Goal: Use online tool/utility: Utilize a website feature to perform a specific function

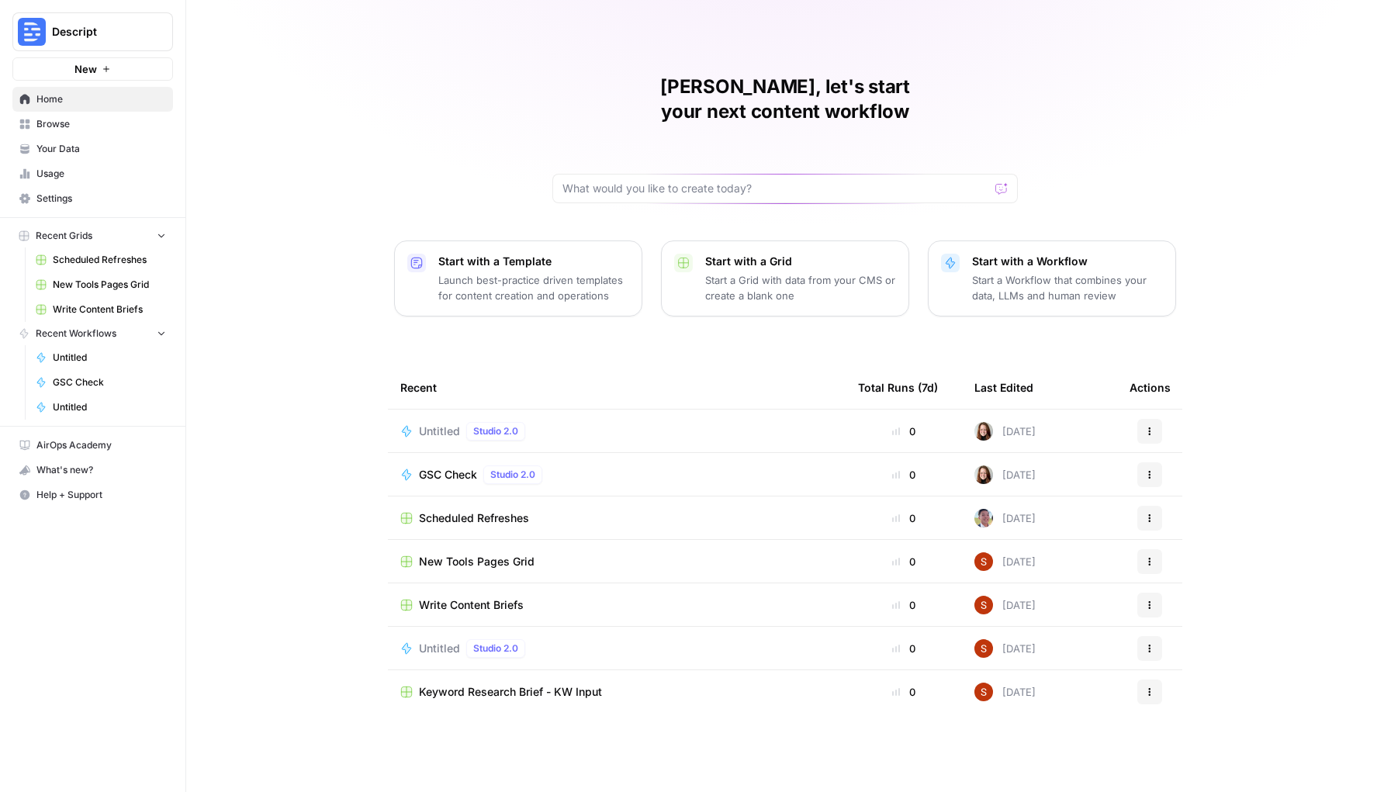
click at [78, 22] on button "Descript" at bounding box center [92, 31] width 161 height 39
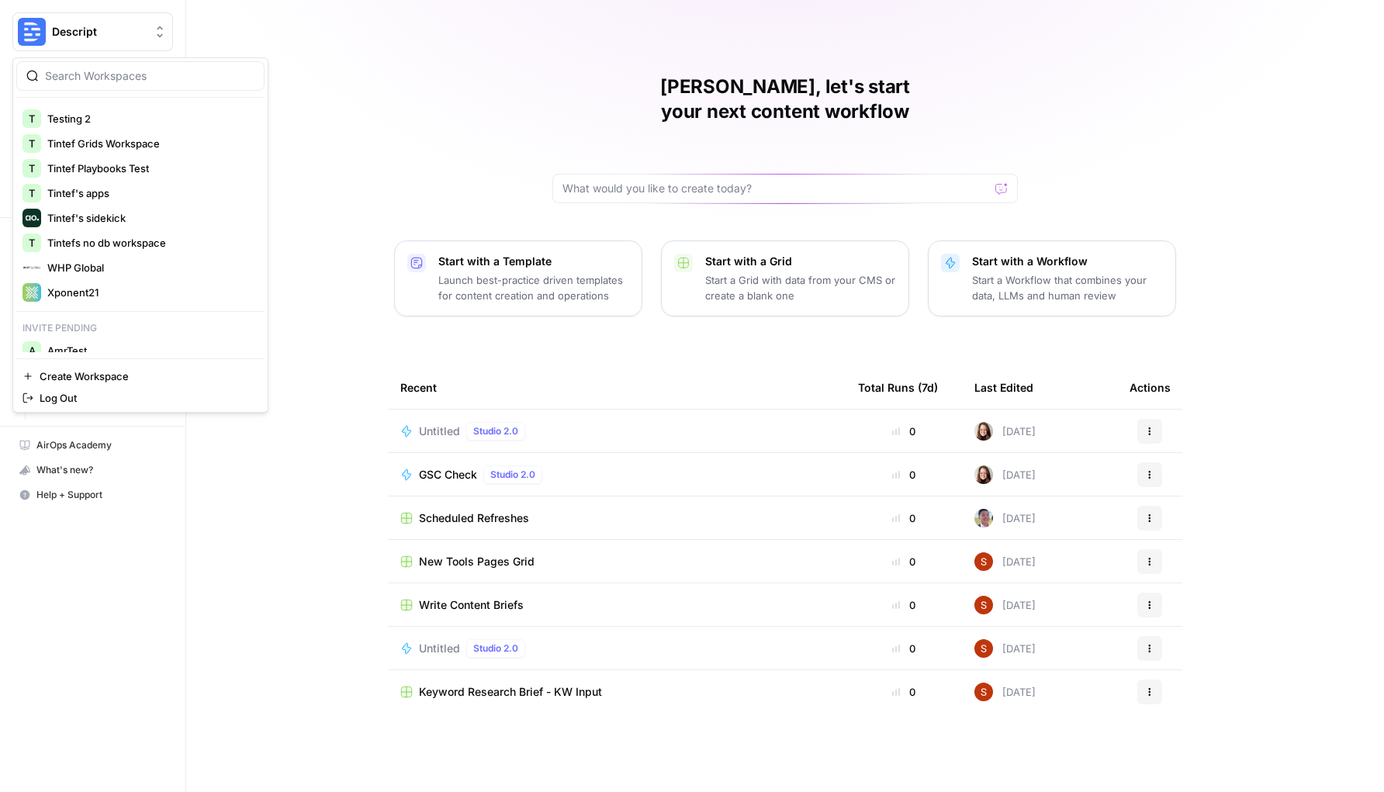
scroll to position [803, 0]
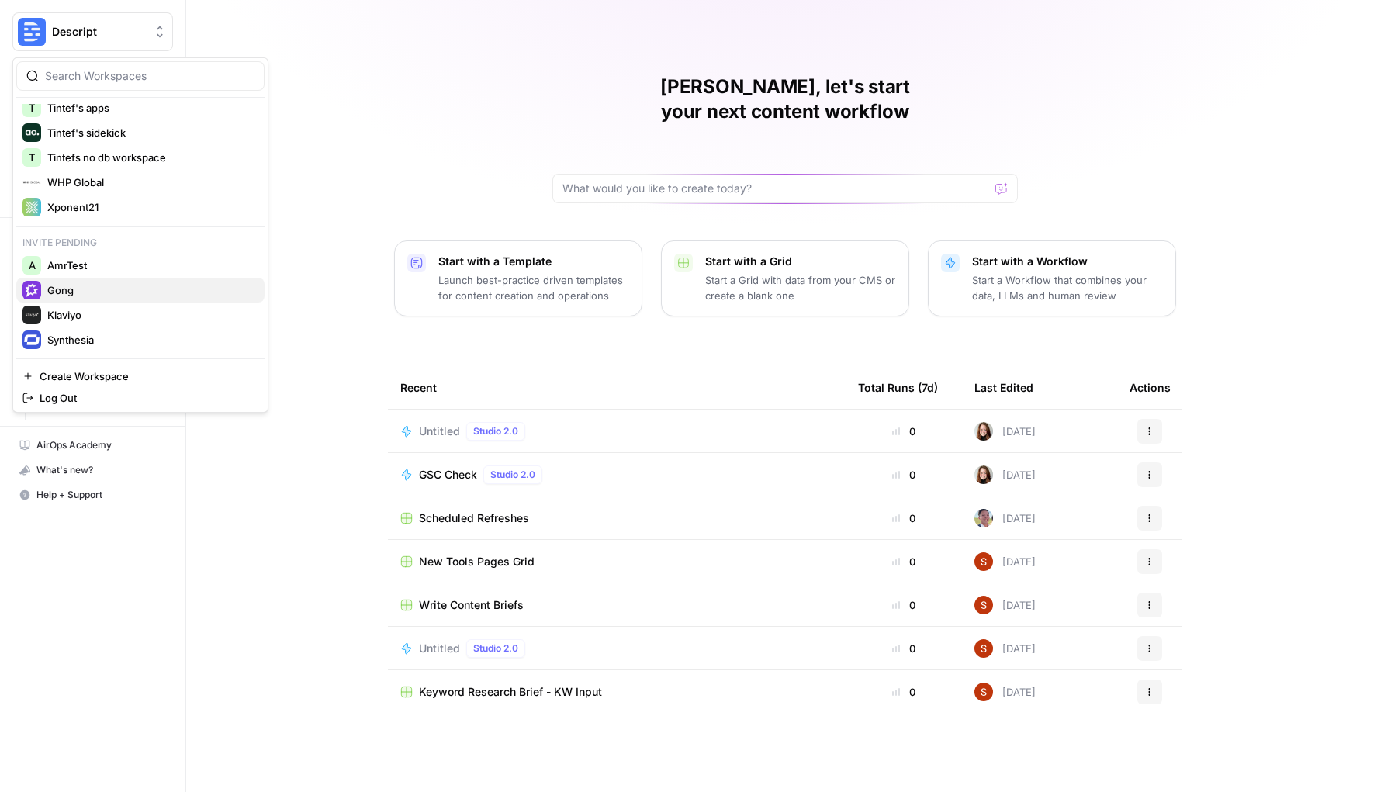
click at [178, 298] on div "Gong" at bounding box center [141, 290] width 236 height 19
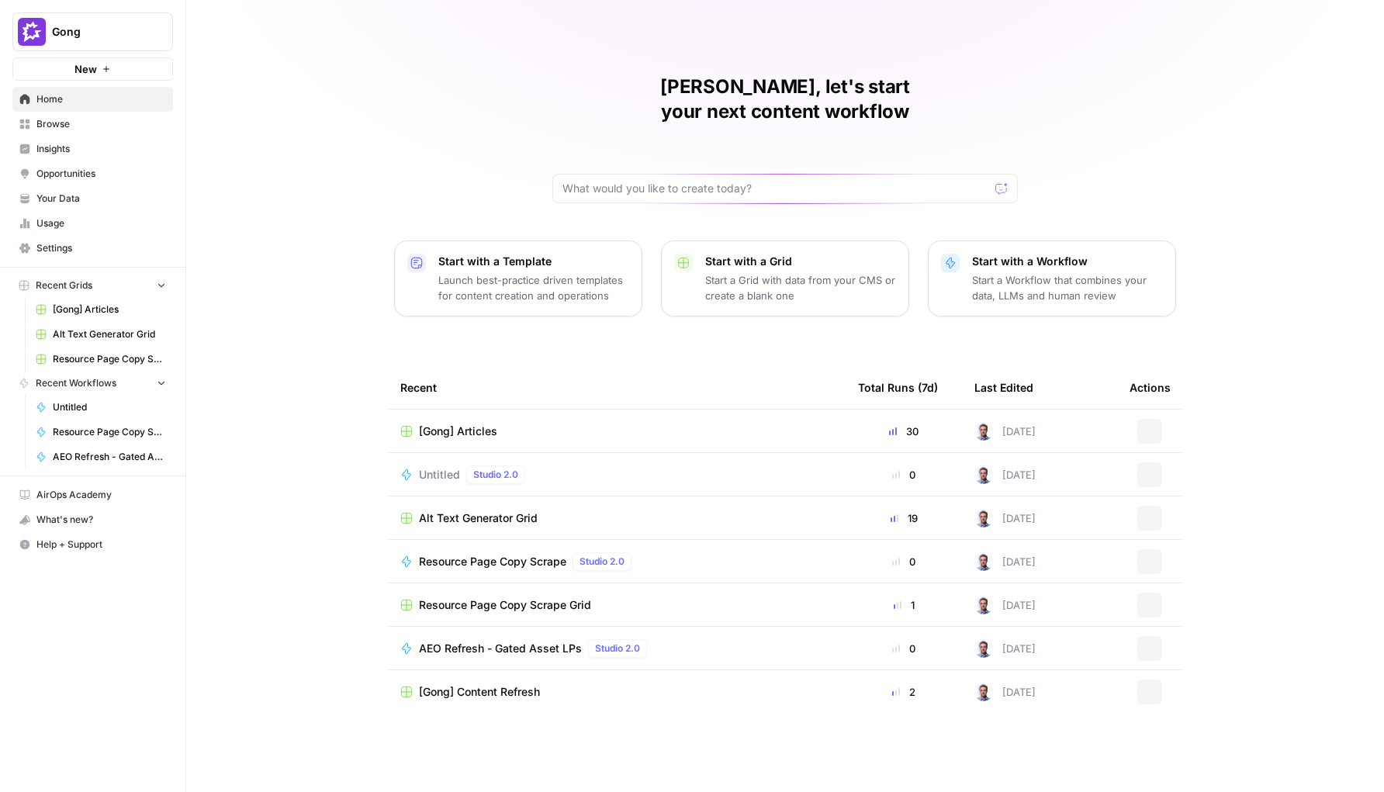
click at [126, 33] on span "Gong" at bounding box center [99, 32] width 94 height 16
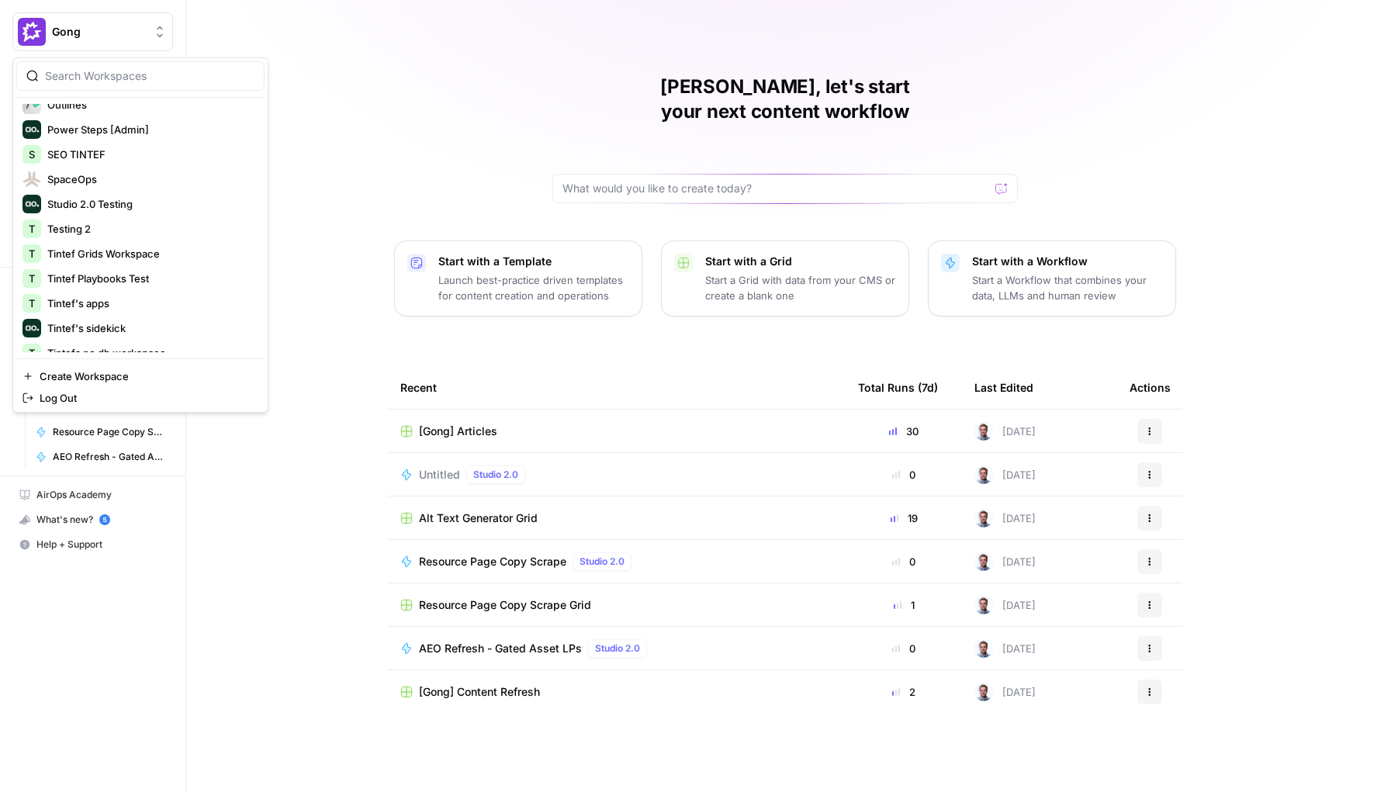
scroll to position [803, 0]
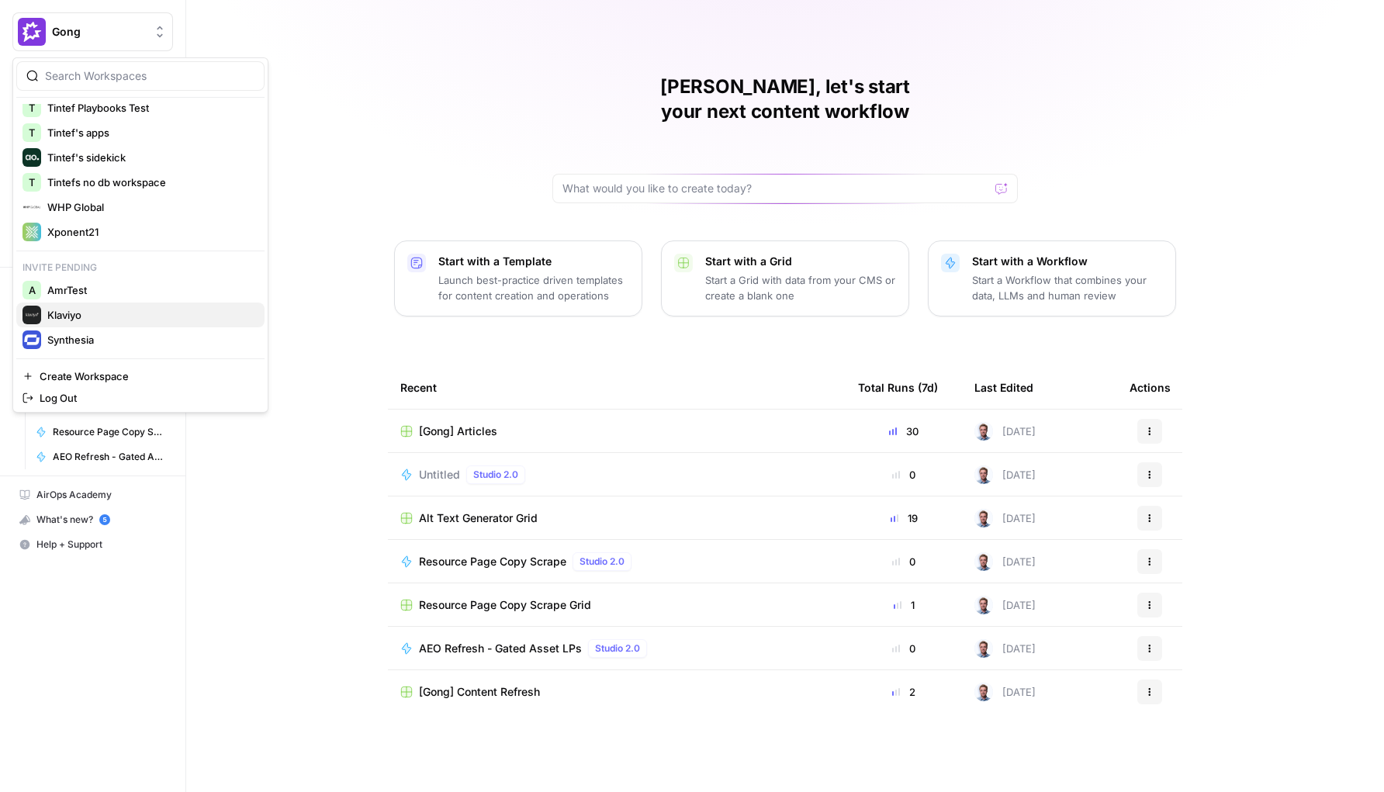
click at [114, 307] on span "Klaviyo" at bounding box center [149, 315] width 205 height 16
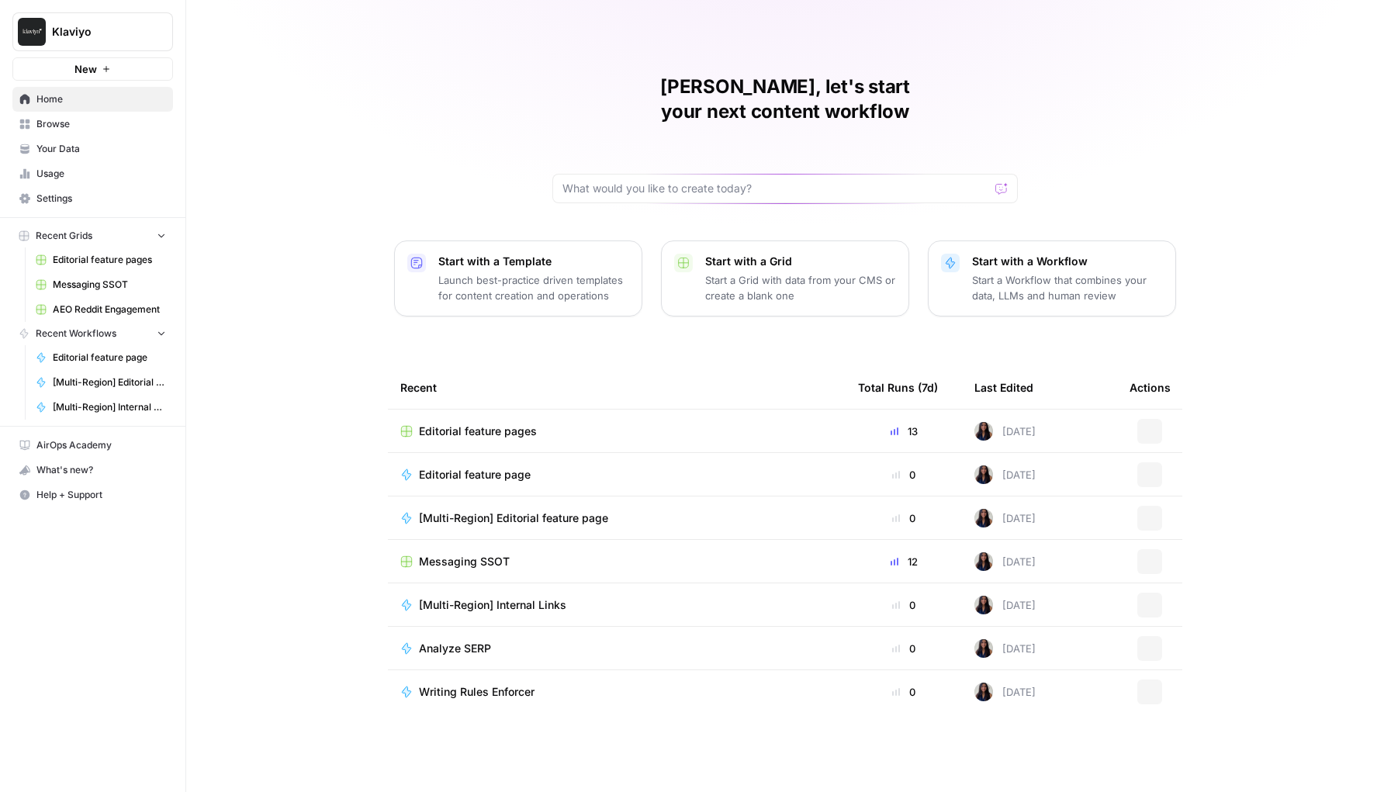
click at [112, 36] on span "Klaviyo" at bounding box center [99, 32] width 94 height 16
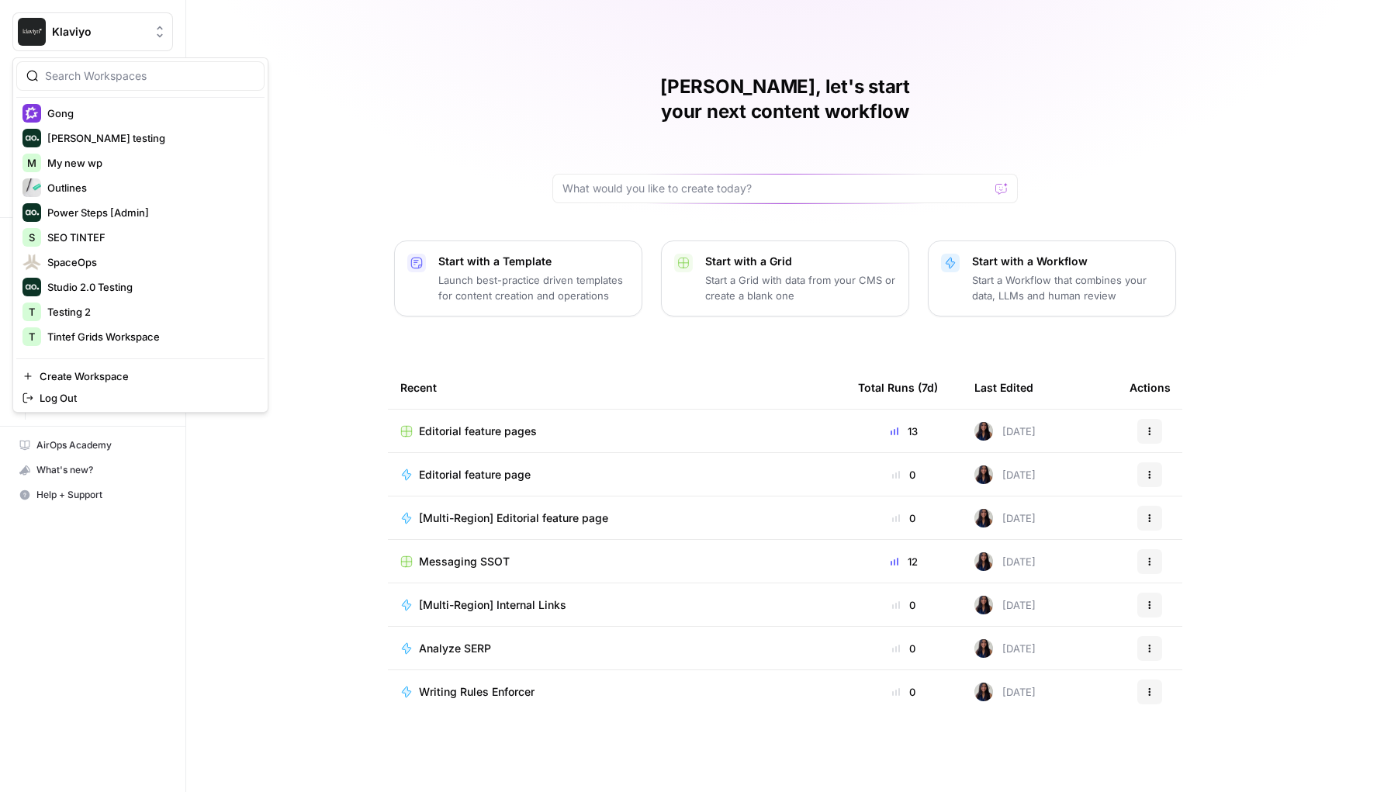
scroll to position [803, 0]
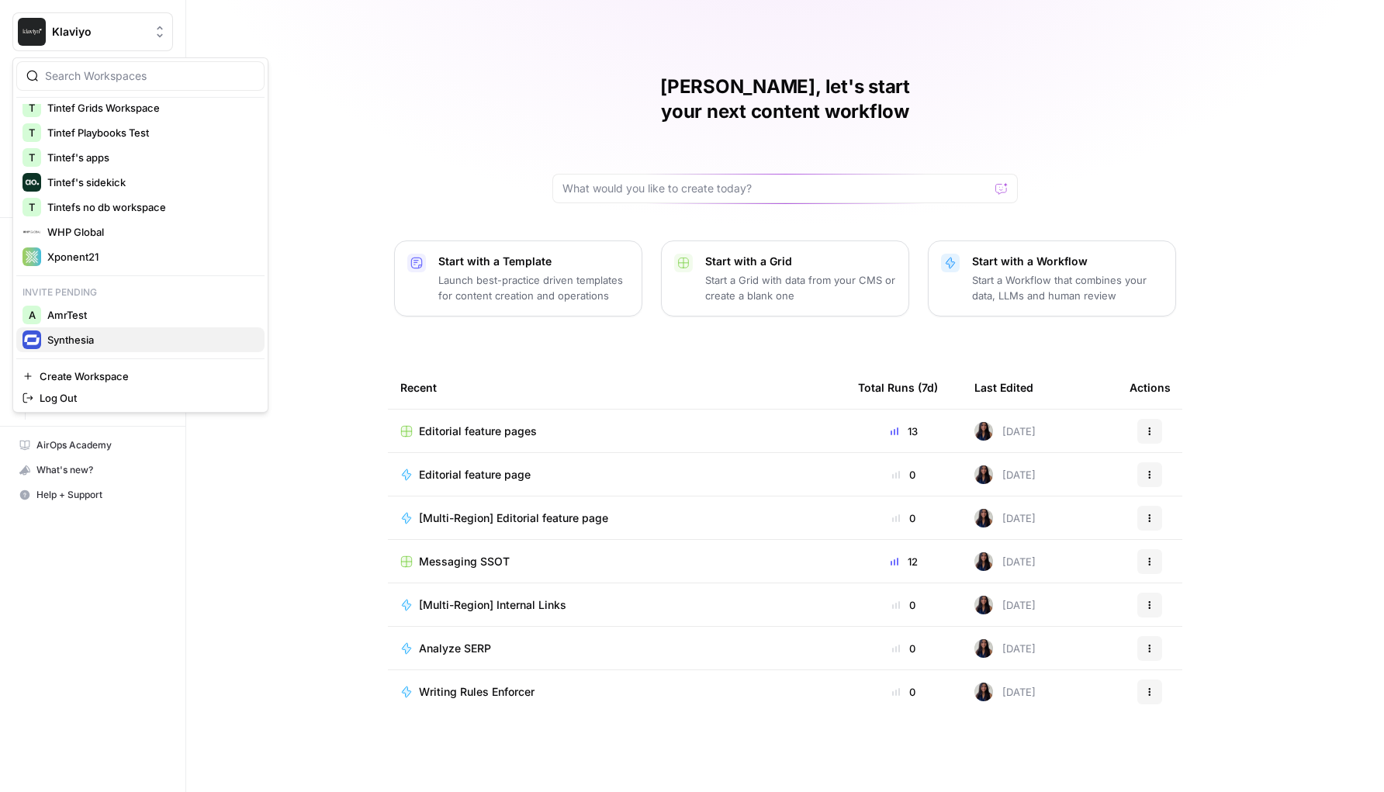
click at [99, 340] on span "Synthesia" at bounding box center [149, 340] width 205 height 16
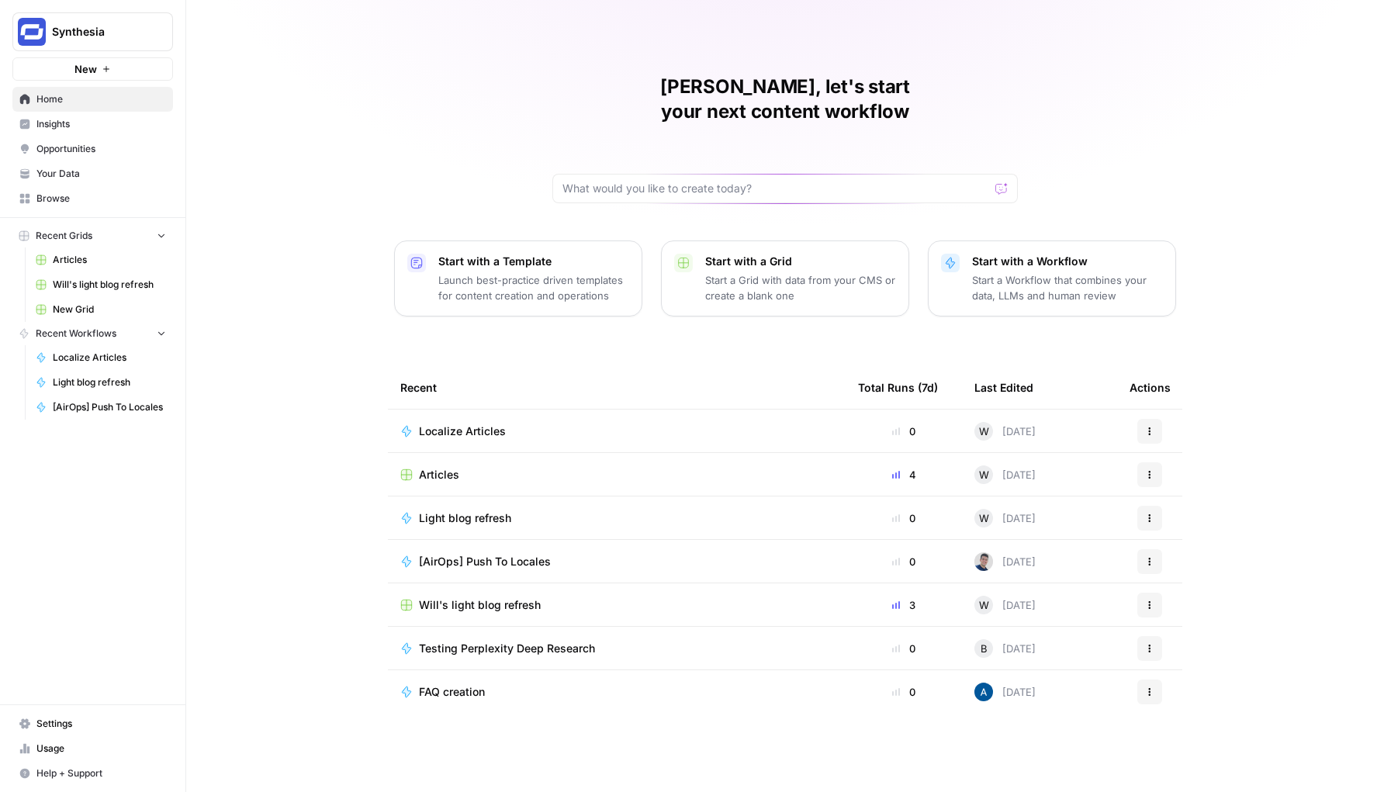
click at [130, 33] on span "Synthesia" at bounding box center [99, 32] width 94 height 16
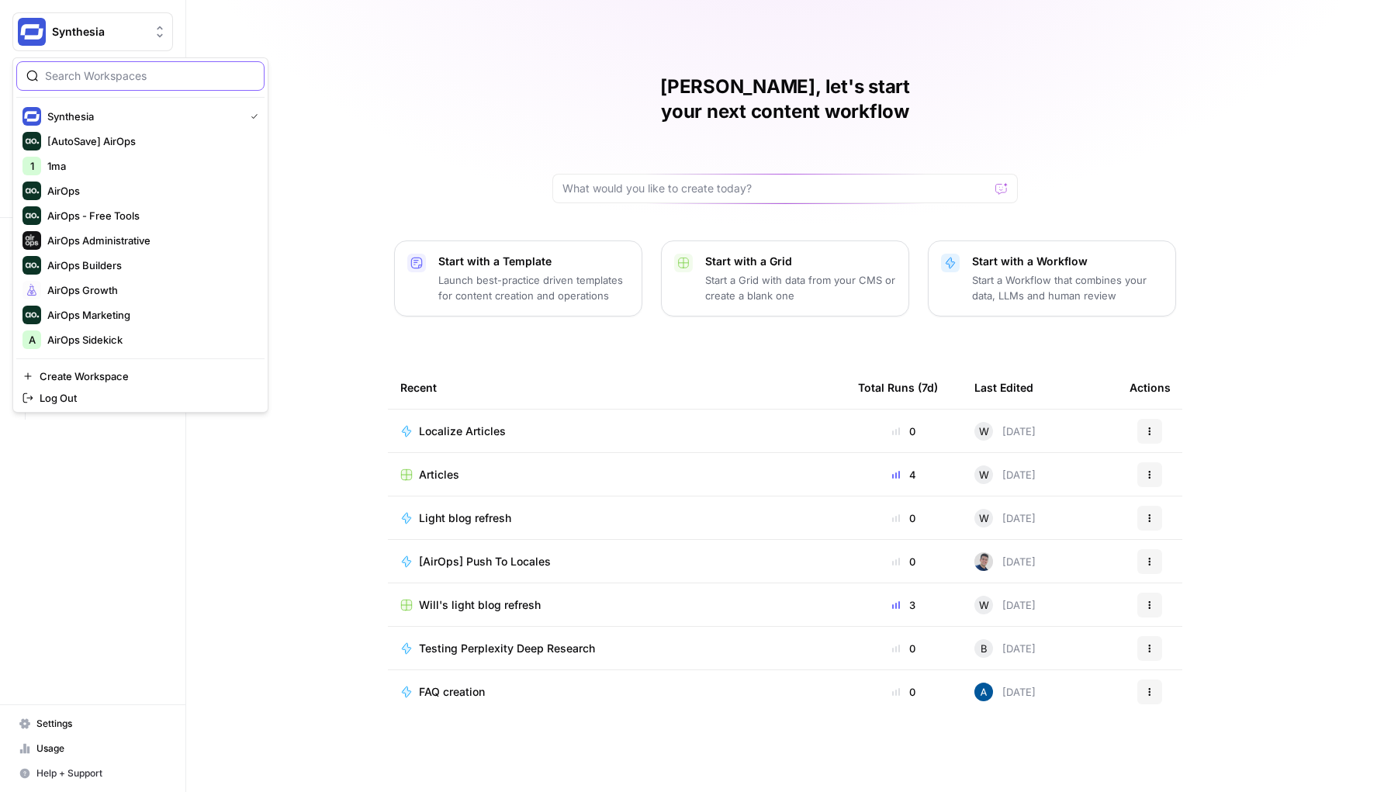
click at [132, 81] on input "search" at bounding box center [149, 76] width 209 height 16
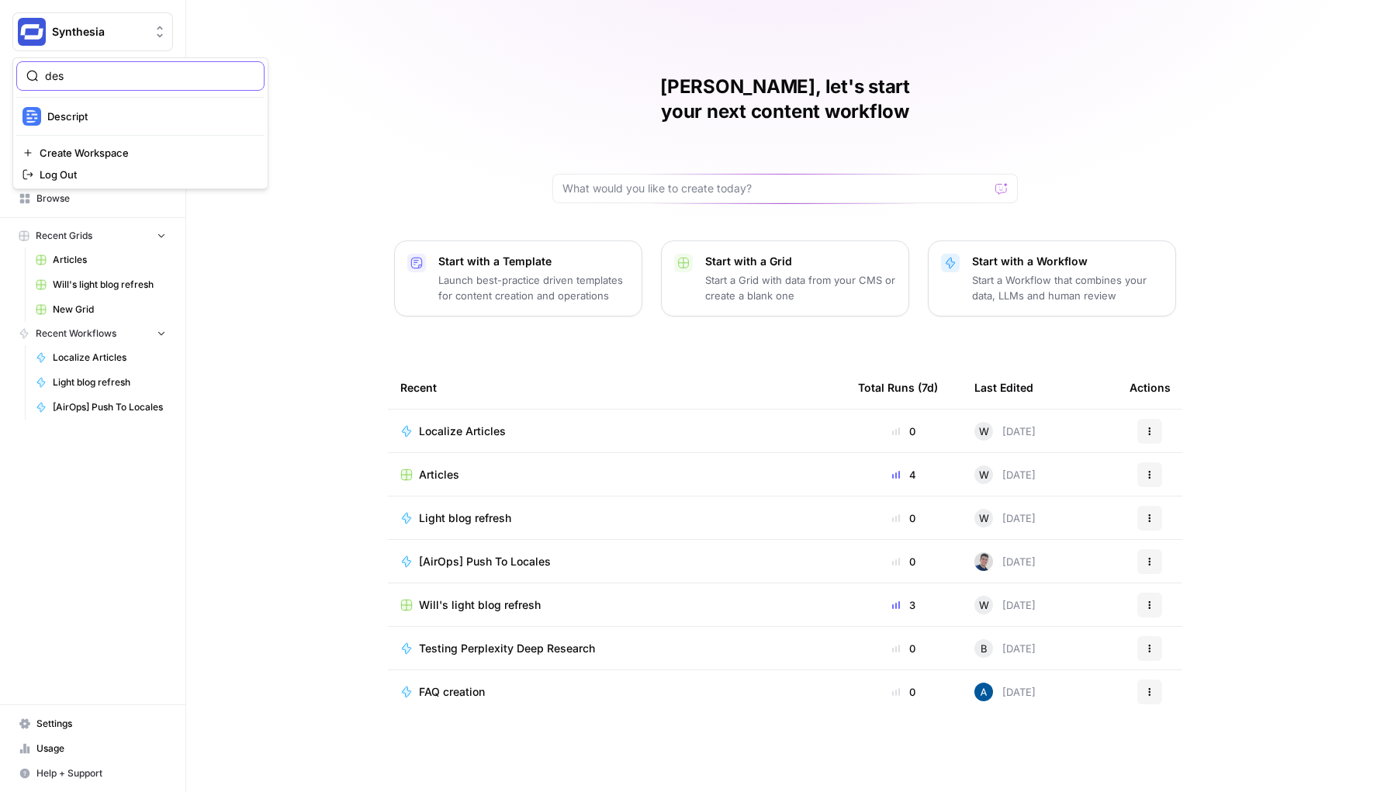
type input "des"
click at [108, 117] on span "Descript" at bounding box center [149, 117] width 205 height 16
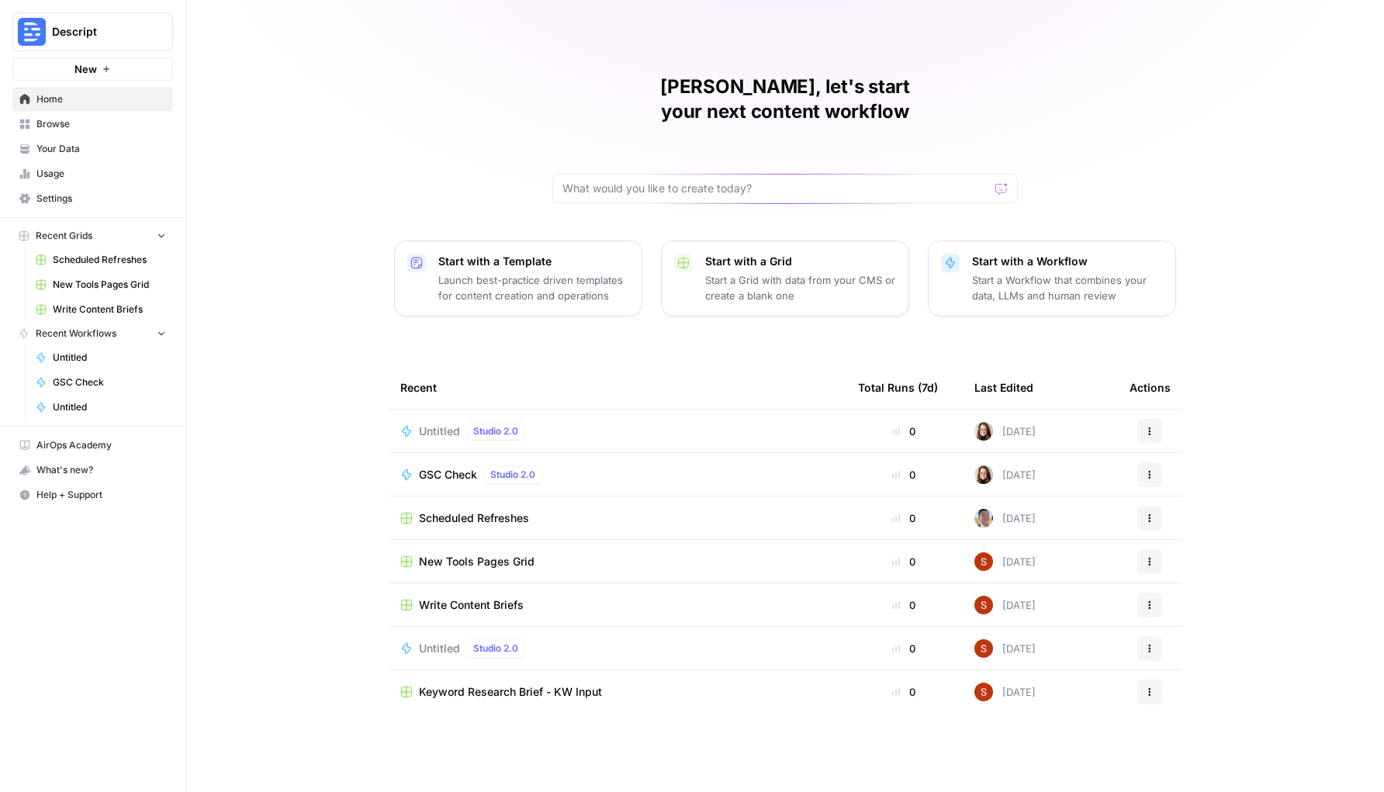
click at [86, 229] on span "Recent Grids" at bounding box center [64, 236] width 57 height 14
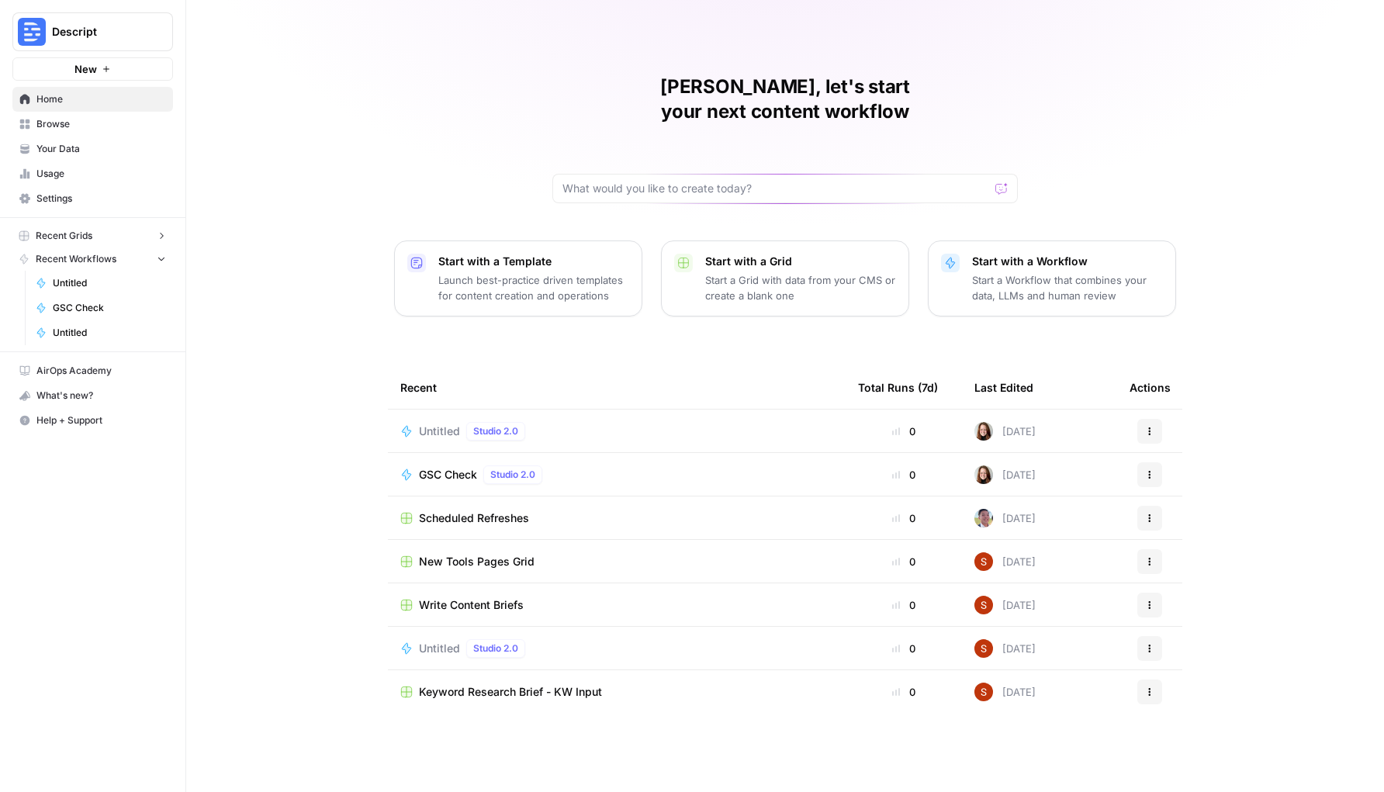
click at [79, 266] on button "Recent Workflows" at bounding box center [92, 259] width 161 height 23
click at [91, 175] on span "Usage" at bounding box center [101, 174] width 130 height 14
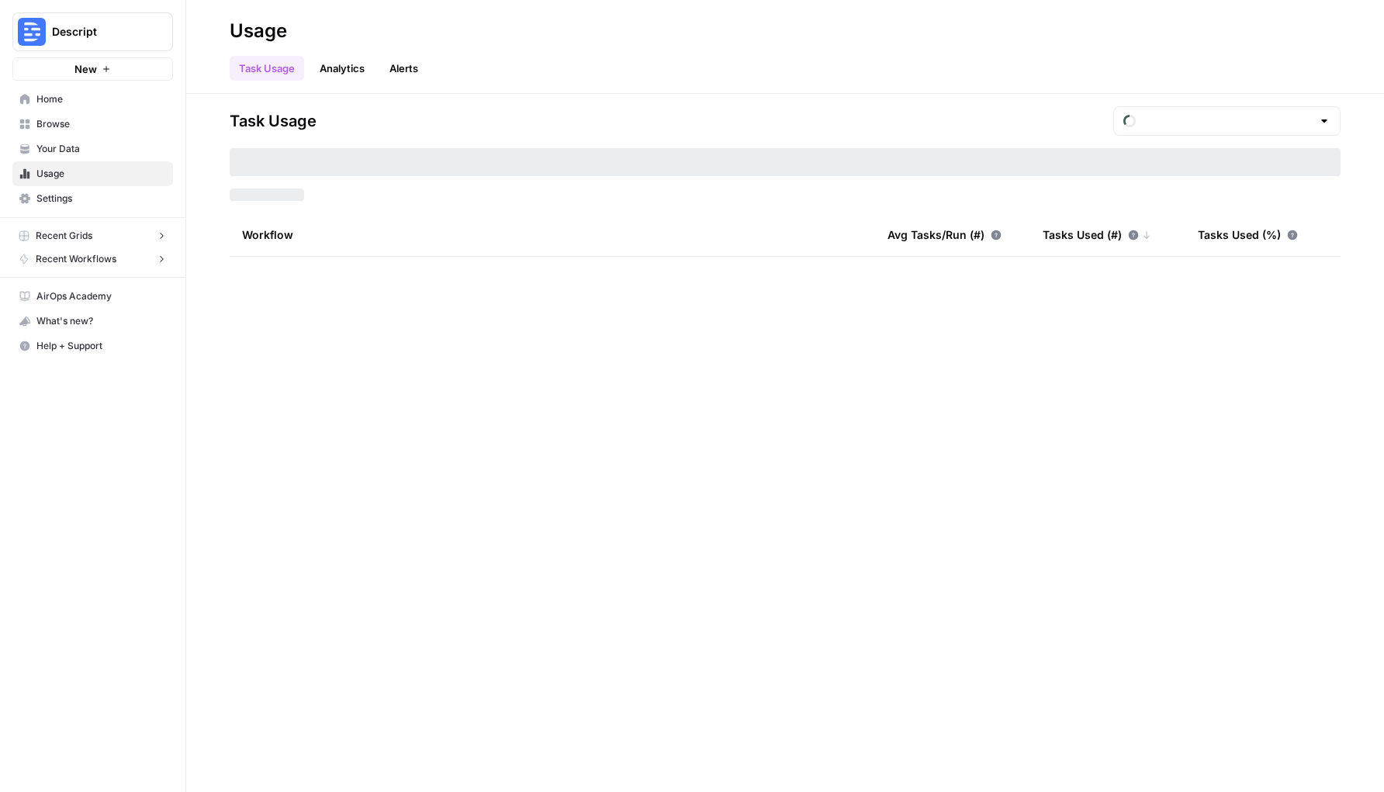
type input "August Tasks"
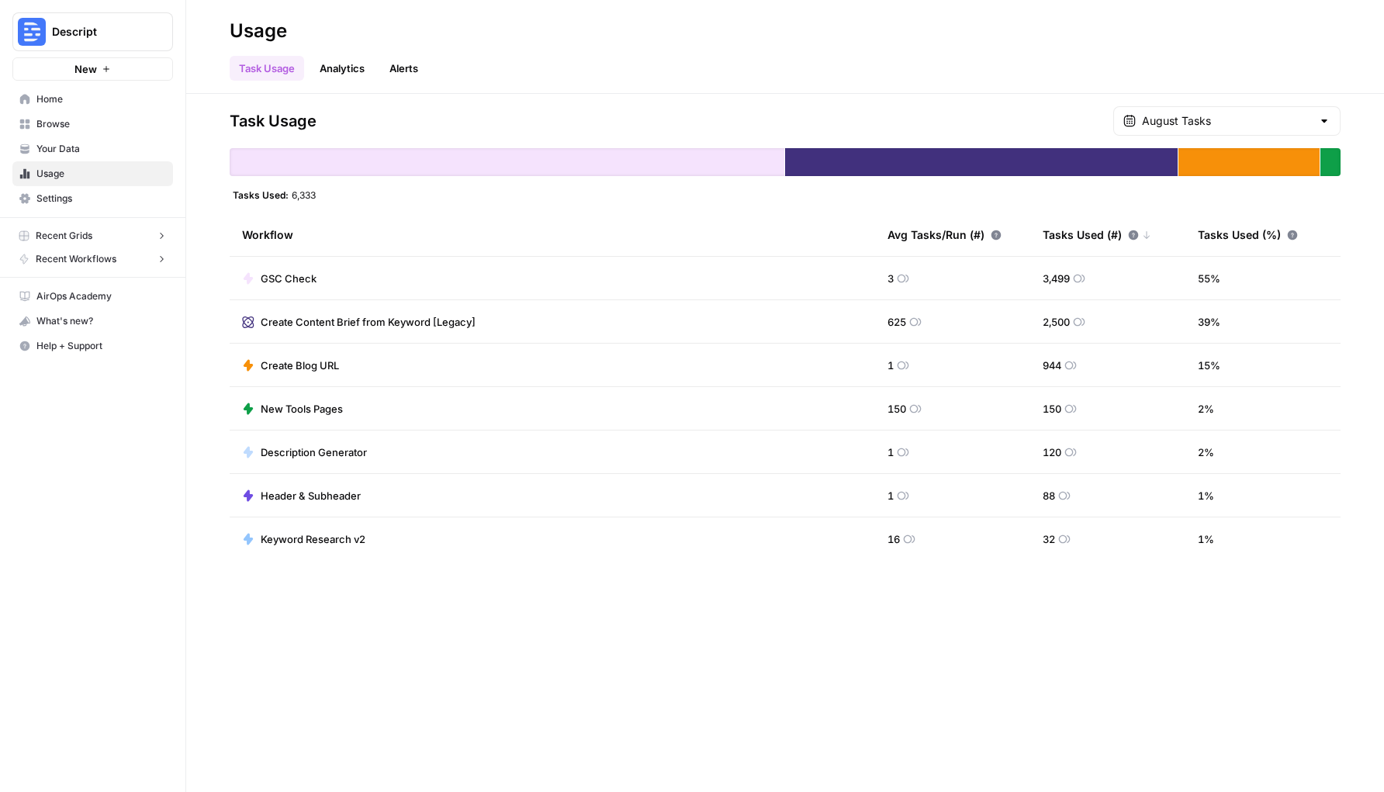
click at [102, 203] on span "Settings" at bounding box center [101, 199] width 130 height 14
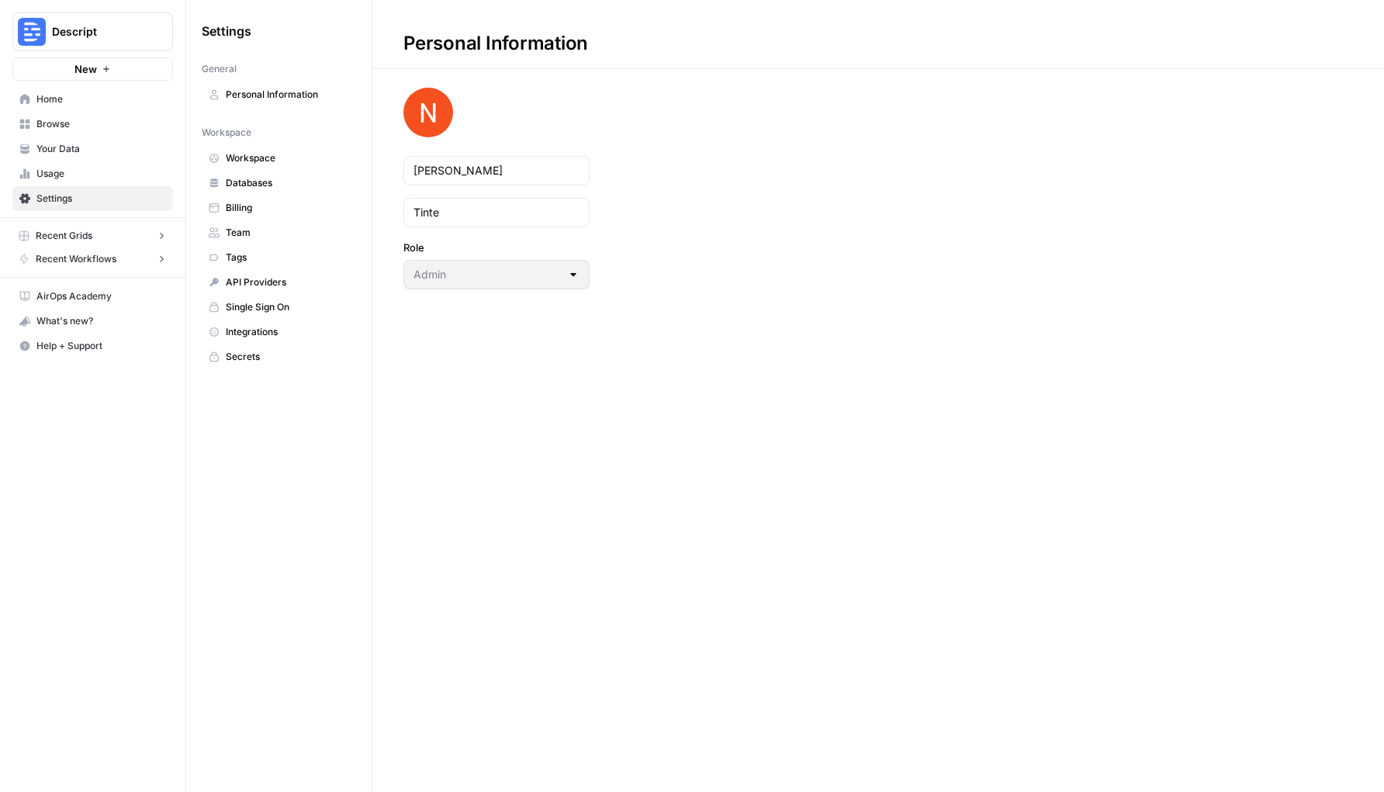
click at [260, 144] on nav "Workspace Workspace Databases Billing Team Tags API Providers Single Sign On In…" at bounding box center [279, 244] width 154 height 250
click at [260, 148] on link "Workspace" at bounding box center [279, 158] width 154 height 25
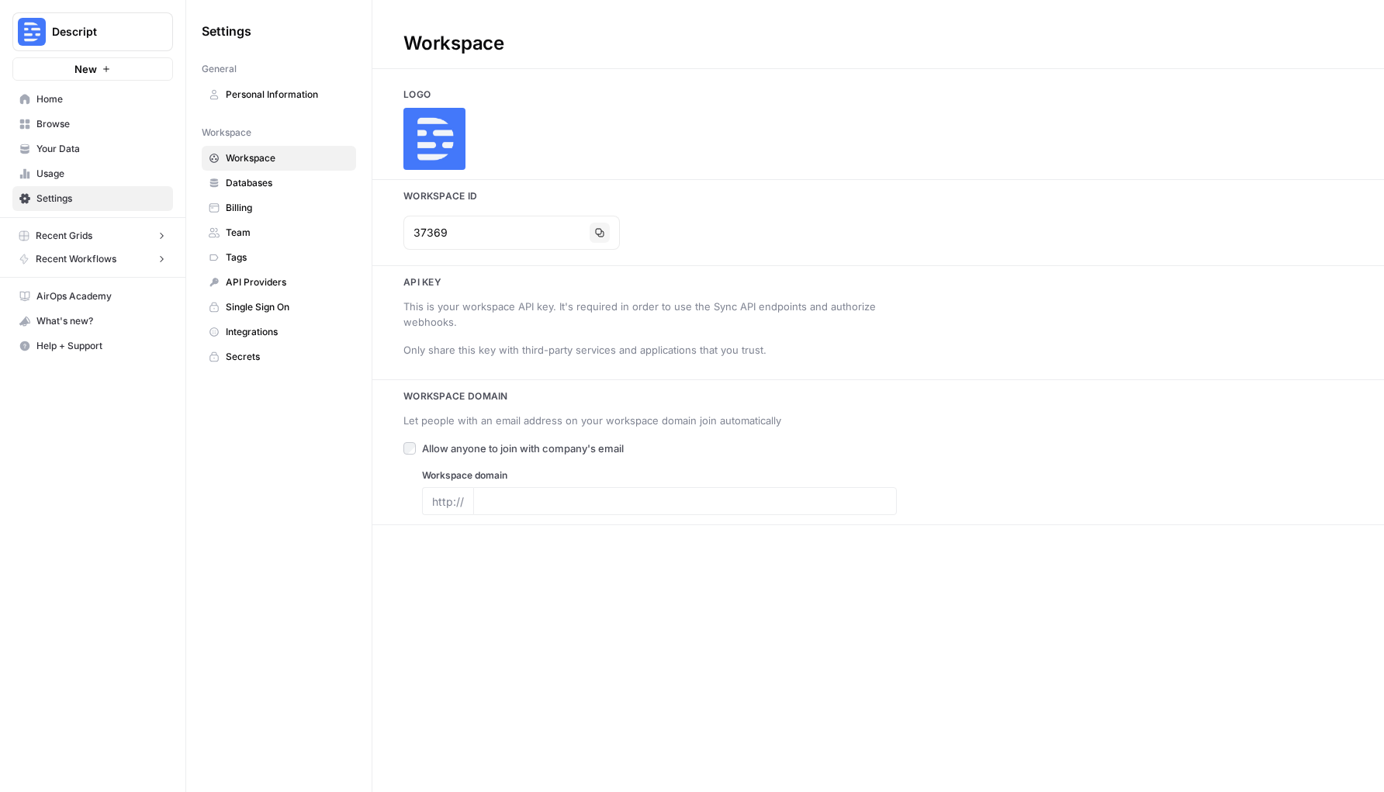
type input "descript.com"
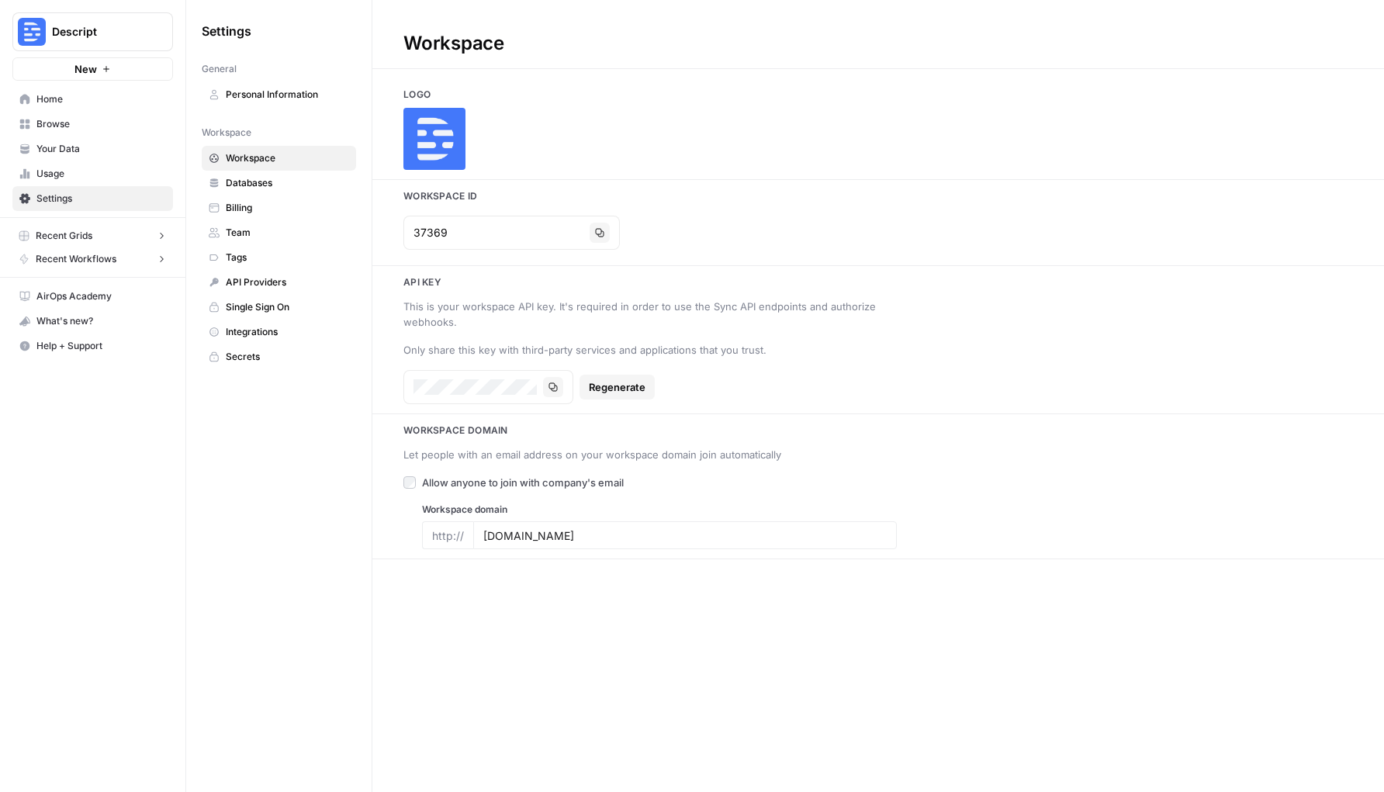
click at [127, 34] on span "Descript" at bounding box center [99, 32] width 94 height 16
type input "cart"
click at [116, 119] on span "Carta" at bounding box center [149, 117] width 205 height 16
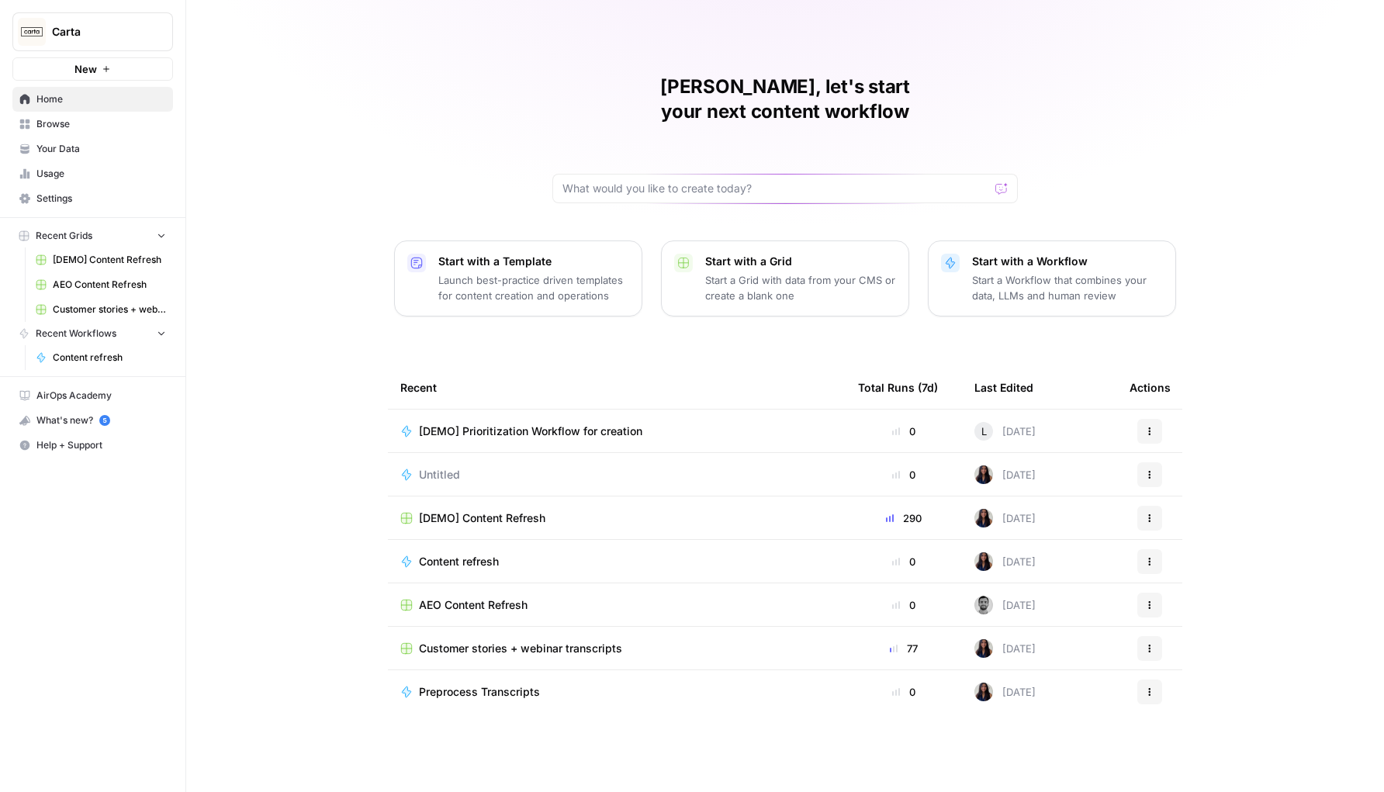
click at [64, 17] on button "Carta" at bounding box center [92, 31] width 161 height 39
type input "klavi"
click at [87, 107] on div "Klaviyo" at bounding box center [141, 116] width 236 height 19
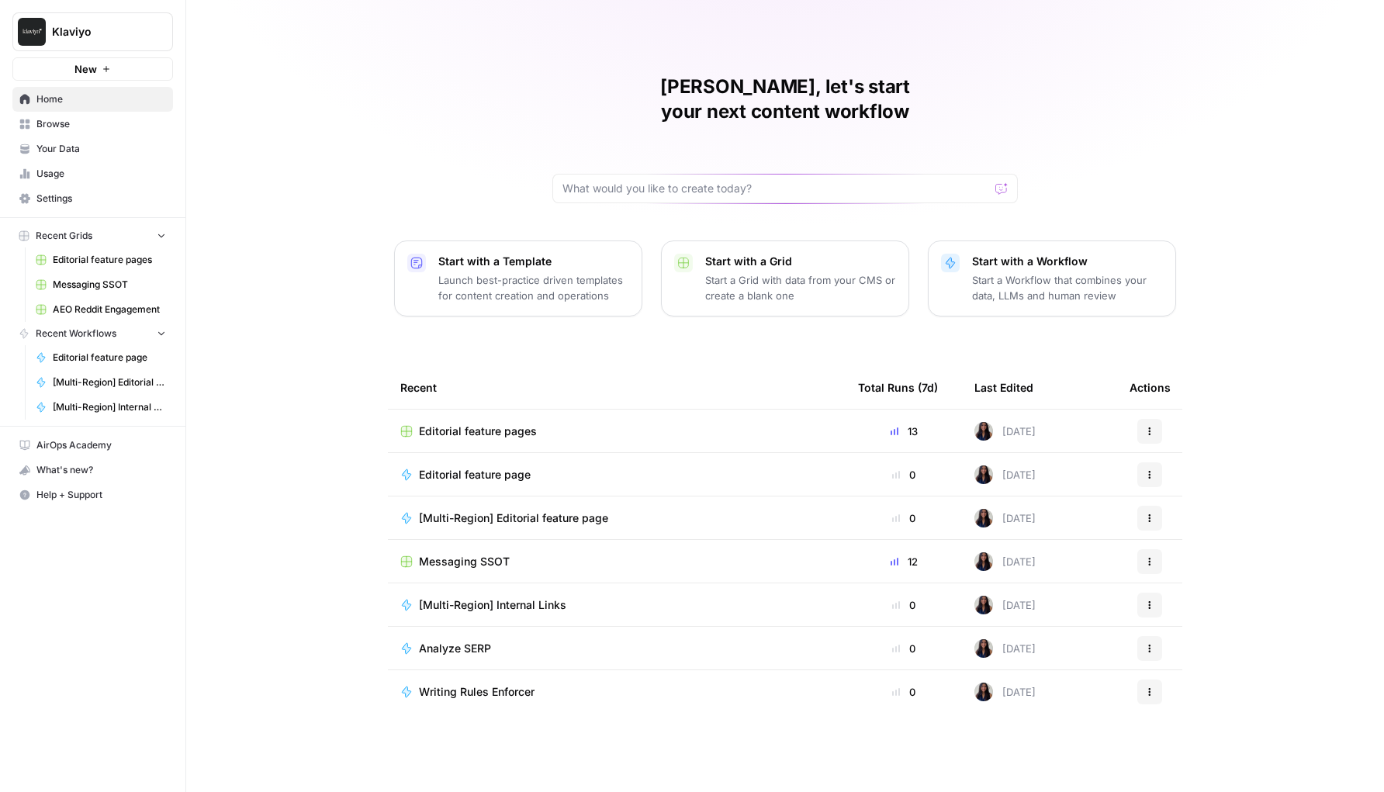
click at [106, 32] on span "Klaviyo" at bounding box center [99, 32] width 94 height 16
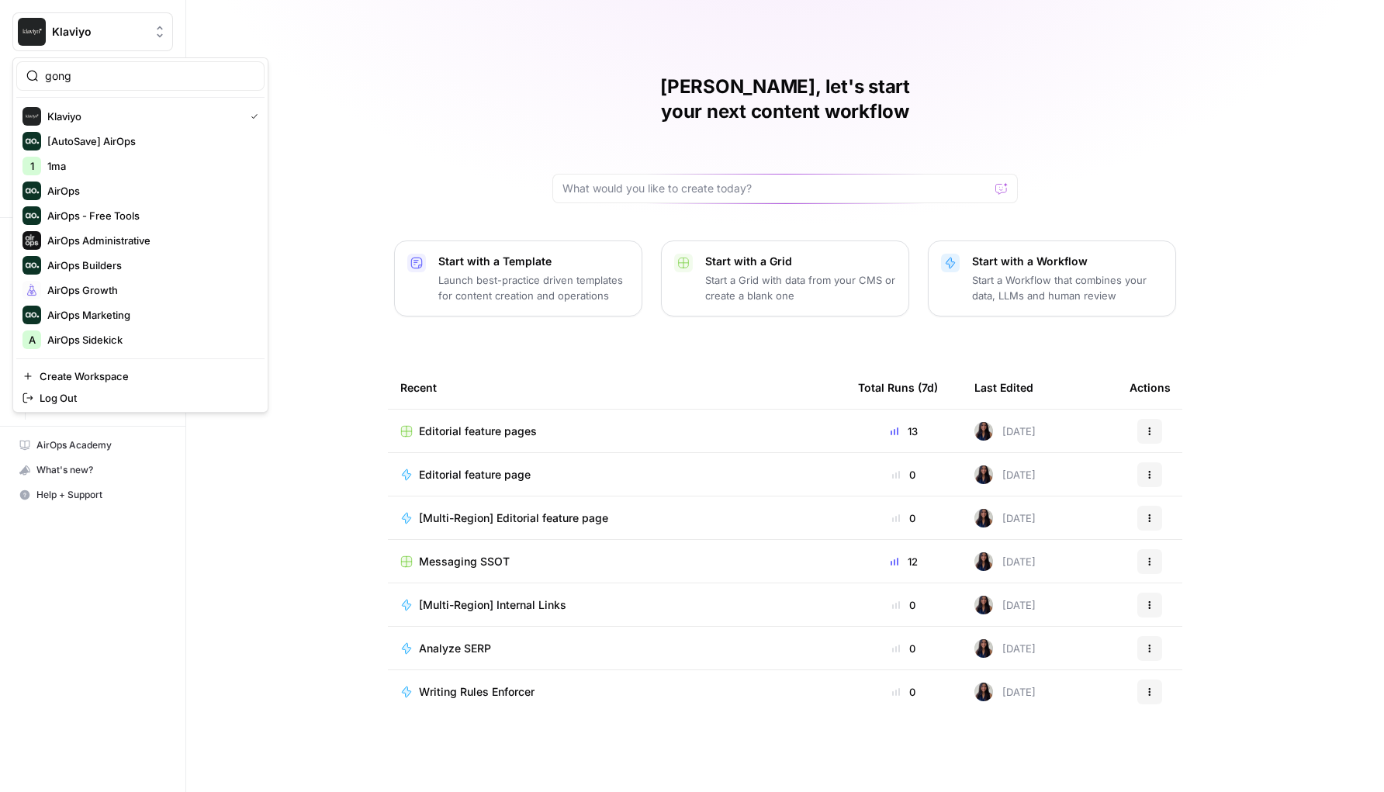
type input "gong"
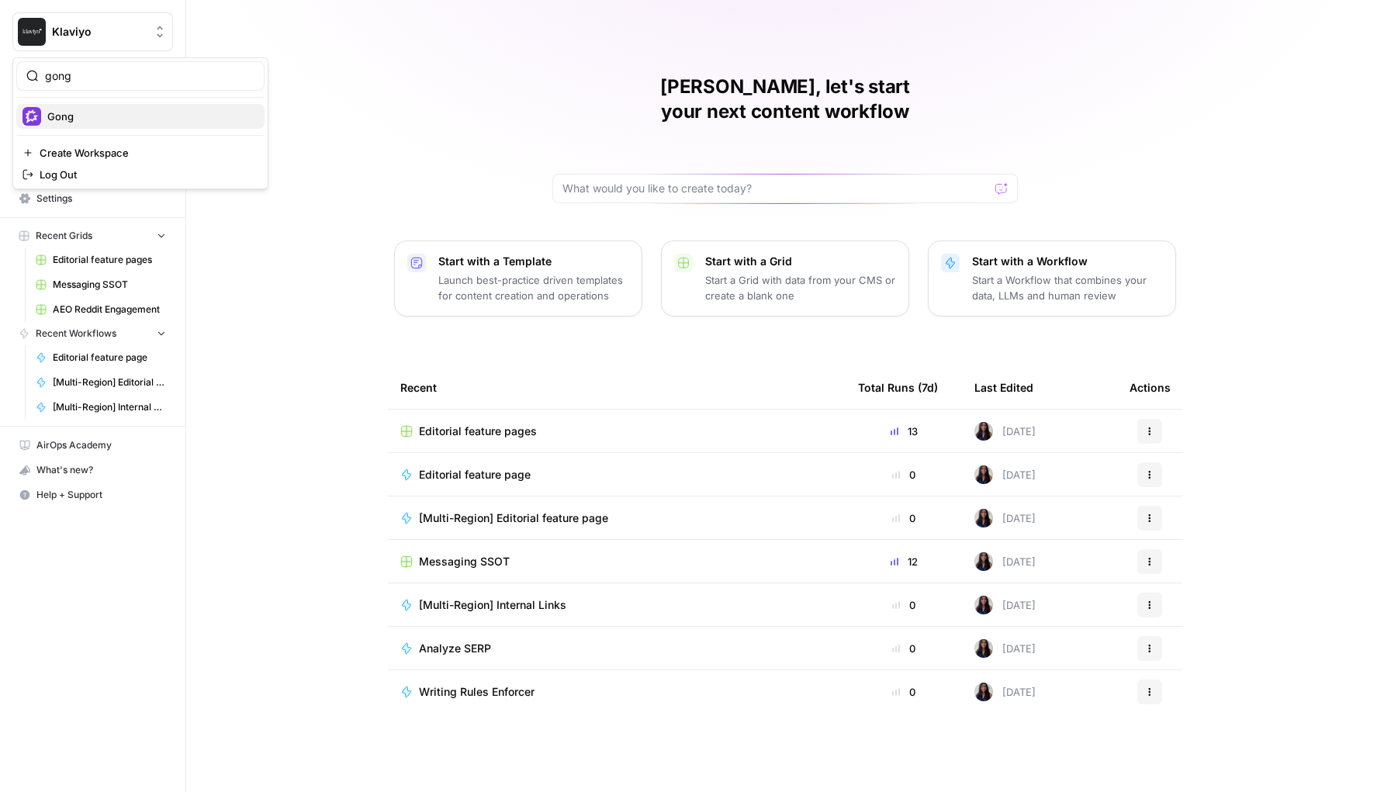
click at [106, 122] on span "Gong" at bounding box center [149, 117] width 205 height 16
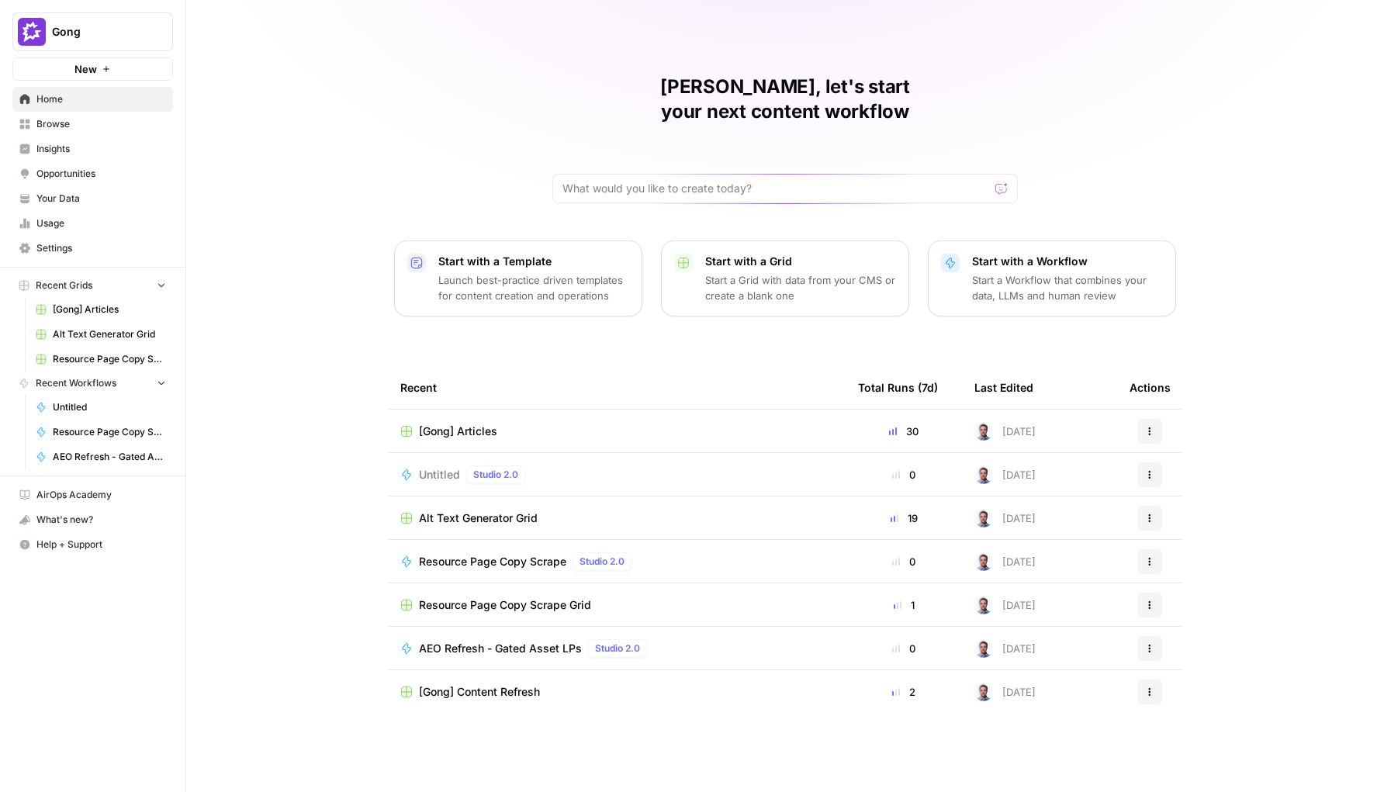
click at [109, 30] on span "Gong" at bounding box center [99, 32] width 94 height 16
type input "syn"
click at [99, 112] on span "Synthesia" at bounding box center [149, 117] width 205 height 16
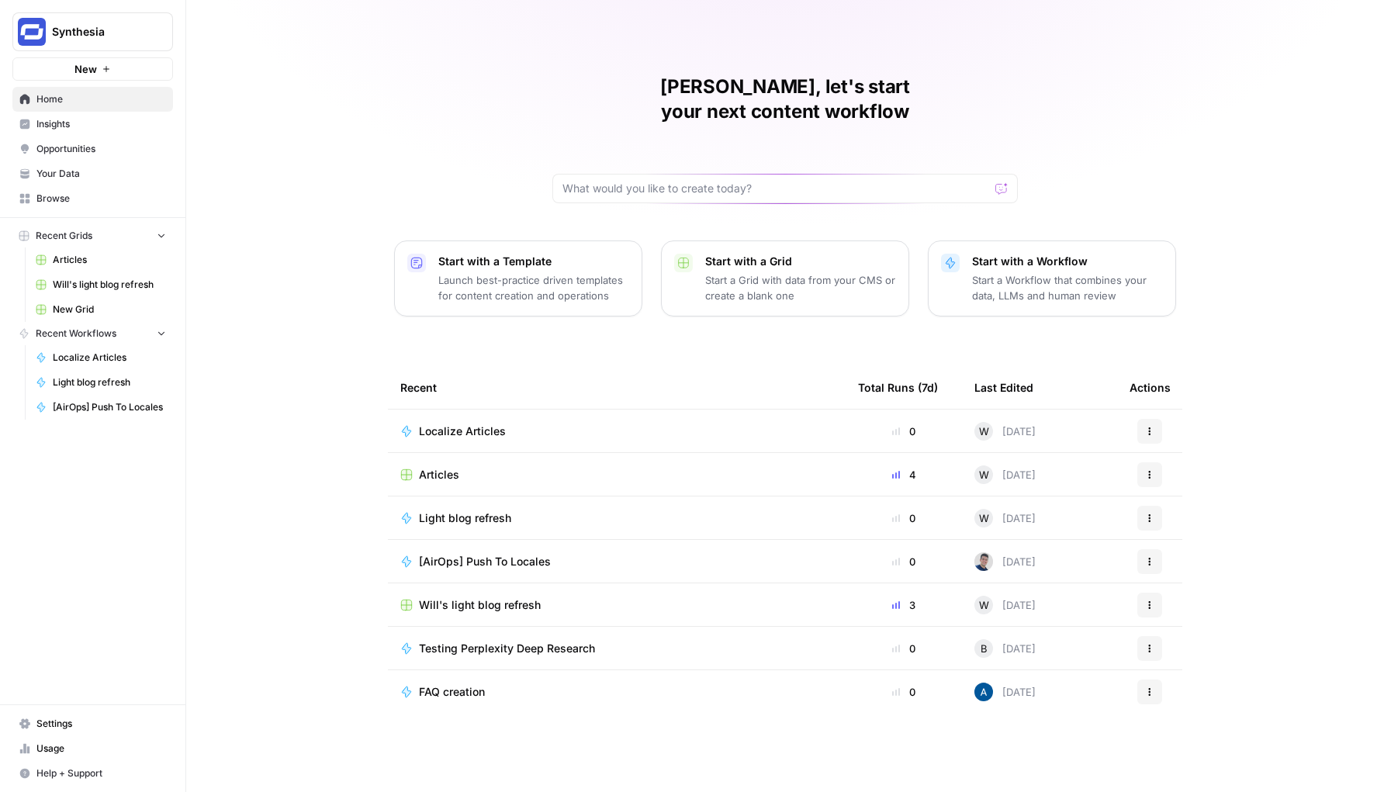
click at [47, 25] on button "Synthesia" at bounding box center [92, 31] width 161 height 39
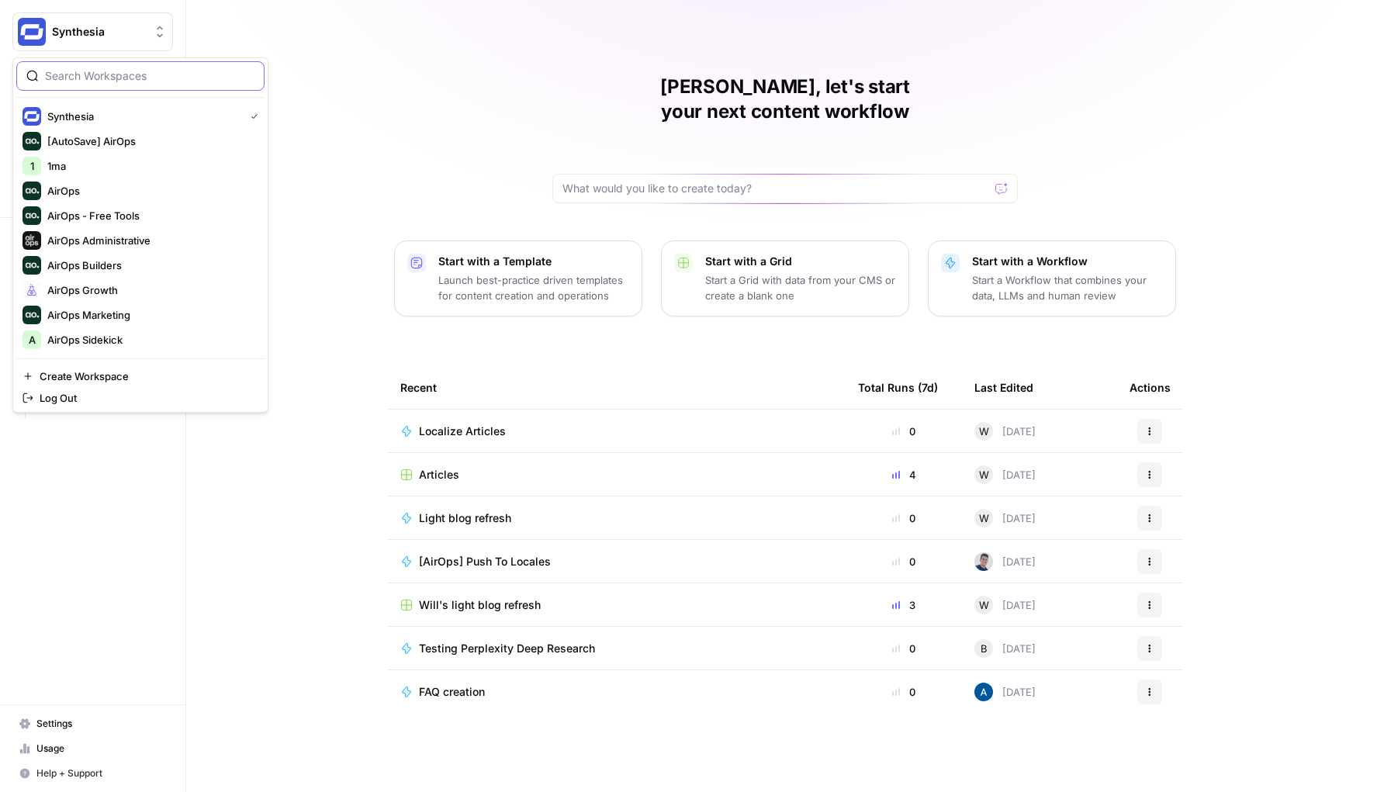
click at [117, 79] on input "search" at bounding box center [149, 76] width 209 height 16
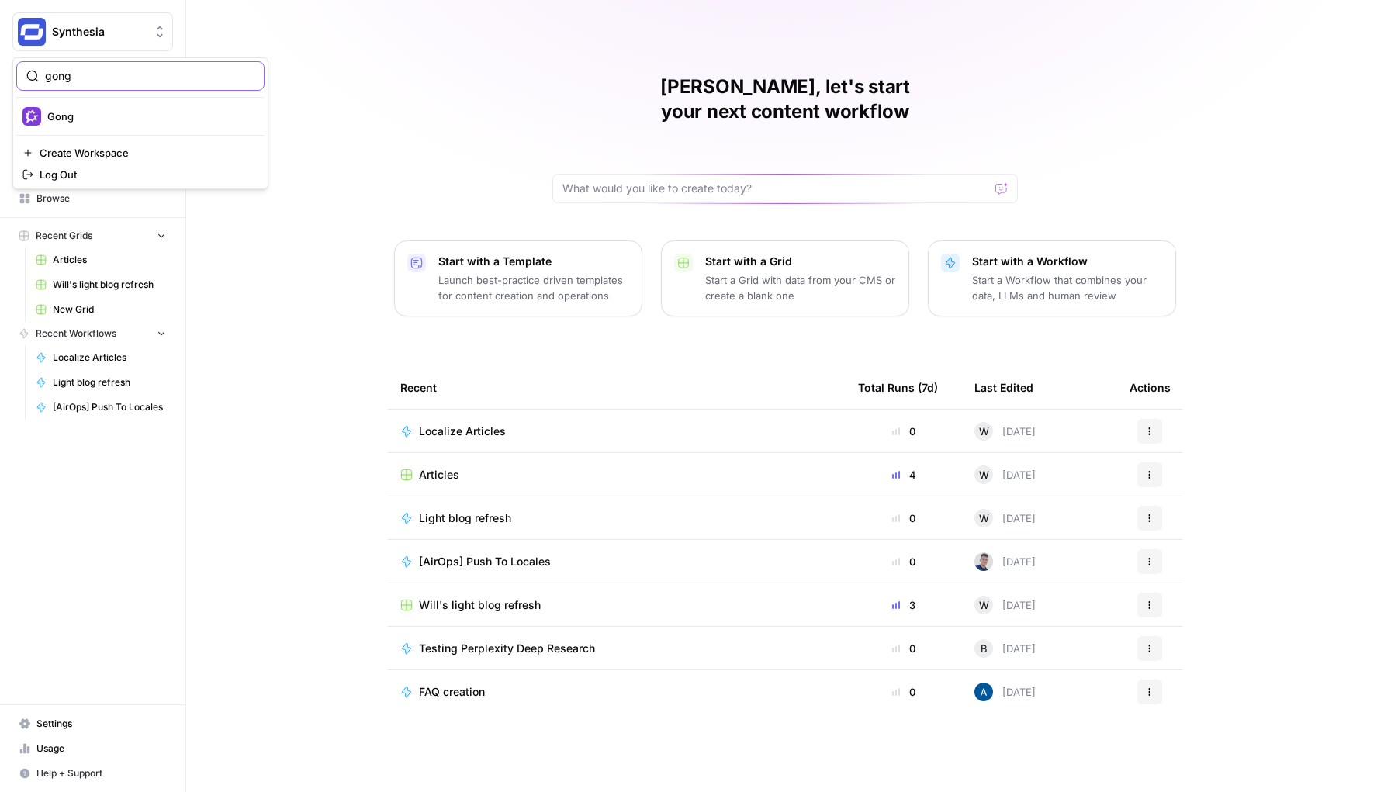
type input "gong"
click at [99, 114] on span "Gong" at bounding box center [149, 117] width 205 height 16
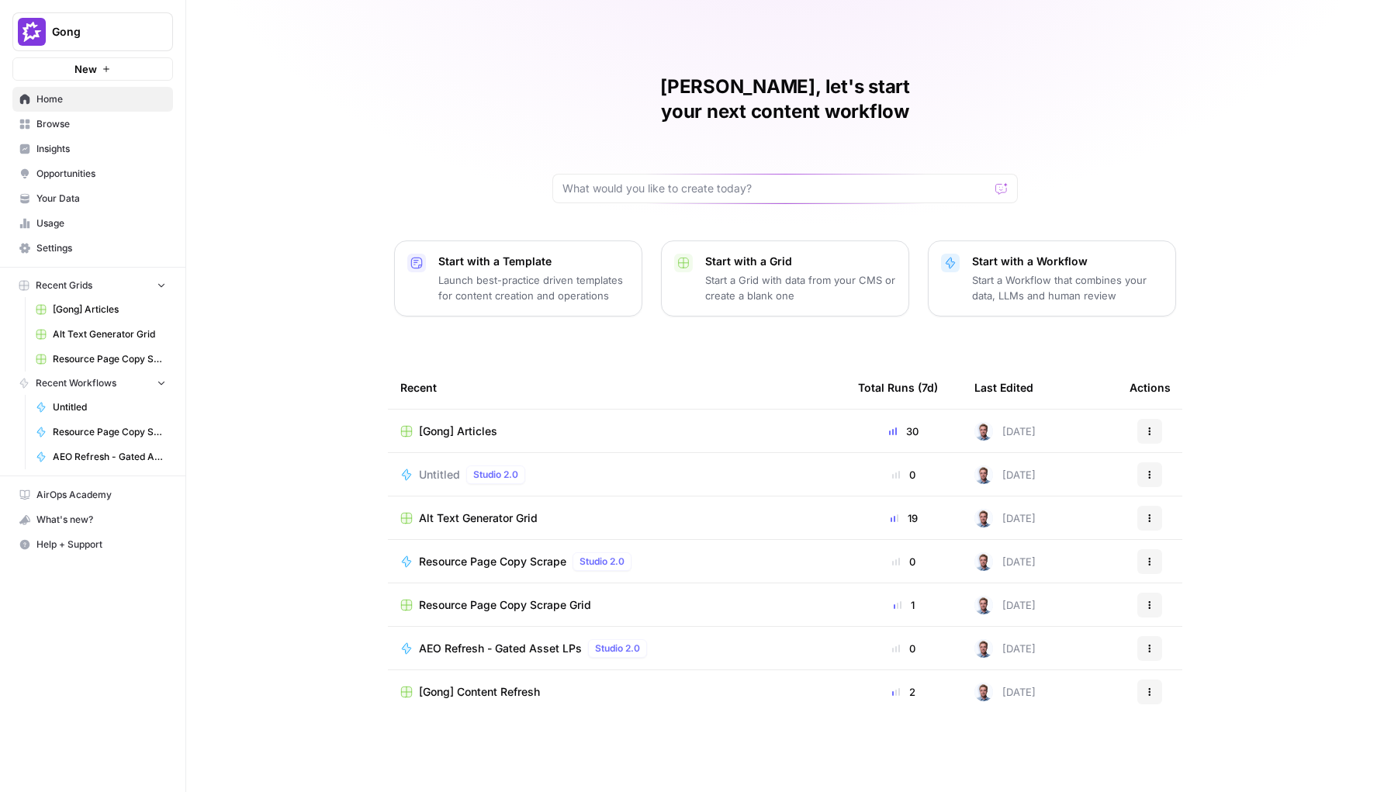
click at [96, 140] on link "Insights" at bounding box center [92, 149] width 161 height 25
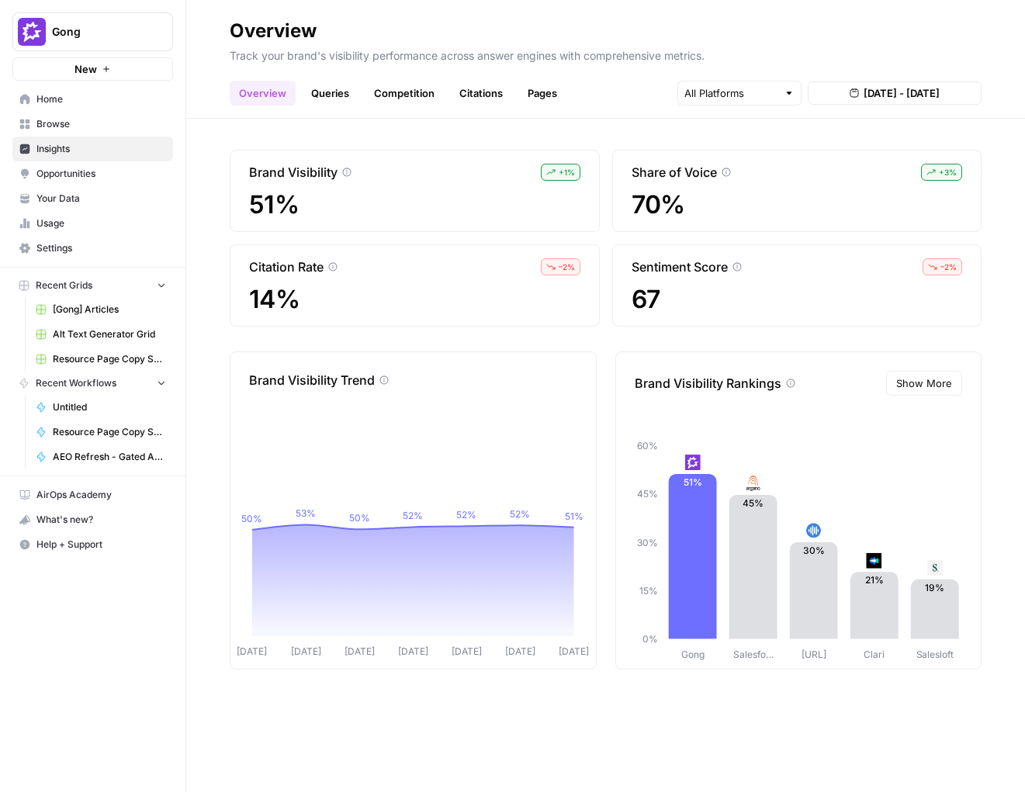
click at [949, 21] on h2 "Overview" at bounding box center [606, 31] width 752 height 25
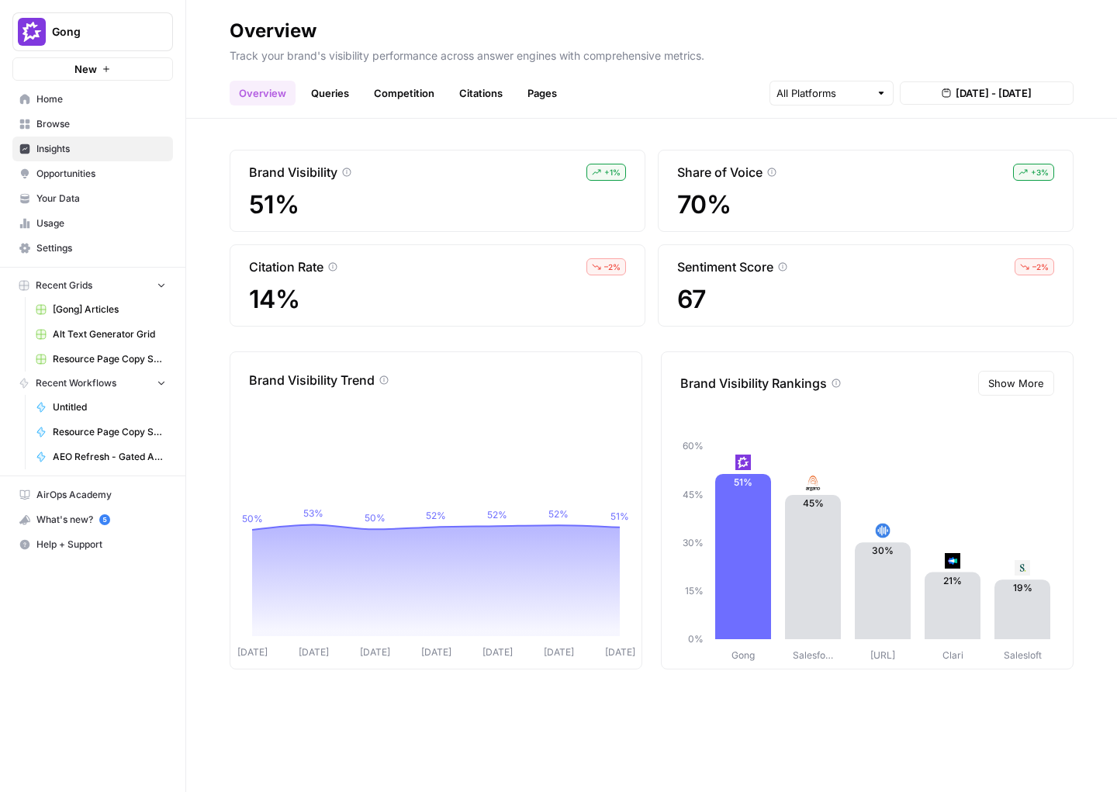
click at [968, 36] on h2 "Overview" at bounding box center [652, 31] width 844 height 25
click at [946, 23] on h2 "Overview" at bounding box center [652, 31] width 844 height 25
click at [722, 233] on div "Brand Visibility + 1 % 51% Share of Voice + 3 % 70% Citation Rate – 2 % 14% Sen…" at bounding box center [652, 238] width 844 height 177
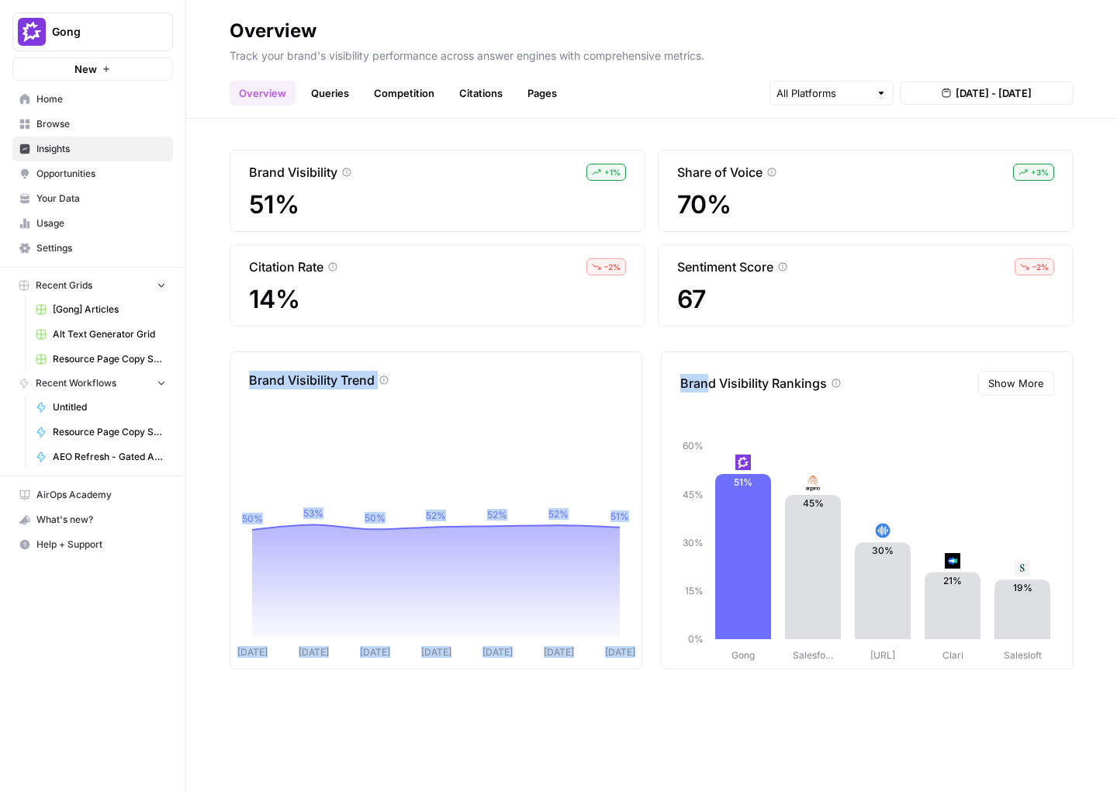
drag, startPoint x: 248, startPoint y: 380, endPoint x: 711, endPoint y: 376, distance: 463.2
click at [711, 376] on div "Brand Visibility Trend Aug 15 Aug 16 Aug 17 Aug 18 Aug 19 Aug 20 Aug 21 50% 53%…" at bounding box center [652, 510] width 844 height 318
click at [711, 376] on p "Brand Visibility Rankings" at bounding box center [753, 383] width 147 height 19
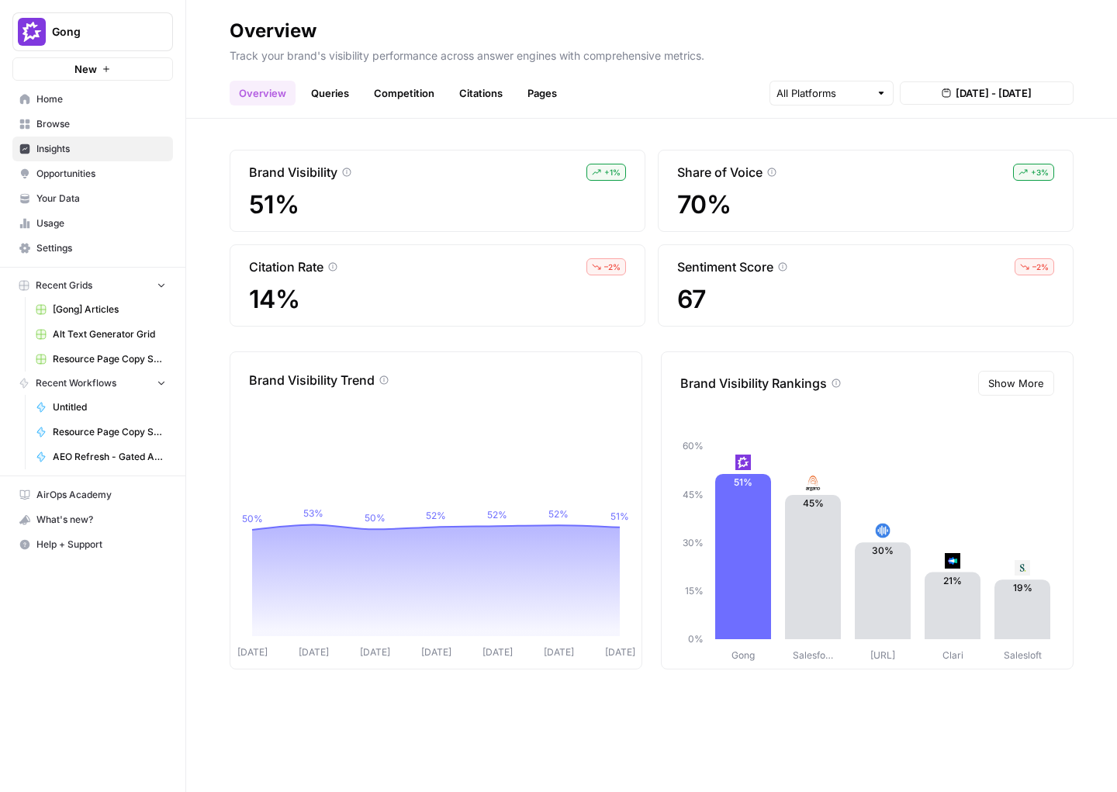
click at [647, 315] on div "Brand Visibility + 1 % 51% Share of Voice + 3 % 70% Citation Rate – 2 % 14% Sen…" at bounding box center [652, 238] width 844 height 177
click at [1013, 393] on button "Show More" at bounding box center [1016, 383] width 76 height 25
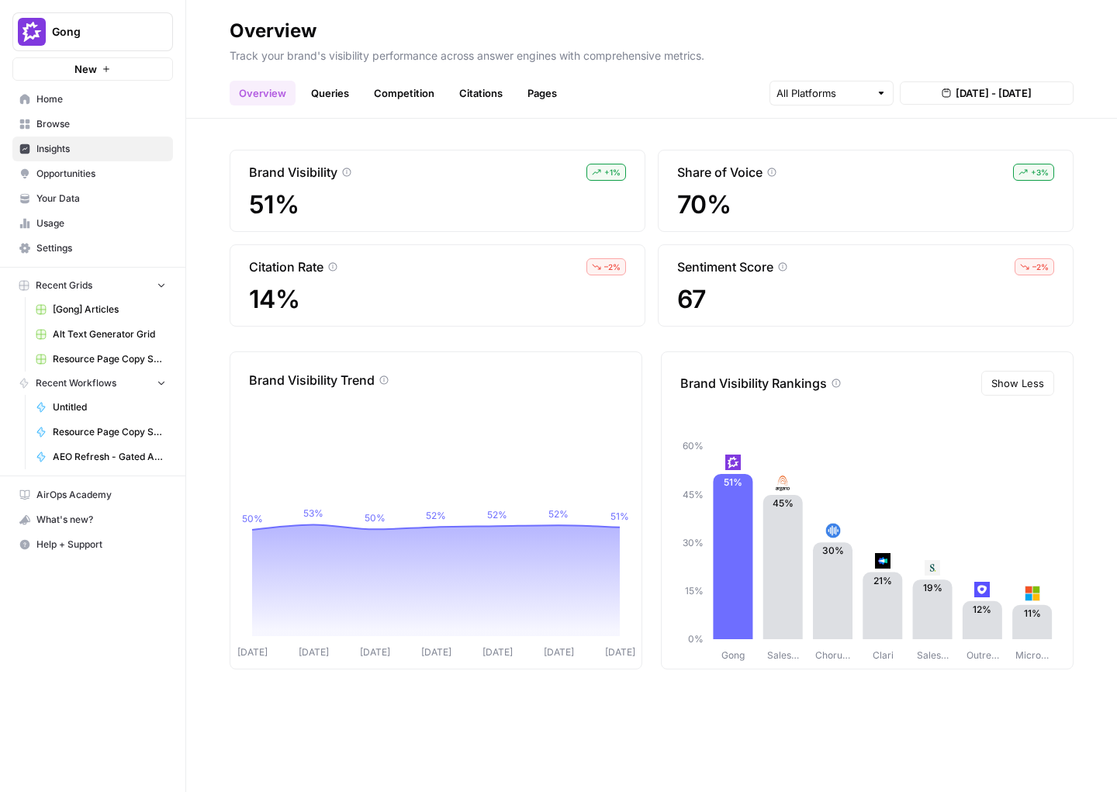
click at [1013, 390] on span "Show Less" at bounding box center [1018, 384] width 53 height 16
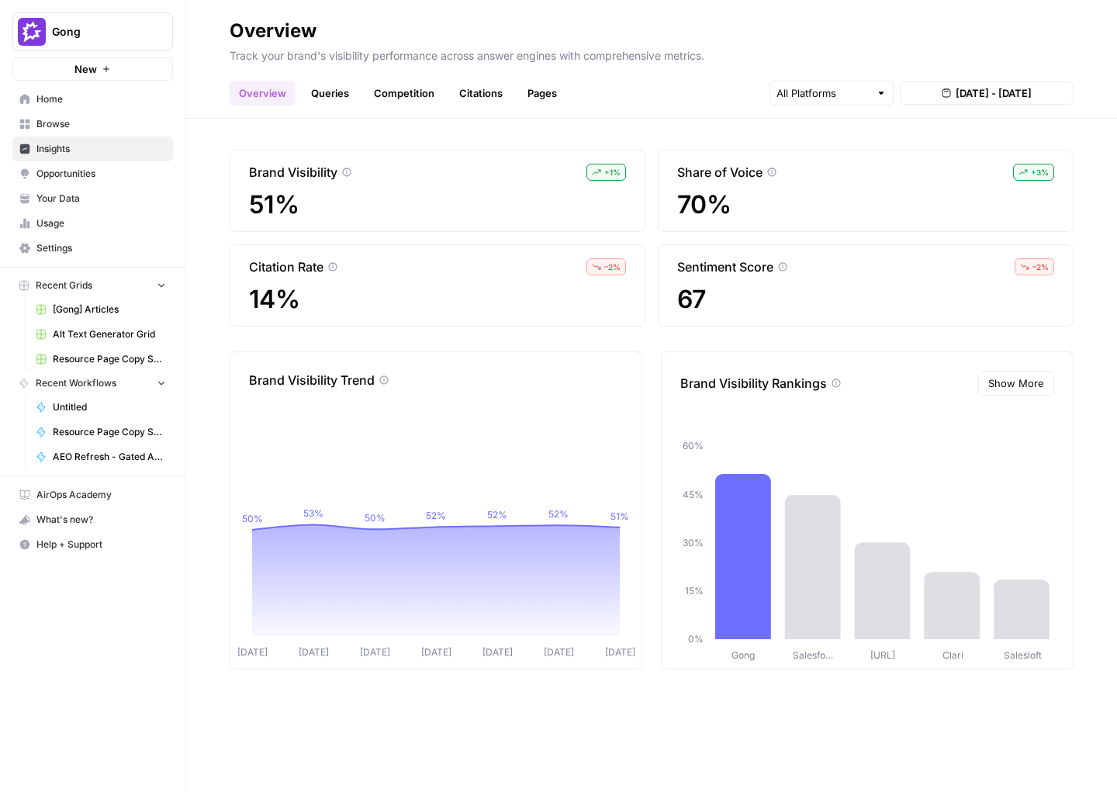
click at [1013, 390] on span "Show More" at bounding box center [1016, 384] width 56 height 16
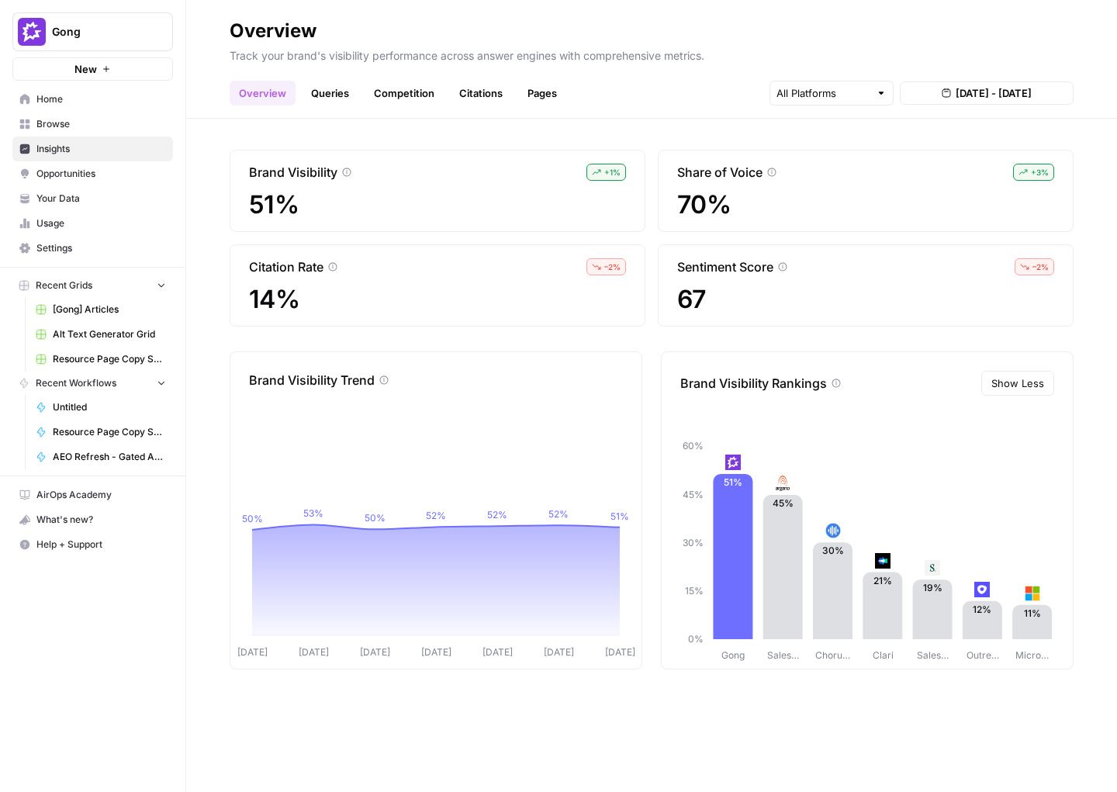
click at [1013, 390] on span "Show Less" at bounding box center [1018, 384] width 53 height 16
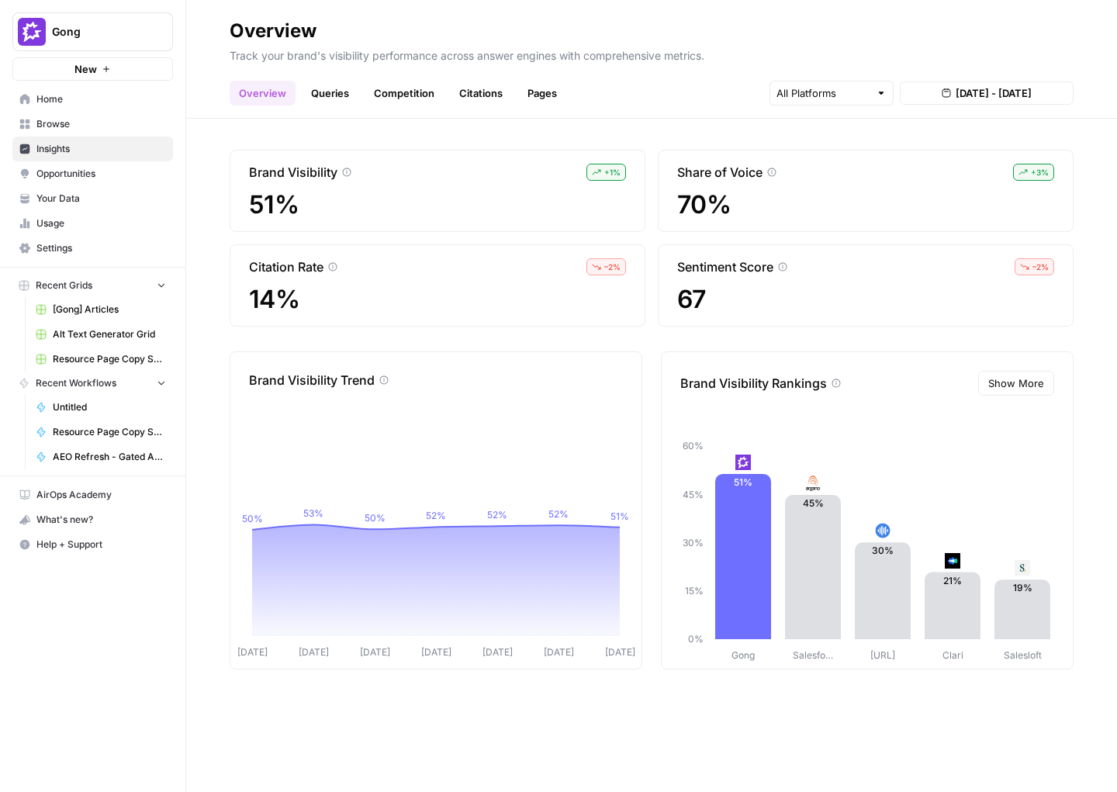
click at [1013, 390] on span "Show More" at bounding box center [1016, 384] width 56 height 16
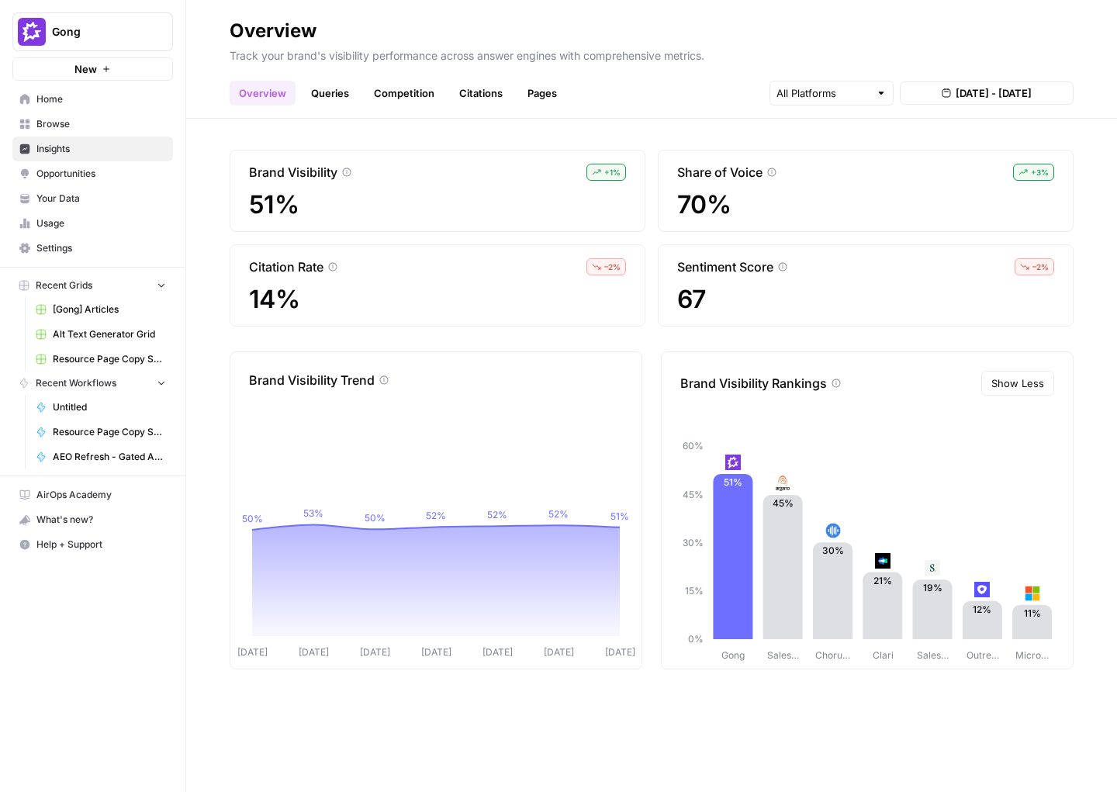
click at [1013, 390] on span "Show Less" at bounding box center [1018, 384] width 53 height 16
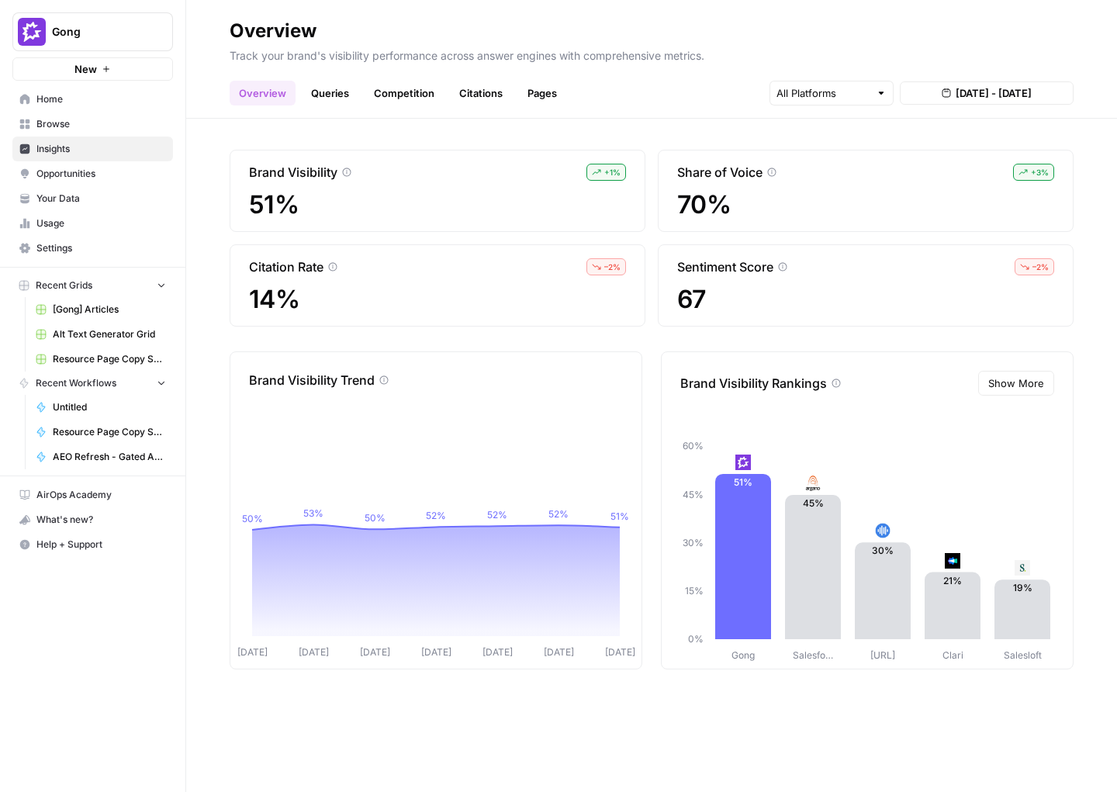
click at [1013, 390] on span "Show More" at bounding box center [1016, 384] width 56 height 16
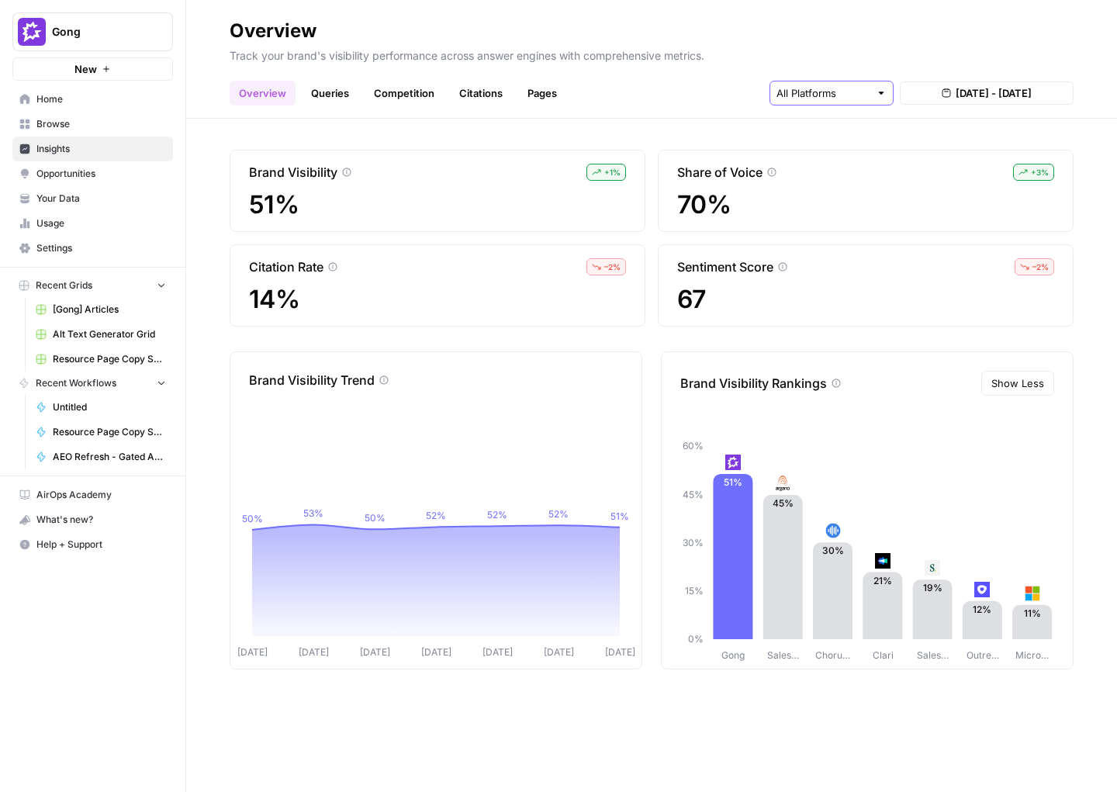
click at [844, 97] on input "text" at bounding box center [823, 93] width 93 height 16
click at [864, 144] on div "ChatGPT" at bounding box center [832, 152] width 98 height 16
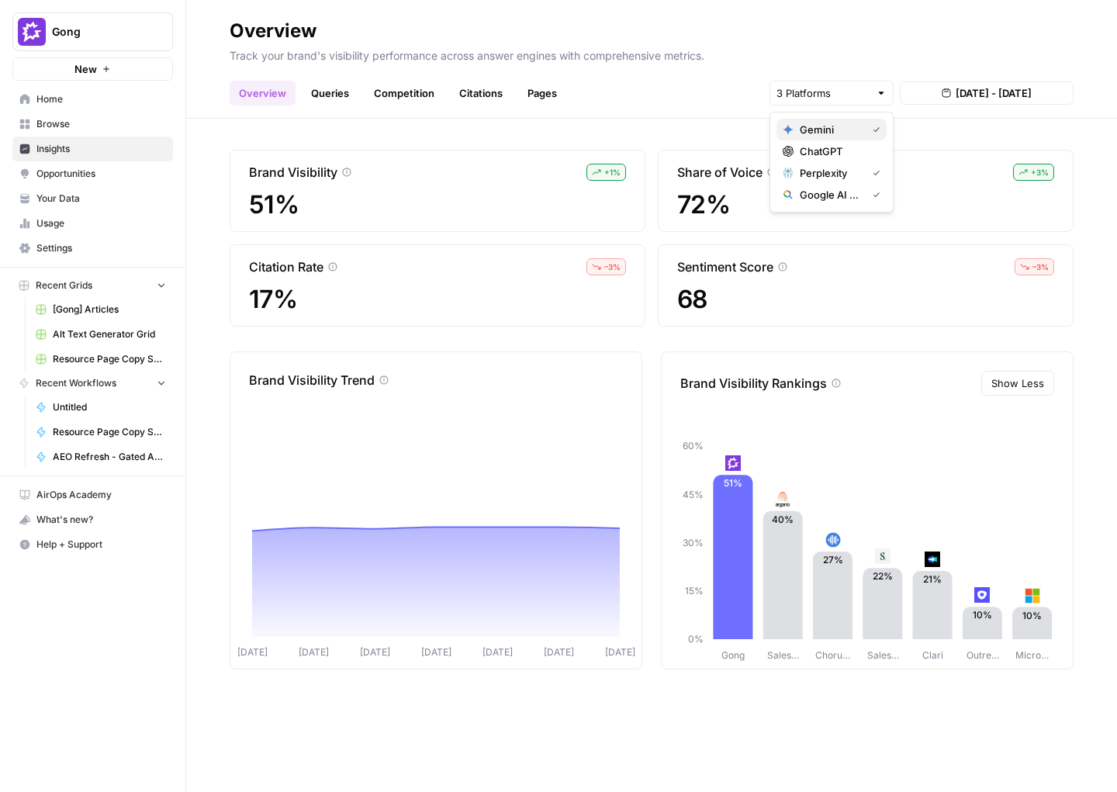
click at [867, 126] on div "Gemini" at bounding box center [832, 130] width 98 height 16
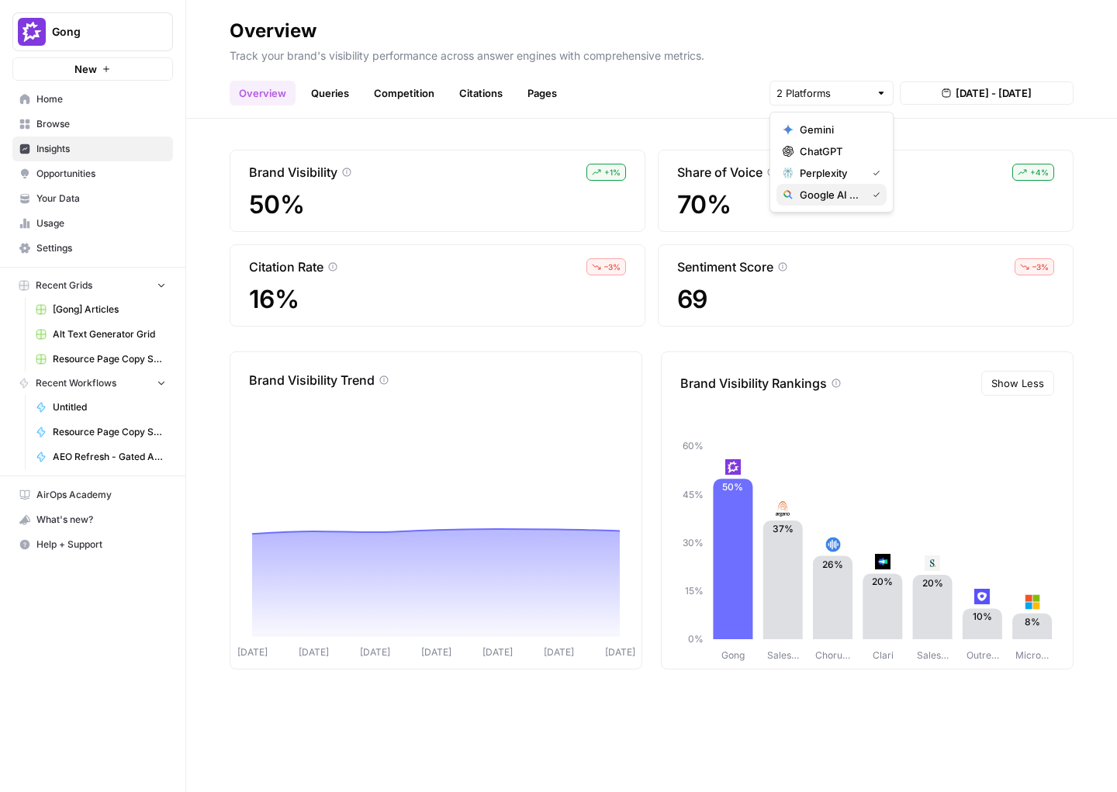
click at [857, 191] on span "Google AI Mode" at bounding box center [830, 195] width 61 height 16
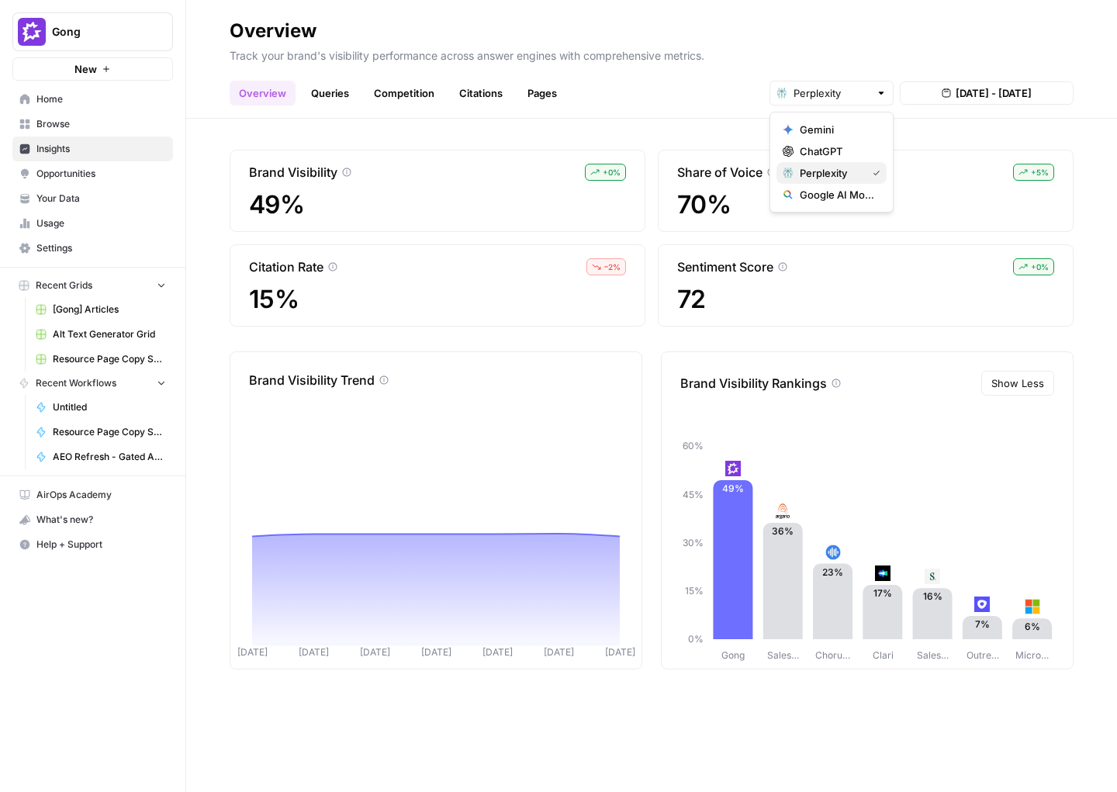
click at [859, 171] on span "Perplexity" at bounding box center [830, 173] width 61 height 16
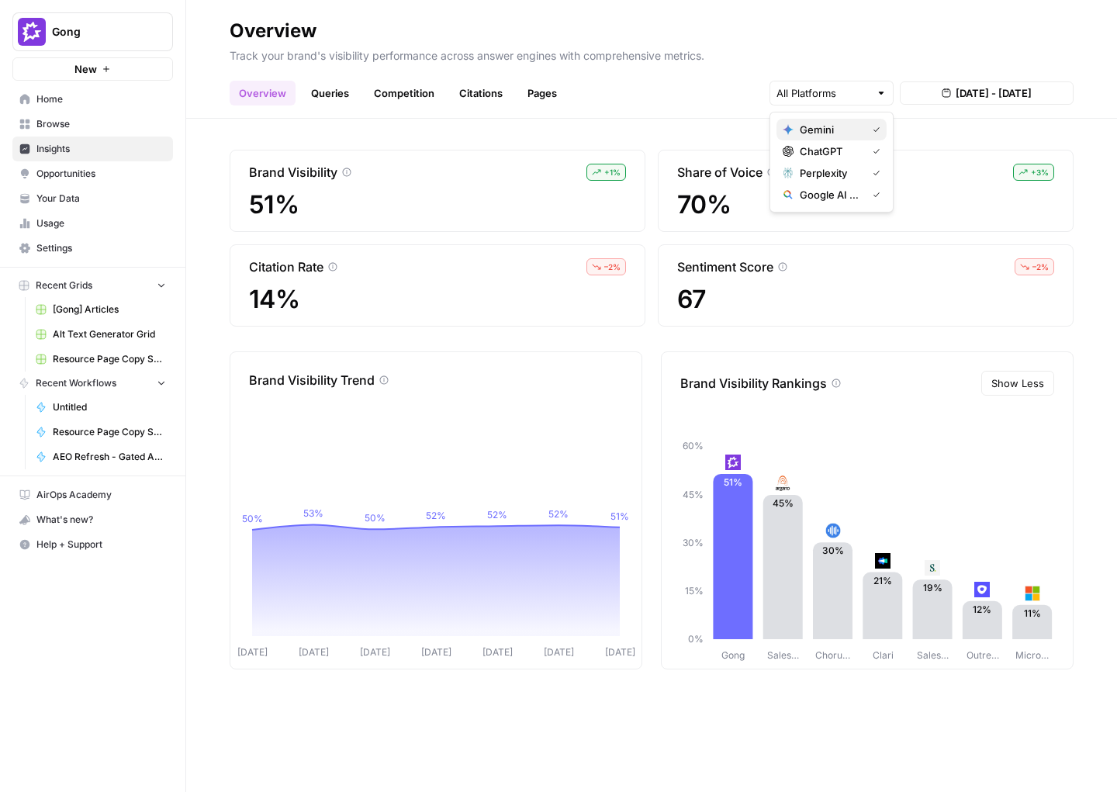
click at [865, 137] on div "Gemini" at bounding box center [832, 130] width 98 height 16
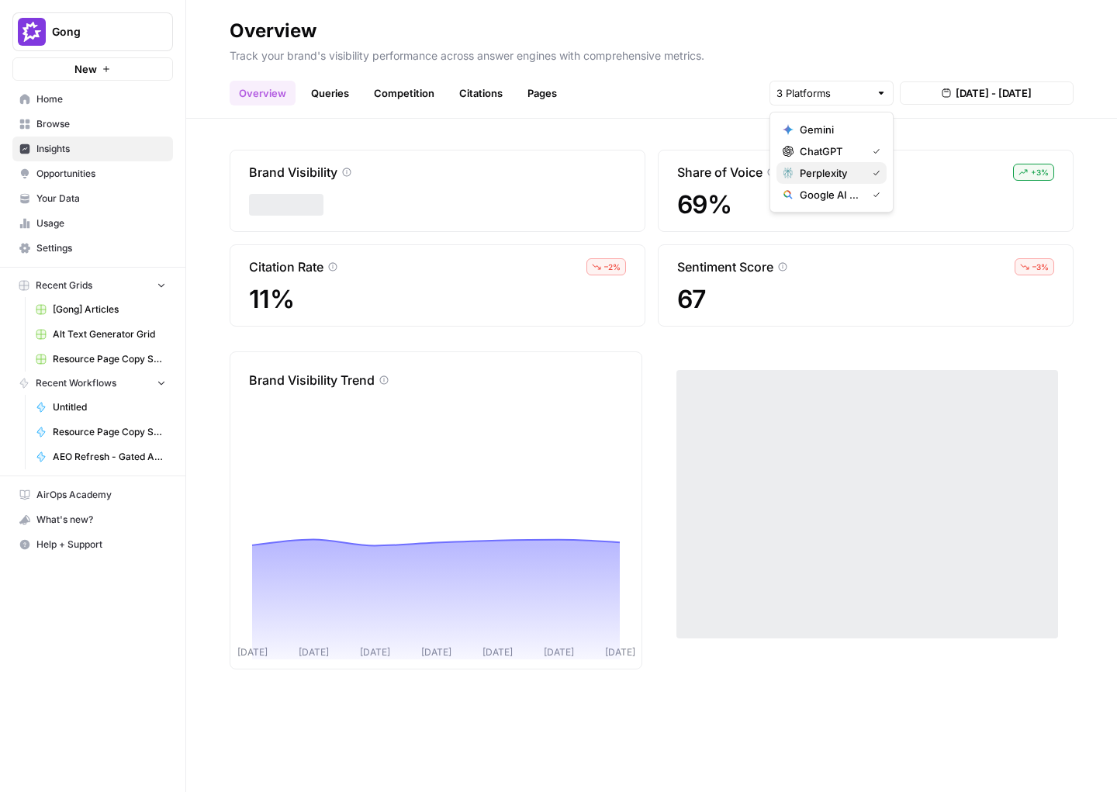
click at [863, 174] on div "Perplexity" at bounding box center [832, 173] width 98 height 16
click at [863, 190] on div "Google AI Mode" at bounding box center [832, 195] width 98 height 16
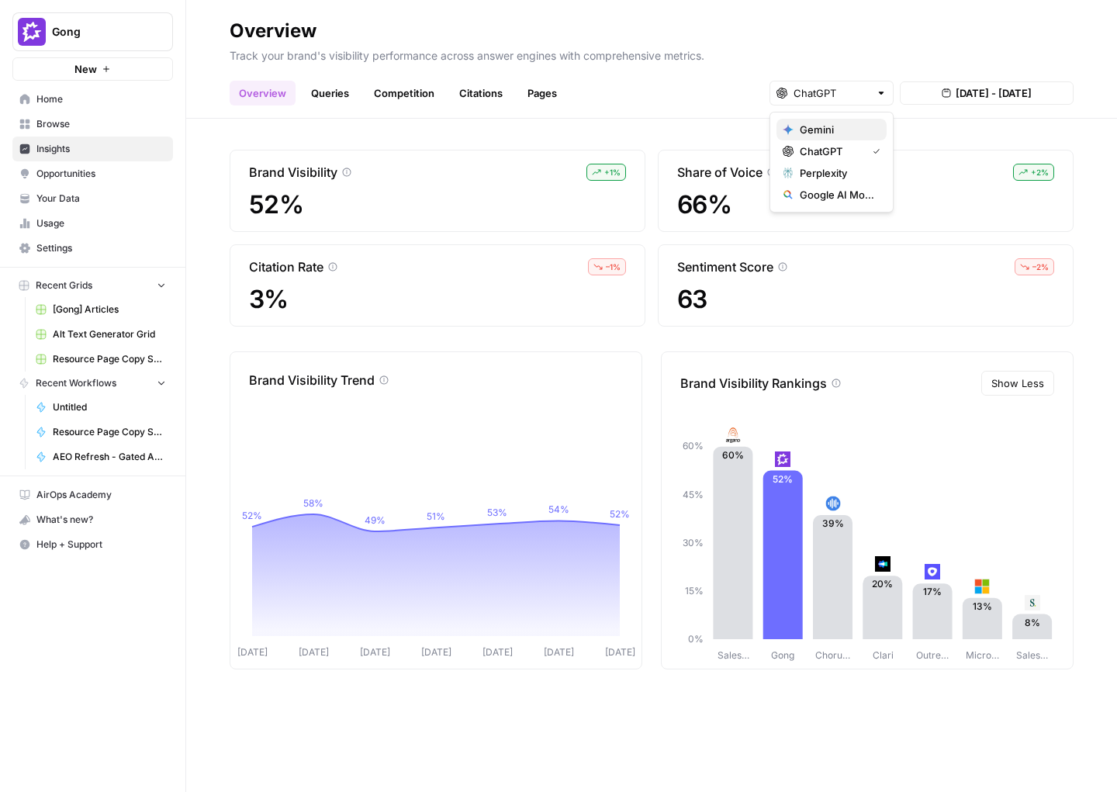
click at [863, 132] on span "Gemini" at bounding box center [837, 130] width 74 height 16
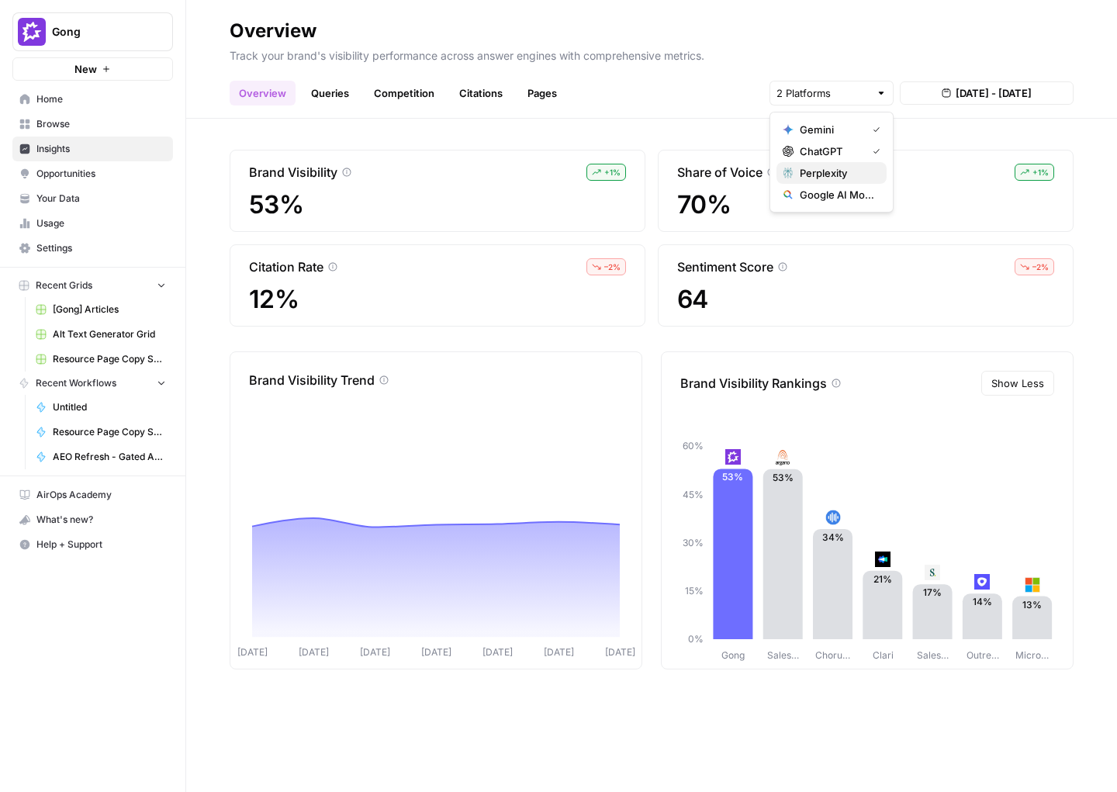
click at [857, 168] on span "Perplexity" at bounding box center [837, 173] width 74 height 16
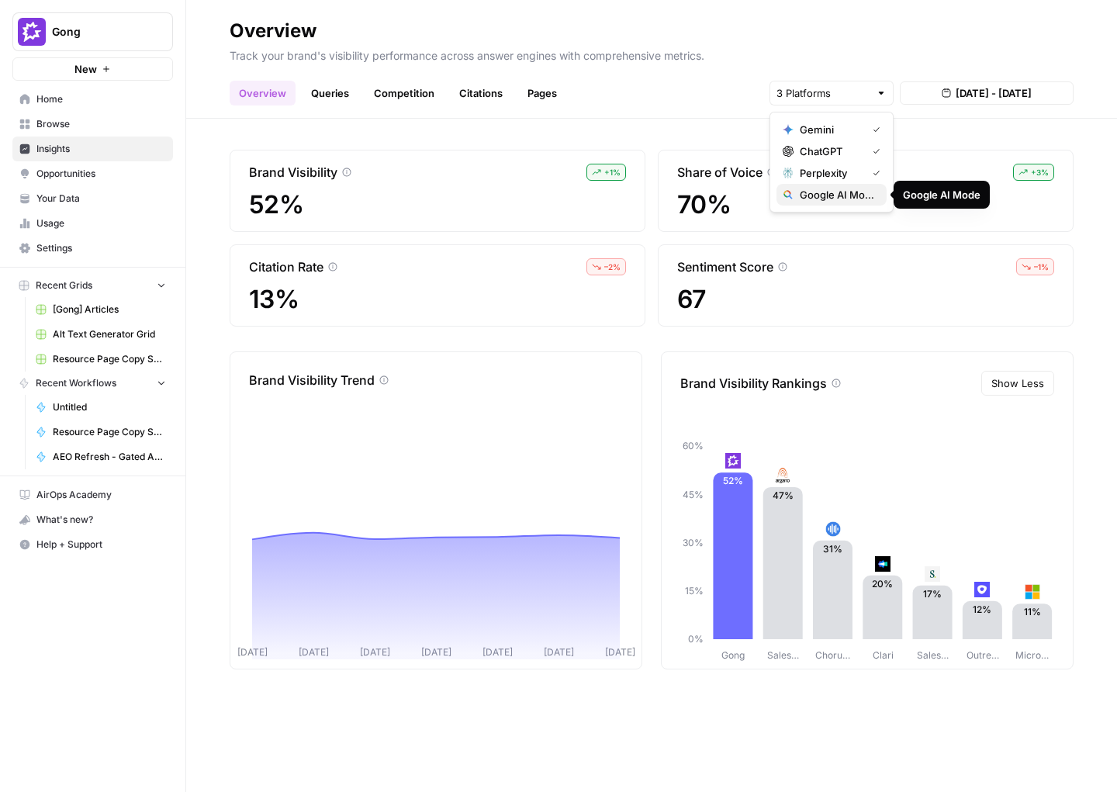
click at [854, 192] on span "Google AI Mode" at bounding box center [837, 195] width 74 height 16
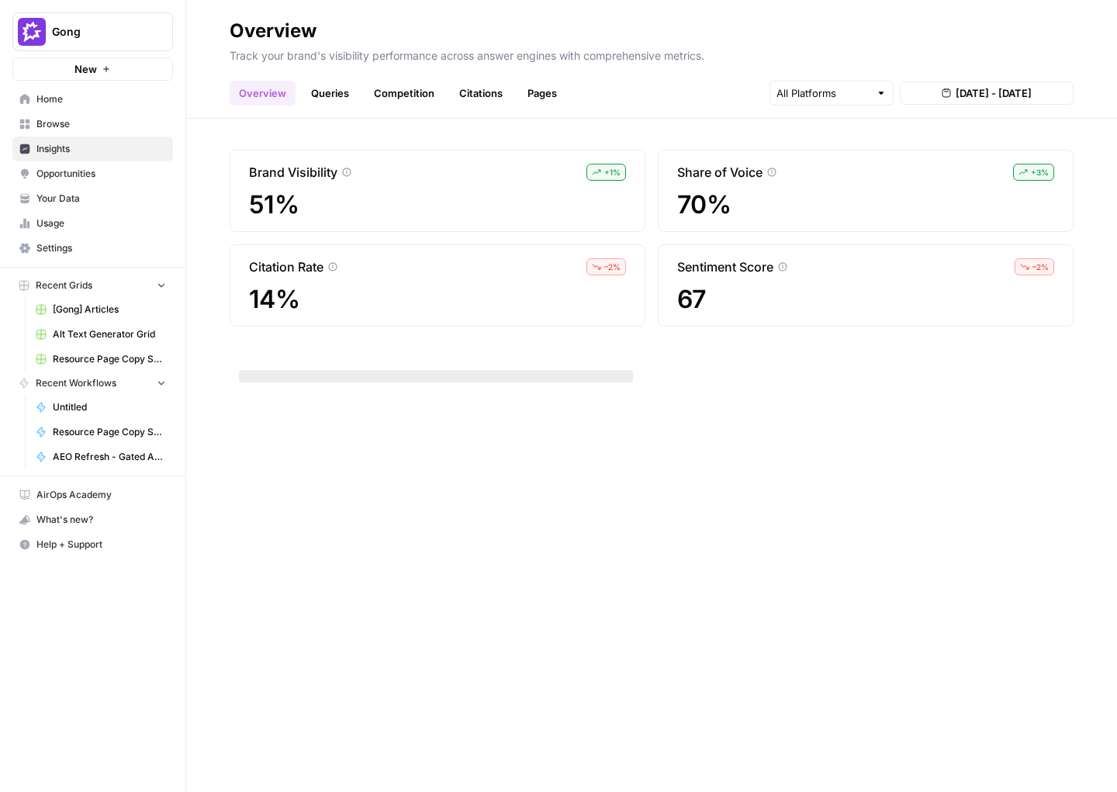
click at [721, 128] on div "Brand Visibility + 1 % 51% Share of Voice + 3 % 70% Citation Rate – 2 % 14% Sen…" at bounding box center [651, 455] width 931 height 673
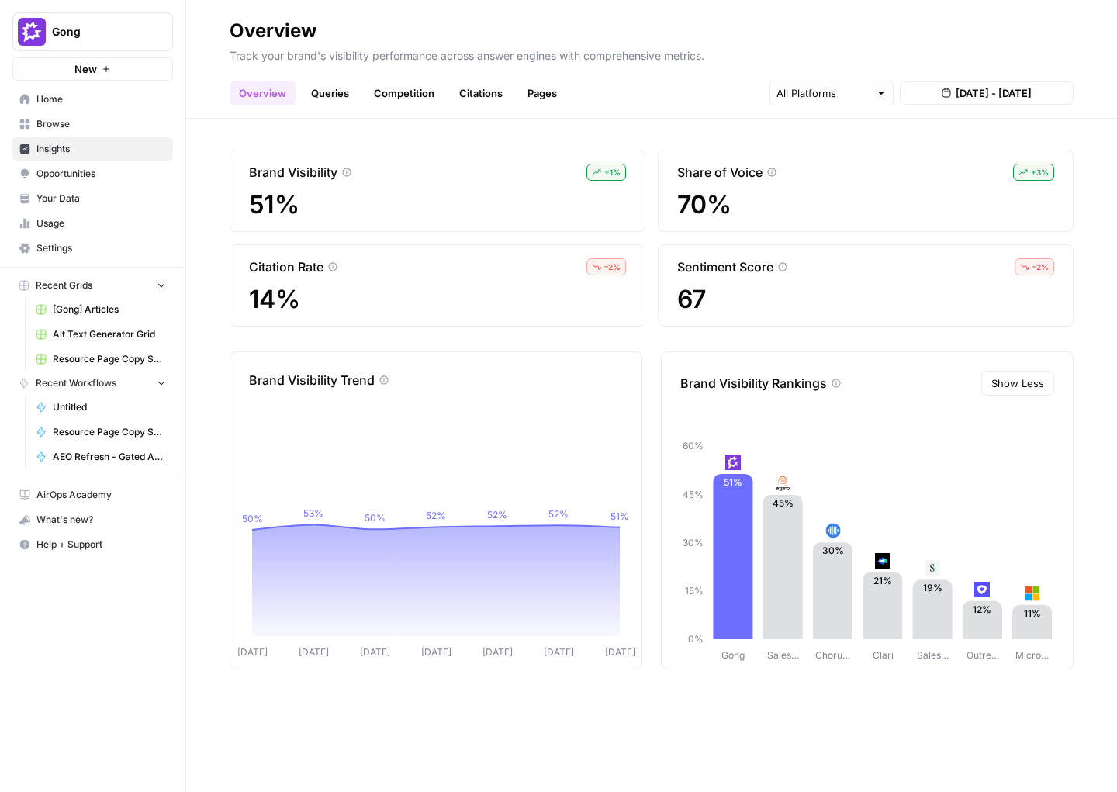
click at [345, 93] on link "Queries" at bounding box center [330, 93] width 57 height 25
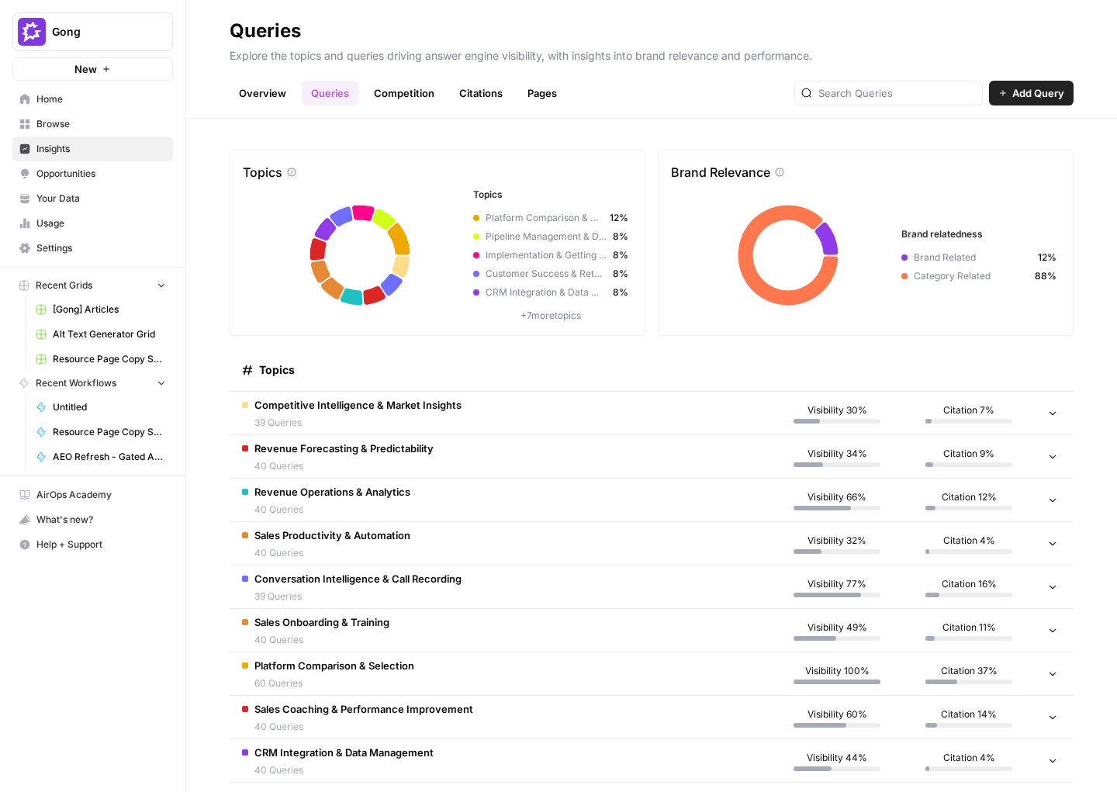
click at [411, 403] on span "Competitive Intelligence & Market Insights" at bounding box center [357, 405] width 207 height 16
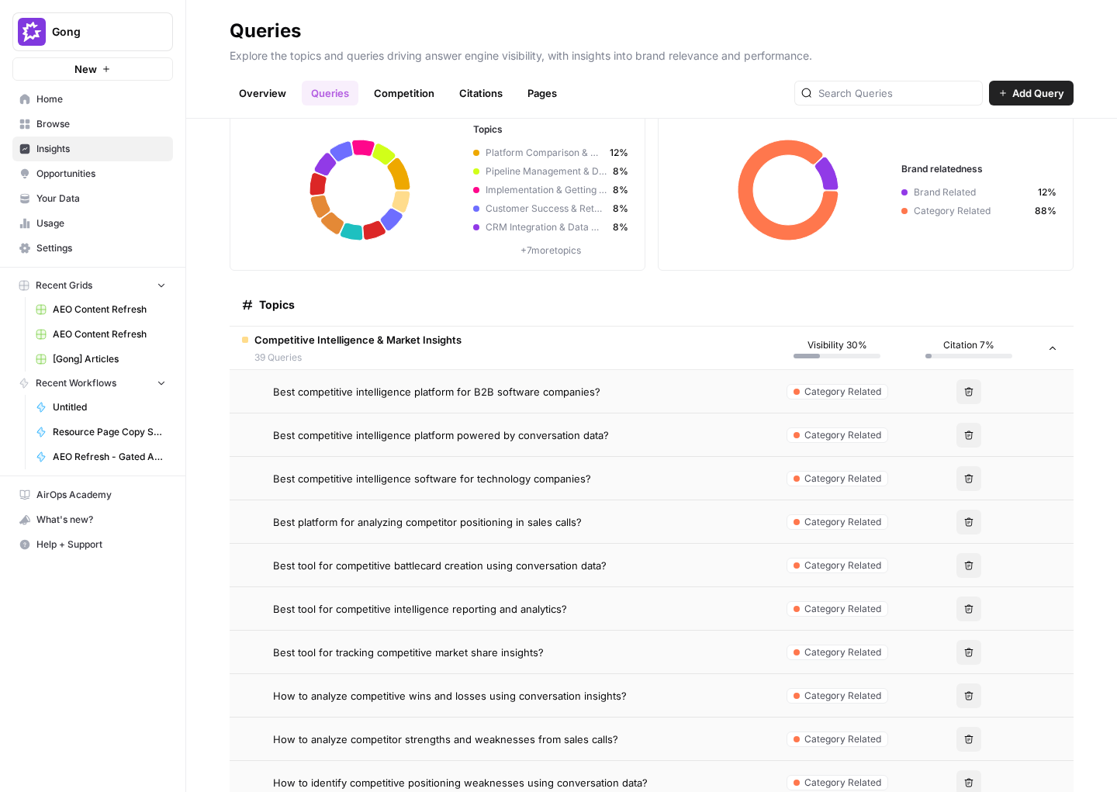
scroll to position [68, 0]
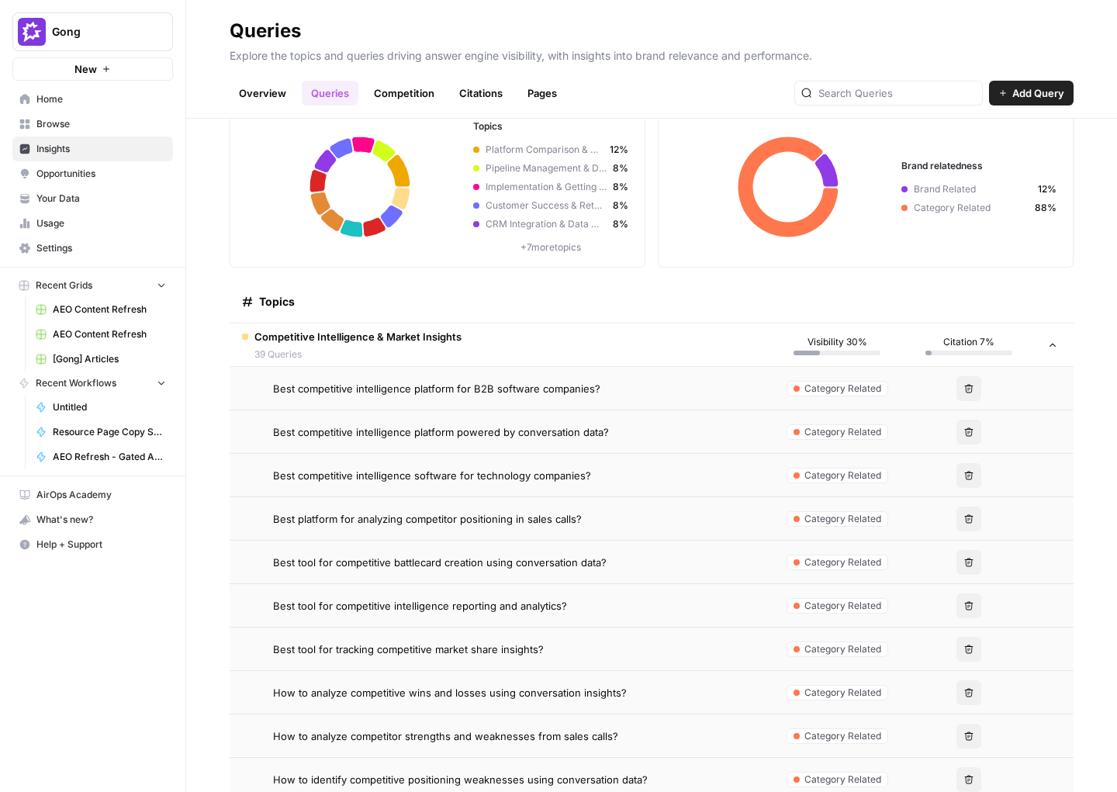
click at [462, 341] on td "Competitive Intelligence & Market Insights 39 Queries" at bounding box center [501, 345] width 542 height 43
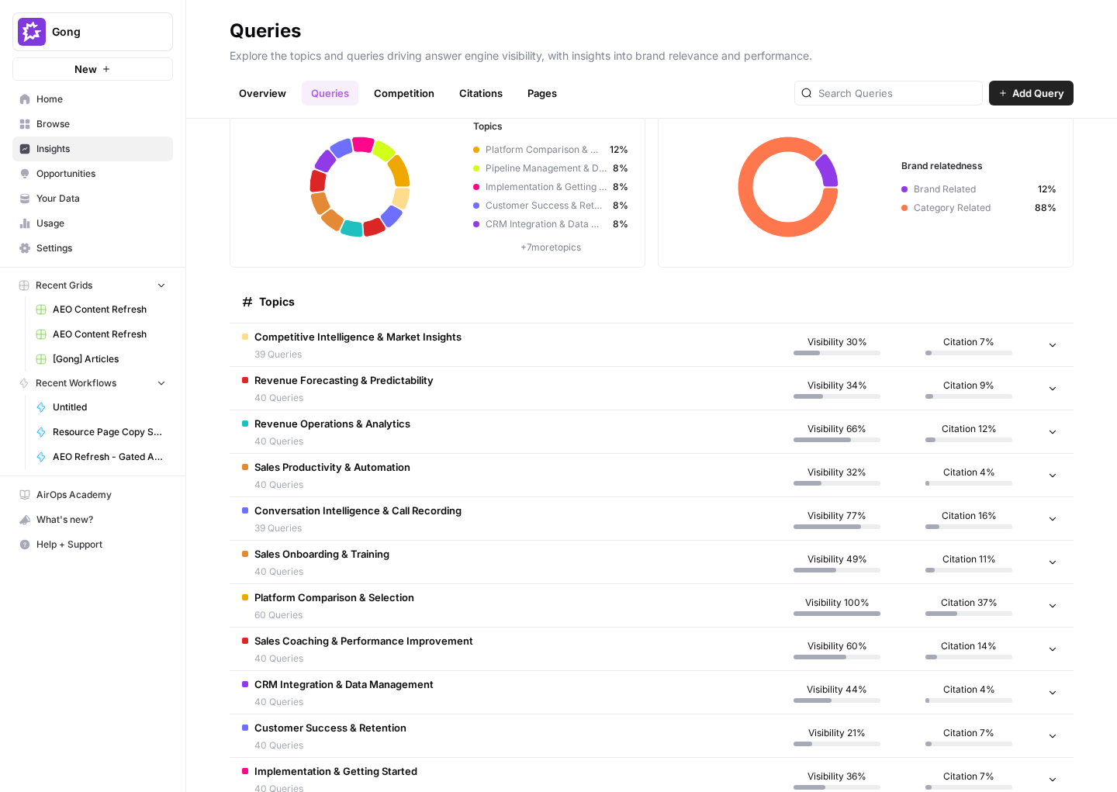
click at [469, 341] on td "Competitive Intelligence & Market Insights 39 Queries" at bounding box center [501, 345] width 542 height 43
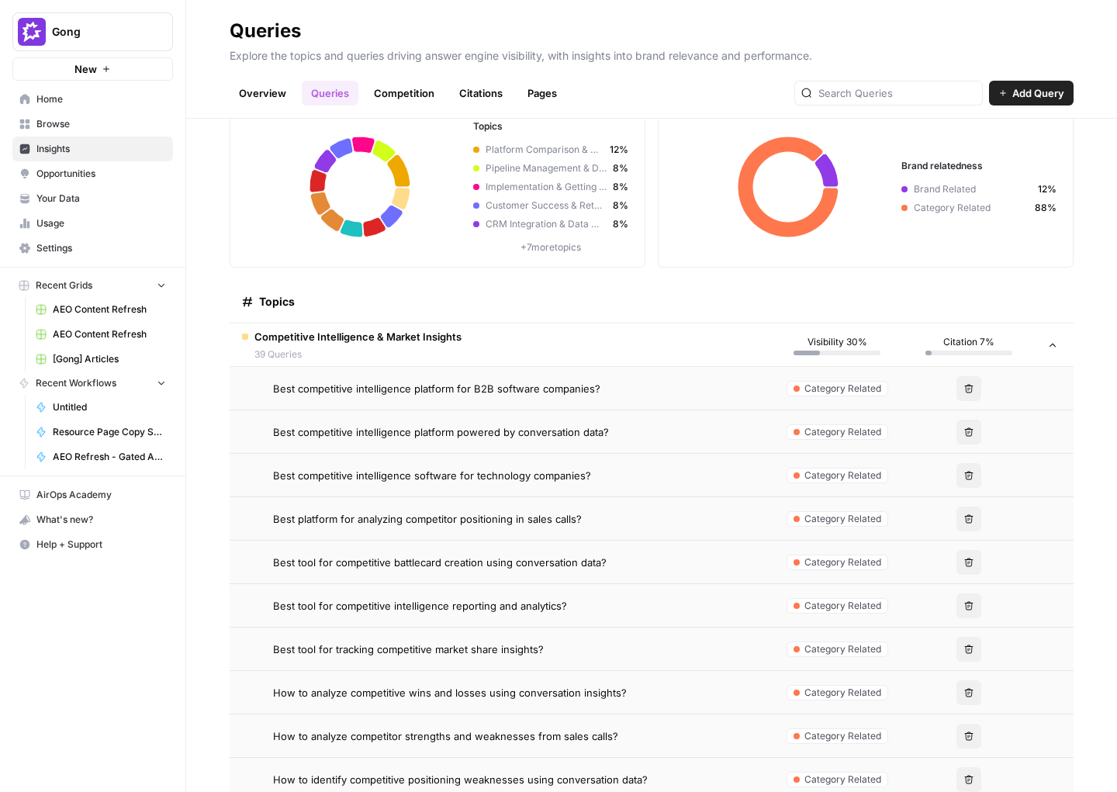
click at [469, 341] on td "Competitive Intelligence & Market Insights 39 Queries" at bounding box center [501, 345] width 542 height 43
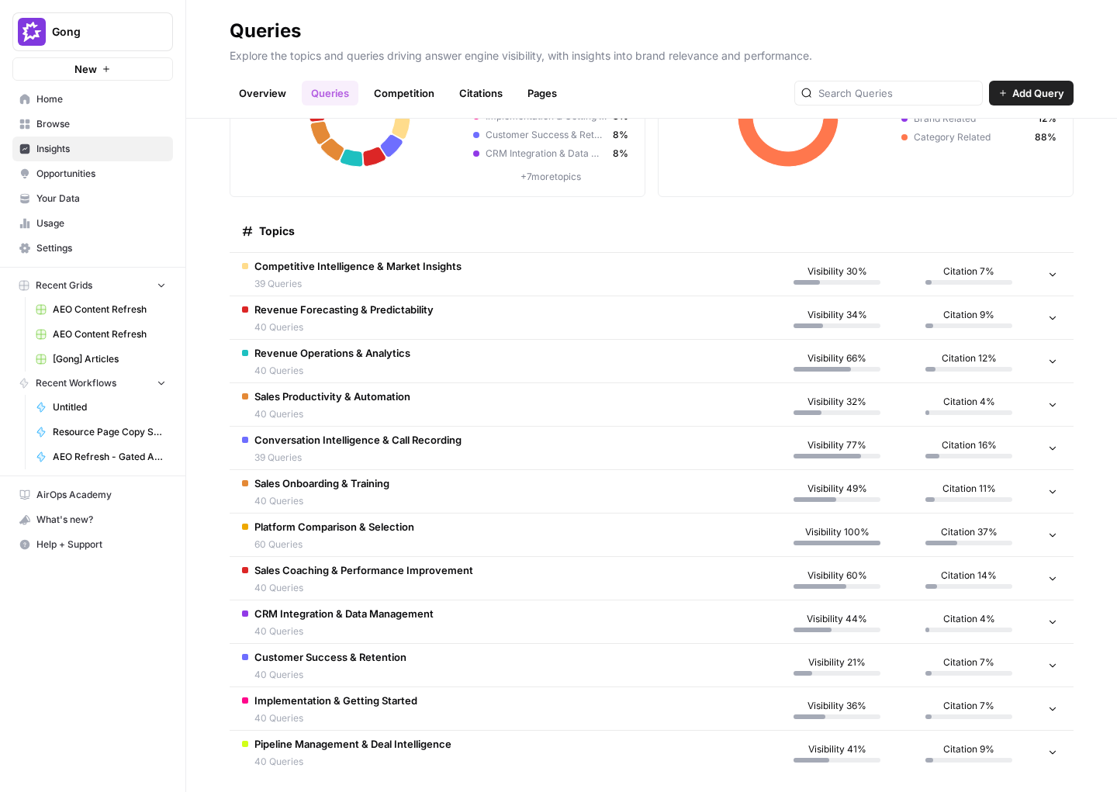
scroll to position [152, 0]
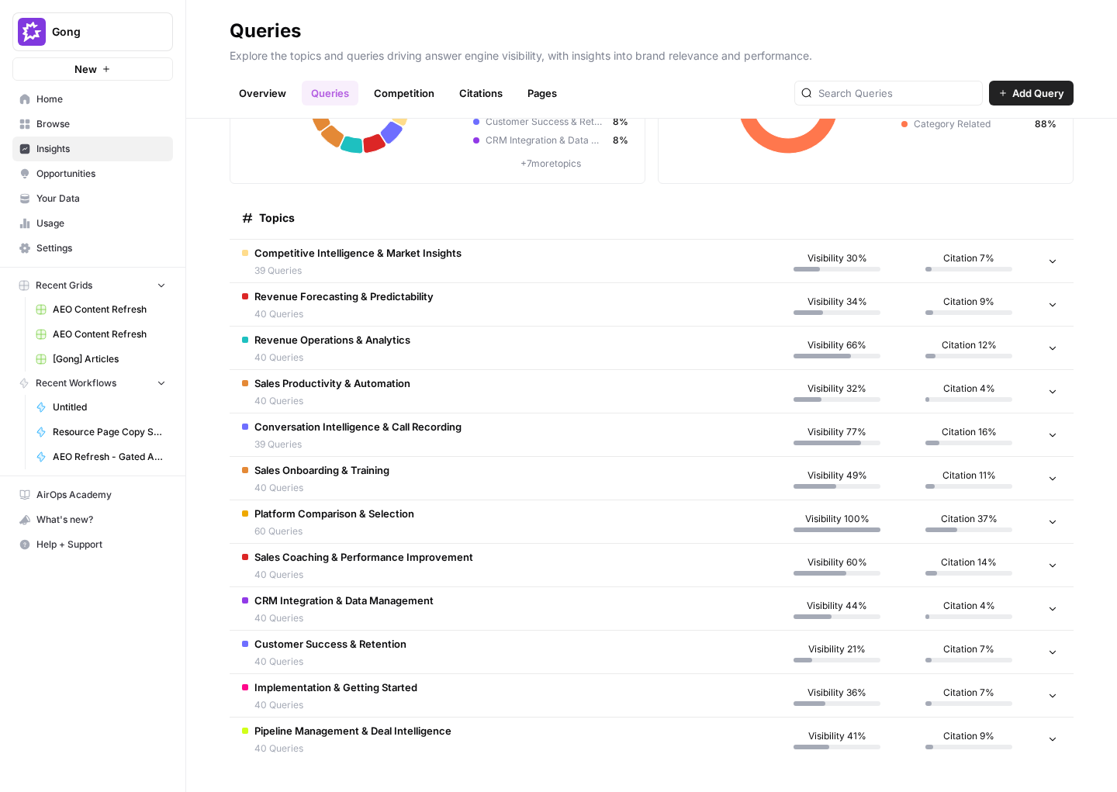
click at [493, 267] on td "Competitive Intelligence & Market Insights 39 Queries" at bounding box center [501, 261] width 542 height 43
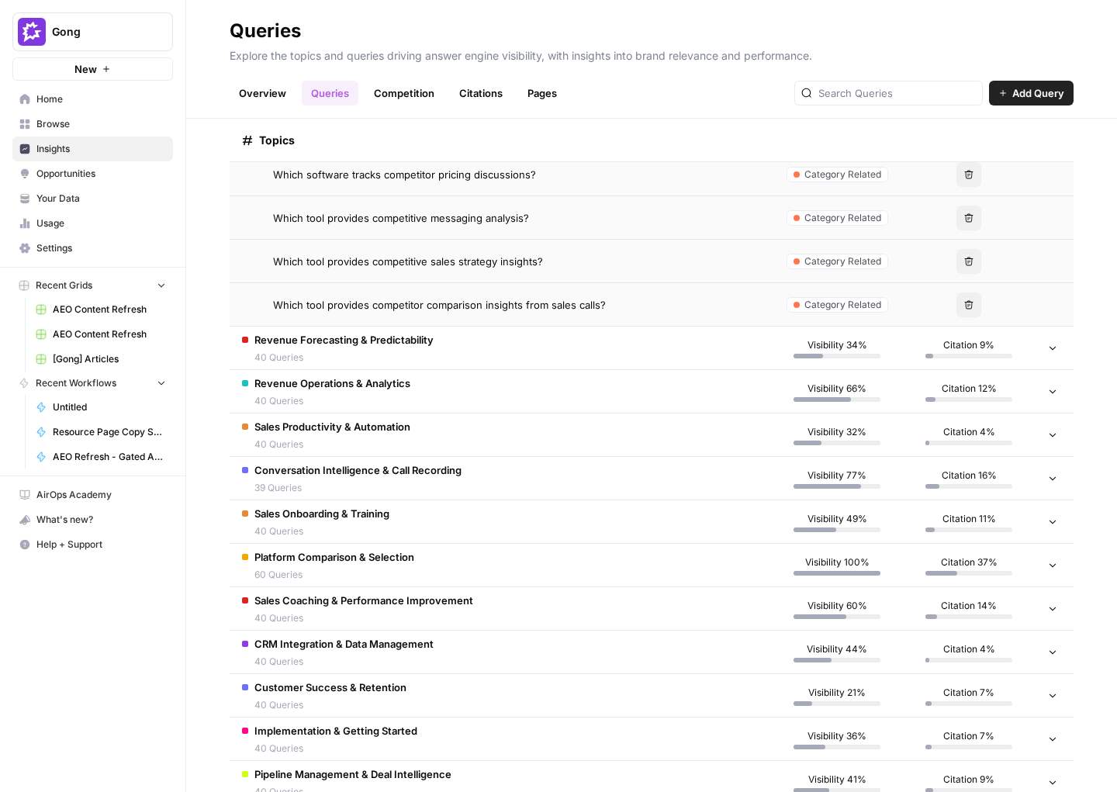
scroll to position [1847, 0]
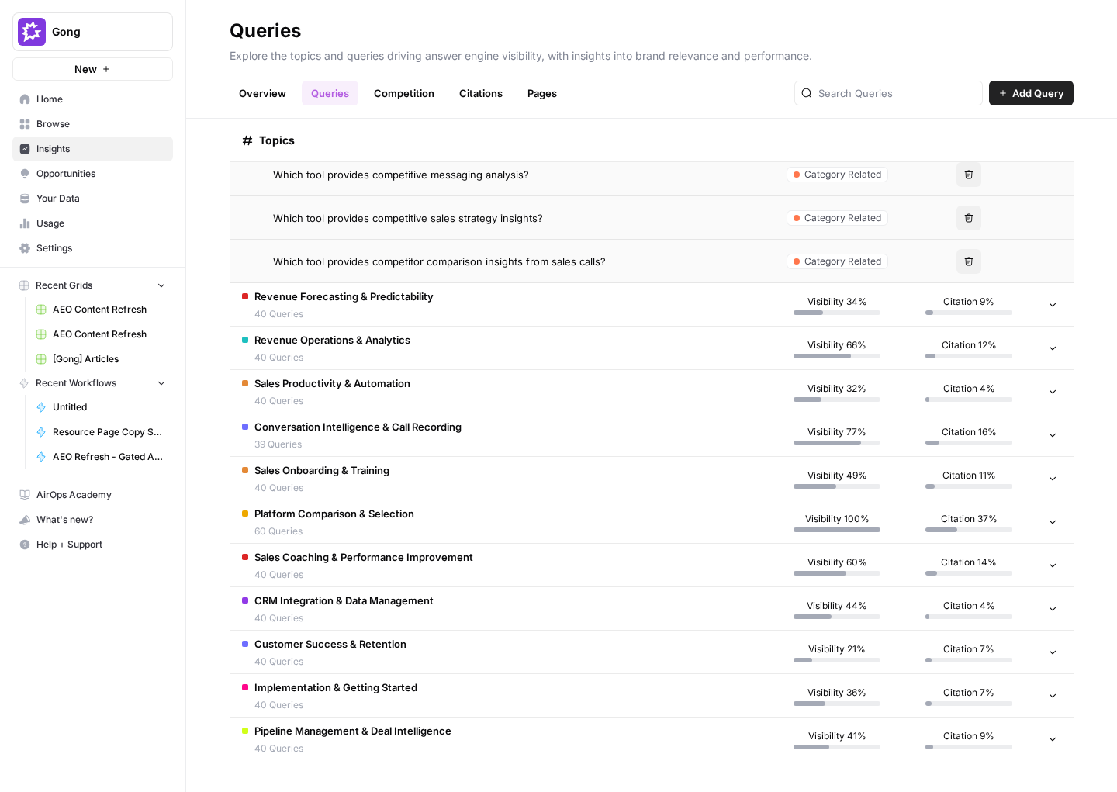
click at [456, 356] on td "Revenue Operations & Analytics 40 Queries" at bounding box center [501, 348] width 542 height 43
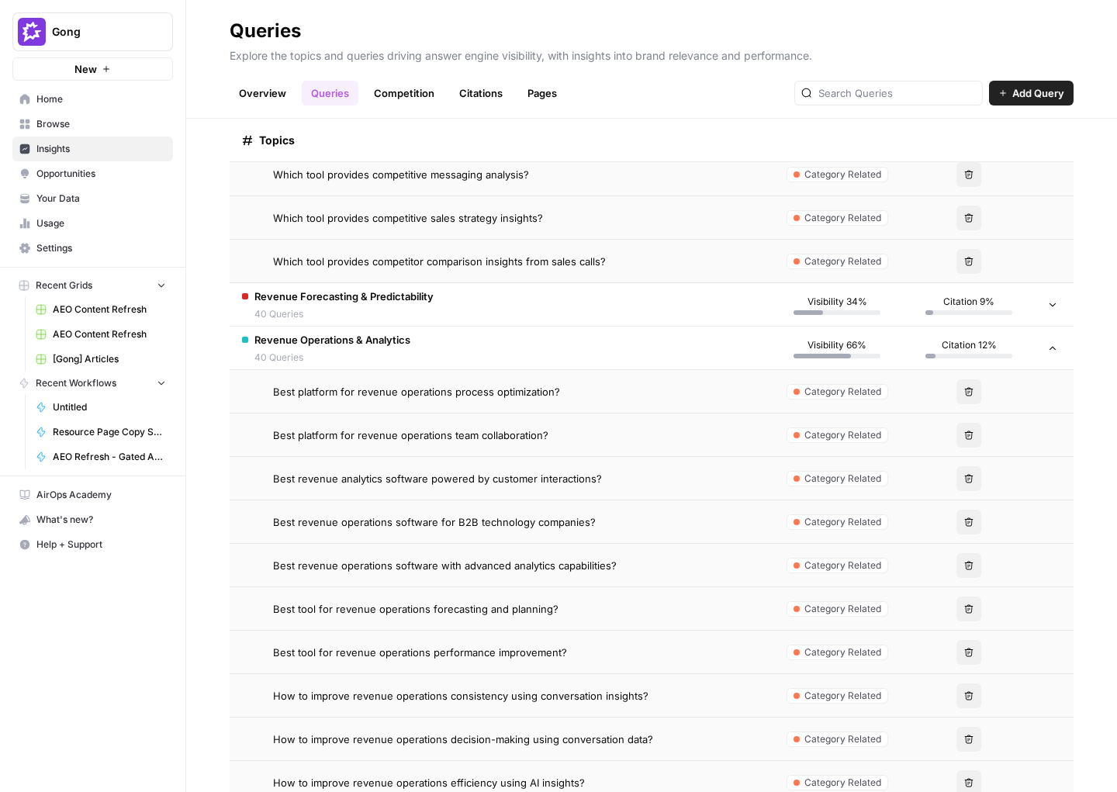
click at [456, 355] on td "Revenue Operations & Analytics 40 Queries" at bounding box center [501, 348] width 542 height 43
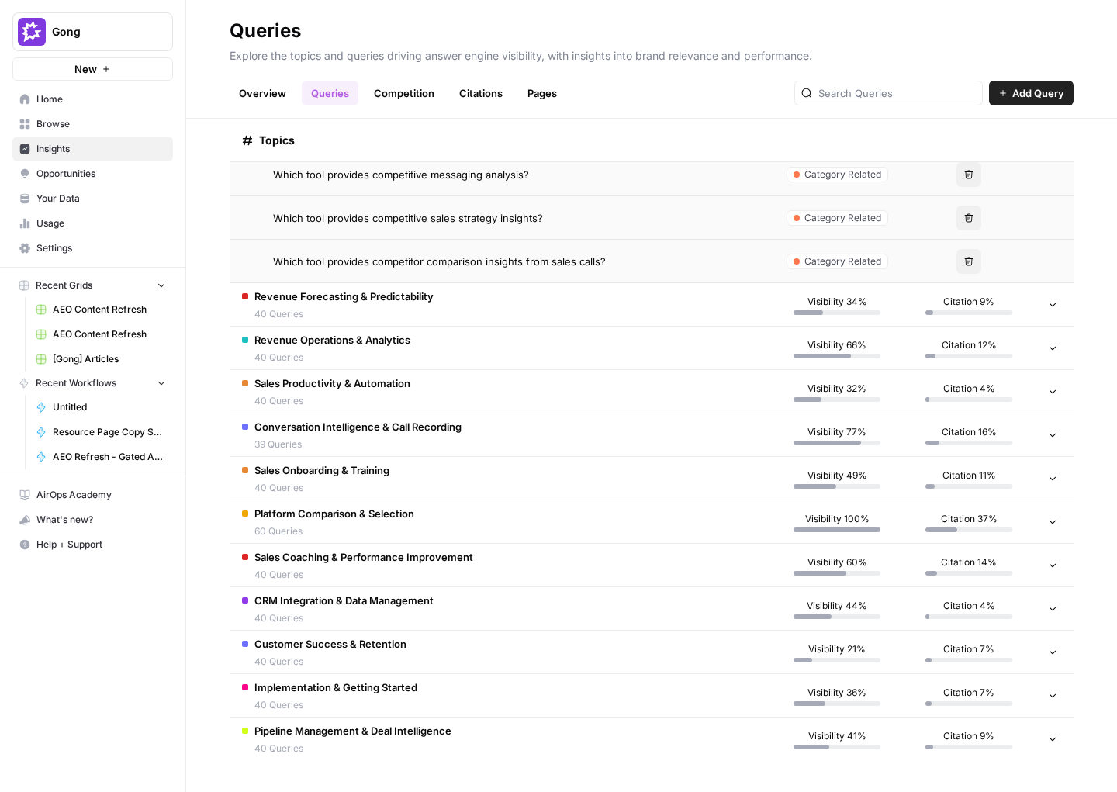
click at [466, 474] on td "Sales Onboarding & Training 40 Queries" at bounding box center [501, 478] width 542 height 43
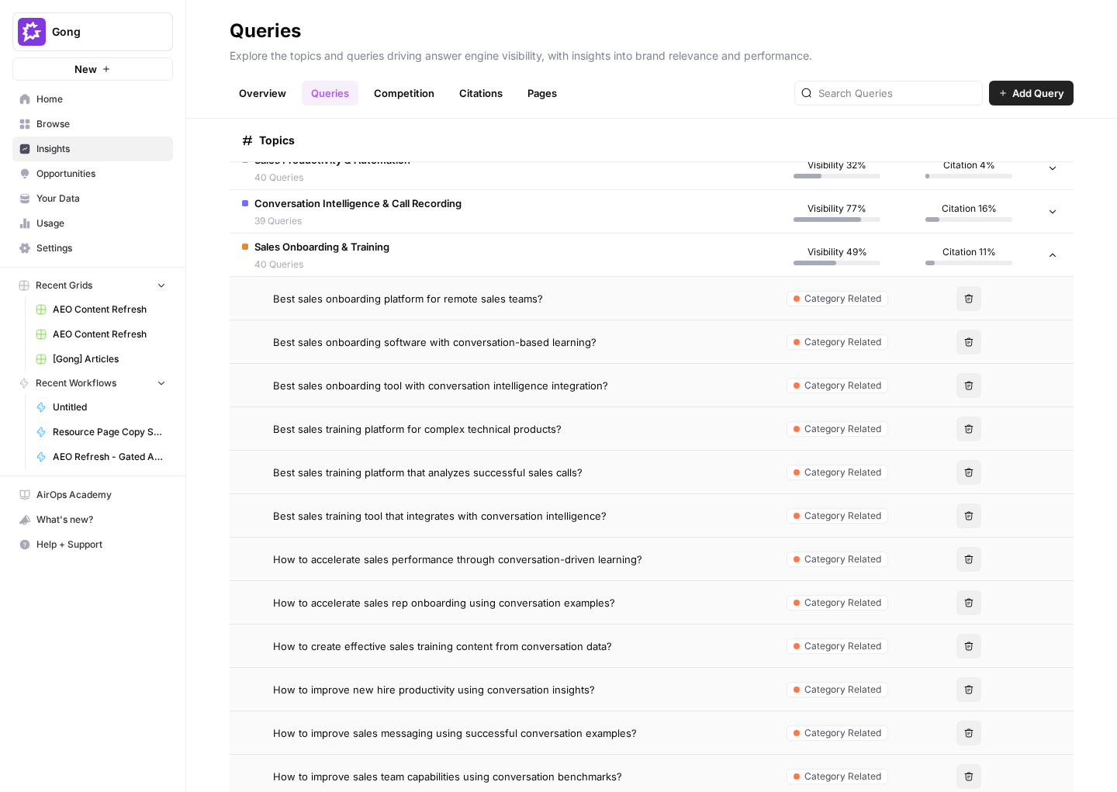
click at [402, 261] on td "Sales Onboarding & Training 40 Queries" at bounding box center [501, 255] width 542 height 43
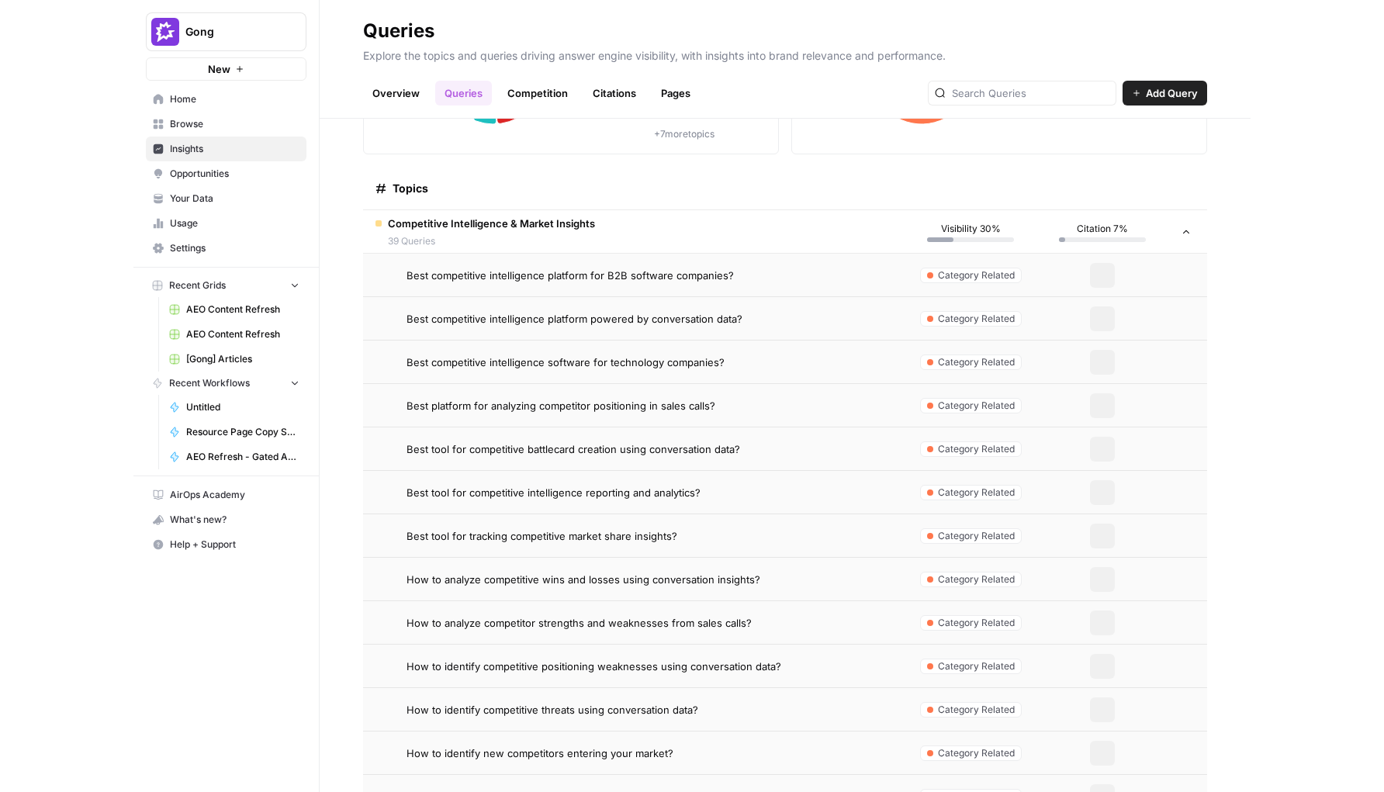
scroll to position [0, 0]
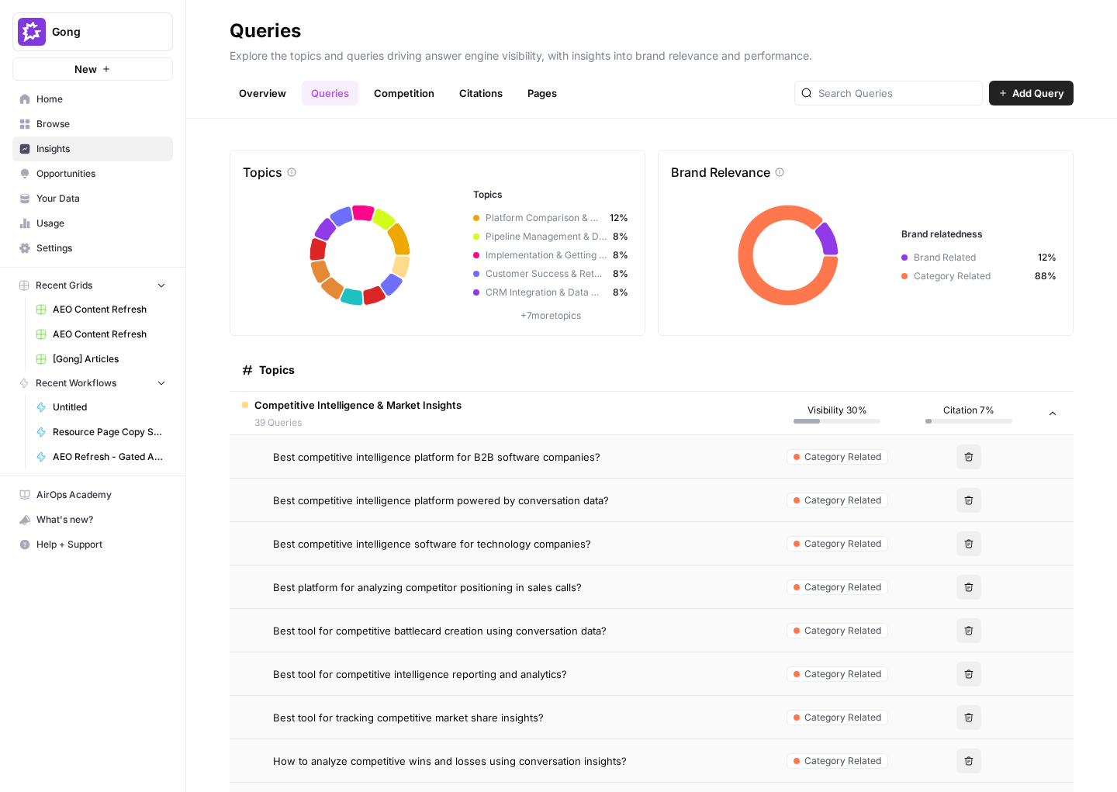
click at [389, 416] on span "39 Queries" at bounding box center [357, 423] width 207 height 14
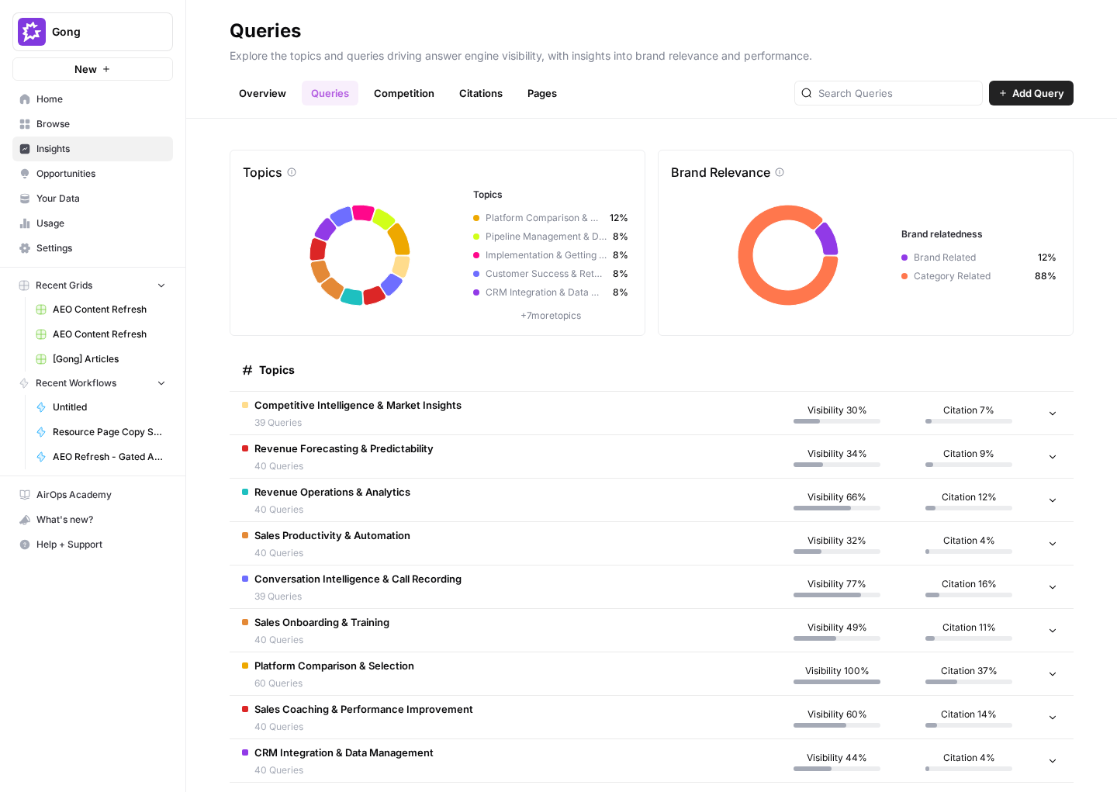
click at [546, 311] on p "+ 7 more topics" at bounding box center [550, 316] width 155 height 14
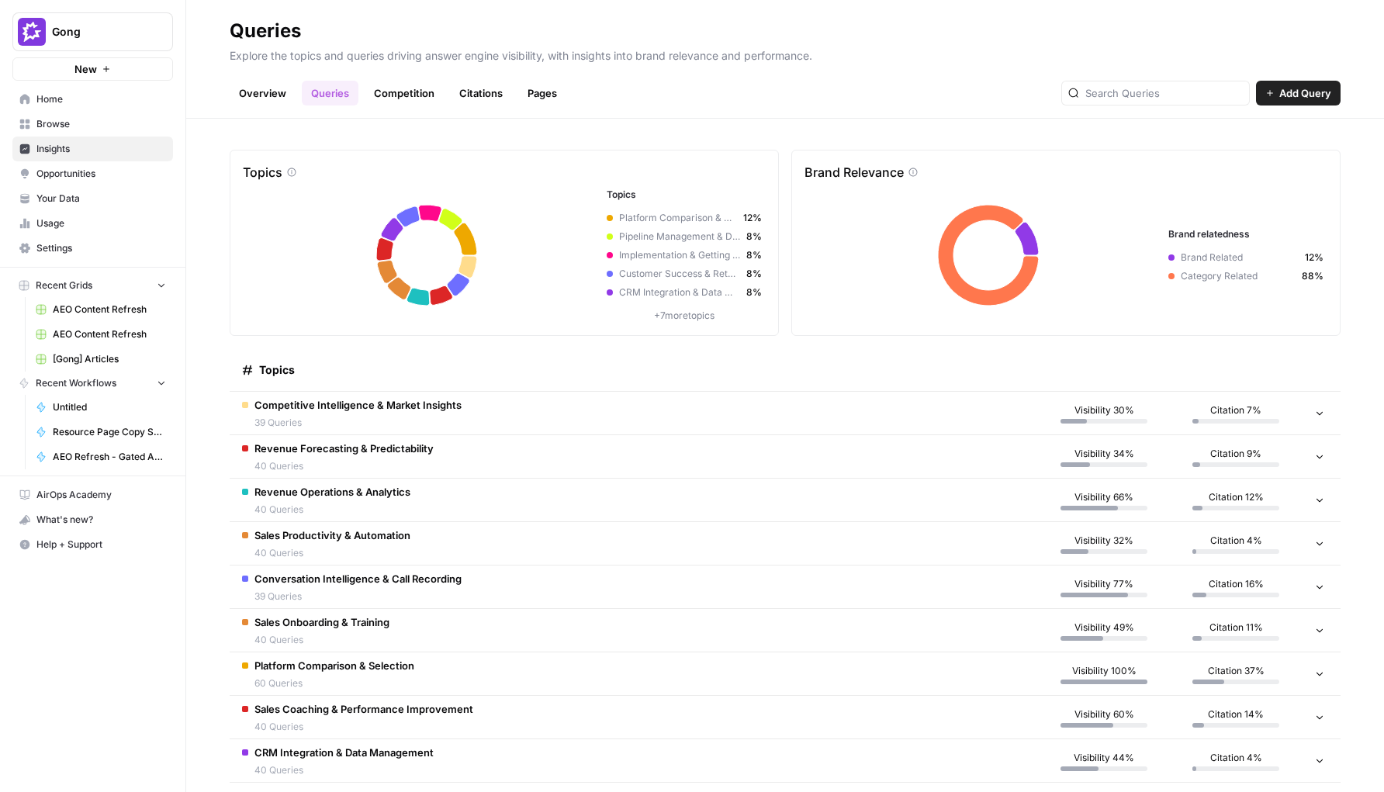
click at [410, 99] on link "Competition" at bounding box center [404, 93] width 79 height 25
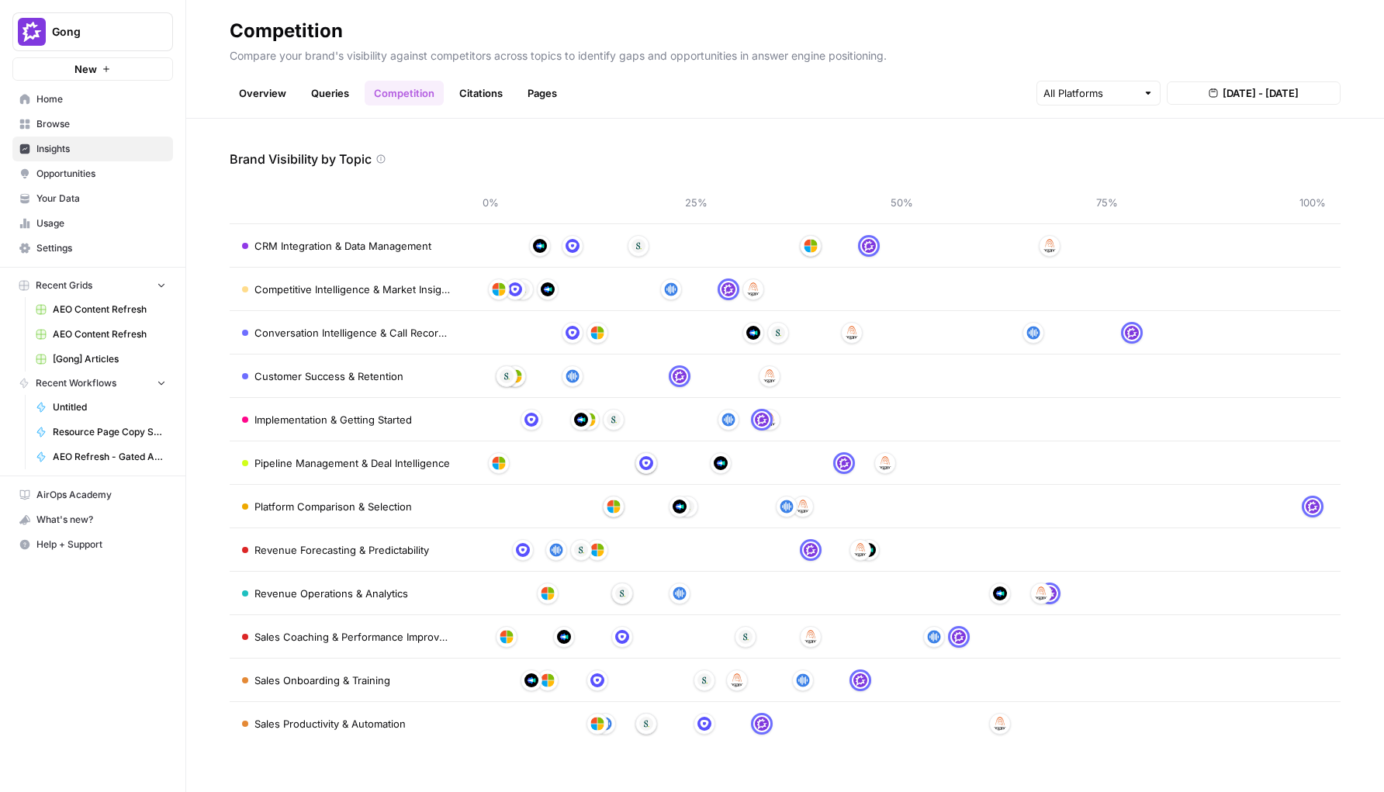
click at [349, 93] on link "Queries" at bounding box center [330, 93] width 57 height 25
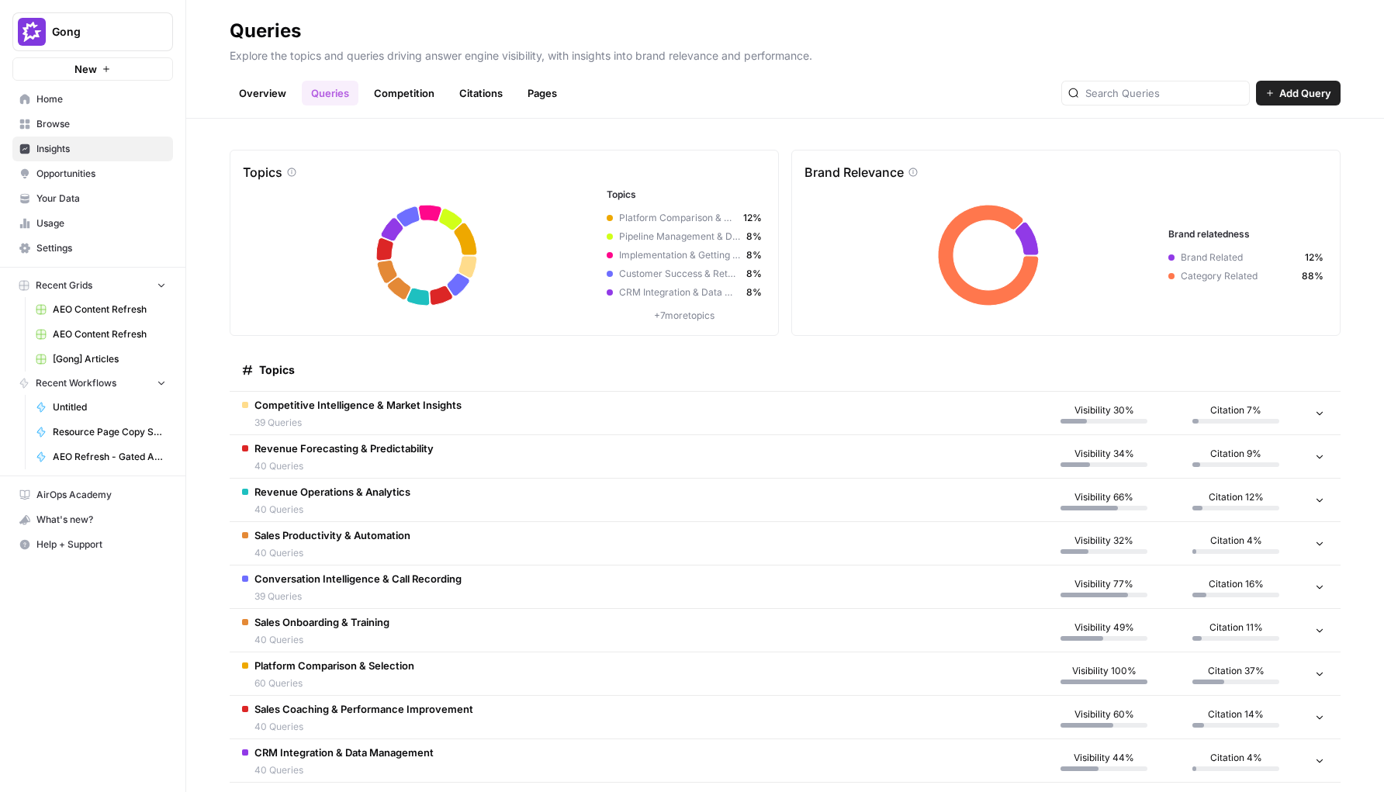
click at [396, 90] on link "Competition" at bounding box center [404, 93] width 79 height 25
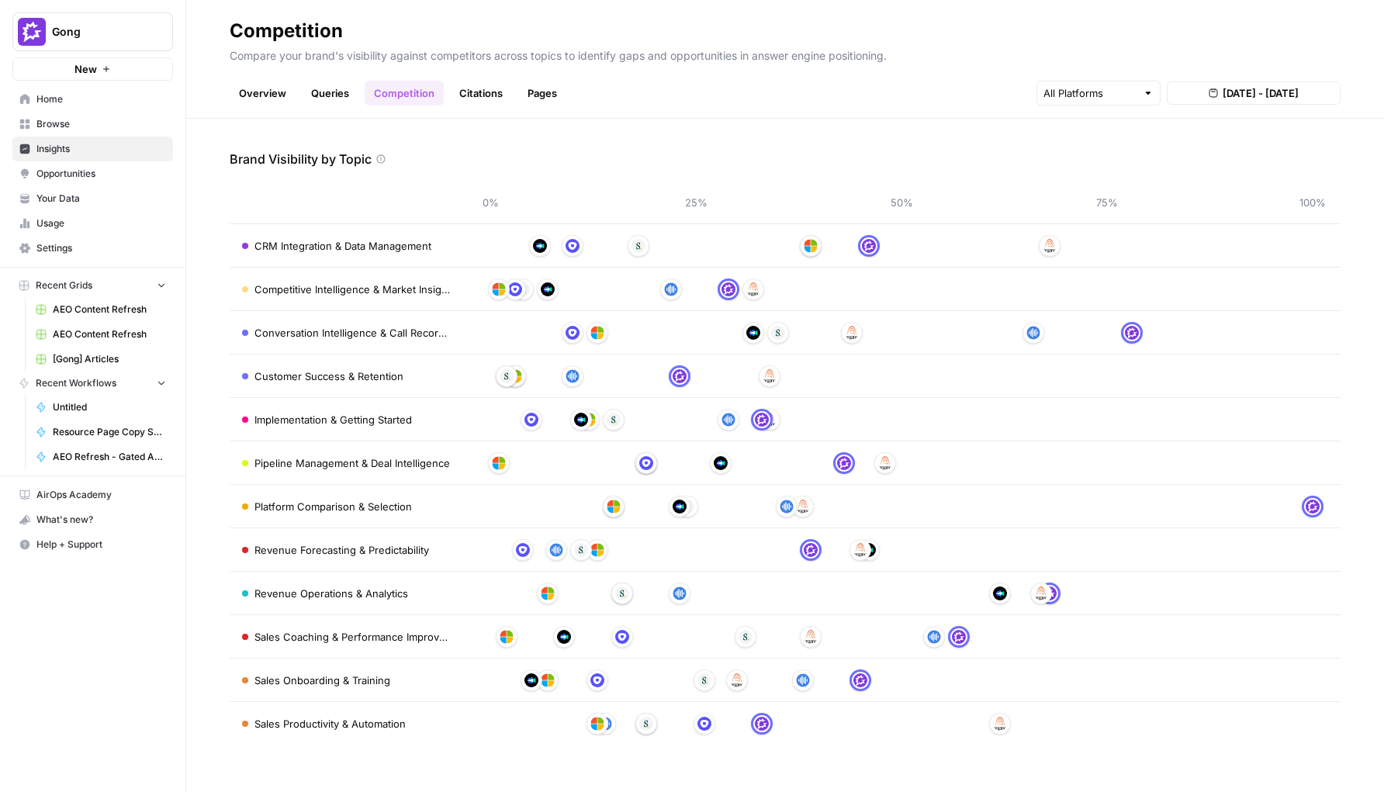
click at [351, 88] on link "Queries" at bounding box center [330, 93] width 57 height 25
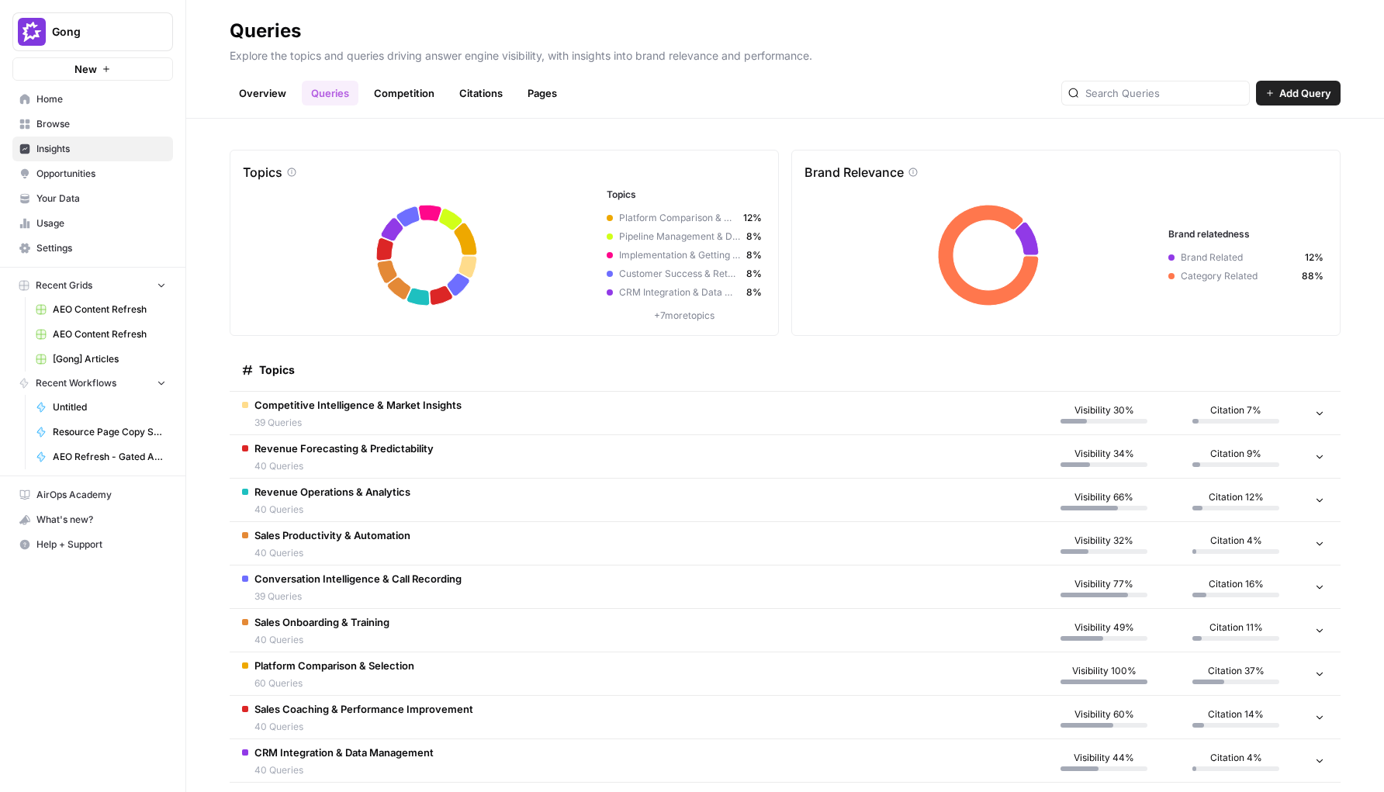
click at [430, 87] on link "Competition" at bounding box center [404, 93] width 79 height 25
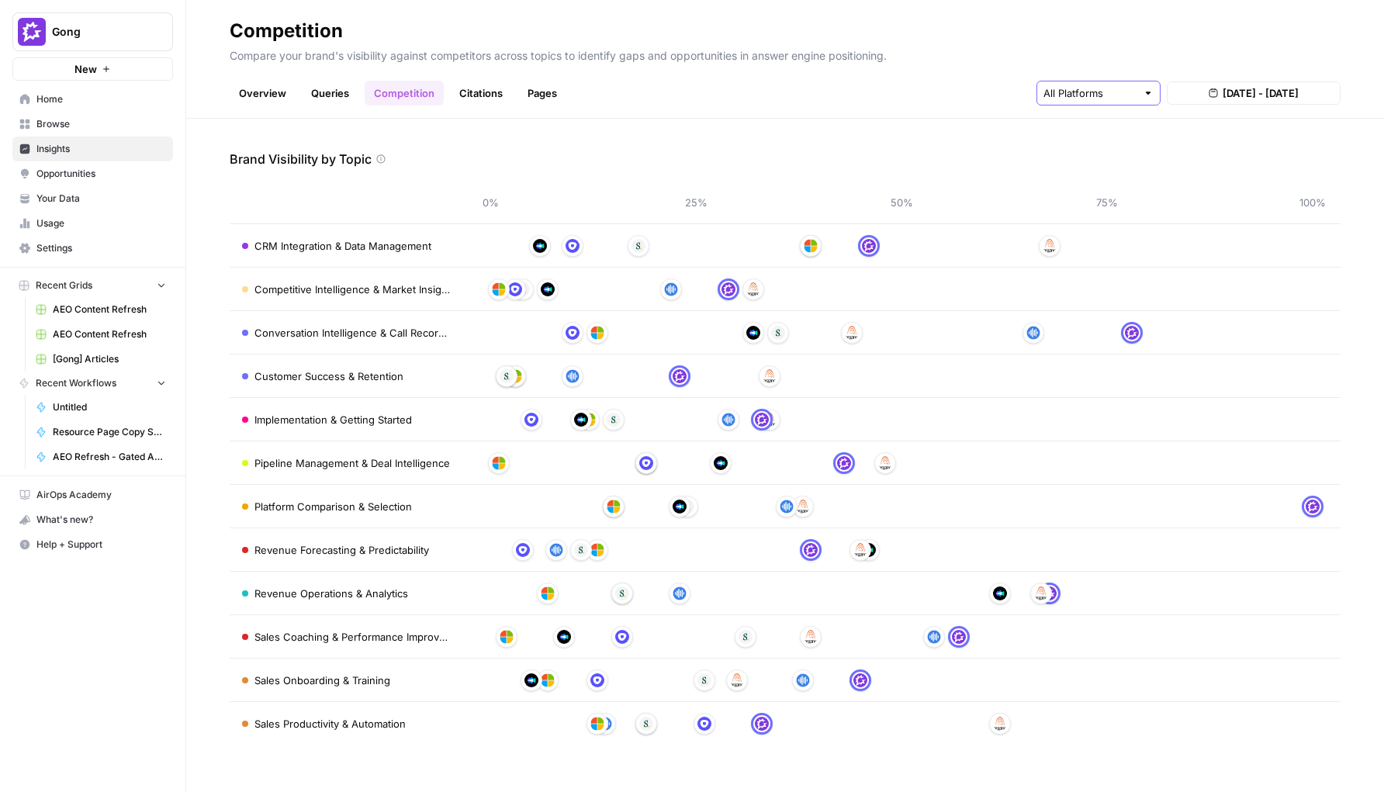
click at [1089, 99] on input "text" at bounding box center [1090, 93] width 93 height 16
click at [1113, 136] on span "Gemini" at bounding box center [1097, 130] width 61 height 16
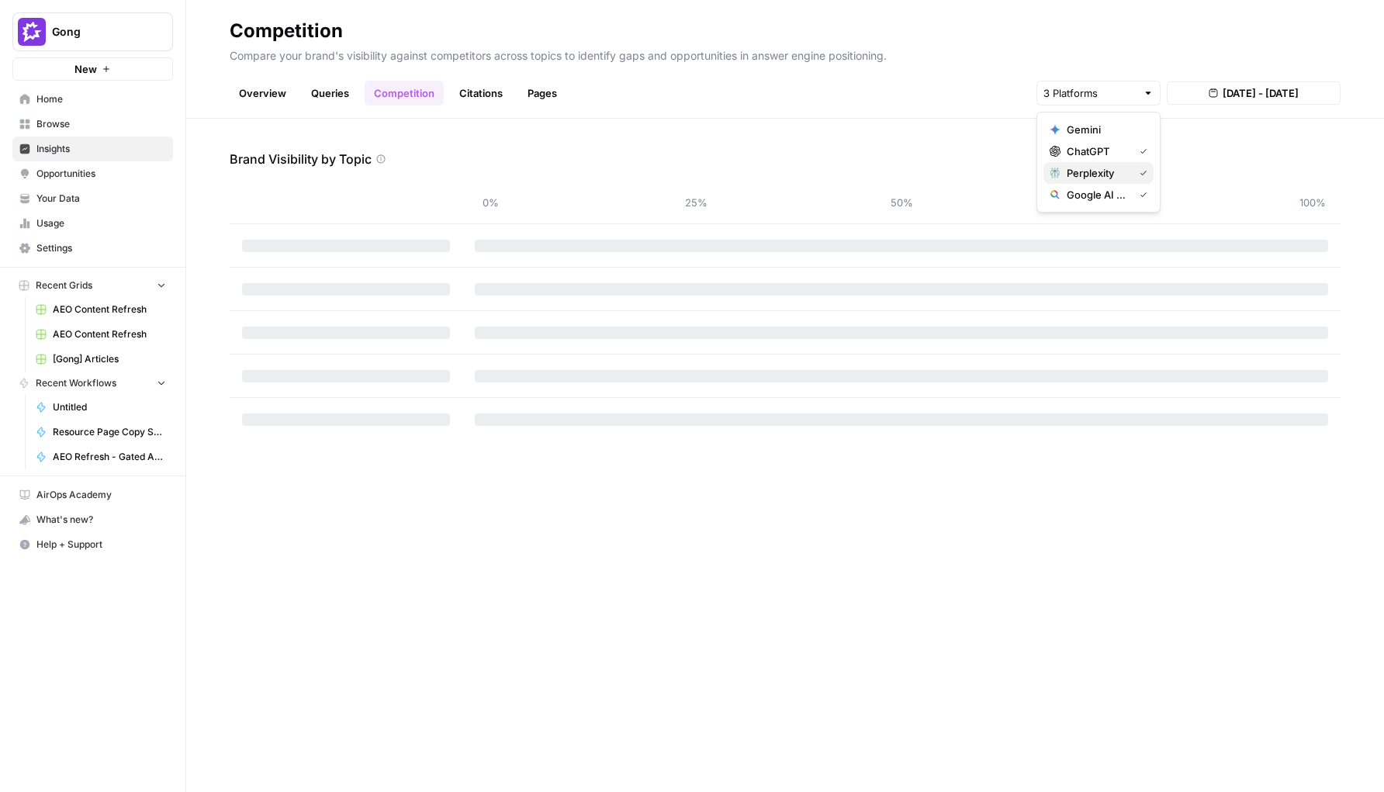
click at [1110, 174] on span "Perplexity" at bounding box center [1097, 173] width 61 height 16
click at [1110, 194] on span "Google AI Mode" at bounding box center [1097, 195] width 61 height 16
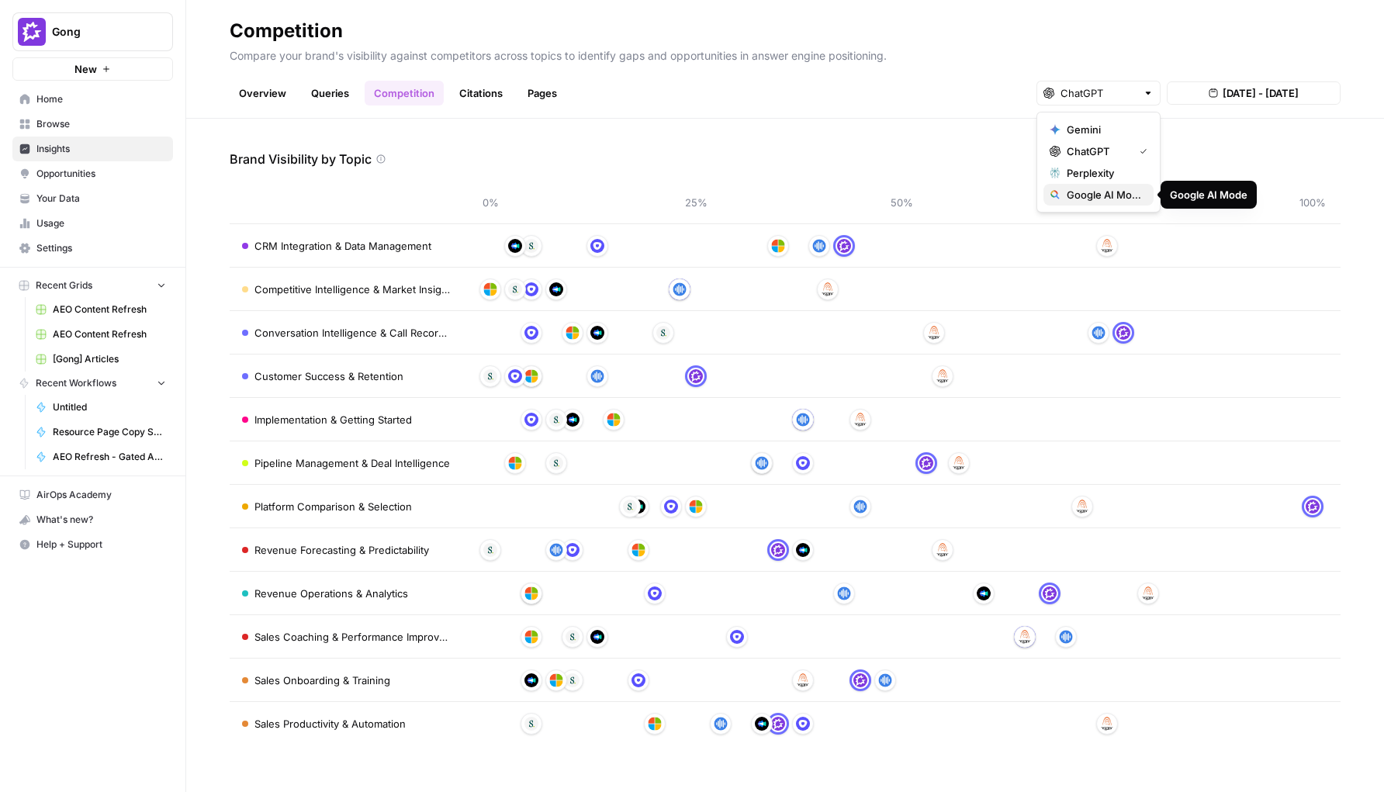
click at [1106, 185] on button "Google AI Mode" at bounding box center [1099, 195] width 110 height 22
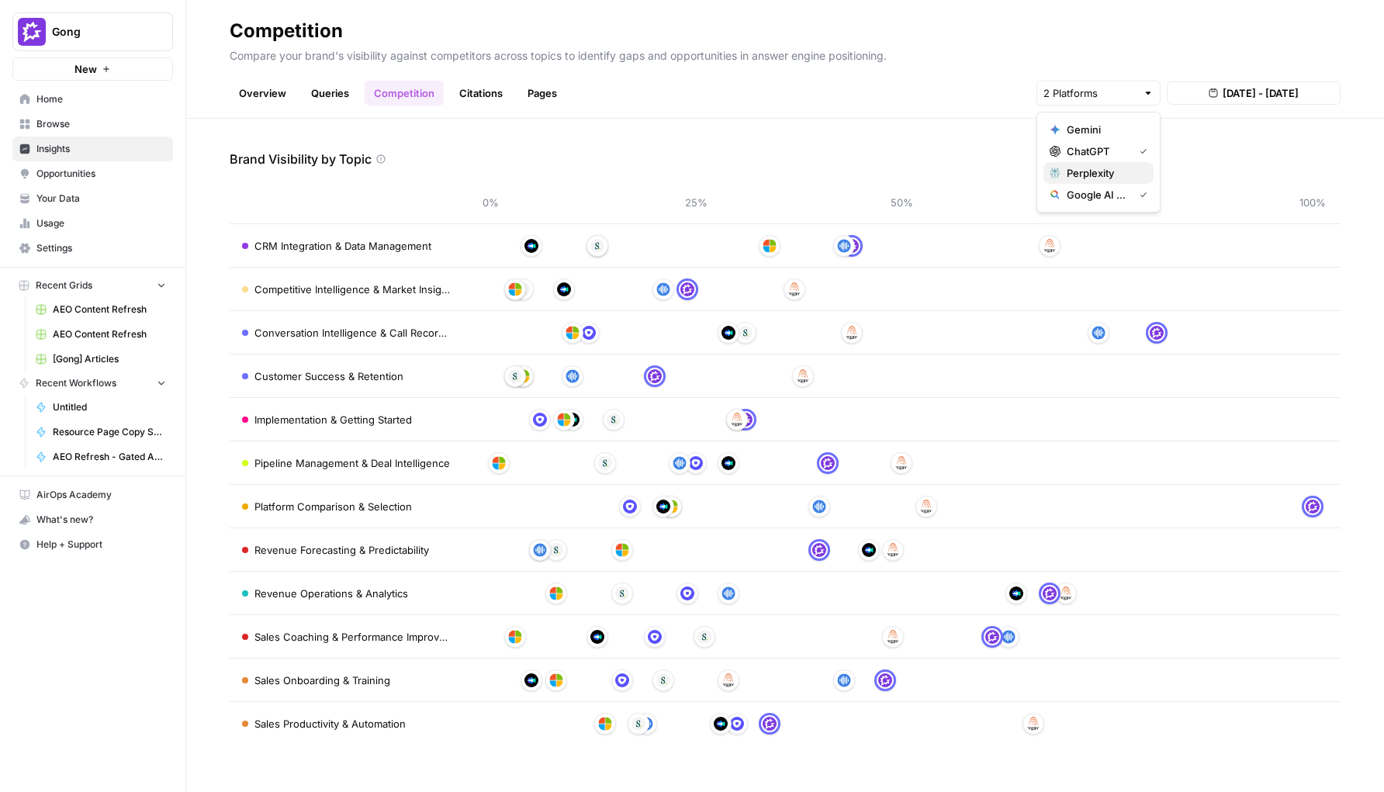
click at [1106, 172] on span "Perplexity" at bounding box center [1104, 173] width 74 height 16
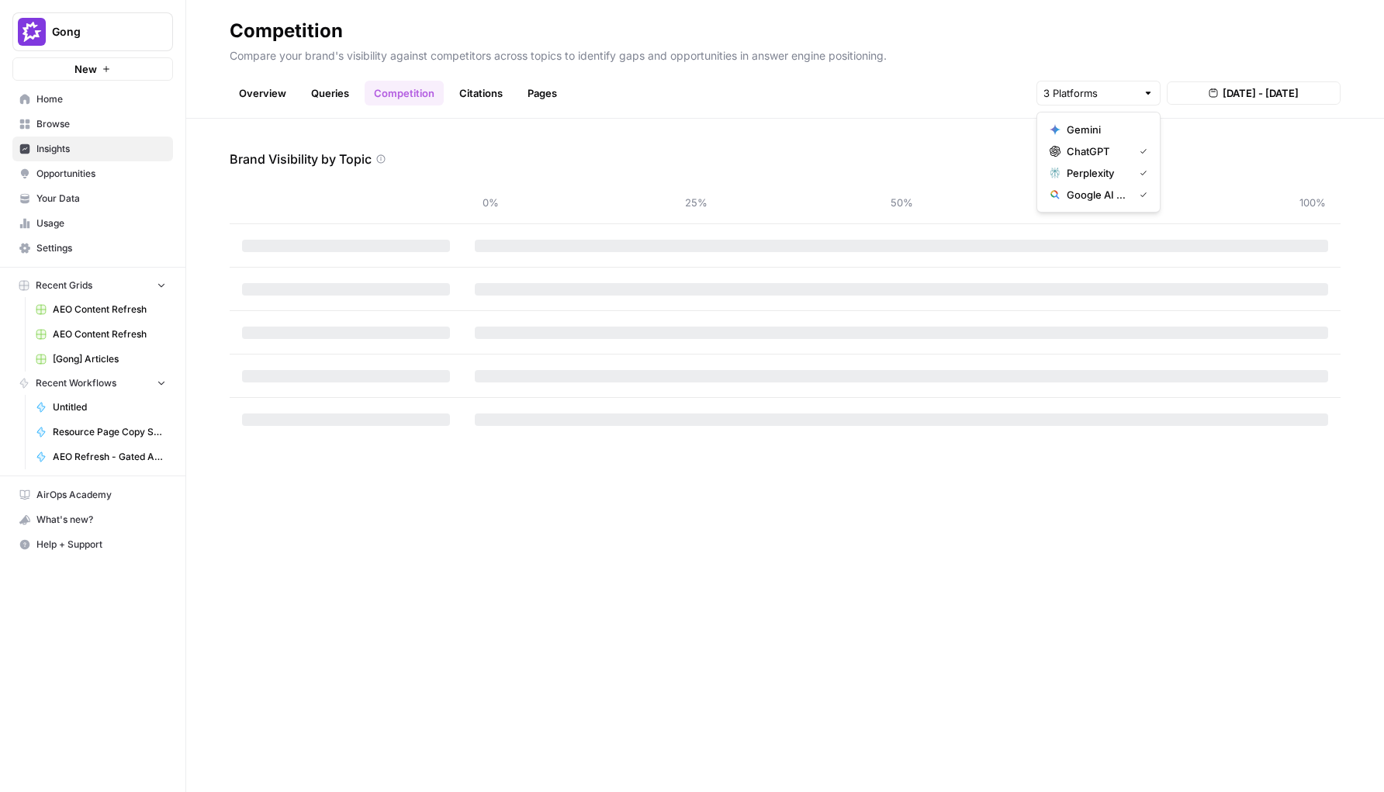
click at [1106, 126] on span "Gemini" at bounding box center [1104, 130] width 74 height 16
click at [943, 139] on div "Brand Visibility by Topic 0% 25% 50% 75% 100%" at bounding box center [785, 455] width 1198 height 673
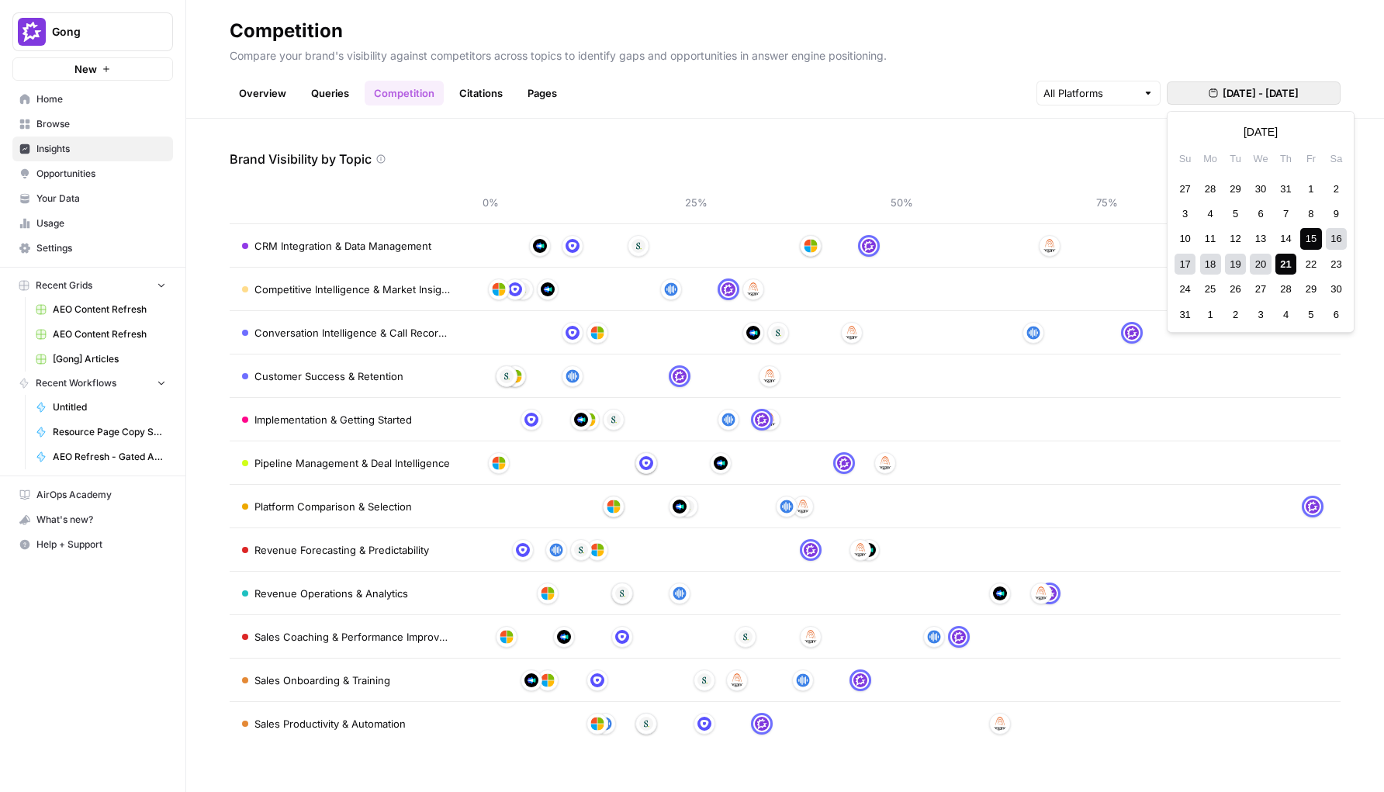
click at [1117, 92] on span "[DATE] - [DATE]" at bounding box center [1261, 93] width 76 height 16
click at [1117, 189] on div "1" at bounding box center [1310, 188] width 21 height 21
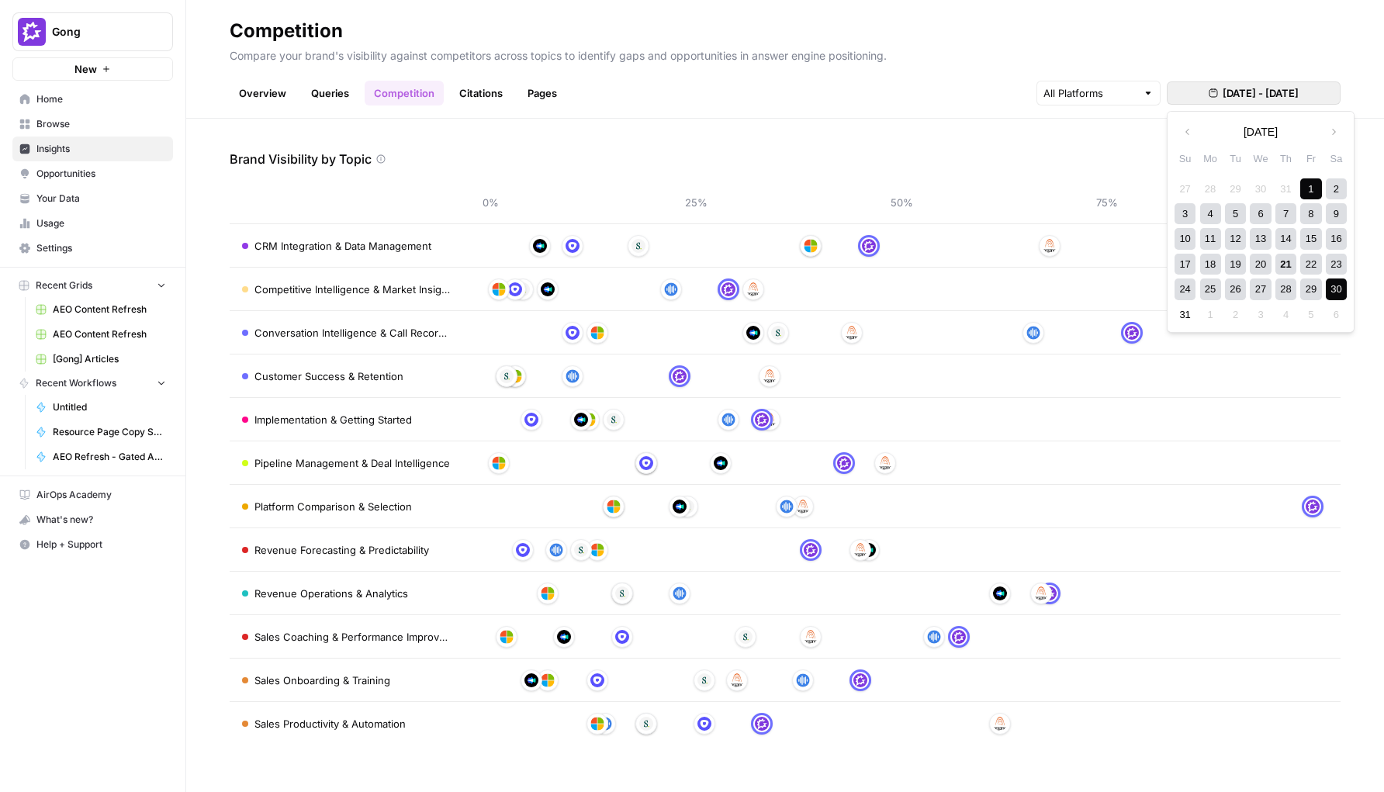
click at [1117, 289] on div "30" at bounding box center [1336, 289] width 21 height 21
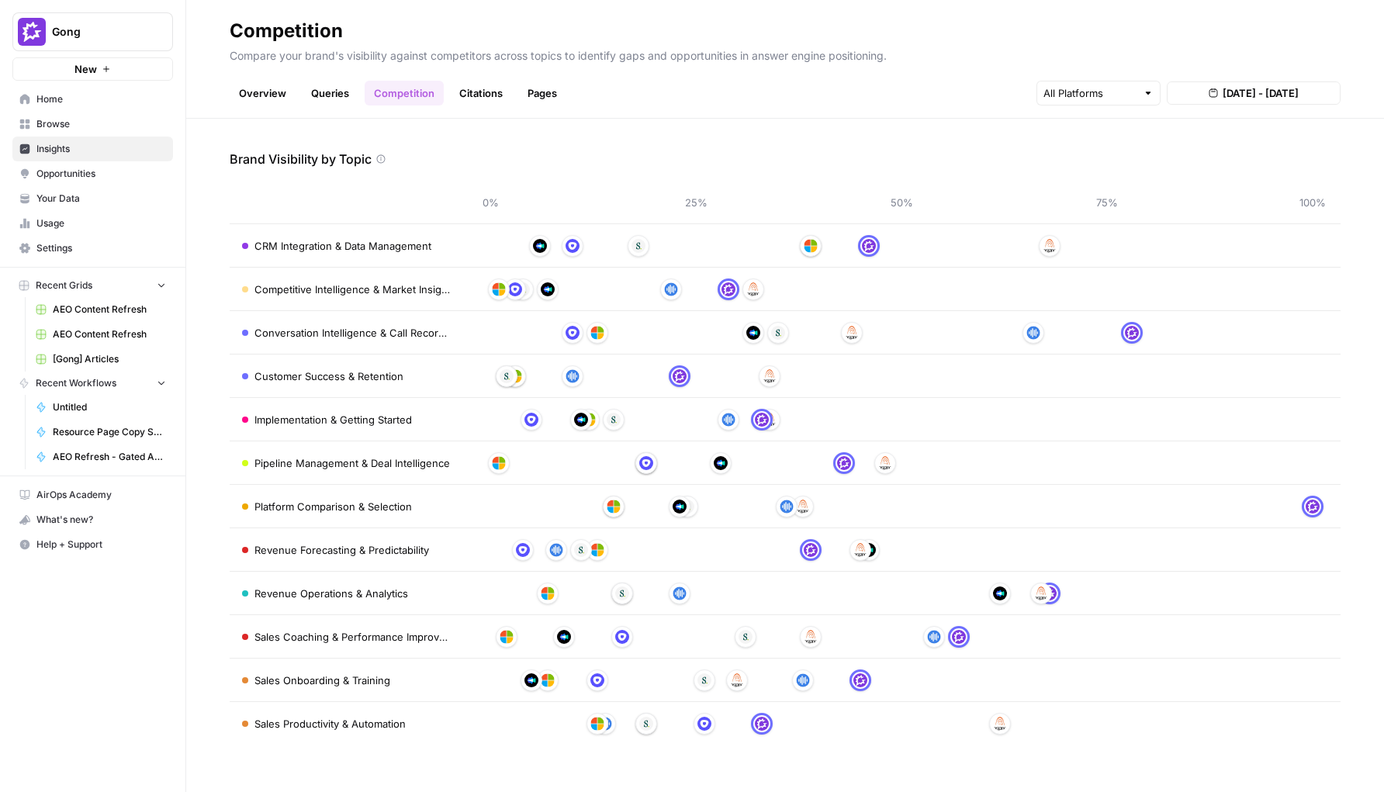
click at [492, 99] on link "Citations" at bounding box center [481, 93] width 62 height 25
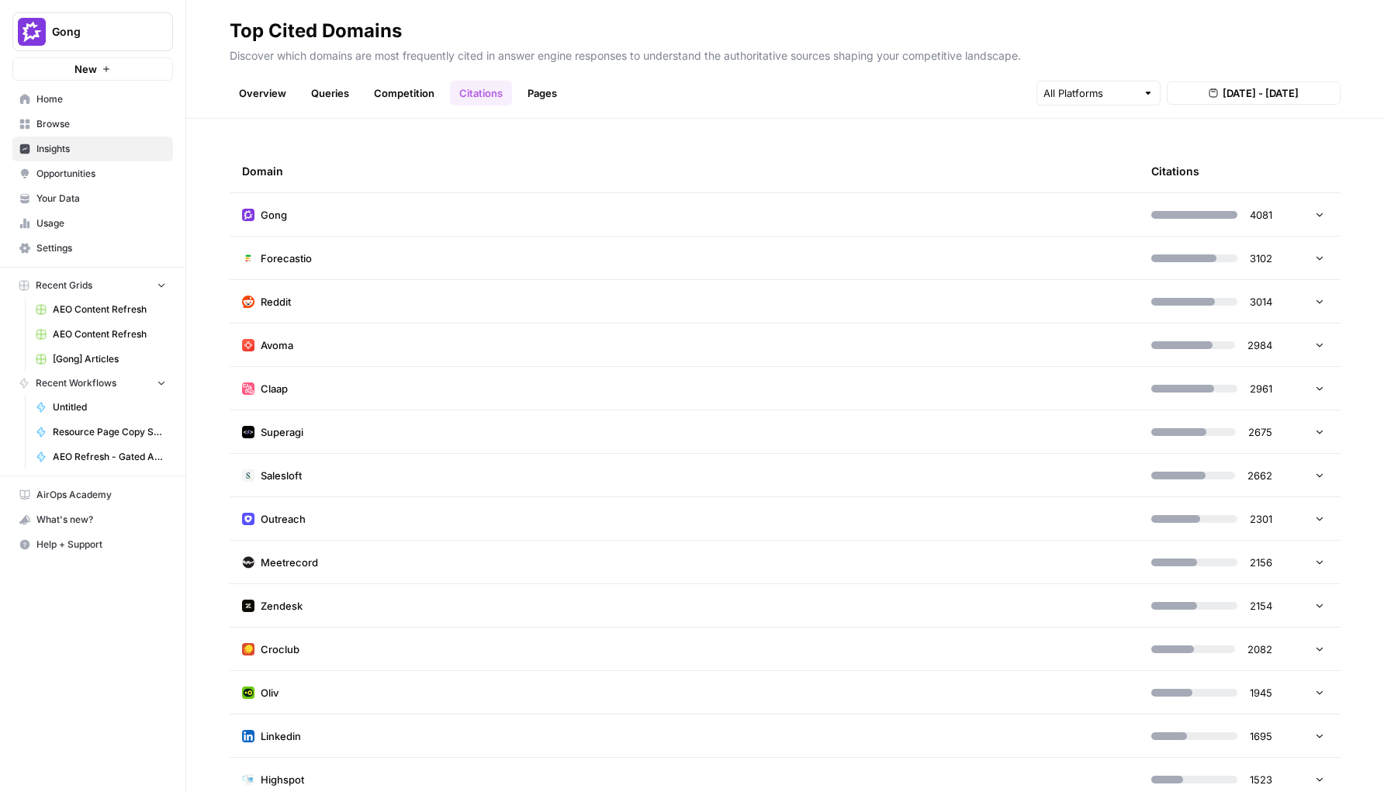
click at [495, 232] on td "Gong" at bounding box center [684, 214] width 909 height 43
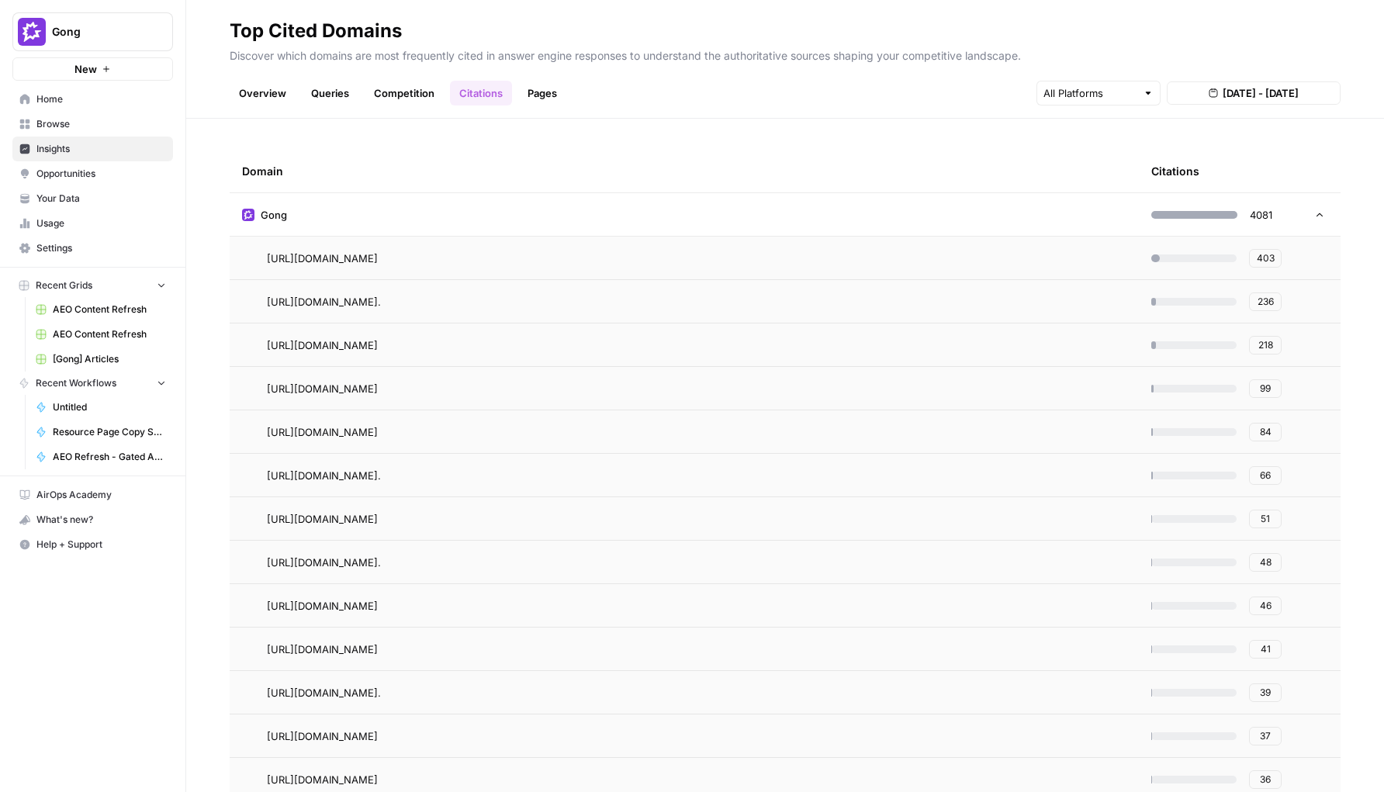
click at [982, 218] on td "Gong" at bounding box center [684, 214] width 909 height 43
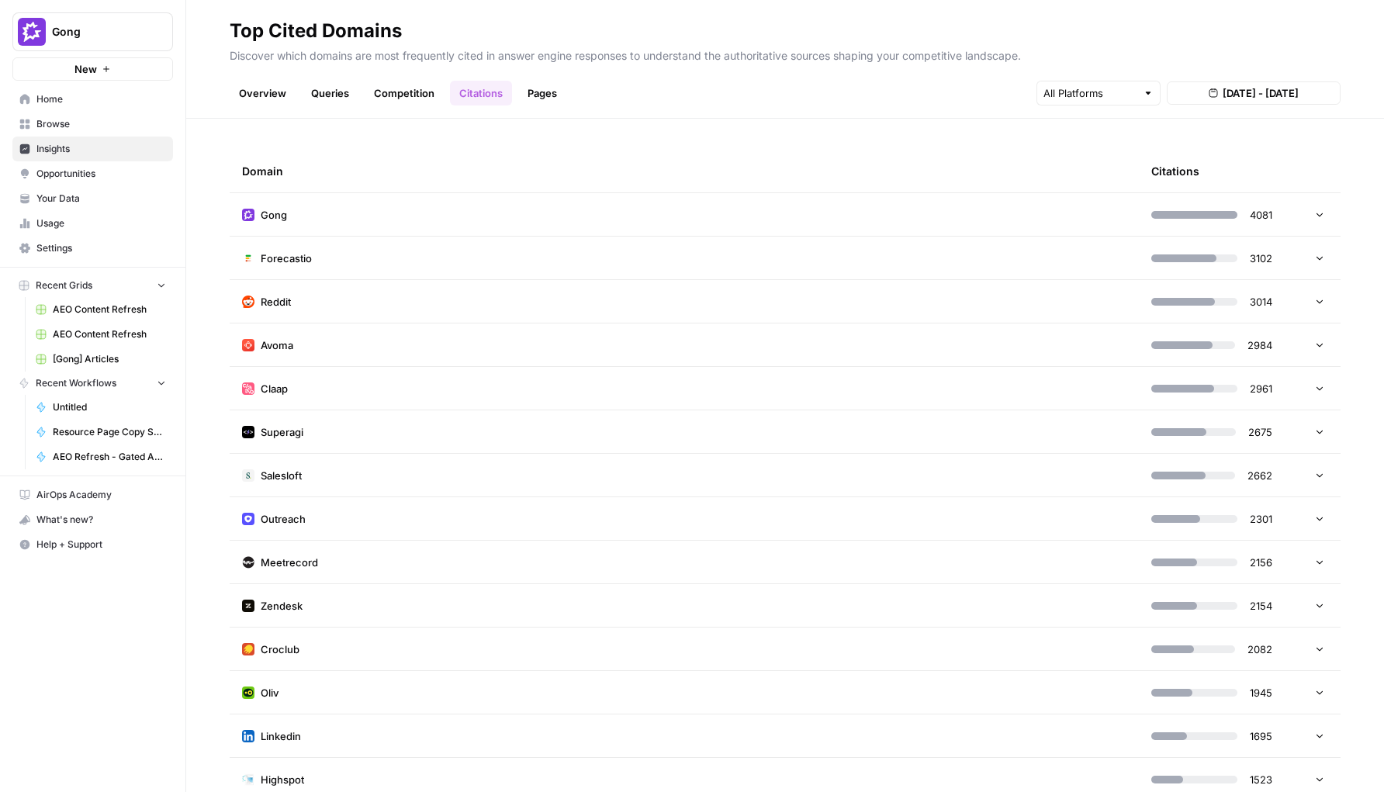
click at [545, 101] on link "Pages" at bounding box center [542, 93] width 48 height 25
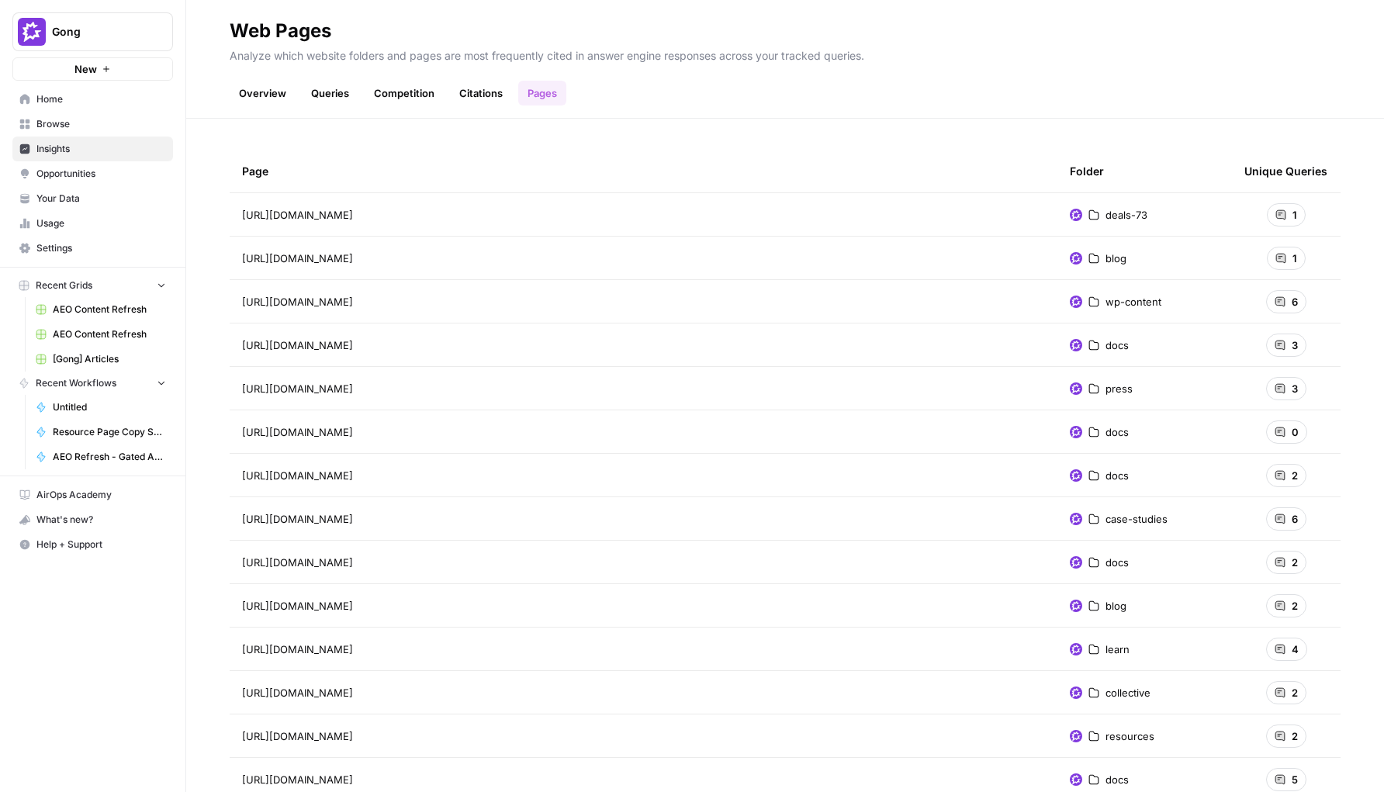
click at [286, 96] on link "Overview" at bounding box center [263, 93] width 66 height 25
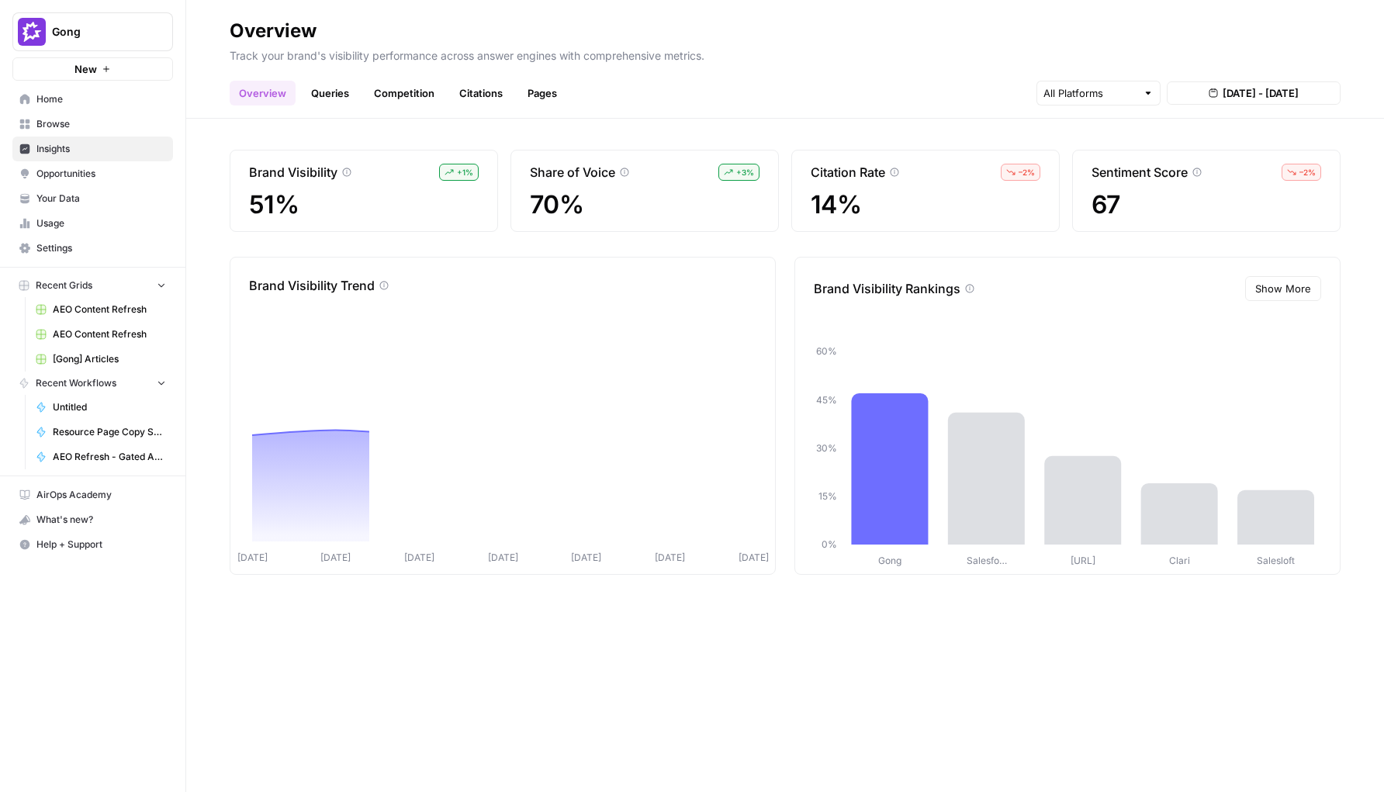
click at [322, 96] on link "Queries" at bounding box center [330, 93] width 57 height 25
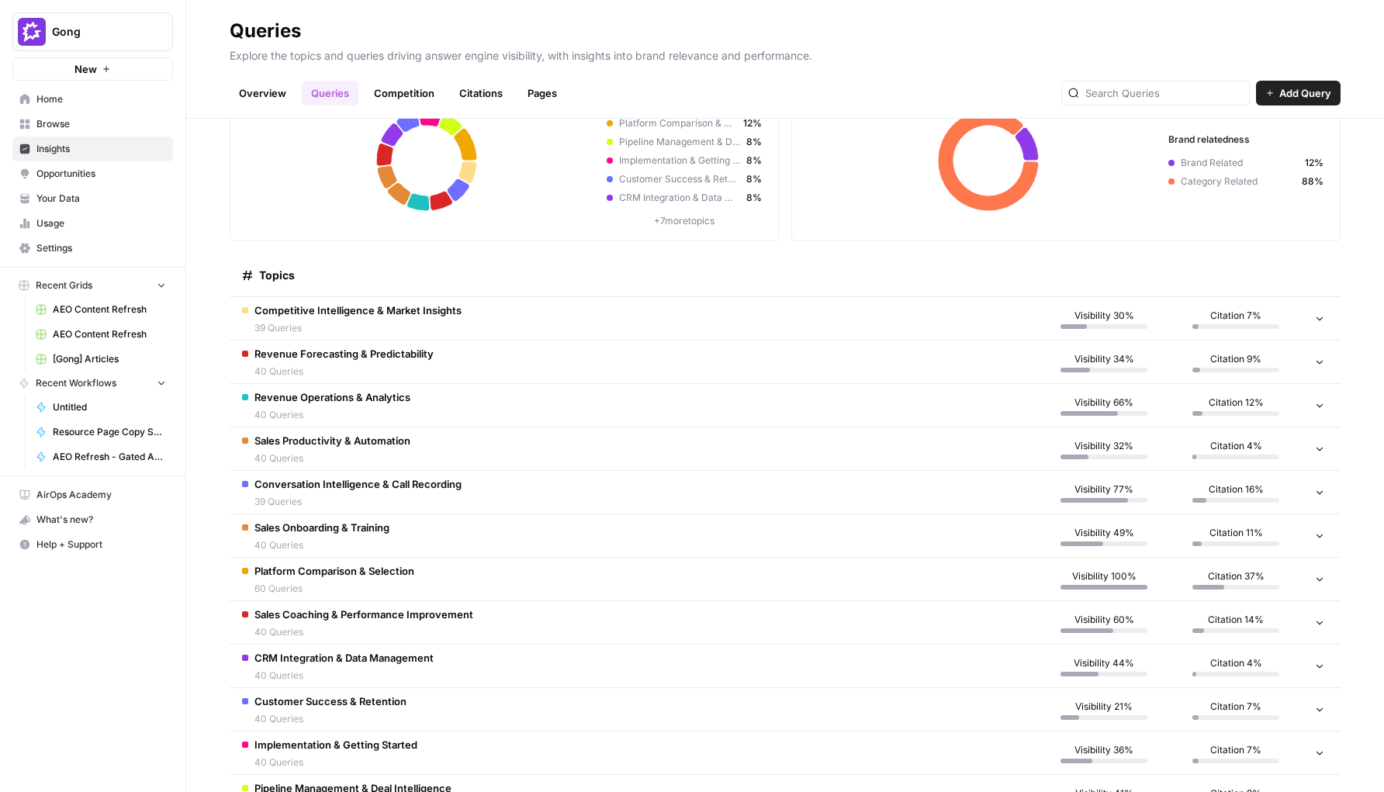
scroll to position [152, 0]
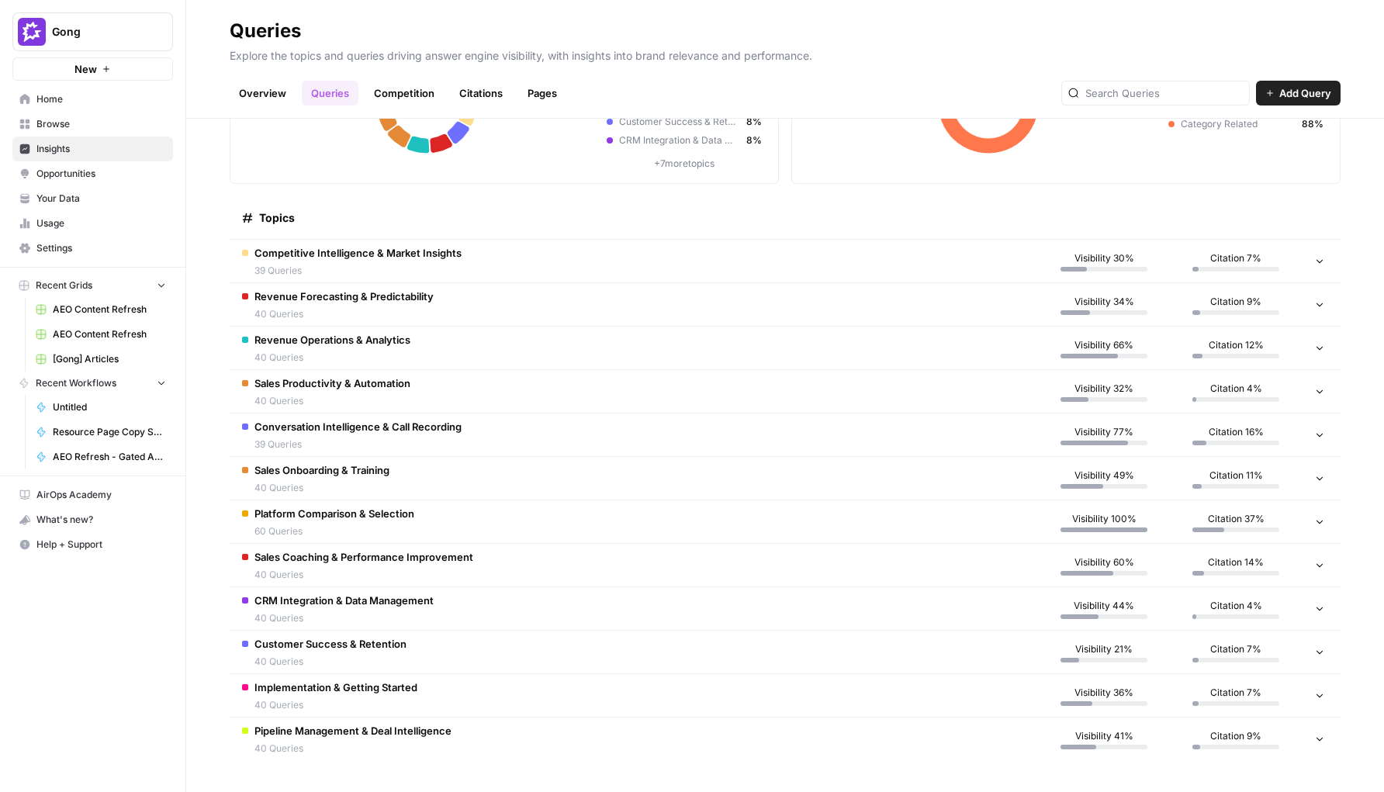
click at [615, 267] on td "Competitive Intelligence & Market Insights 39 Queries" at bounding box center [634, 261] width 808 height 43
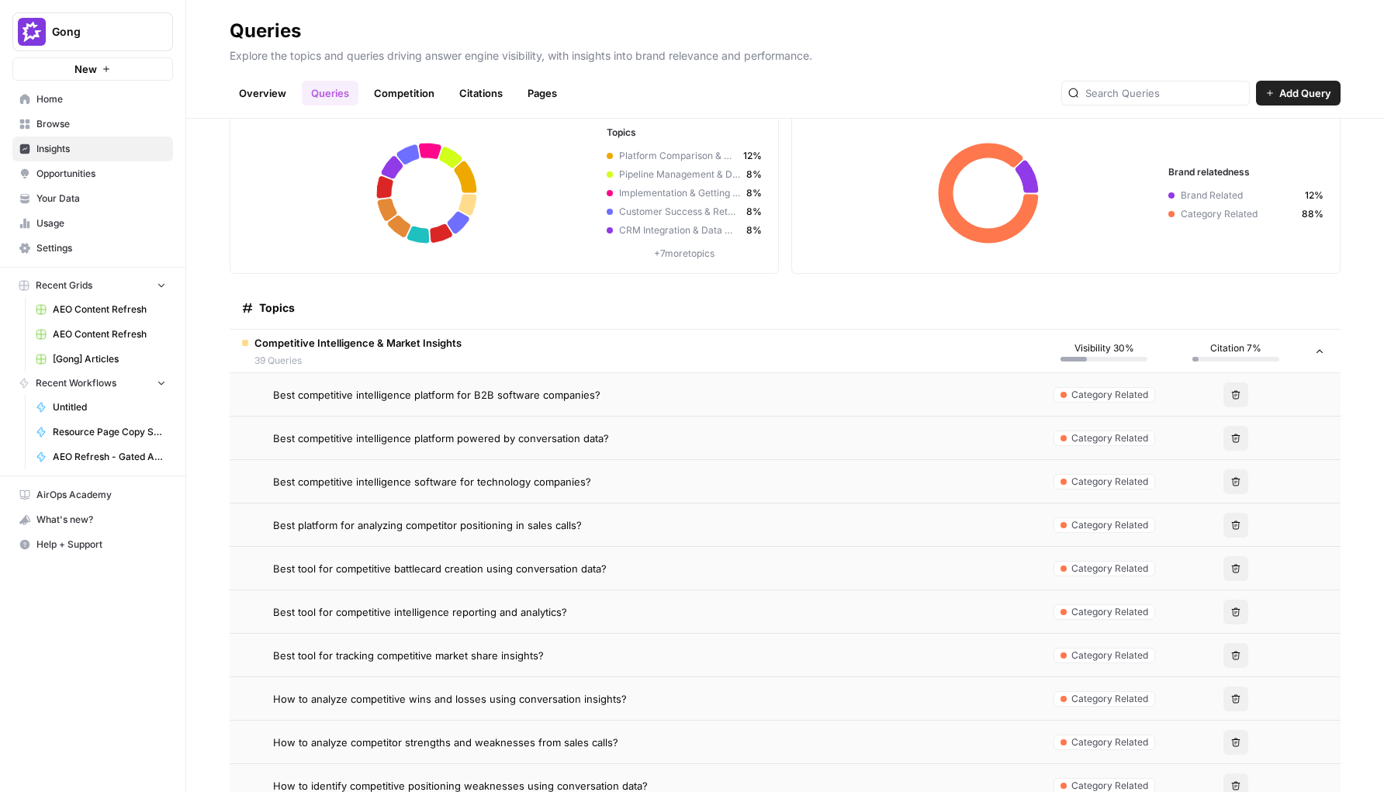
scroll to position [36, 0]
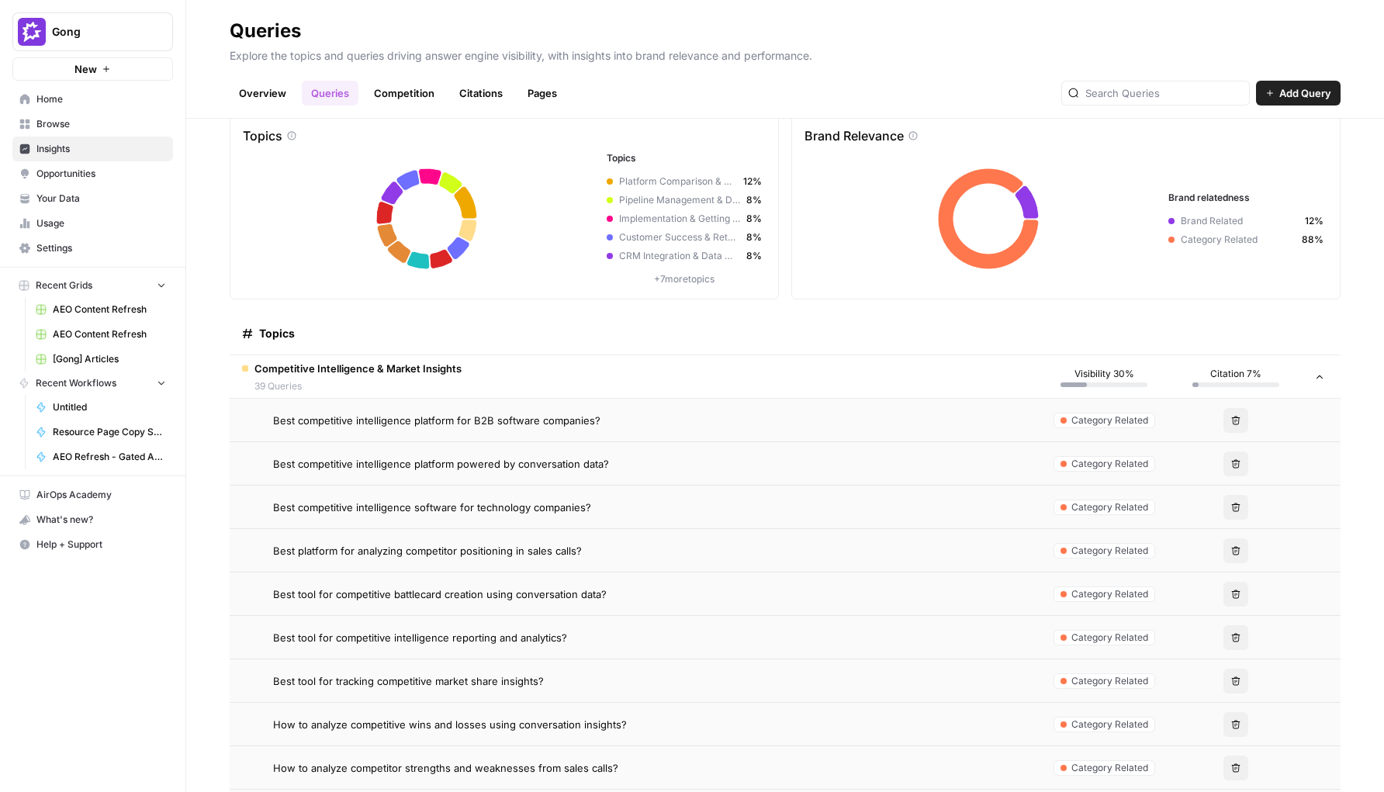
click at [435, 389] on span "39 Queries" at bounding box center [357, 386] width 207 height 14
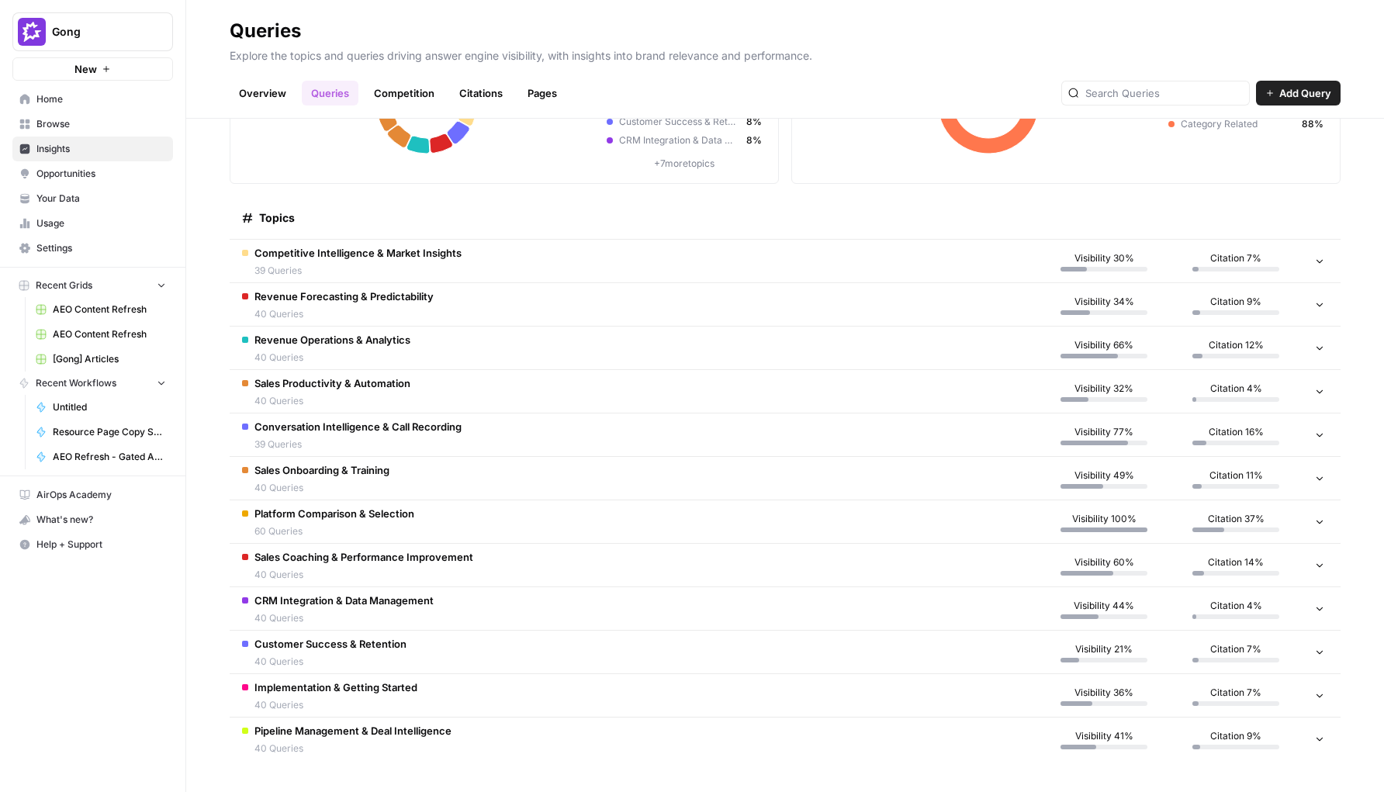
scroll to position [0, 0]
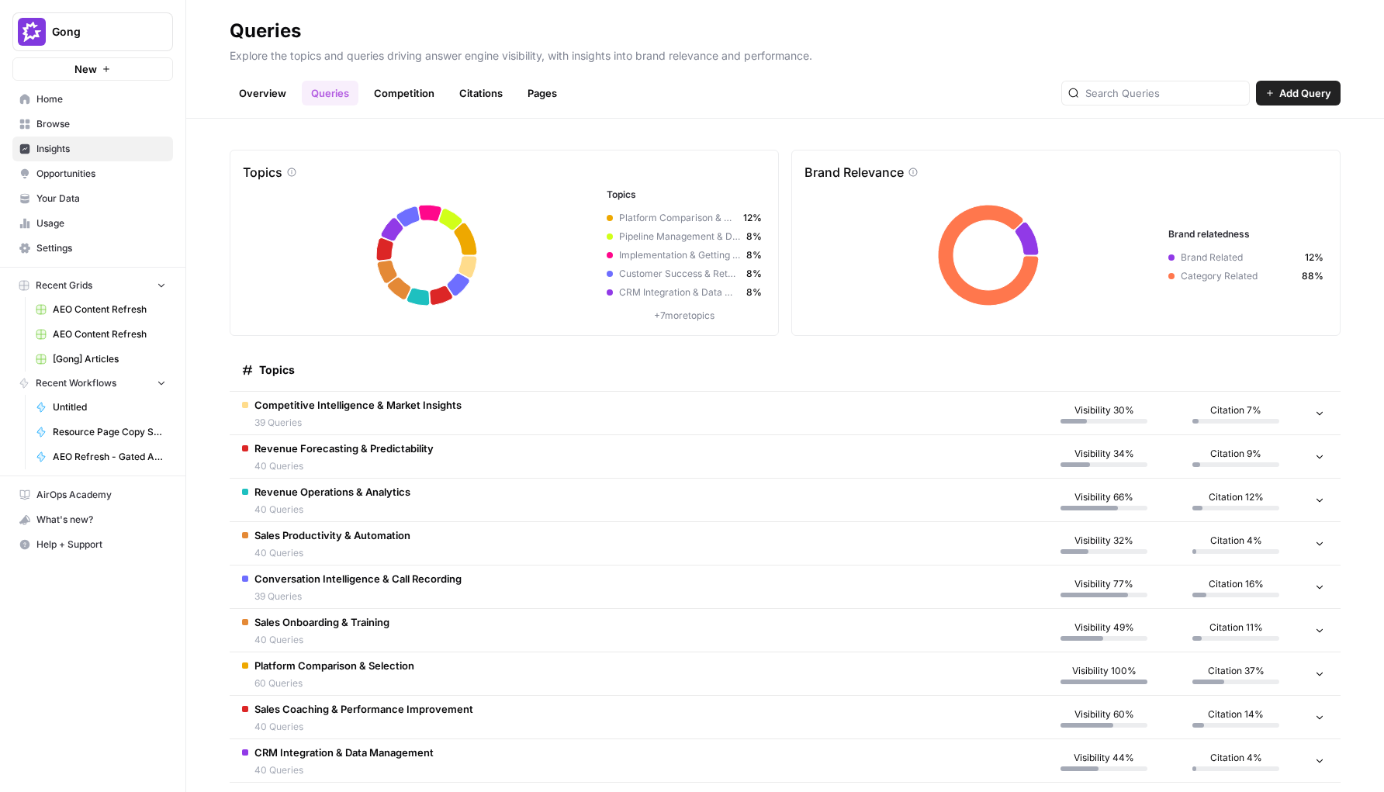
click at [414, 92] on link "Competition" at bounding box center [404, 93] width 79 height 25
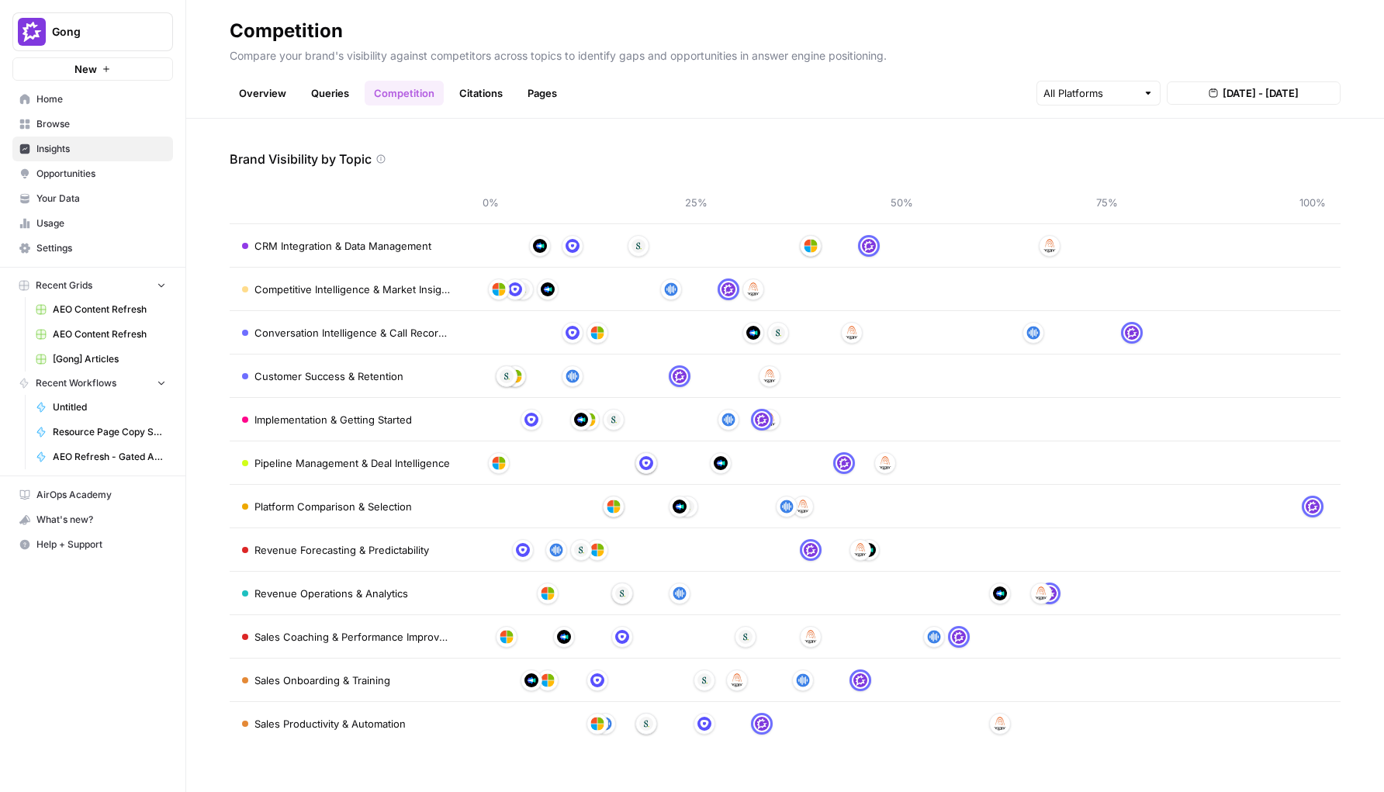
click at [441, 92] on link "Competition" at bounding box center [404, 93] width 79 height 25
click at [476, 92] on link "Citations" at bounding box center [481, 93] width 62 height 25
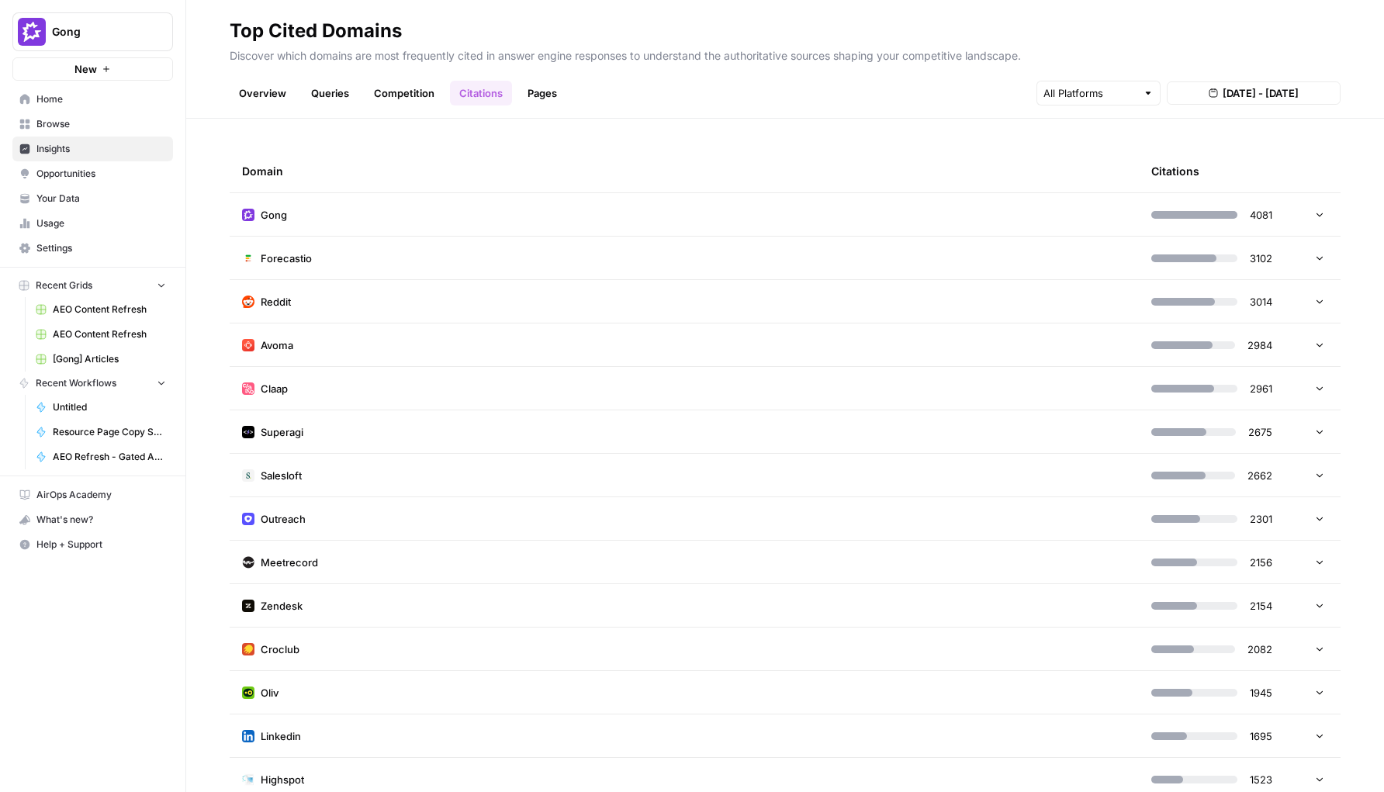
click at [455, 210] on td "Gong" at bounding box center [684, 214] width 909 height 43
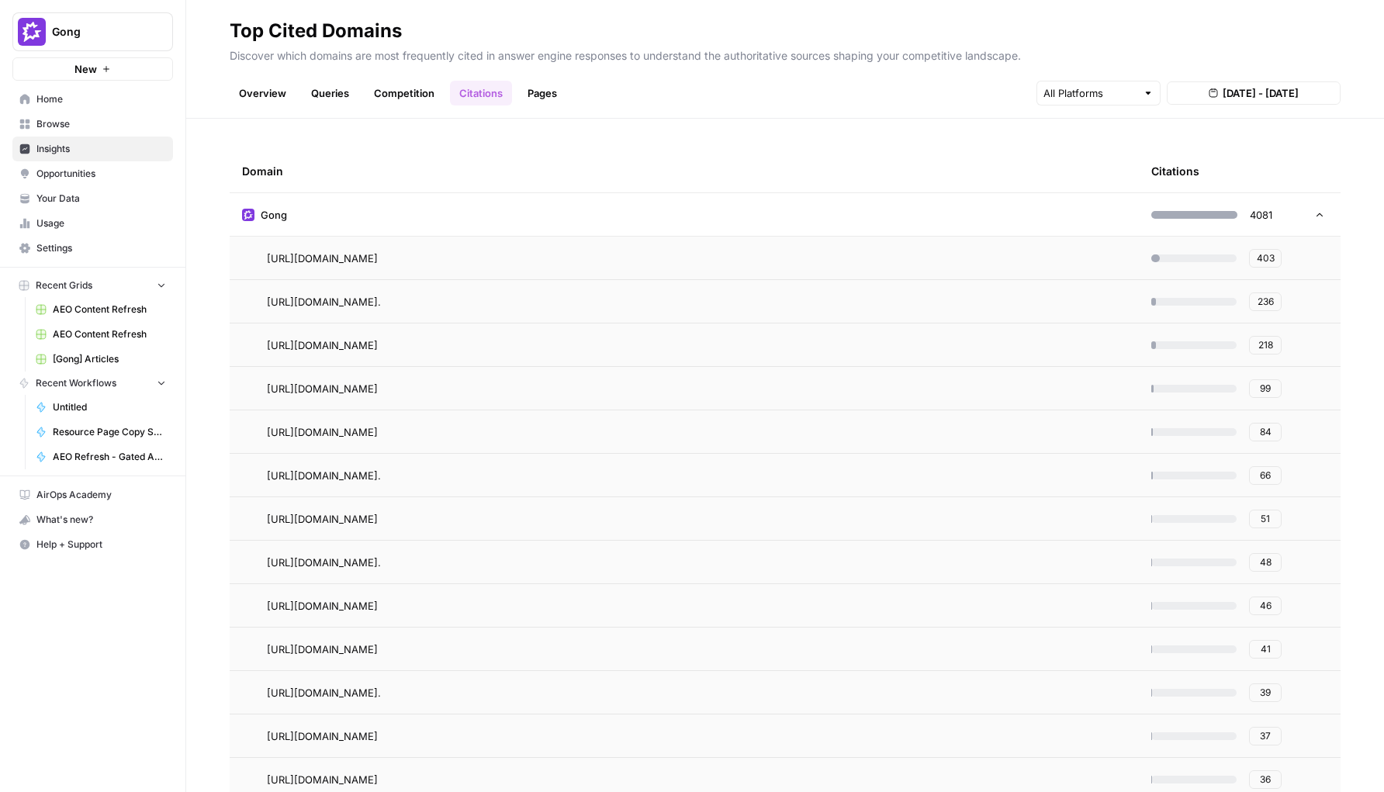
click at [958, 207] on td "Gong" at bounding box center [684, 214] width 909 height 43
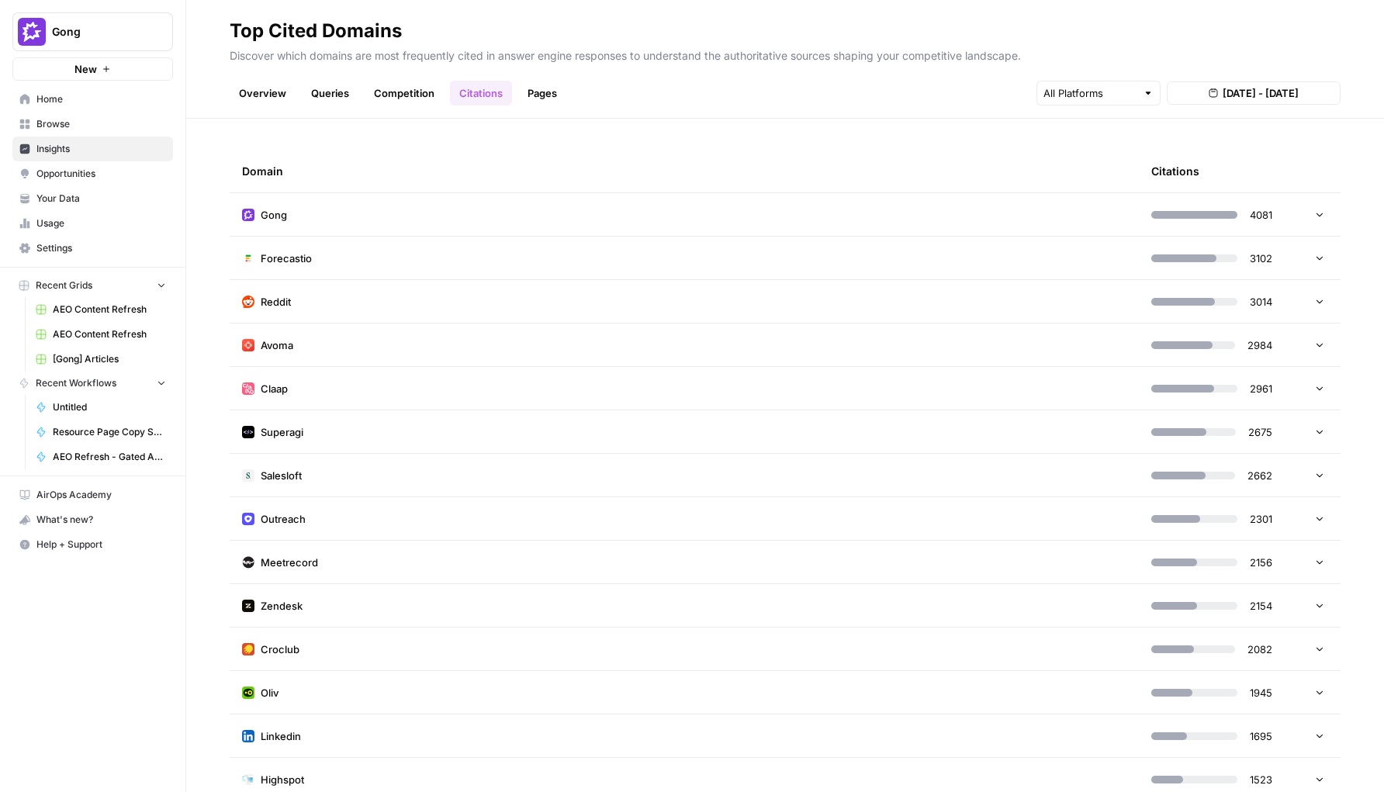
click at [531, 102] on link "Pages" at bounding box center [542, 93] width 48 height 25
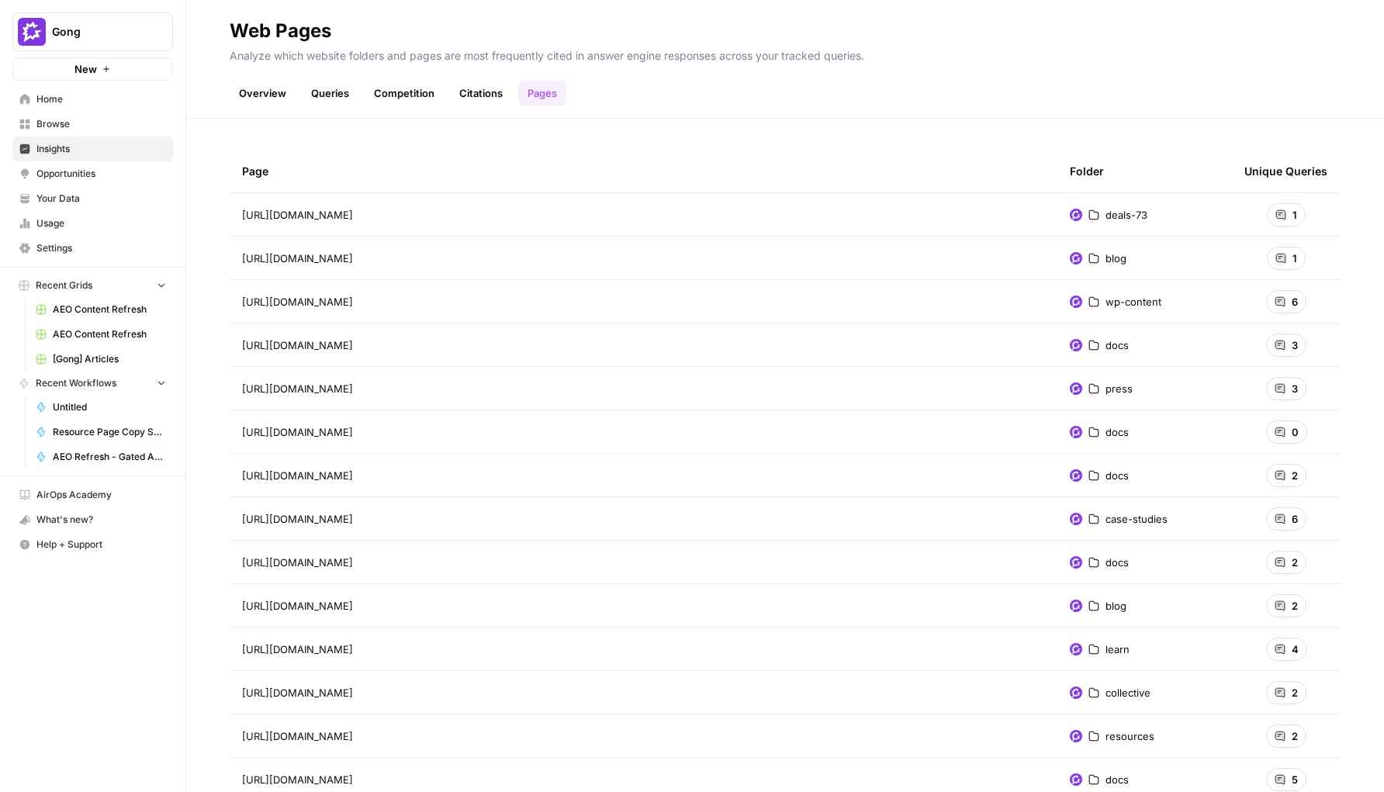
click at [1117, 217] on icon at bounding box center [1280, 214] width 9 height 9
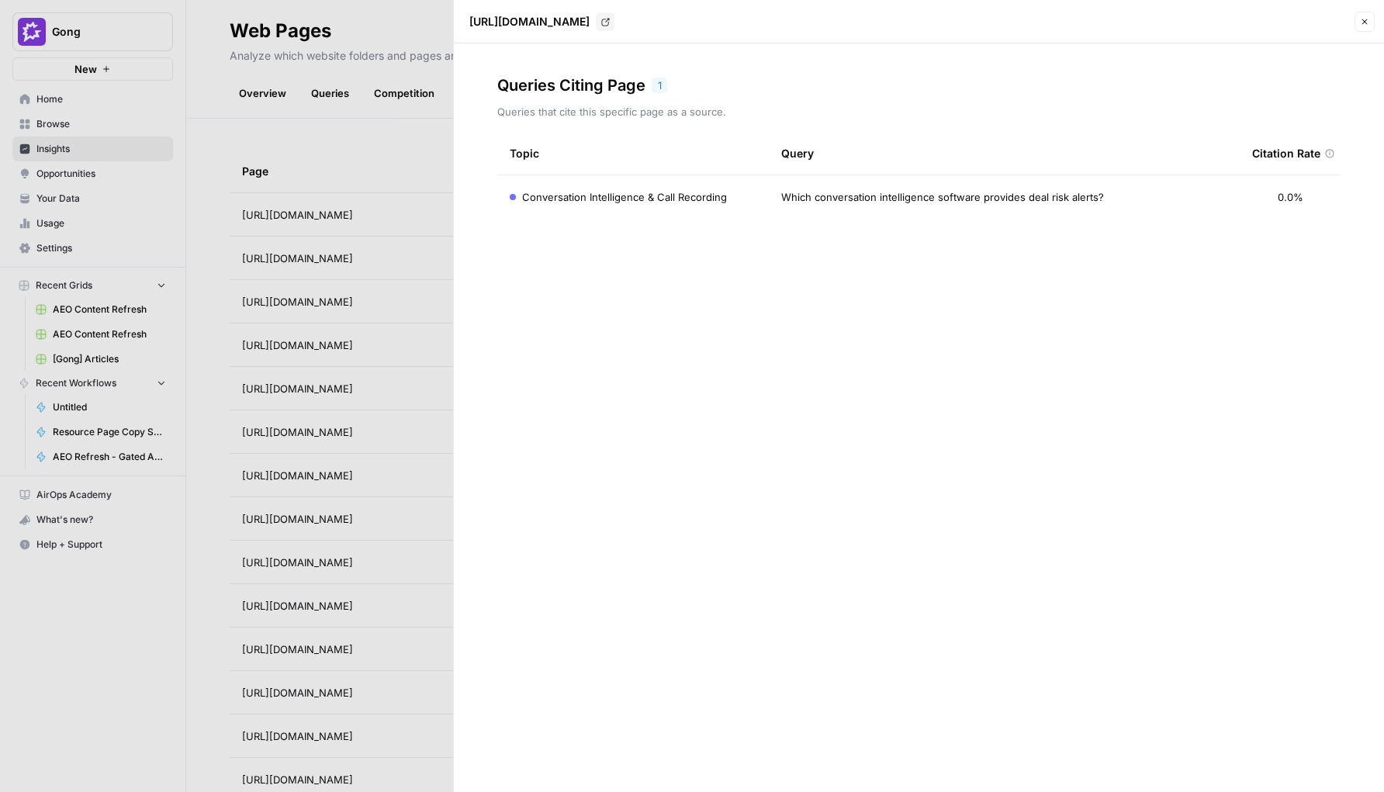
click at [1117, 27] on button "Close" at bounding box center [1365, 22] width 20 height 20
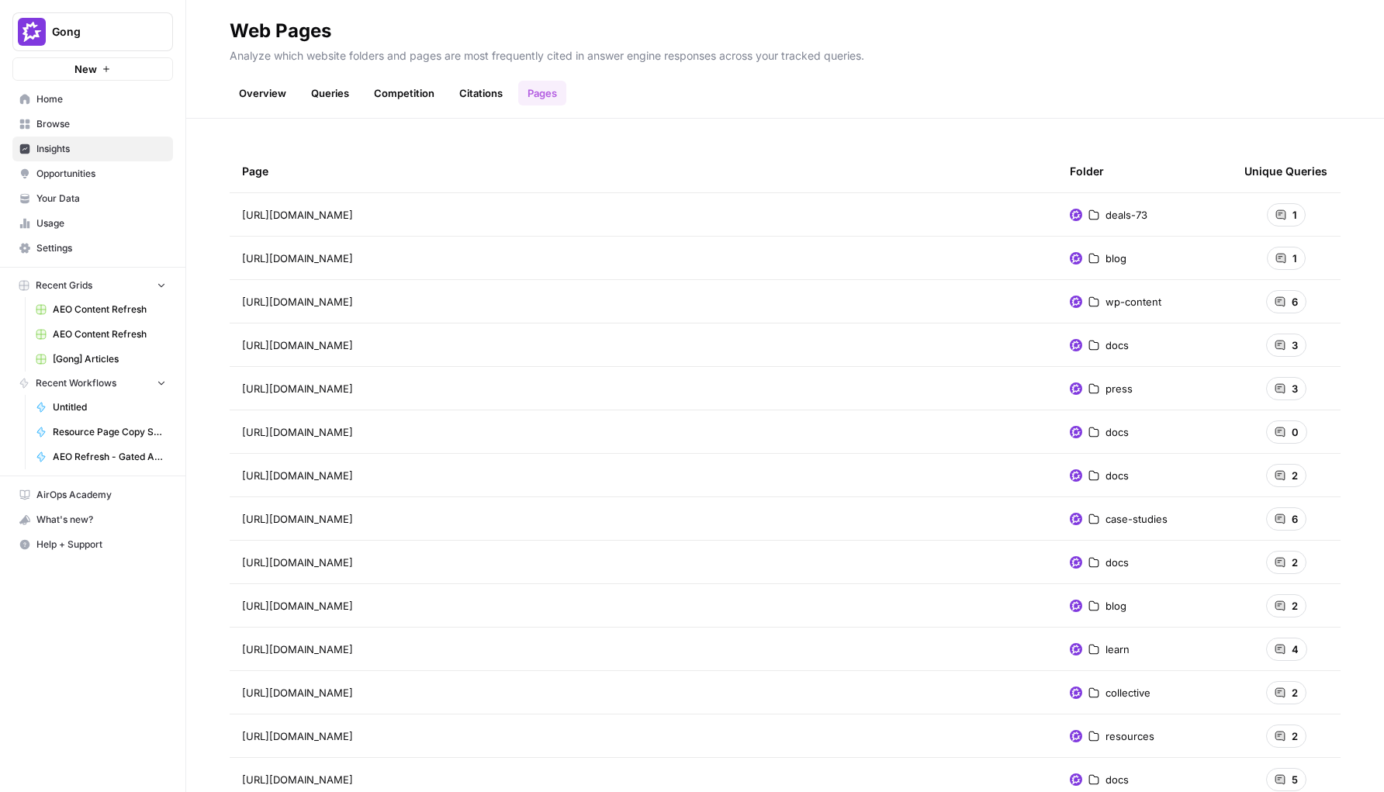
click at [1117, 225] on div "1" at bounding box center [1286, 214] width 39 height 23
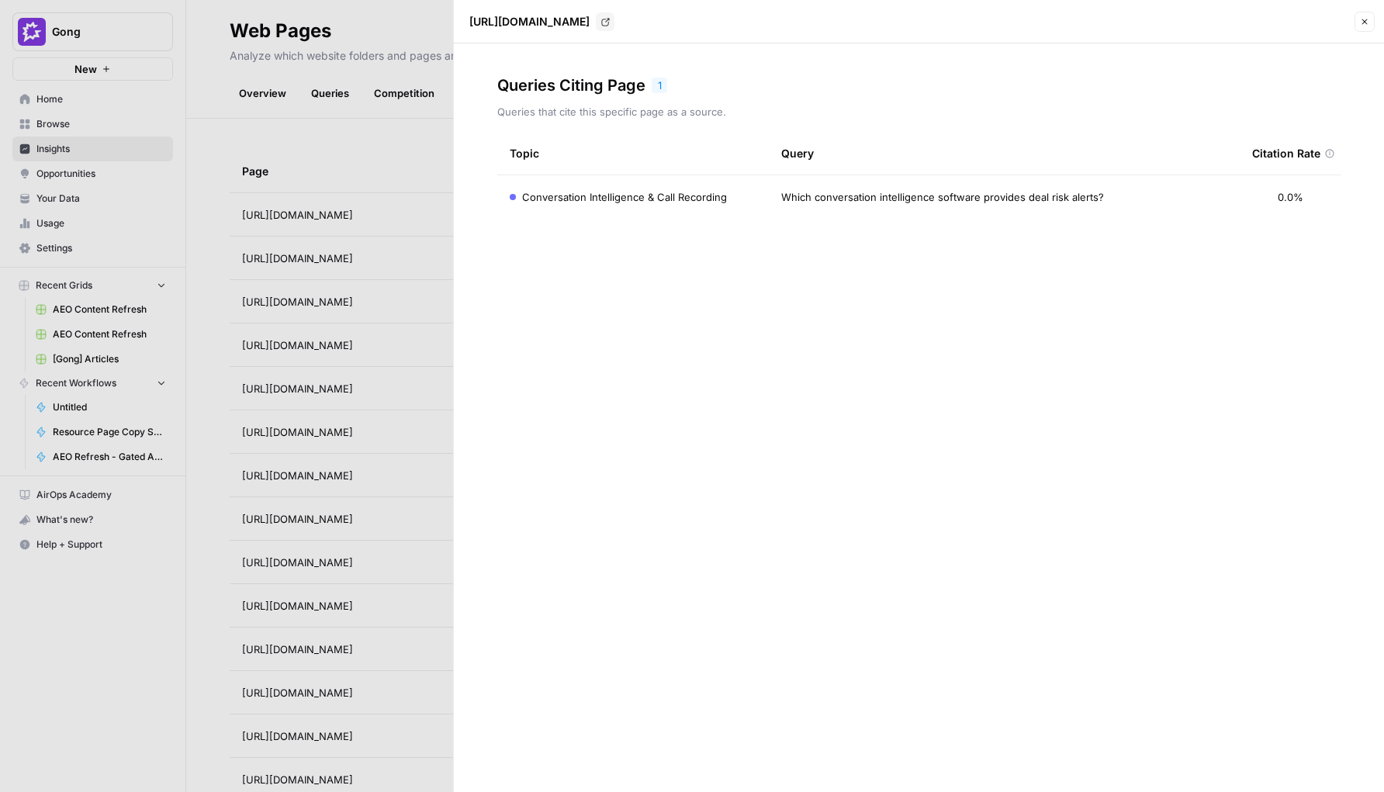
click at [1117, 26] on header "https://visioneers.gong.io/deals-73/tips-from-risky-business-how-to-use-gong-to…" at bounding box center [919, 21] width 930 height 43
click at [1117, 26] on button "Close" at bounding box center [1365, 22] width 20 height 20
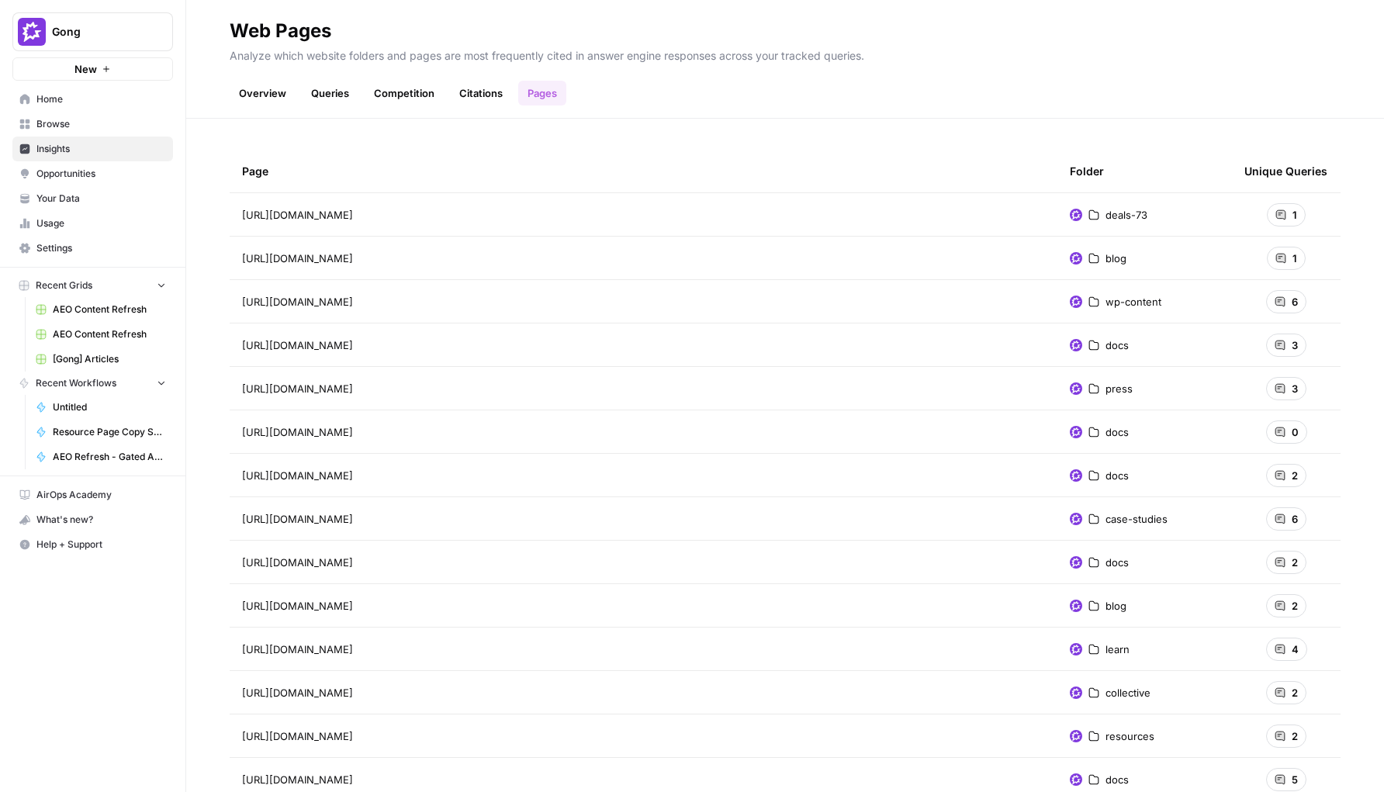
click at [1117, 306] on icon at bounding box center [1280, 301] width 11 height 11
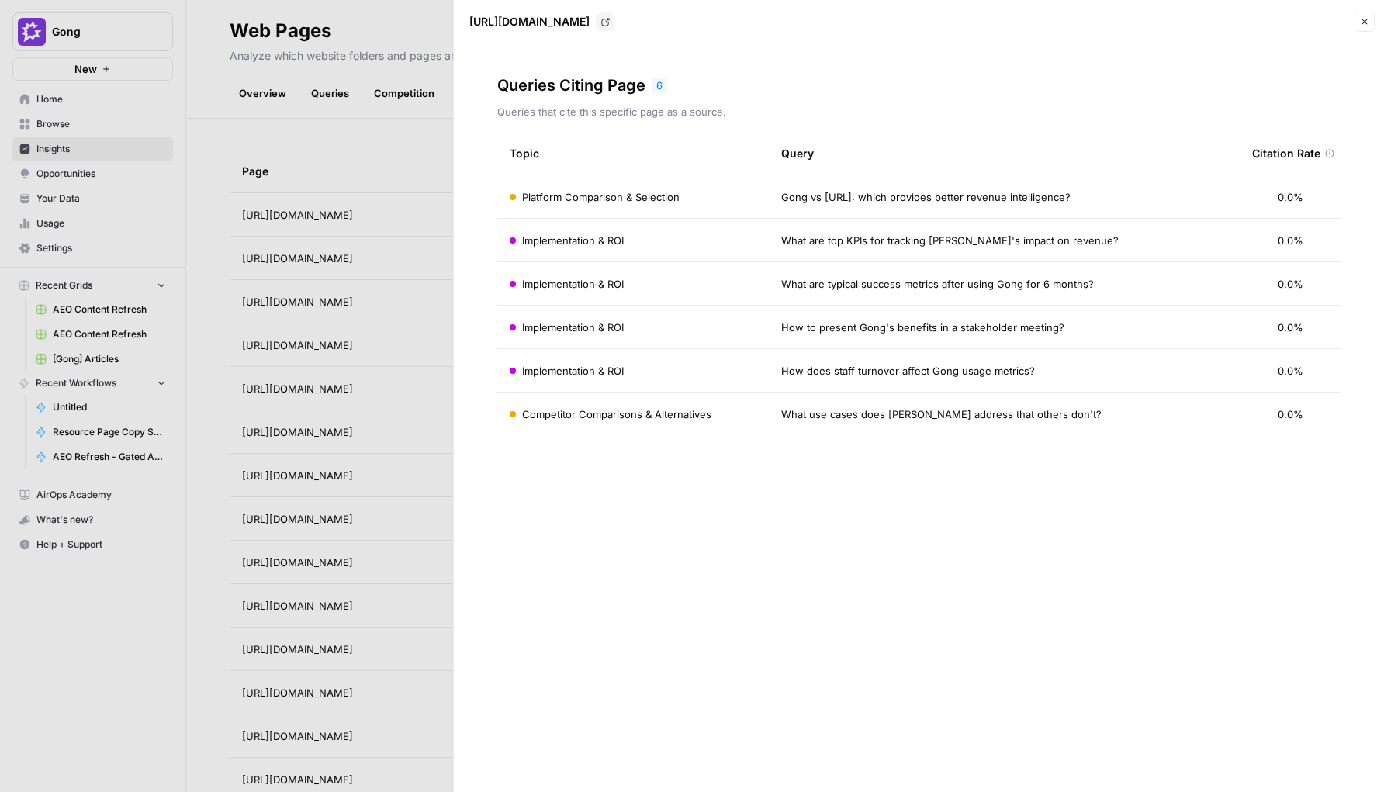
click at [1117, 25] on icon "button" at bounding box center [1364, 21] width 9 height 9
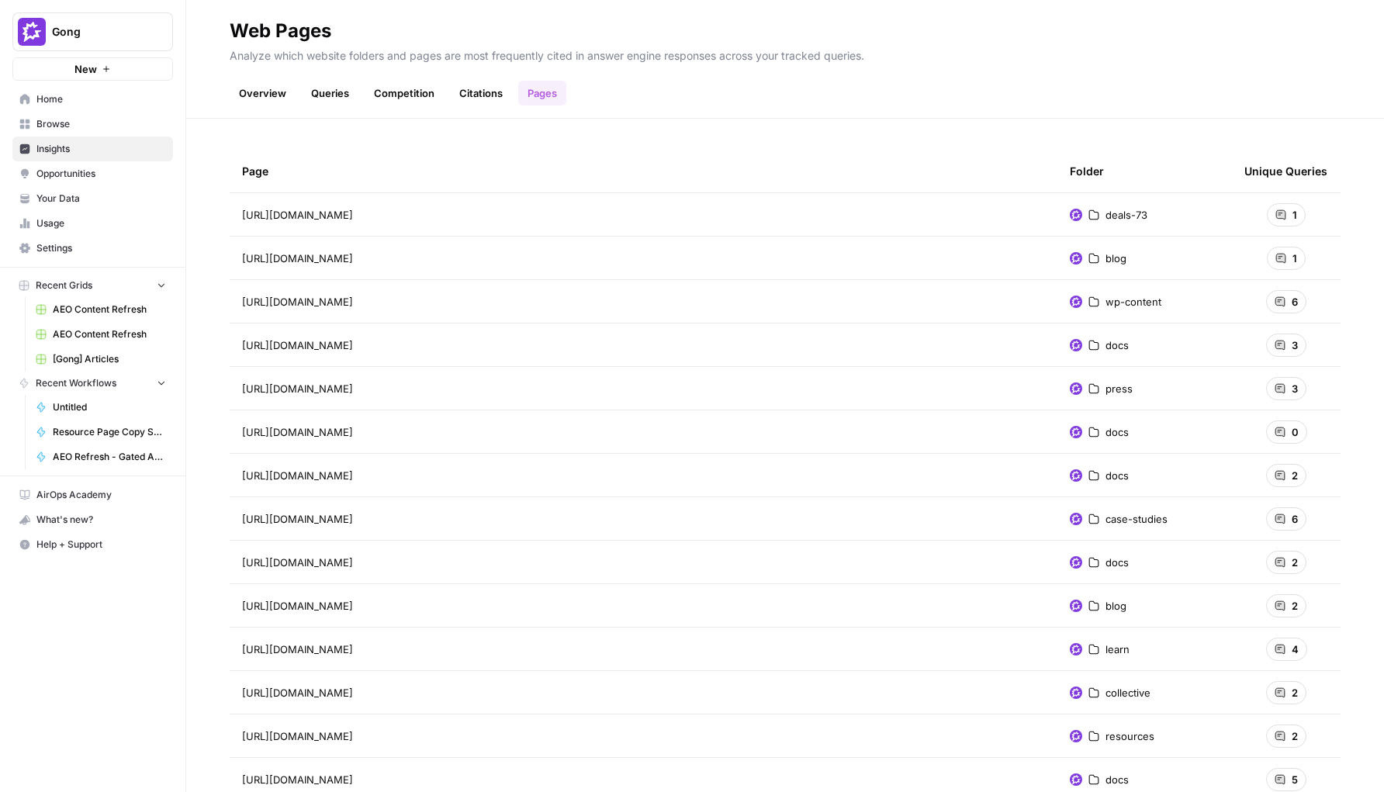
click at [1117, 344] on div "3" at bounding box center [1286, 345] width 40 height 23
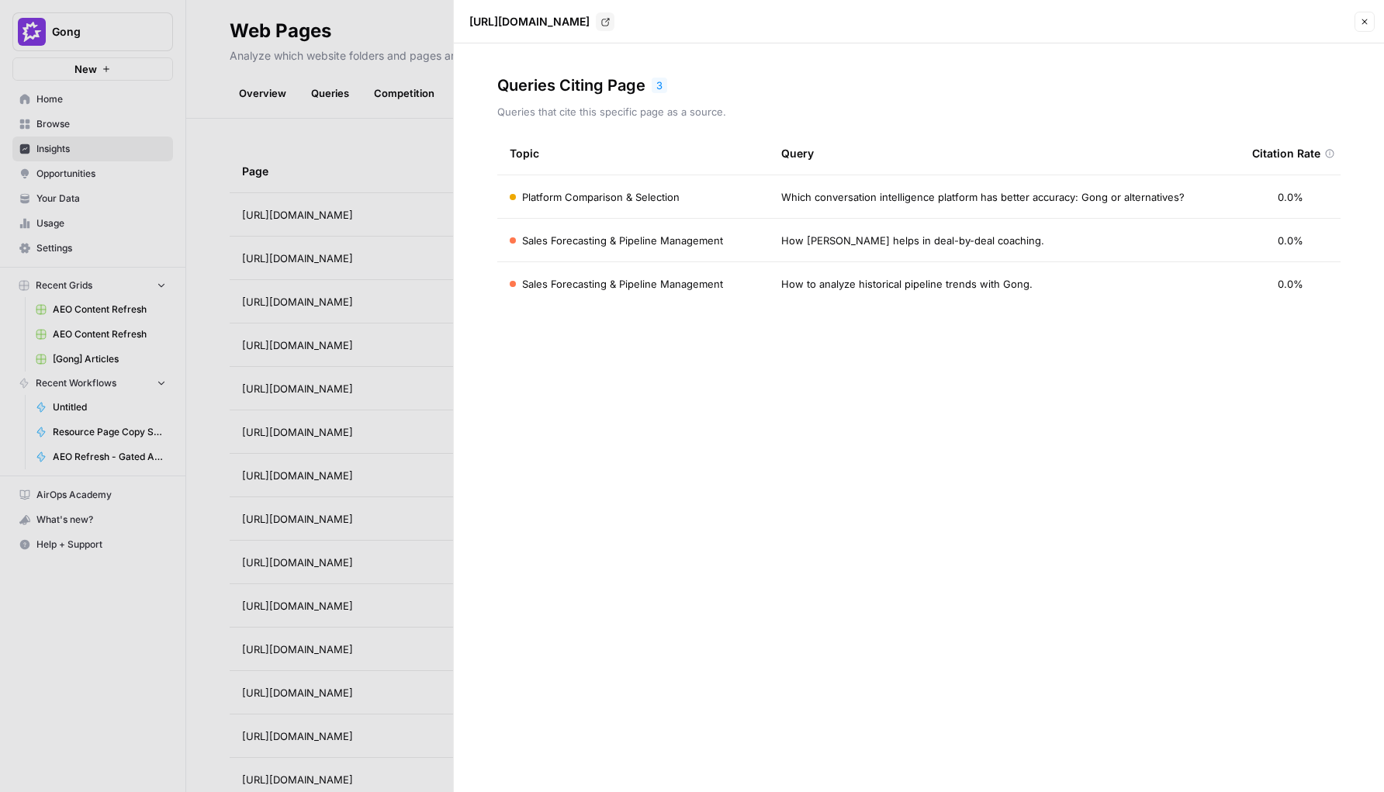
click at [1117, 24] on button "Close" at bounding box center [1365, 22] width 20 height 20
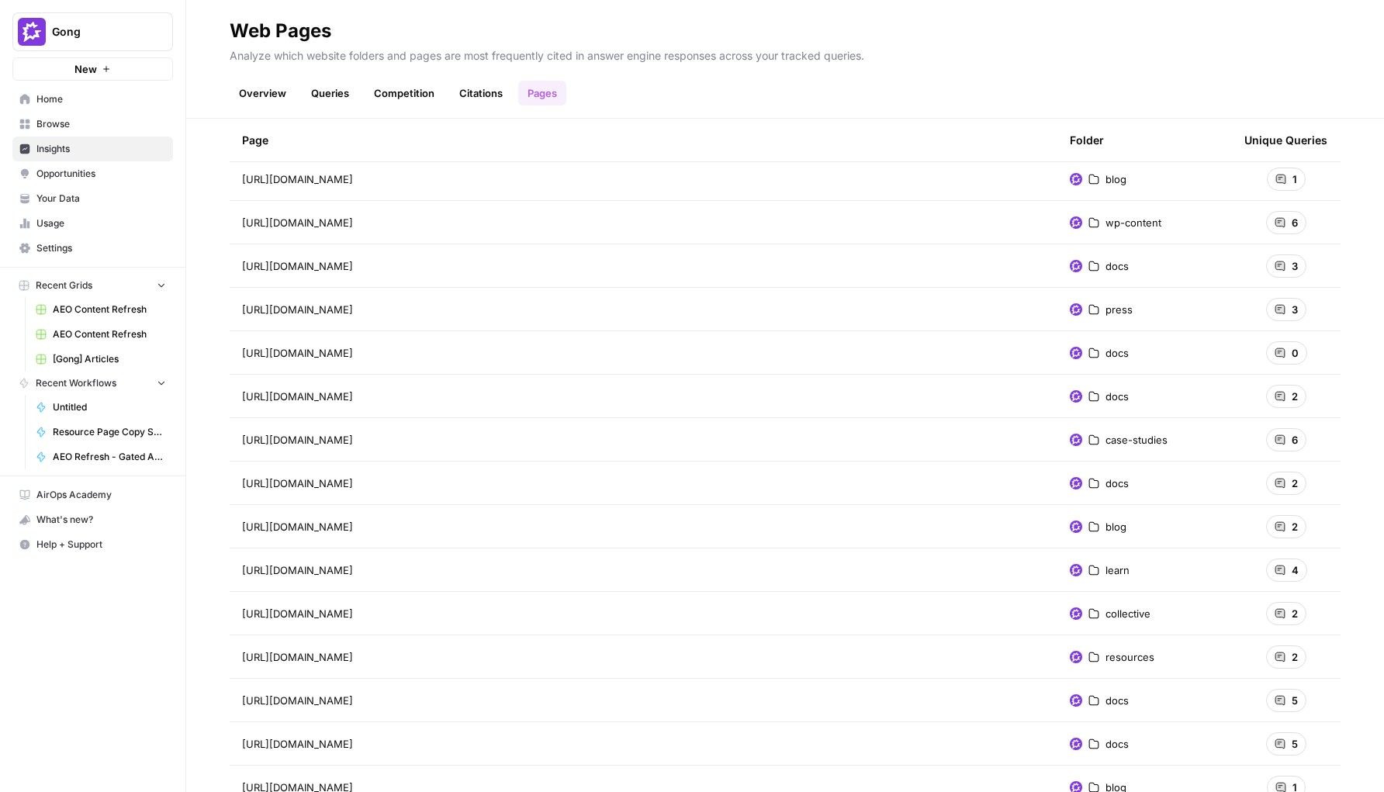
scroll to position [86, 0]
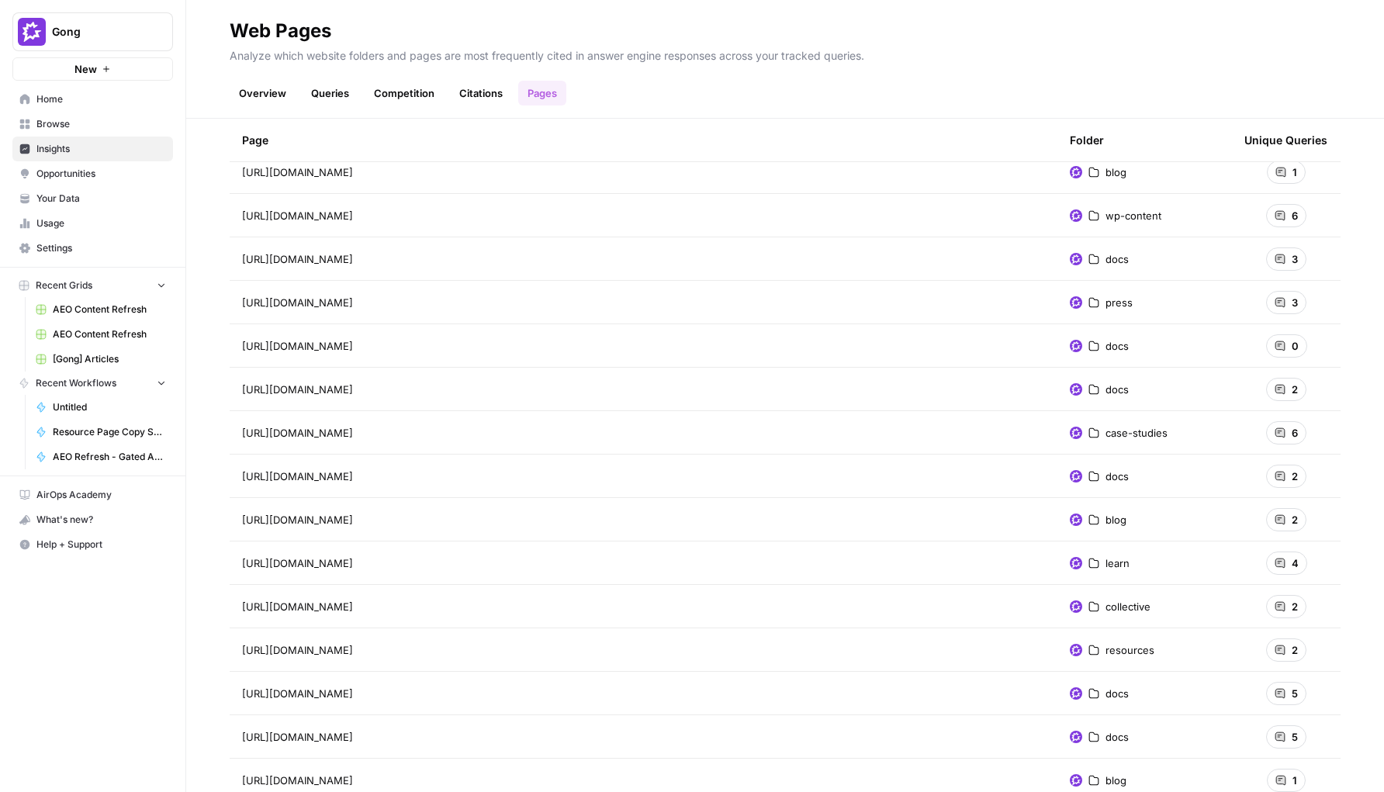
click at [1117, 219] on icon at bounding box center [1280, 215] width 11 height 11
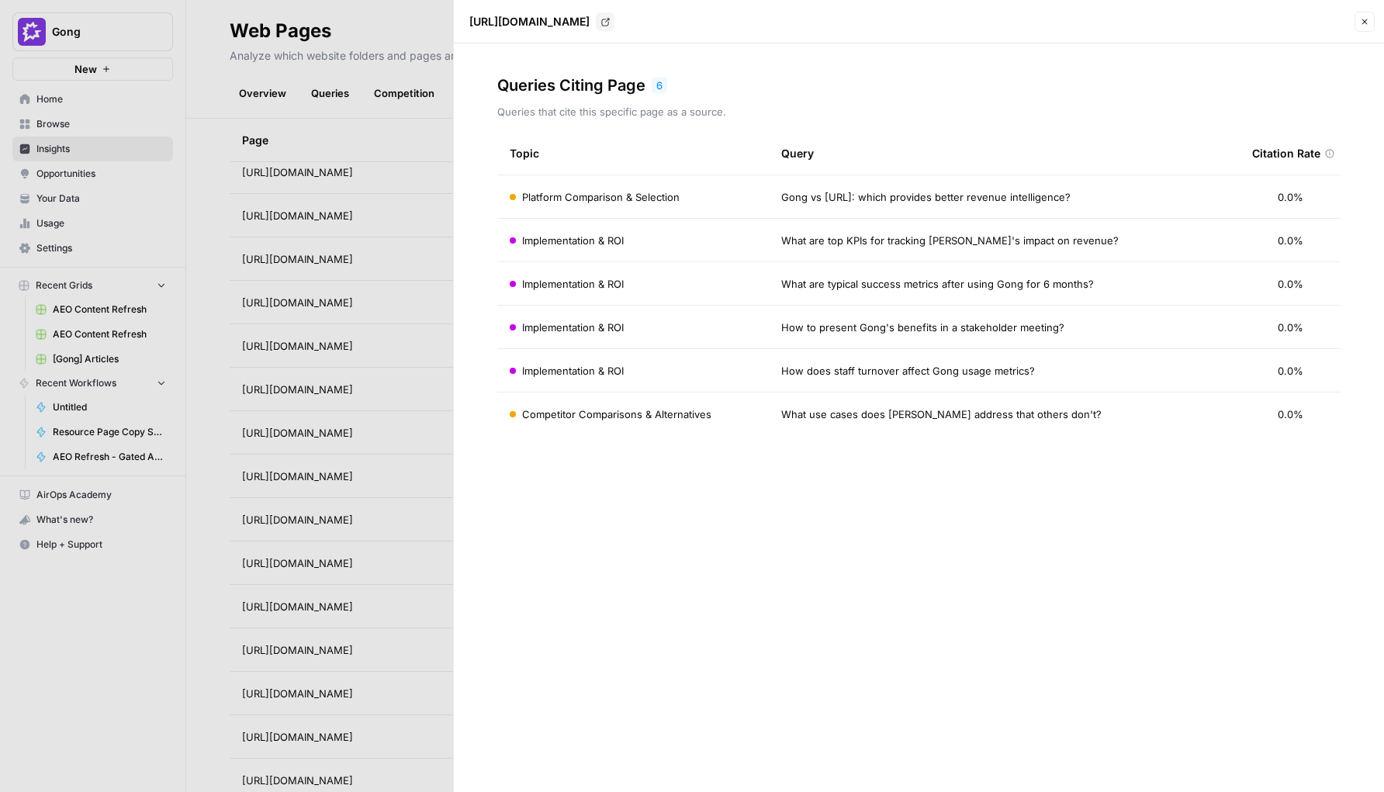
click at [457, 294] on div "Queries Citing Page 6 Queries that cite this specific page as a source. Topic Q…" at bounding box center [919, 417] width 930 height 749
click at [1117, 348] on td "How to present Gong's benefits in a stakeholder meeting?" at bounding box center [1004, 327] width 471 height 43
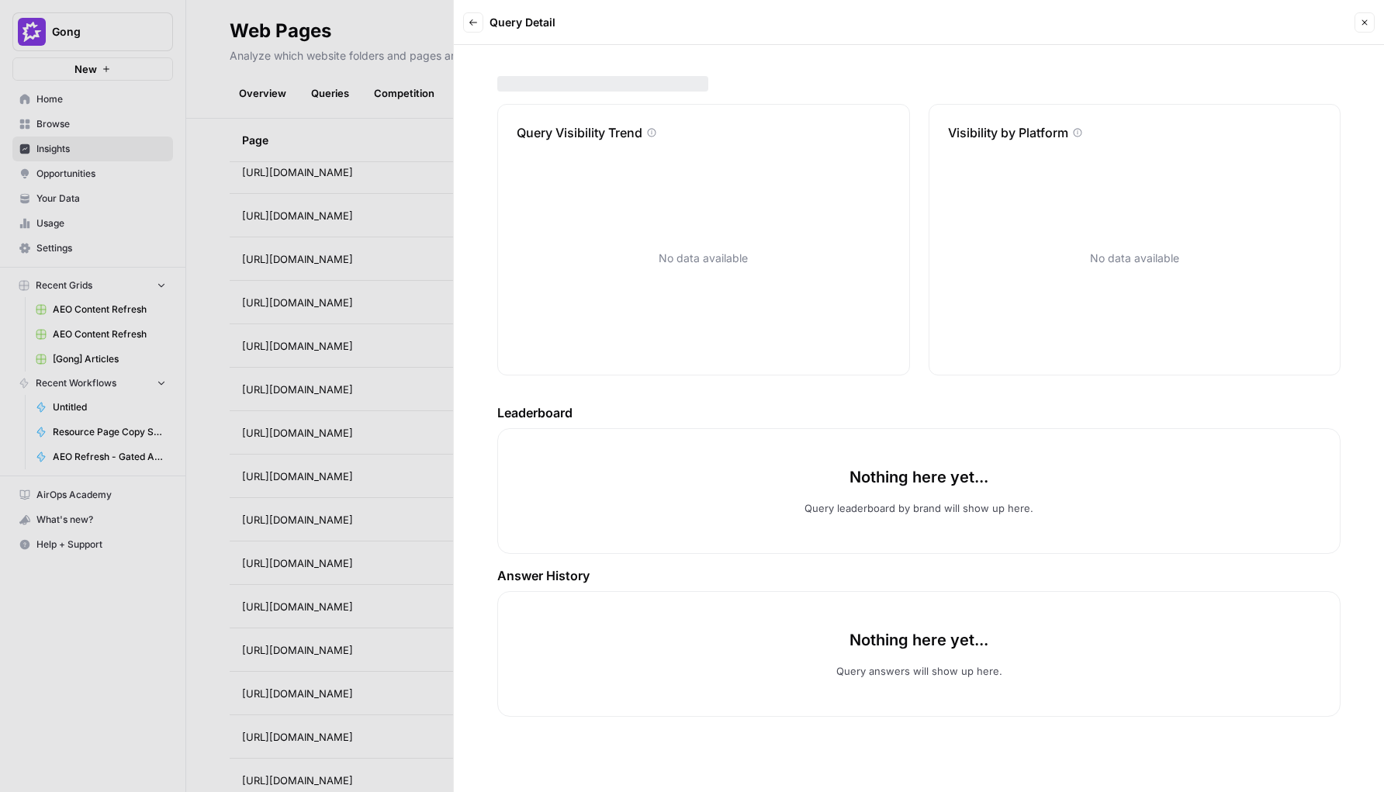
click at [469, 22] on icon "button" at bounding box center [473, 22] width 9 height 9
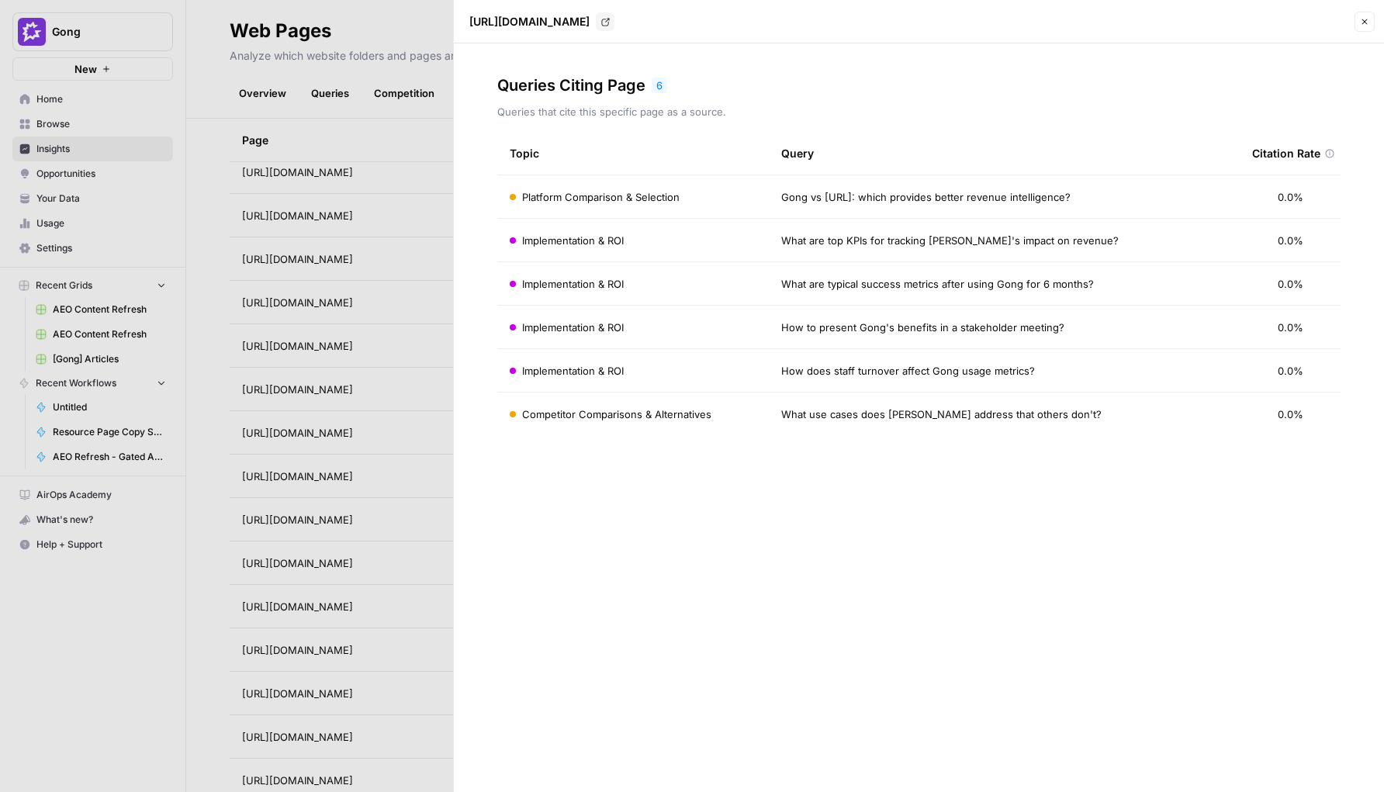
click at [670, 411] on span "Competitor Comparisons & Alternatives" at bounding box center [616, 415] width 189 height 16
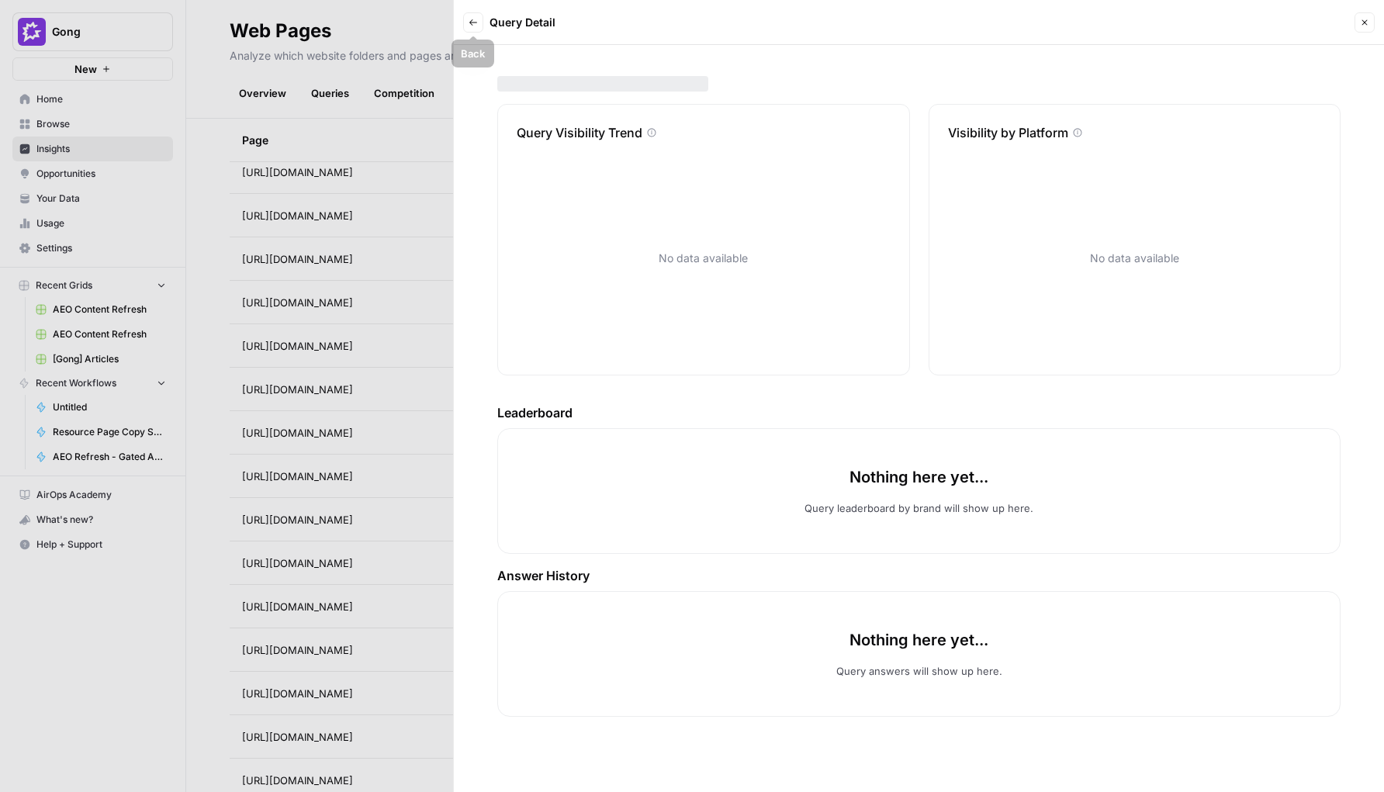
click at [476, 18] on icon "button" at bounding box center [473, 22] width 9 height 9
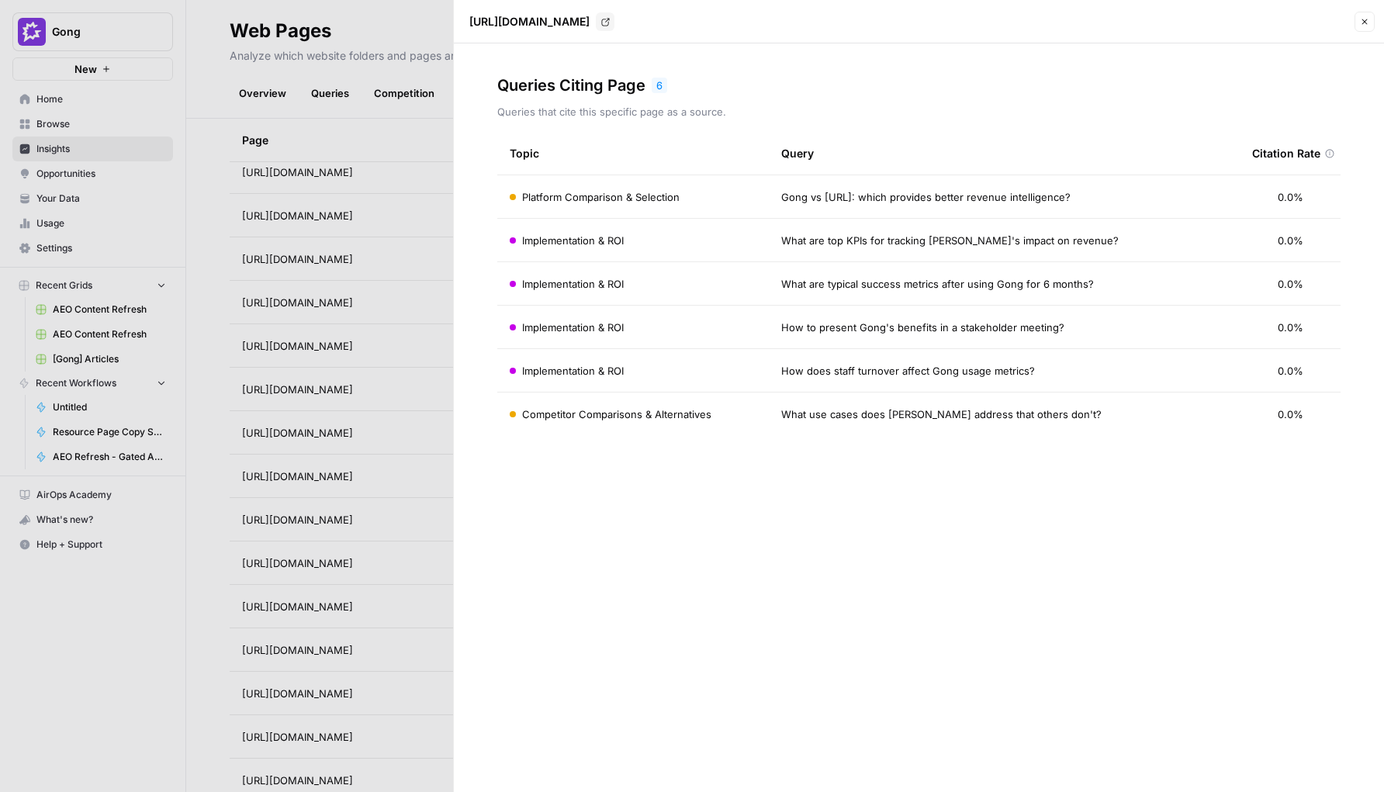
click at [673, 196] on span "Platform Comparison & Selection" at bounding box center [601, 197] width 158 height 16
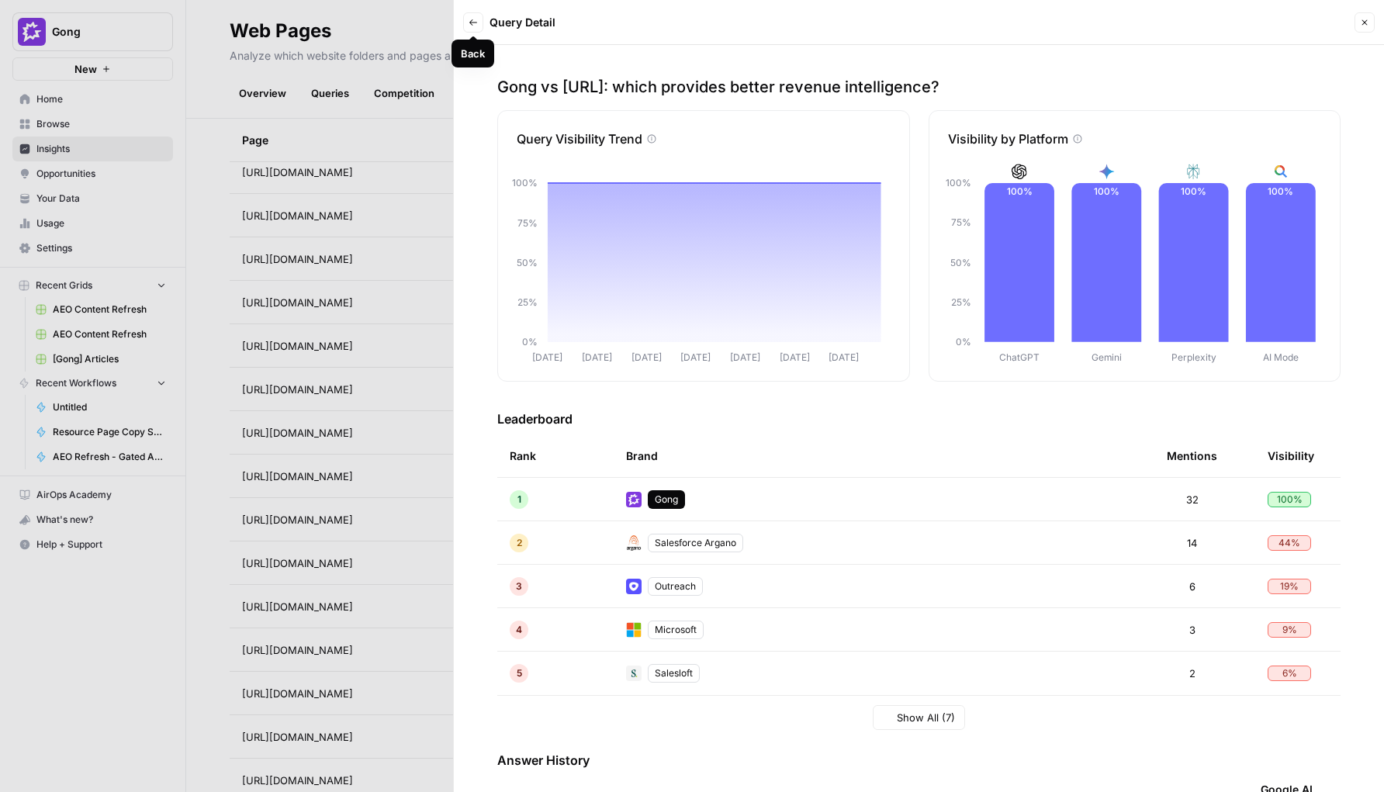
click at [469, 19] on icon "button" at bounding box center [473, 22] width 9 height 9
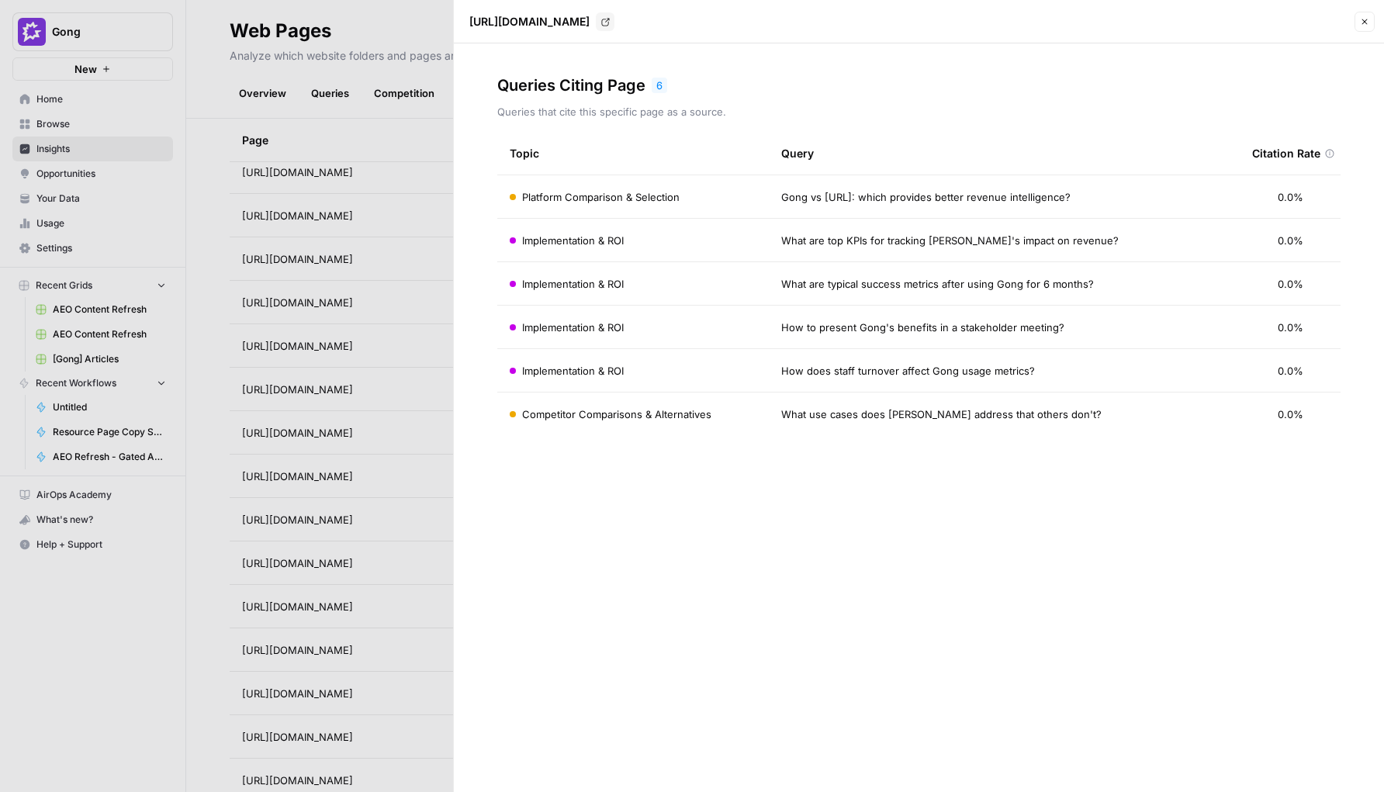
click at [1117, 20] on icon "button" at bounding box center [1364, 21] width 5 height 5
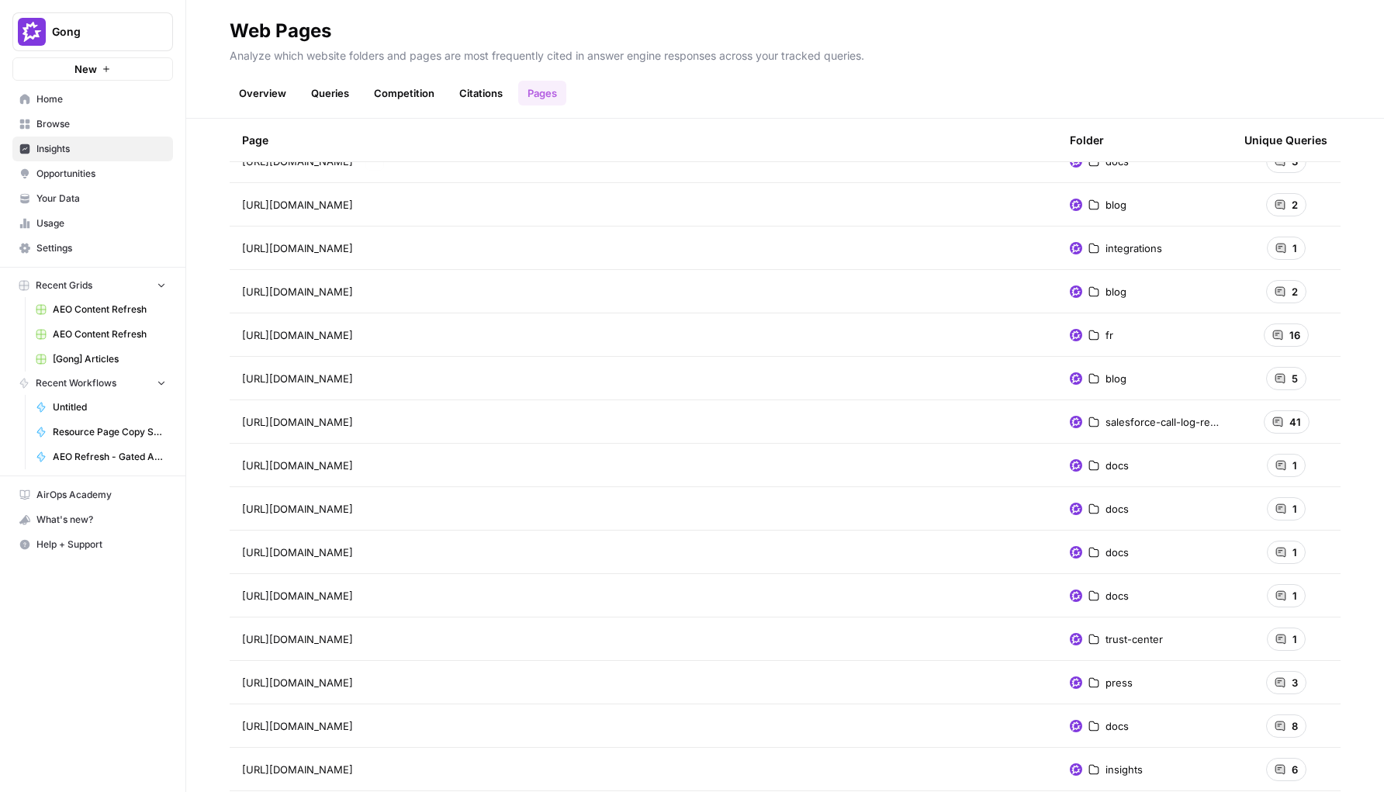
scroll to position [5847, 0]
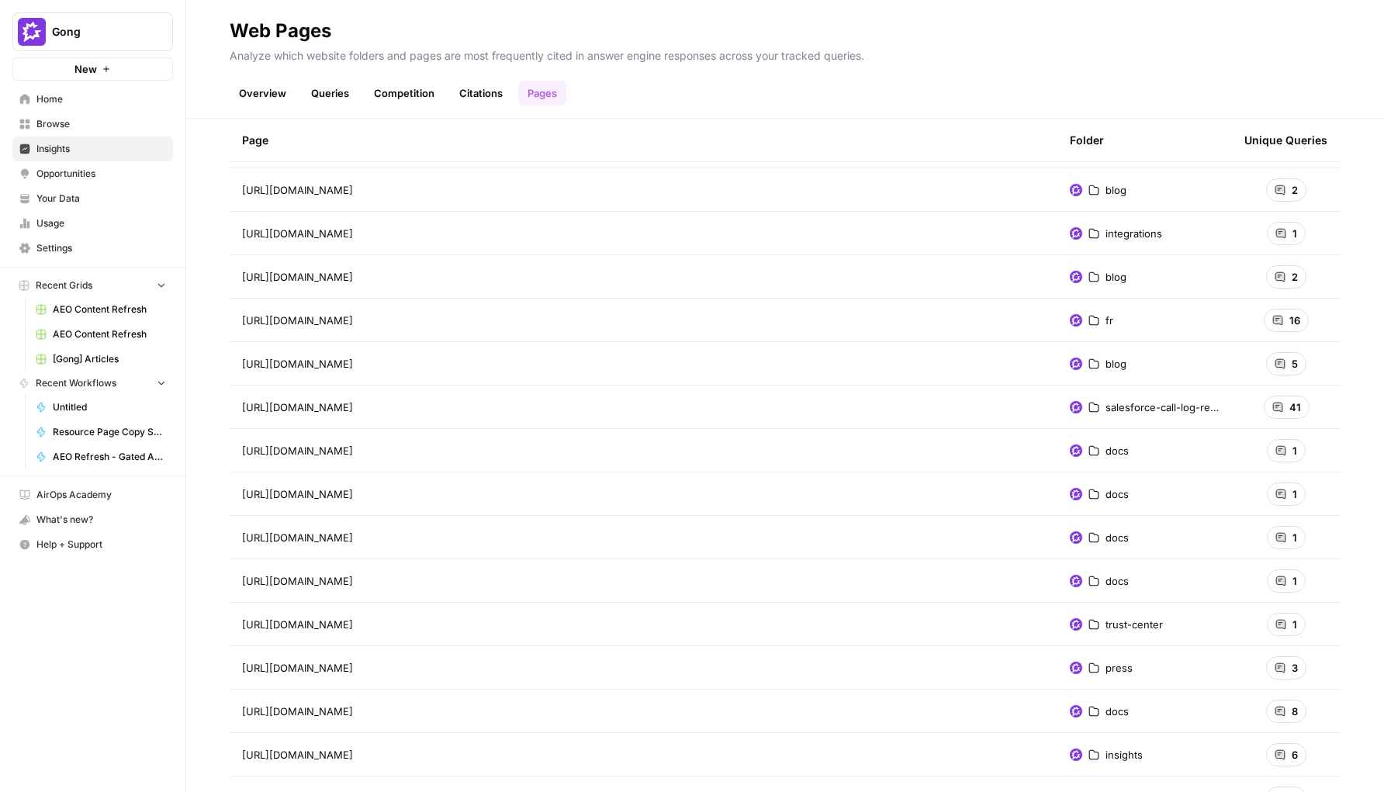
click at [1096, 408] on icon at bounding box center [1094, 407] width 11 height 11
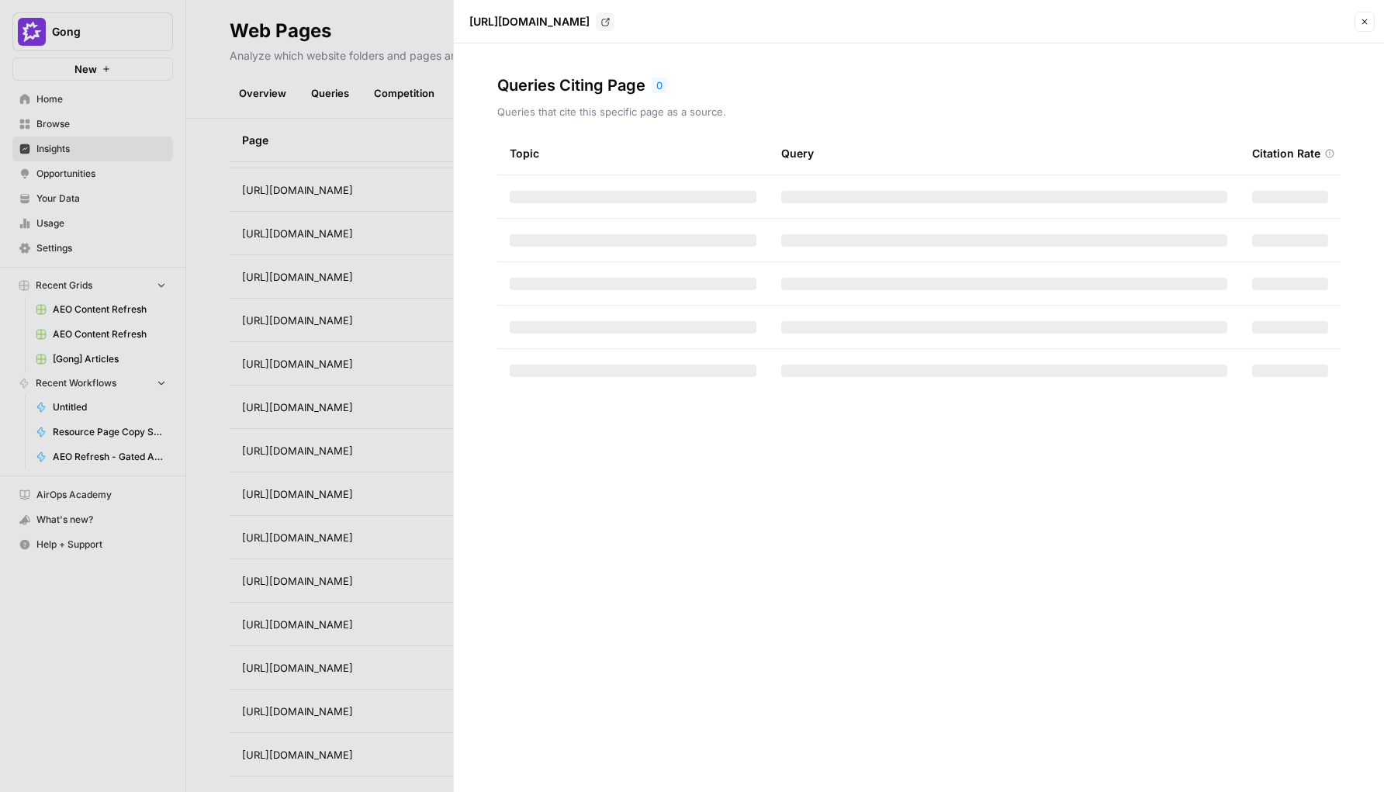
click at [410, 105] on div at bounding box center [692, 396] width 1384 height 792
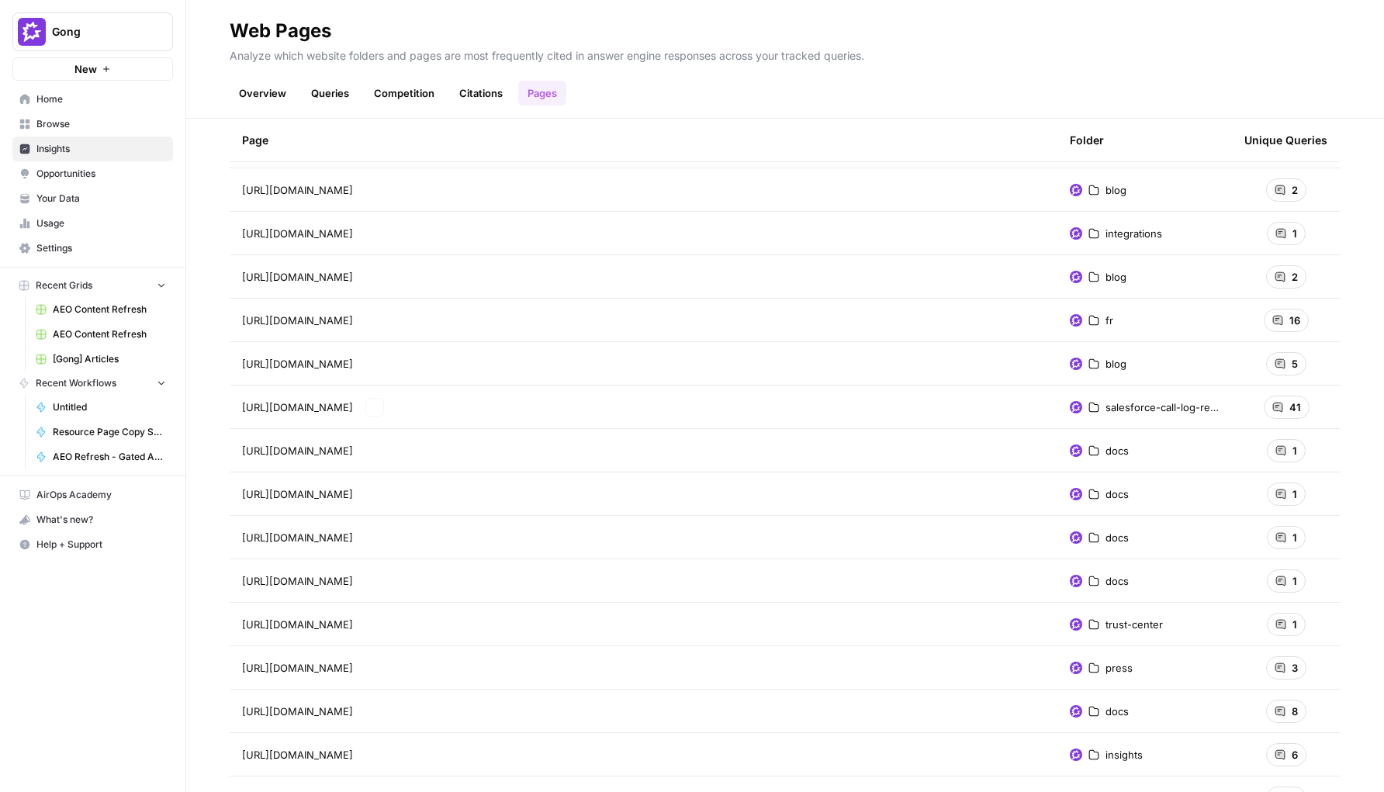
click at [667, 396] on td "https://www.gong.io/salesforce-call-log-recording/ Go to page" at bounding box center [644, 407] width 828 height 43
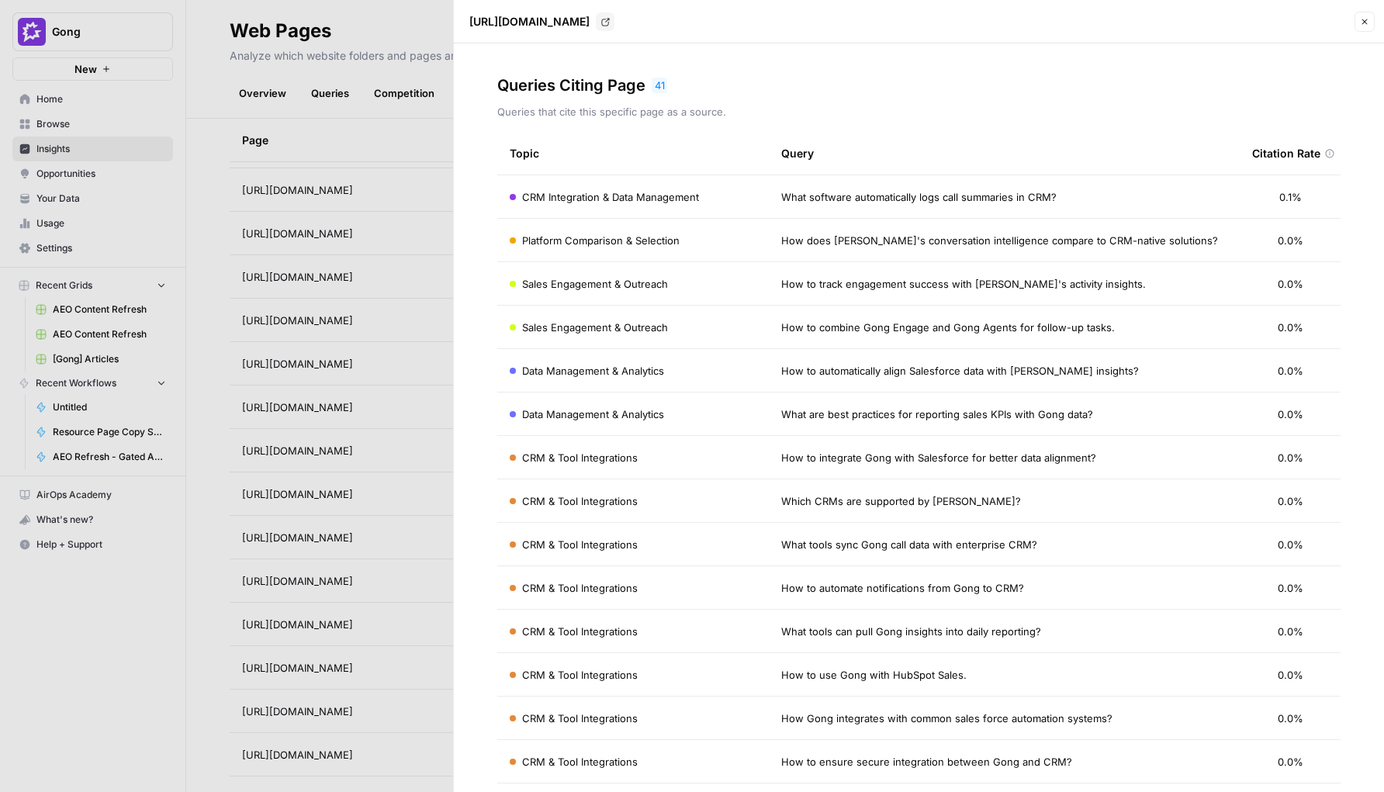
click at [446, 414] on div at bounding box center [692, 396] width 1384 height 792
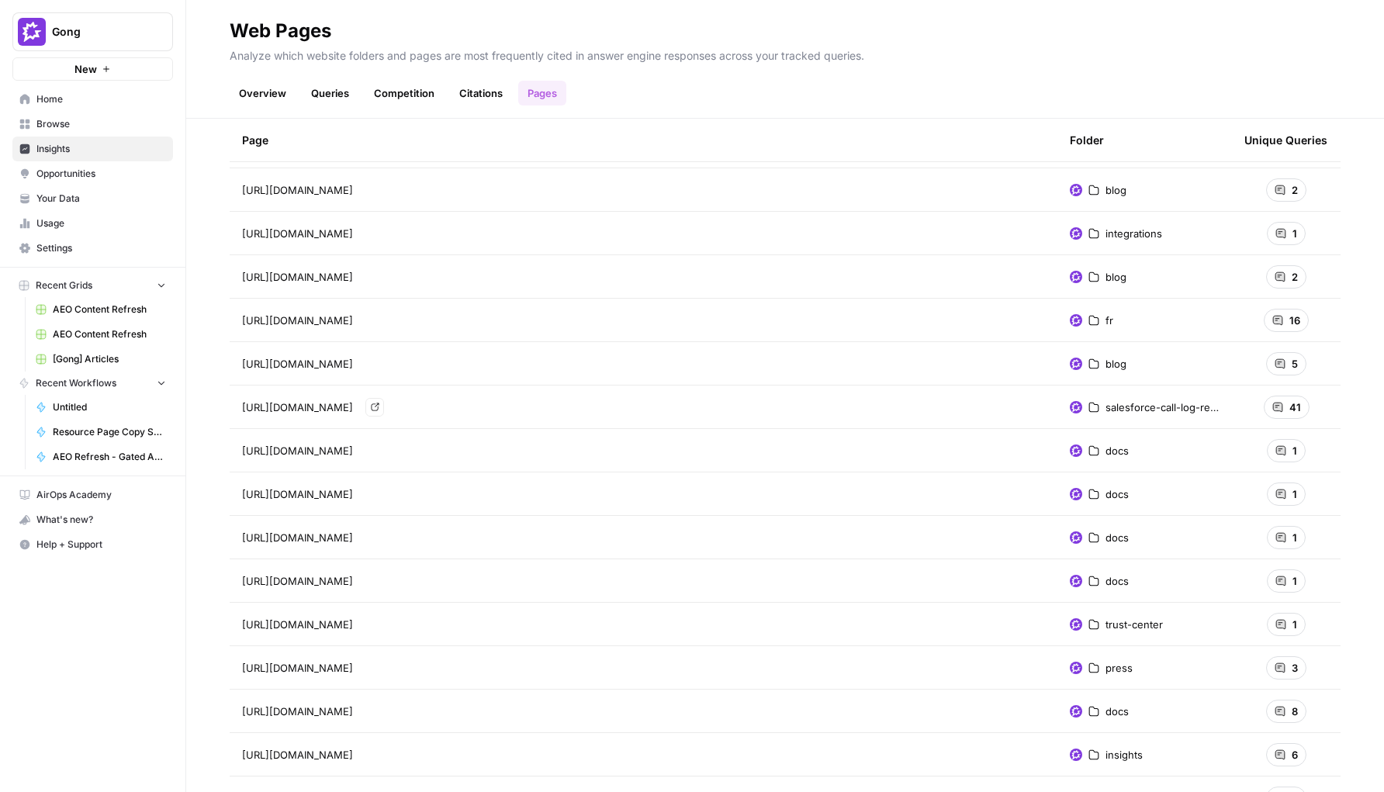
click at [384, 402] on link "Go to page" at bounding box center [374, 407] width 19 height 19
click at [812, 446] on div "https://help.gong.io/docs/outreach-api Go to page" at bounding box center [643, 450] width 803 height 19
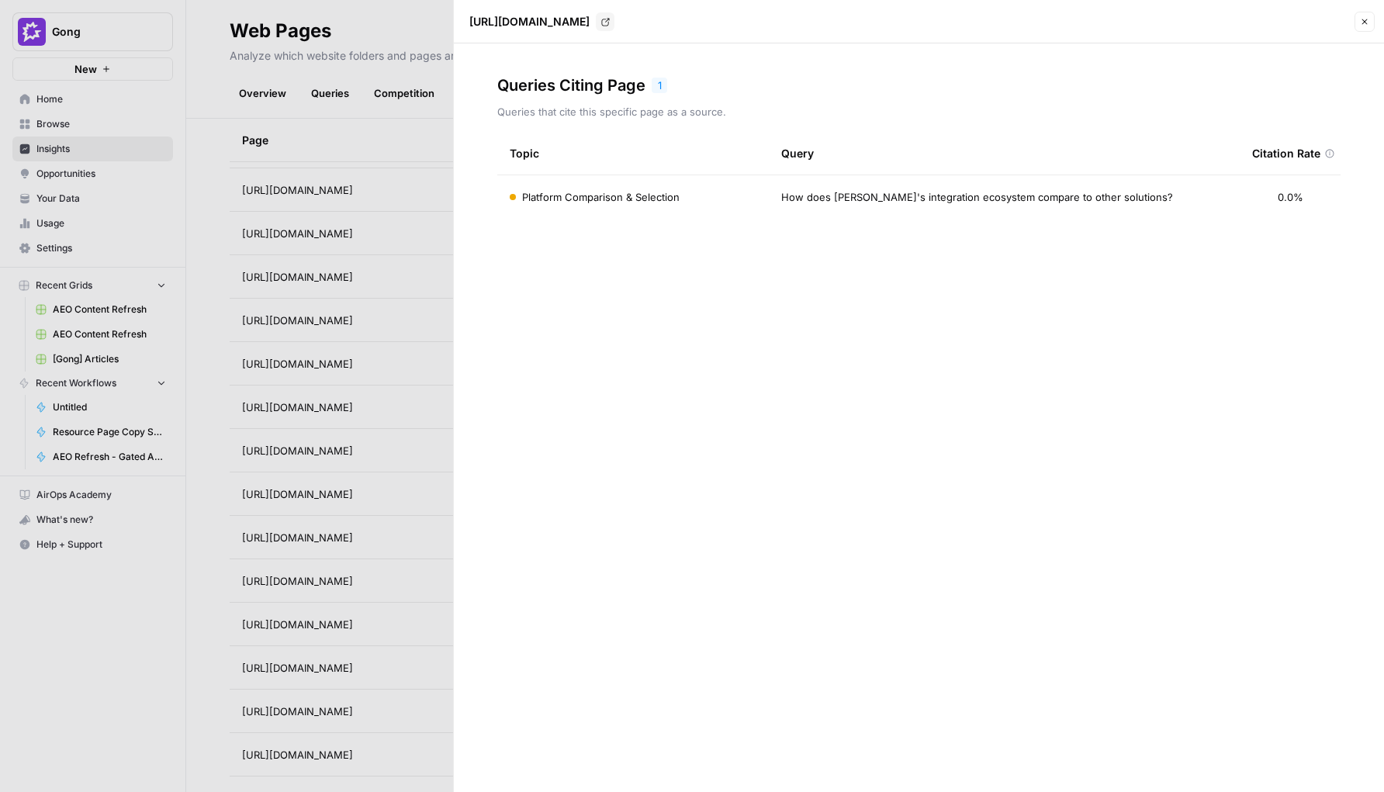
click at [1117, 191] on div "How does Gong's integration ecosystem compare to other solutions?" at bounding box center [1004, 197] width 446 height 16
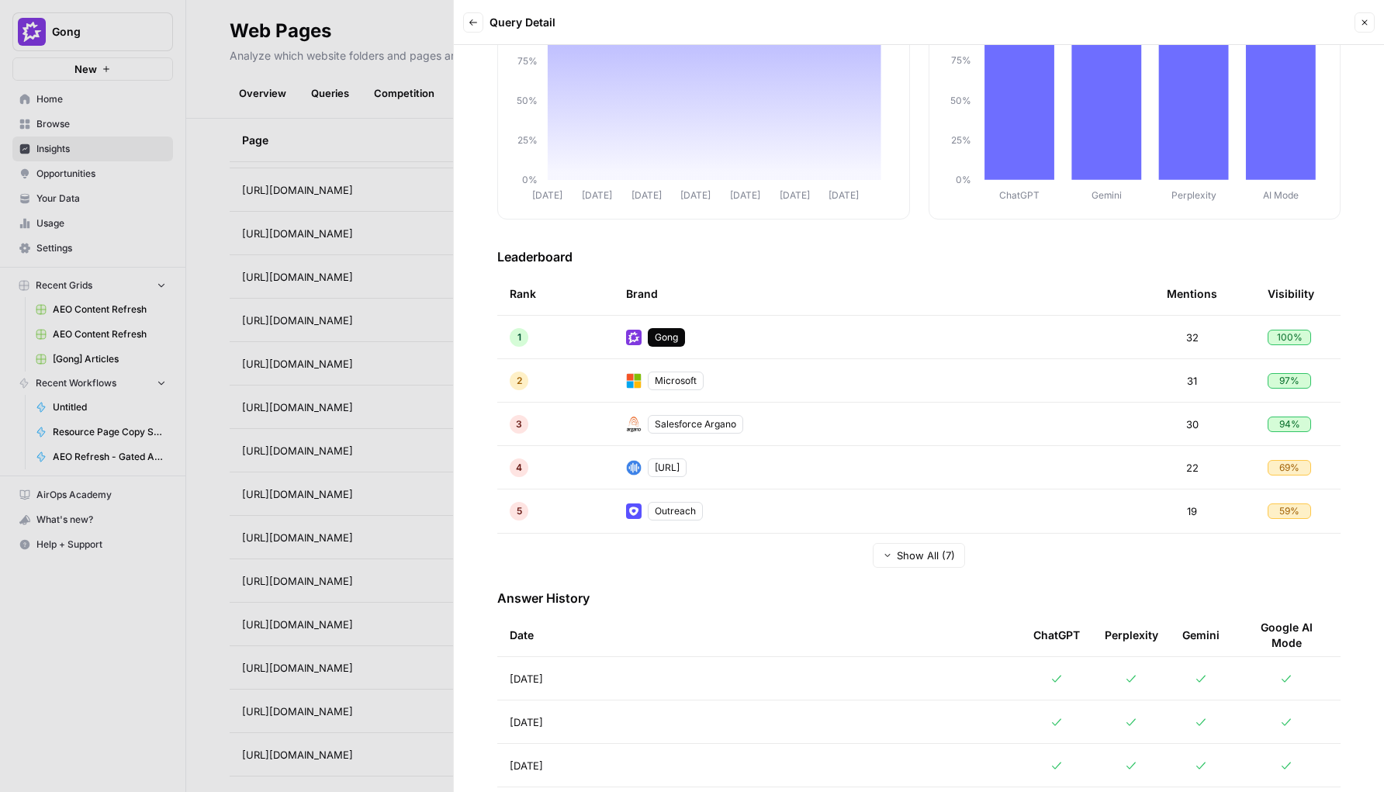
scroll to position [187, 0]
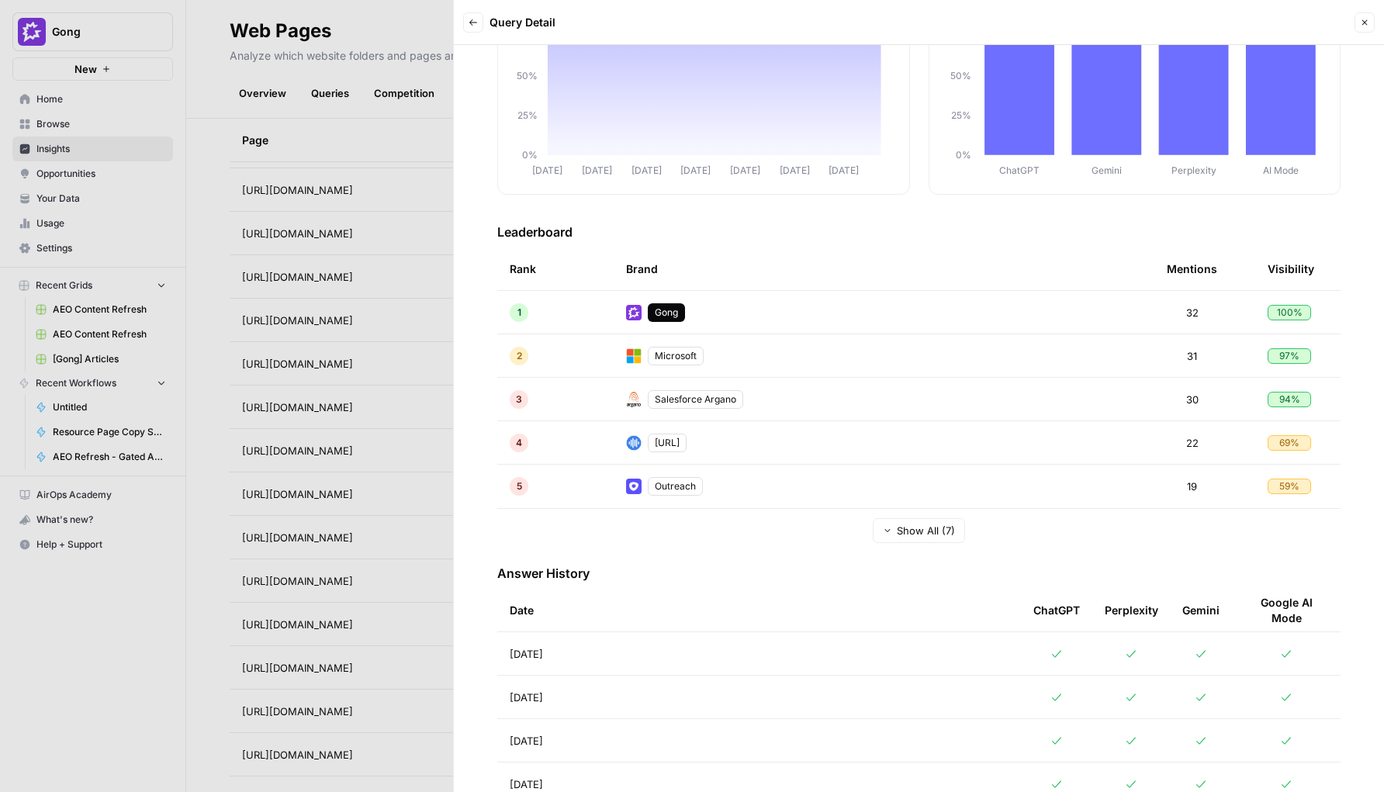
click at [915, 532] on span "Show All (7)" at bounding box center [926, 531] width 58 height 16
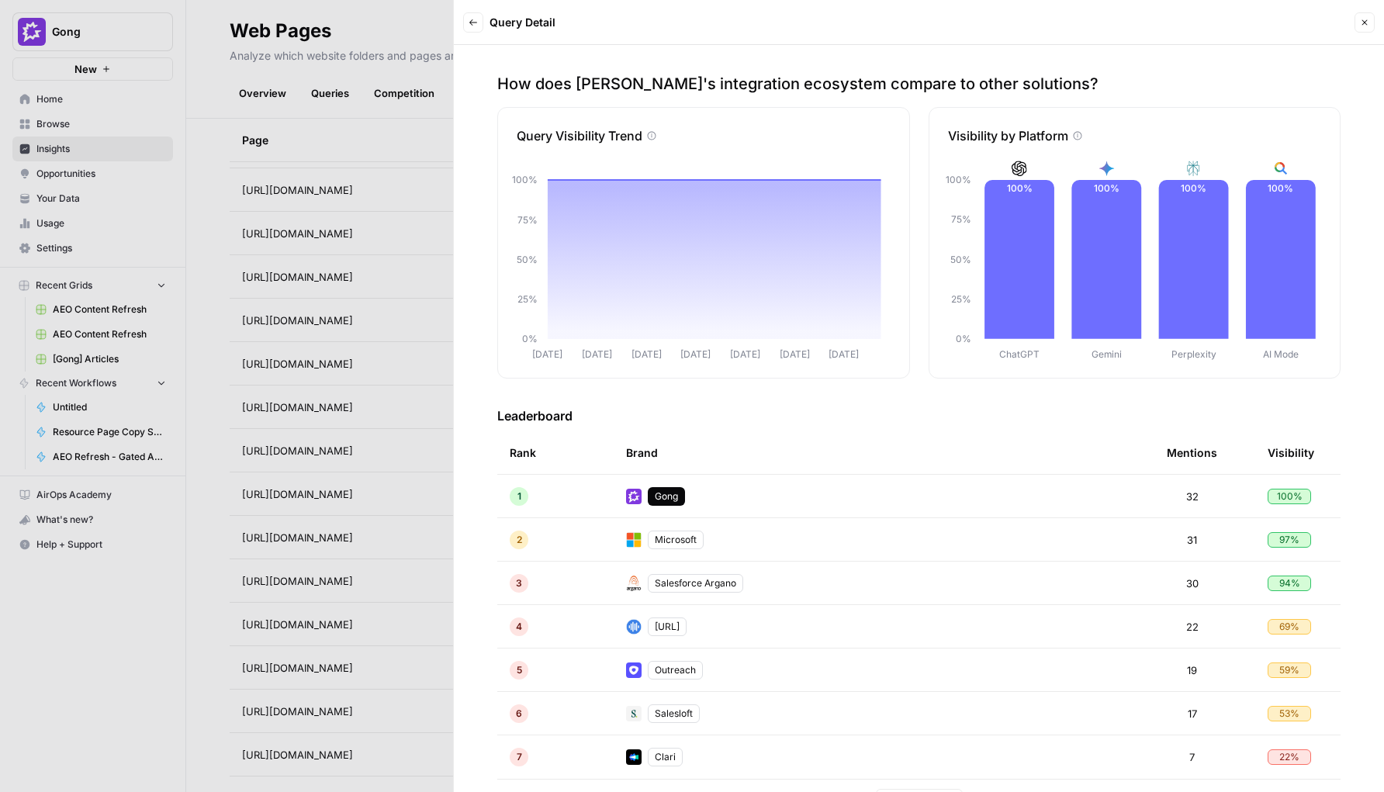
scroll to position [0, 0]
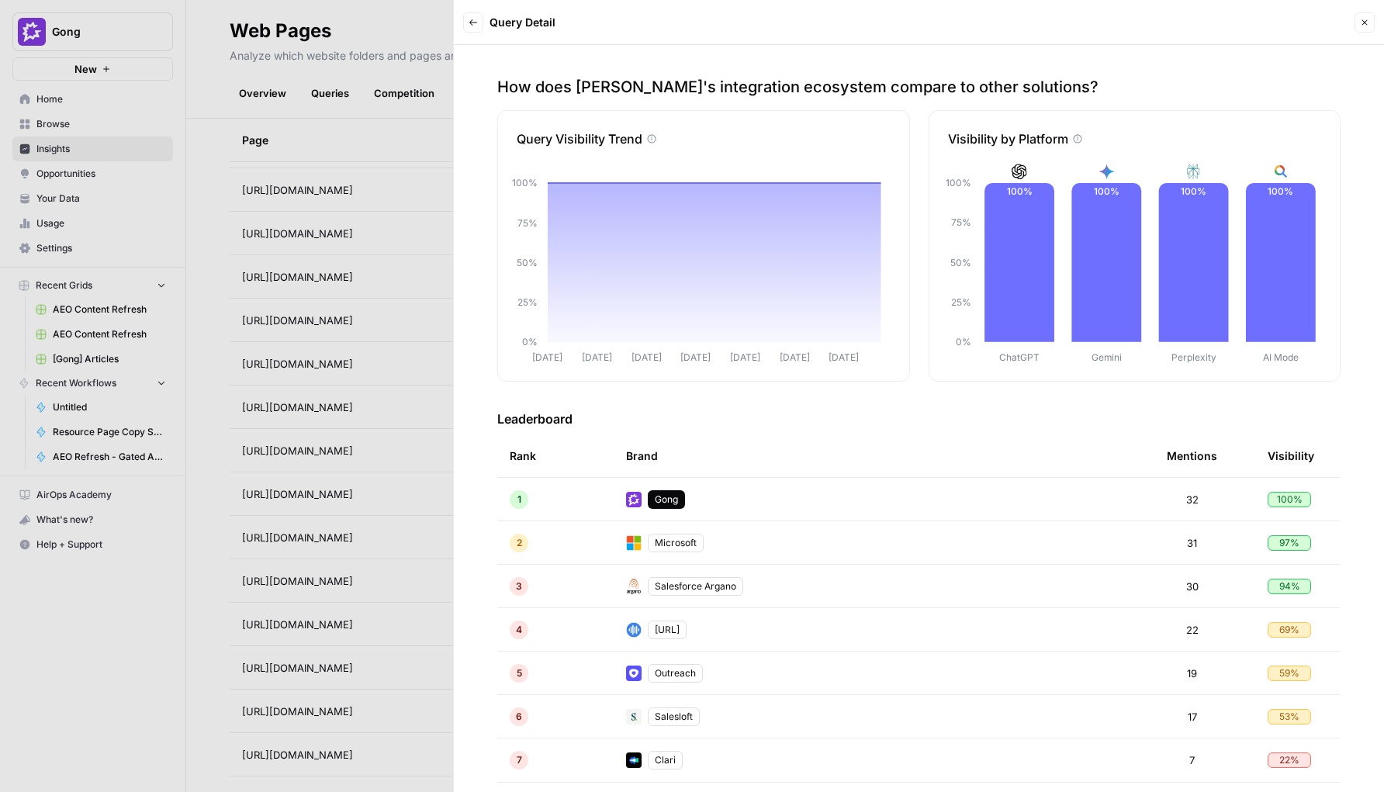
click at [476, 24] on icon "button" at bounding box center [473, 22] width 9 height 9
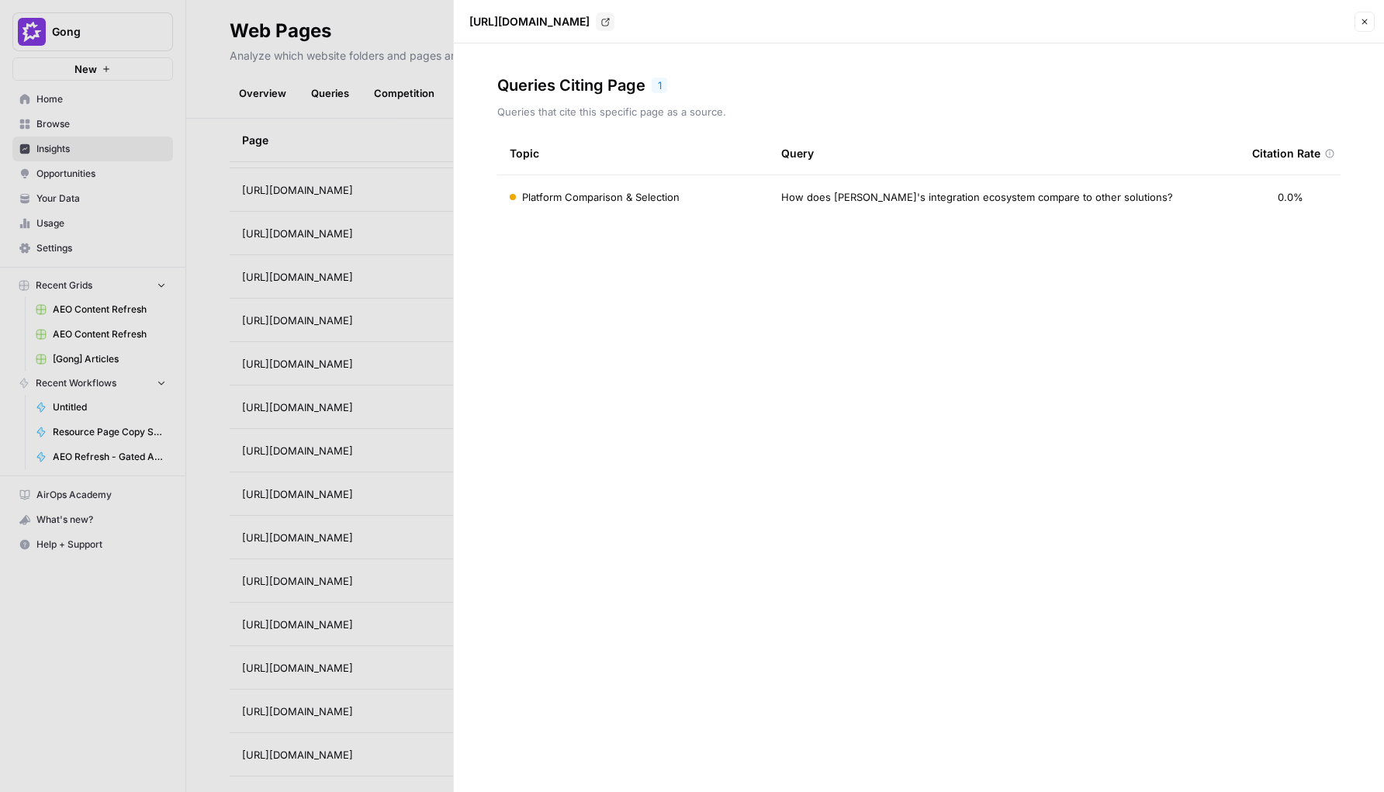
click at [685, 197] on div "Platform Comparison & Selection" at bounding box center [633, 197] width 247 height 16
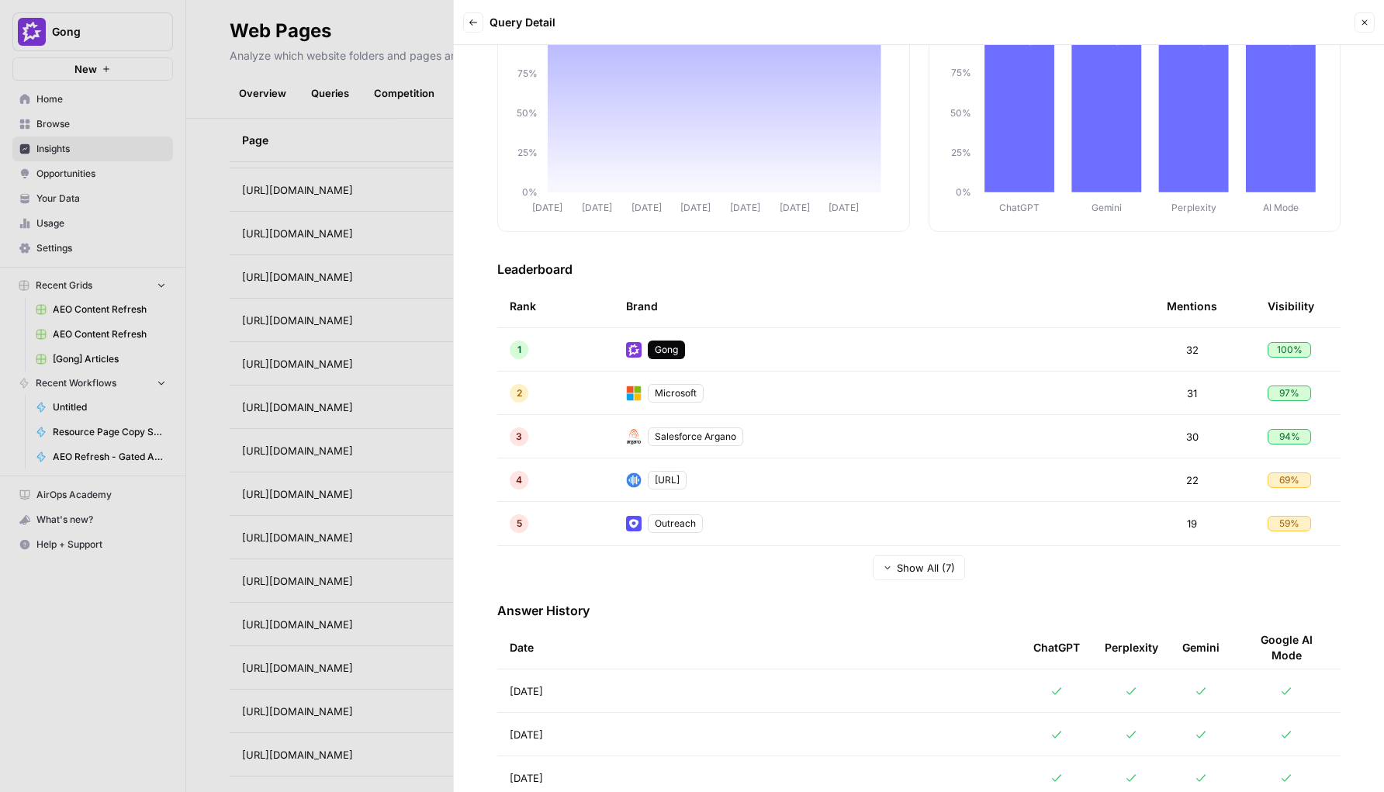
scroll to position [418, 0]
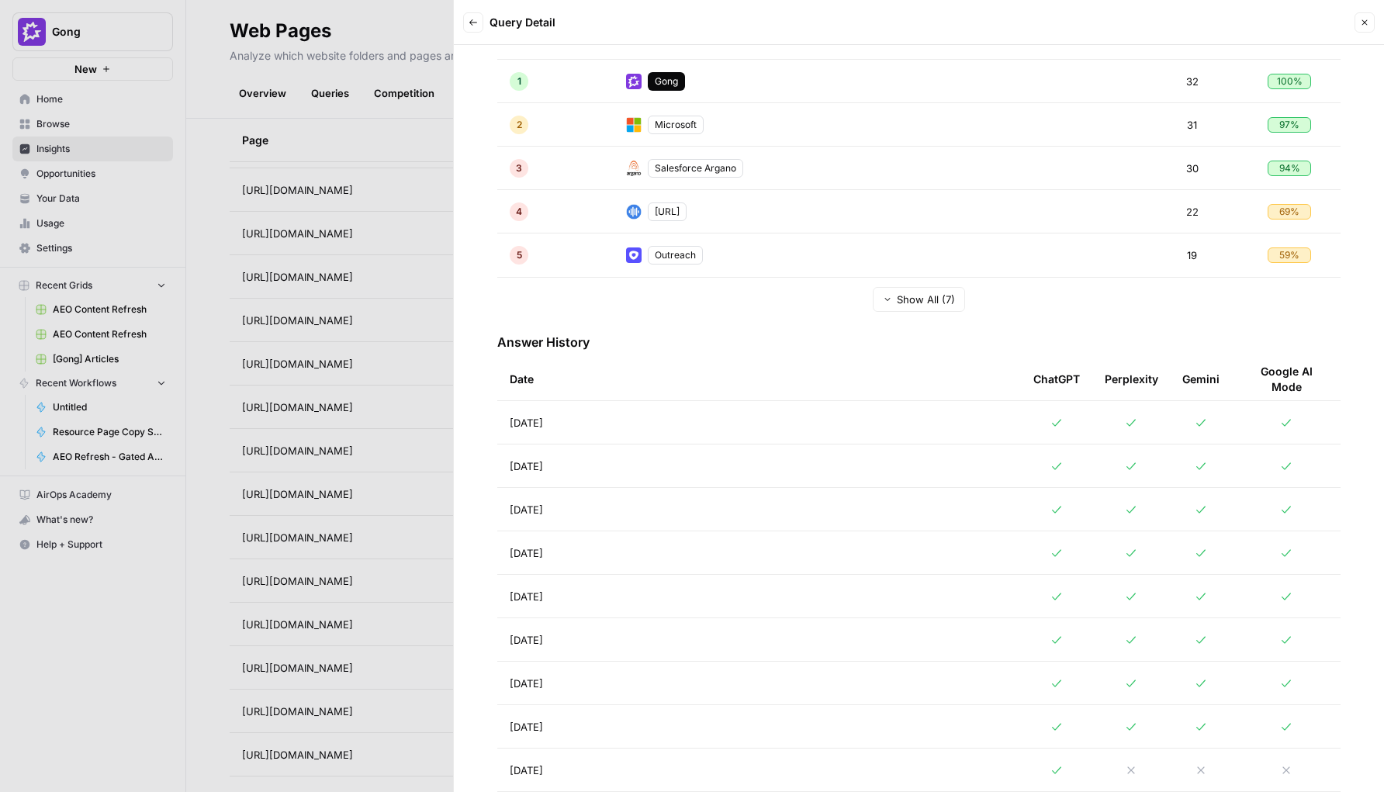
click at [619, 435] on td "Aug 21, 2025" at bounding box center [759, 422] width 524 height 43
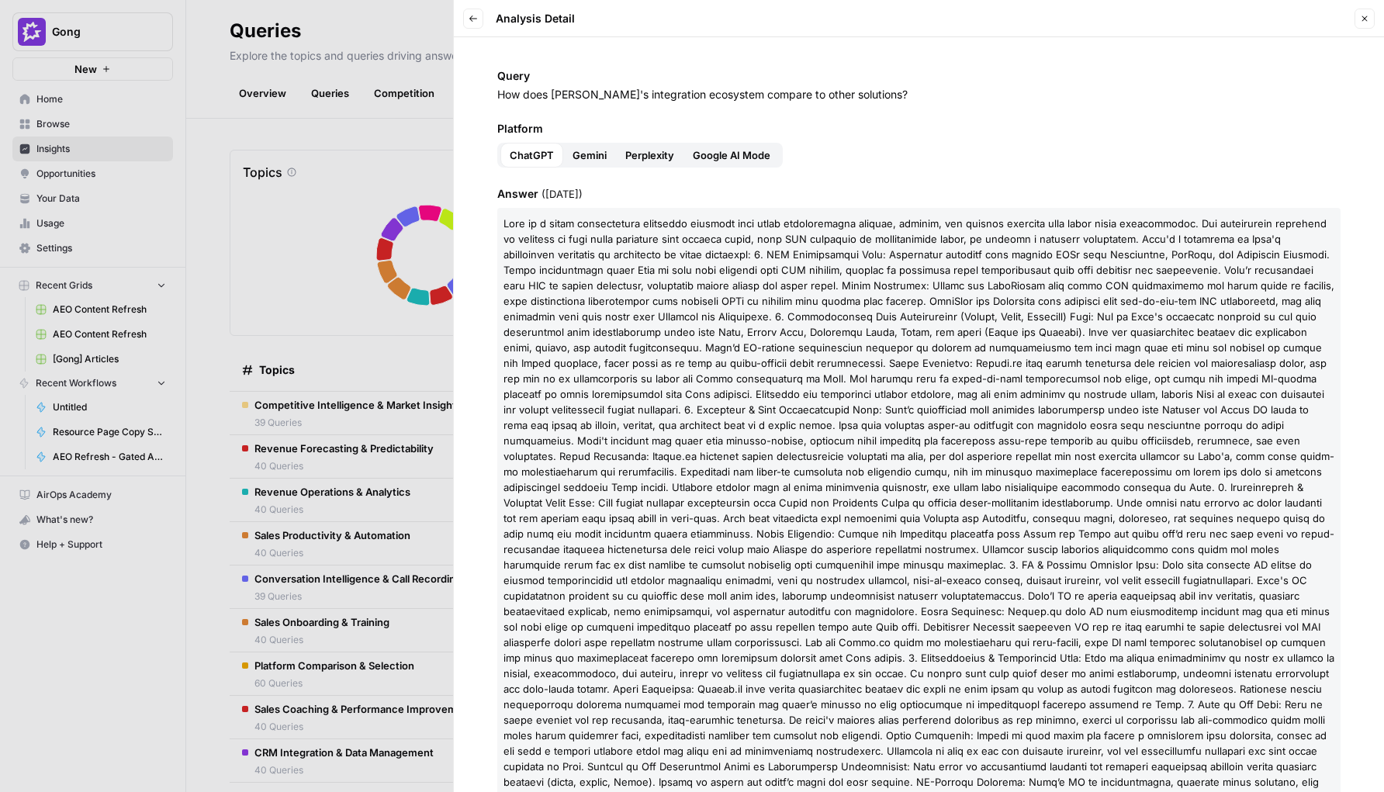
click at [598, 161] on span "Gemini" at bounding box center [590, 155] width 34 height 16
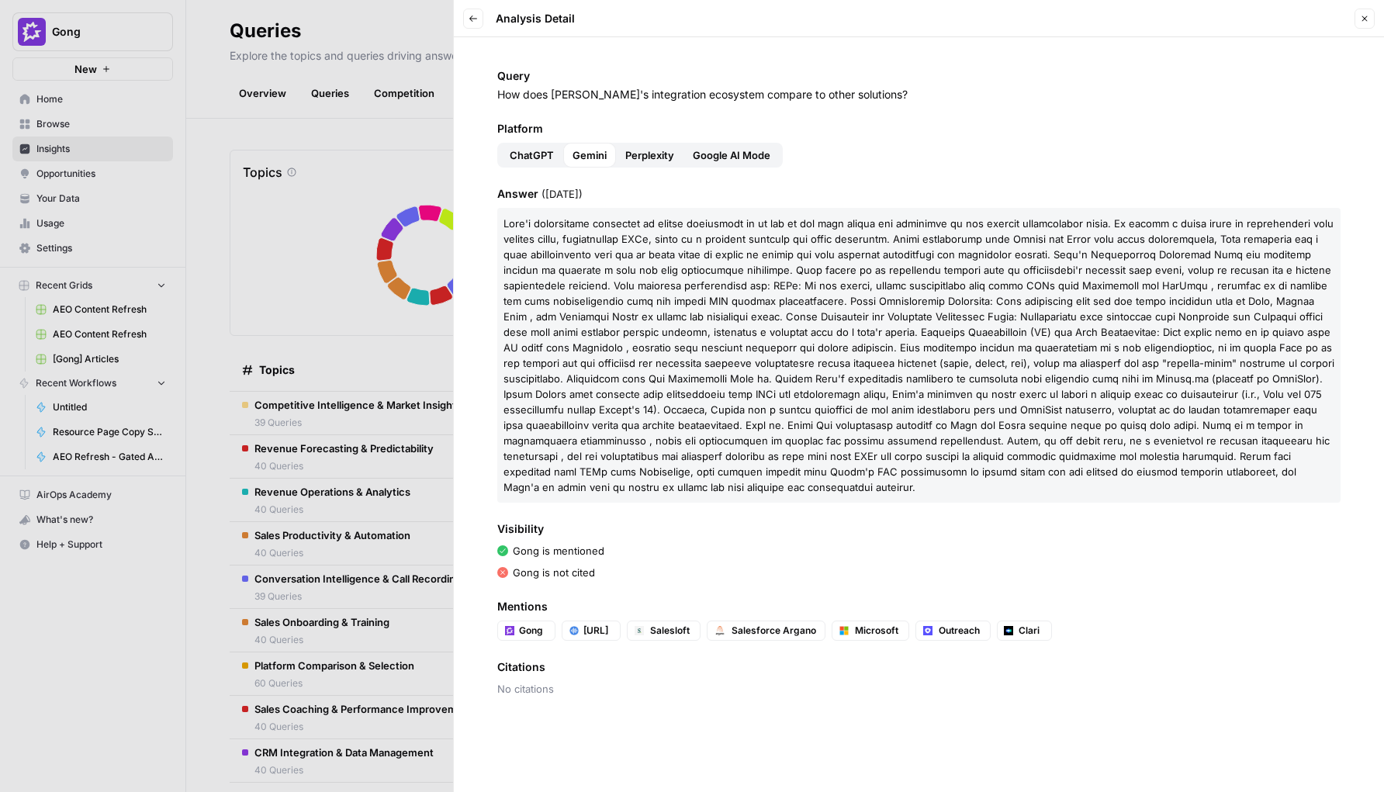
click at [655, 160] on span "Perplexity" at bounding box center [649, 155] width 49 height 16
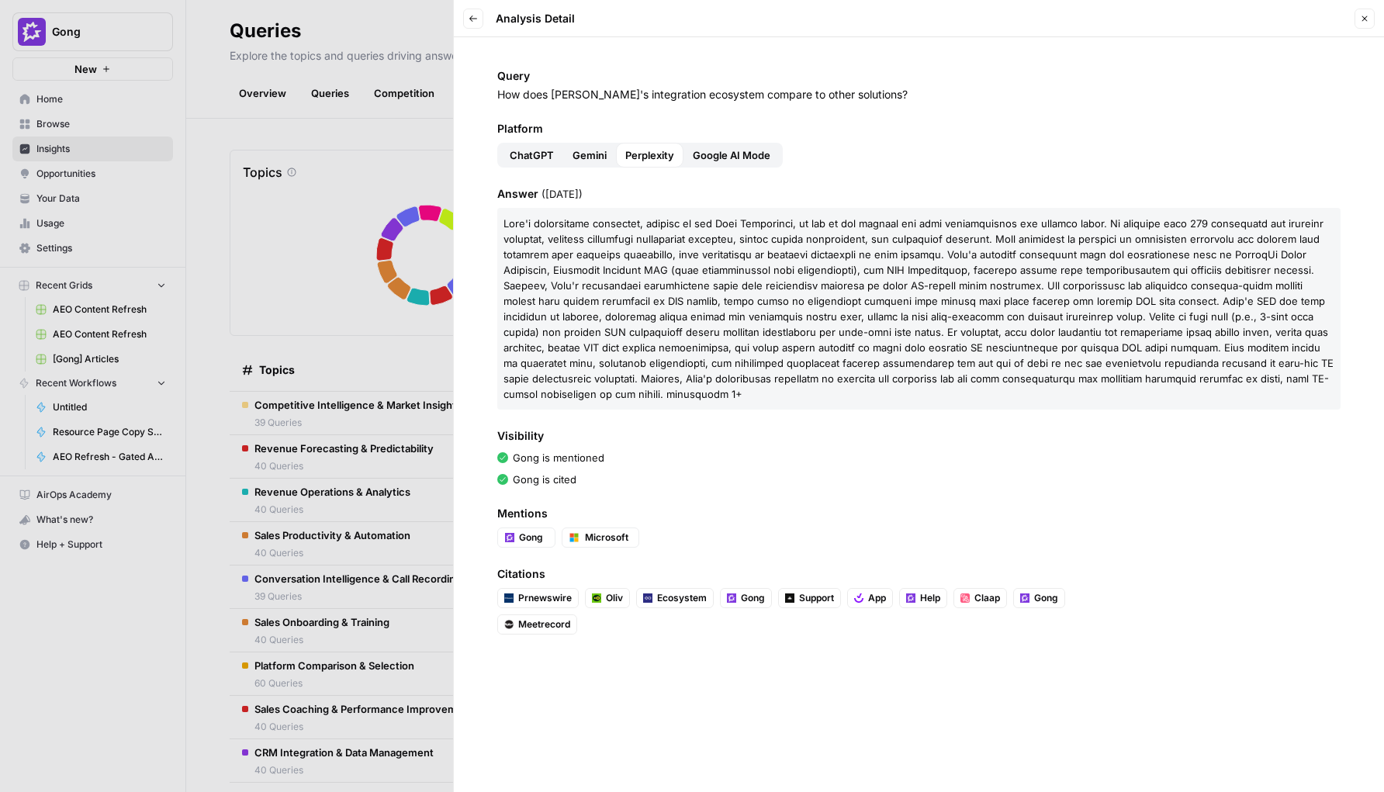
click at [716, 160] on span "Google AI Mode" at bounding box center [732, 155] width 78 height 16
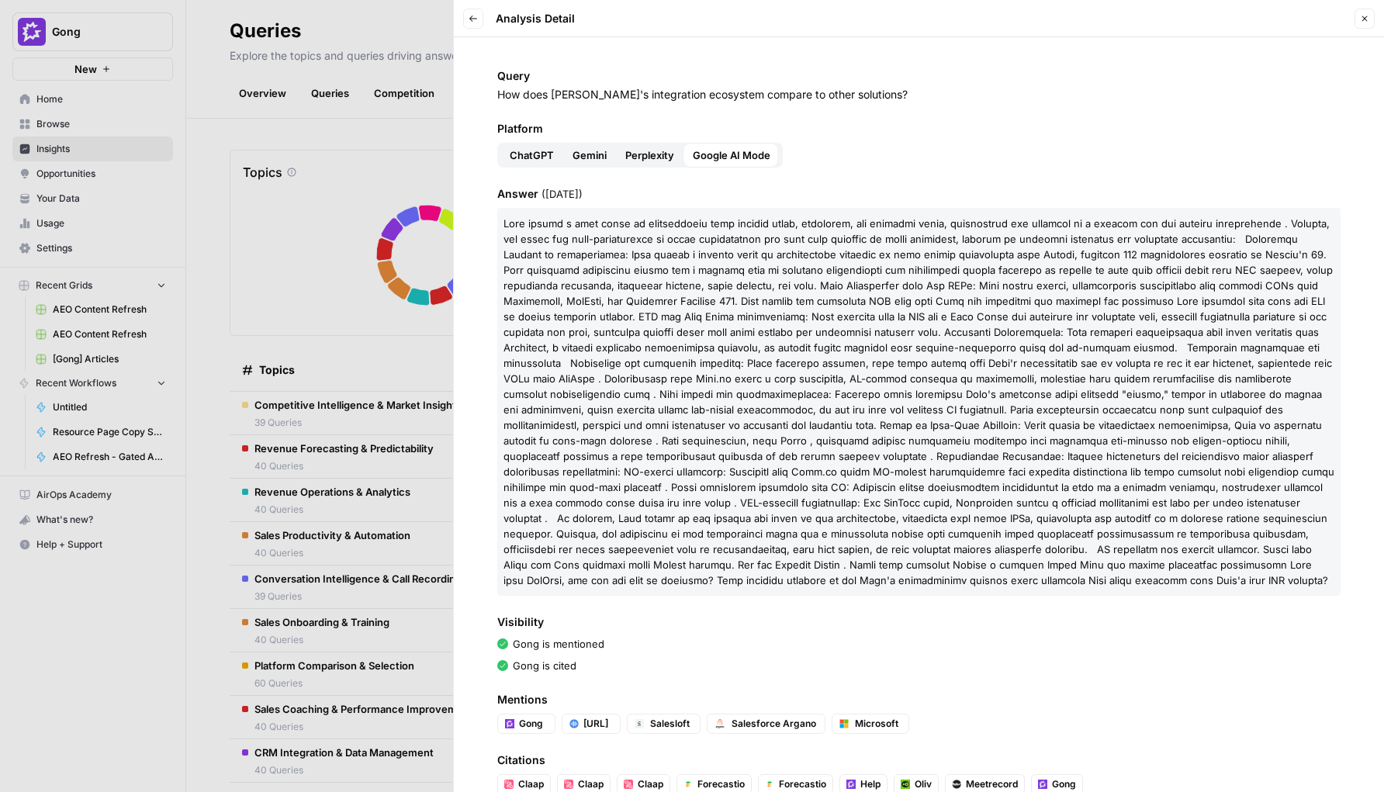
click at [668, 157] on span "Perplexity" at bounding box center [649, 155] width 49 height 16
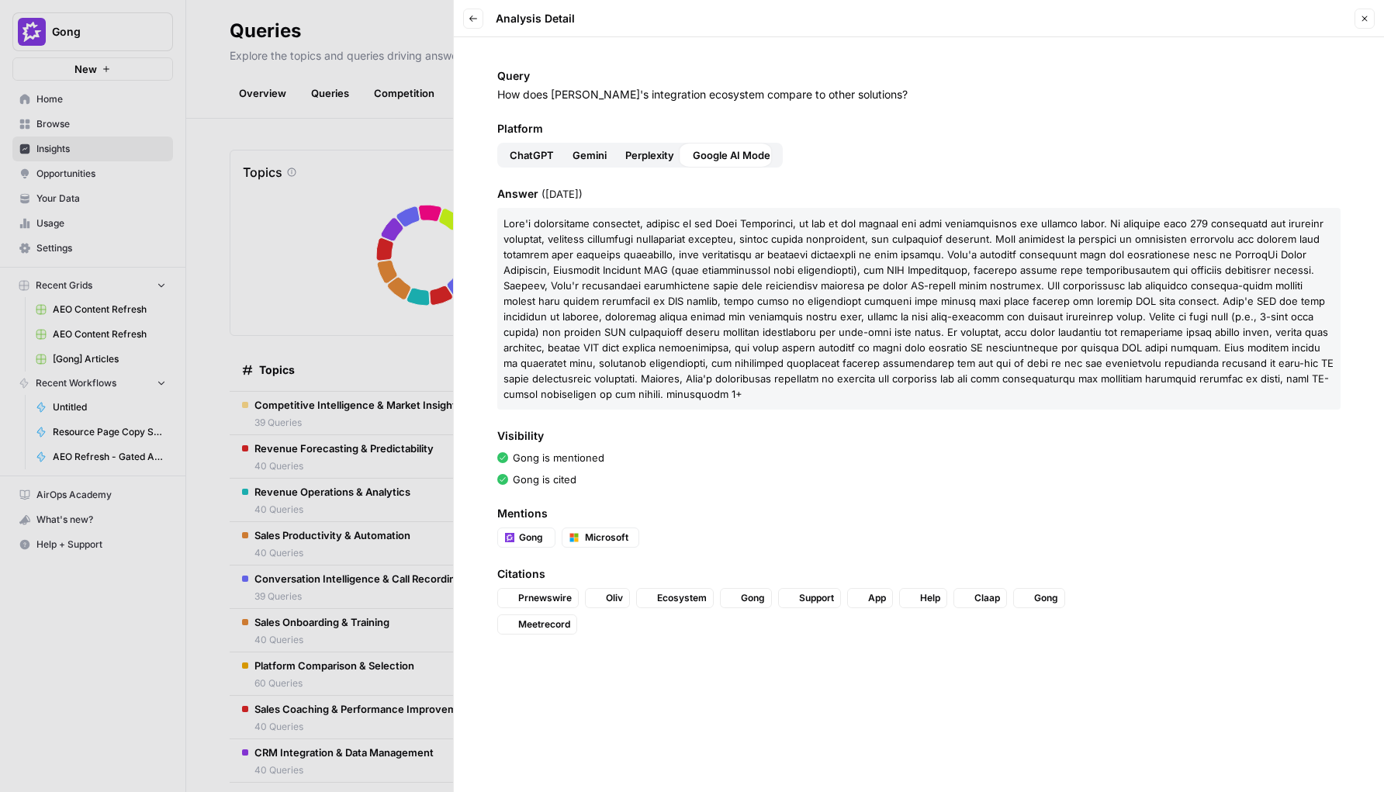
click at [609, 157] on button "Gemini" at bounding box center [589, 155] width 53 height 25
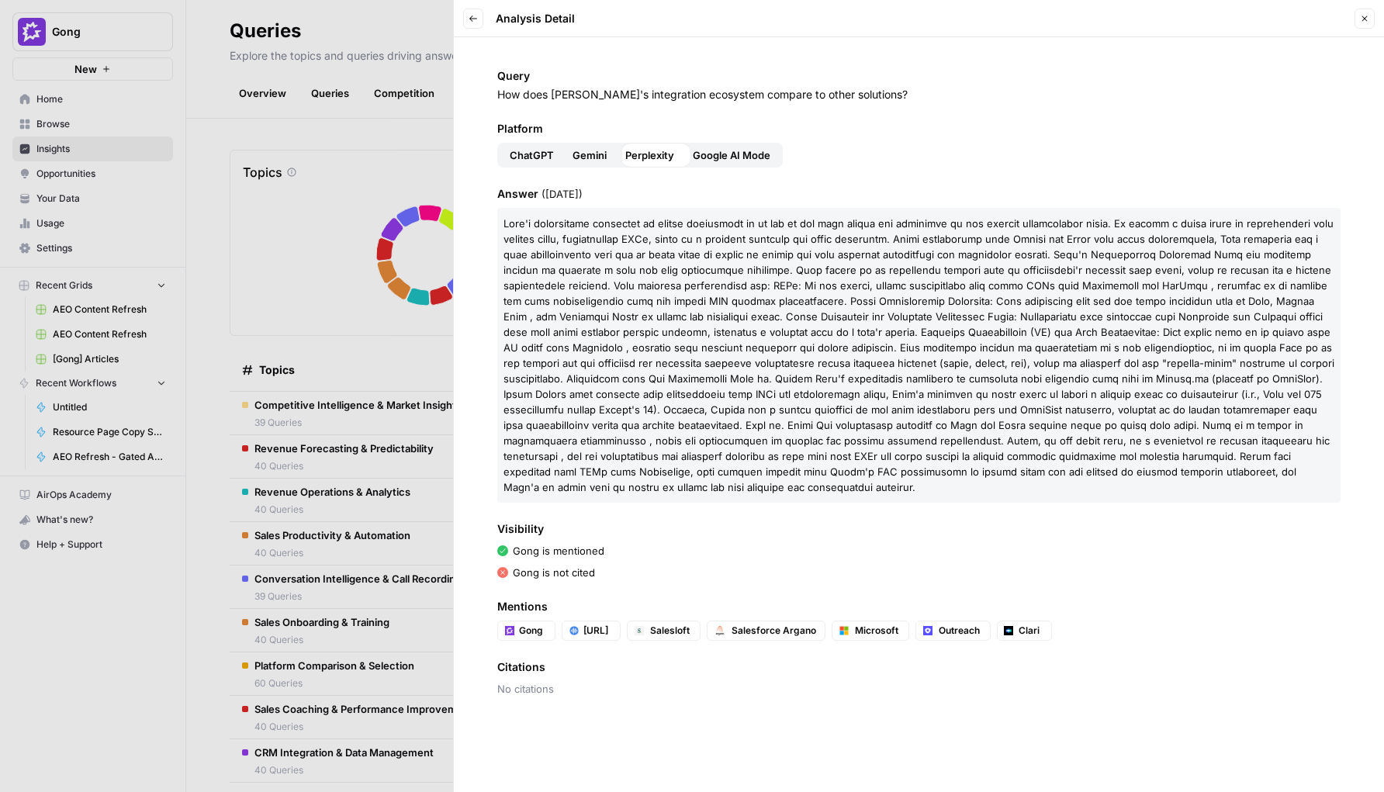
click at [553, 157] on button "ChatGPT" at bounding box center [531, 155] width 63 height 25
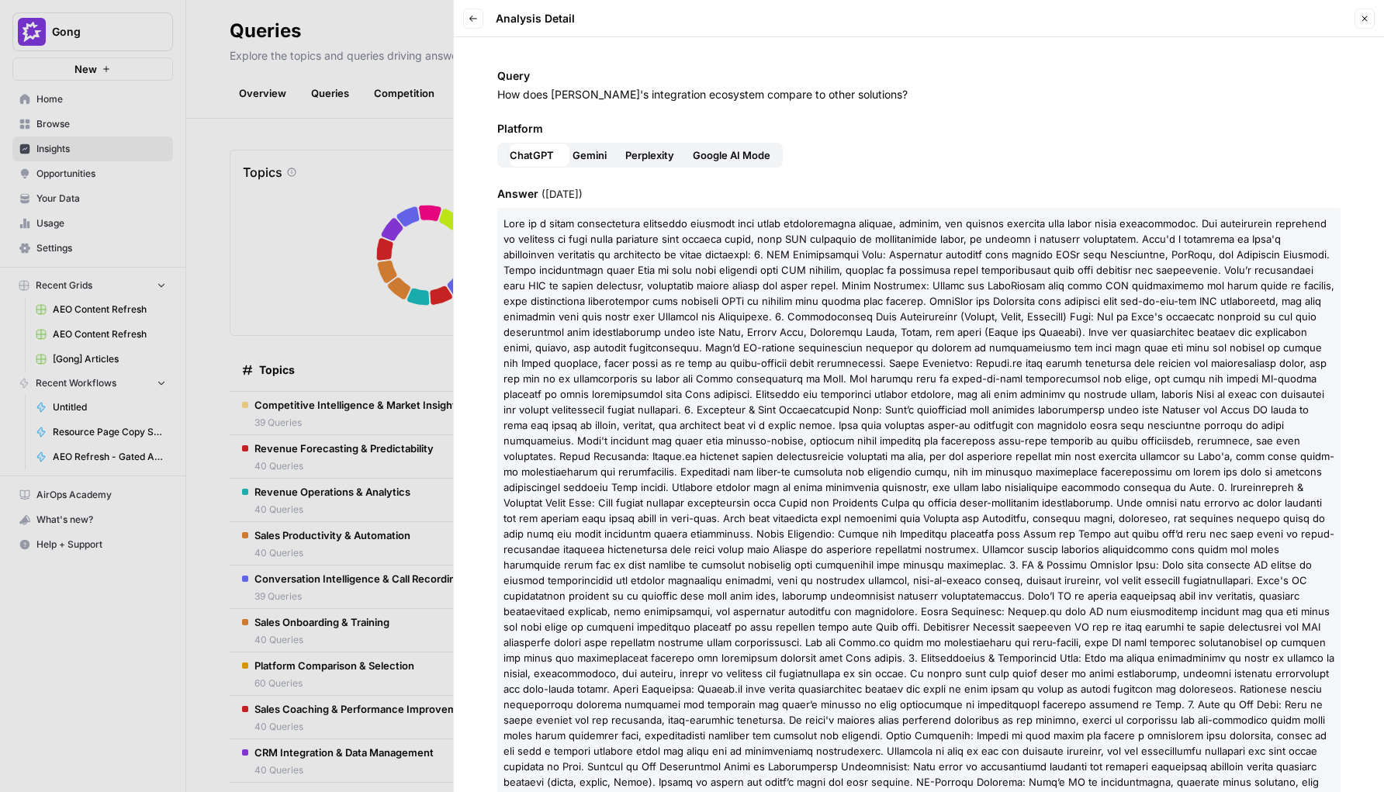
click at [606, 157] on button "Gemini" at bounding box center [589, 155] width 53 height 25
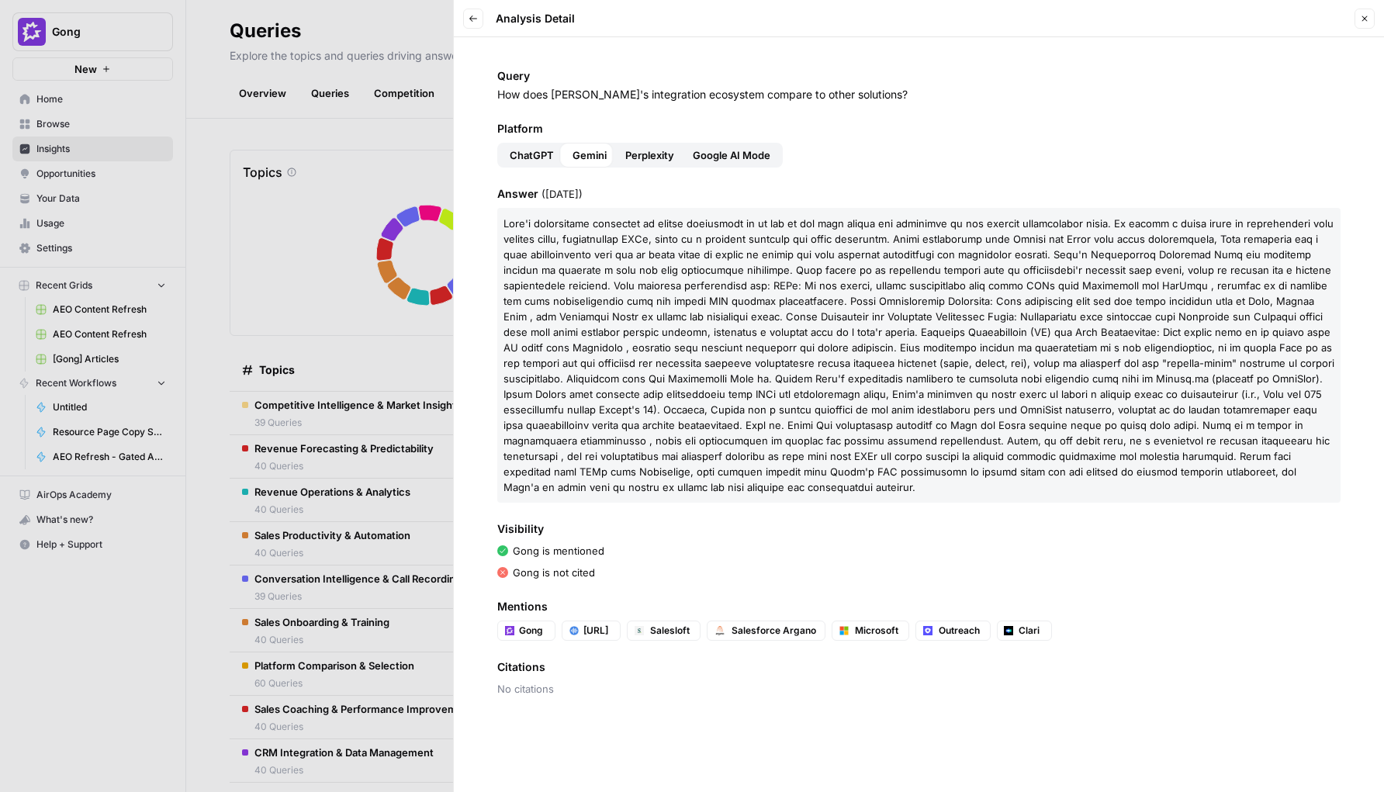
click at [648, 157] on span "Perplexity" at bounding box center [649, 155] width 49 height 16
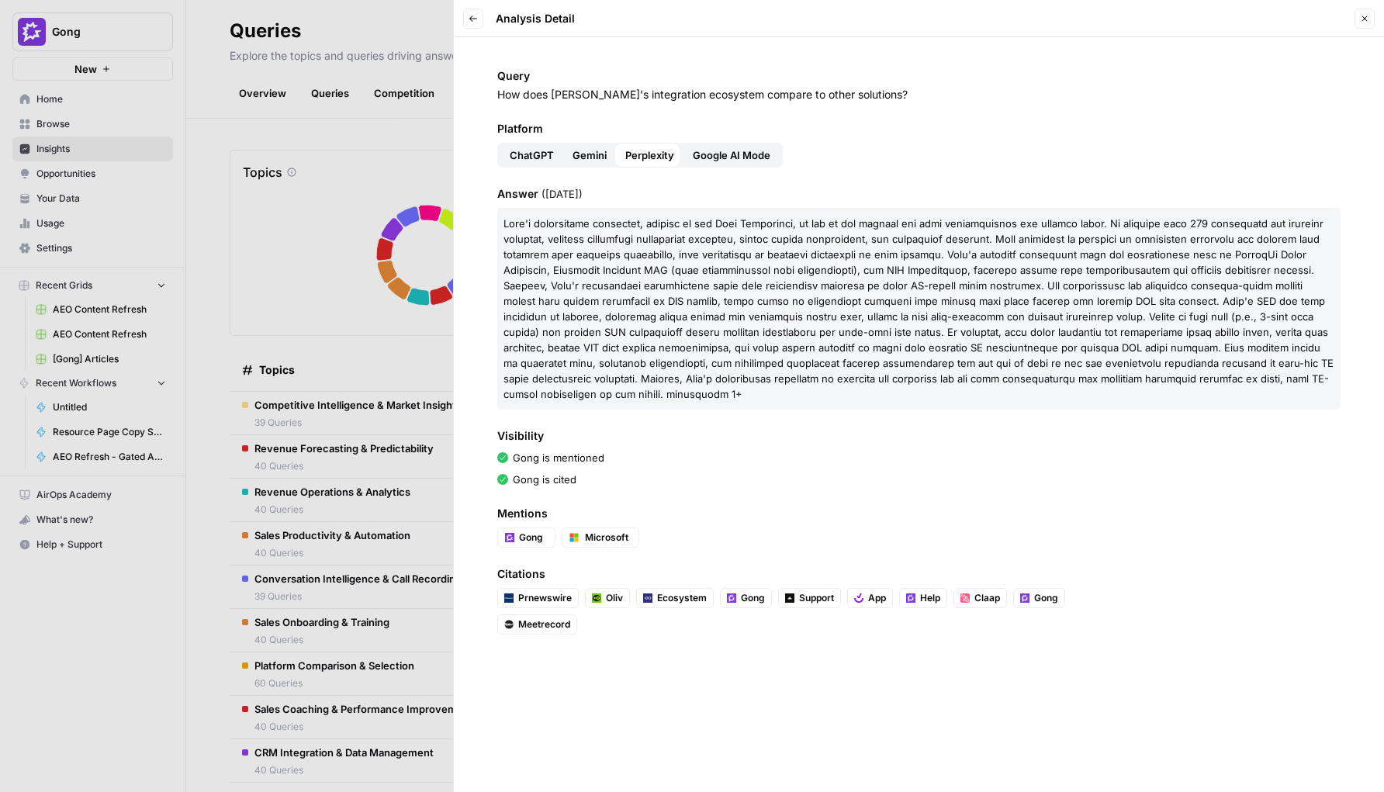
click at [711, 157] on span "Google AI Mode" at bounding box center [732, 155] width 78 height 16
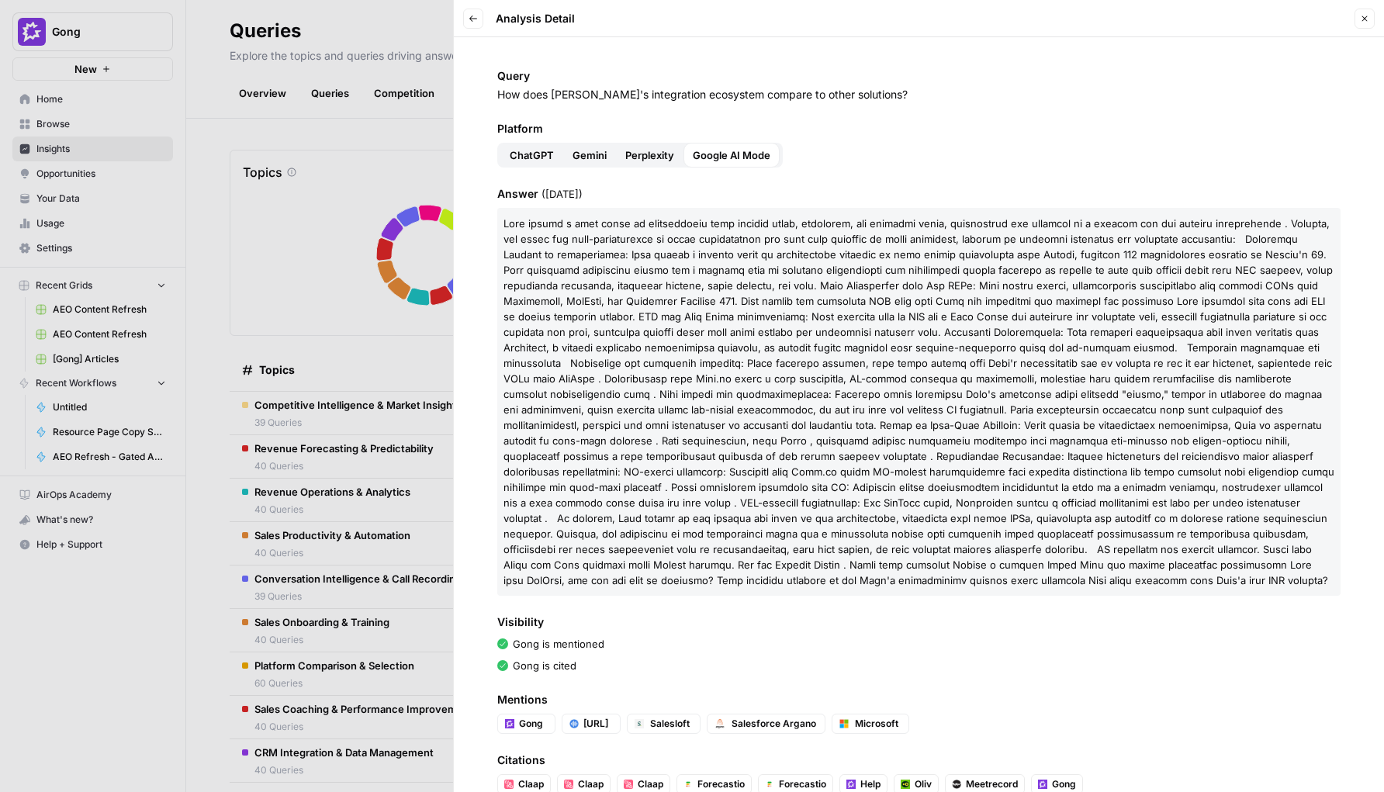
click at [476, 15] on icon "button" at bounding box center [473, 18] width 9 height 9
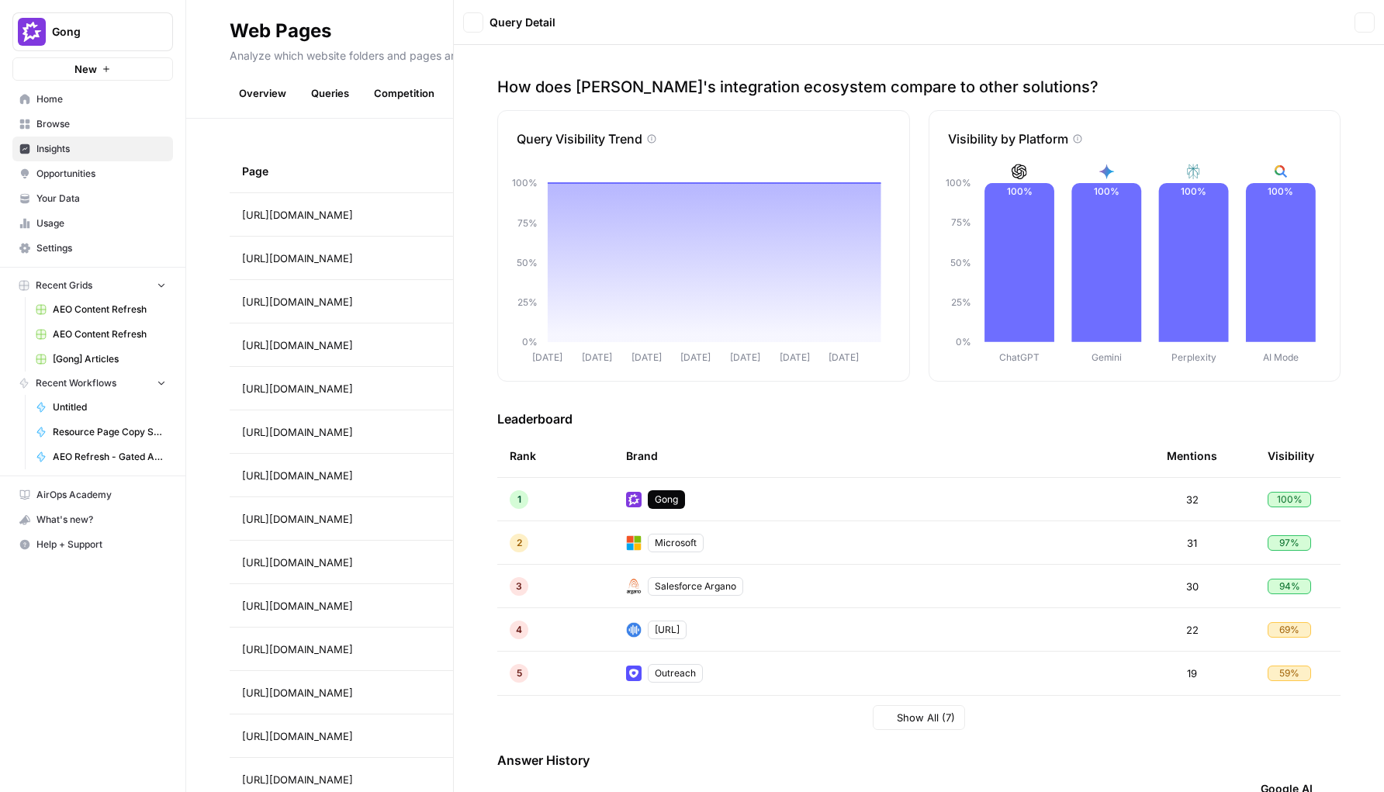
click at [477, 20] on icon "button" at bounding box center [473, 22] width 9 height 9
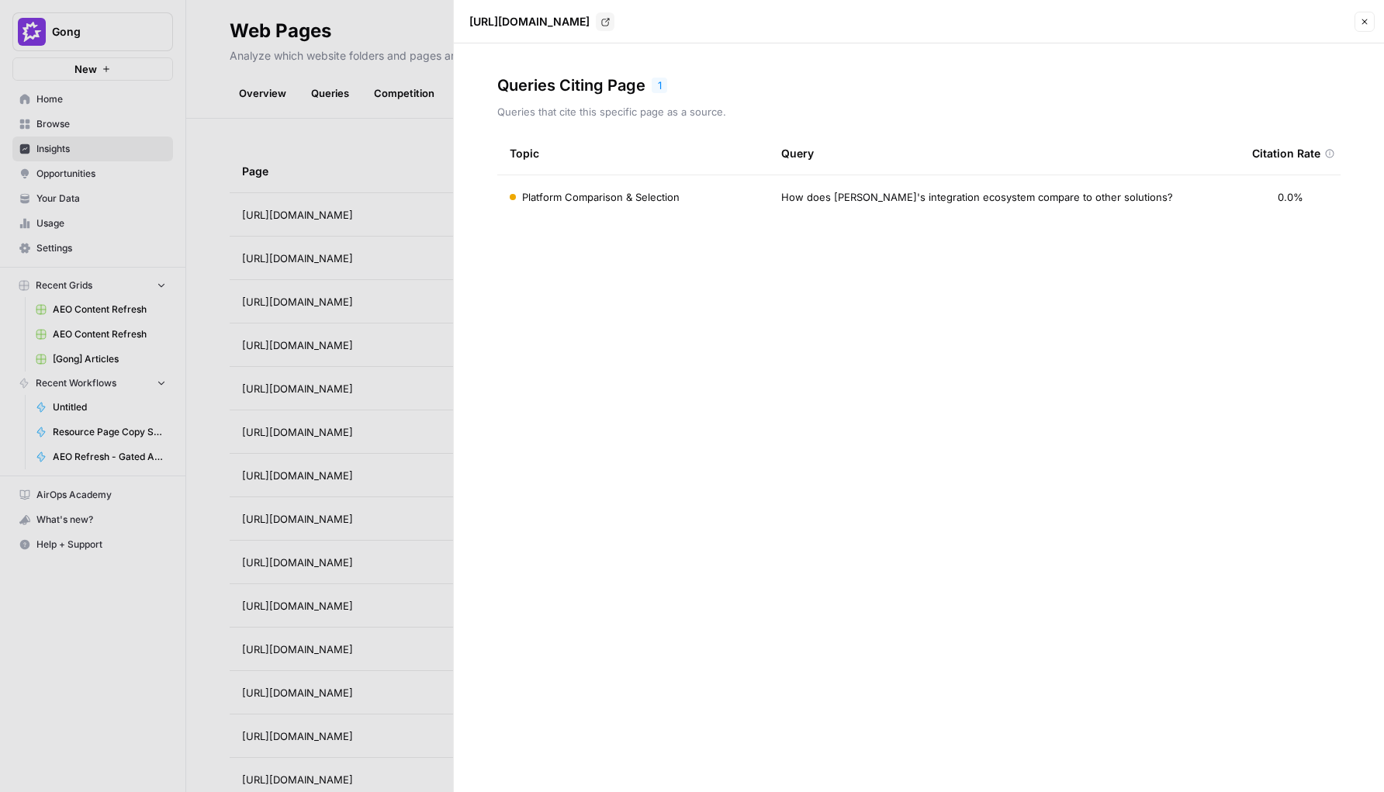
click at [446, 23] on div at bounding box center [692, 396] width 1384 height 792
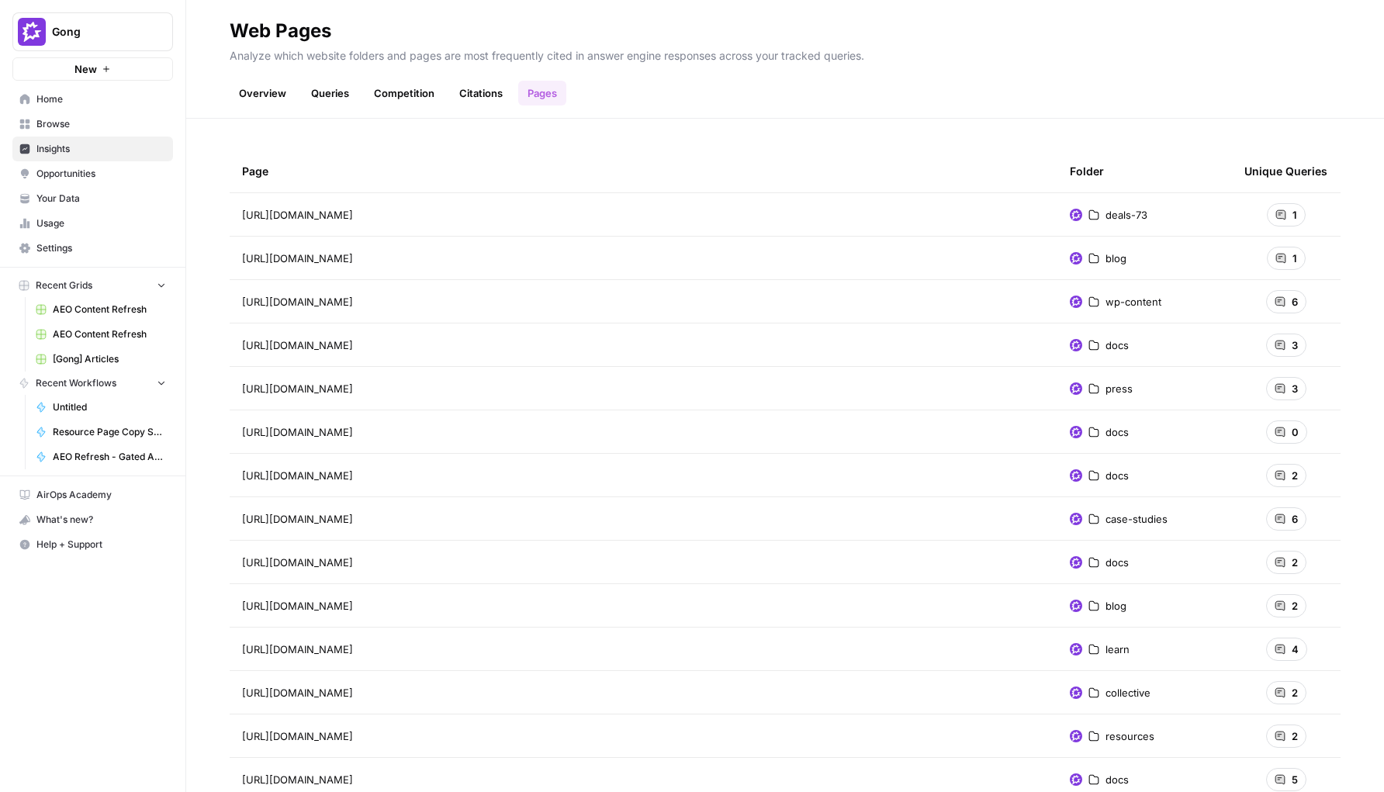
click at [130, 175] on span "Opportunities" at bounding box center [101, 174] width 130 height 14
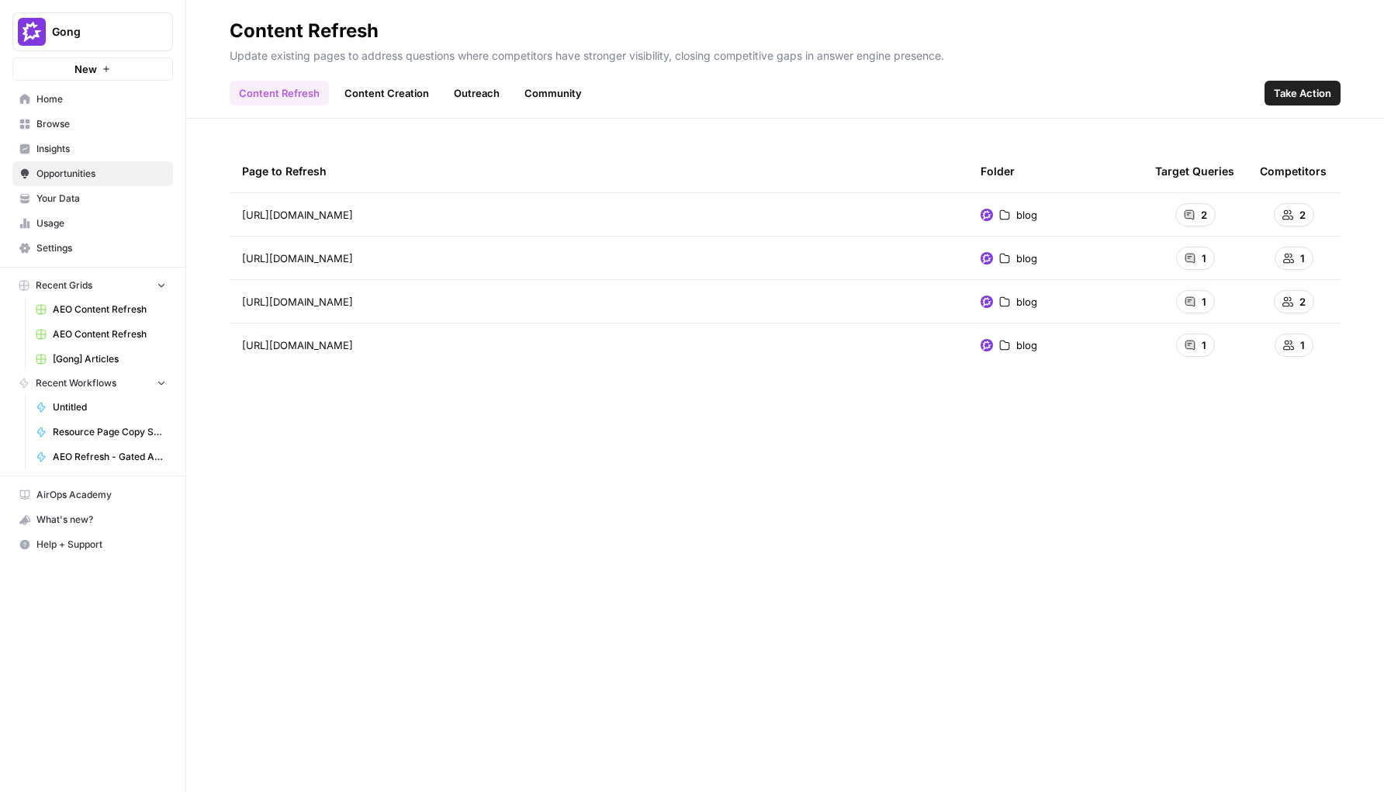
click at [1044, 220] on td "blog" at bounding box center [1055, 214] width 175 height 43
click at [1020, 218] on span "blog" at bounding box center [1026, 215] width 21 height 16
click at [680, 218] on div "https://www.gong.io/blog/conversation-intelligence-software/ Go to page" at bounding box center [599, 215] width 714 height 19
click at [353, 221] on span "https://www.gong.io/blog/conversation-intelligence-software/" at bounding box center [297, 215] width 111 height 16
click at [1030, 213] on span "blog" at bounding box center [1026, 215] width 21 height 16
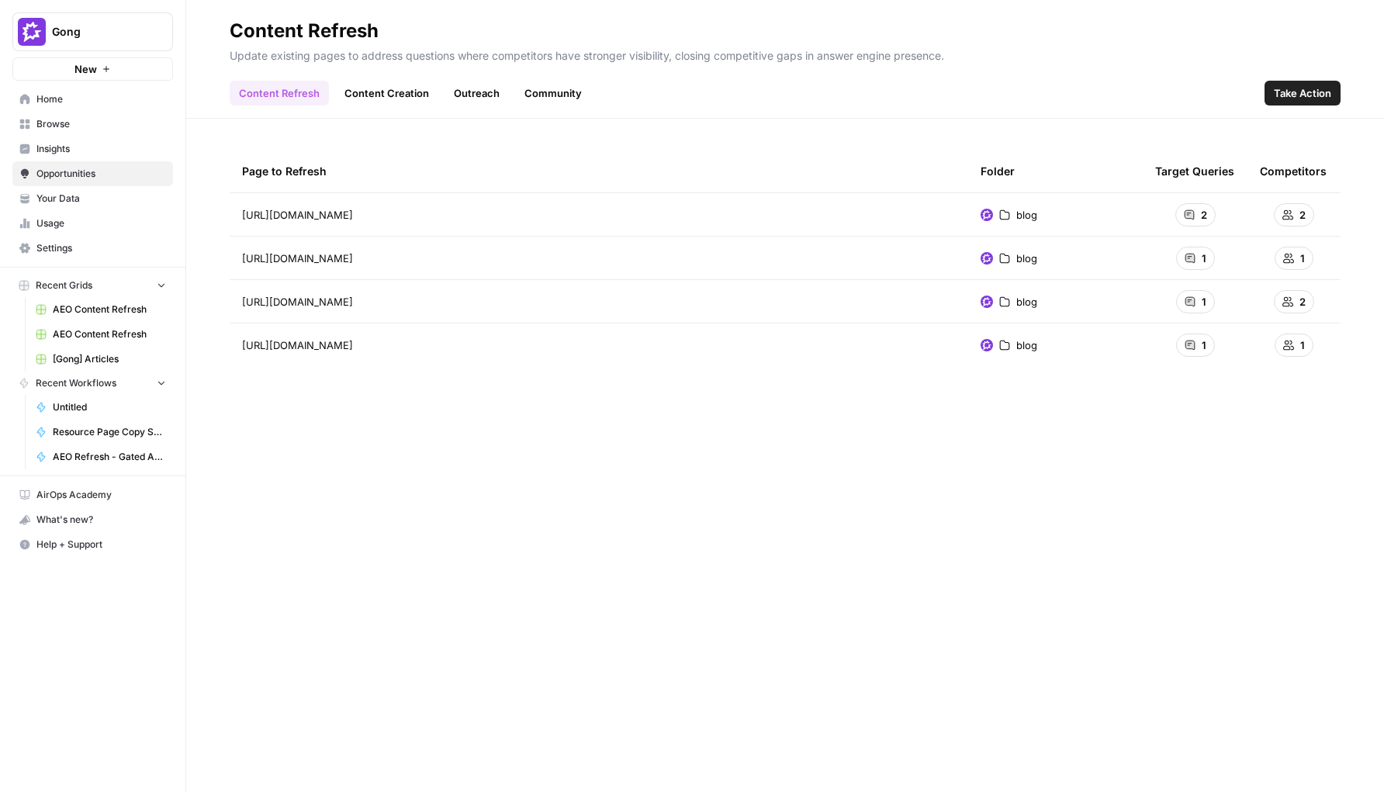
click at [358, 89] on link "Content Creation" at bounding box center [386, 93] width 103 height 25
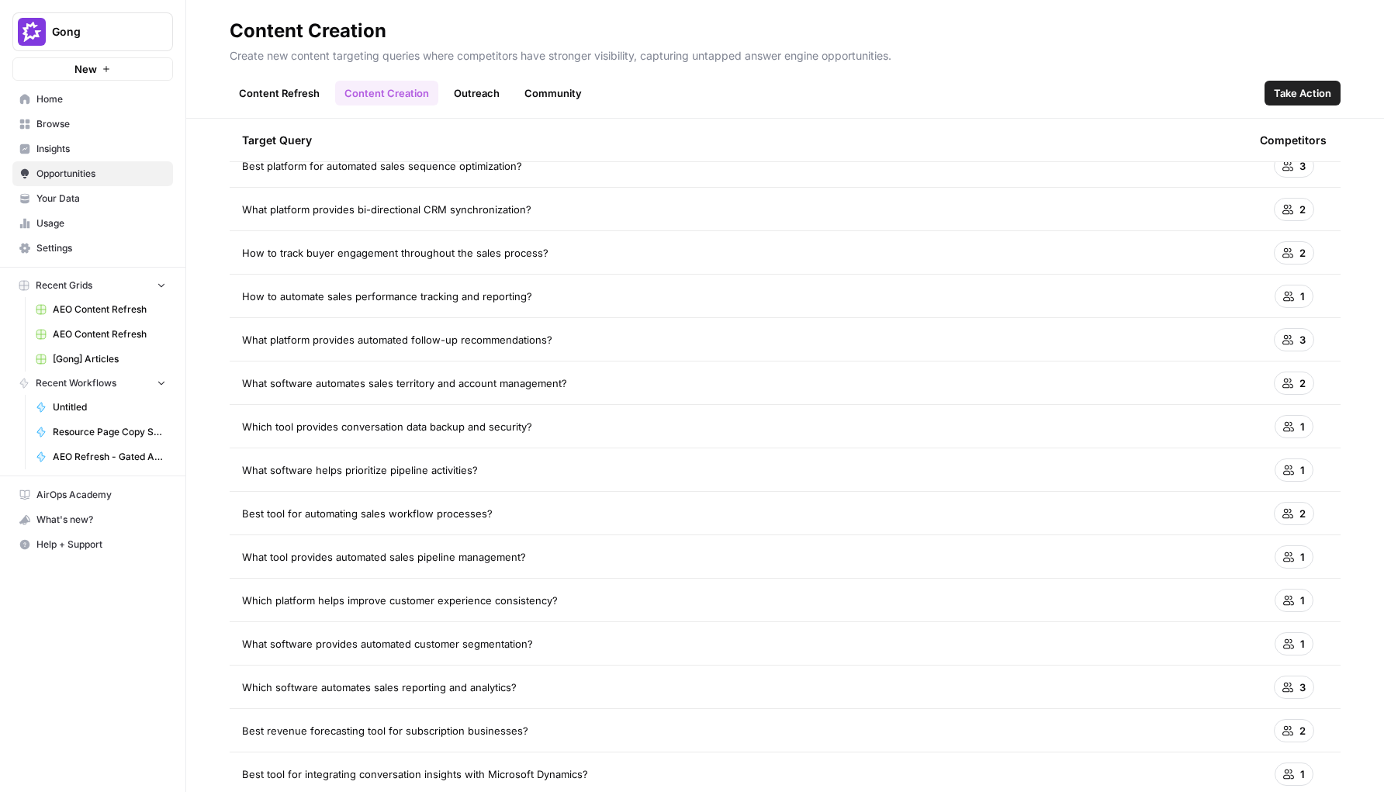
scroll to position [64, 0]
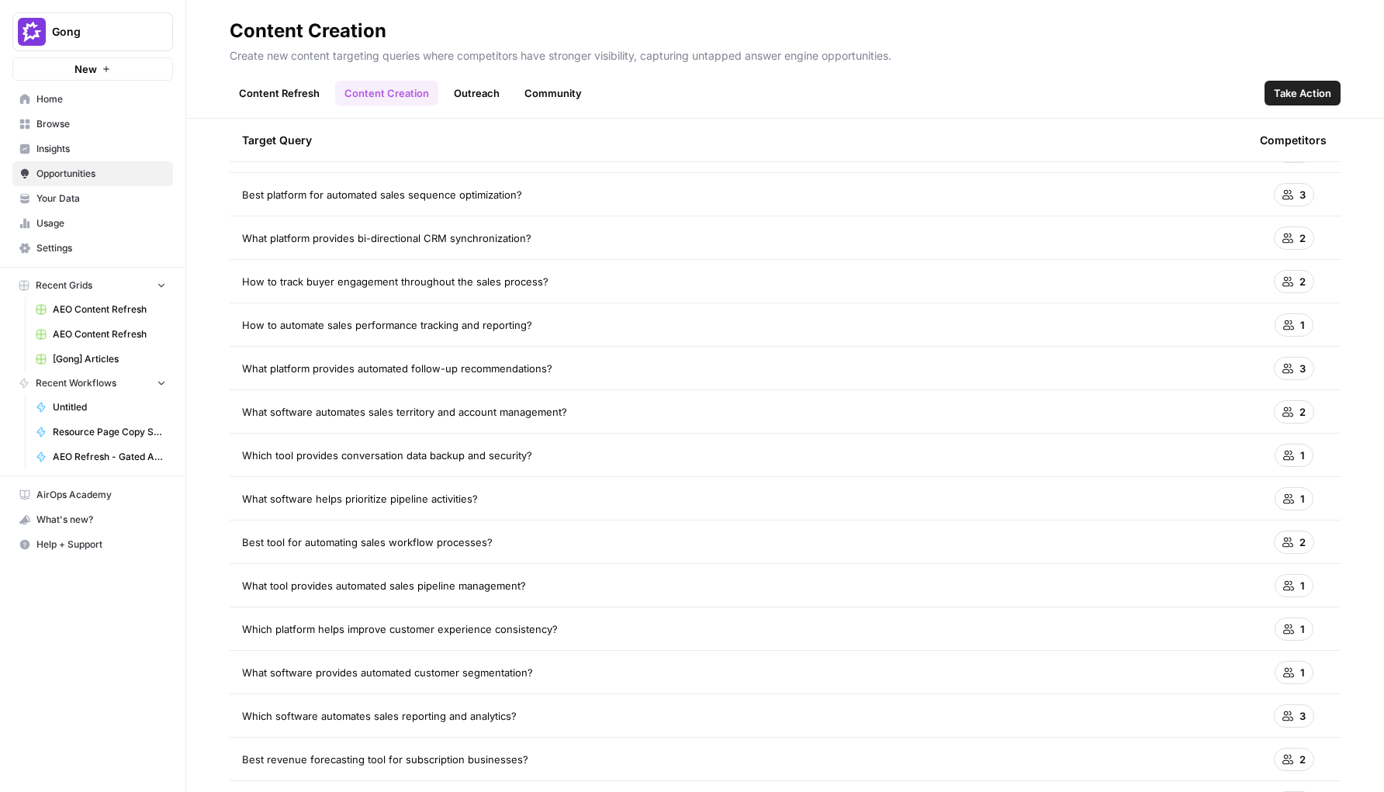
click at [461, 88] on link "Outreach" at bounding box center [477, 93] width 64 height 25
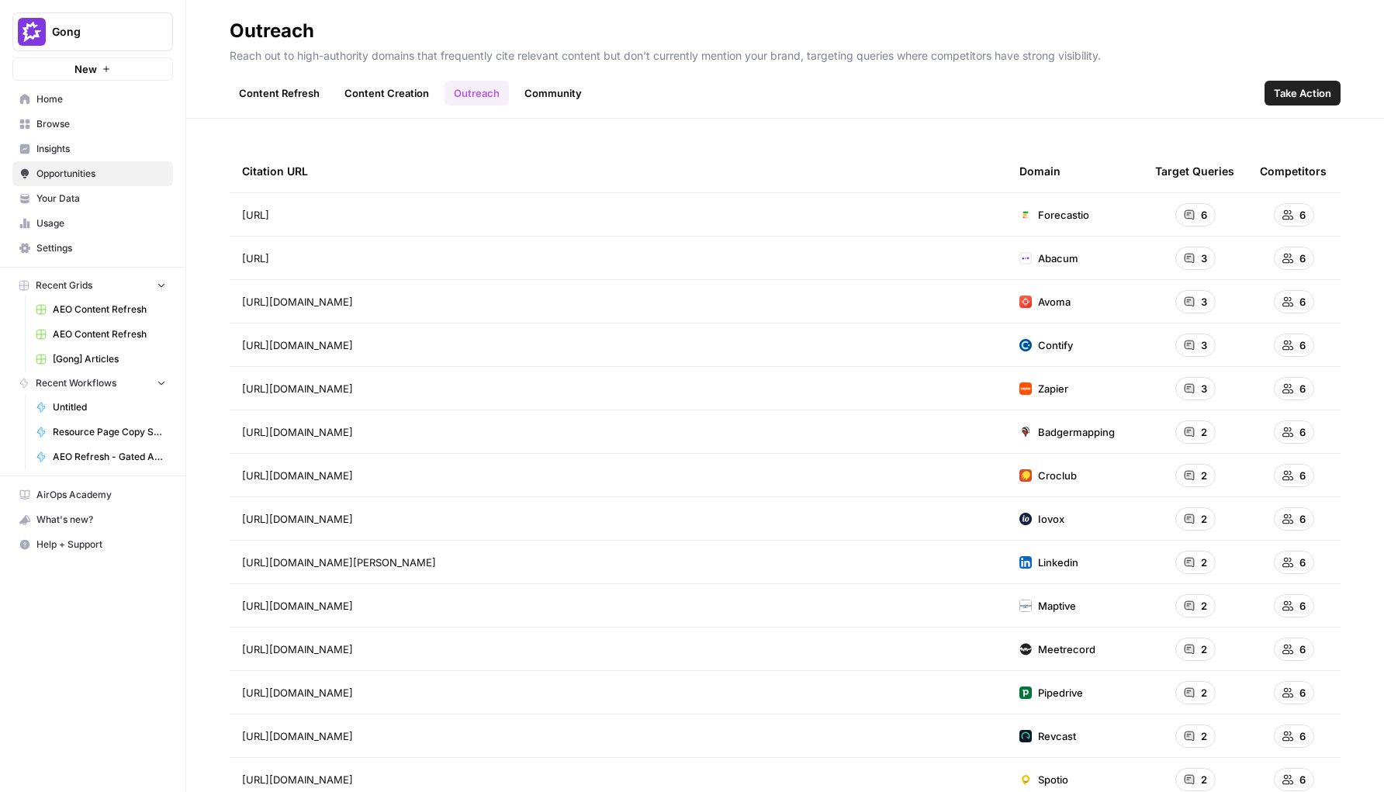
click at [389, 101] on link "Content Creation" at bounding box center [386, 93] width 103 height 25
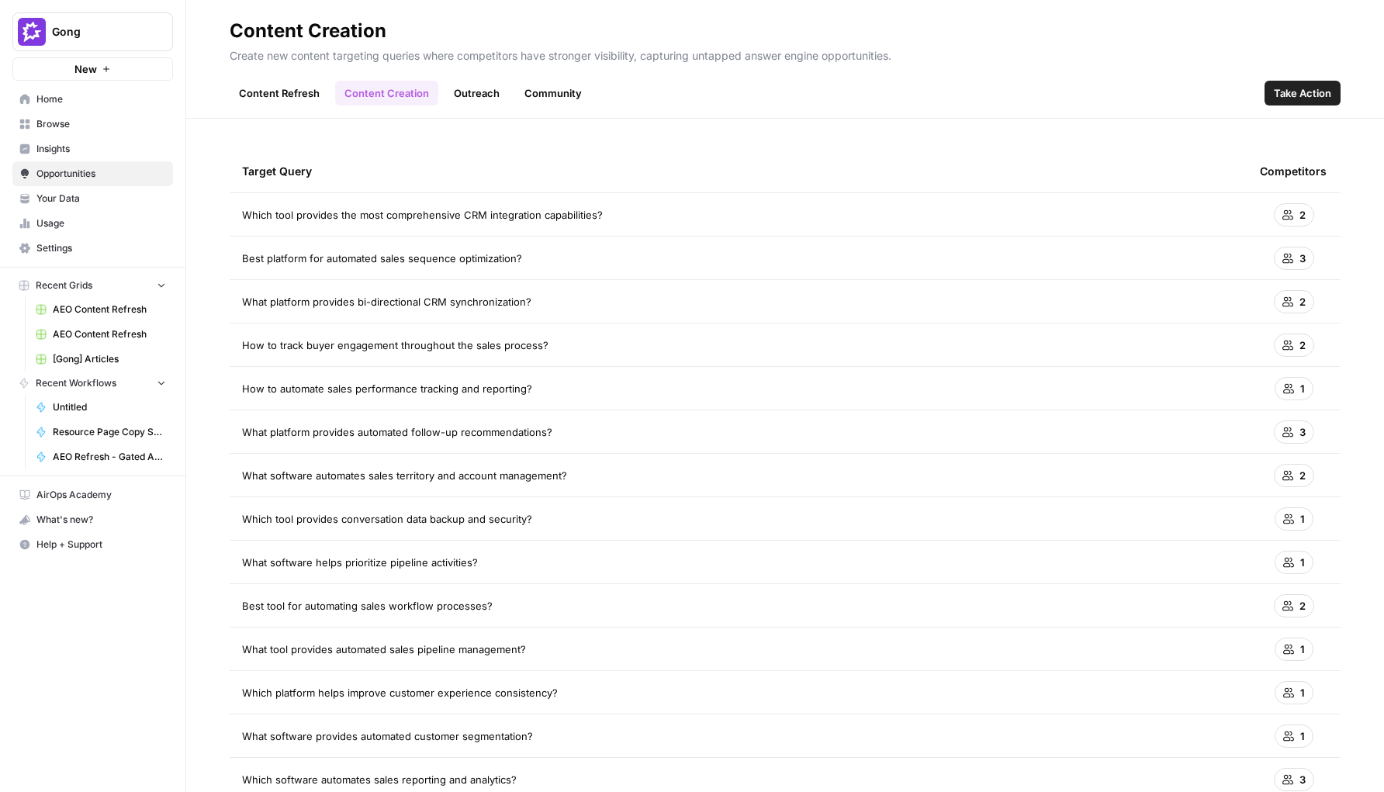
click at [453, 90] on link "Outreach" at bounding box center [477, 93] width 64 height 25
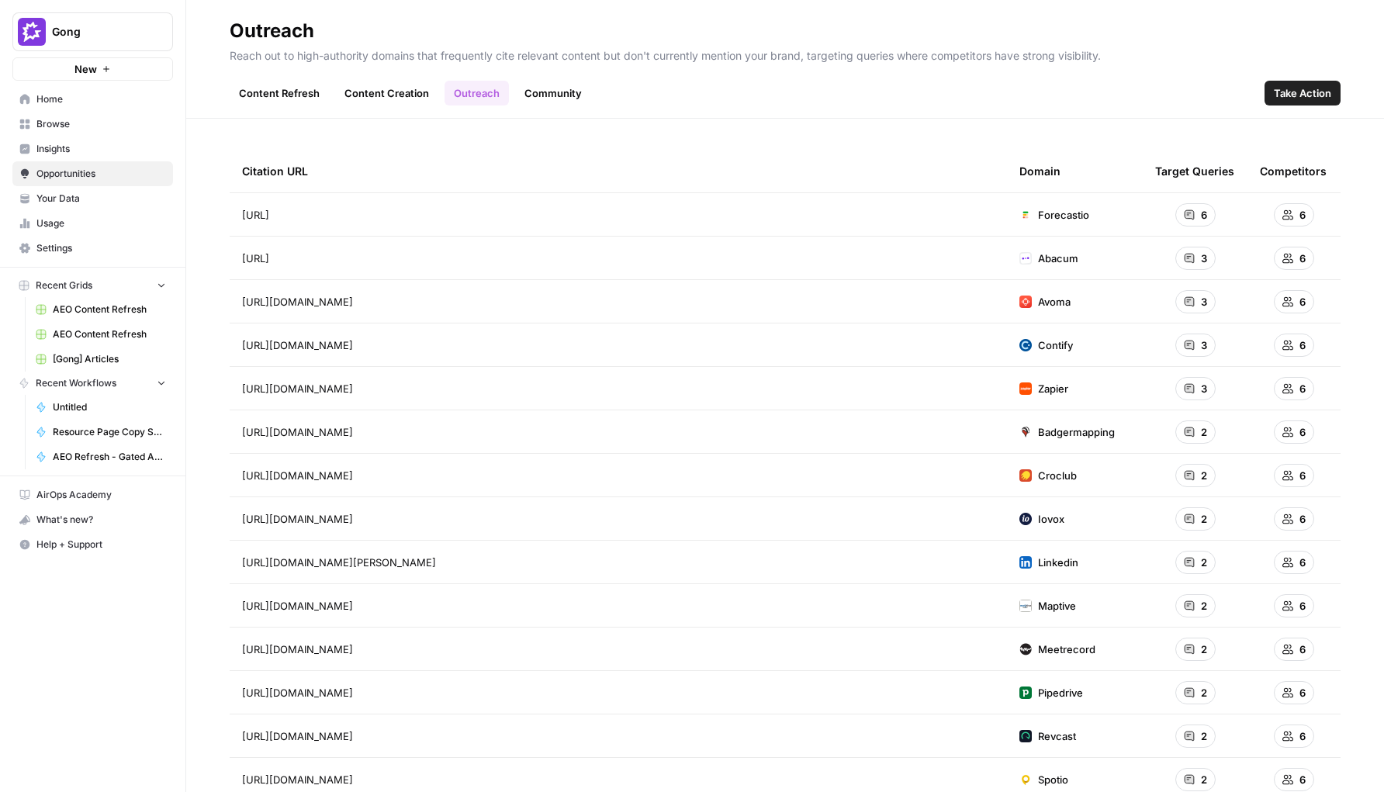
click at [296, 90] on link "Content Refresh" at bounding box center [279, 93] width 99 height 25
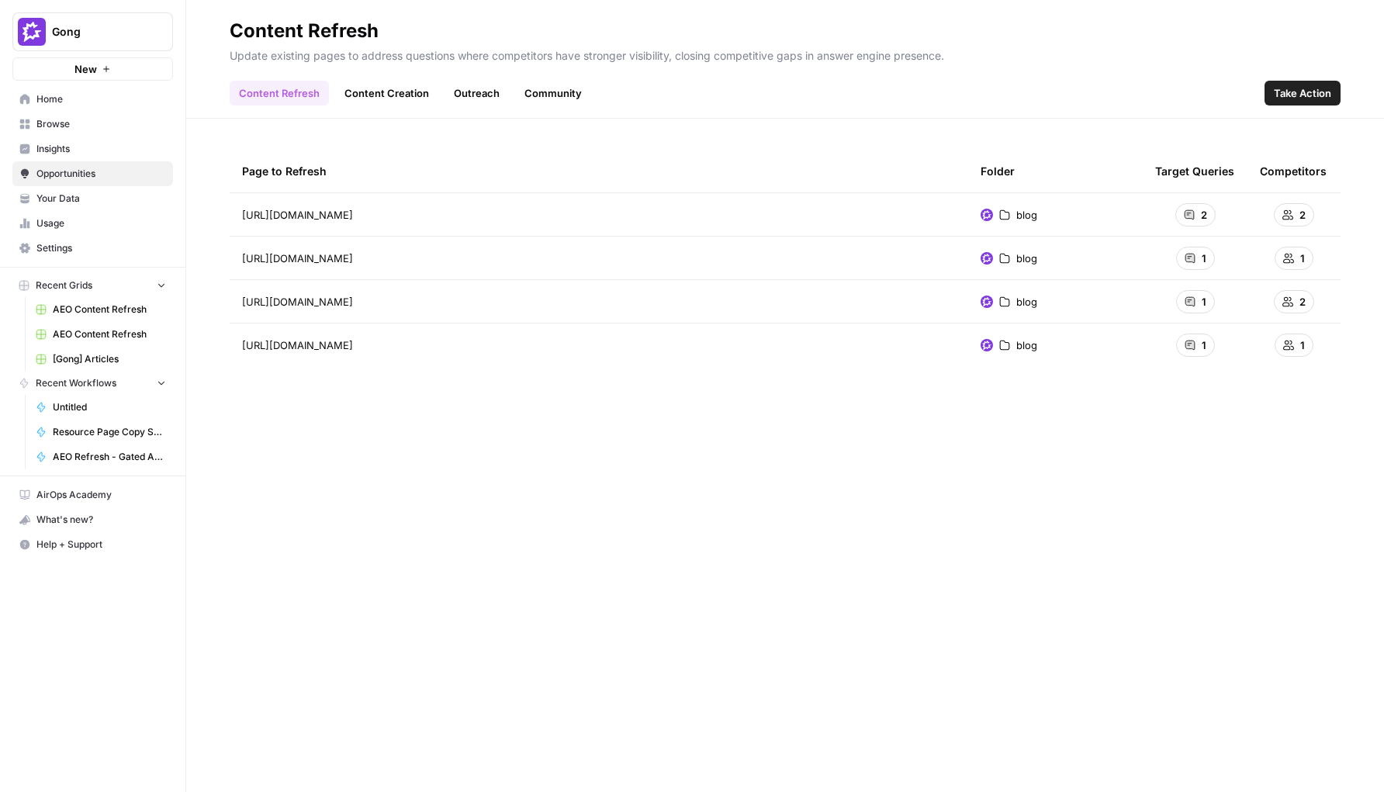
click at [497, 88] on link "Outreach" at bounding box center [477, 93] width 64 height 25
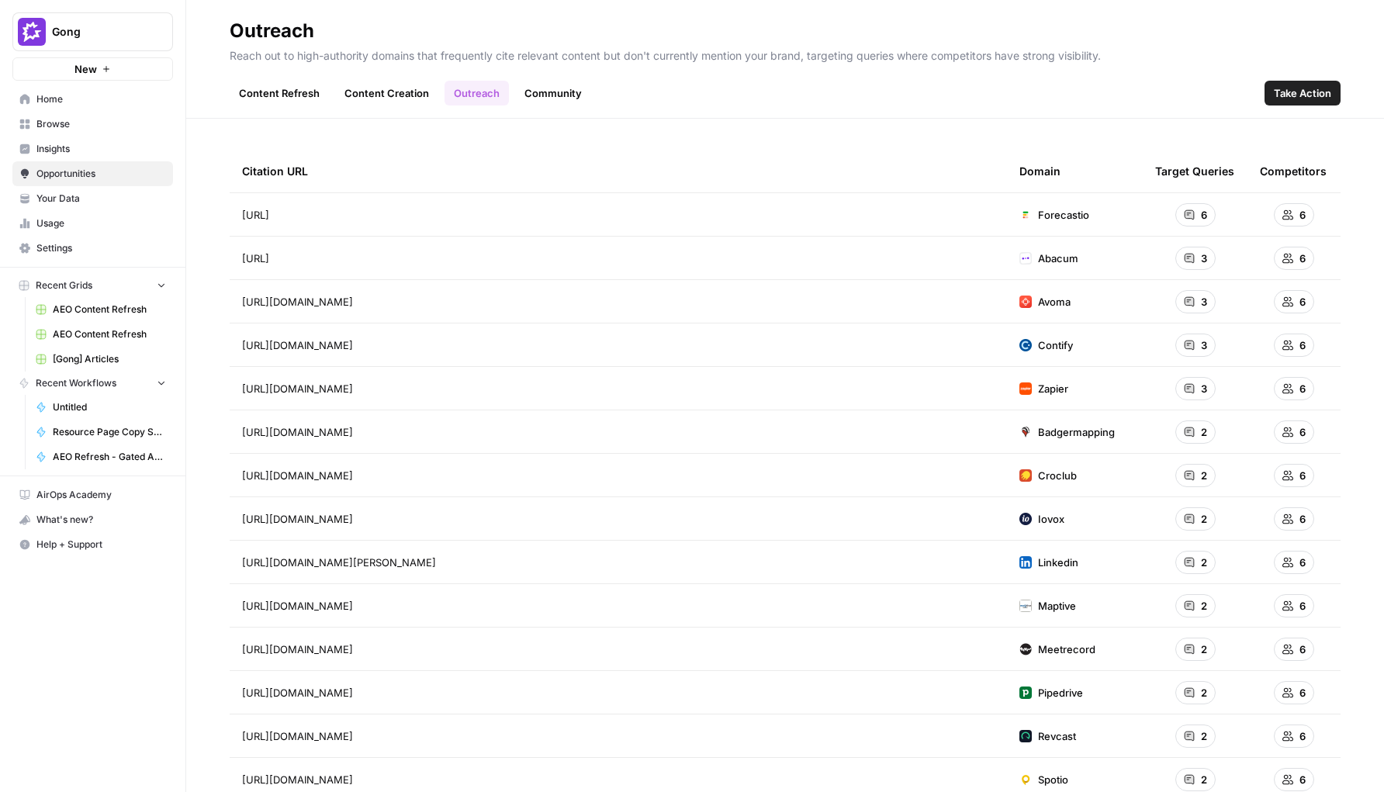
click at [269, 220] on span "https://forecastio.ai/blog/sales-forecasting-software" at bounding box center [255, 215] width 27 height 16
click at [658, 210] on div "https://forecastio.ai/blog/sales-forecasting-software Go to page" at bounding box center [618, 215] width 753 height 19
click at [1117, 213] on span "6" at bounding box center [1303, 215] width 6 height 16
click at [561, 89] on link "Community" at bounding box center [553, 93] width 76 height 25
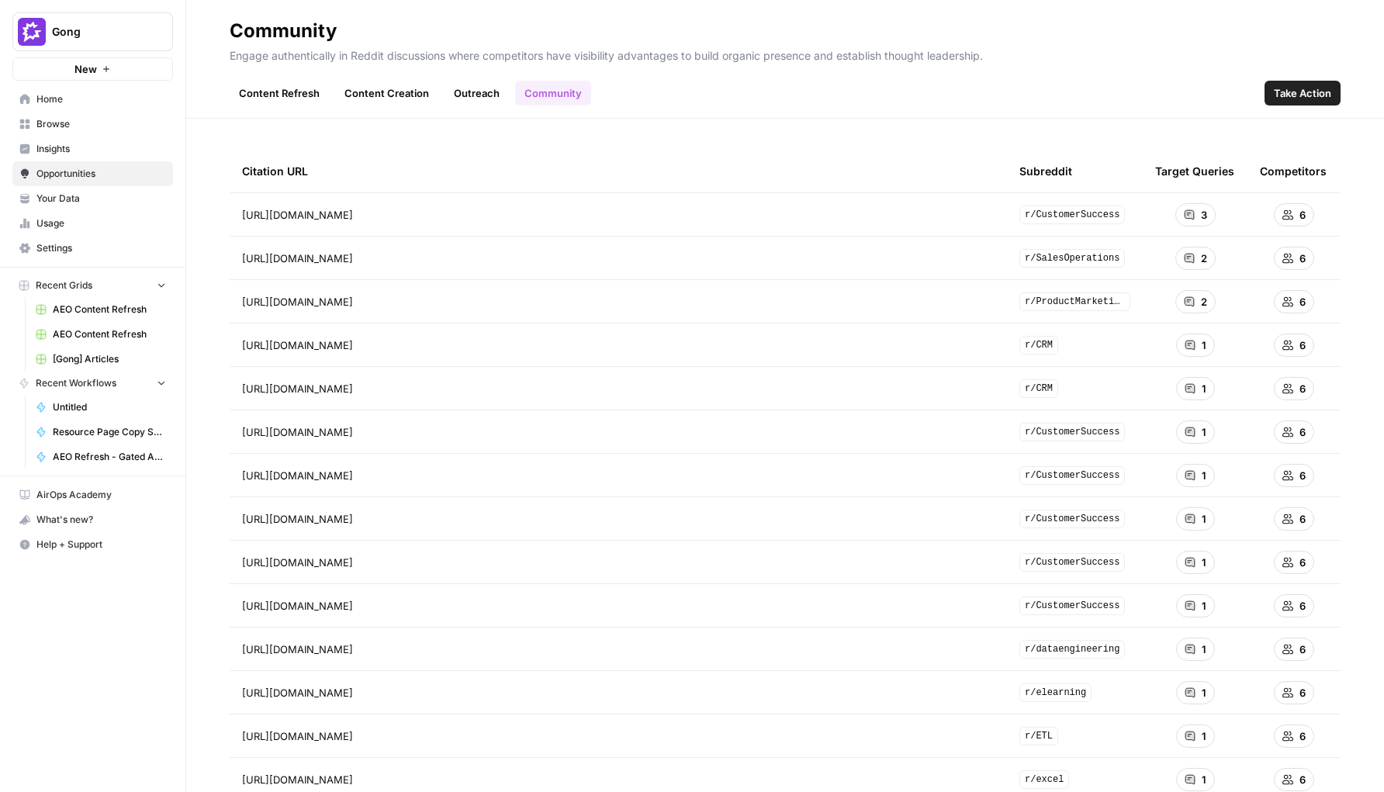
click at [282, 75] on div "Content Refresh Content Creation Outreach Community Take Action" at bounding box center [785, 86] width 1111 height 37
click at [282, 87] on link "Content Refresh" at bounding box center [279, 93] width 99 height 25
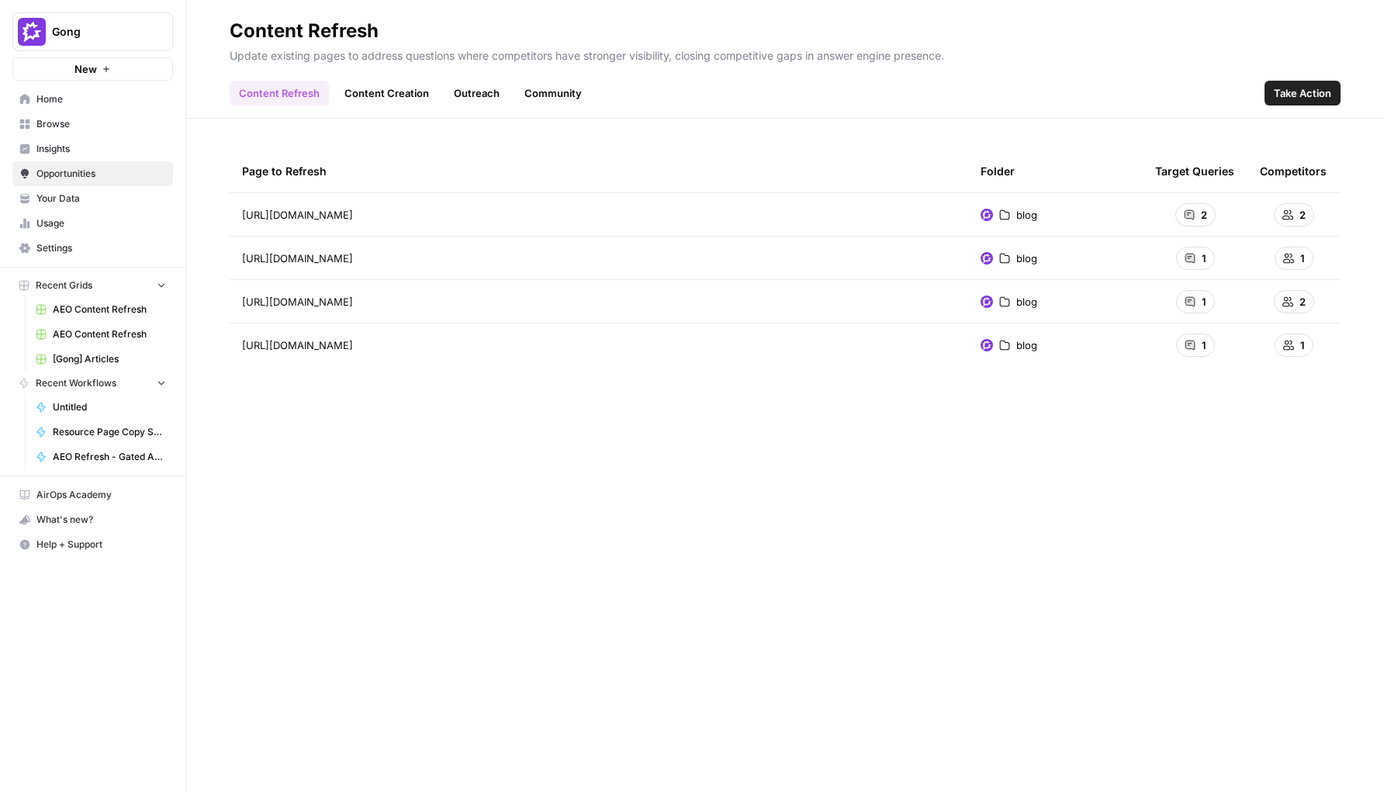
click at [364, 95] on link "Content Creation" at bounding box center [386, 93] width 103 height 25
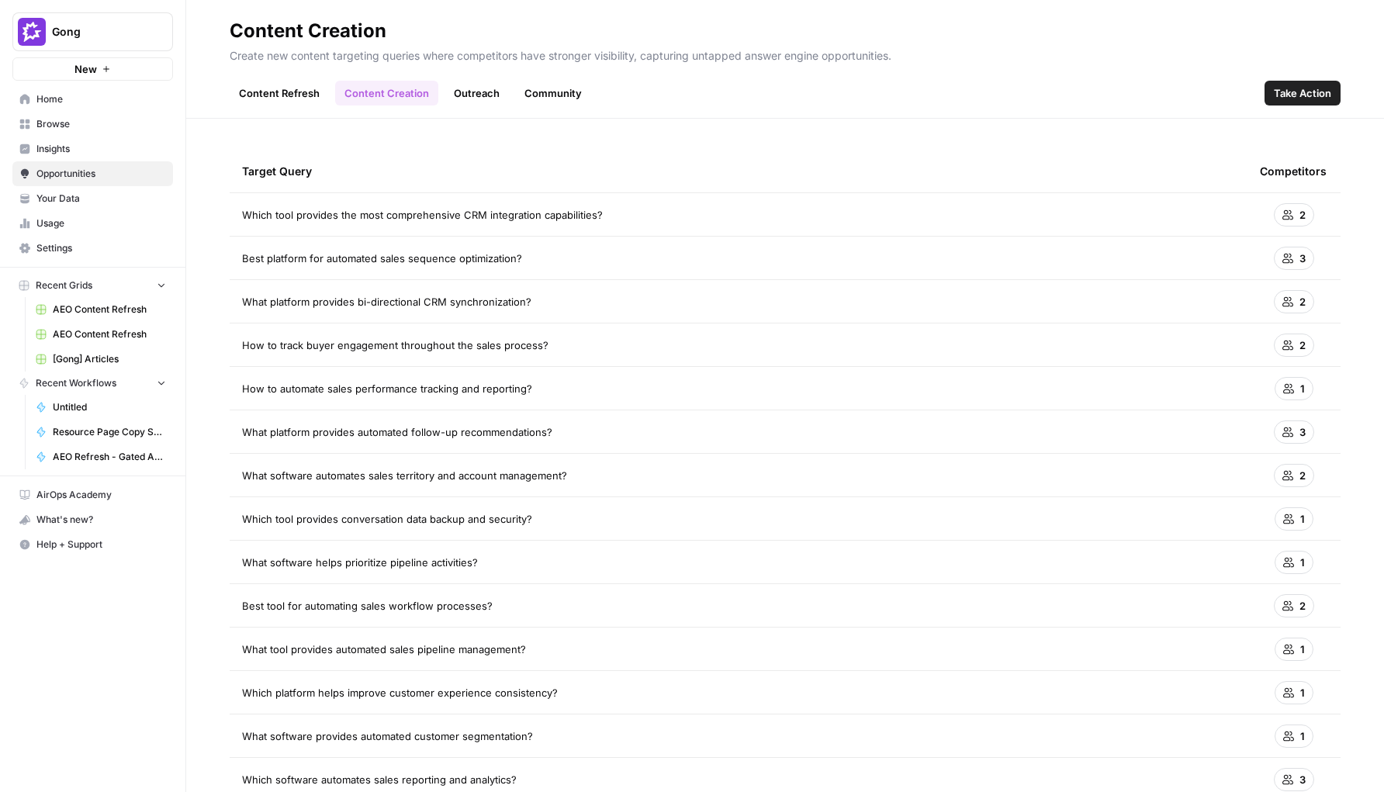
click at [486, 95] on link "Outreach" at bounding box center [477, 93] width 64 height 25
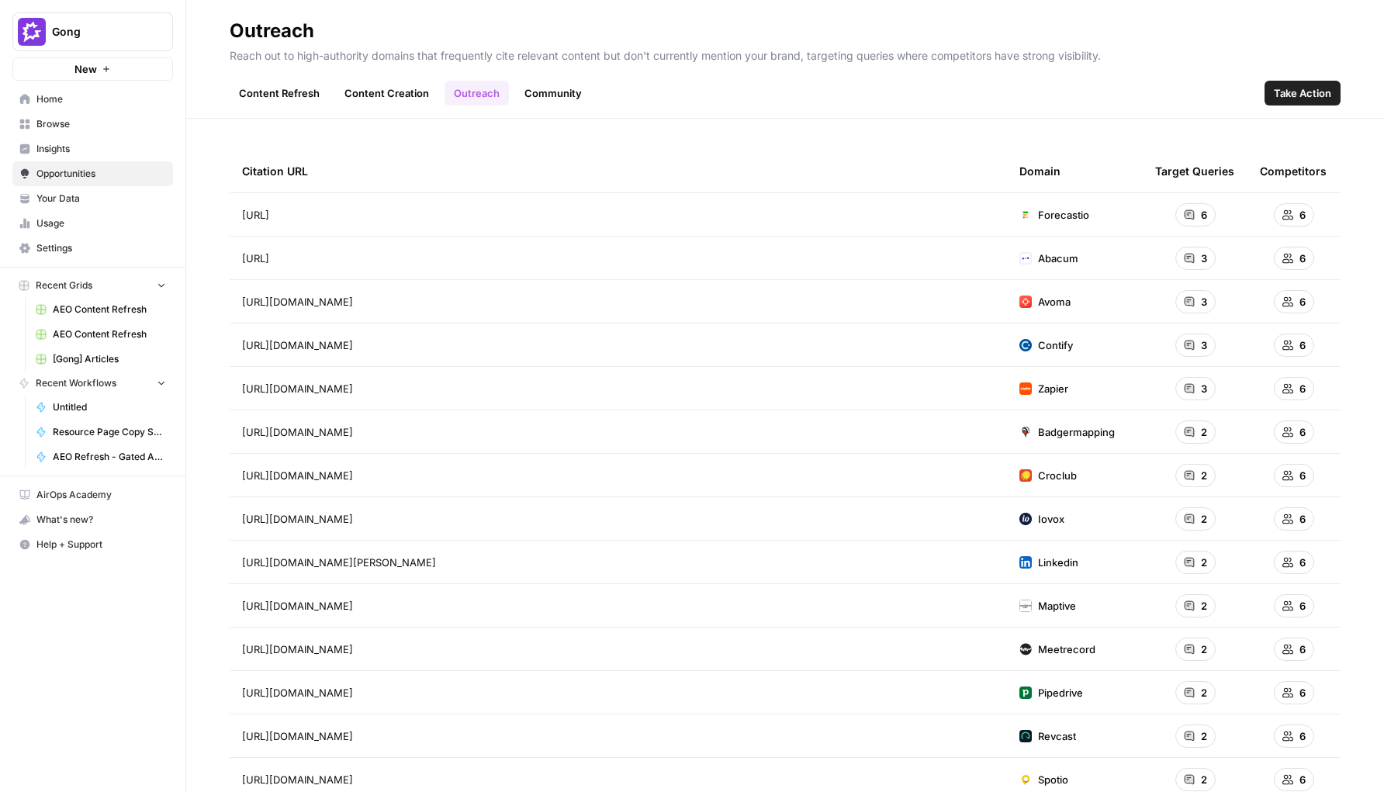
click at [551, 95] on link "Community" at bounding box center [553, 93] width 76 height 25
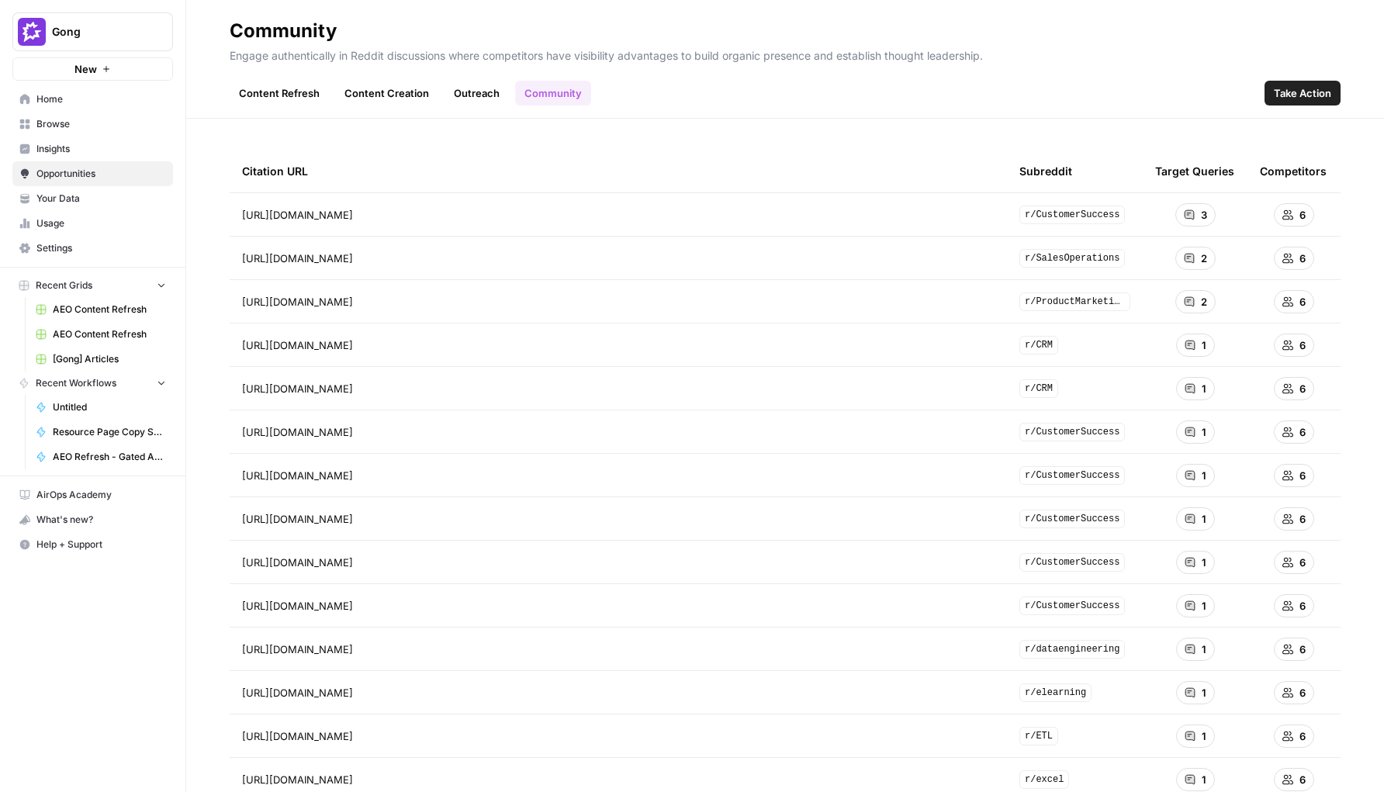
click at [276, 93] on link "Content Refresh" at bounding box center [279, 93] width 99 height 25
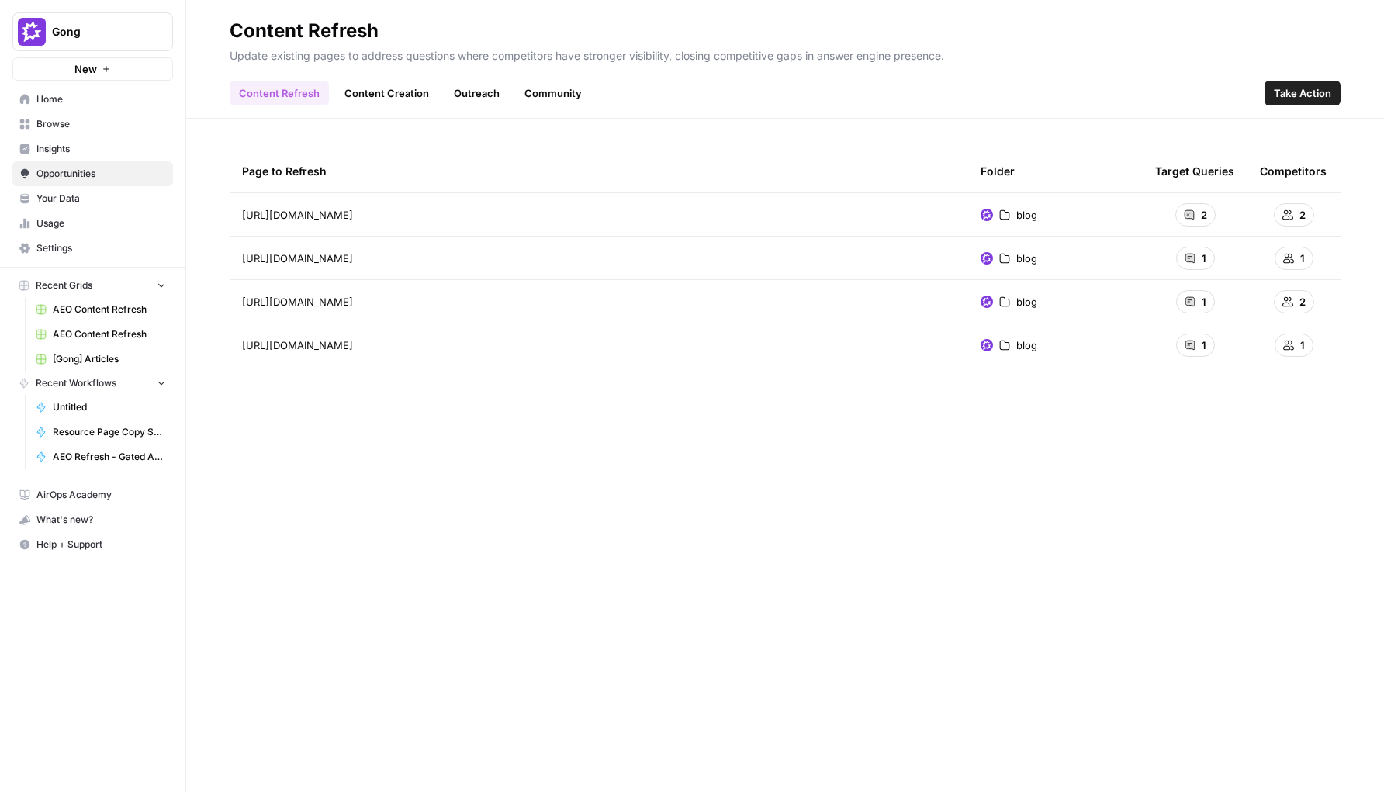
click at [362, 93] on link "Content Creation" at bounding box center [386, 93] width 103 height 25
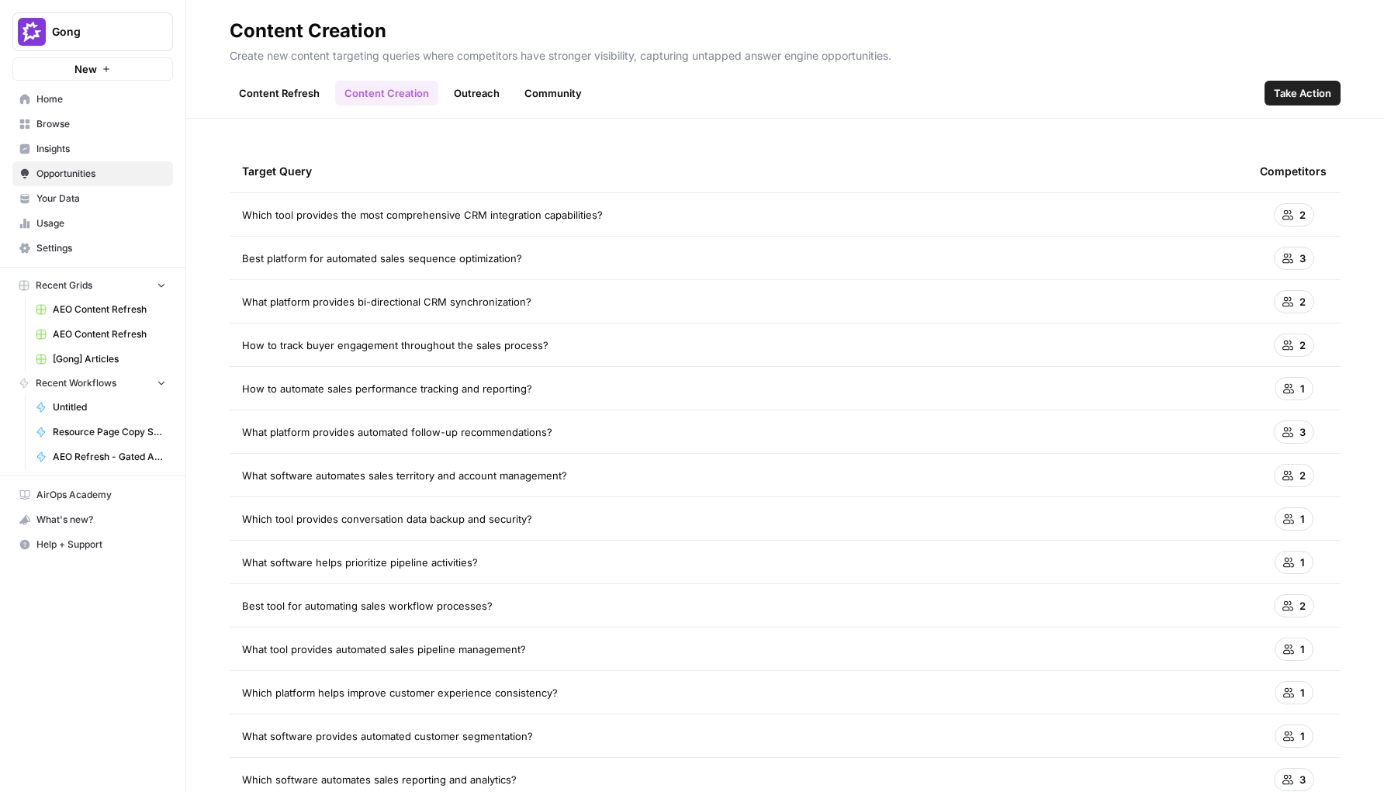
click at [502, 93] on link "Outreach" at bounding box center [477, 93] width 64 height 25
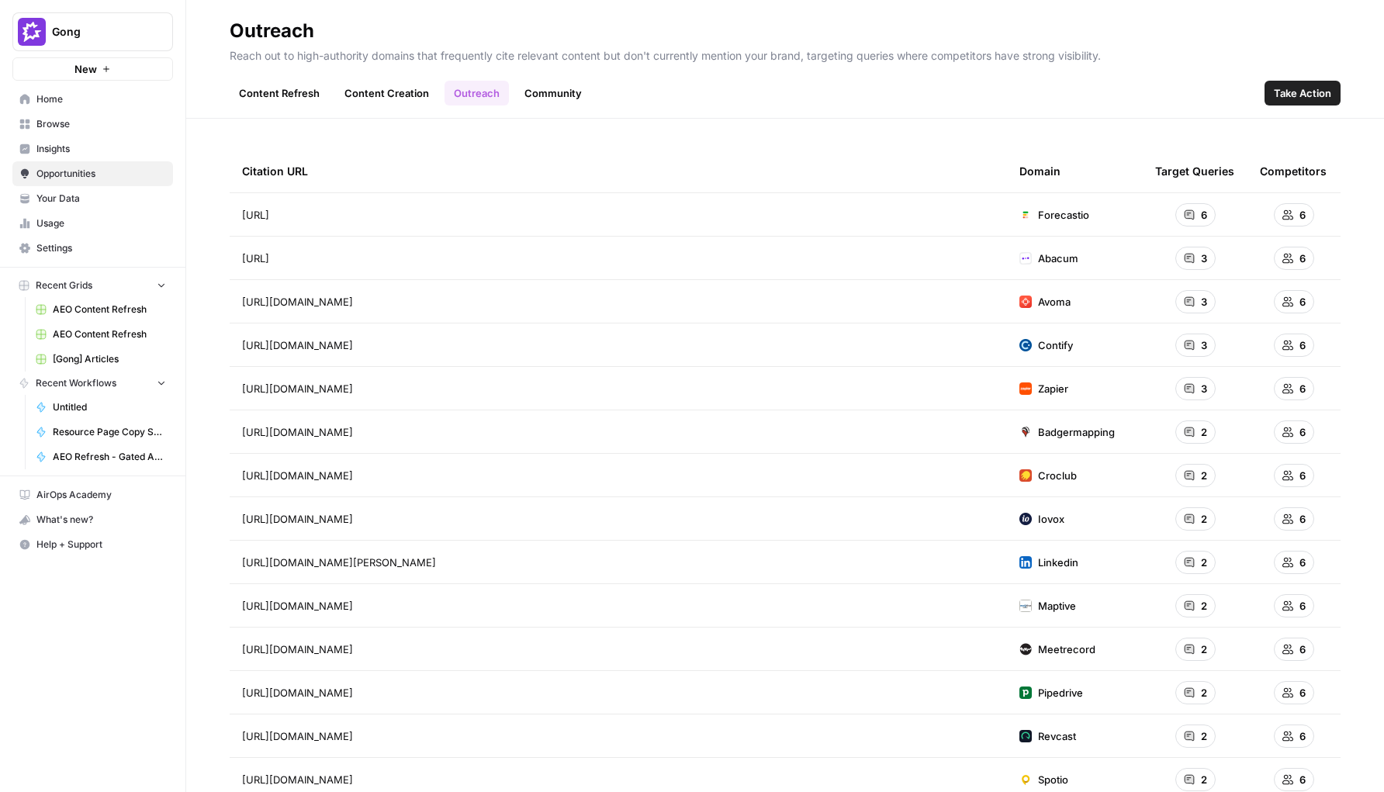
click at [536, 133] on div "Citation URL Domain Target Queries Competitors https://forecastio.ai/blog/sales…" at bounding box center [785, 455] width 1198 height 673
click at [552, 97] on link "Community" at bounding box center [553, 93] width 76 height 25
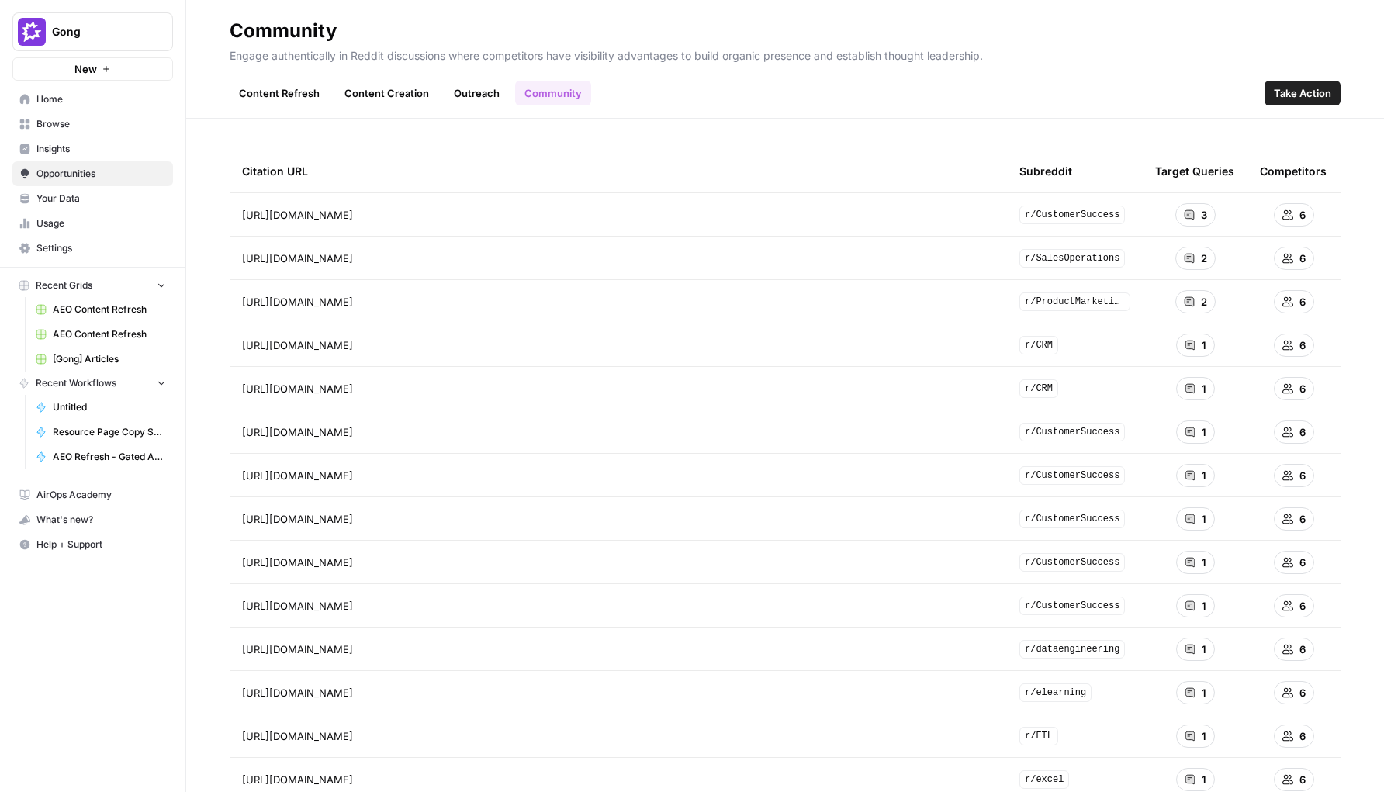
click at [299, 100] on link "Content Refresh" at bounding box center [279, 93] width 99 height 25
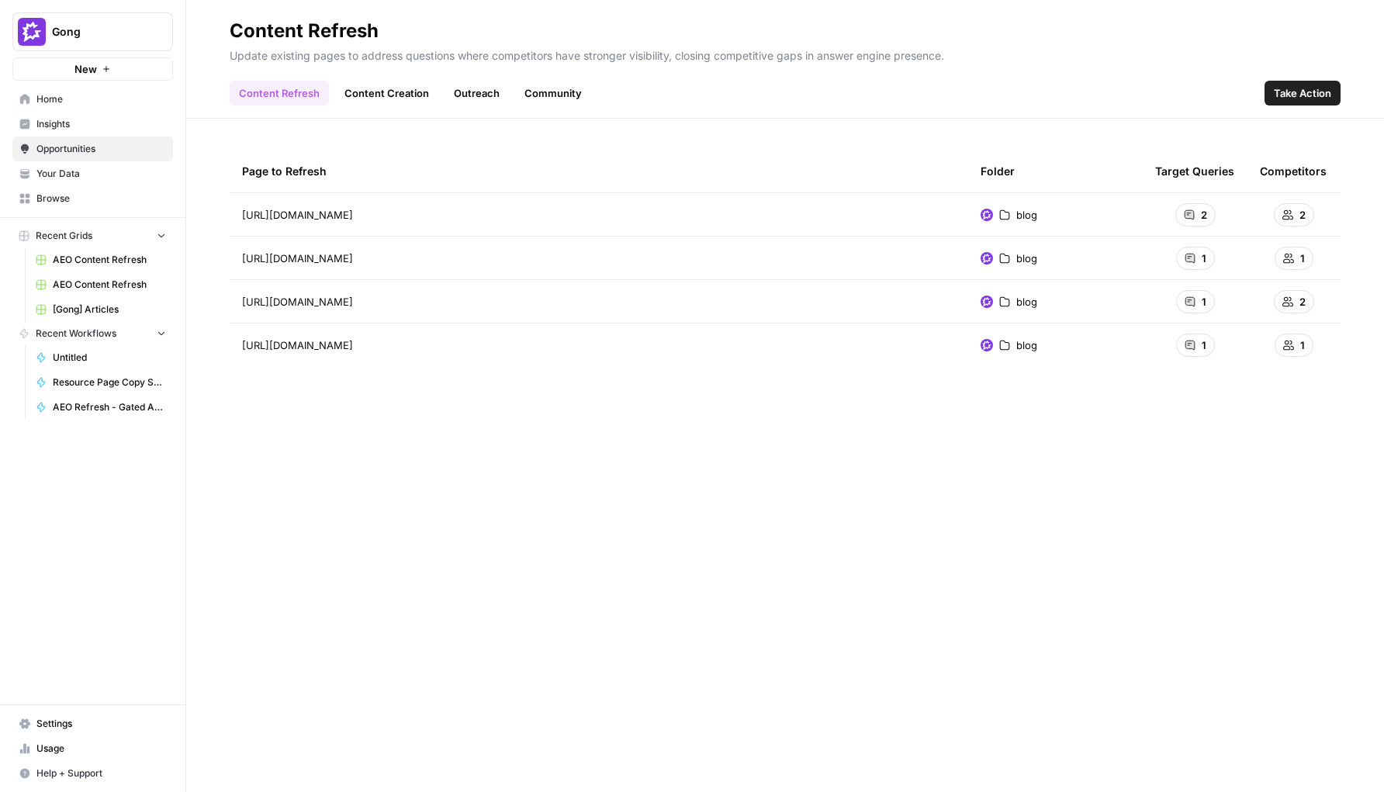
click at [396, 93] on link "Content Creation" at bounding box center [386, 93] width 103 height 25
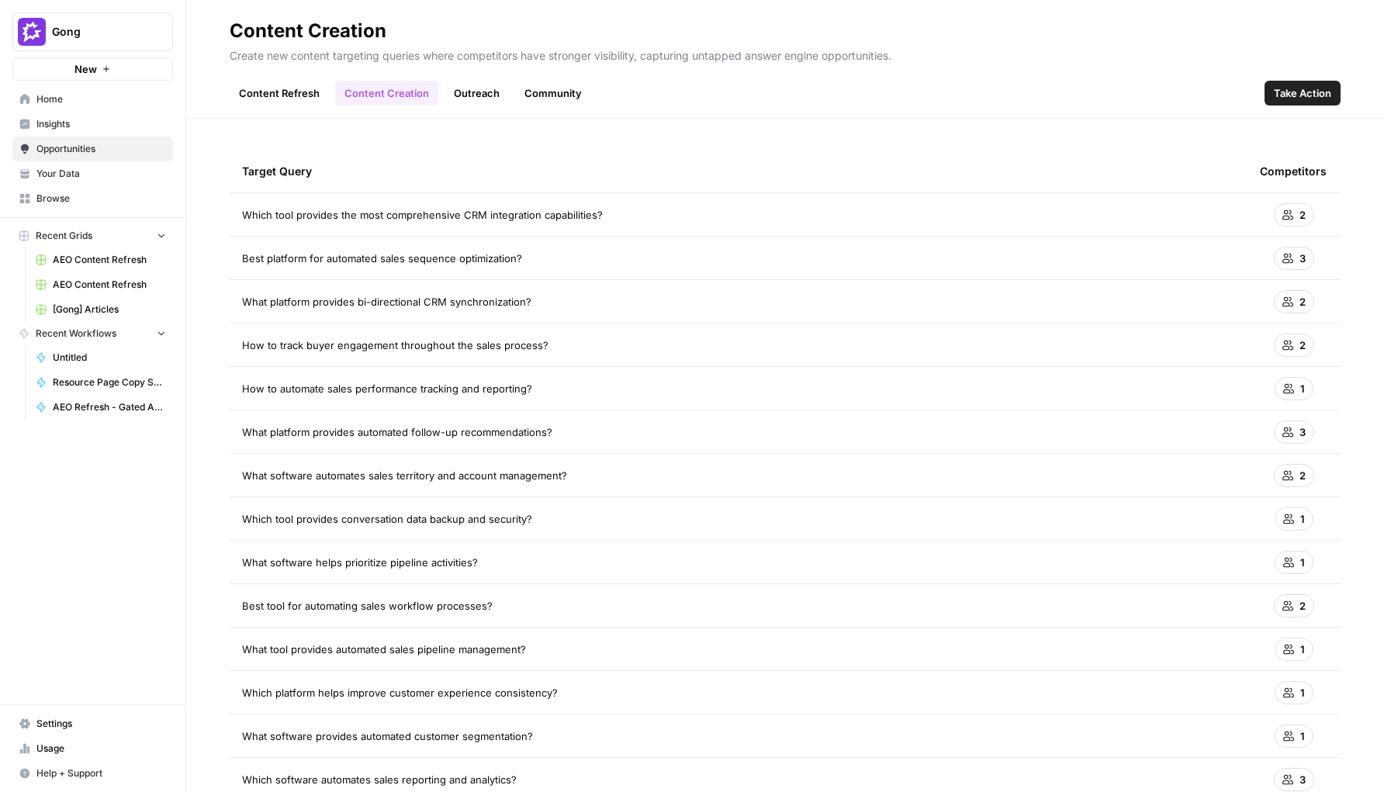
click at [295, 94] on link "Content Refresh" at bounding box center [279, 93] width 99 height 25
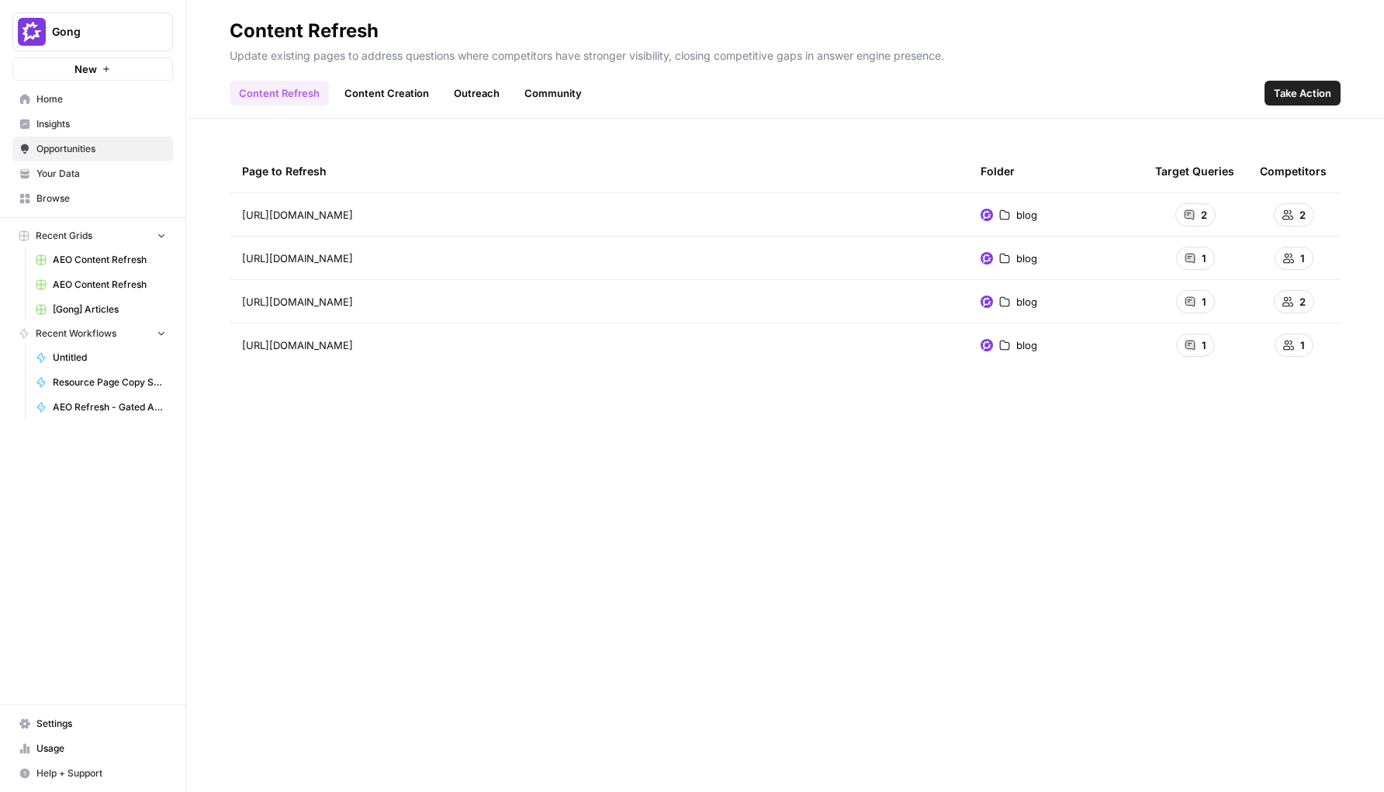
click at [102, 126] on span "Insights" at bounding box center [101, 124] width 130 height 14
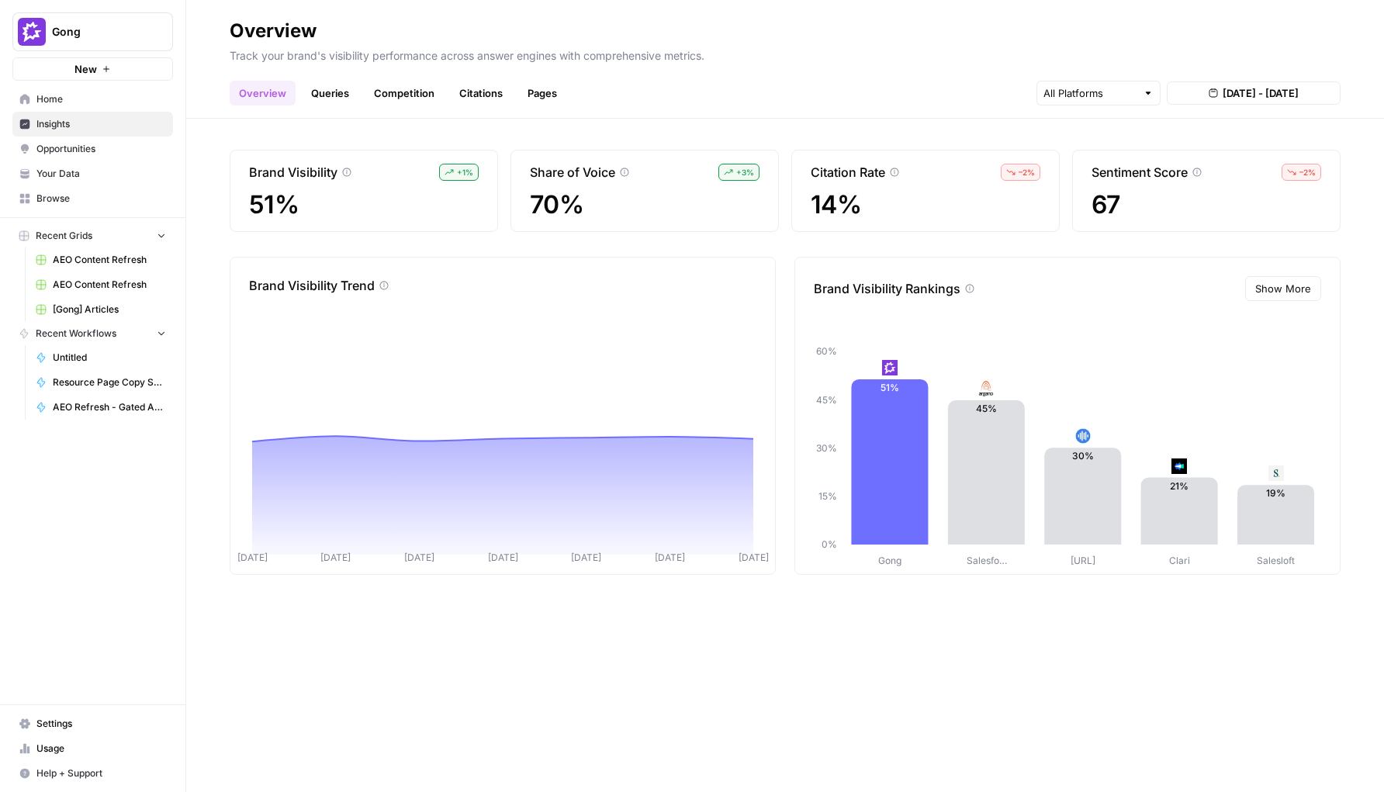
click at [1331, 665] on div "Brand Visibility + 1 % 51% Share of Voice + 3 % 70% Citation Rate – 2 % 14% Sen…" at bounding box center [785, 455] width 1198 height 673
click at [892, 625] on div "Brand Visibility + 1 % 51% Share of Voice + 3 % 70% Citation Rate – 2 % 14% Sen…" at bounding box center [785, 455] width 1198 height 673
click at [1272, 300] on button "Show More" at bounding box center [1283, 288] width 76 height 25
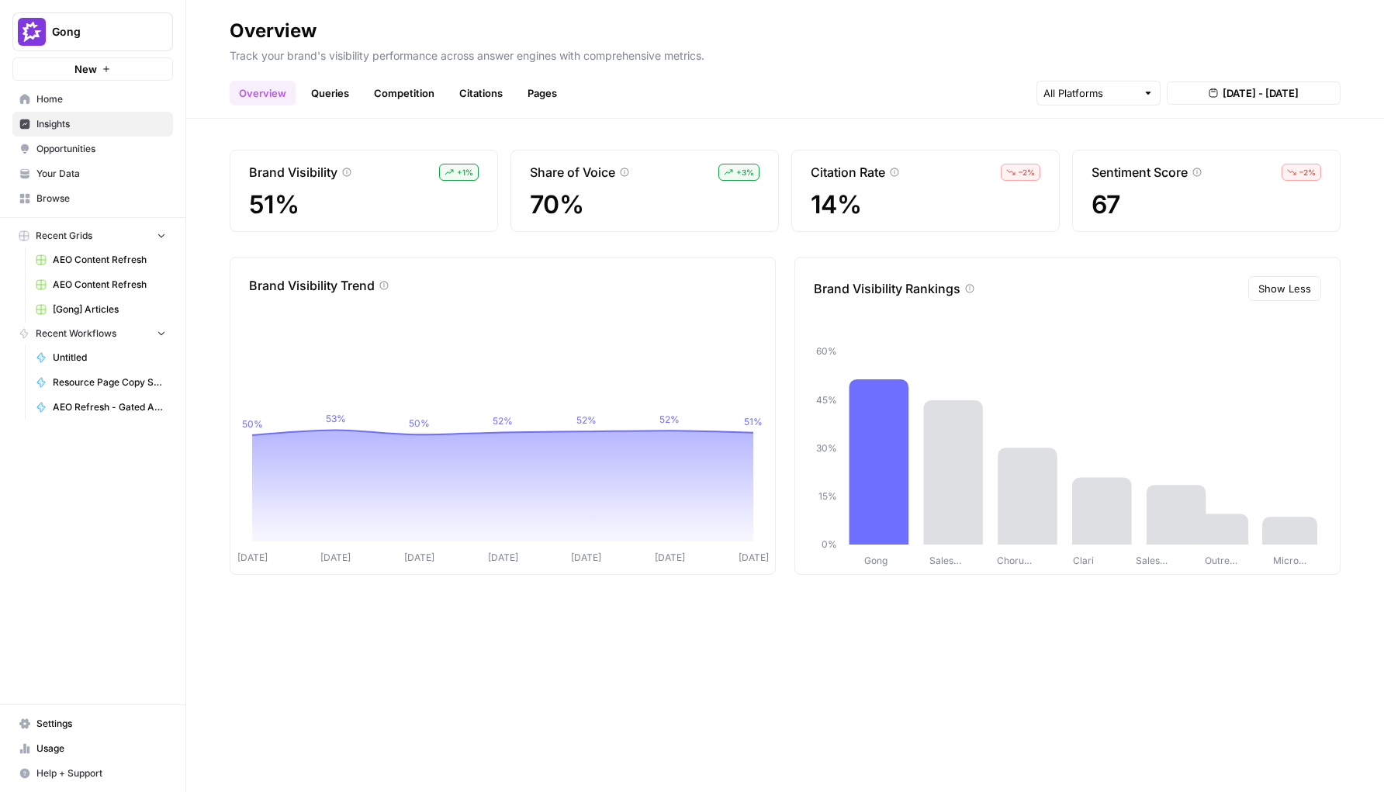
click at [1272, 289] on span "Show Less" at bounding box center [1285, 289] width 53 height 16
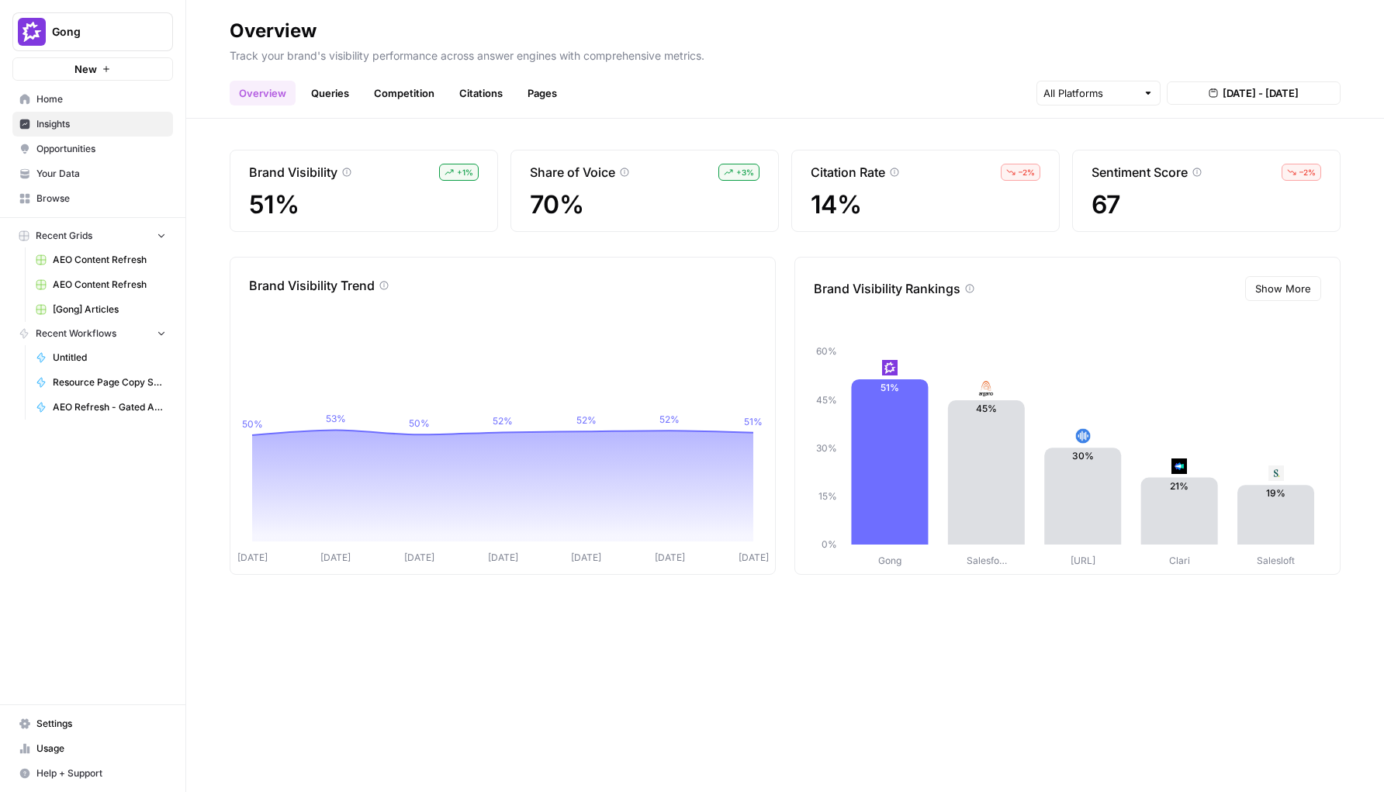
click at [327, 92] on link "Queries" at bounding box center [330, 93] width 57 height 25
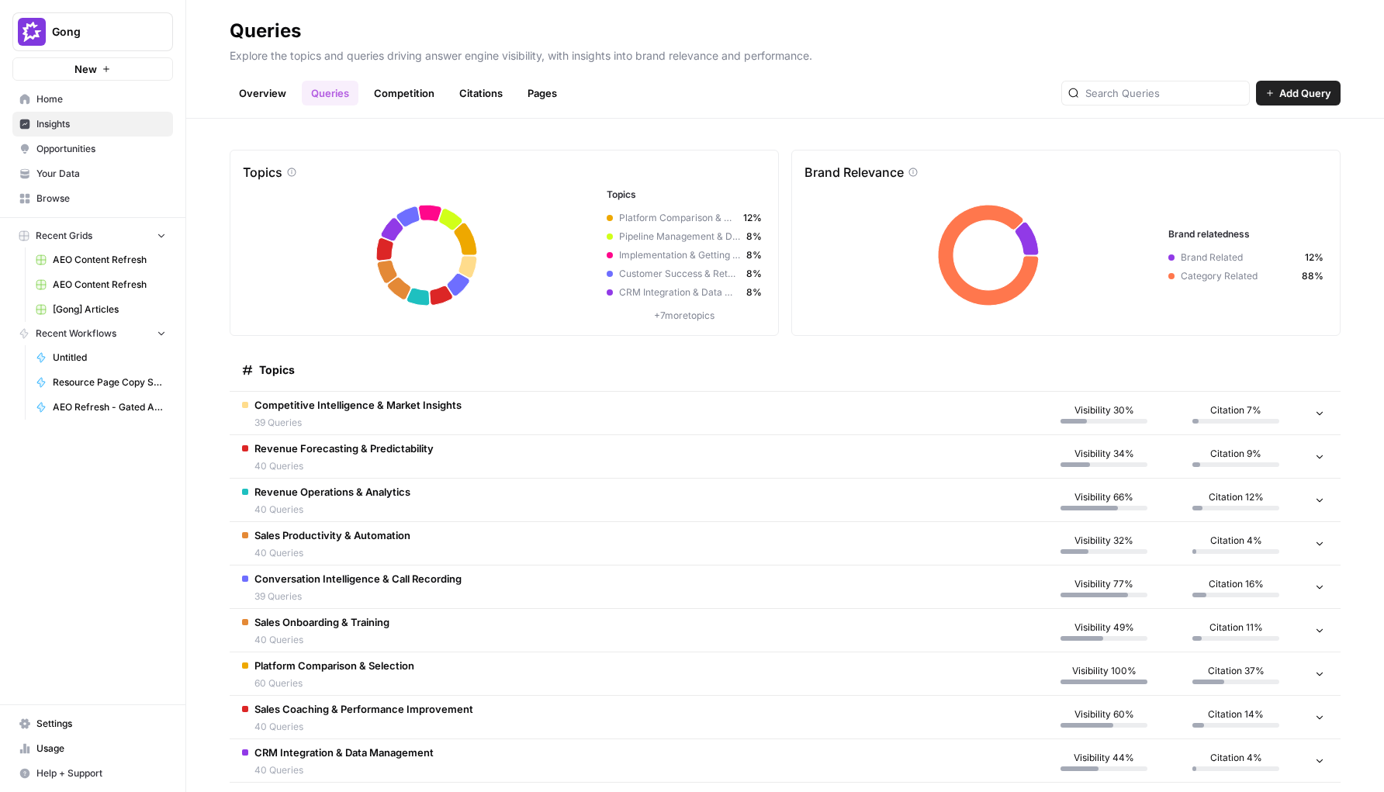
click at [521, 405] on td "Competitive Intelligence & Market Insights 39 Queries" at bounding box center [634, 413] width 808 height 43
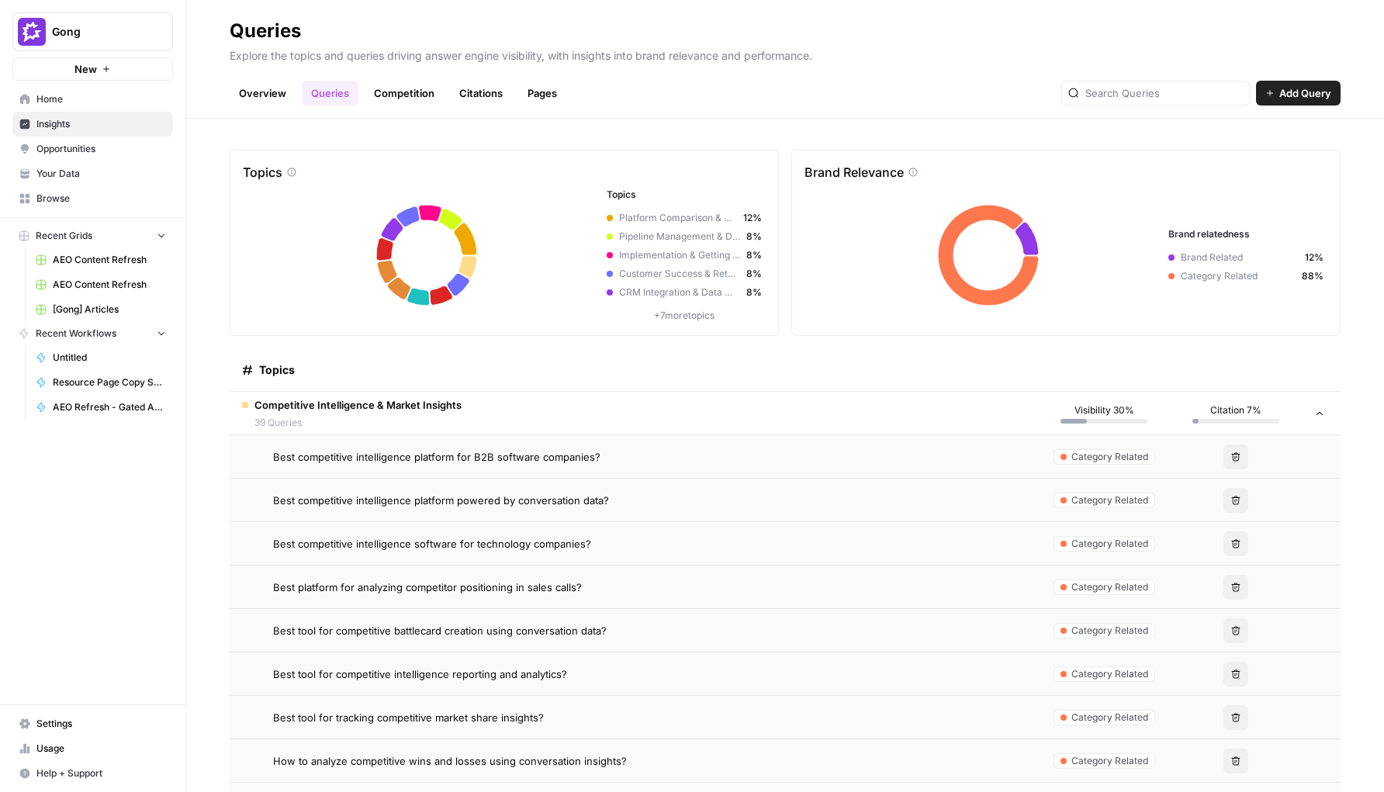
click at [499, 459] on span "Best competitive intelligence platform for B2B software companies?" at bounding box center [436, 457] width 327 height 16
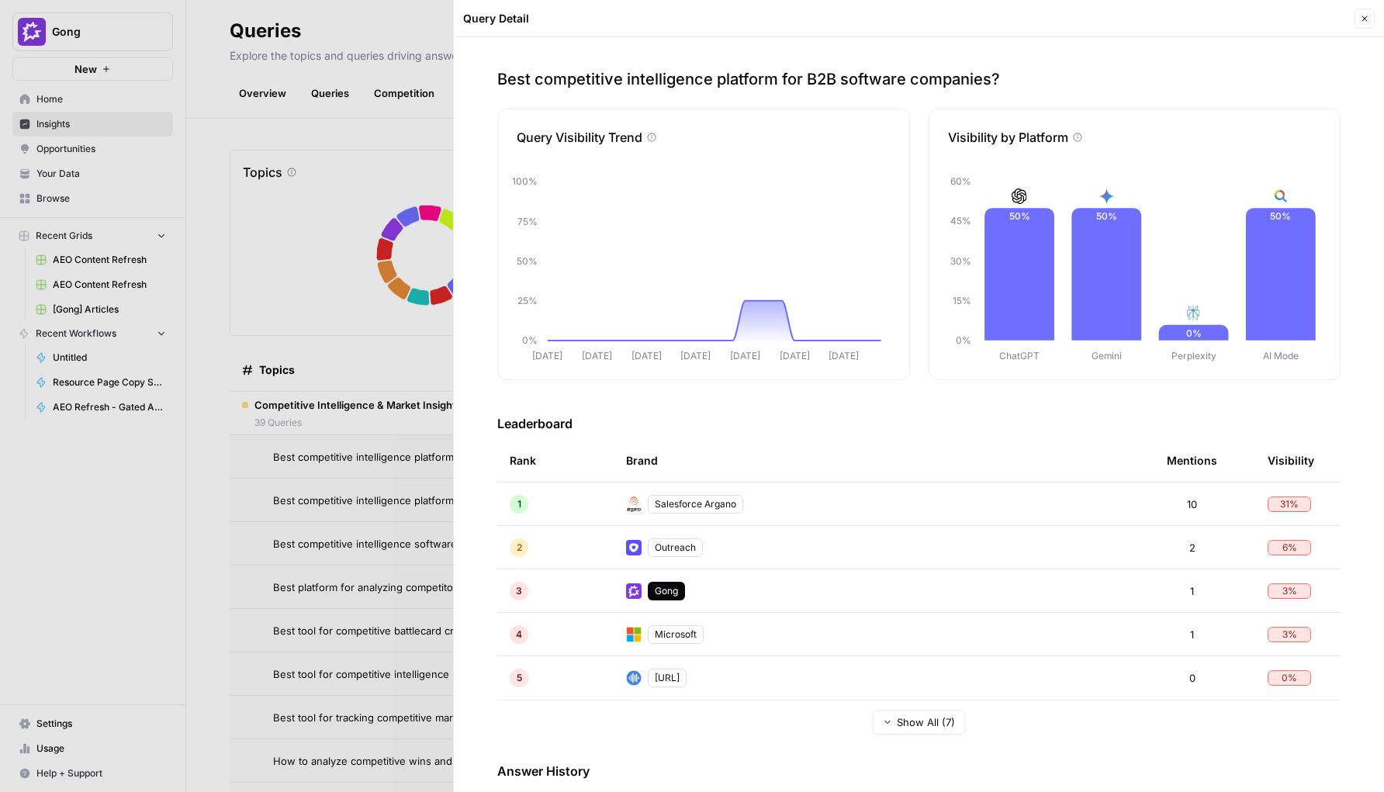
click at [380, 419] on div at bounding box center [692, 396] width 1384 height 792
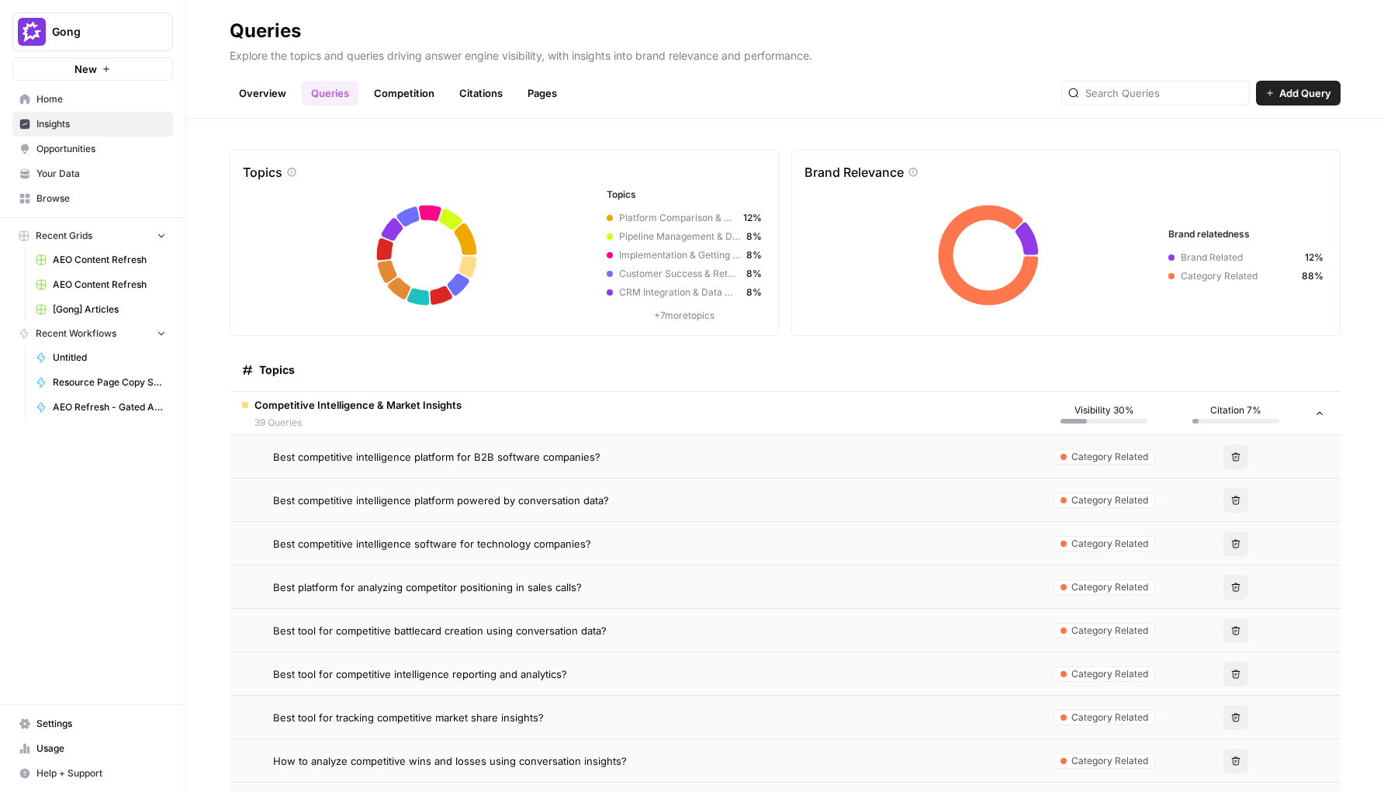
click at [403, 458] on span "Best competitive intelligence platform for B2B software companies?" at bounding box center [436, 457] width 327 height 16
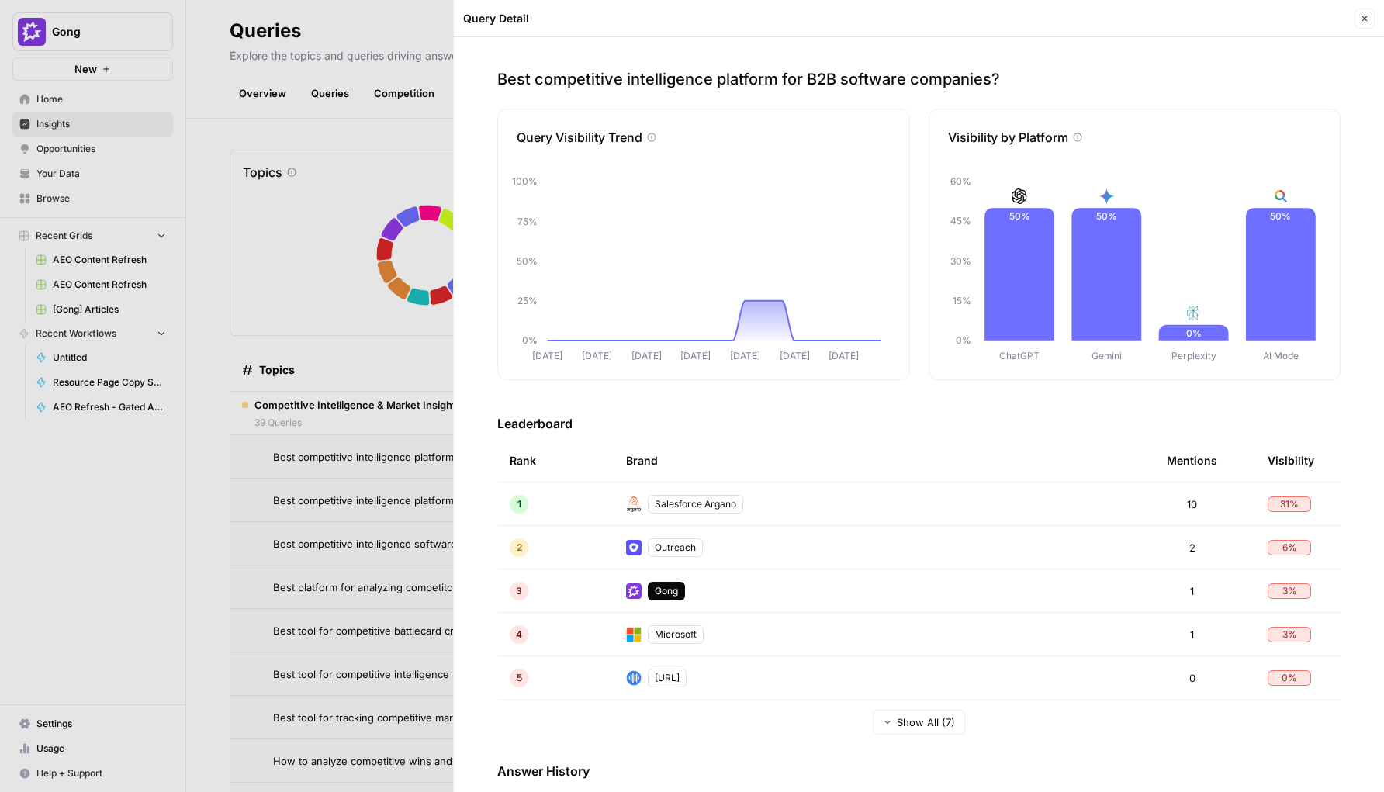
click at [403, 458] on div at bounding box center [692, 396] width 1384 height 792
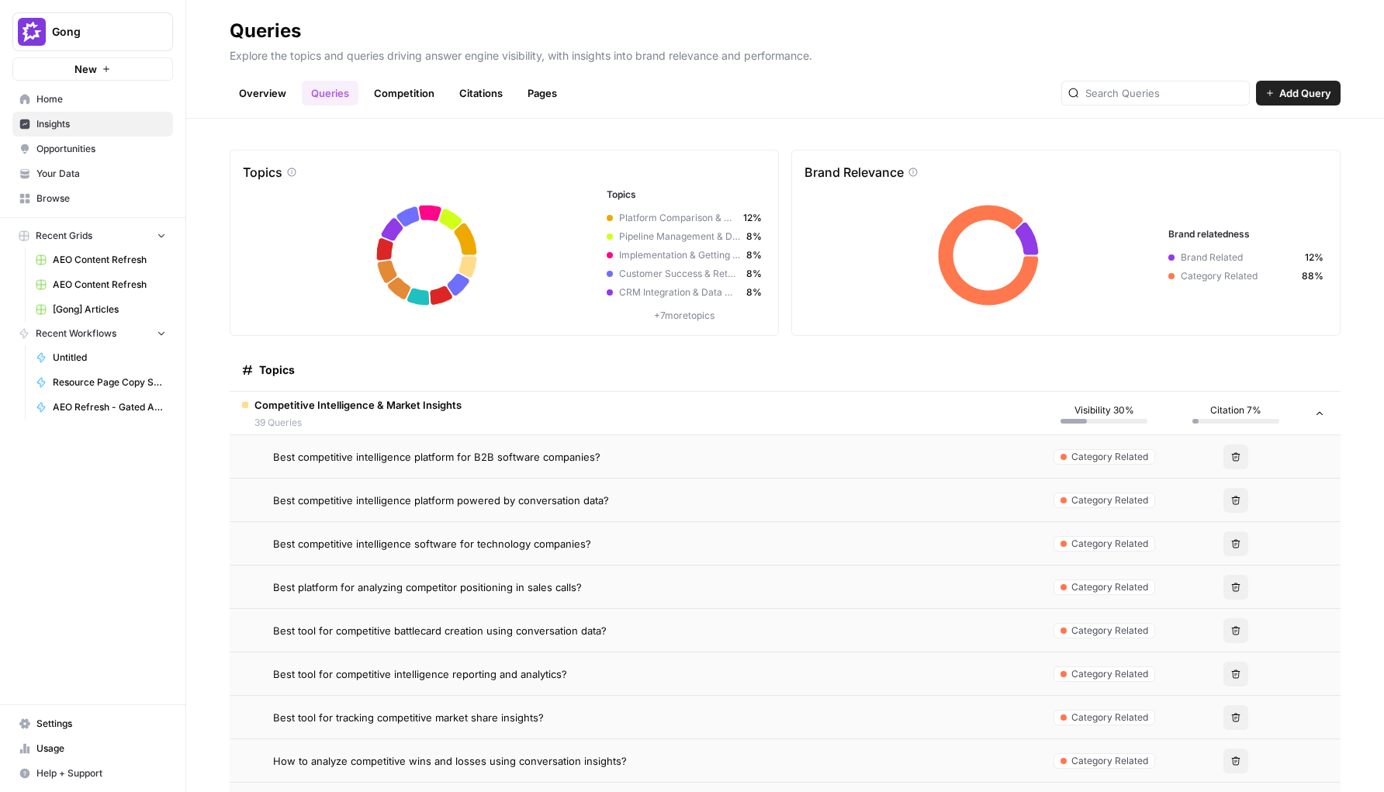
click at [397, 500] on span "Best competitive intelligence platform powered by conversation data?" at bounding box center [441, 501] width 336 height 16
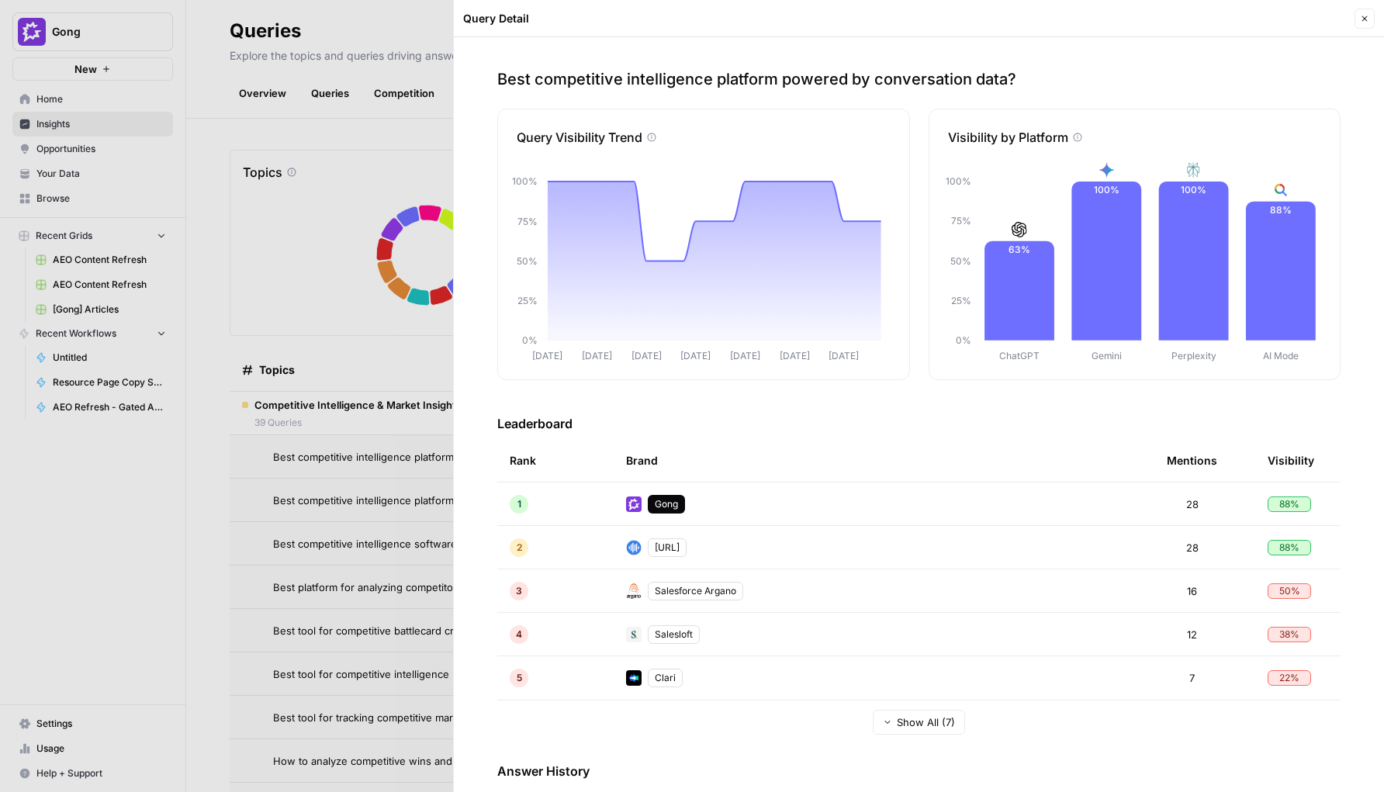
click at [397, 500] on div at bounding box center [692, 396] width 1384 height 792
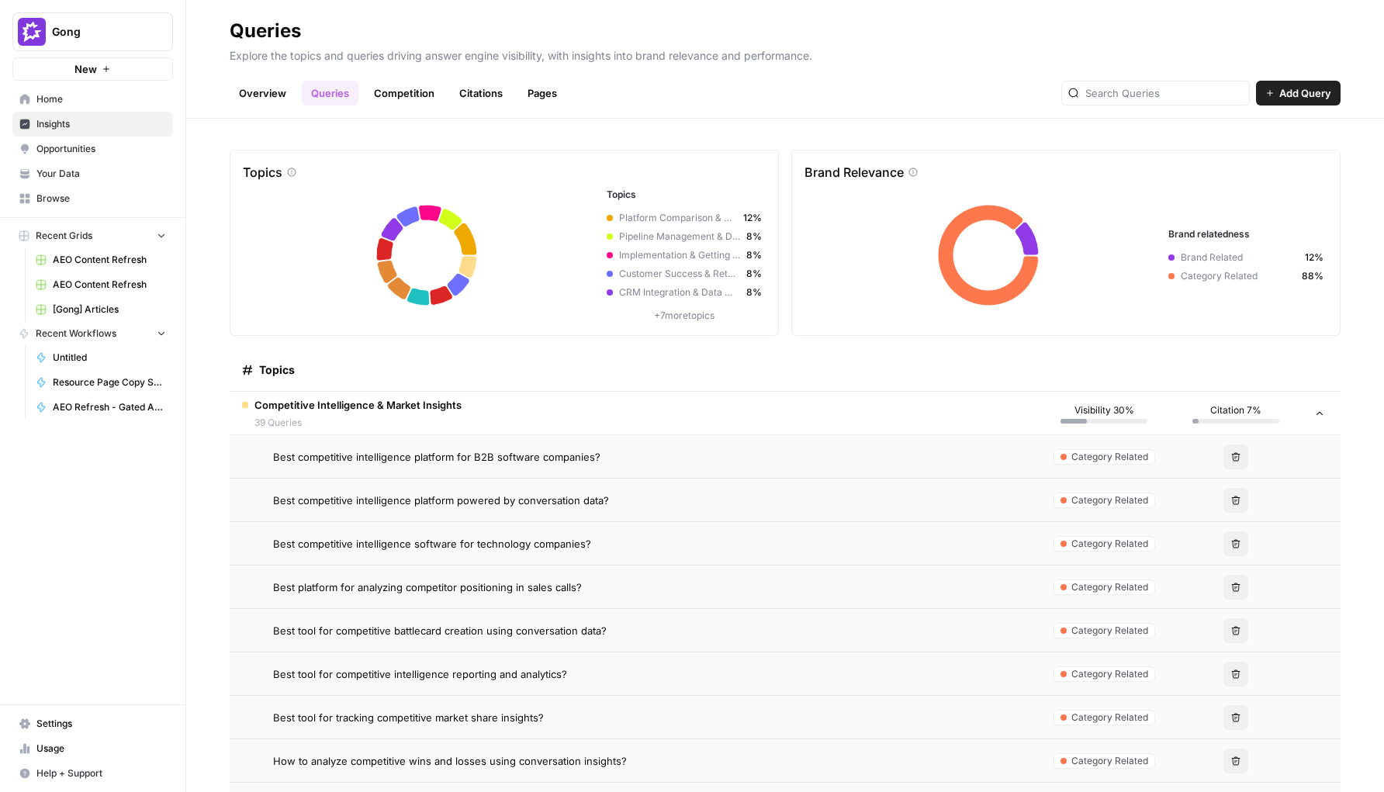
click at [392, 542] on span "Best competitive intelligence software for technology companies?" at bounding box center [432, 544] width 318 height 16
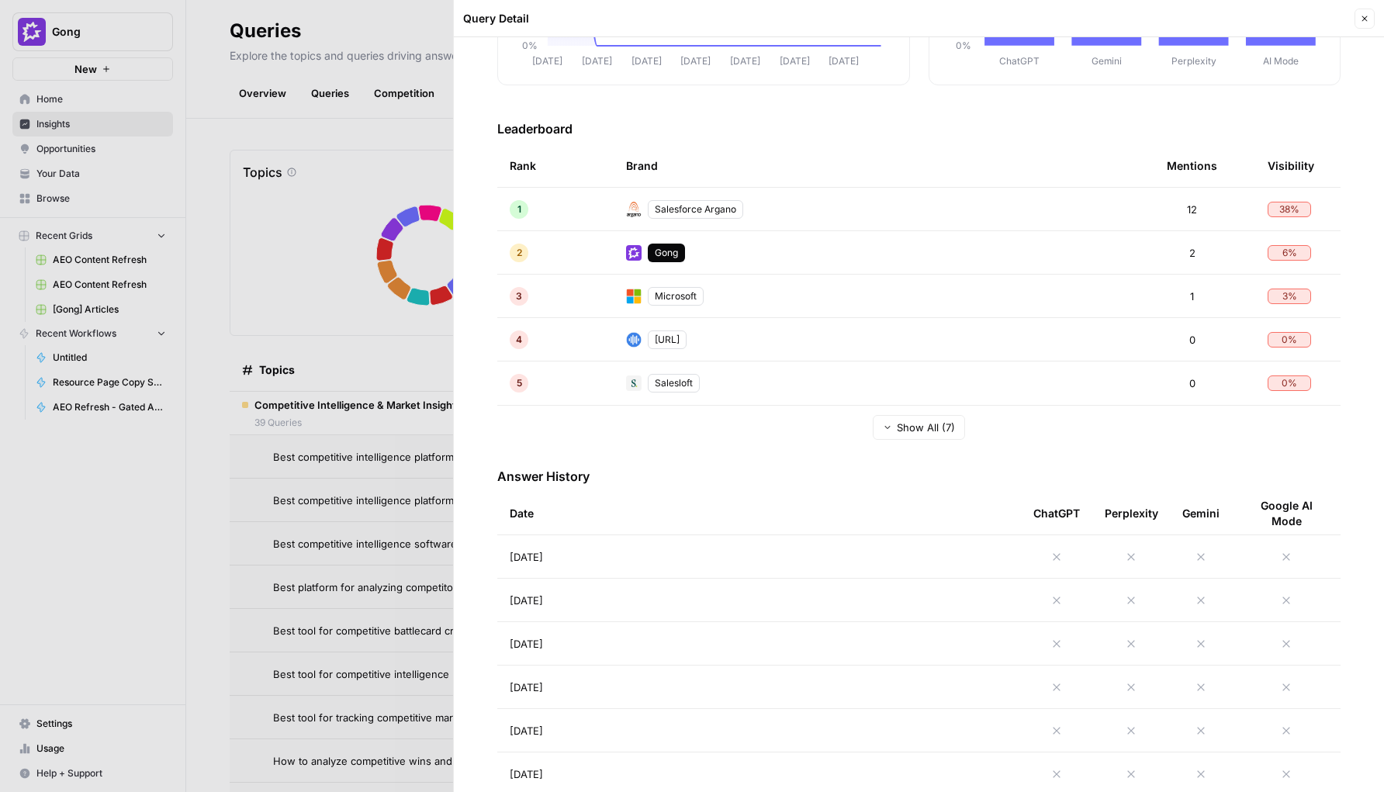
scroll to position [303, 0]
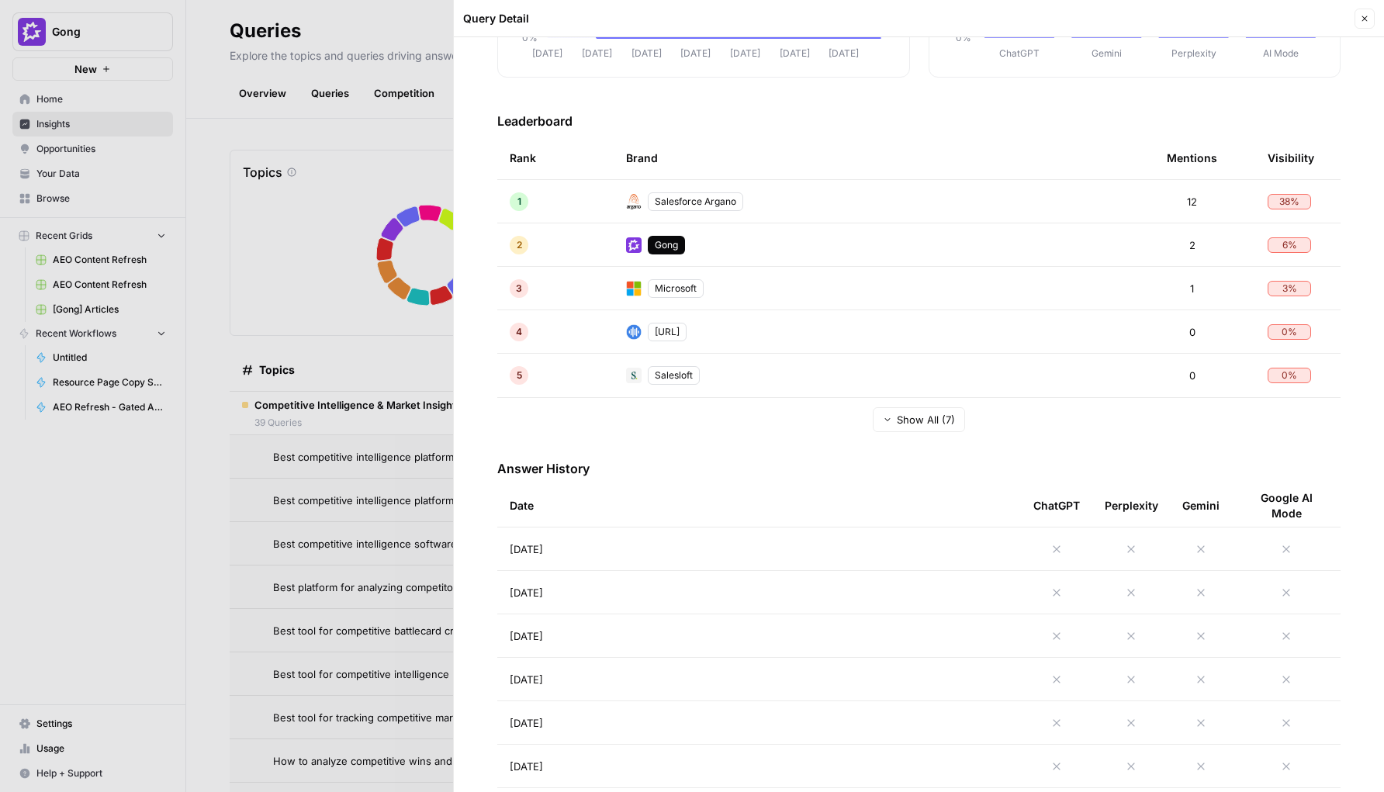
click at [649, 559] on td "[DATE]" at bounding box center [759, 549] width 524 height 43
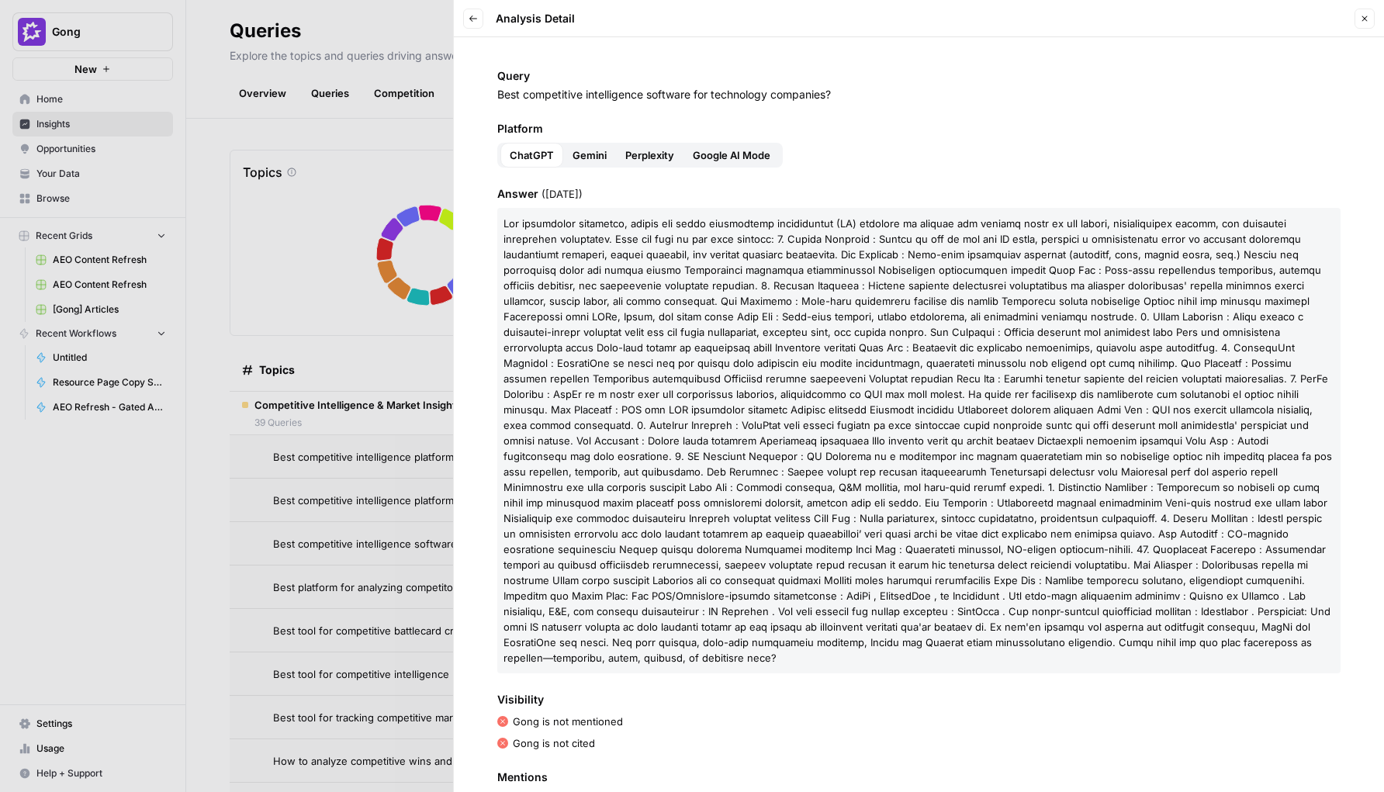
scroll to position [6, 0]
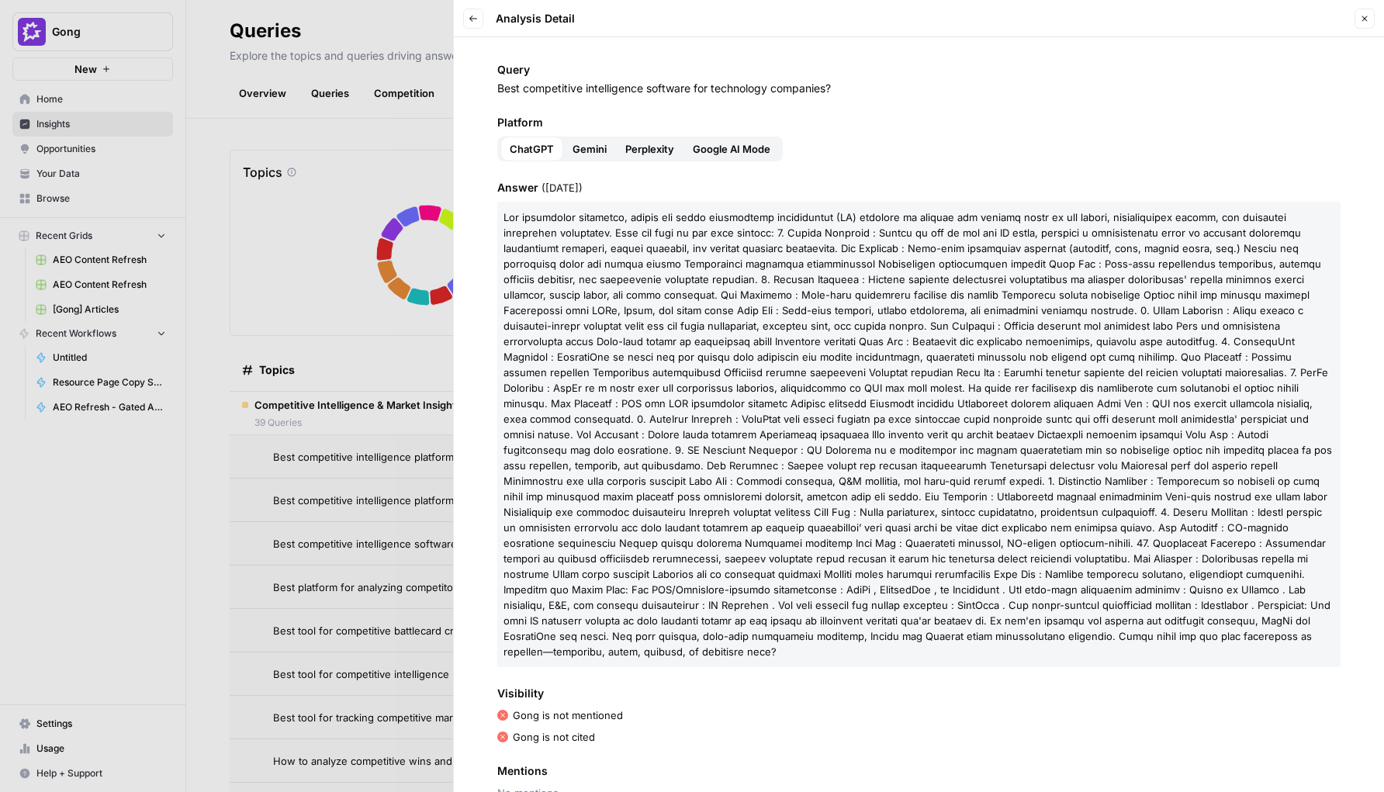
click at [590, 151] on span "Gemini" at bounding box center [590, 149] width 34 height 16
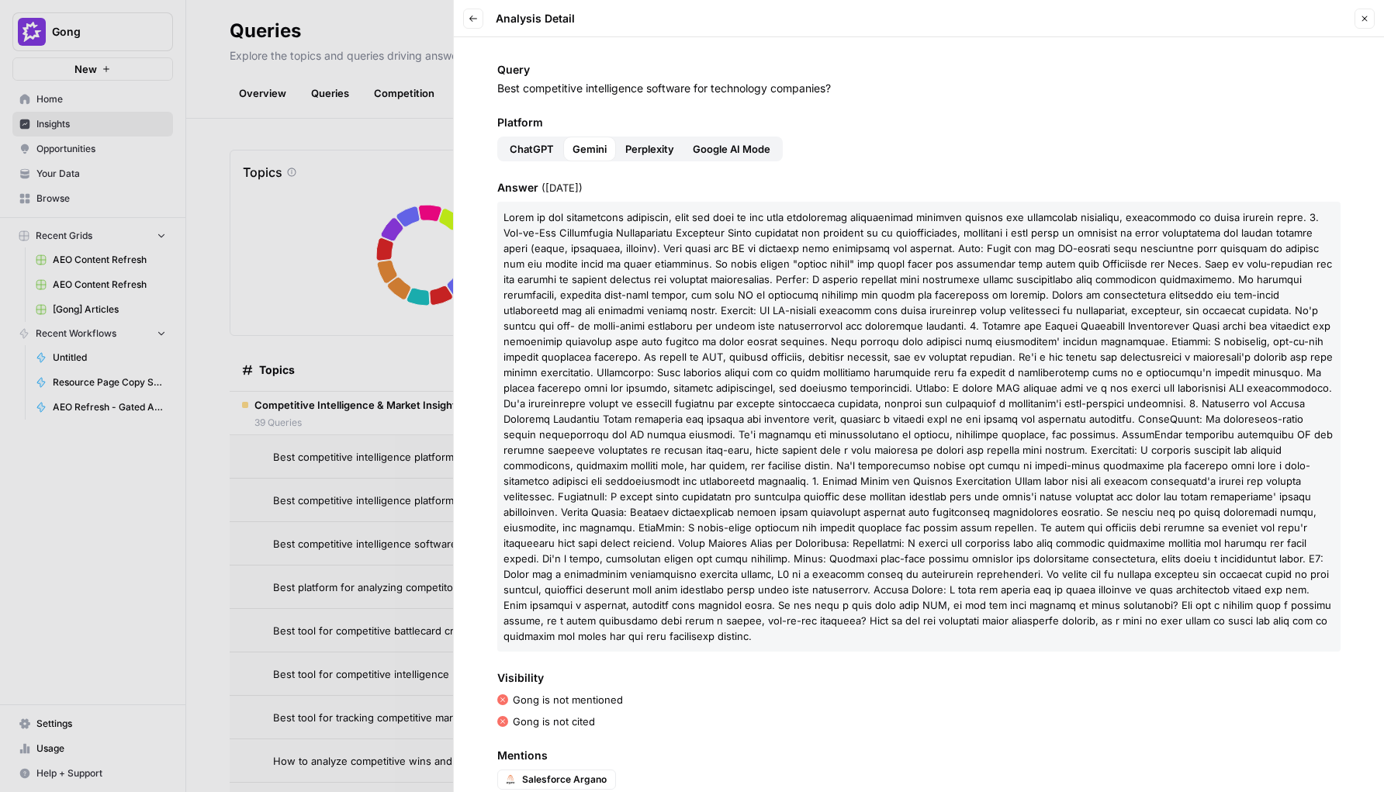
click at [639, 151] on span "Perplexity" at bounding box center [649, 149] width 49 height 16
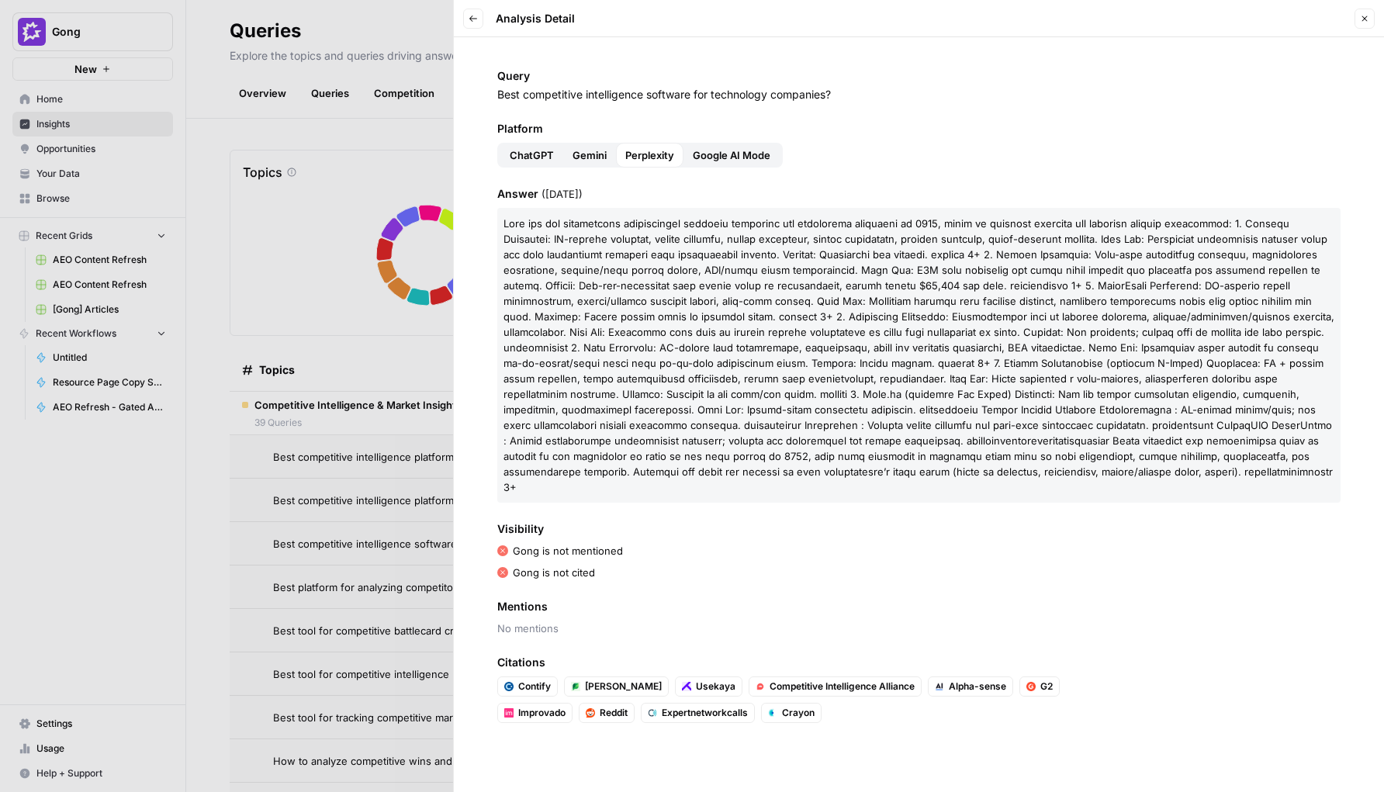
click at [722, 157] on span "Google AI Mode" at bounding box center [732, 155] width 78 height 16
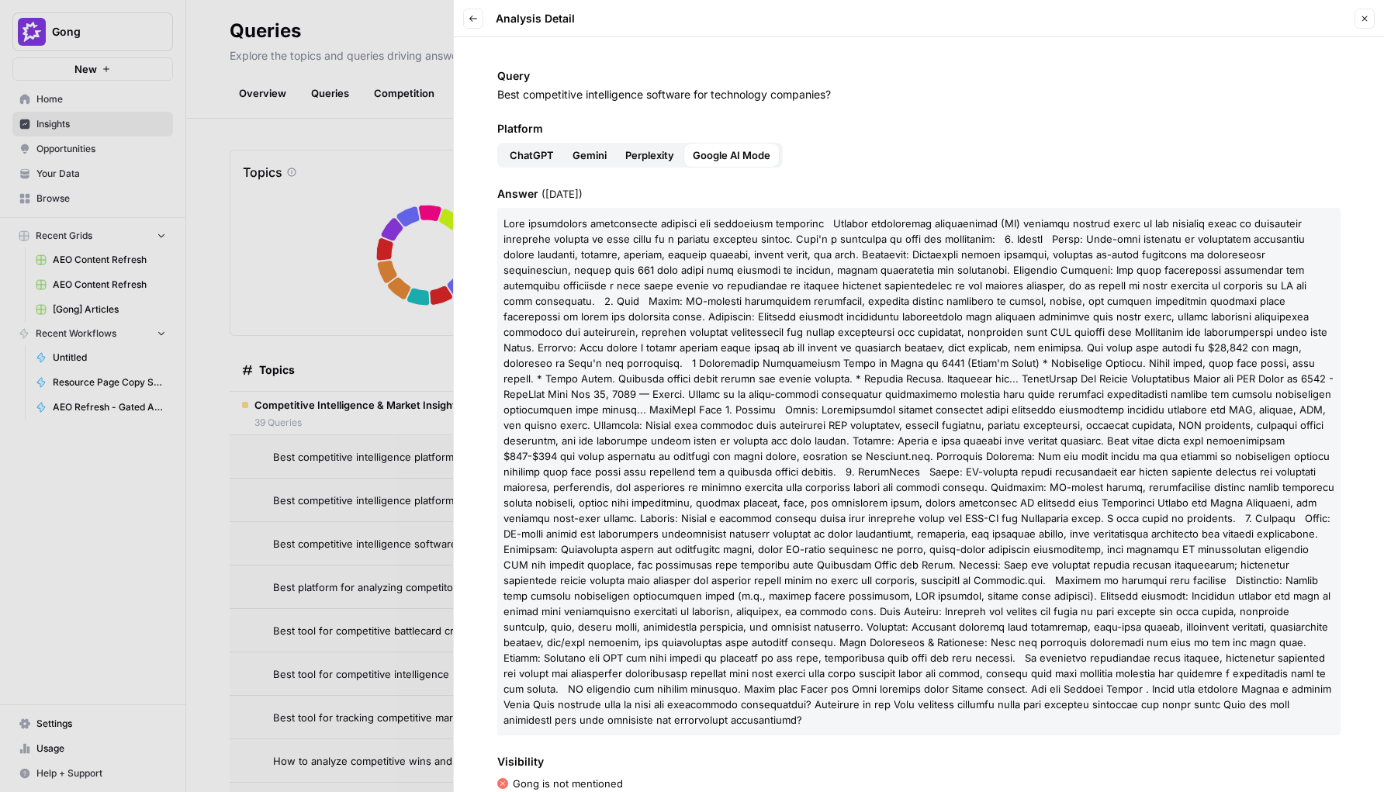
click at [656, 162] on span "Perplexity" at bounding box center [649, 155] width 49 height 16
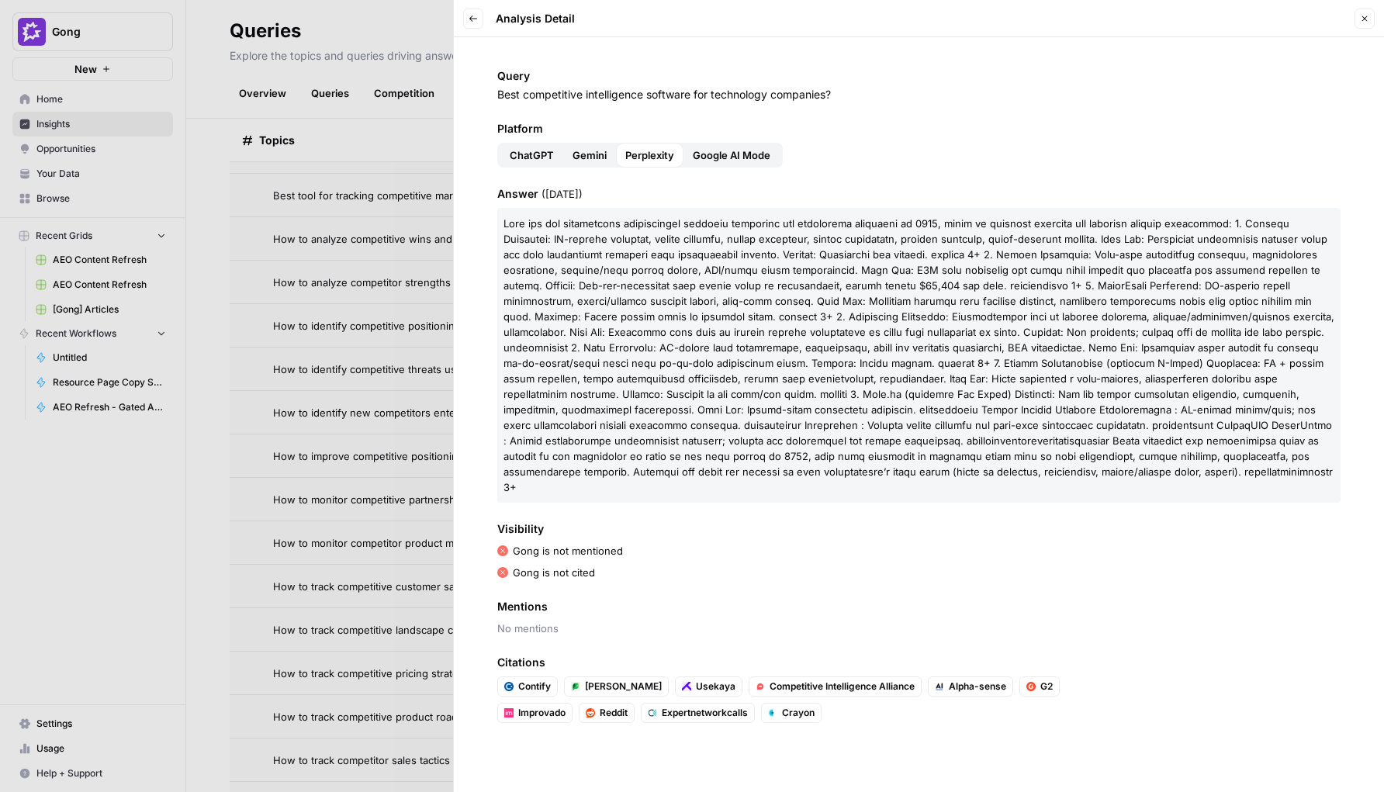
scroll to position [1044, 0]
click at [573, 158] on span "Gemini" at bounding box center [590, 155] width 34 height 16
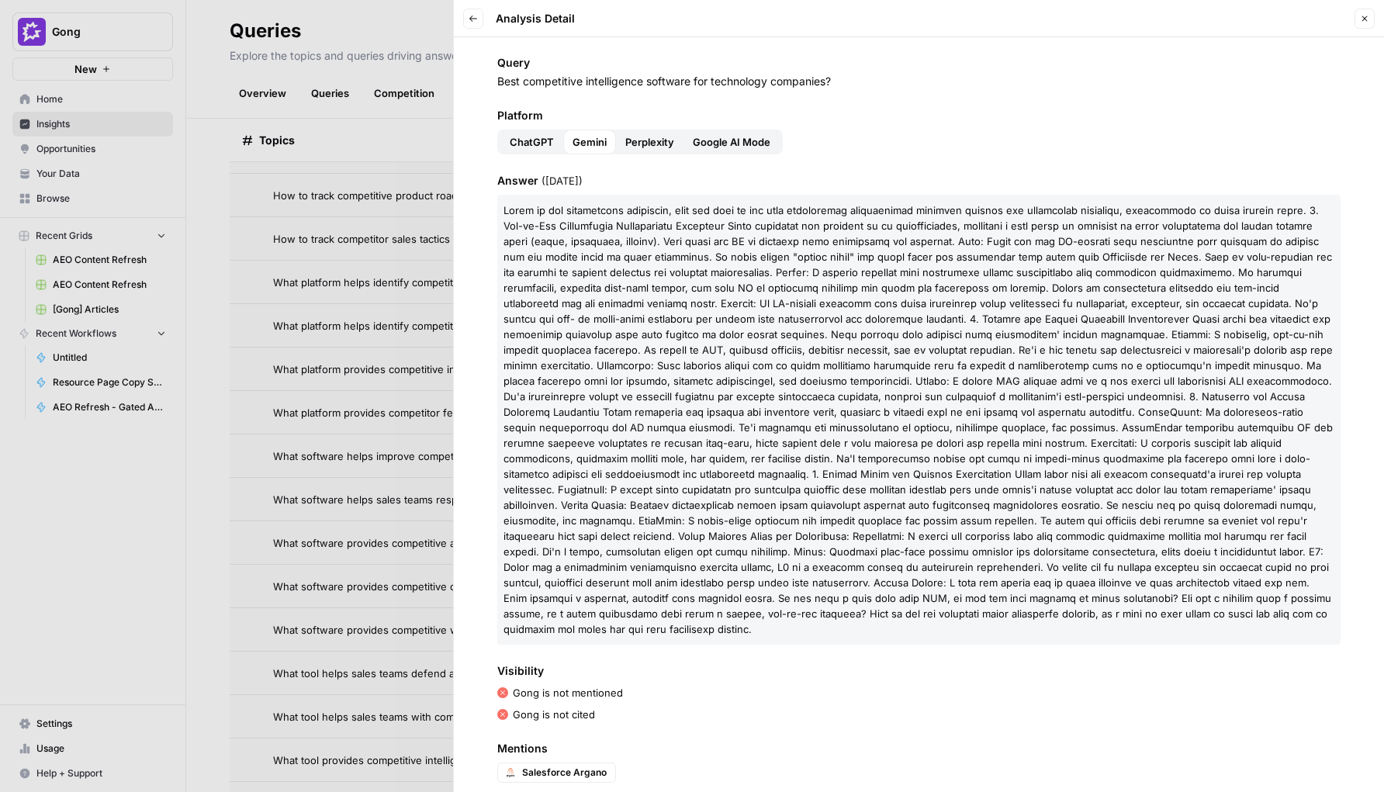
scroll to position [0, 0]
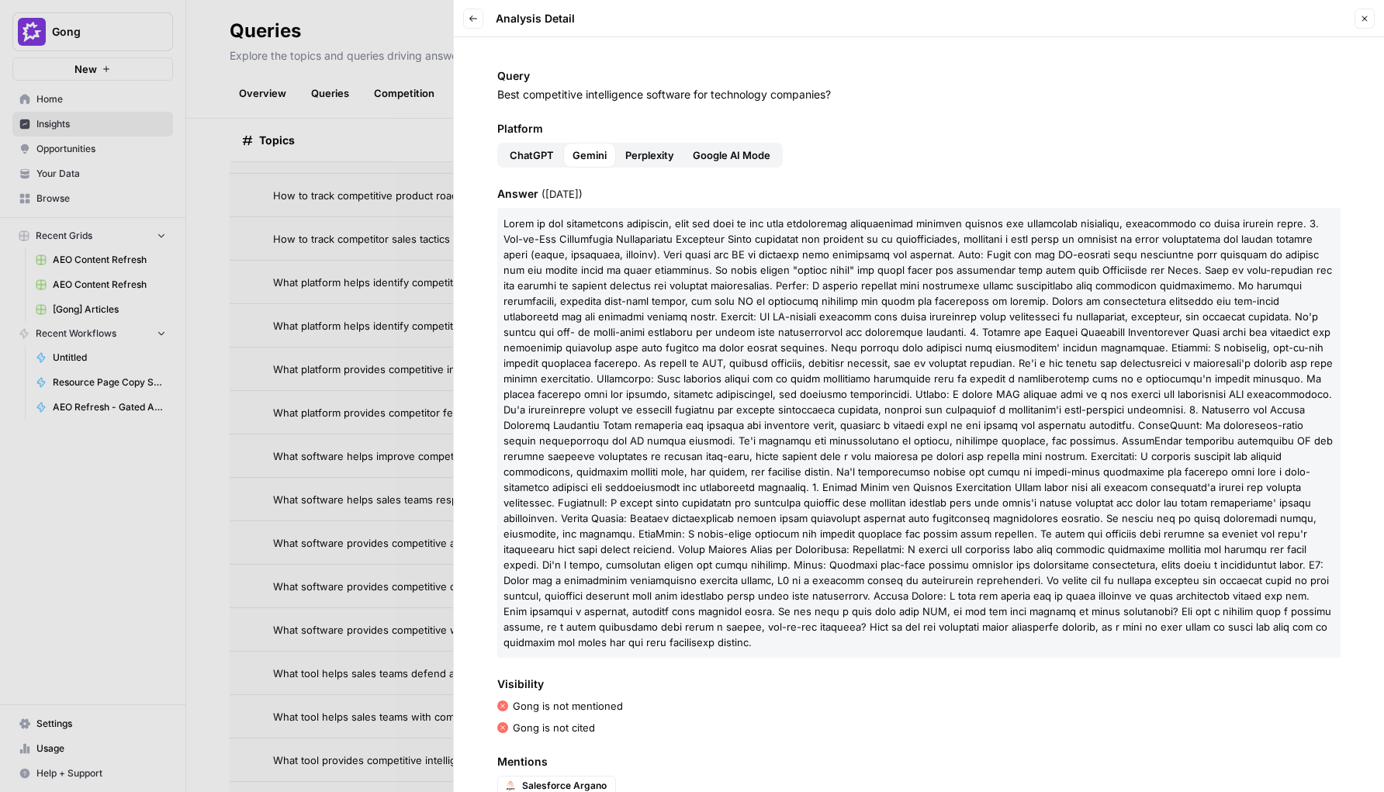
click at [545, 154] on span "ChatGPT" at bounding box center [532, 155] width 44 height 16
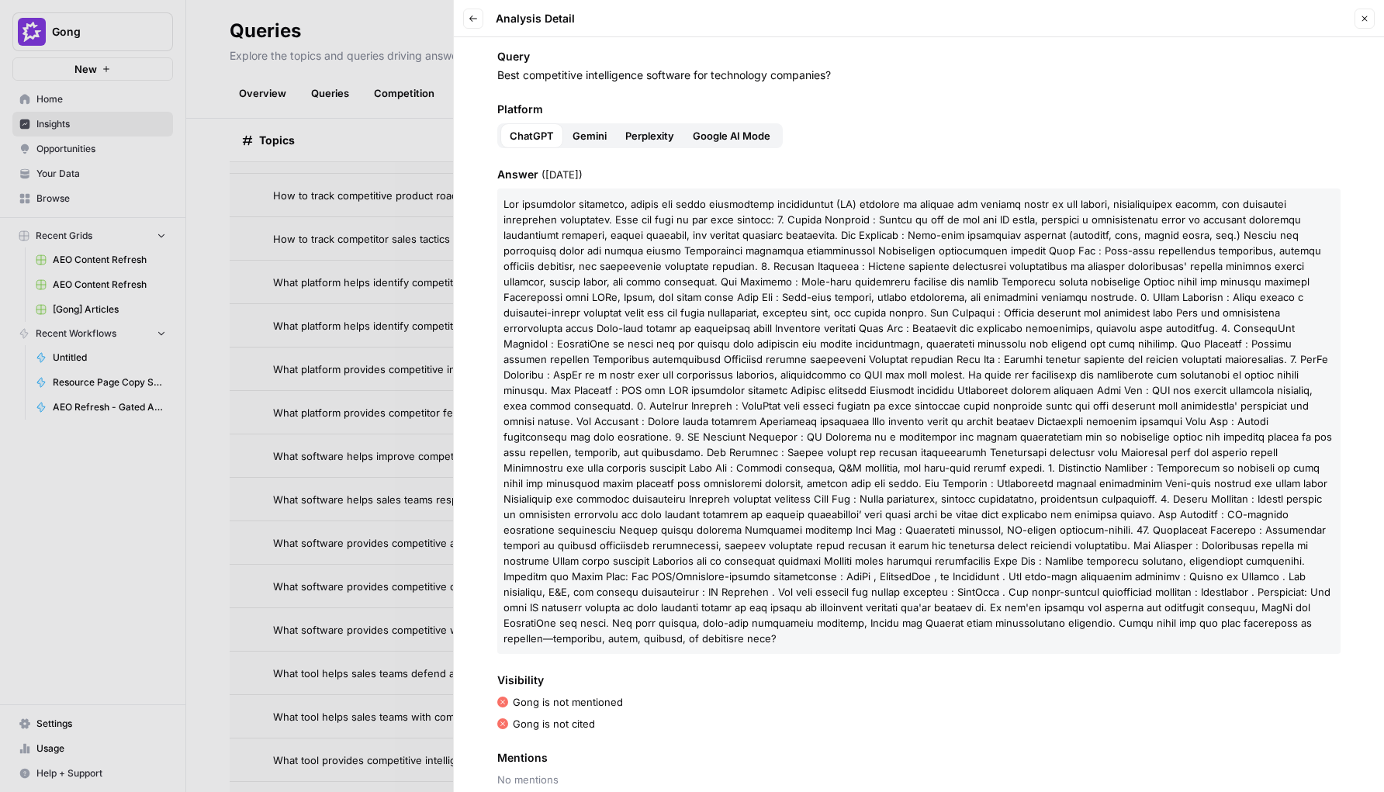
click at [708, 130] on span "Google AI Mode" at bounding box center [732, 136] width 78 height 16
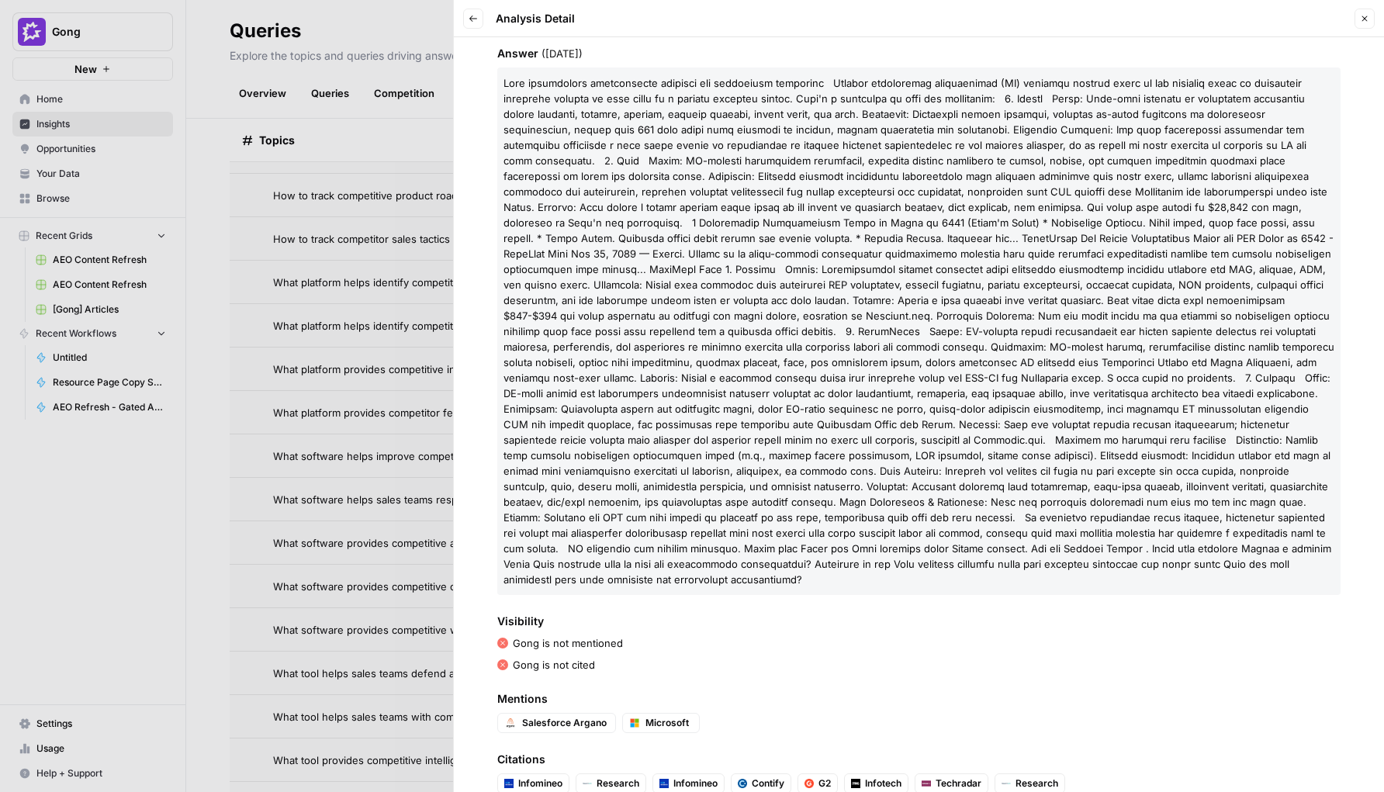
scroll to position [136, 0]
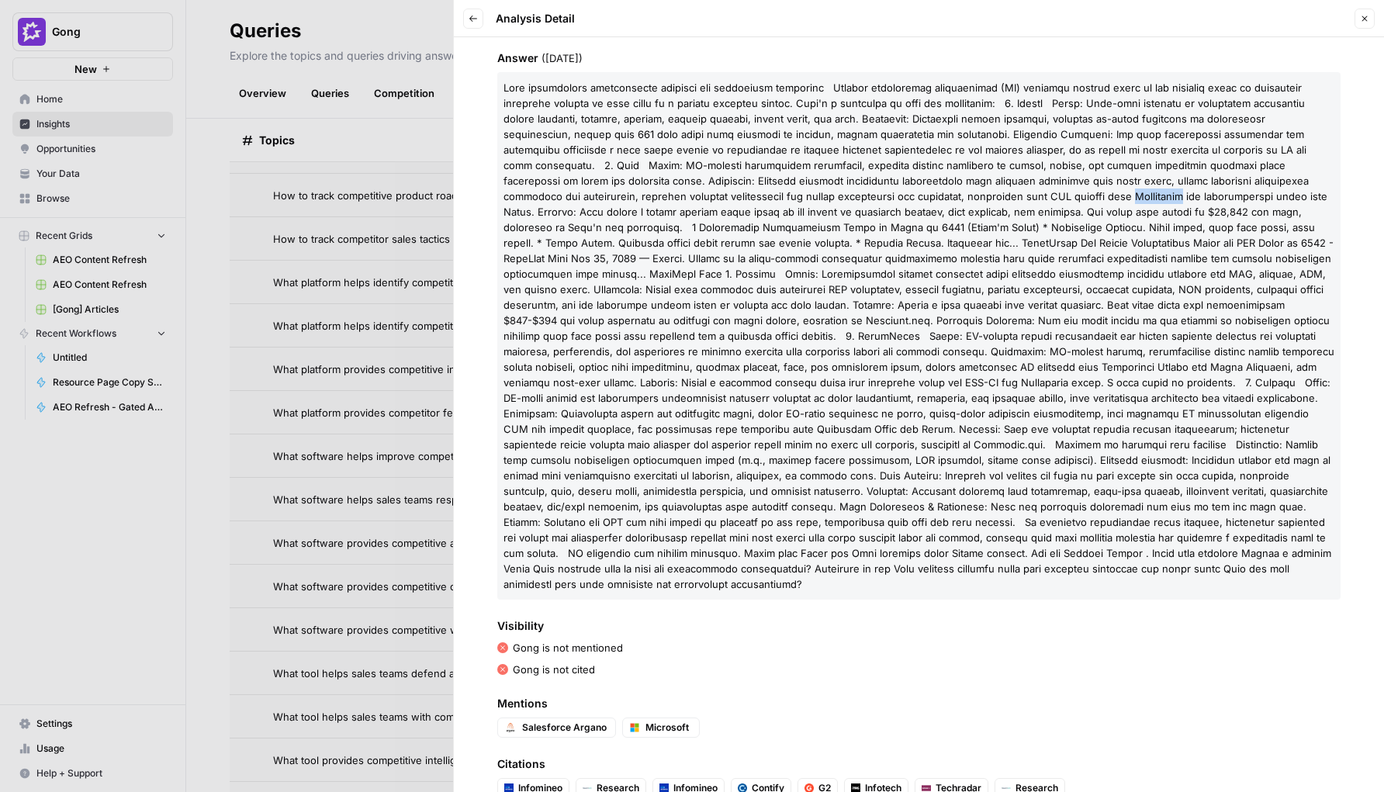
click at [474, 17] on icon "button" at bounding box center [473, 18] width 9 height 9
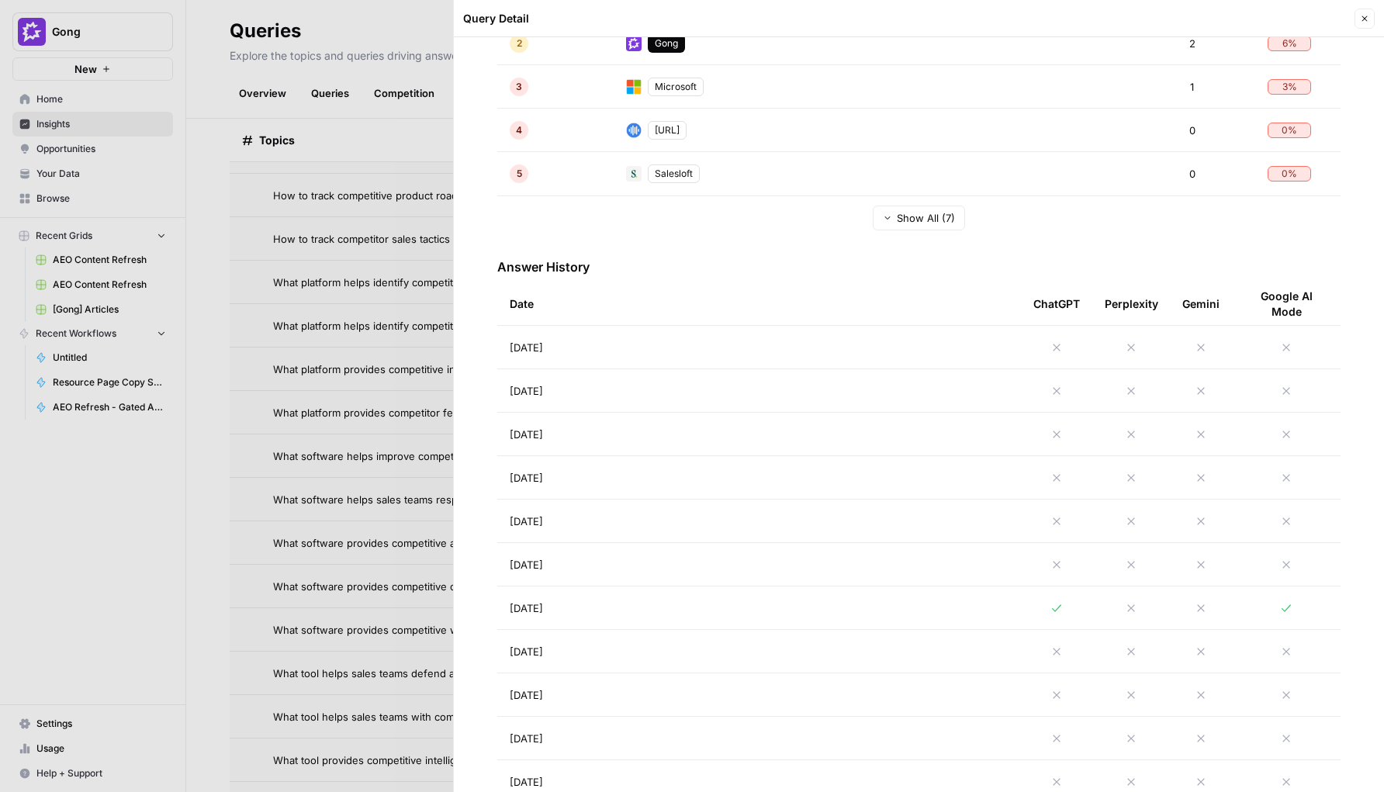
scroll to position [505, 0]
click at [573, 609] on td "Aug 15, 2025" at bounding box center [759, 607] width 524 height 43
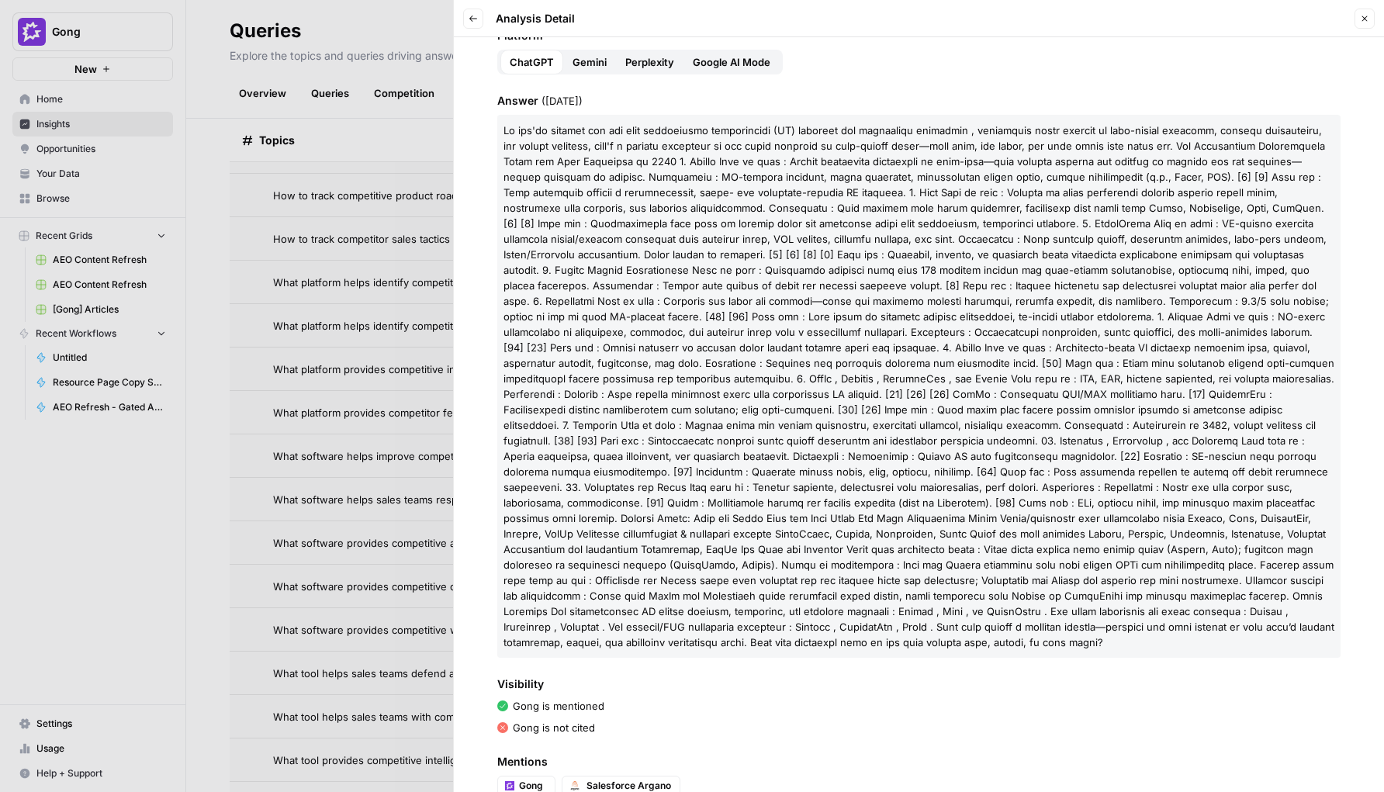
scroll to position [112, 0]
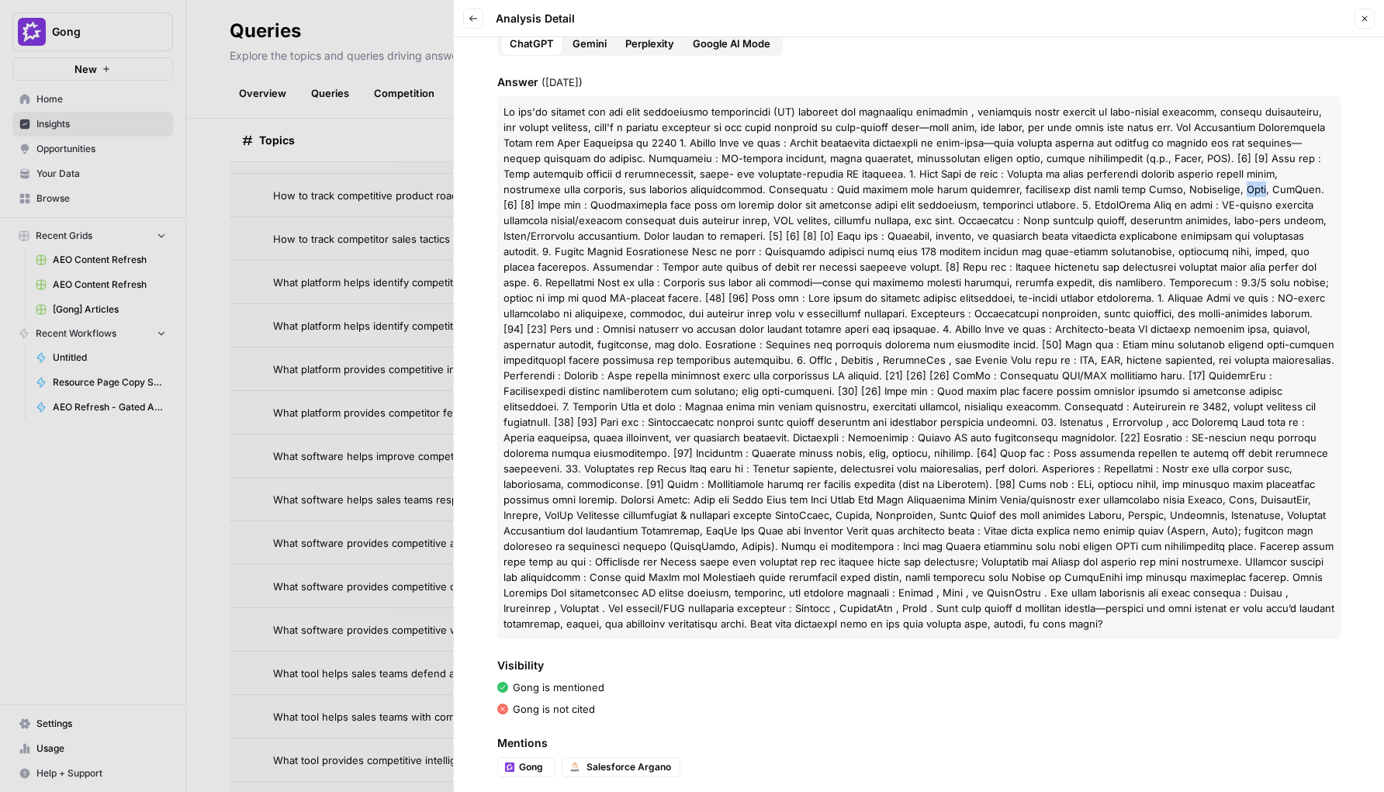
click at [601, 45] on span "Gemini" at bounding box center [590, 44] width 34 height 16
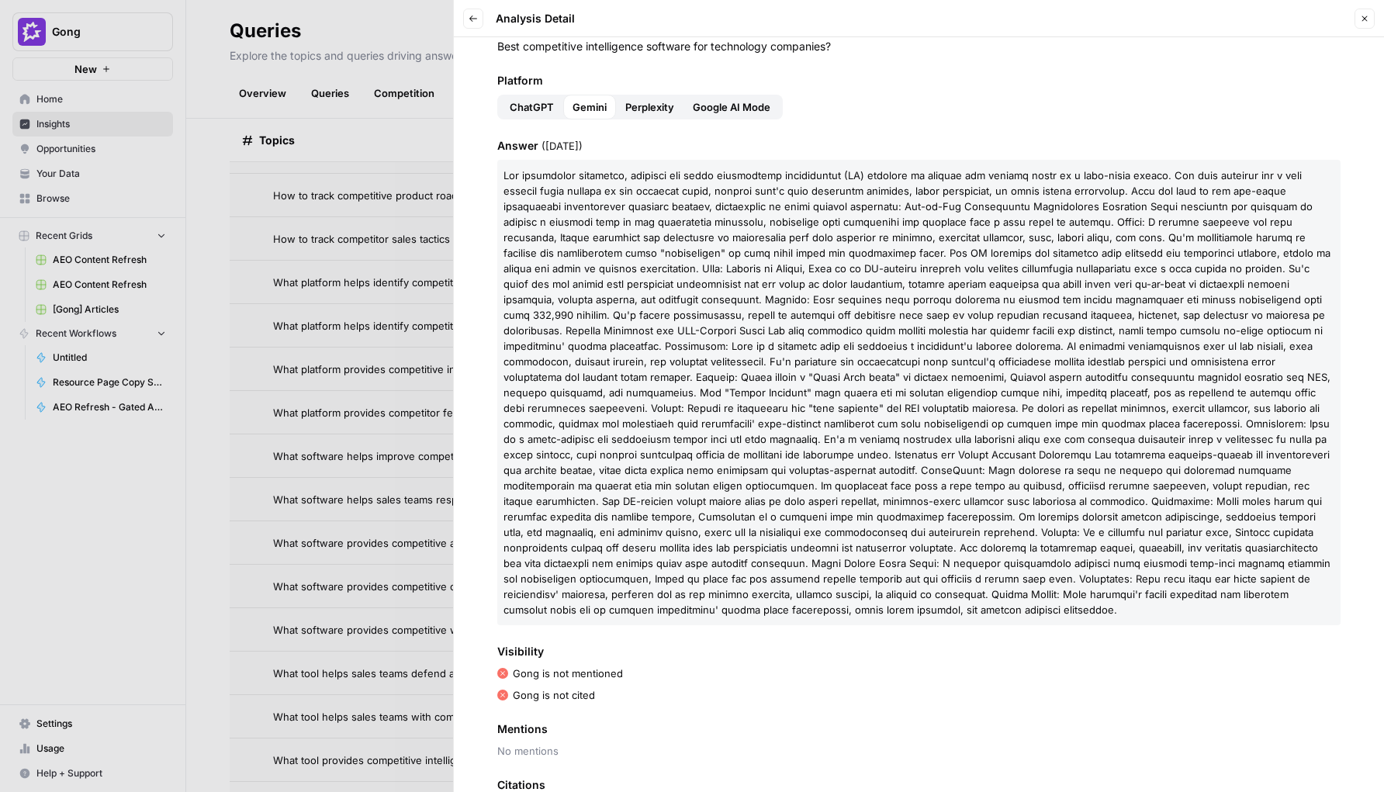
click at [668, 109] on span "Perplexity" at bounding box center [649, 107] width 49 height 16
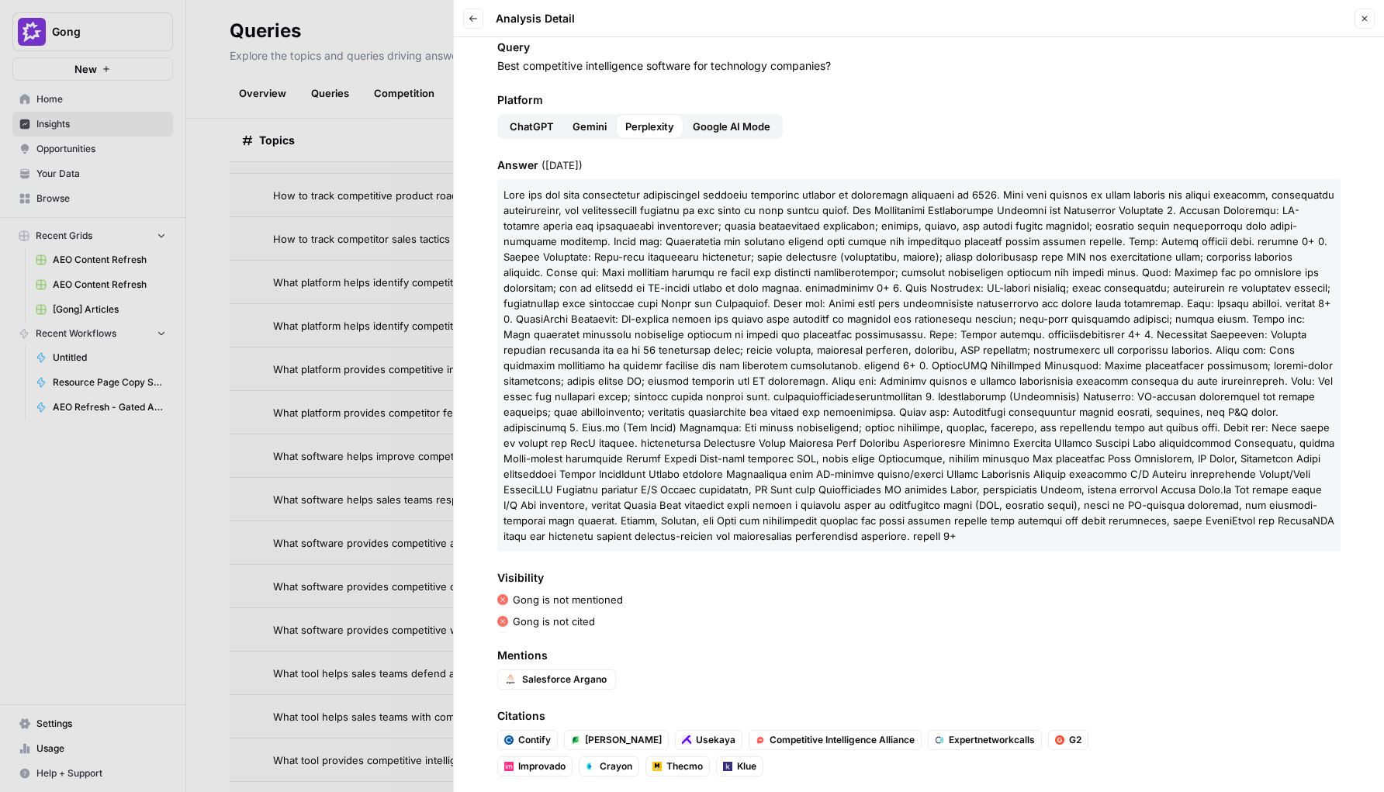
click at [715, 130] on span "Google AI Mode" at bounding box center [732, 127] width 78 height 16
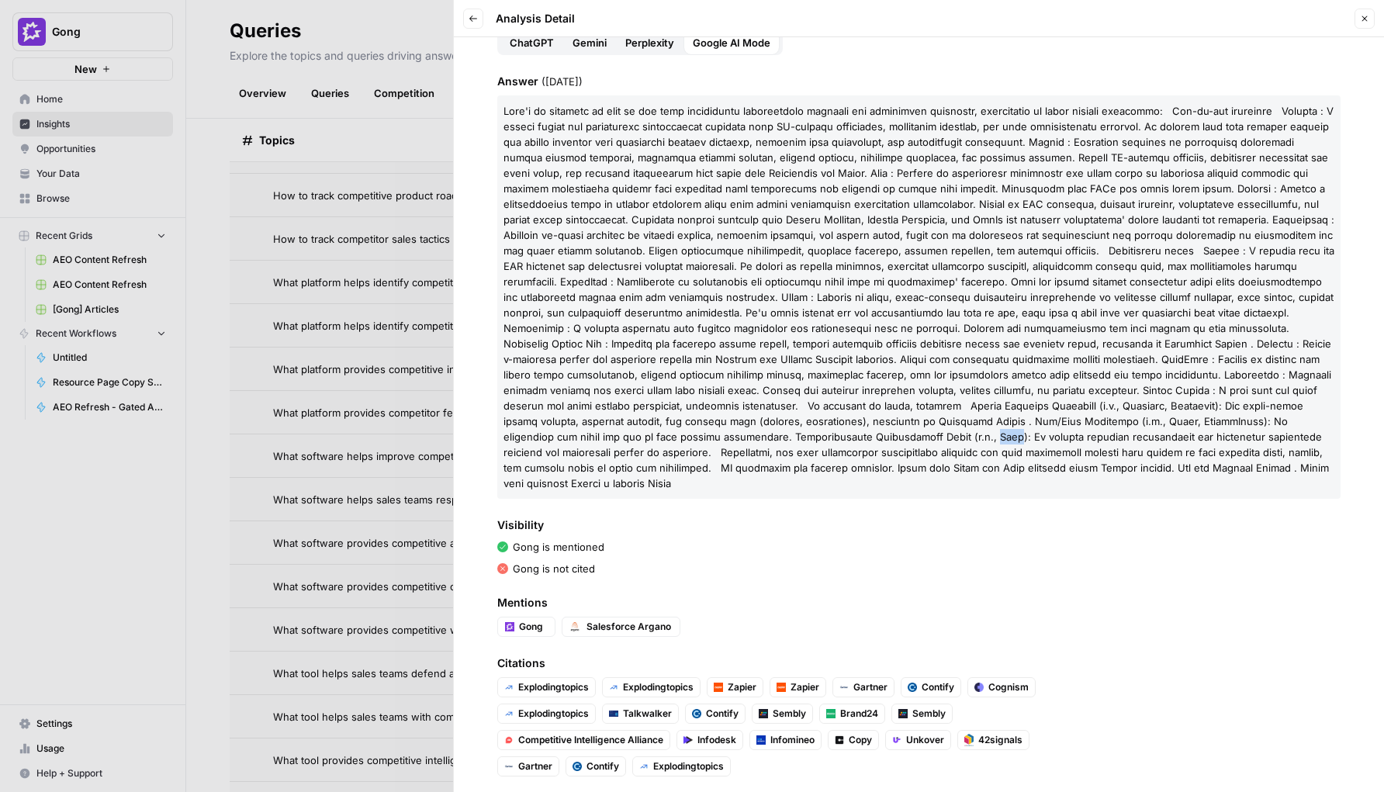
scroll to position [0, 0]
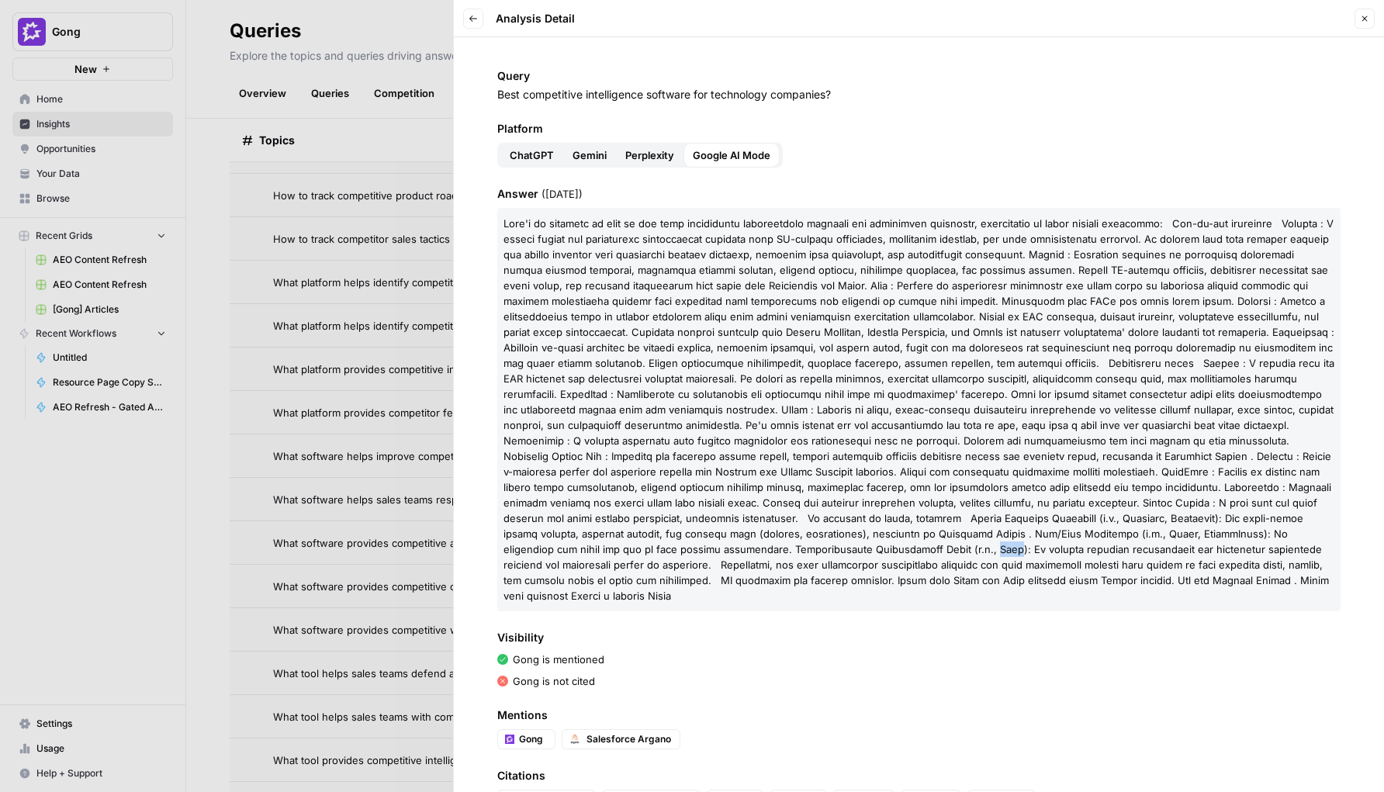
click at [473, 19] on icon "button" at bounding box center [473, 19] width 8 height 6
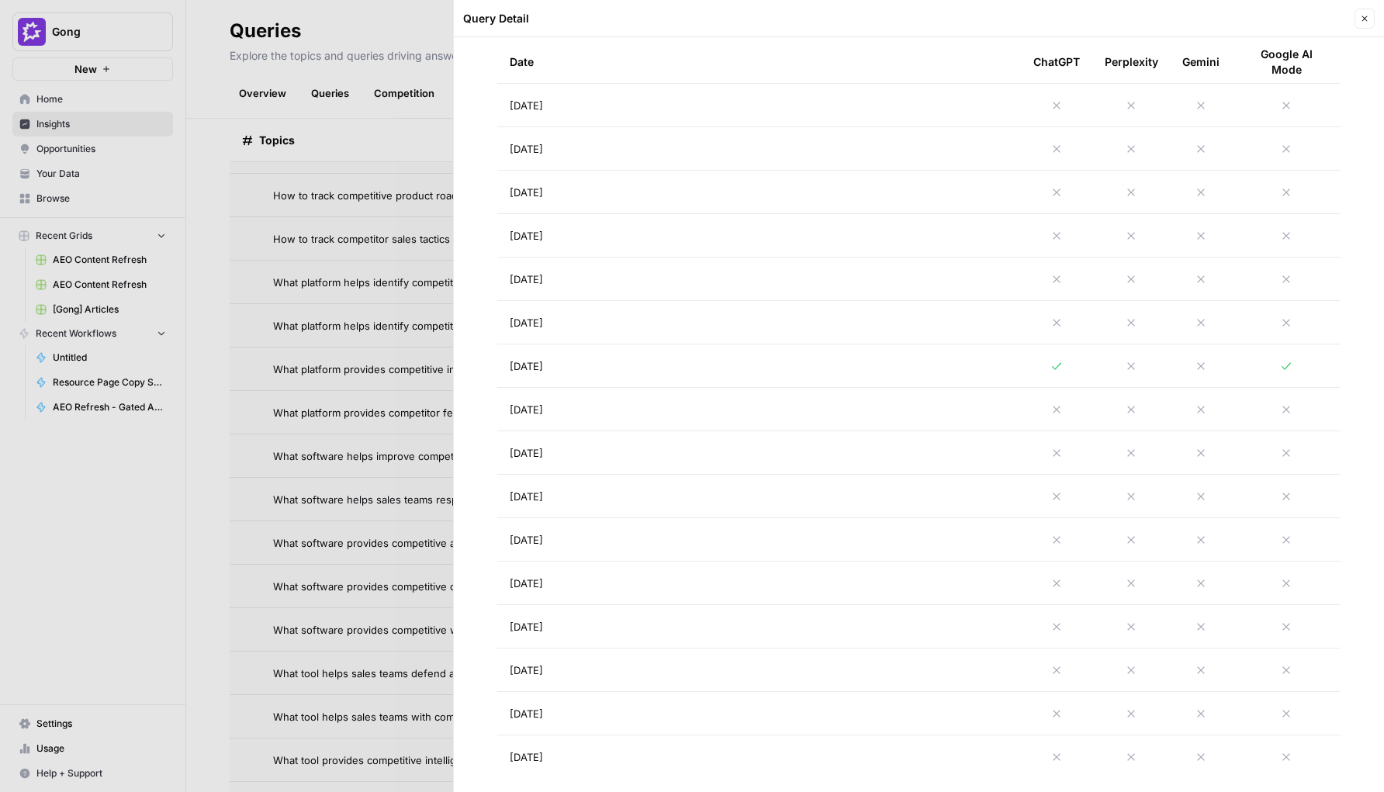
scroll to position [808, 0]
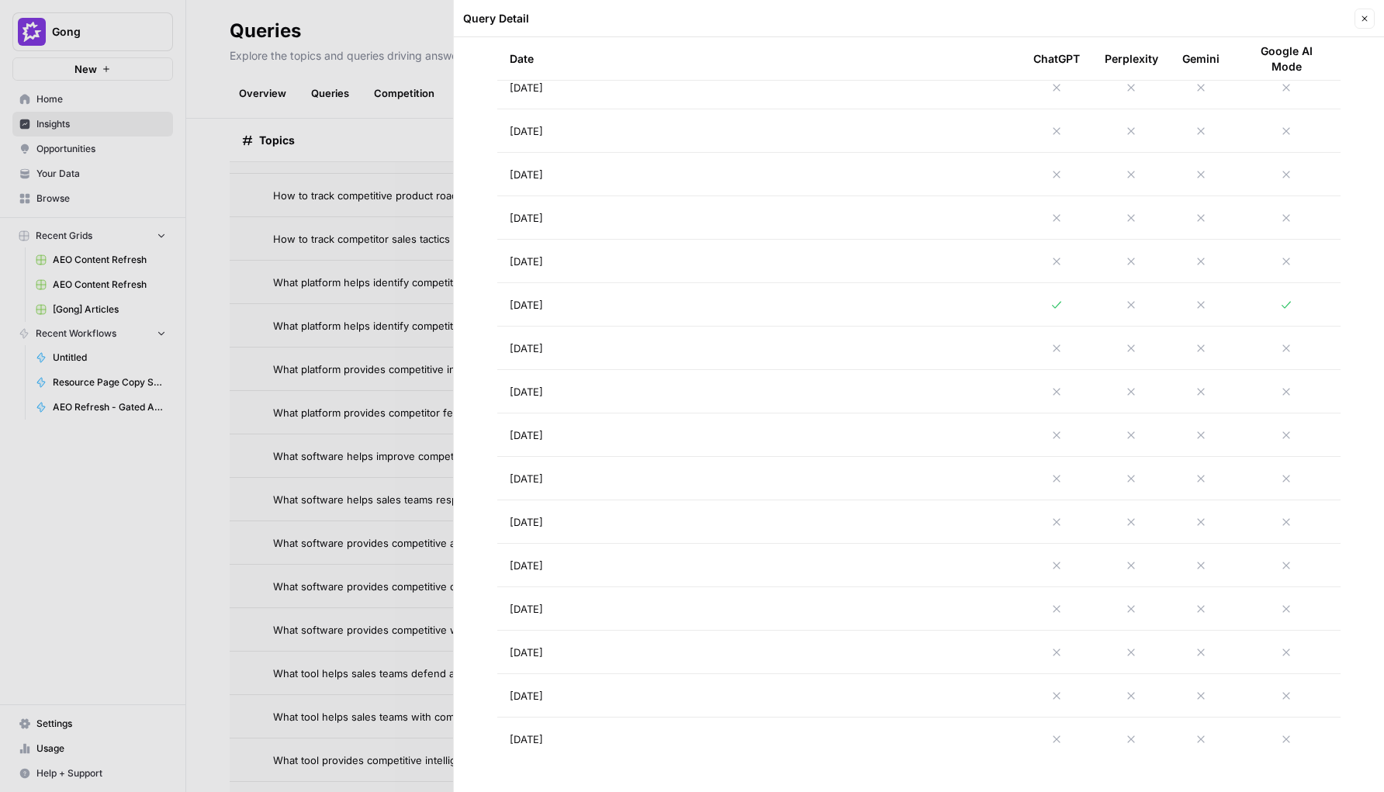
click at [424, 331] on div at bounding box center [692, 396] width 1384 height 792
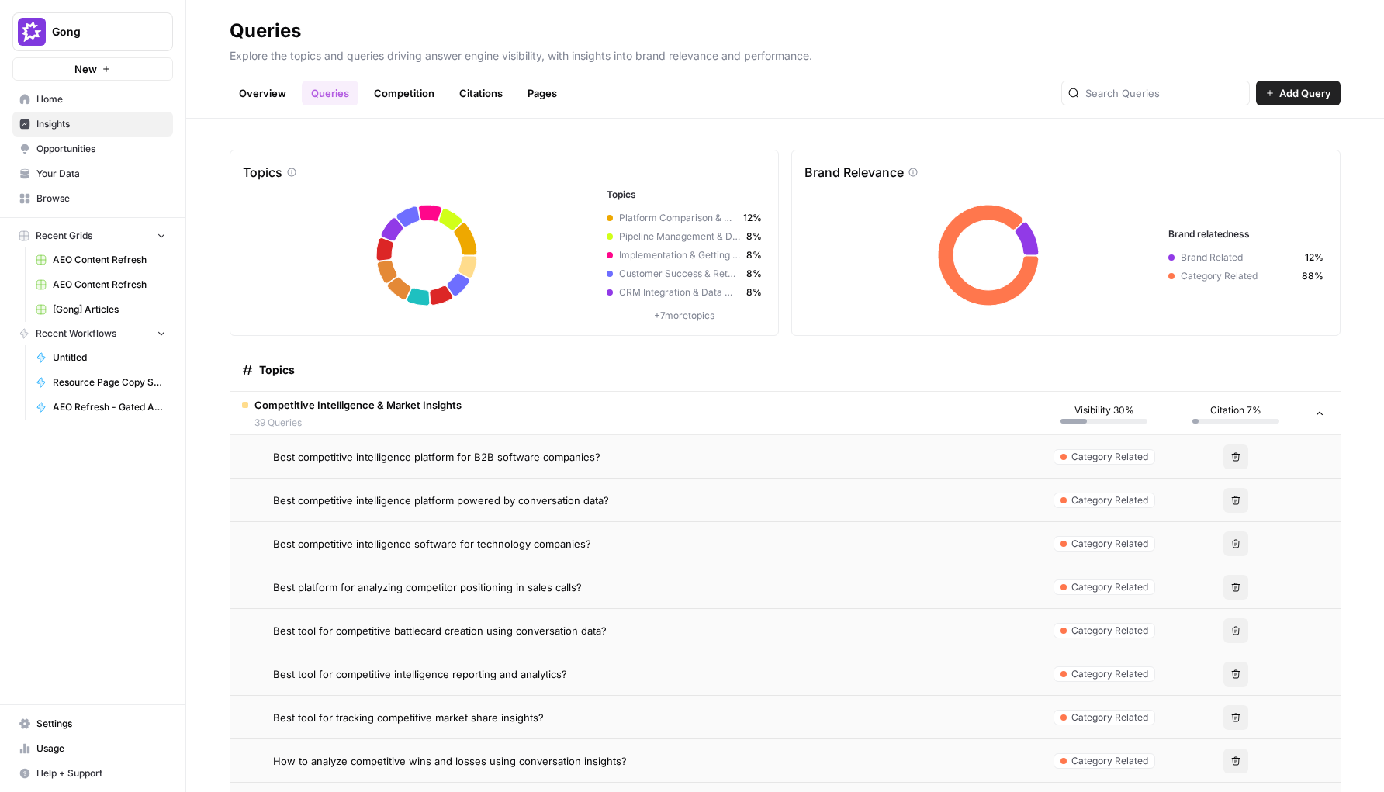
click at [390, 423] on span "39 Queries" at bounding box center [357, 423] width 207 height 14
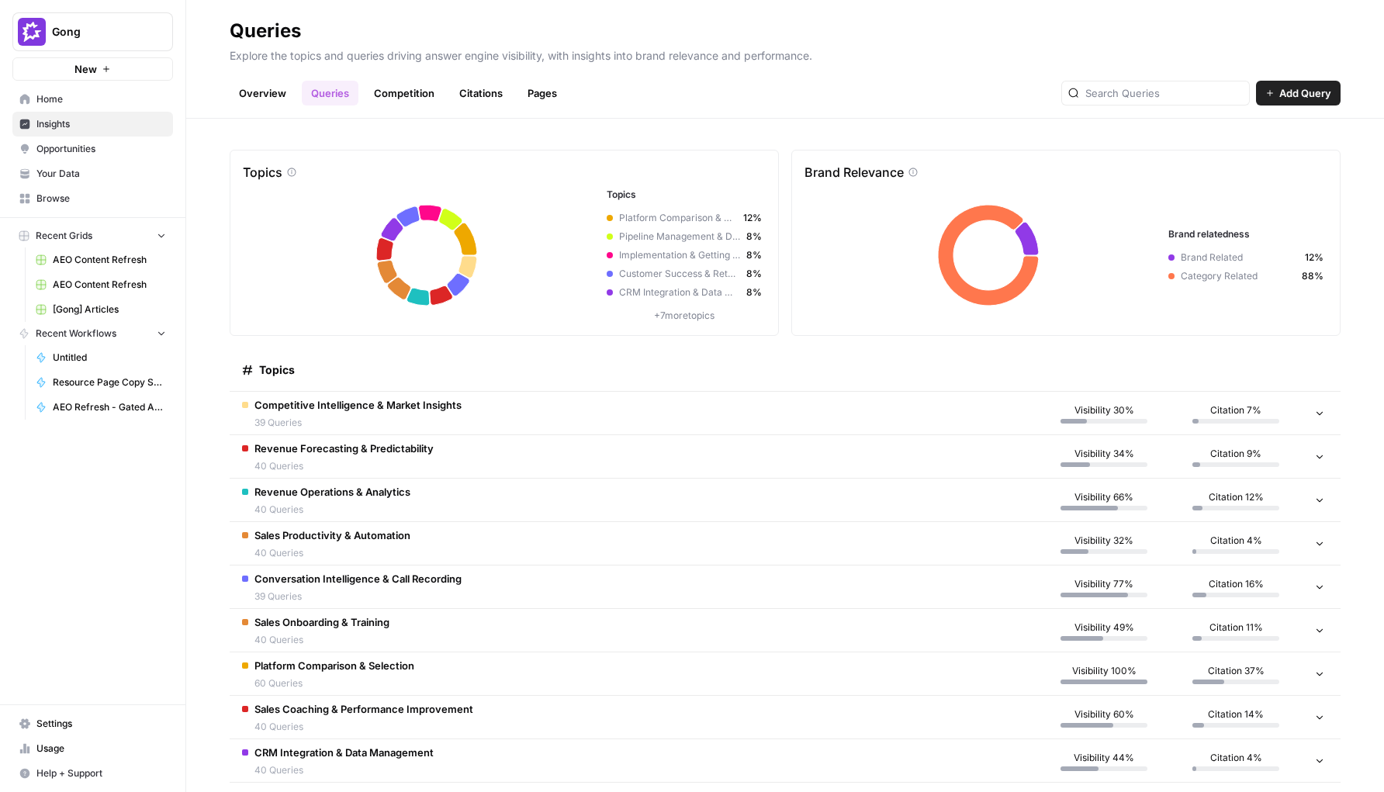
click at [471, 91] on link "Citations" at bounding box center [481, 93] width 62 height 25
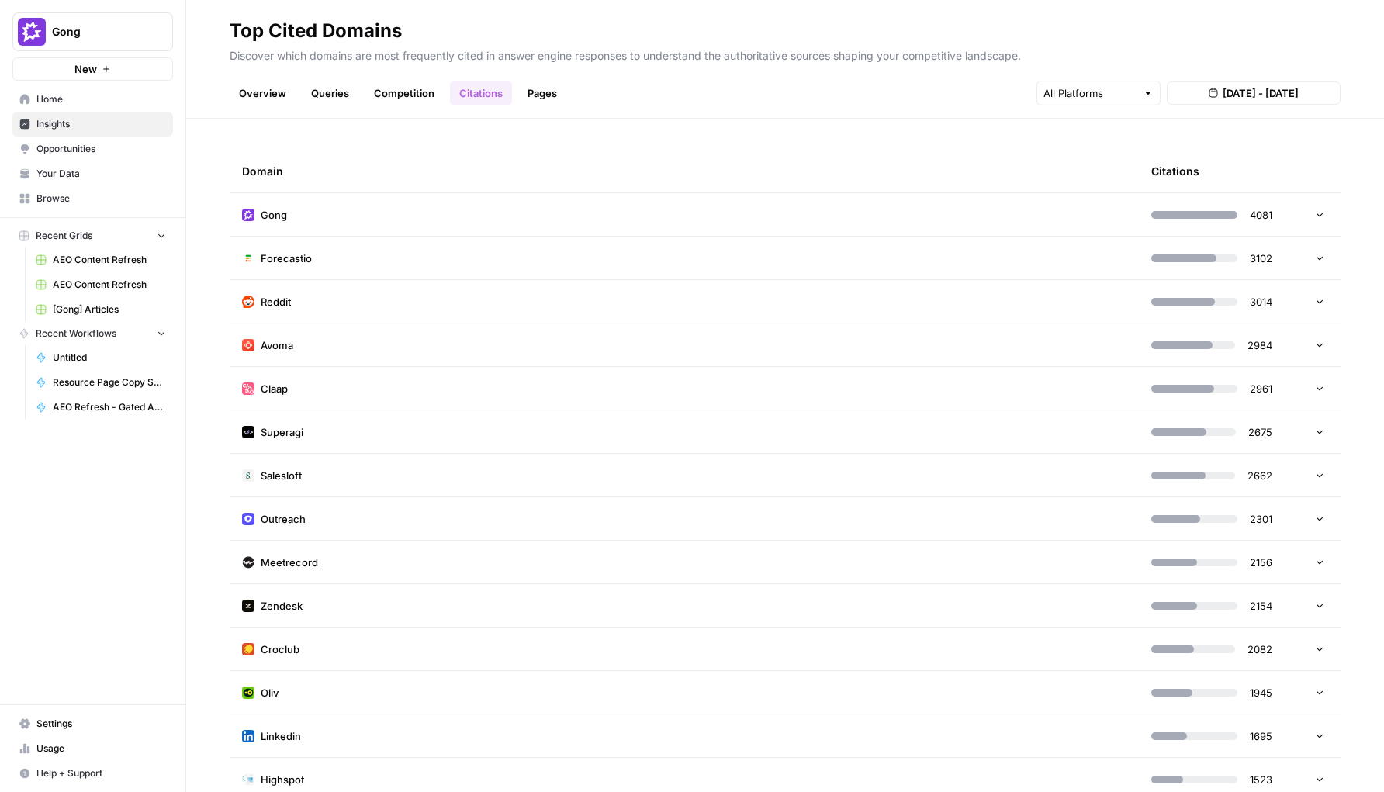
click at [286, 217] on span "Gong" at bounding box center [274, 215] width 26 height 16
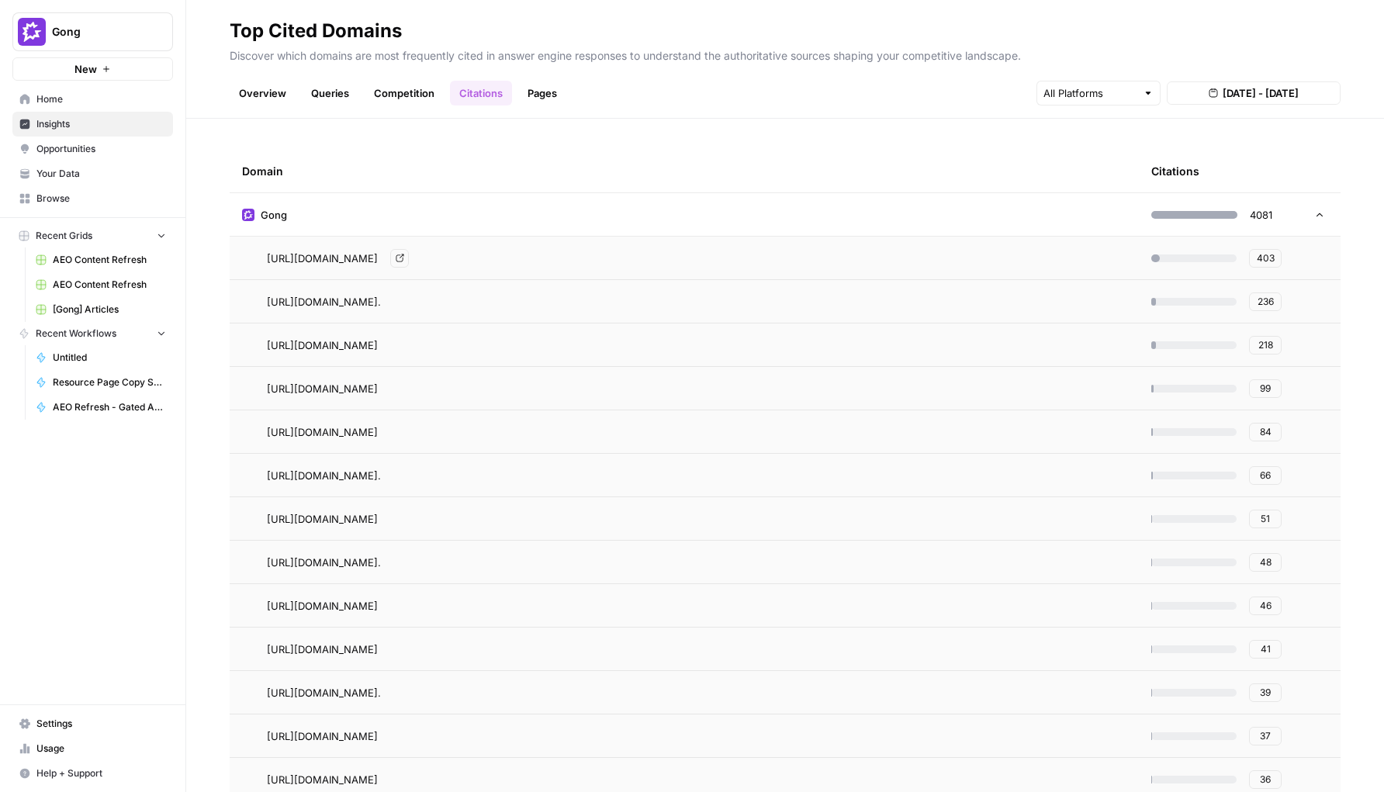
click at [409, 260] on link "Go to page" at bounding box center [399, 258] width 19 height 19
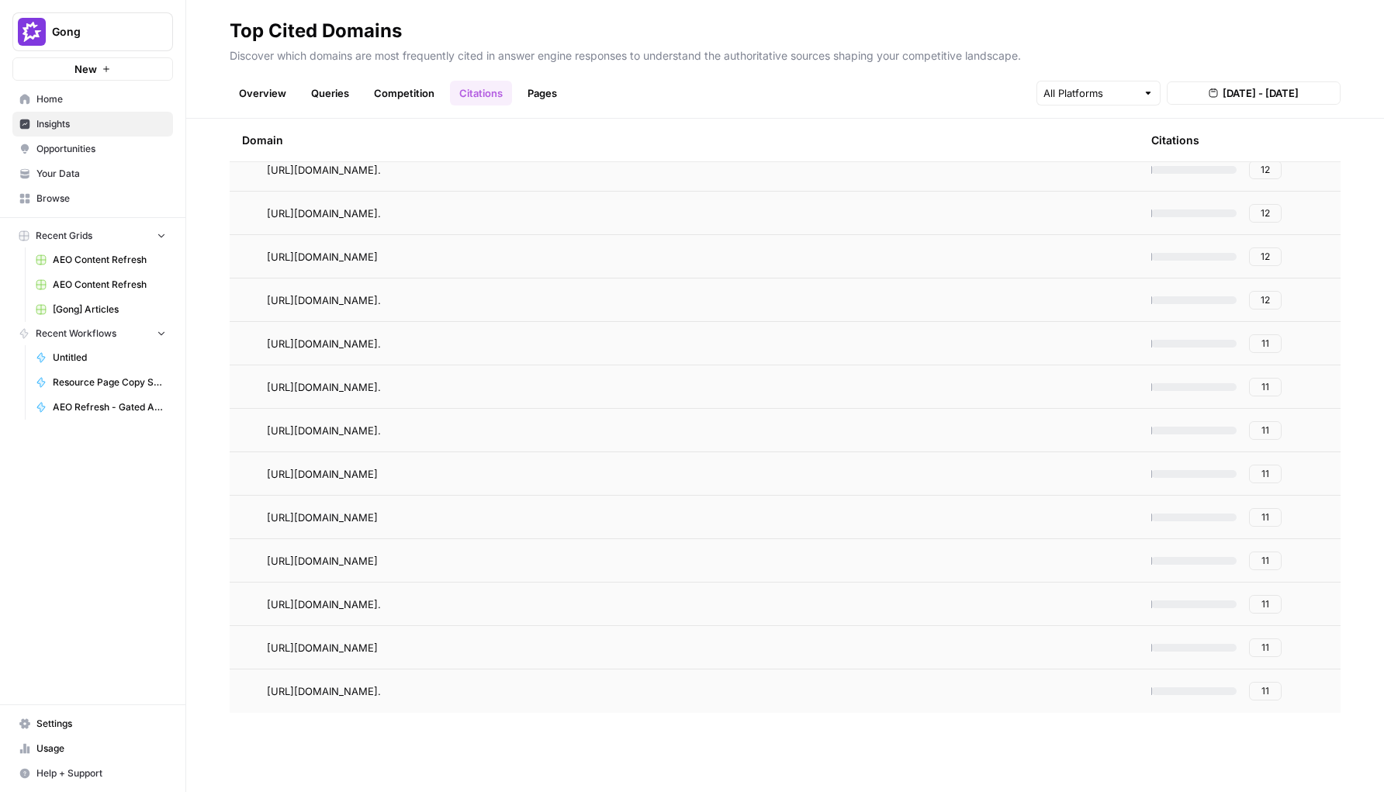
scroll to position [3156, 0]
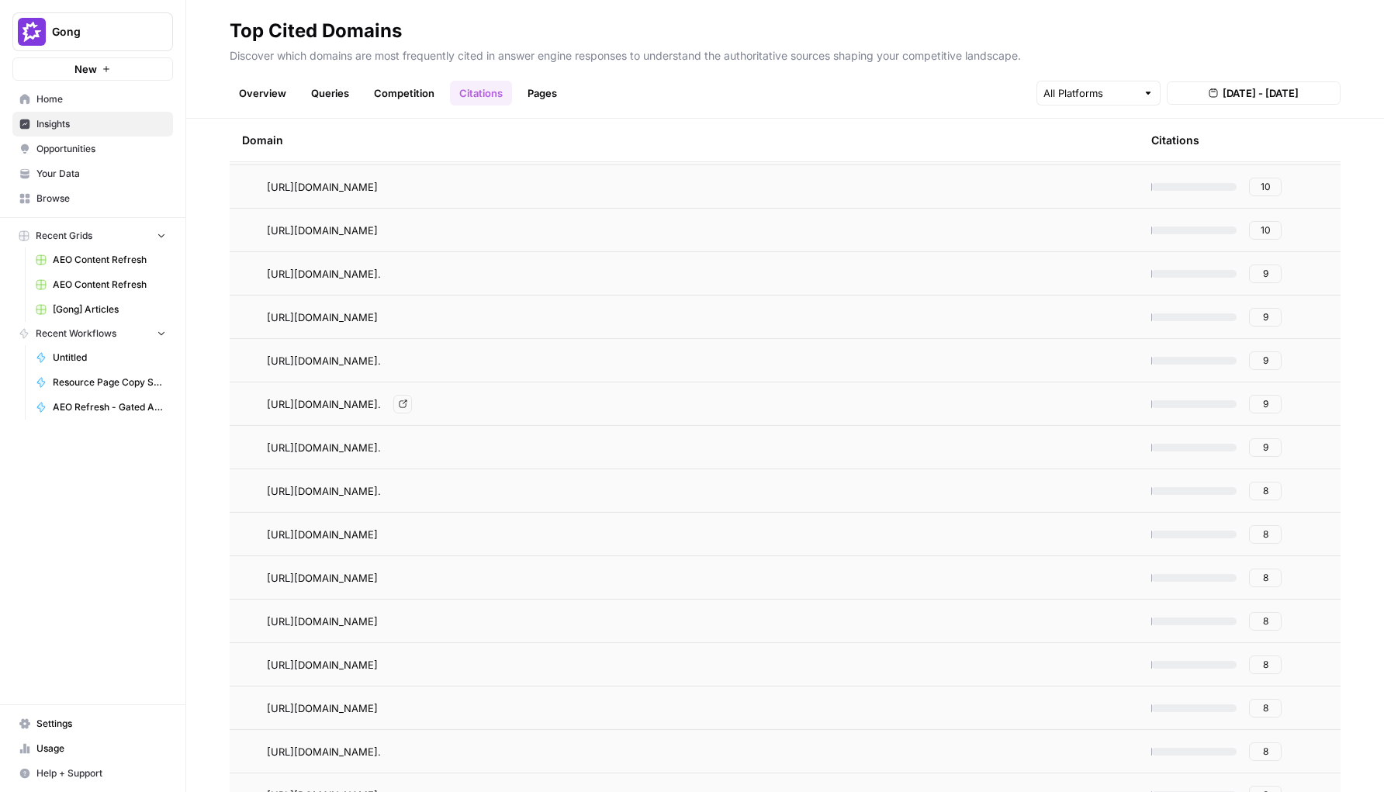
click at [407, 401] on icon "Go to page https://www.gong.io/sales-enablement/#:~:text=KEY%20BENEFITS,sales%2…" at bounding box center [403, 404] width 8 height 8
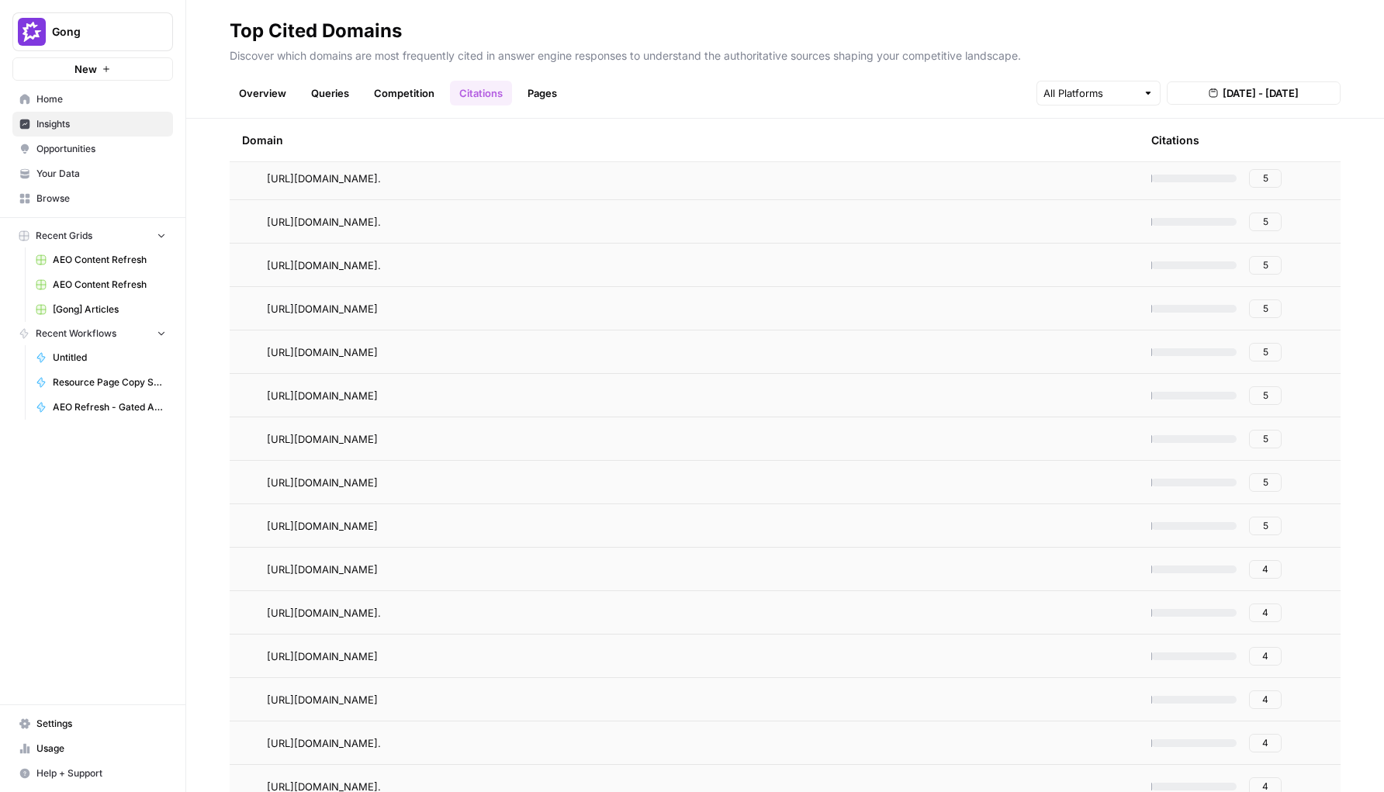
scroll to position [6175, 0]
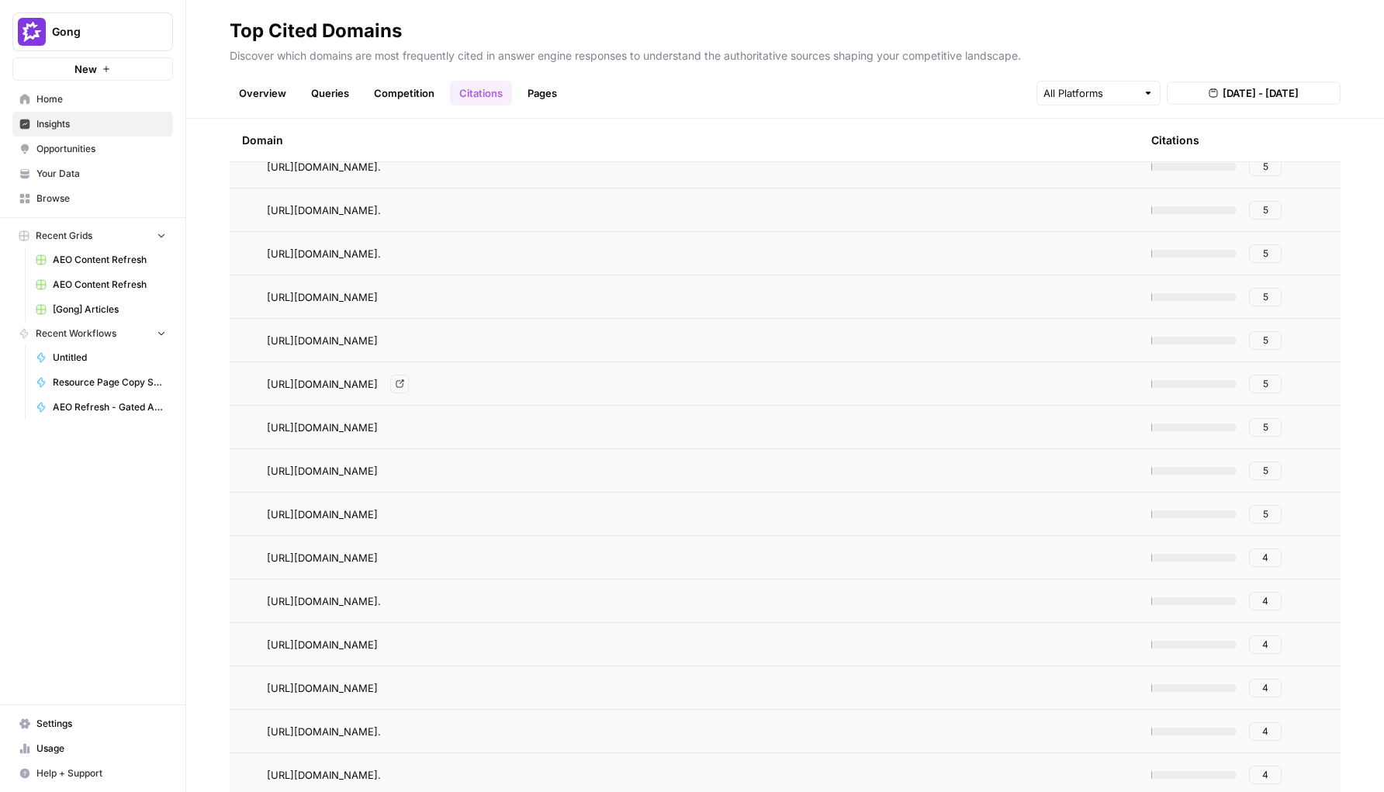
click at [404, 383] on icon "Go to page https://www.gong.io/sales-team-productivity-software/#:~:text=What%2…" at bounding box center [400, 383] width 9 height 9
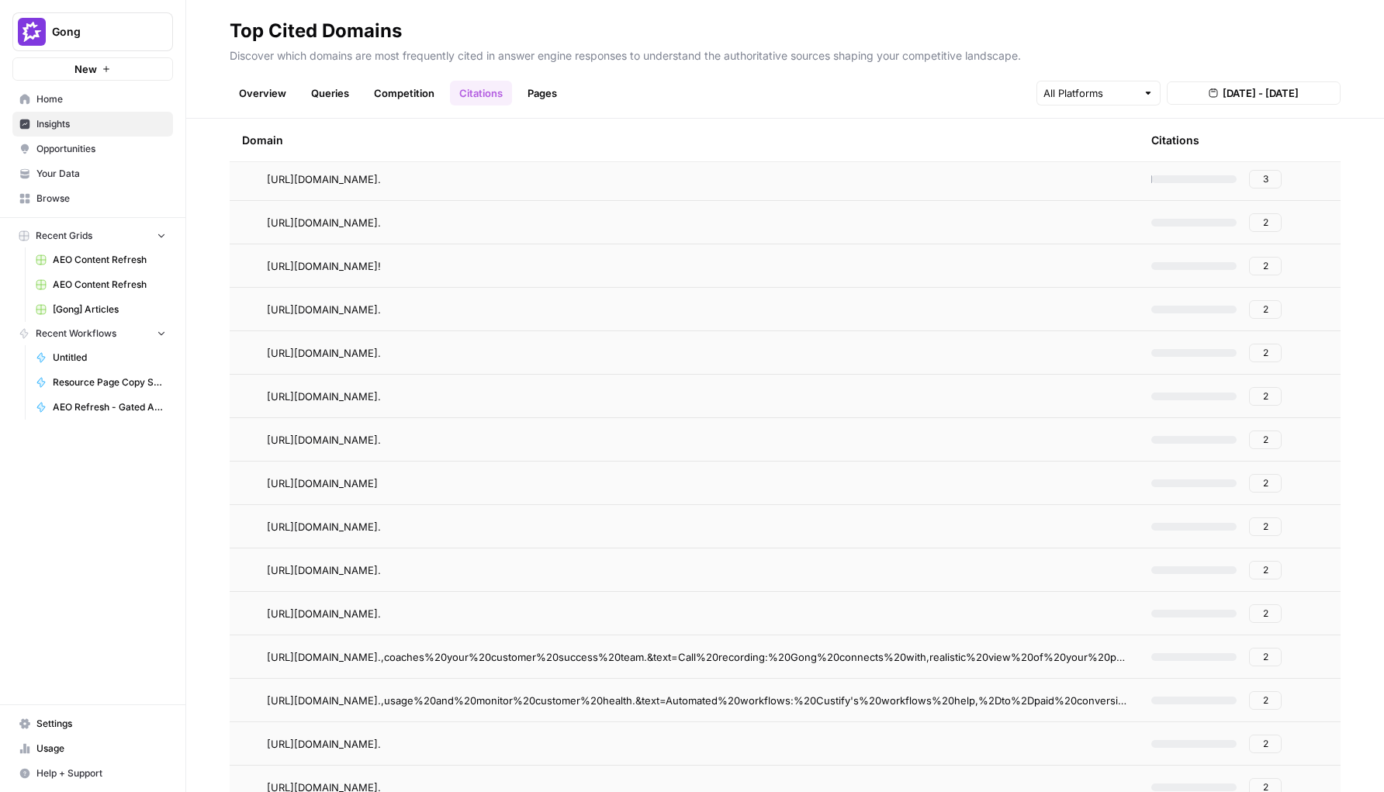
scroll to position [12112, 0]
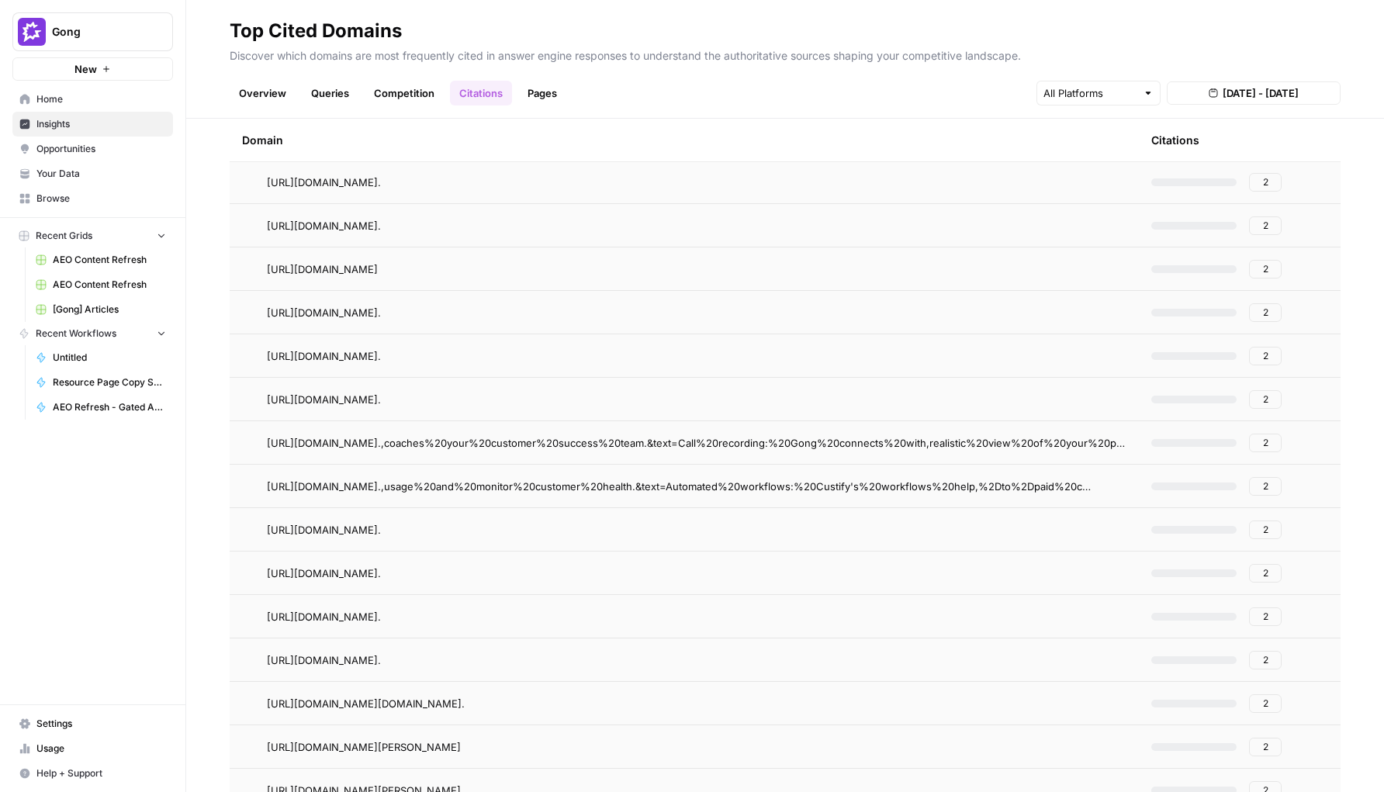
click at [1111, 488] on link "Go to page" at bounding box center [1117, 486] width 19 height 19
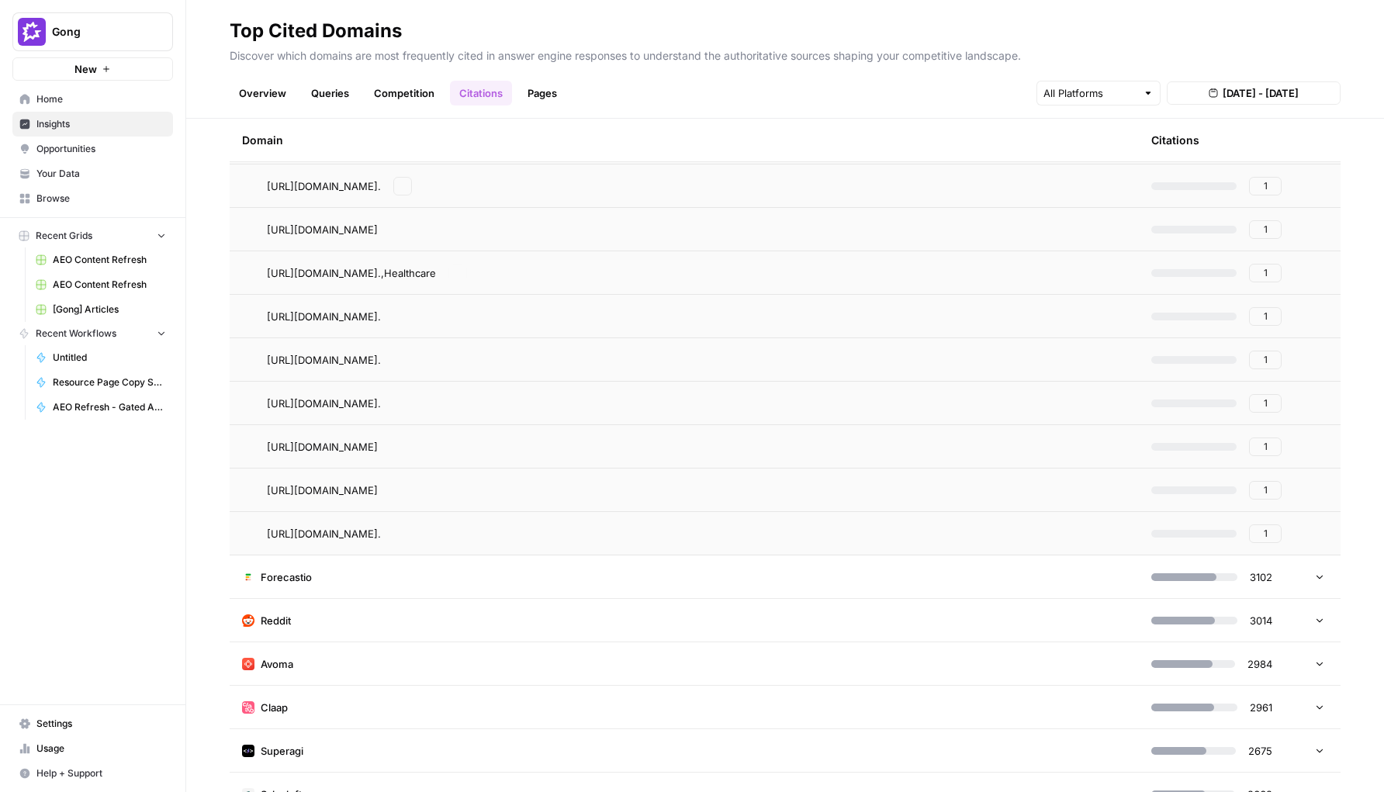
scroll to position [36682, 0]
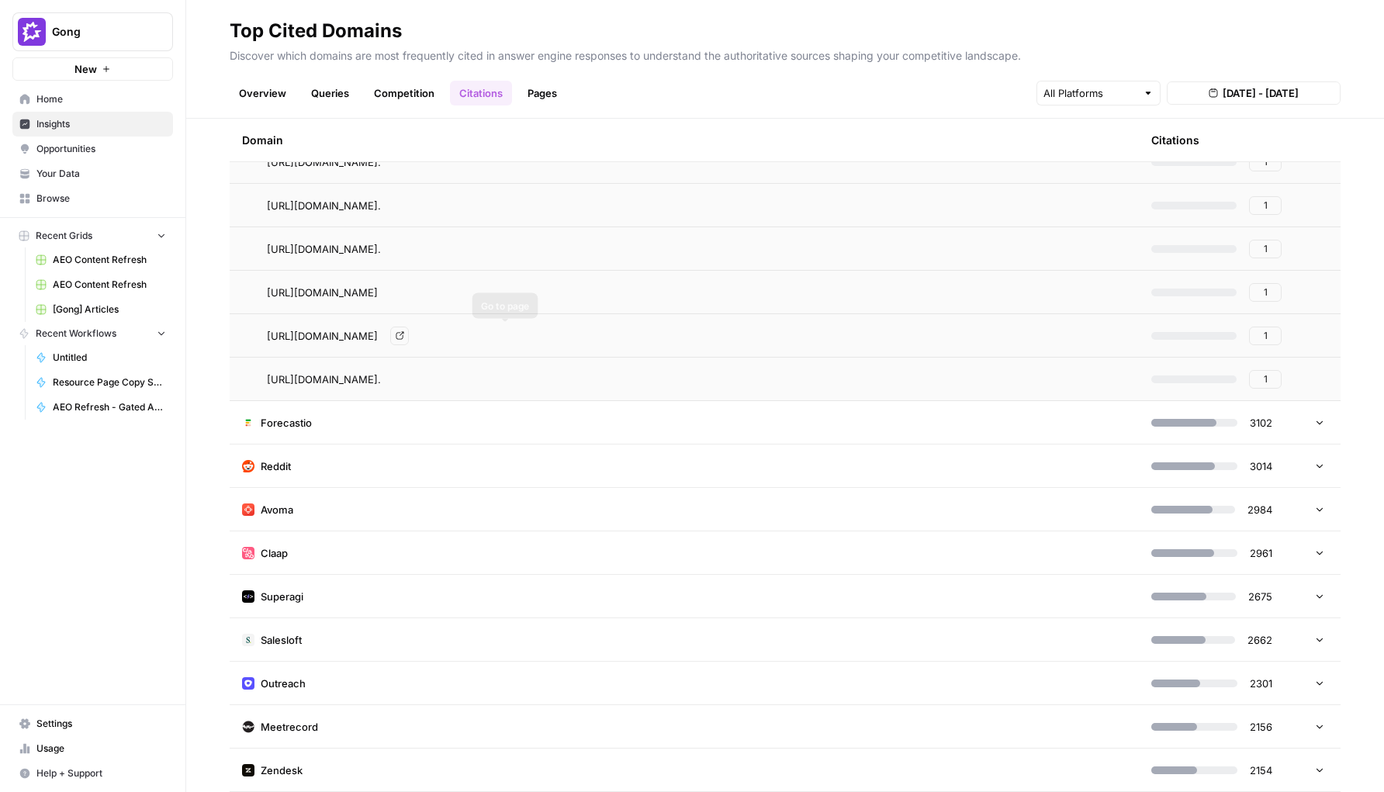
click at [404, 338] on icon "Go to page https://www.gong.io/zoom-call-transcription/" at bounding box center [400, 335] width 9 height 9
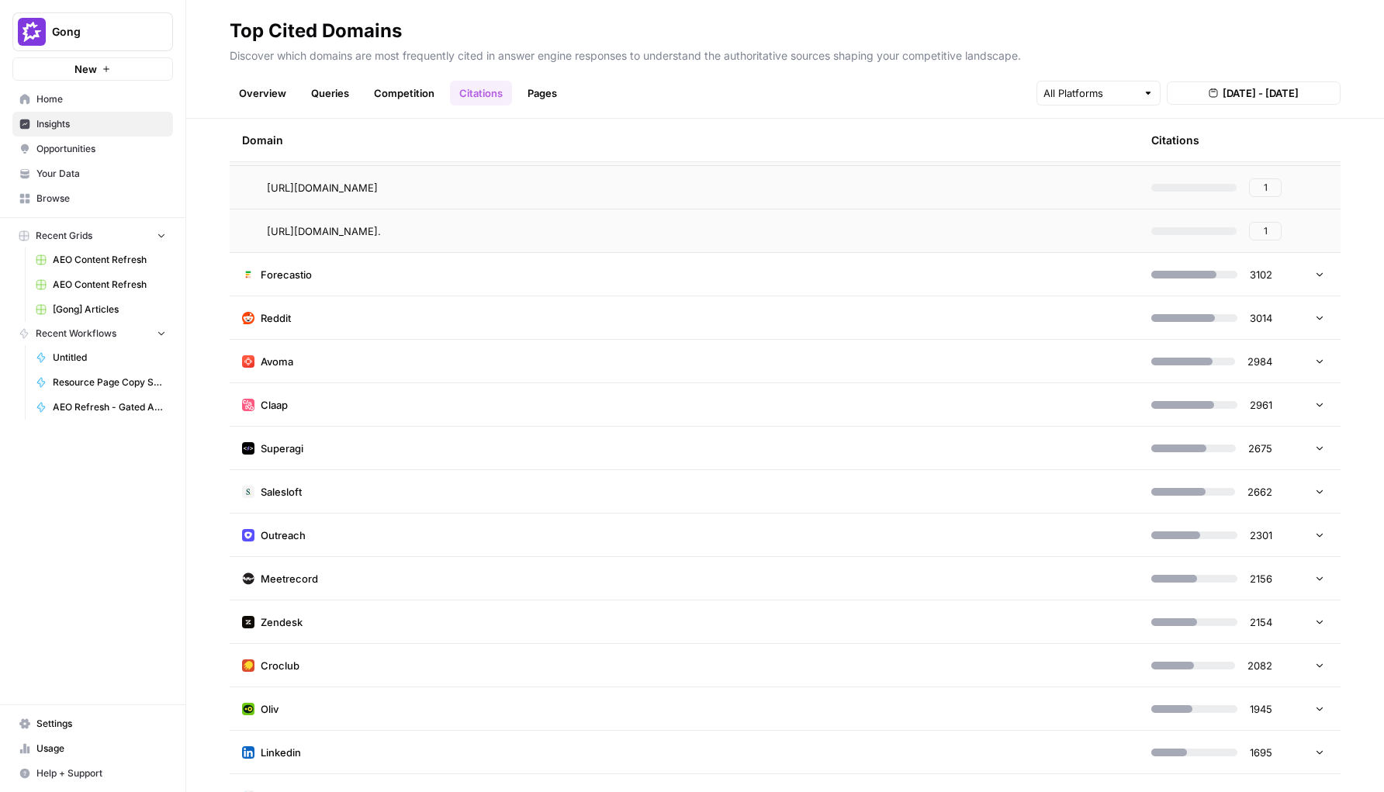
scroll to position [36879, 0]
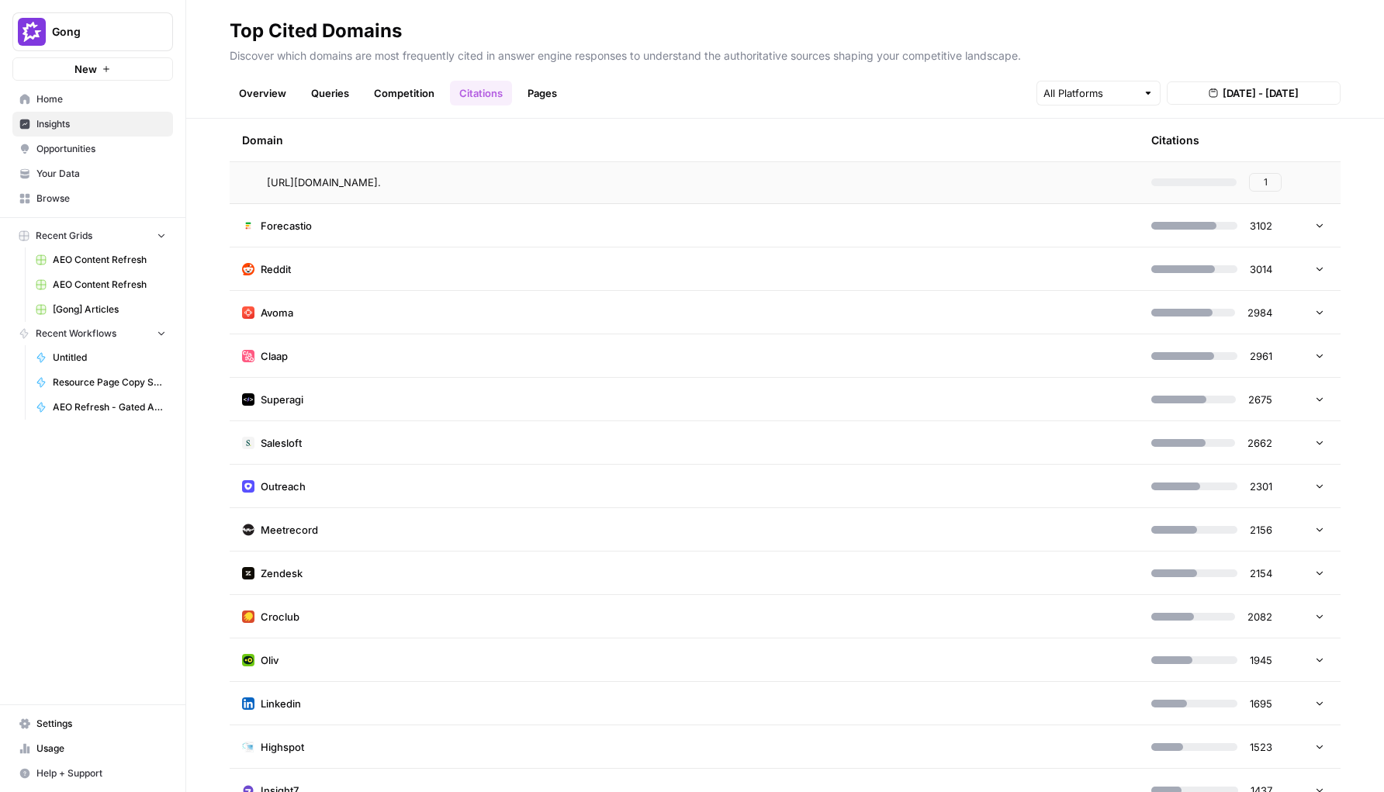
click at [407, 354] on td "Claap" at bounding box center [684, 355] width 909 height 43
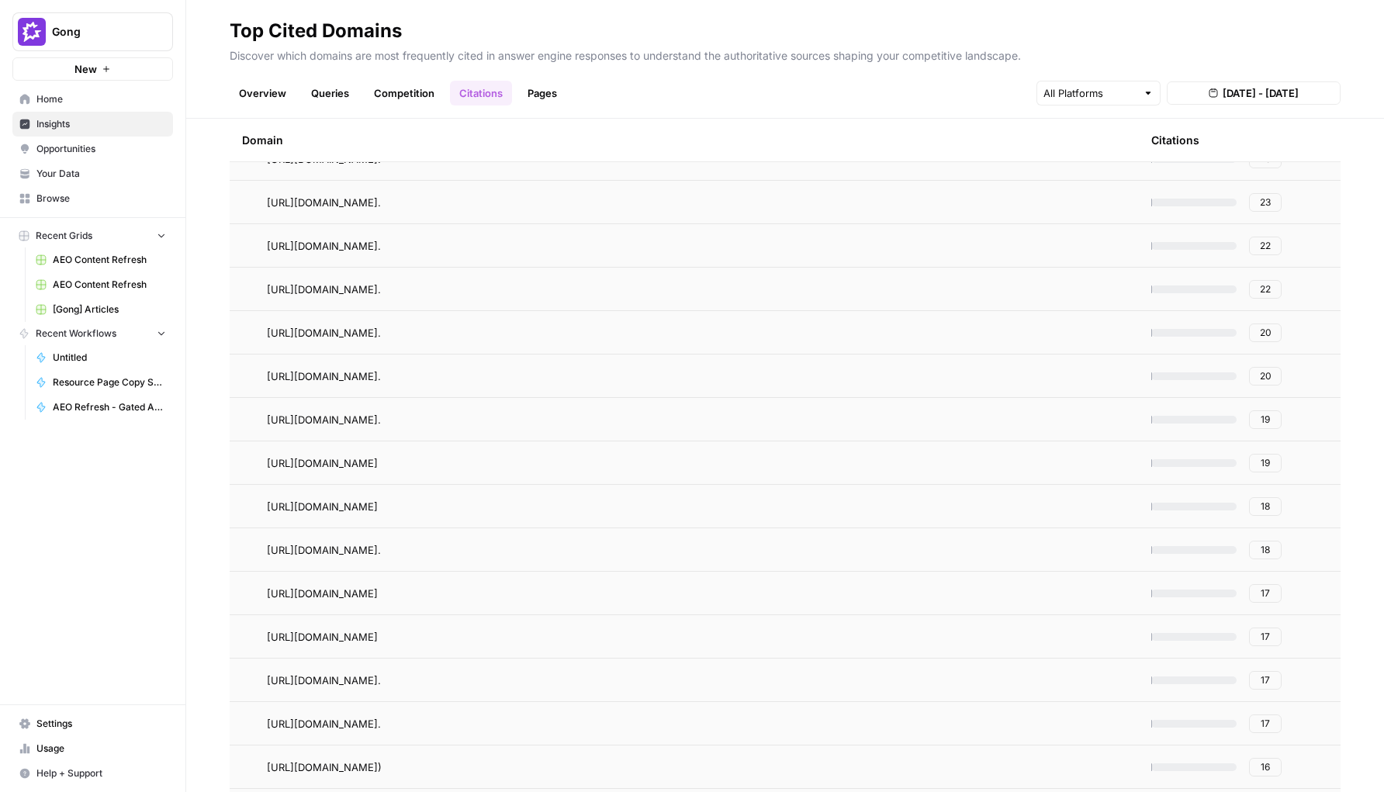
scroll to position [37914, 0]
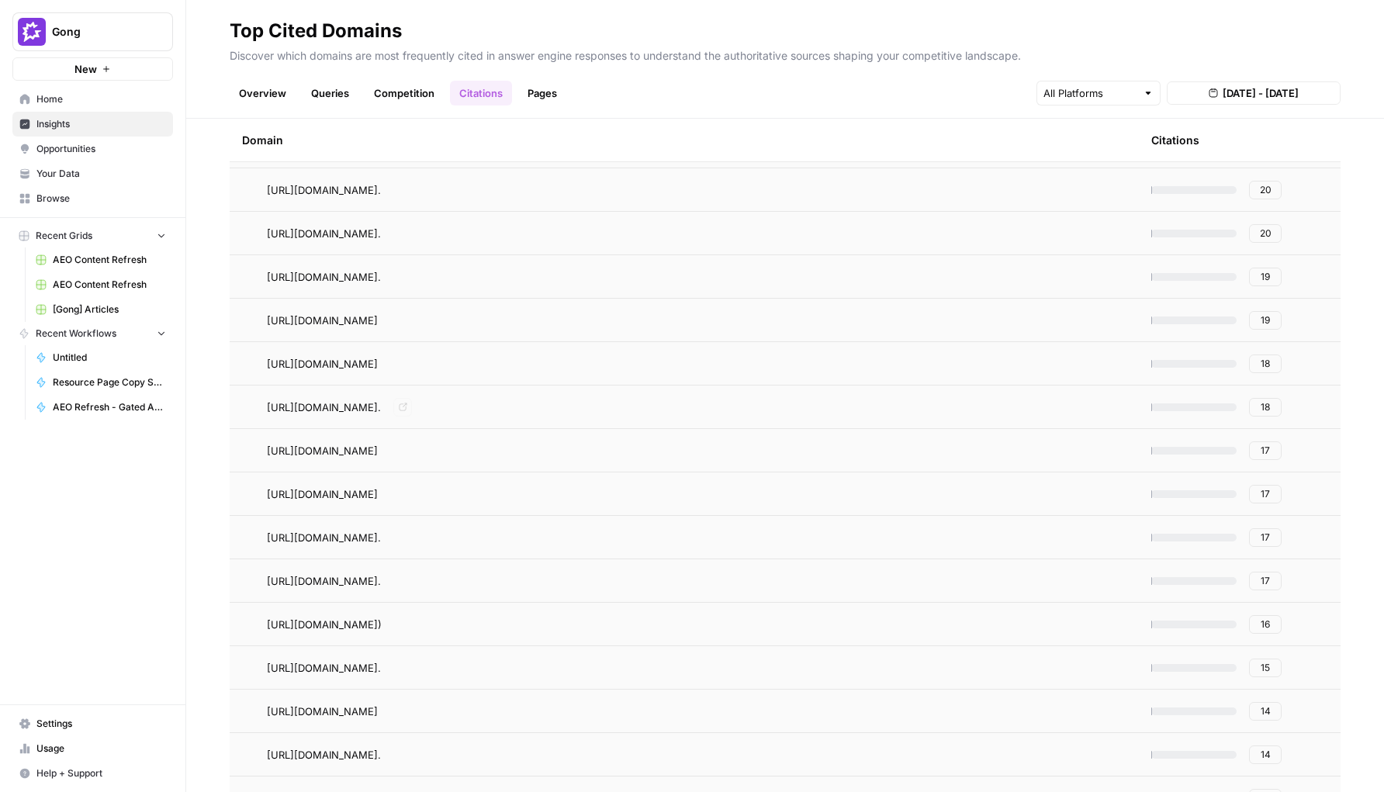
click at [412, 406] on link "Go to page" at bounding box center [402, 407] width 19 height 19
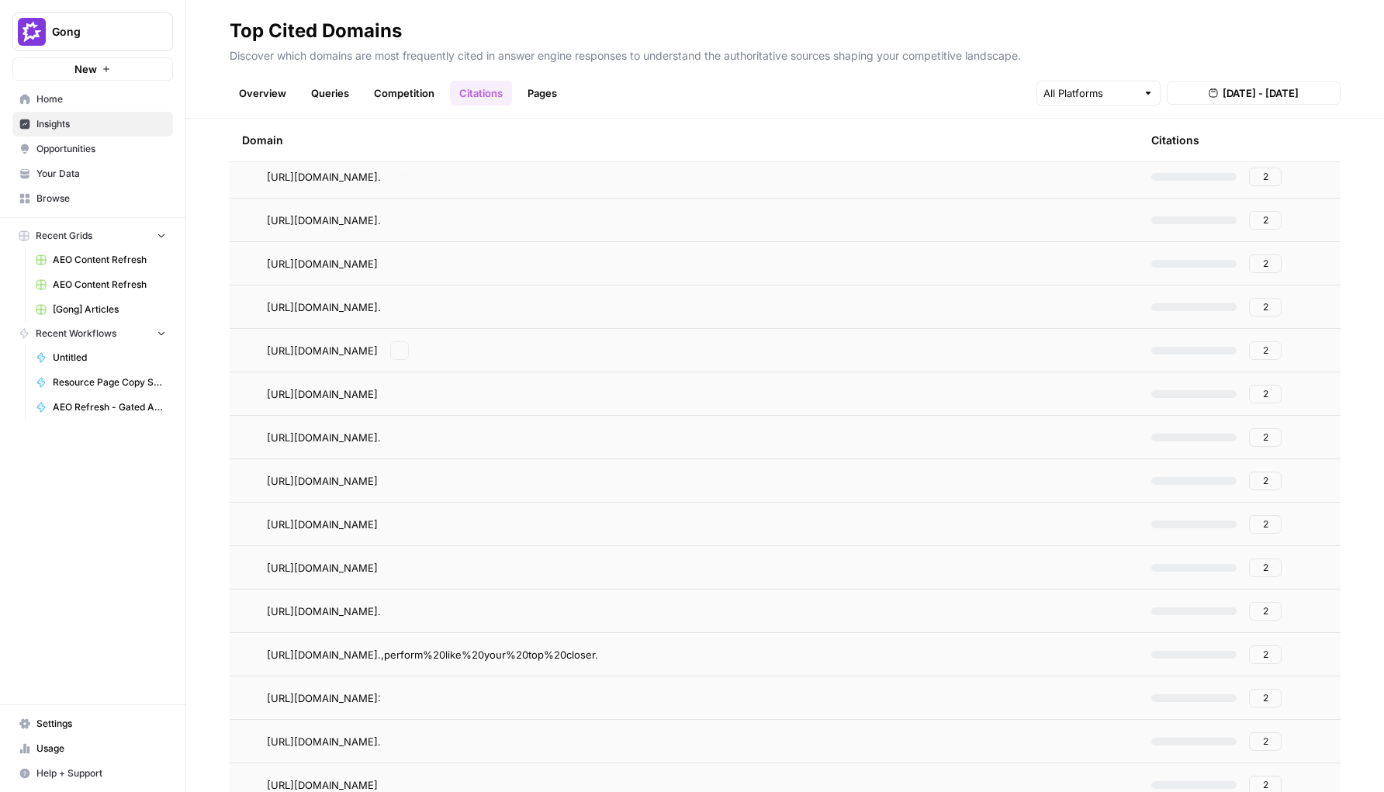
scroll to position [45793, 0]
click at [409, 389] on link "Go to page" at bounding box center [399, 392] width 19 height 19
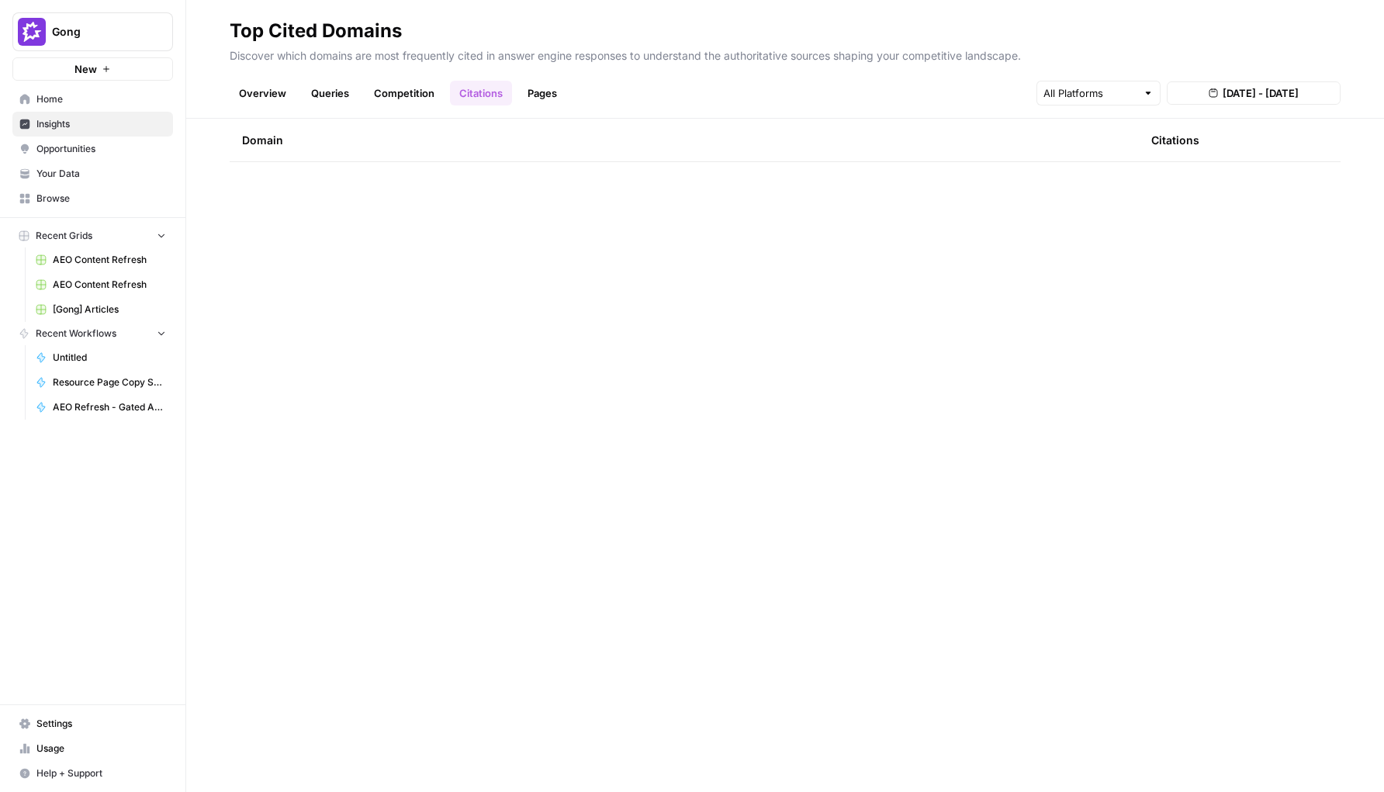
scroll to position [0, 0]
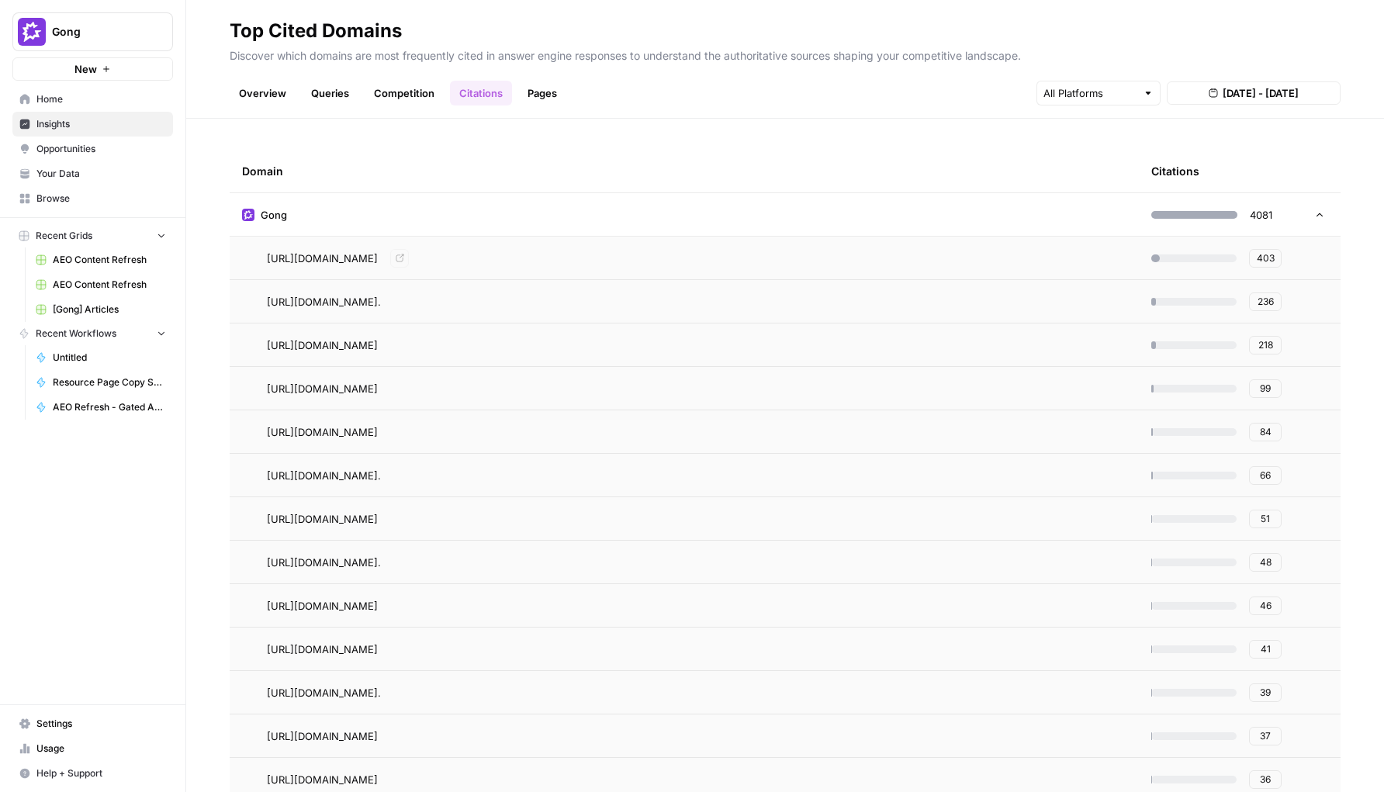
click at [575, 225] on td "Gong" at bounding box center [684, 214] width 909 height 43
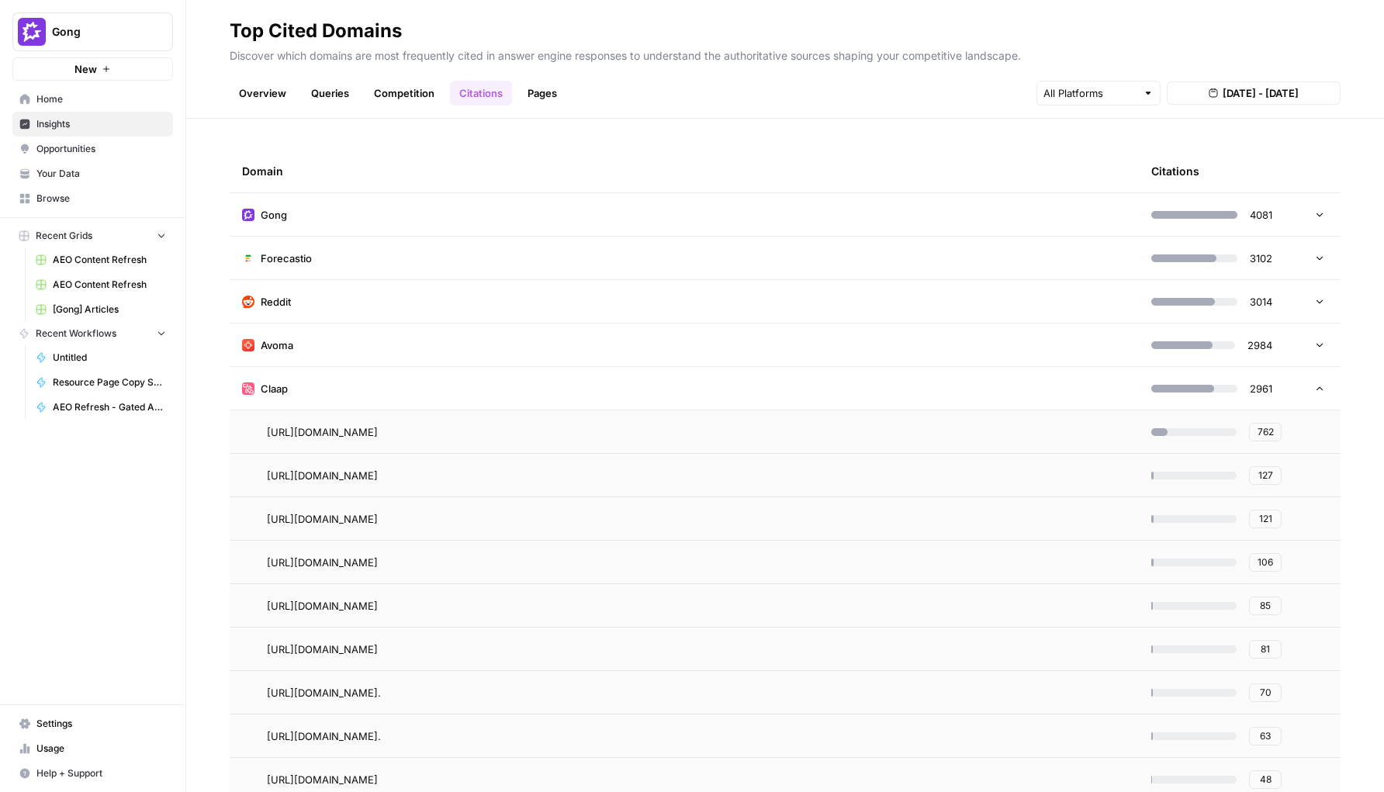
click at [497, 372] on td "Claap" at bounding box center [684, 388] width 909 height 43
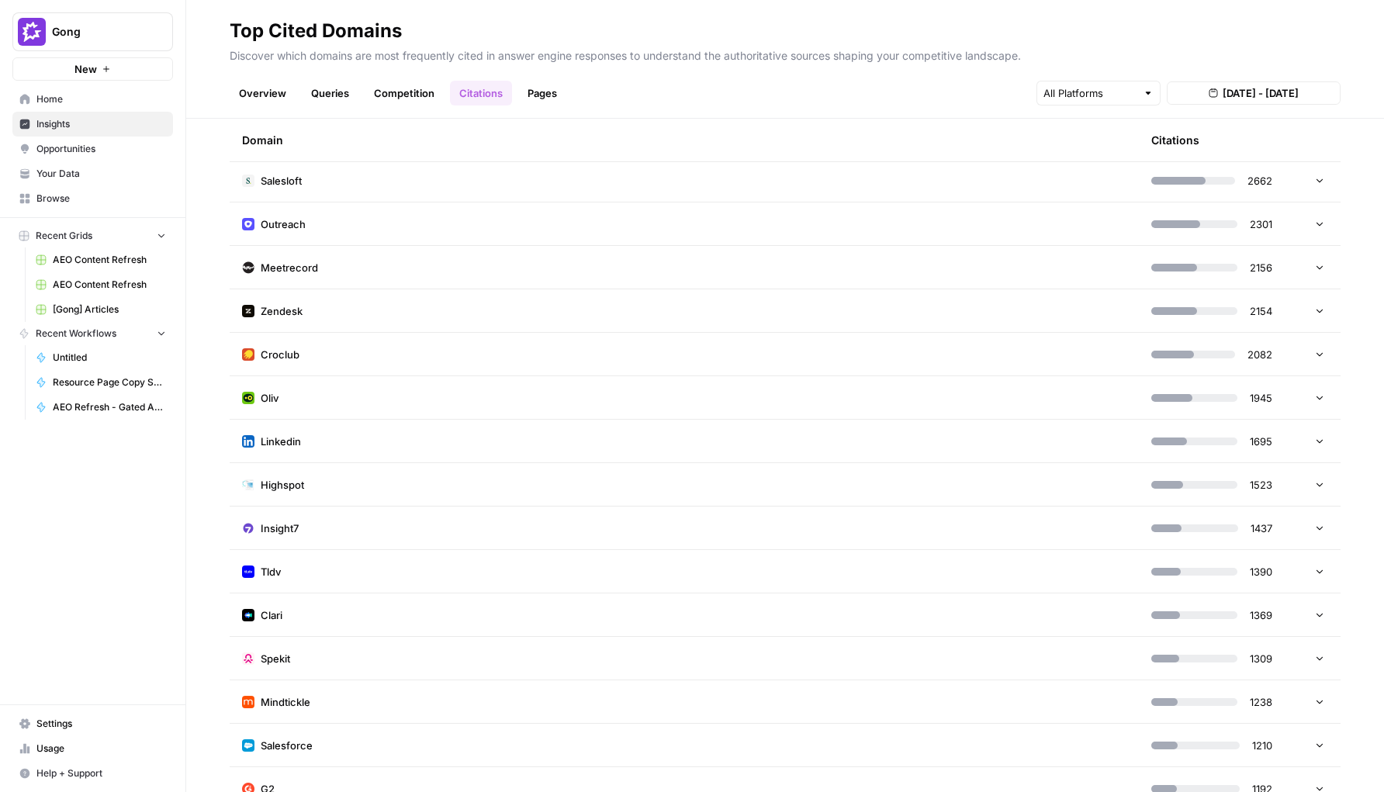
scroll to position [369, 0]
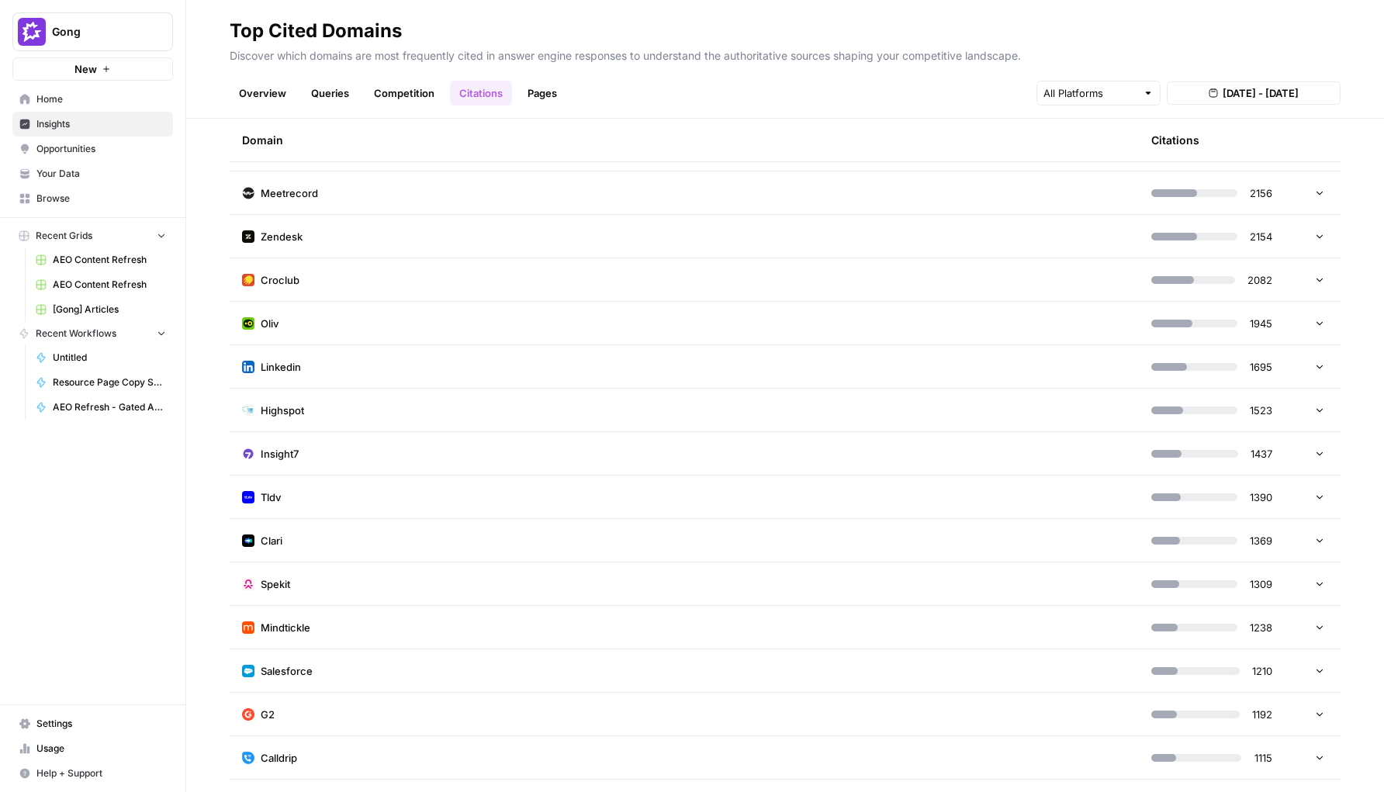
click at [409, 618] on td "Mindtickle" at bounding box center [684, 627] width 909 height 43
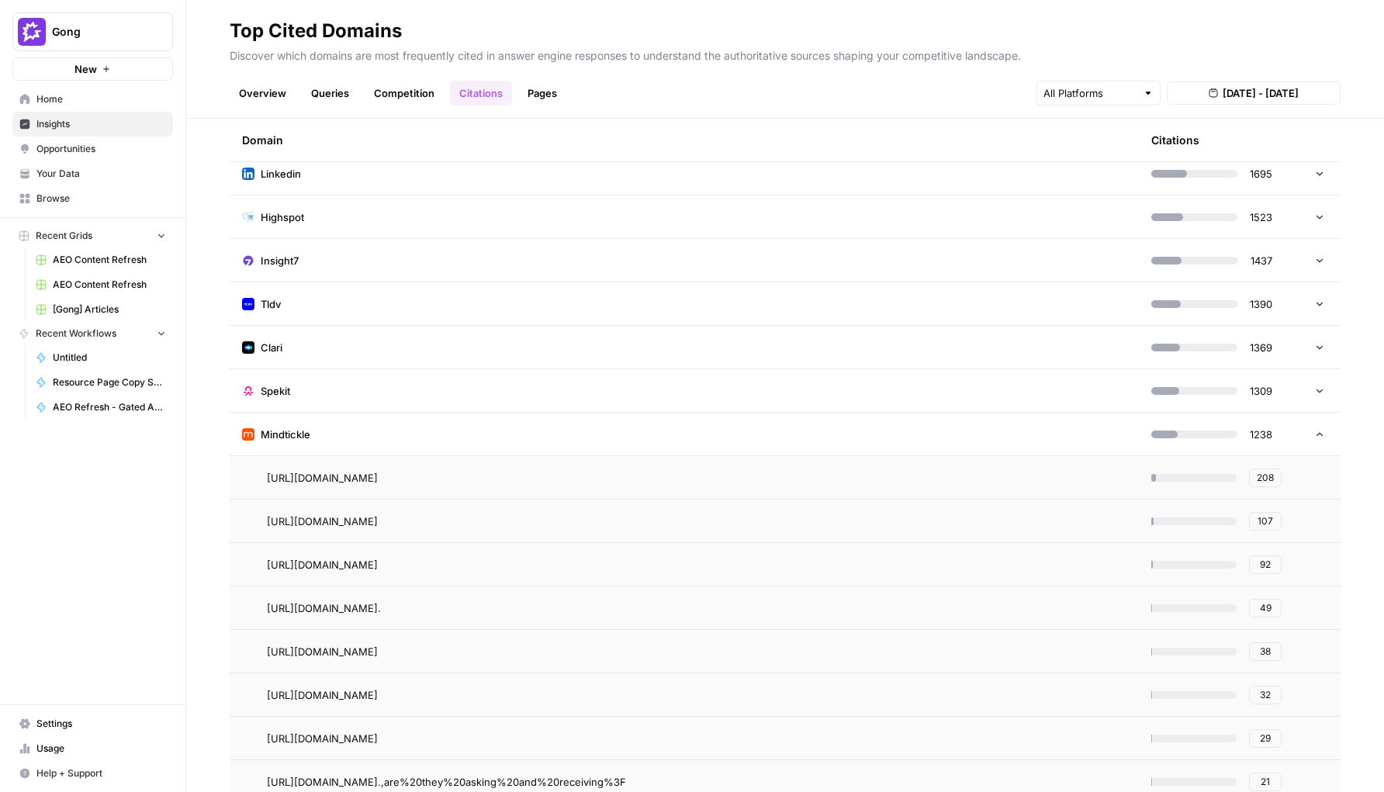
scroll to position [563, 0]
click at [404, 479] on icon "Go to page https://www.mindtickle.com/blog/sales-coaching-software/" at bounding box center [400, 477] width 9 height 9
click at [379, 425] on td "Mindtickle" at bounding box center [684, 433] width 909 height 43
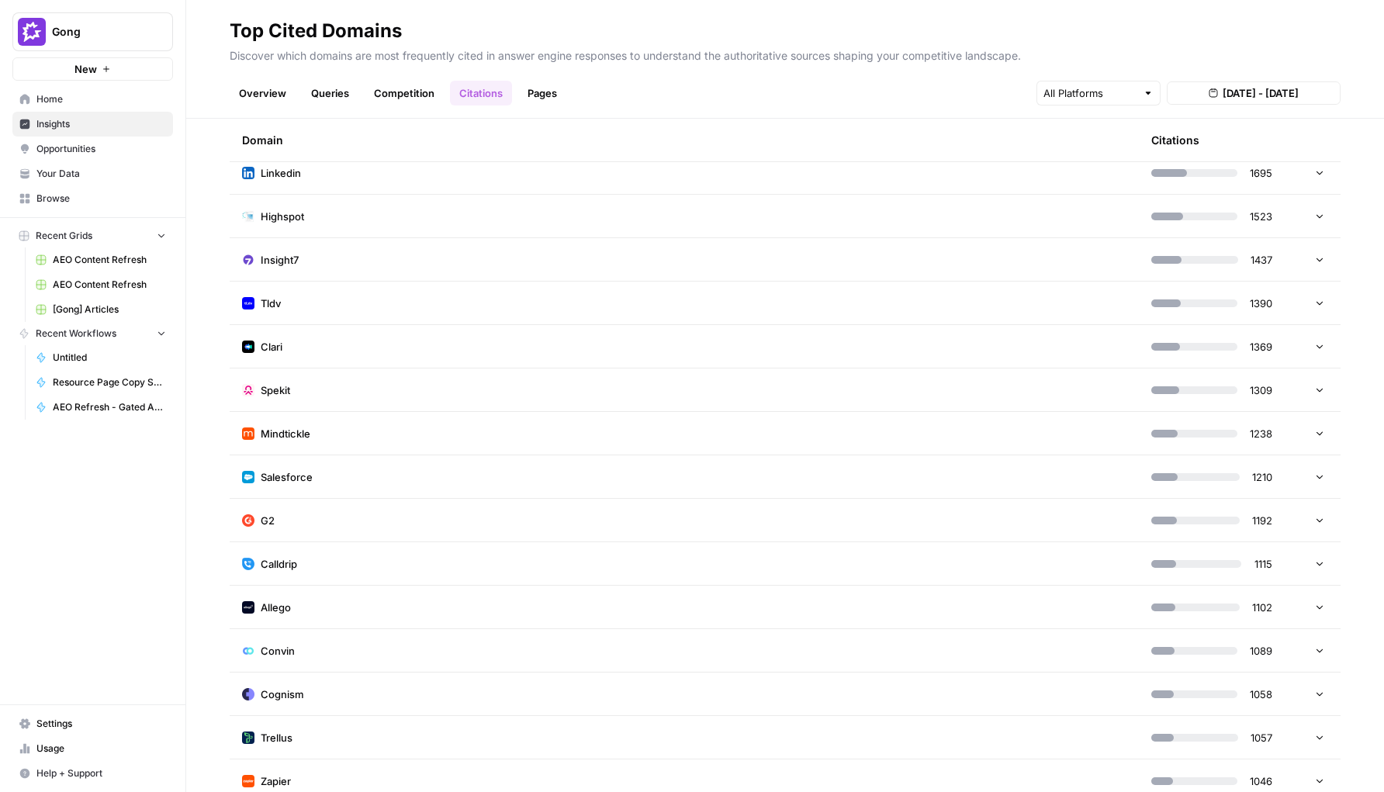
scroll to position [0, 0]
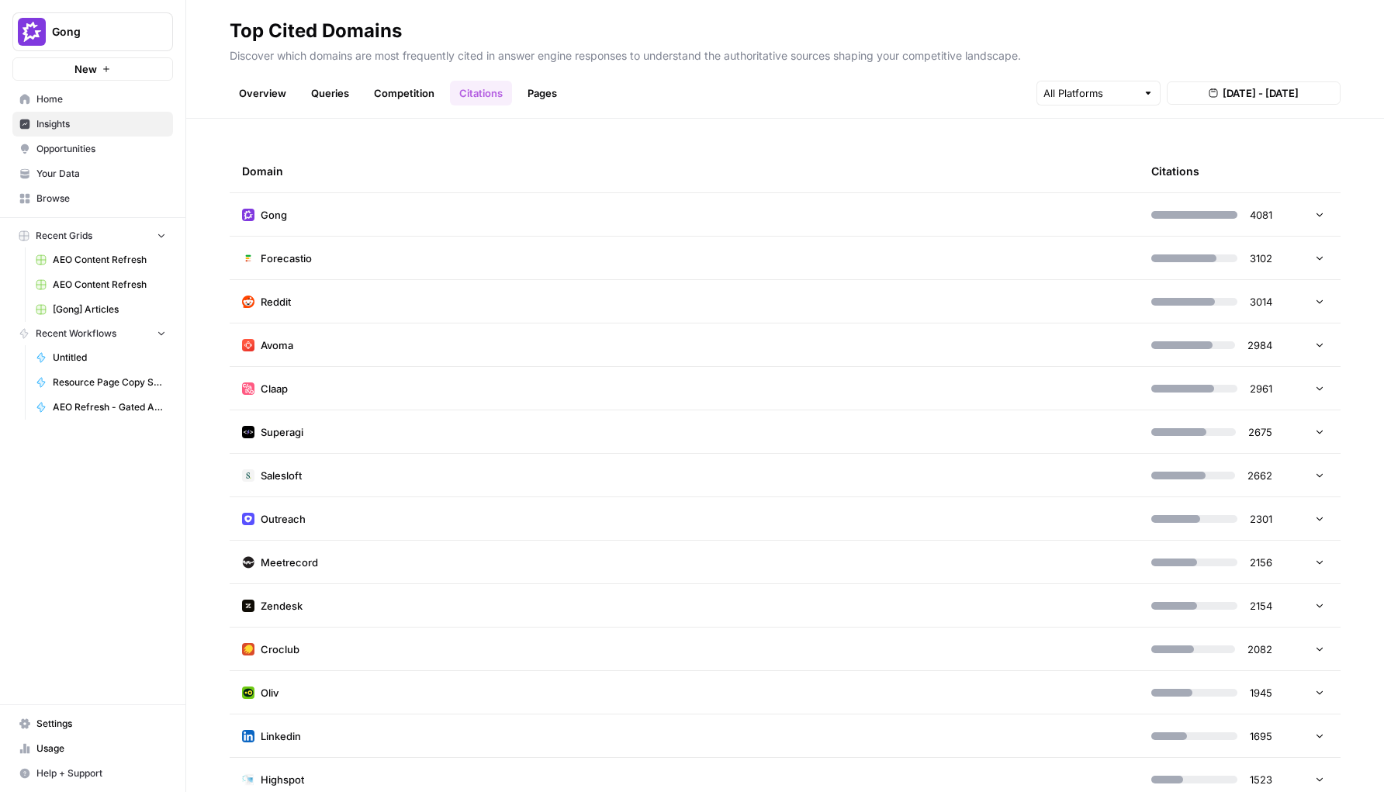
click at [521, 88] on link "Pages" at bounding box center [542, 93] width 48 height 25
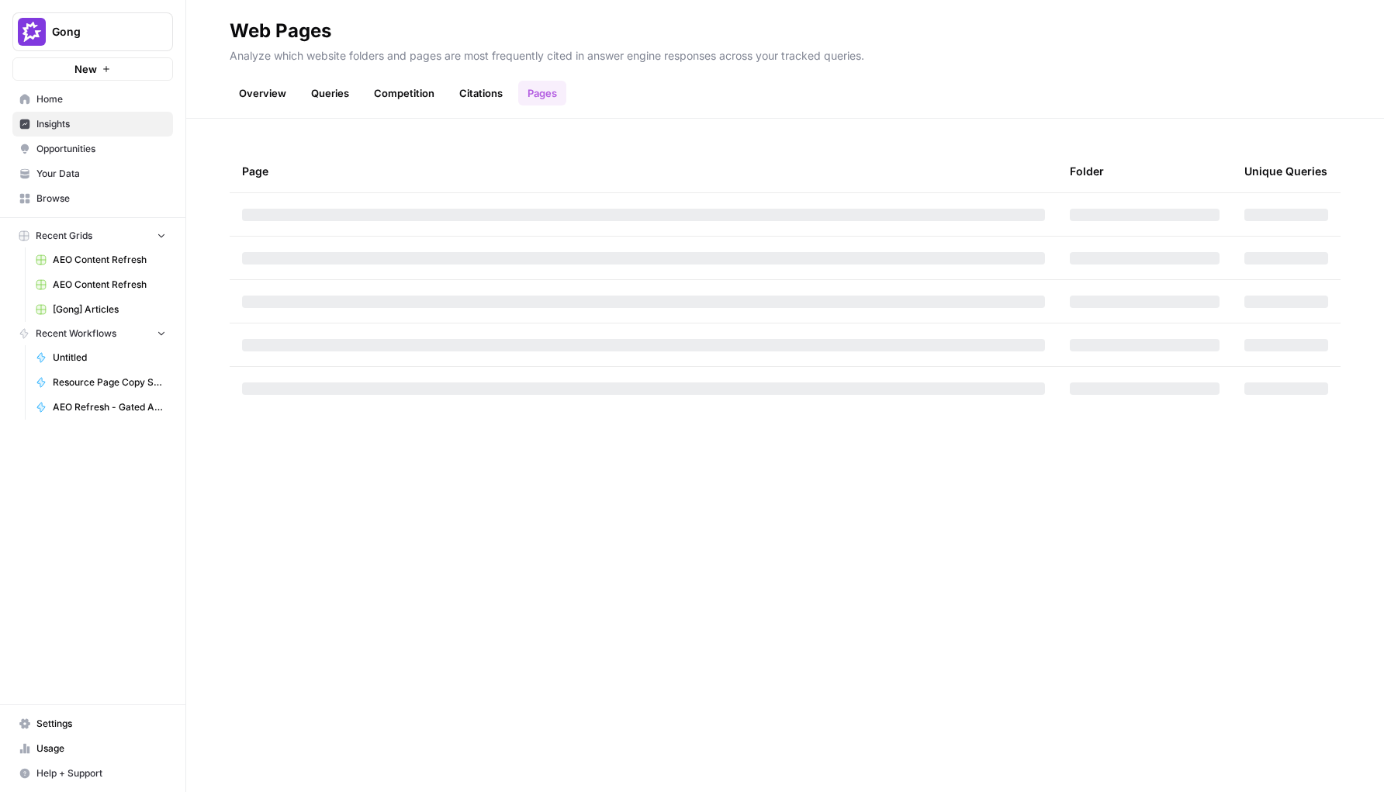
click at [262, 92] on link "Overview" at bounding box center [263, 93] width 66 height 25
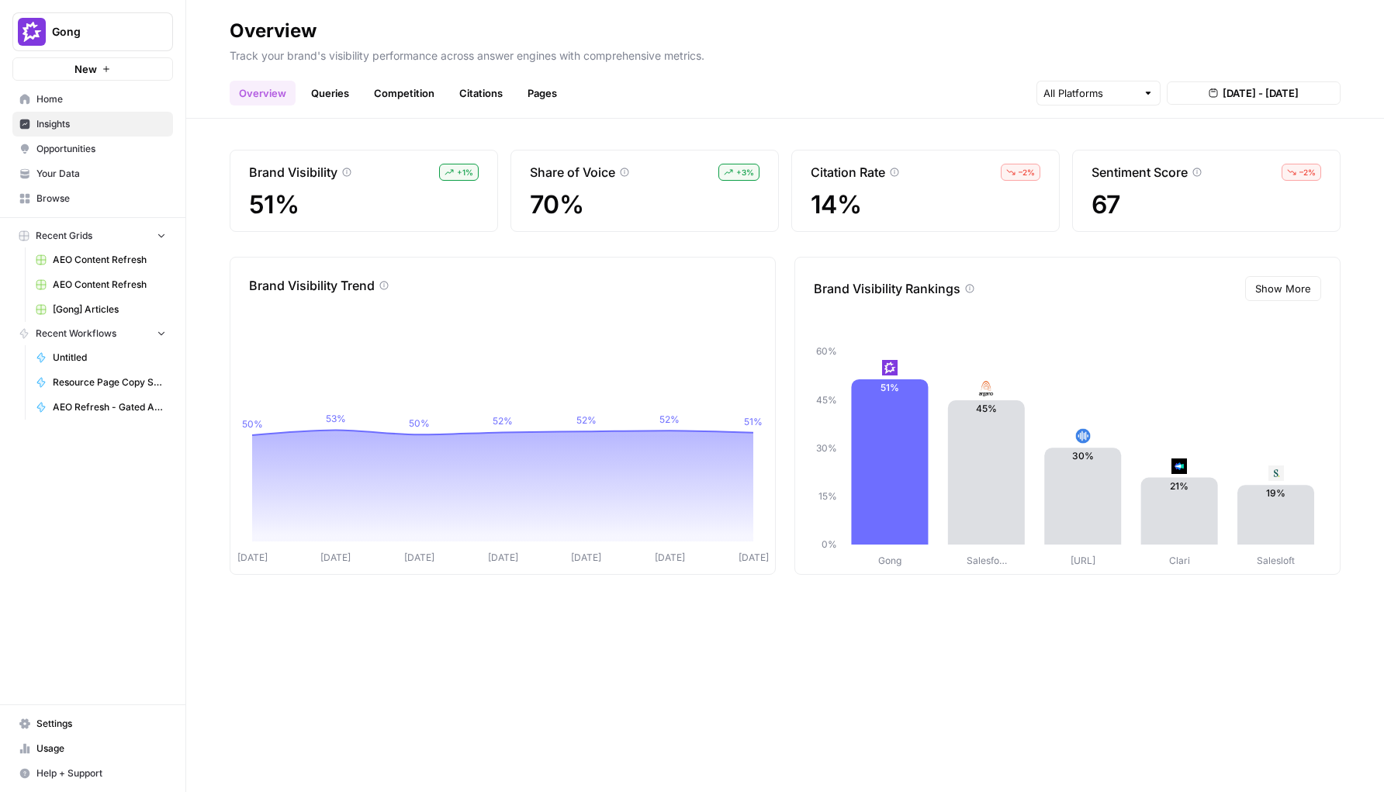
click at [139, 46] on button "Gong" at bounding box center [92, 31] width 161 height 39
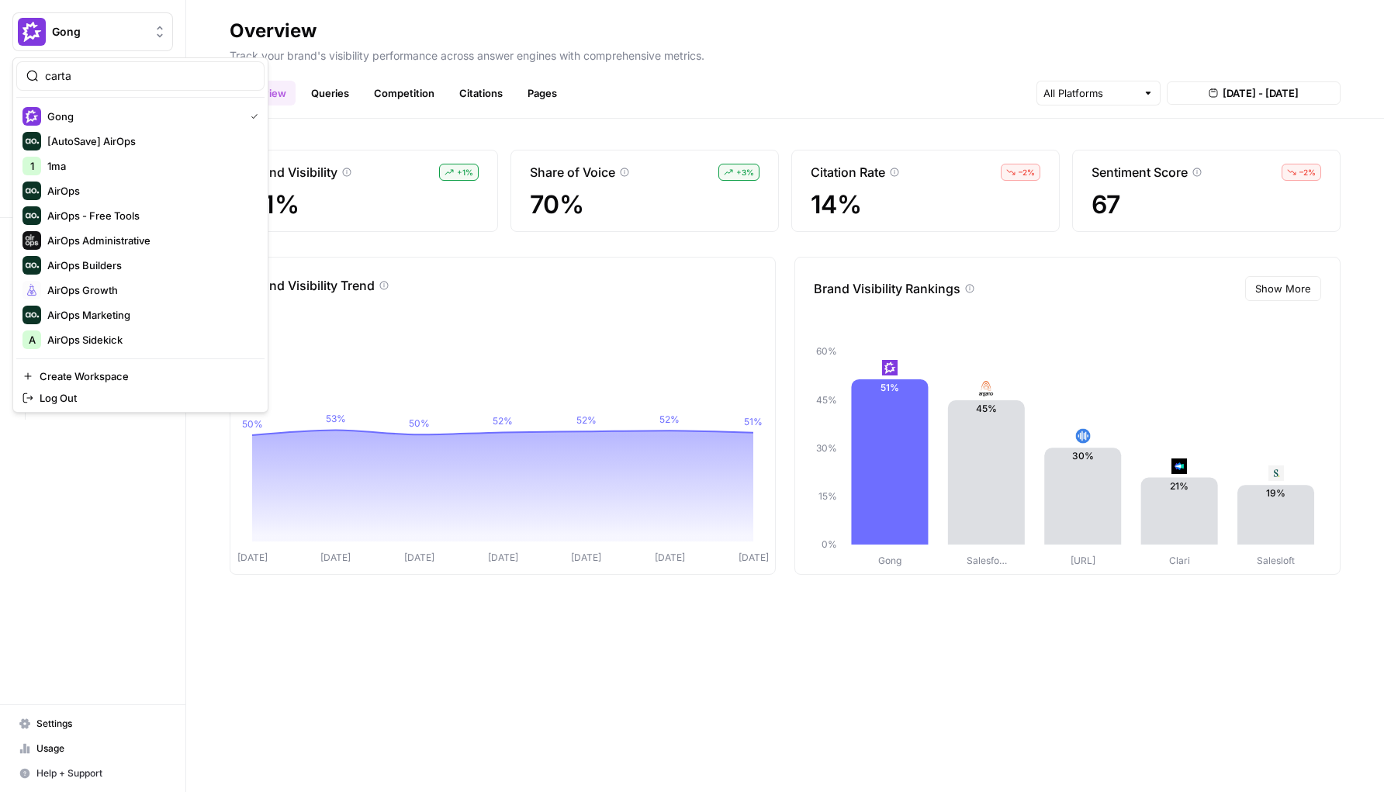
type input "carta"
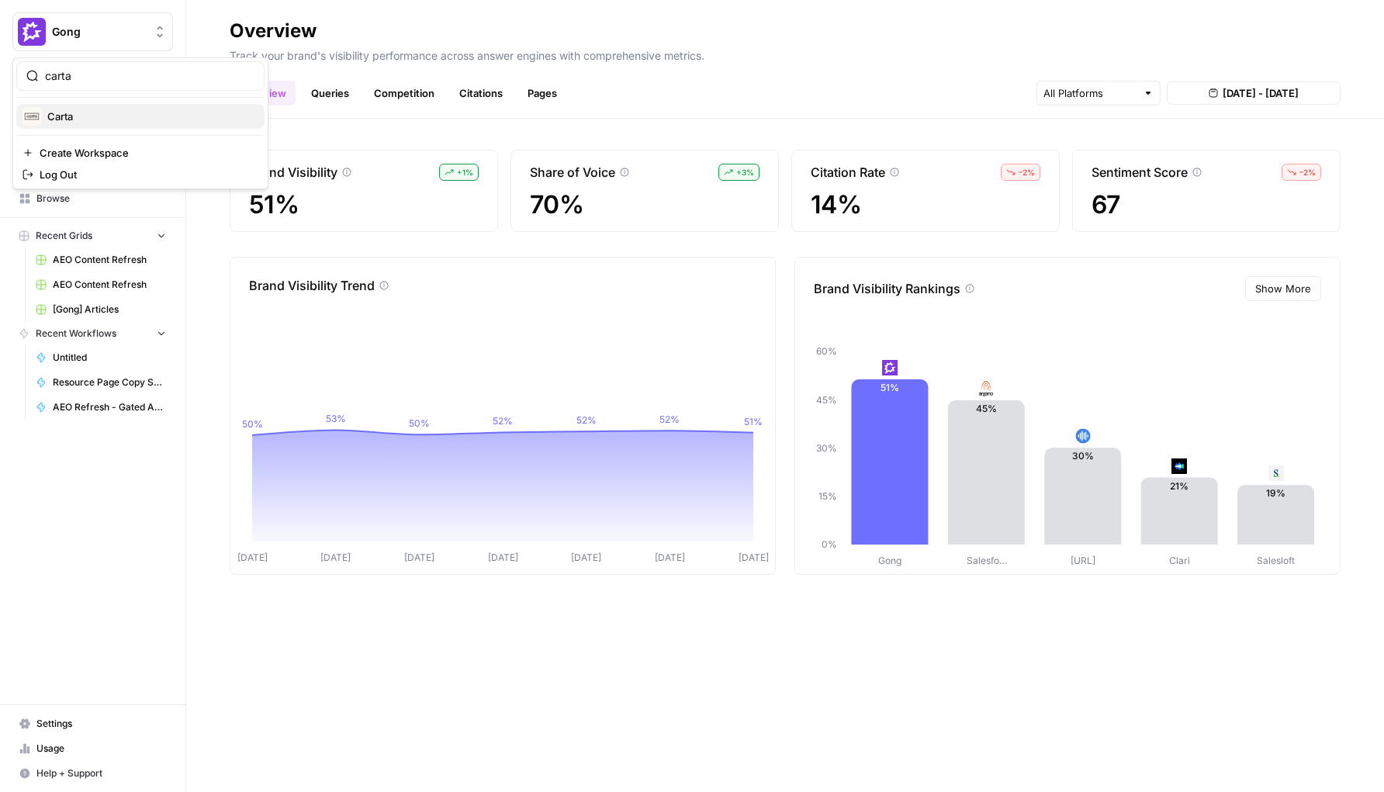
click at [107, 122] on span "Carta" at bounding box center [149, 117] width 205 height 16
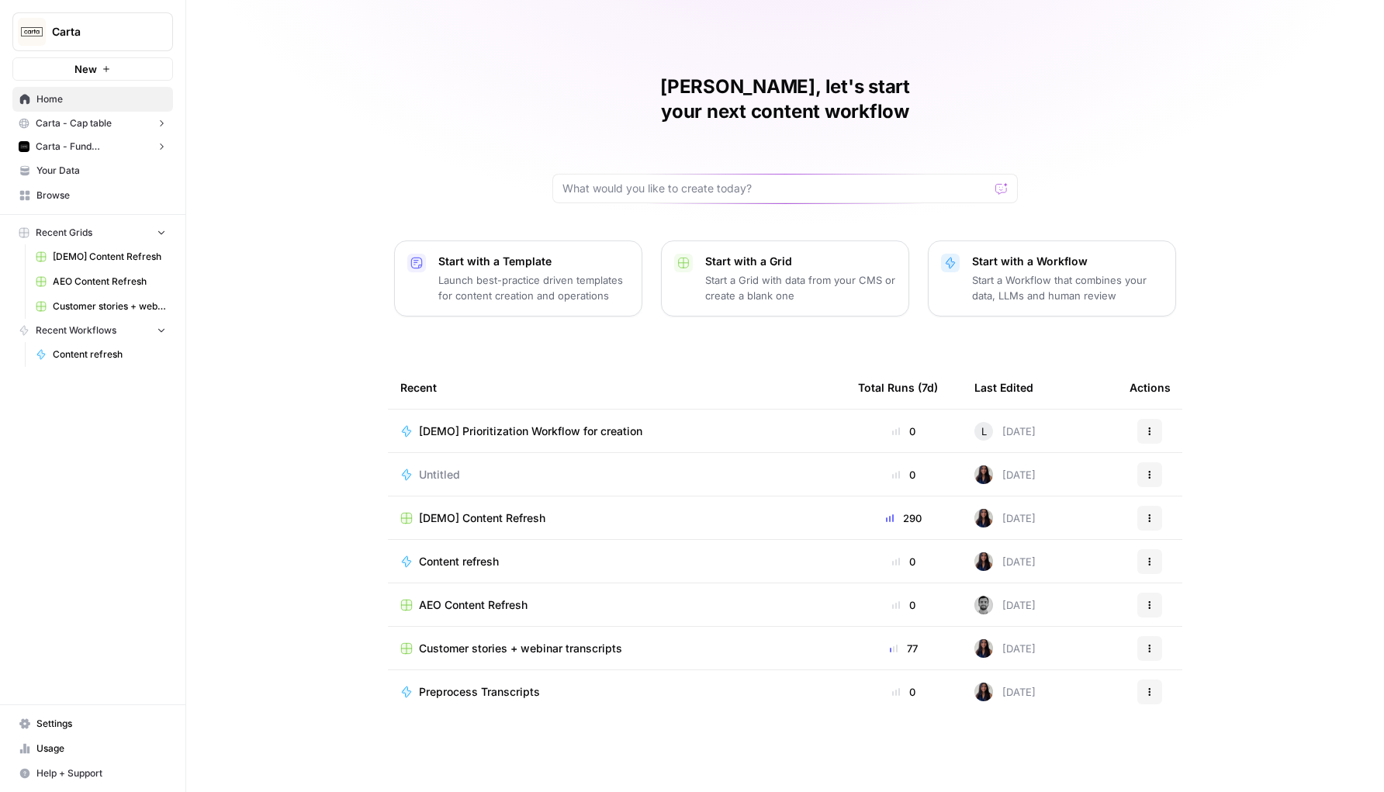
click at [162, 120] on icon "button" at bounding box center [161, 123] width 11 height 11
click at [158, 124] on icon "button" at bounding box center [161, 122] width 11 height 11
click at [158, 150] on icon "button" at bounding box center [161, 146] width 11 height 11
click at [140, 166] on span "Insights" at bounding box center [108, 171] width 115 height 14
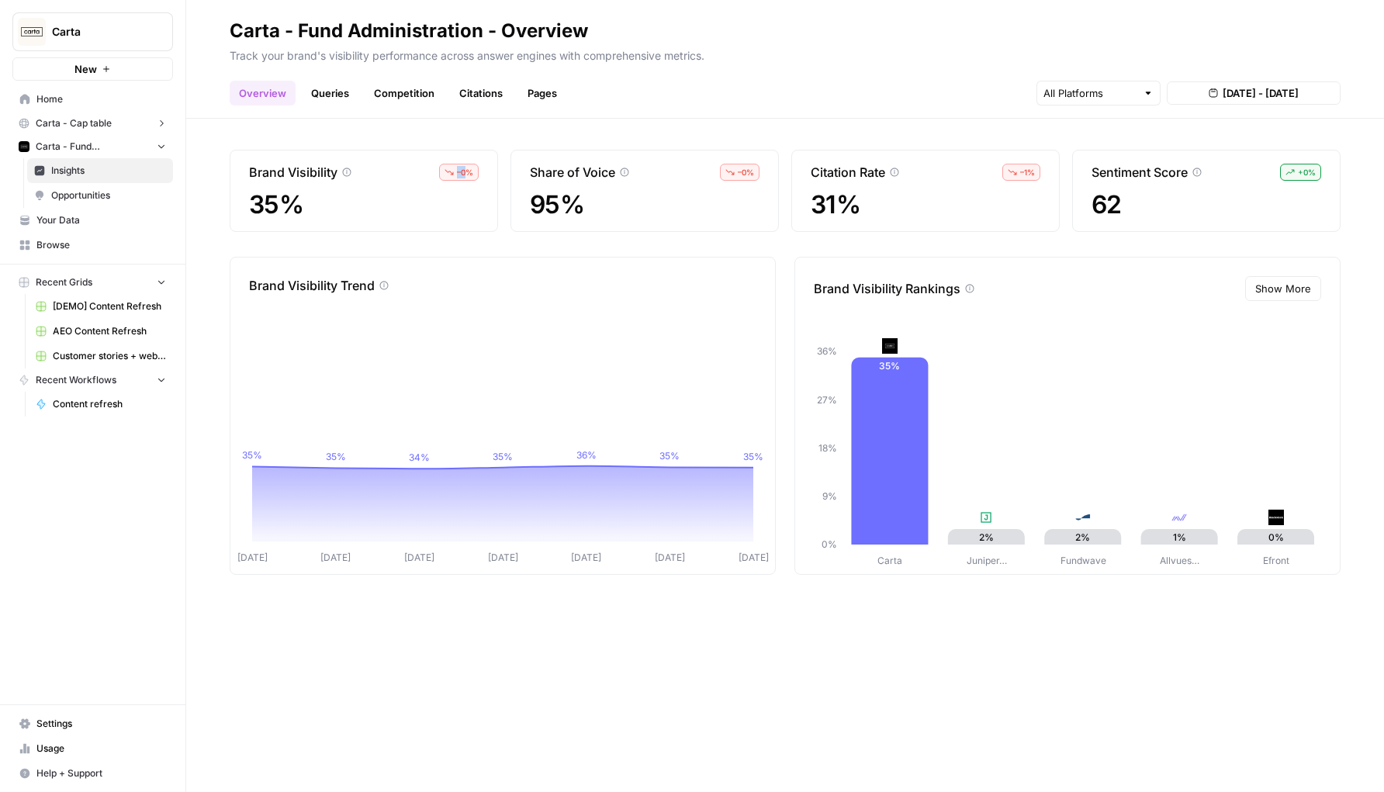
drag, startPoint x: 447, startPoint y: 173, endPoint x: 473, endPoint y: 173, distance: 25.6
click at [469, 173] on div "– 0 %" at bounding box center [459, 172] width 40 height 17
click at [473, 173] on span "– 0 %" at bounding box center [465, 172] width 16 height 12
click at [1291, 295] on span "Show More" at bounding box center [1283, 289] width 56 height 16
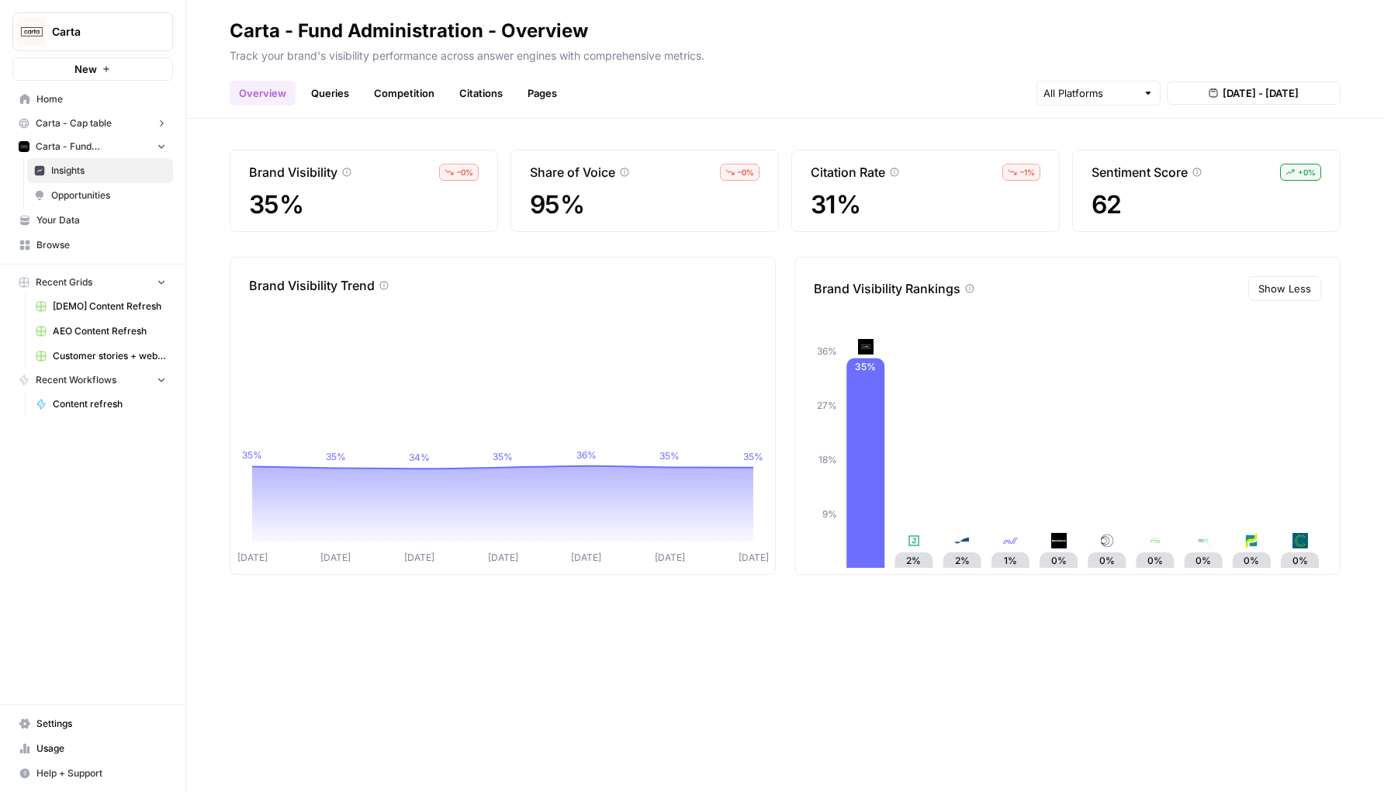
click at [353, 81] on link "Queries" at bounding box center [330, 93] width 57 height 25
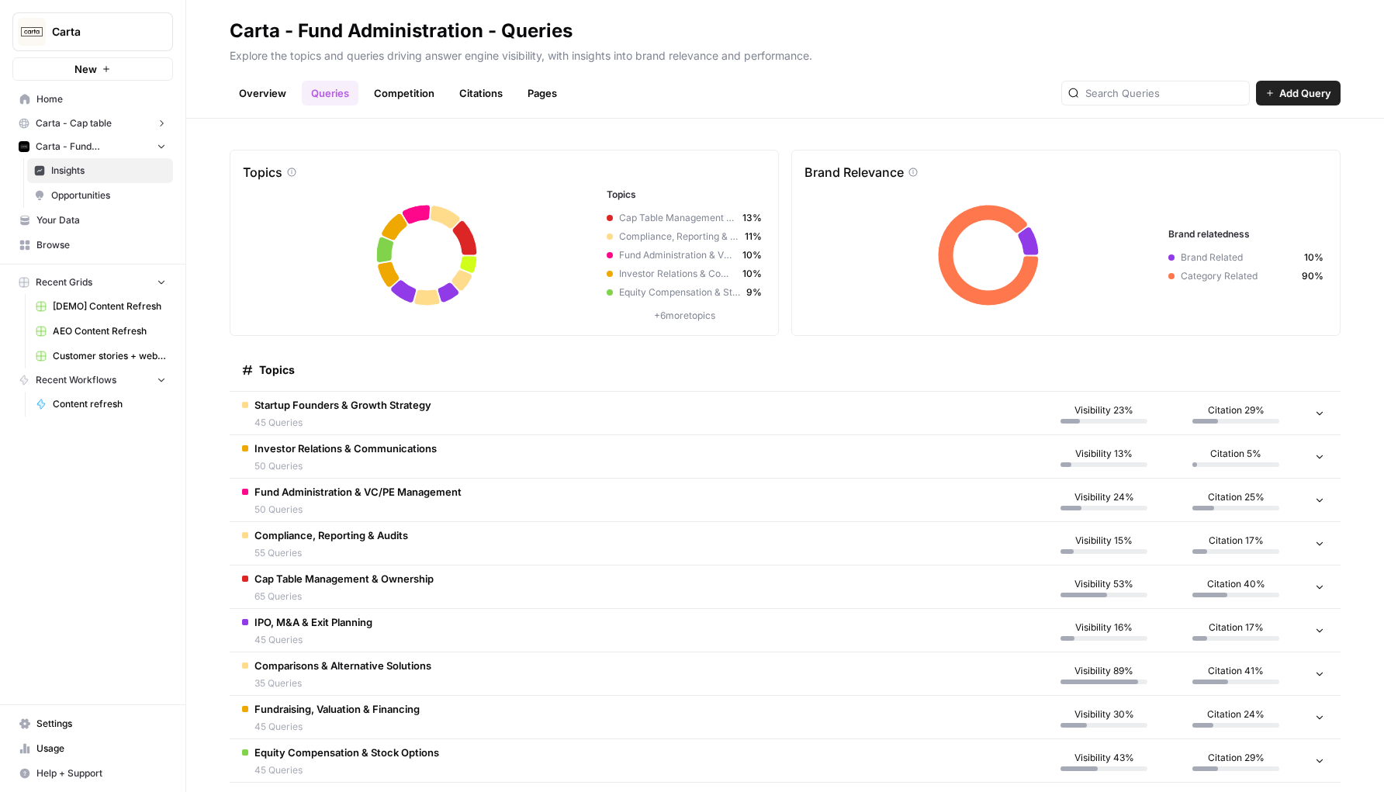
click at [751, 438] on td "Investor Relations & Communications 50 Queries" at bounding box center [634, 456] width 808 height 43
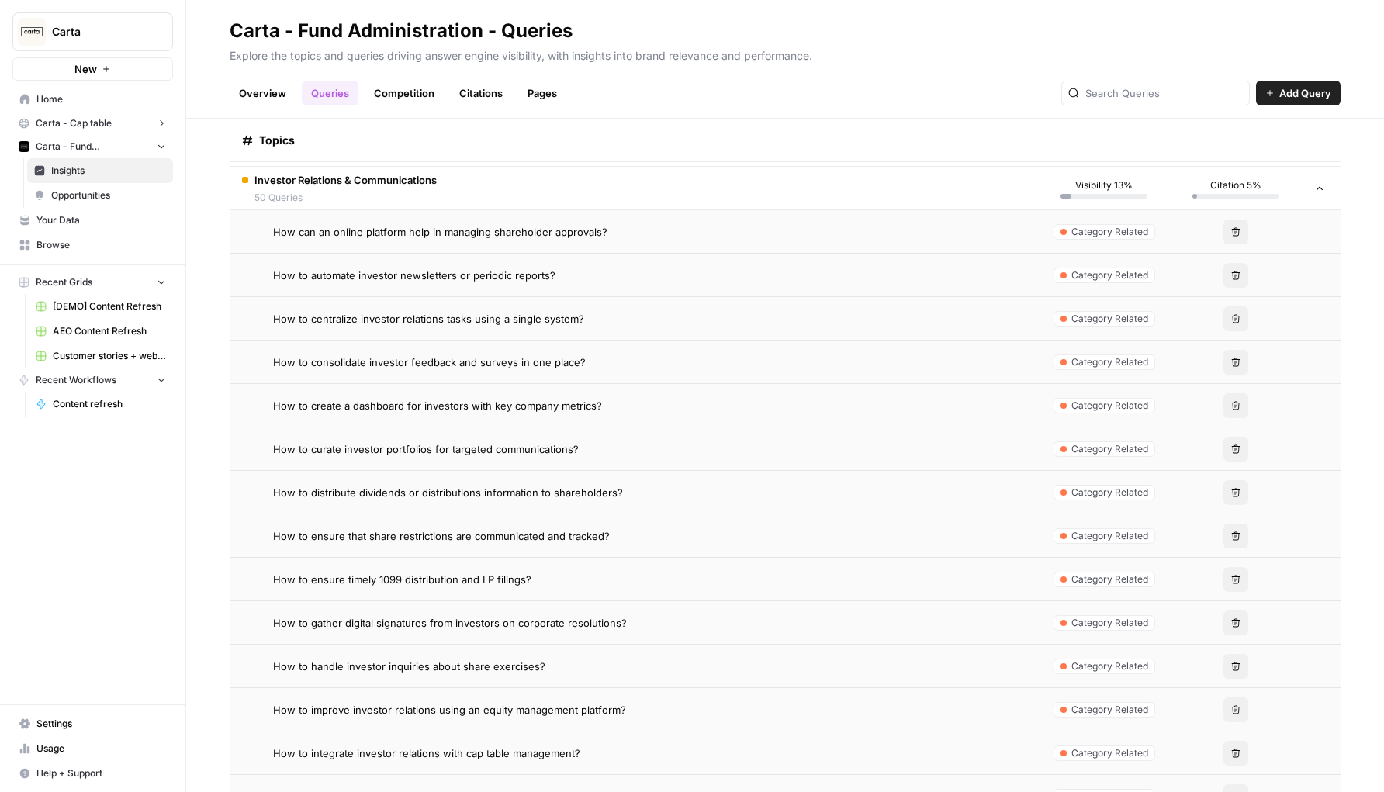
scroll to position [556, 0]
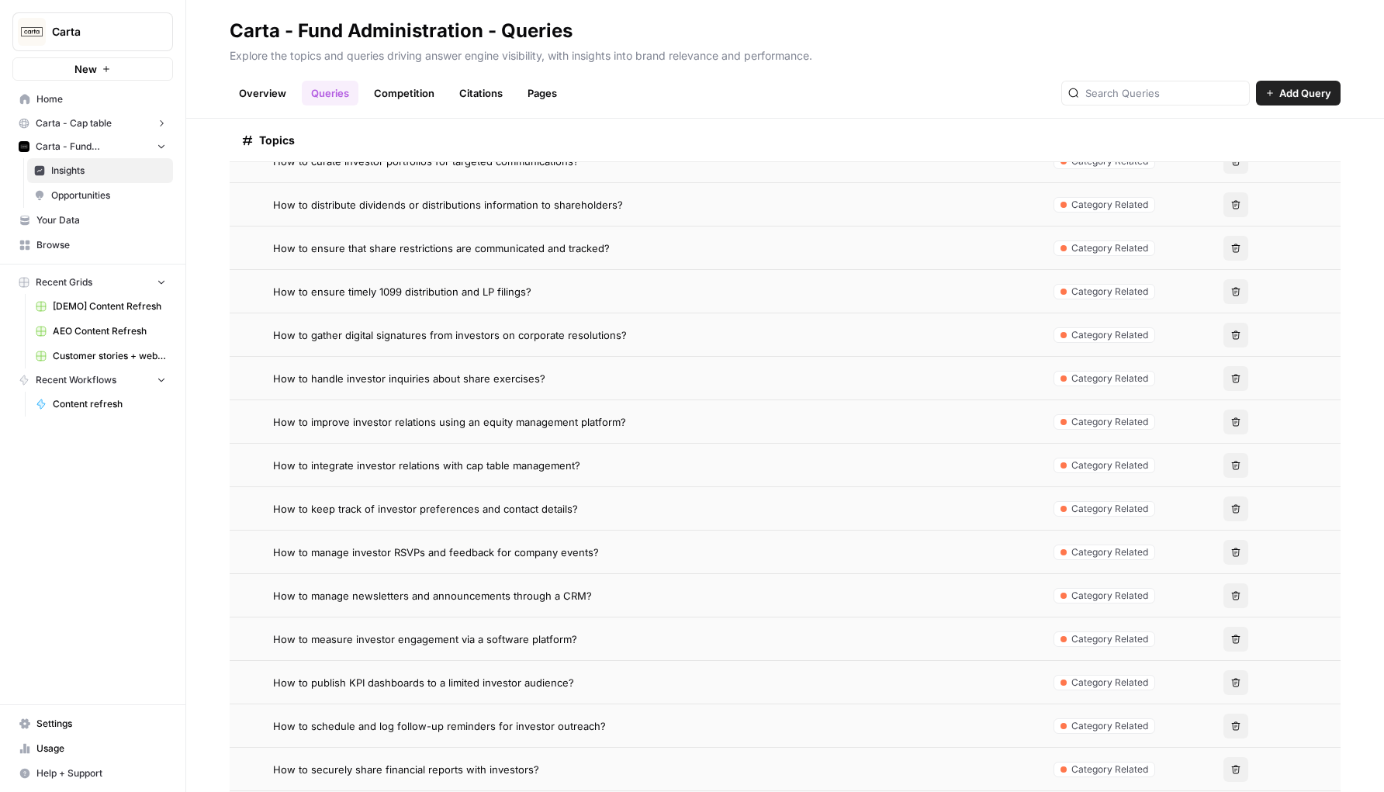
click at [629, 418] on div "How to improve investor relations using an equity management platform?" at bounding box center [649, 422] width 753 height 16
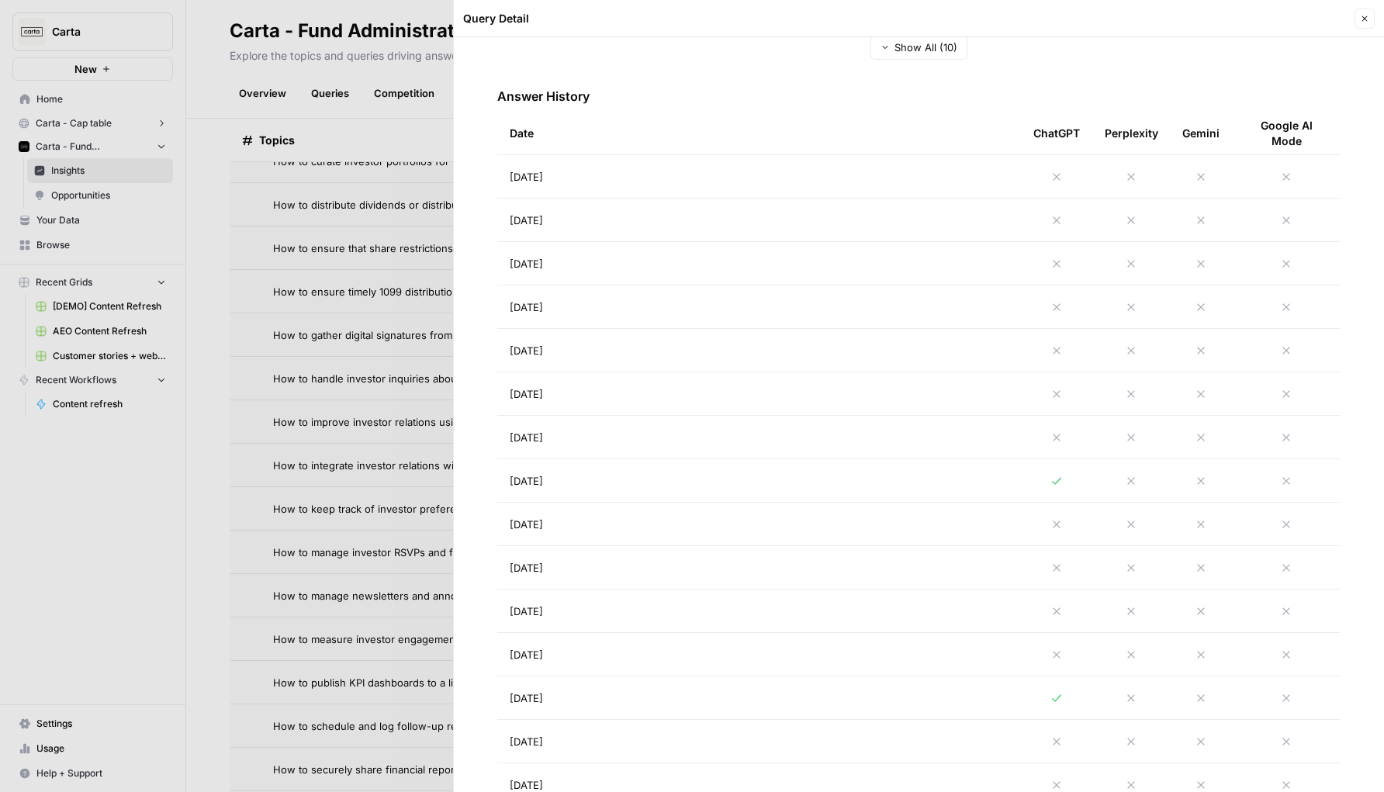
scroll to position [456, 0]
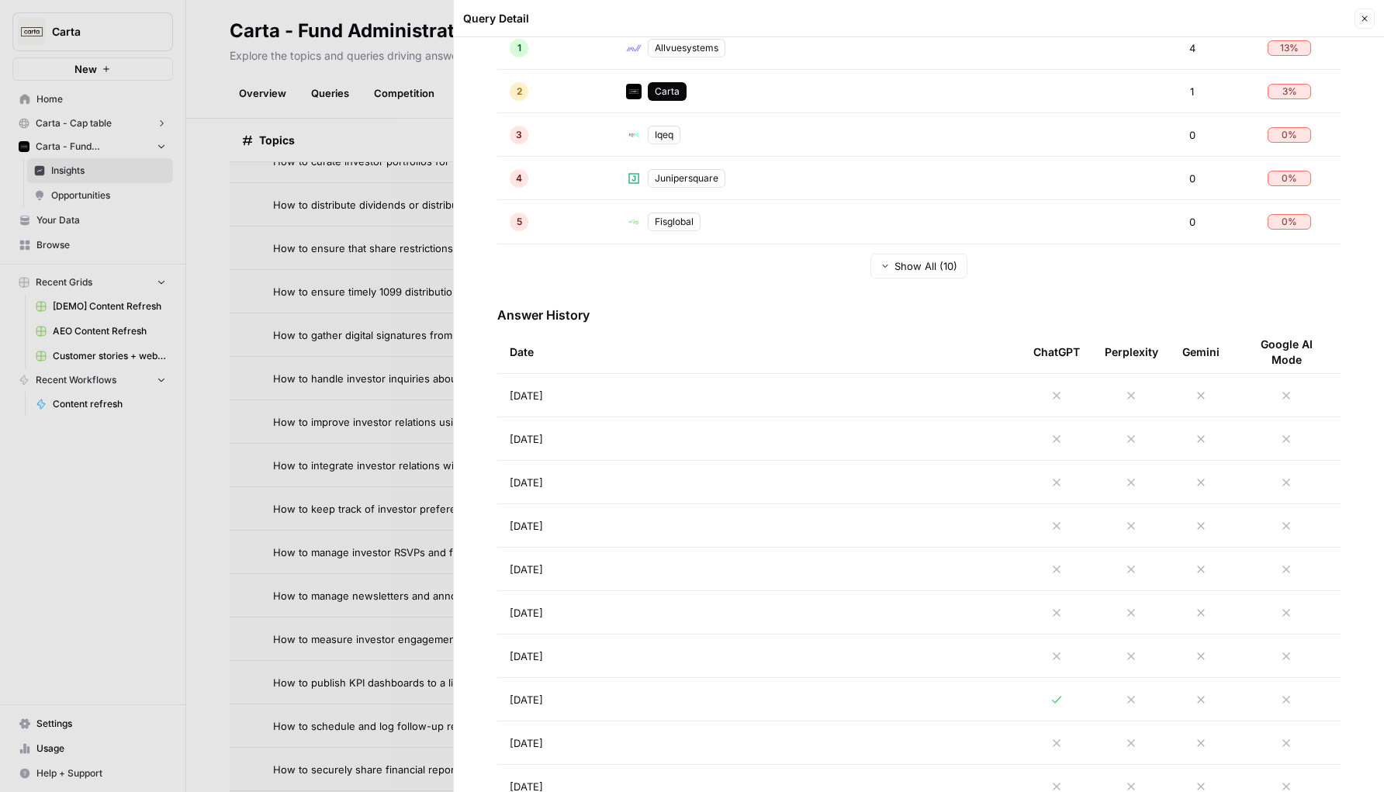
click at [941, 269] on span "Show All (10)" at bounding box center [926, 266] width 63 height 16
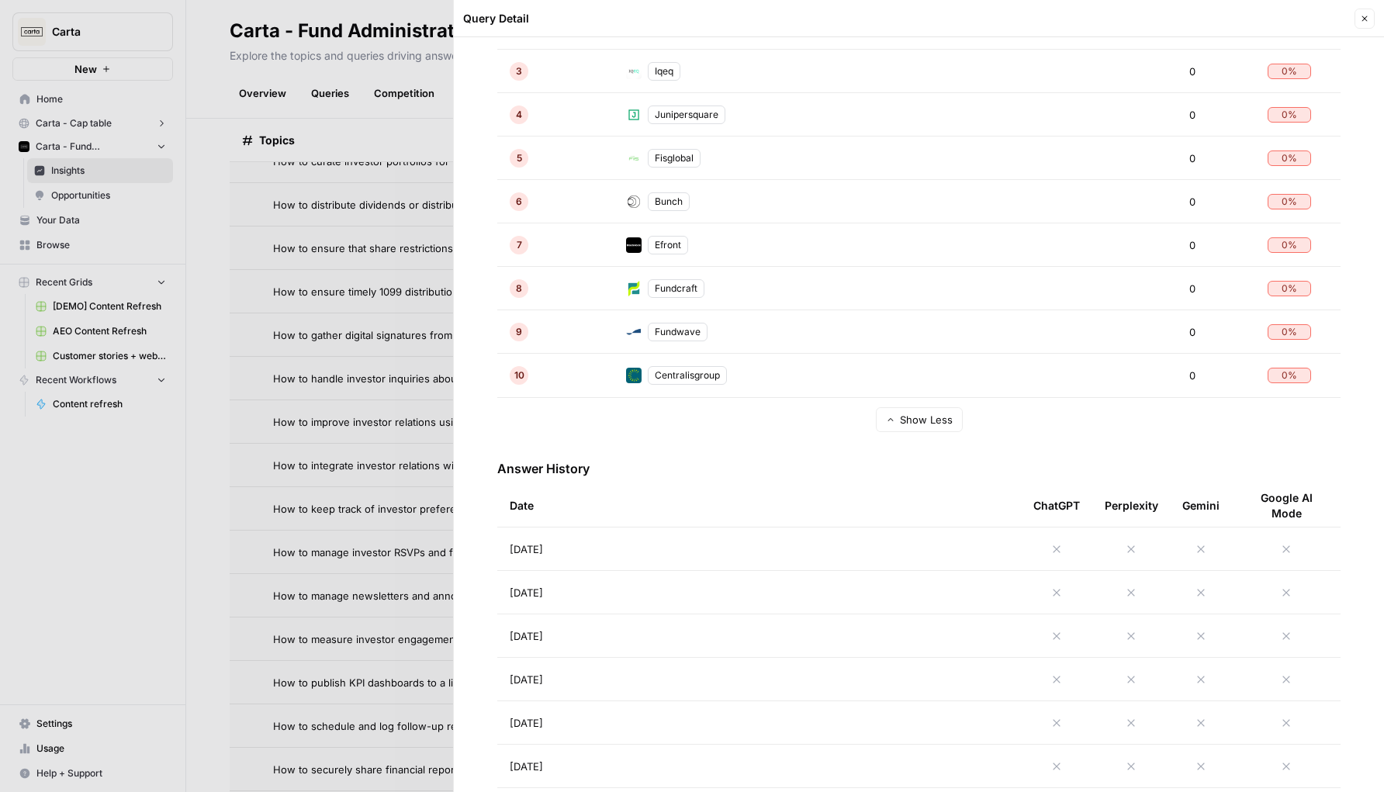
scroll to position [549, 0]
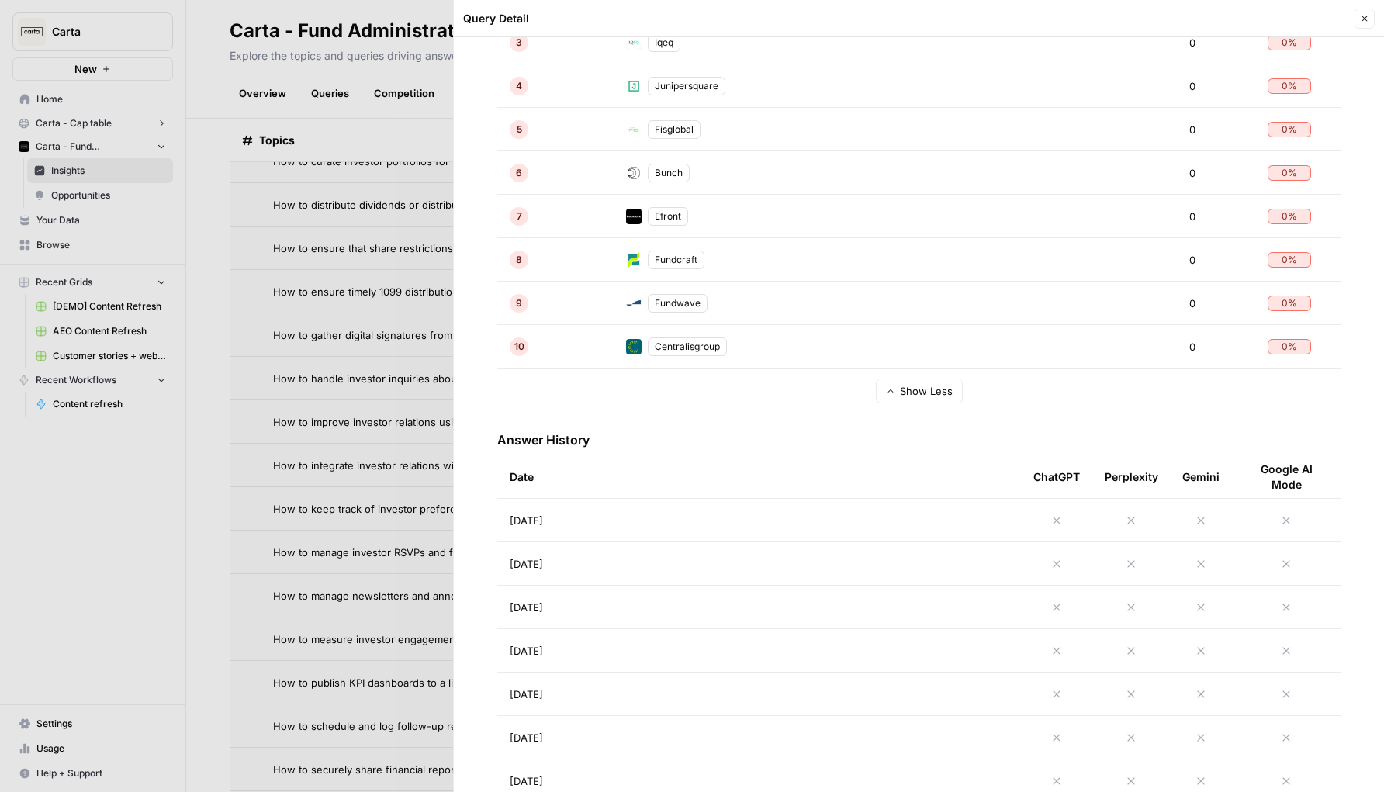
click at [673, 379] on tfoot "Show Less" at bounding box center [918, 390] width 843 height 43
click at [593, 508] on td "[DATE]" at bounding box center [759, 520] width 524 height 43
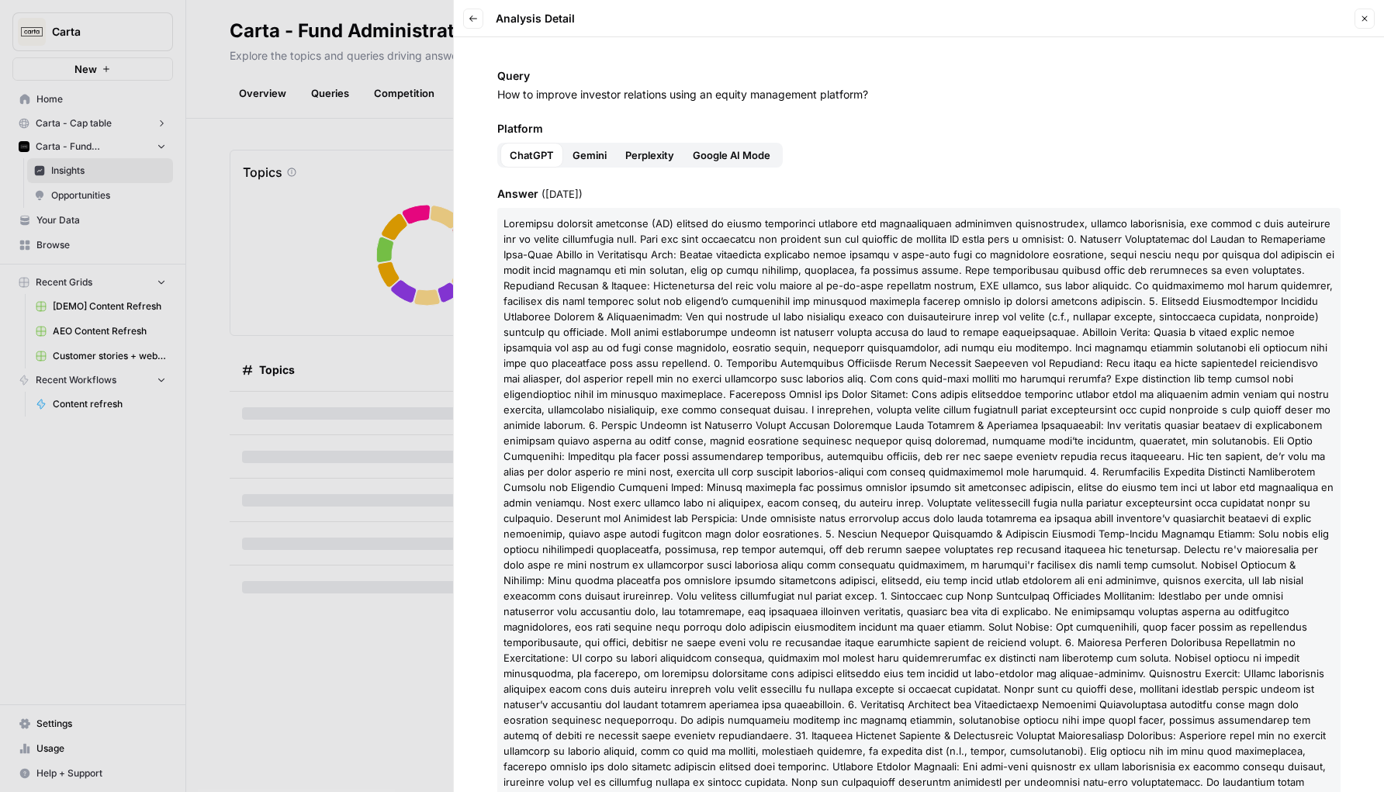
click at [473, 18] on icon "button" at bounding box center [473, 19] width 8 height 6
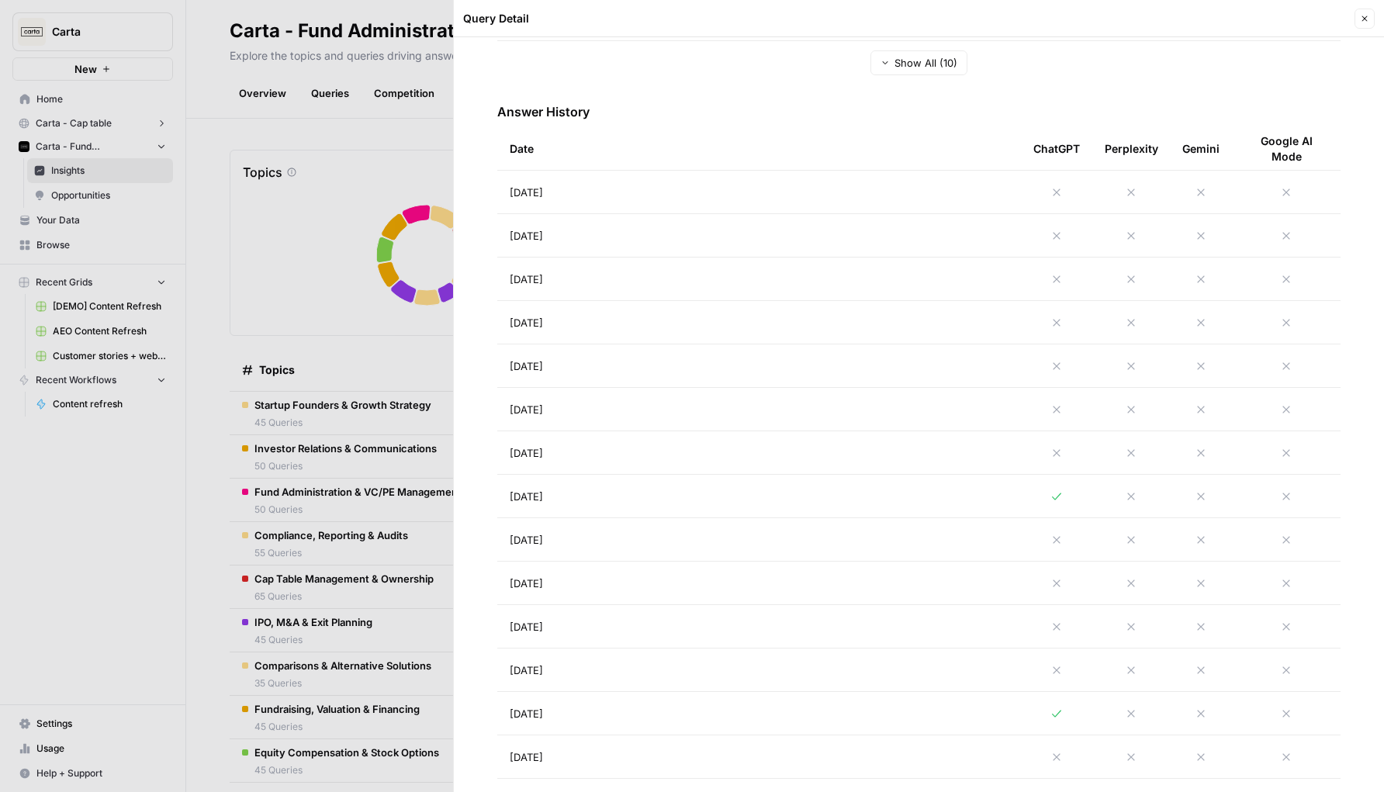
scroll to position [673, 0]
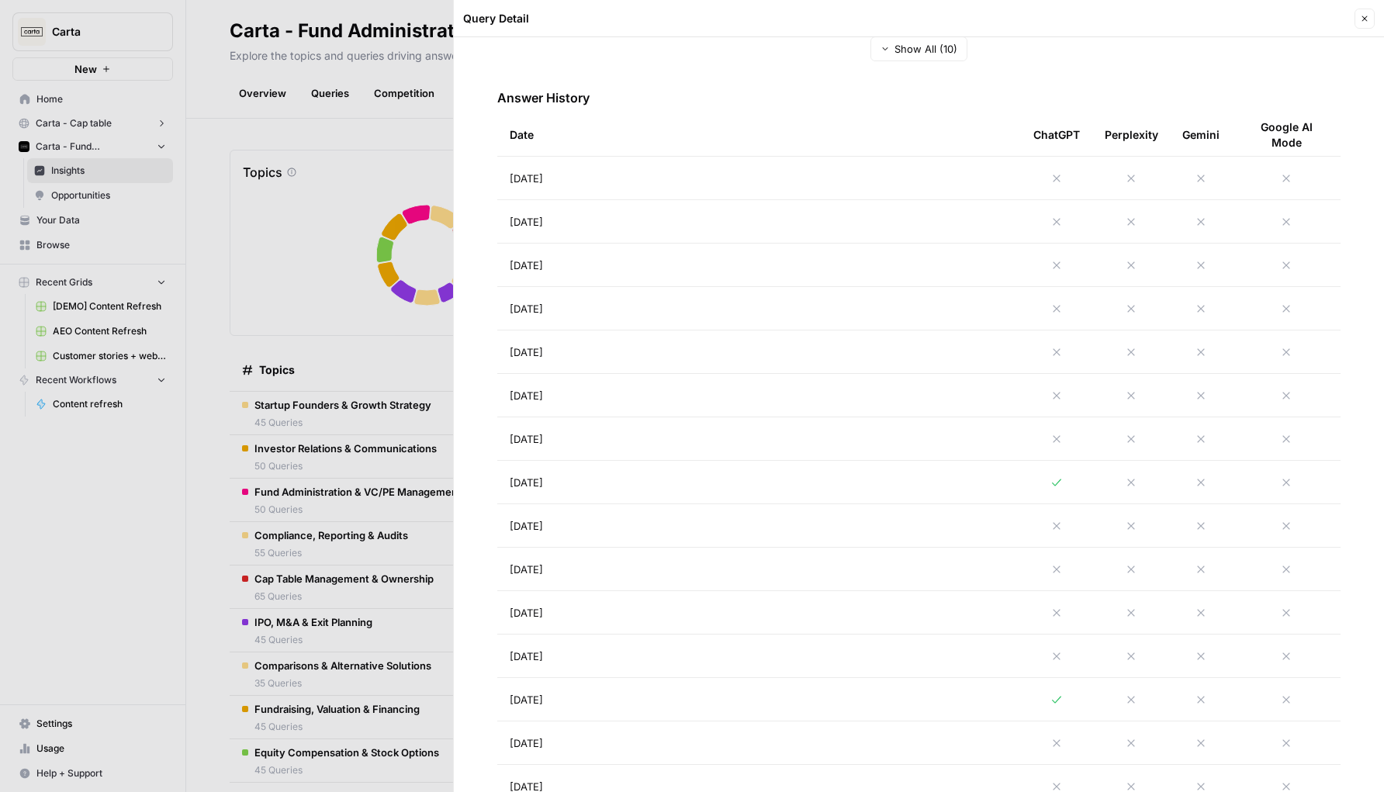
click at [817, 493] on td "[DATE]" at bounding box center [759, 482] width 524 height 43
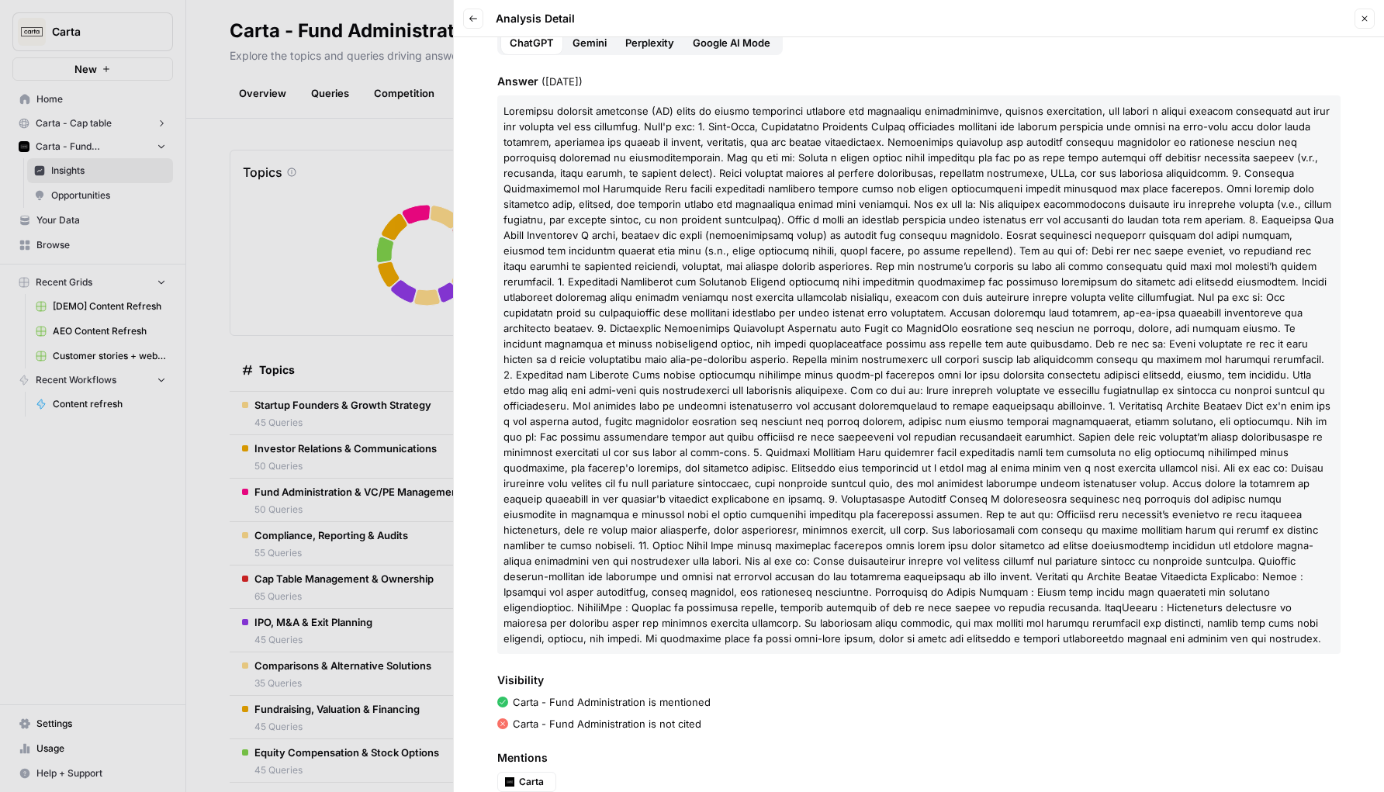
scroll to position [199, 0]
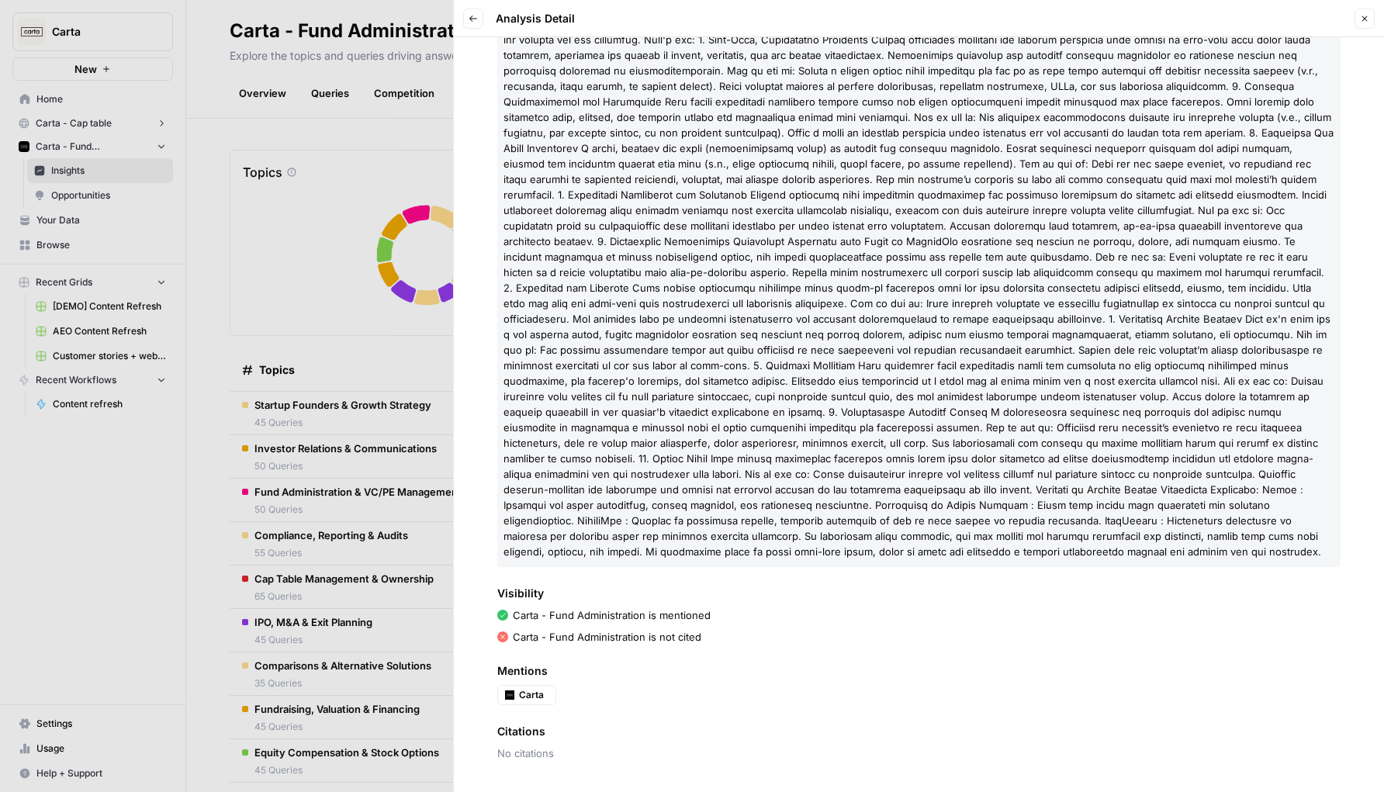
click at [628, 209] on span at bounding box center [919, 288] width 830 height 540
click at [480, 24] on button "Back" at bounding box center [473, 19] width 20 height 20
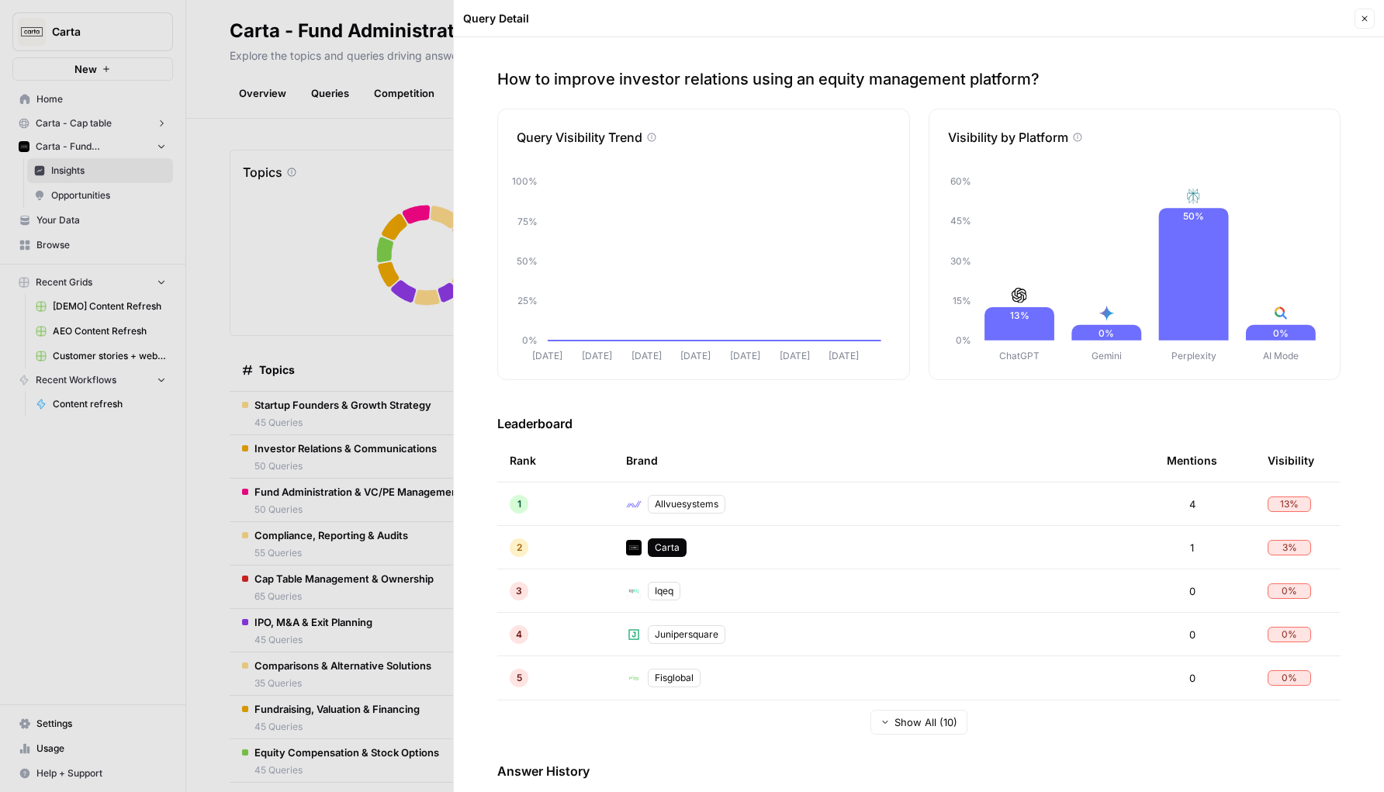
click at [413, 113] on div at bounding box center [692, 396] width 1384 height 792
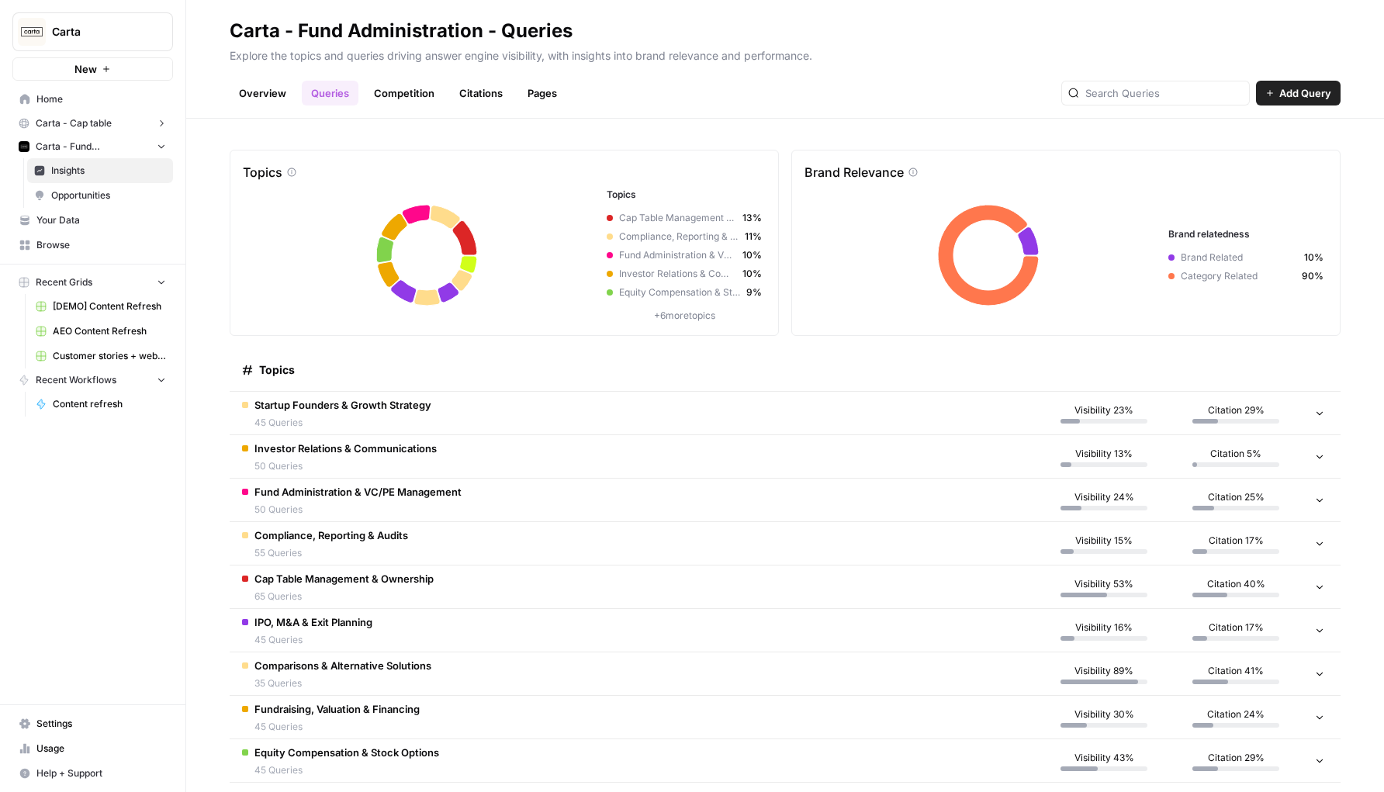
click at [503, 81] on link "Citations" at bounding box center [481, 93] width 62 height 25
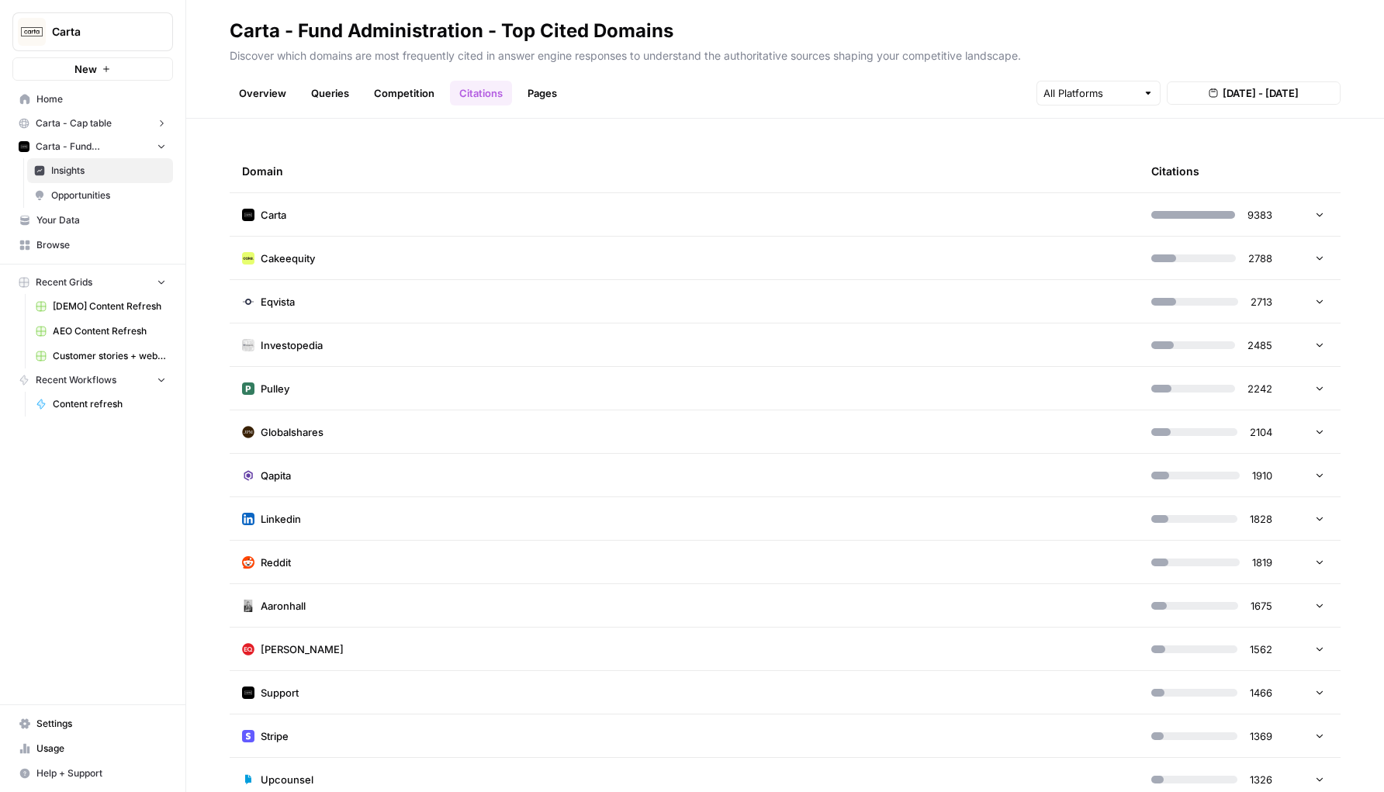
click at [730, 202] on td "Carta" at bounding box center [684, 214] width 909 height 43
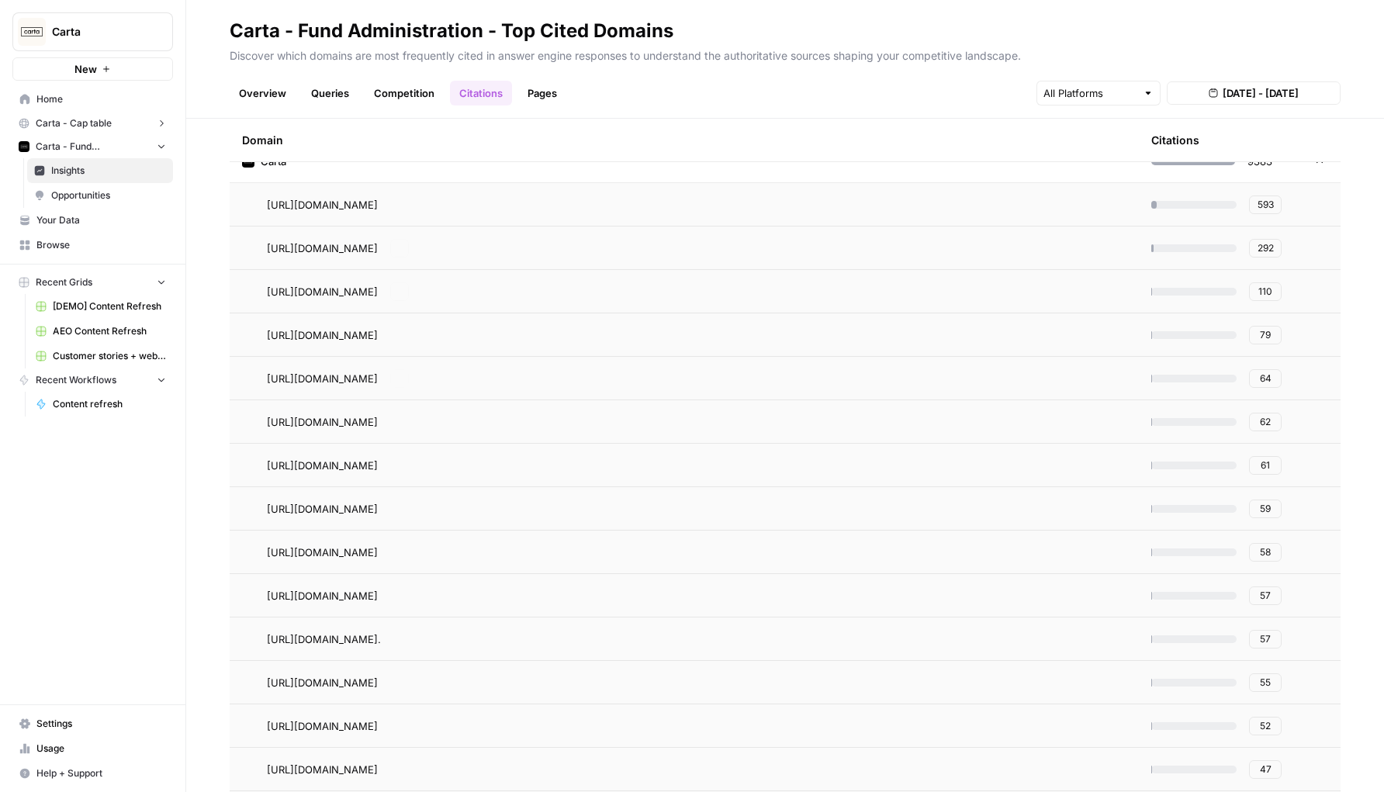
scroll to position [54, 0]
click at [558, 216] on td "[URL][DOMAIN_NAME]" at bounding box center [684, 203] width 909 height 43
click at [404, 204] on icon "Go to page https://carta.com/learn/startups/equity-management/cap-table/" at bounding box center [400, 203] width 9 height 9
click at [1004, 283] on div "[URL][DOMAIN_NAME] Go to page" at bounding box center [697, 291] width 860 height 19
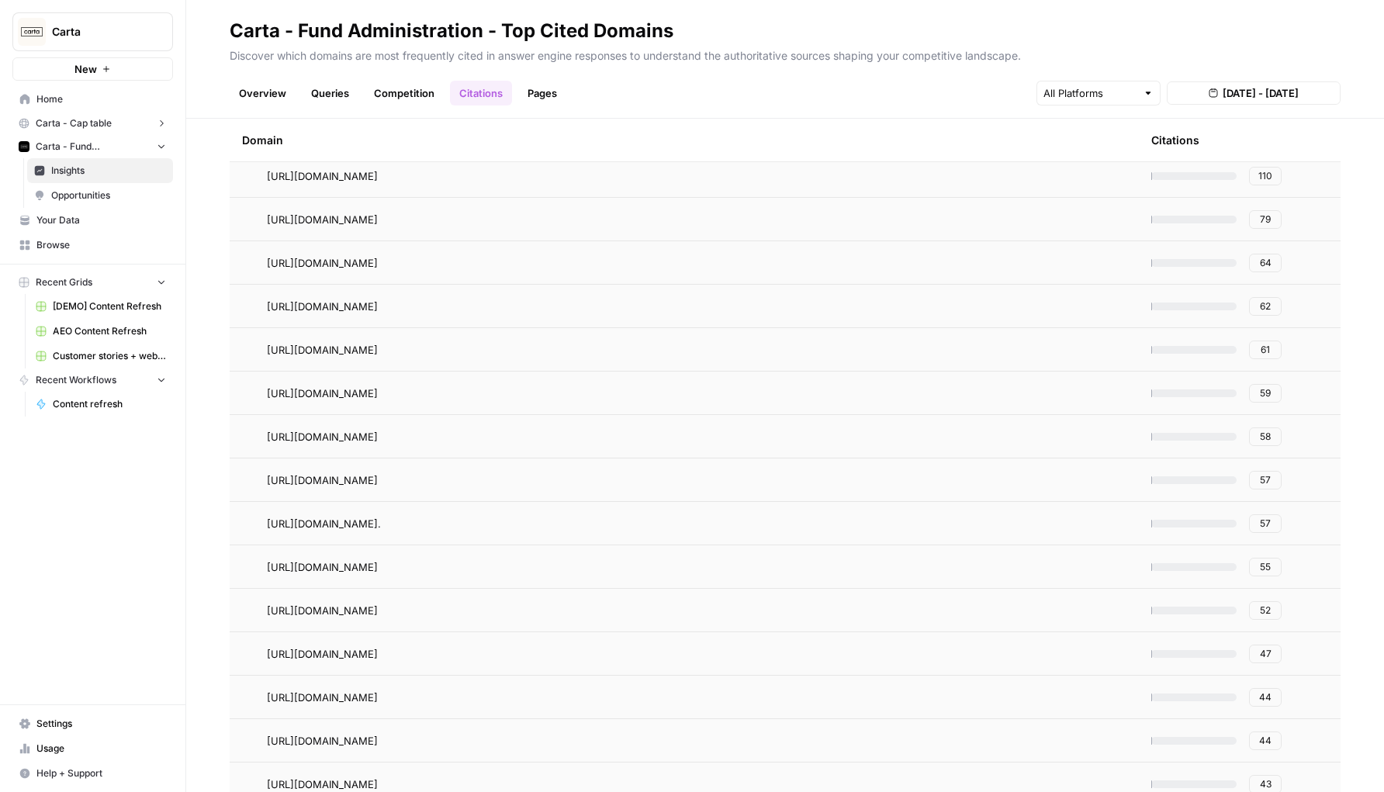
scroll to position [0, 0]
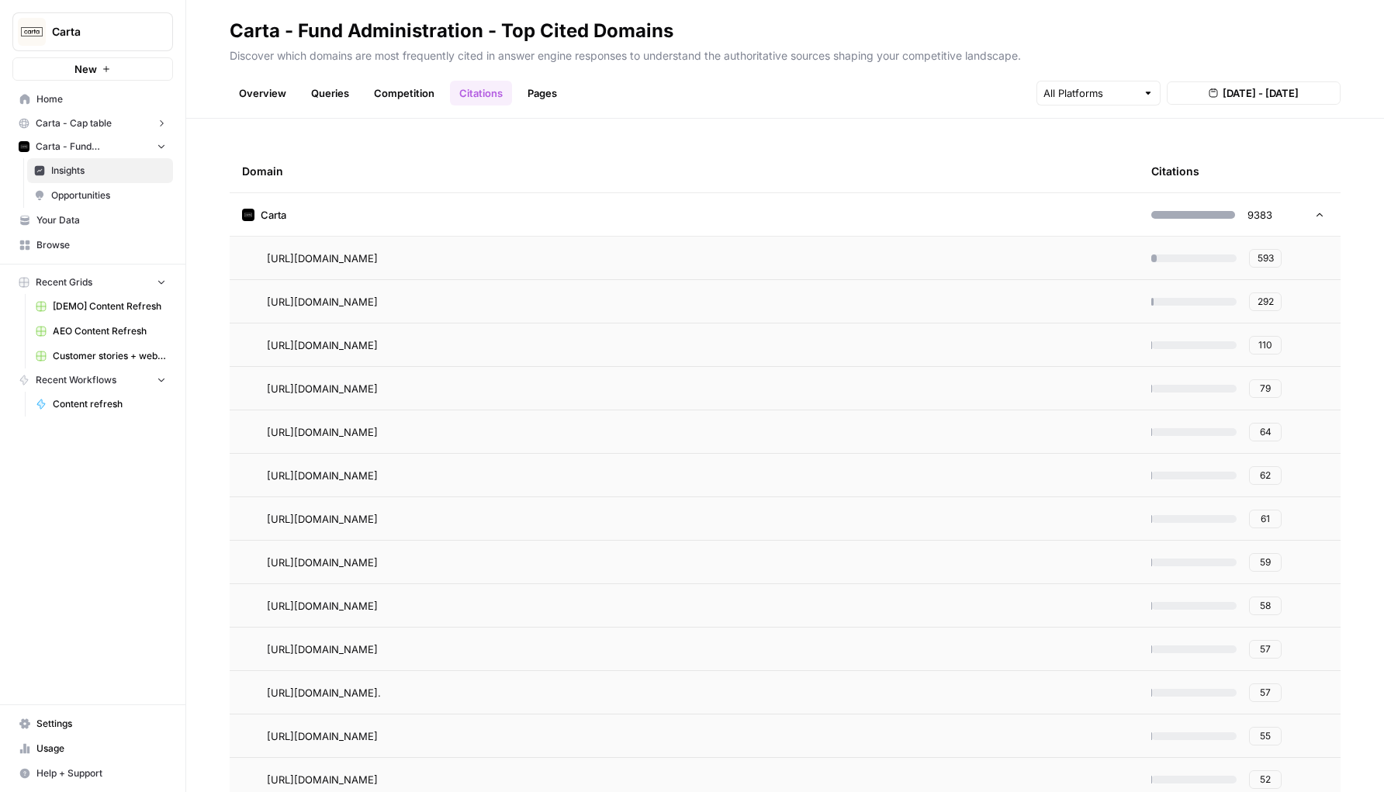
click at [816, 219] on td "Carta" at bounding box center [684, 214] width 909 height 43
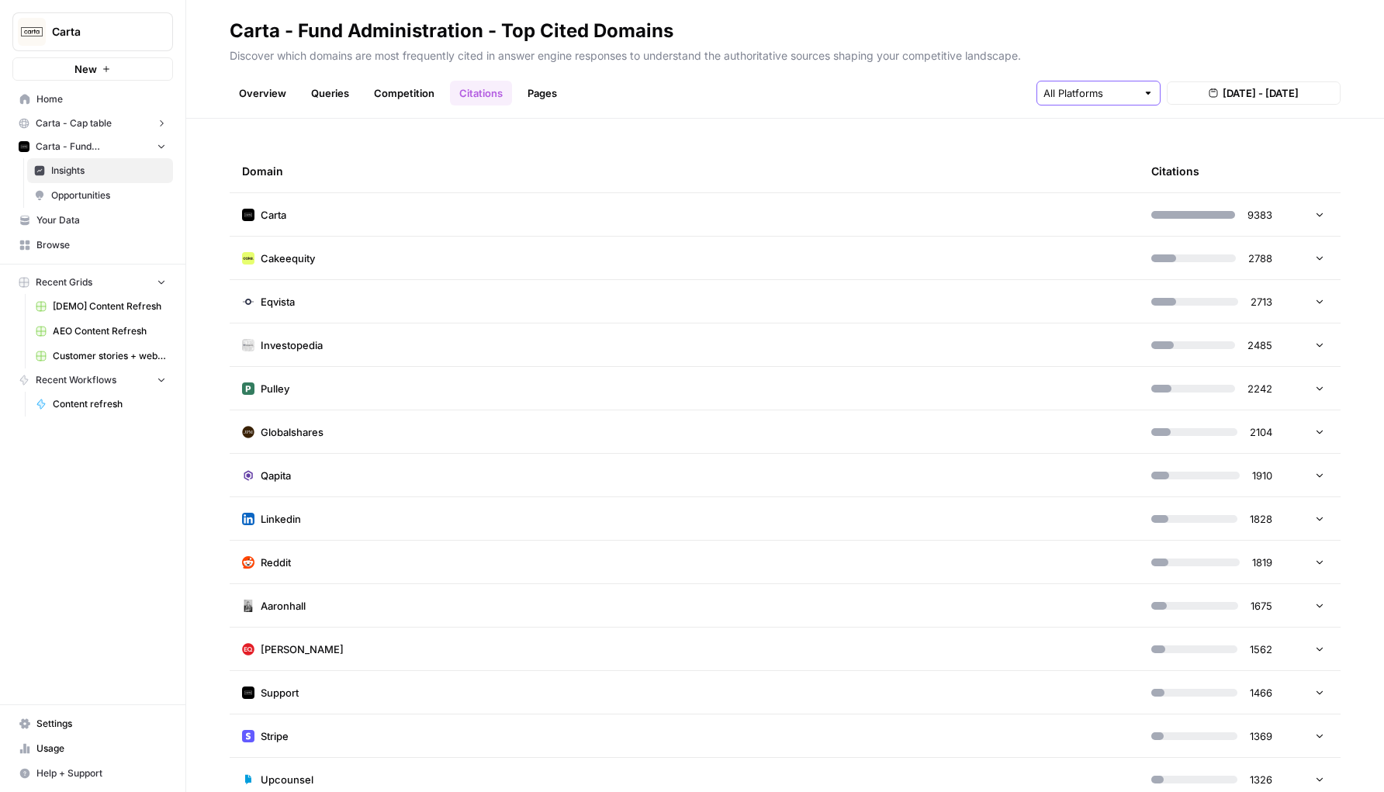
click at [1109, 89] on input "text" at bounding box center [1090, 93] width 93 height 16
click at [1092, 178] on span "Perplexity" at bounding box center [1097, 173] width 61 height 16
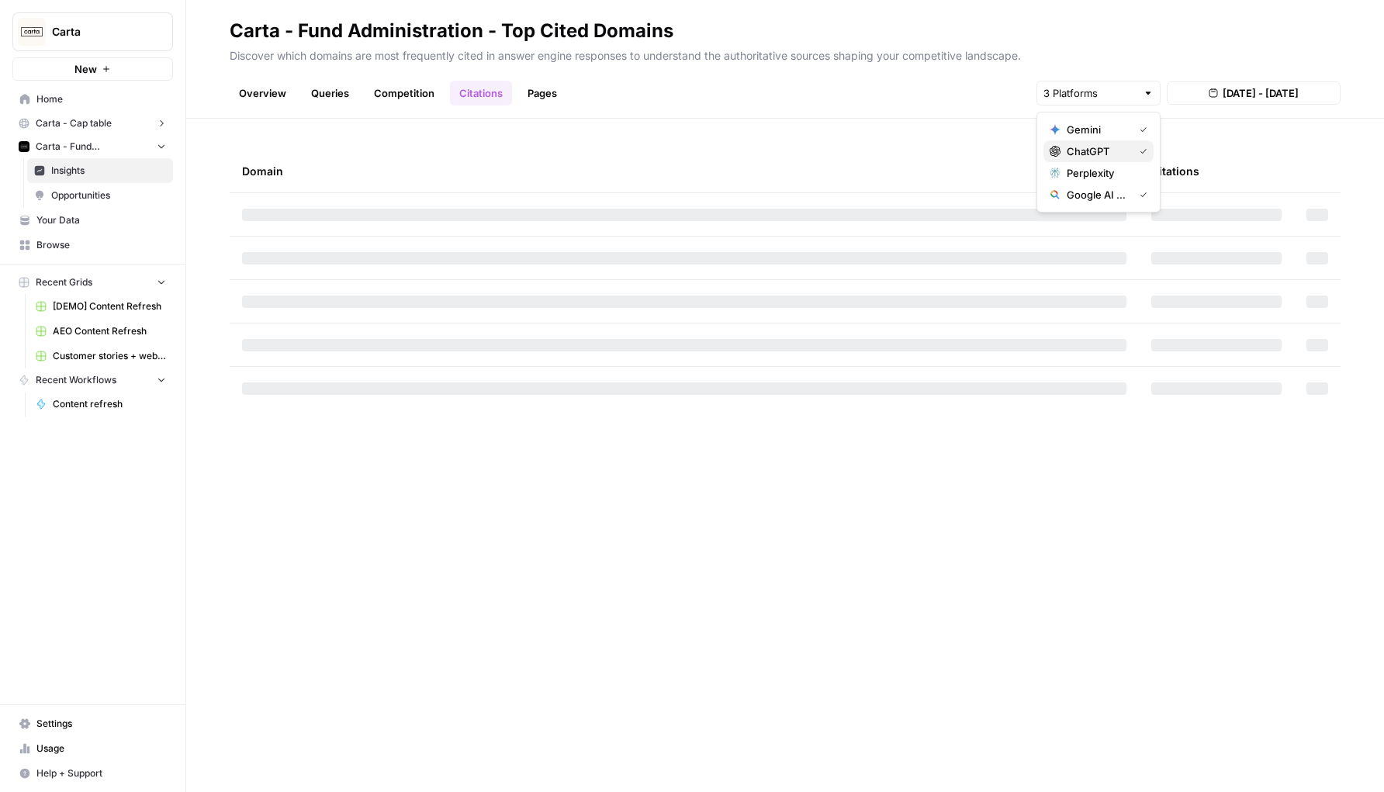
click at [1096, 147] on span "ChatGPT" at bounding box center [1097, 152] width 61 height 16
click at [1096, 141] on button "ChatGPT" at bounding box center [1099, 151] width 110 height 22
click at [1096, 130] on span "Gemini" at bounding box center [1097, 130] width 61 height 16
click at [1096, 138] on button "Gemini" at bounding box center [1099, 130] width 110 height 22
click at [1092, 147] on span "ChatGPT" at bounding box center [1097, 152] width 61 height 16
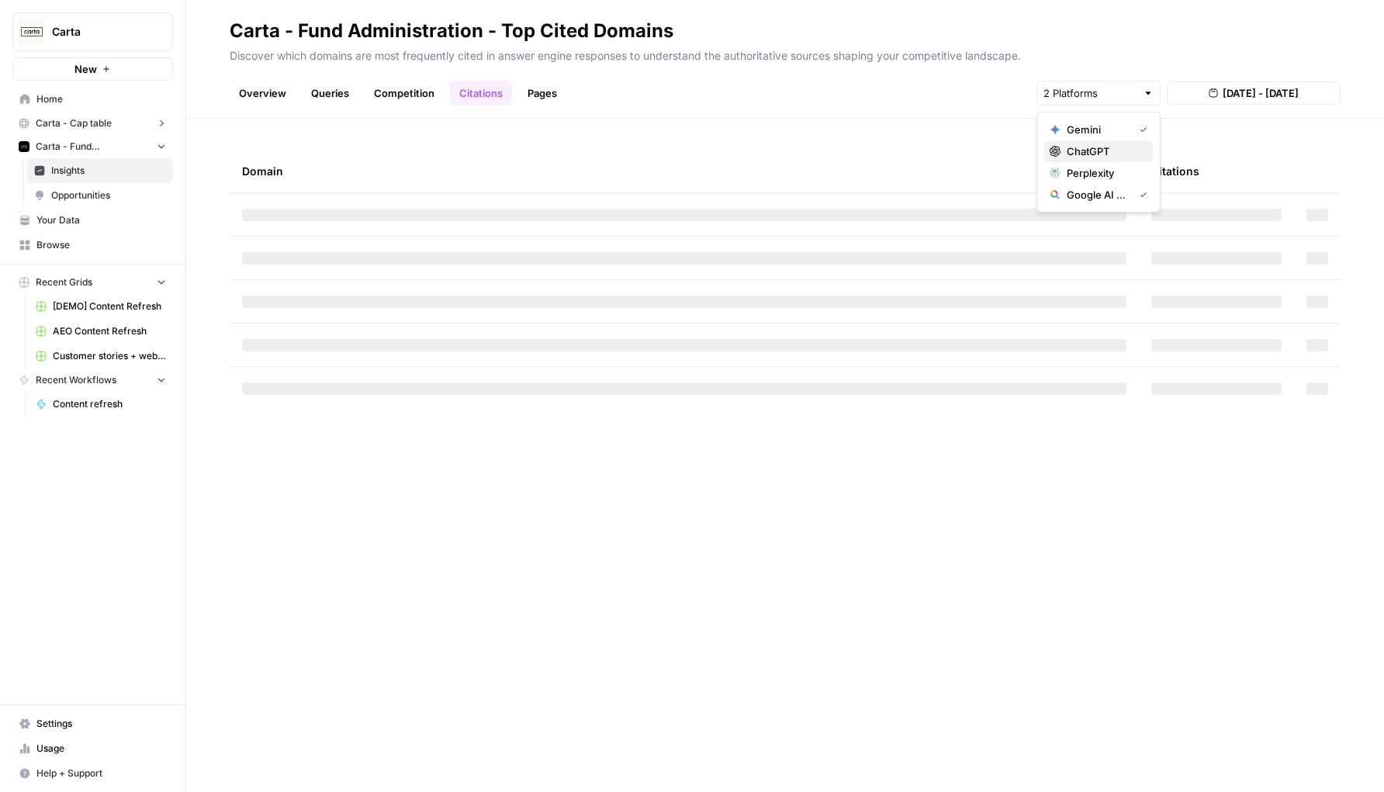
click at [1092, 140] on button "ChatGPT" at bounding box center [1099, 151] width 110 height 22
click at [1092, 128] on span "Gemini" at bounding box center [1097, 130] width 61 height 16
click at [1089, 151] on span "ChatGPT" at bounding box center [1097, 152] width 61 height 16
click at [930, 162] on div "Domain" at bounding box center [684, 171] width 885 height 43
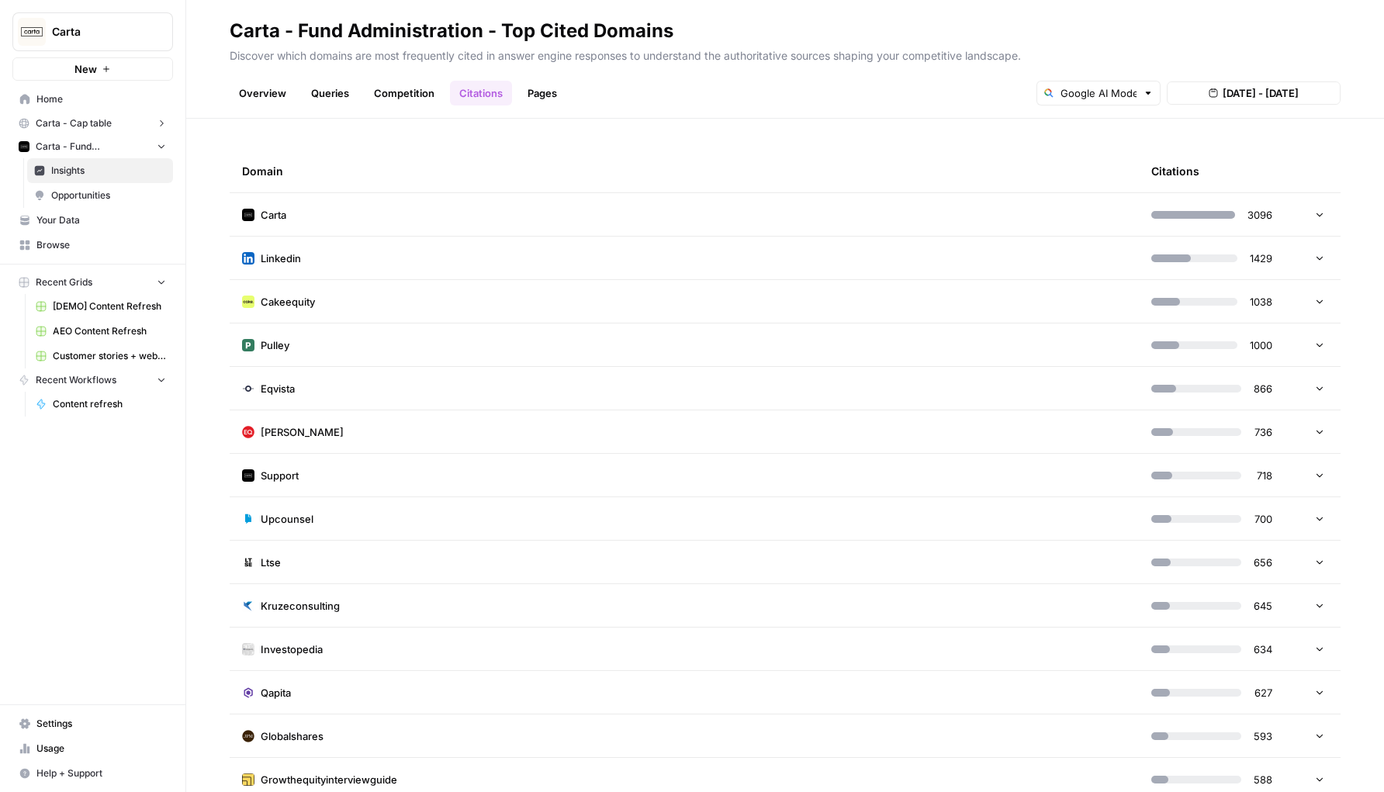
click at [562, 95] on link "Pages" at bounding box center [542, 93] width 48 height 25
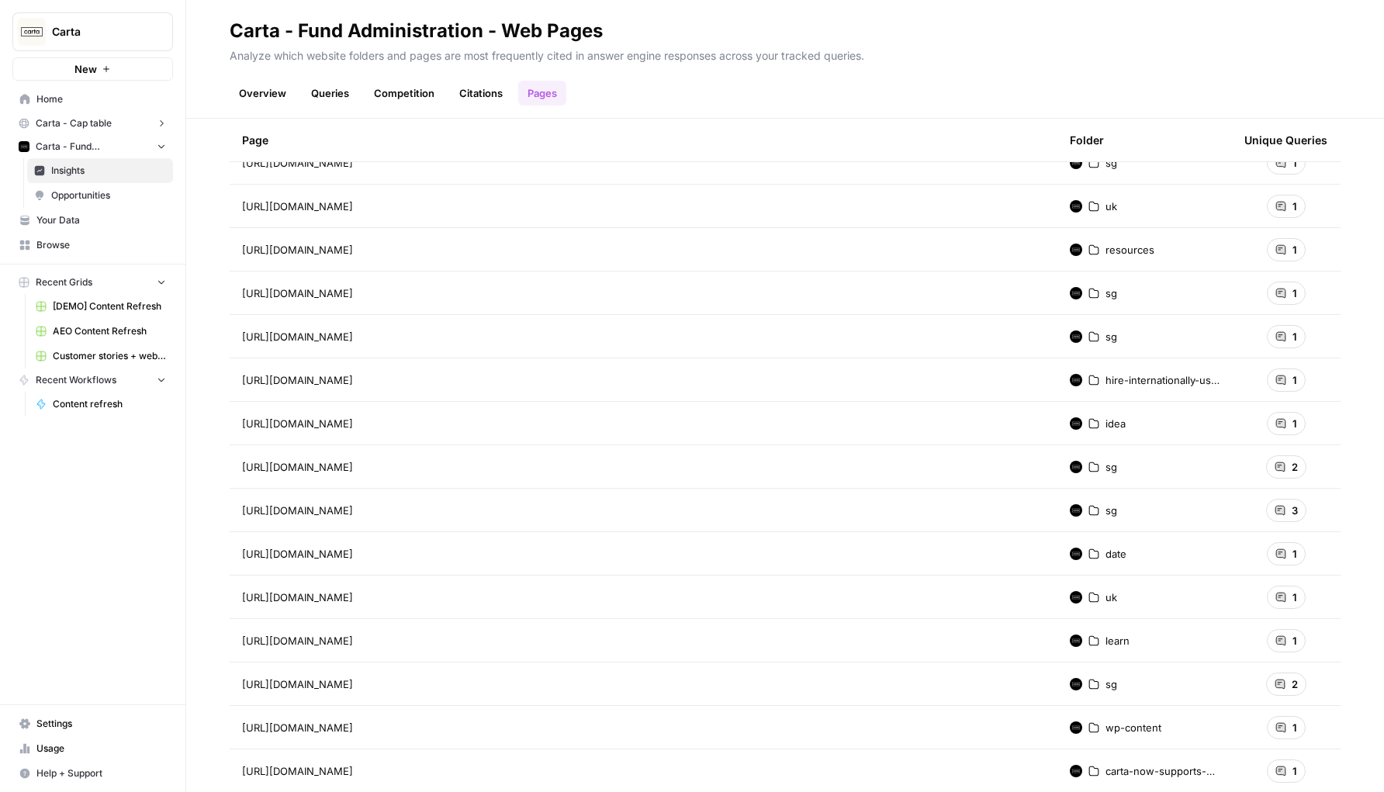
scroll to position [2315, 0]
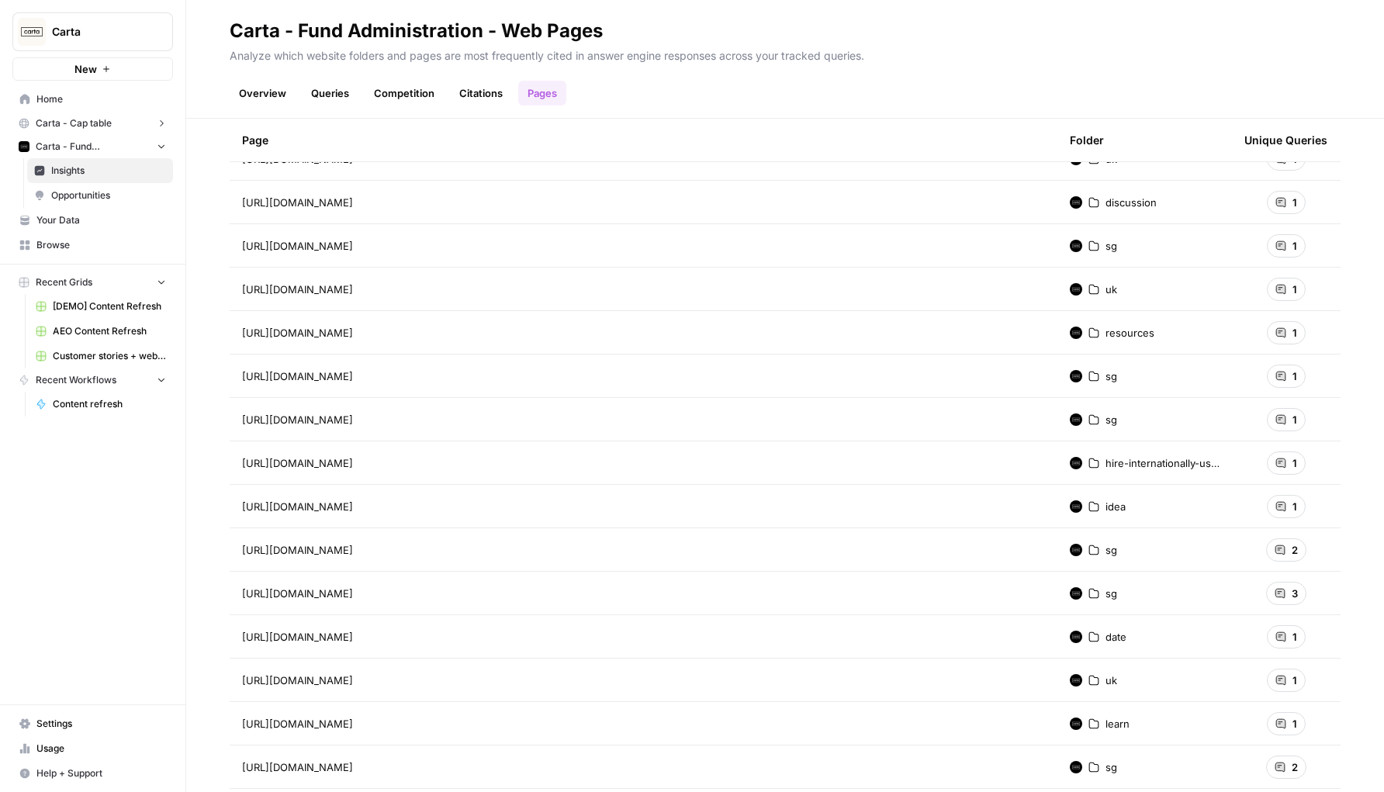
click at [124, 196] on span "Opportunities" at bounding box center [108, 196] width 115 height 14
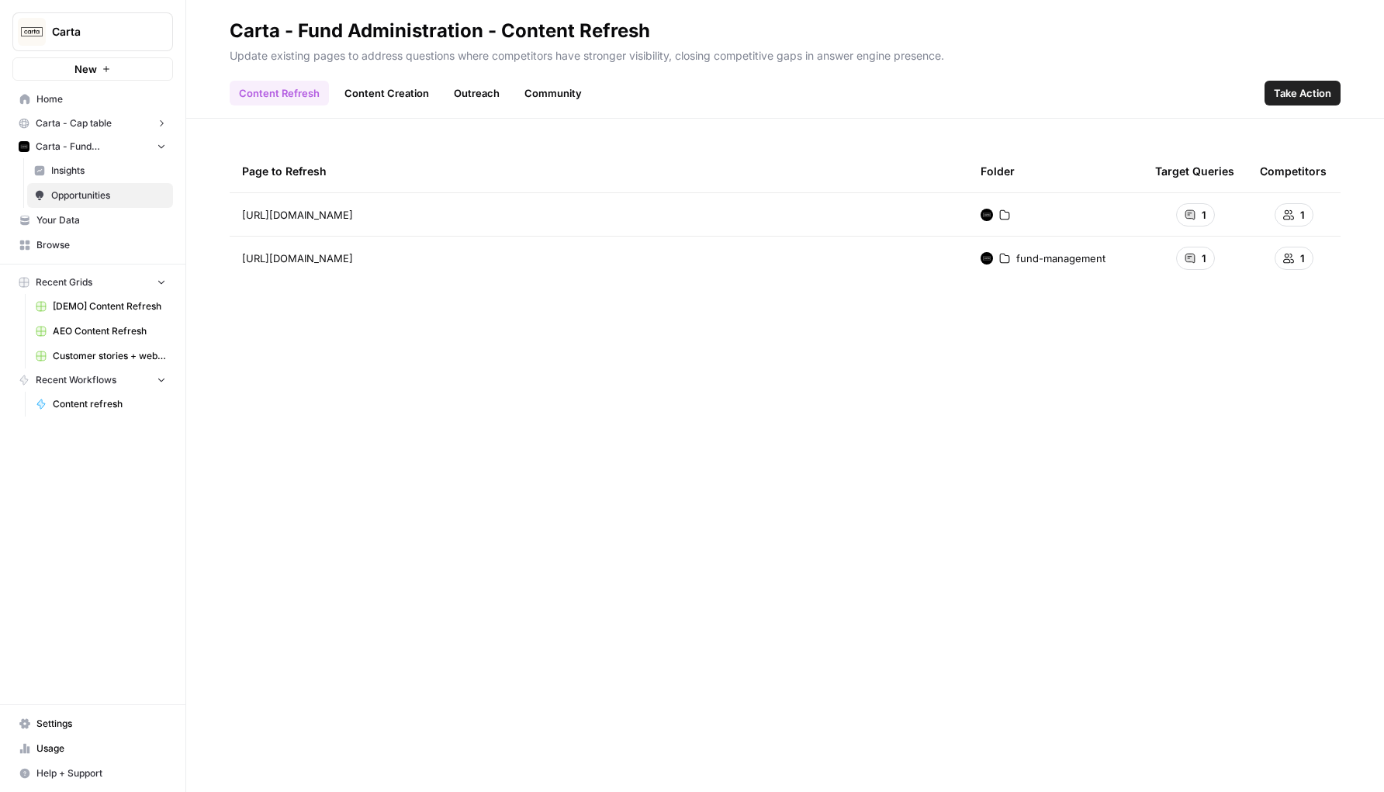
click at [362, 102] on link "Content Creation" at bounding box center [386, 93] width 103 height 25
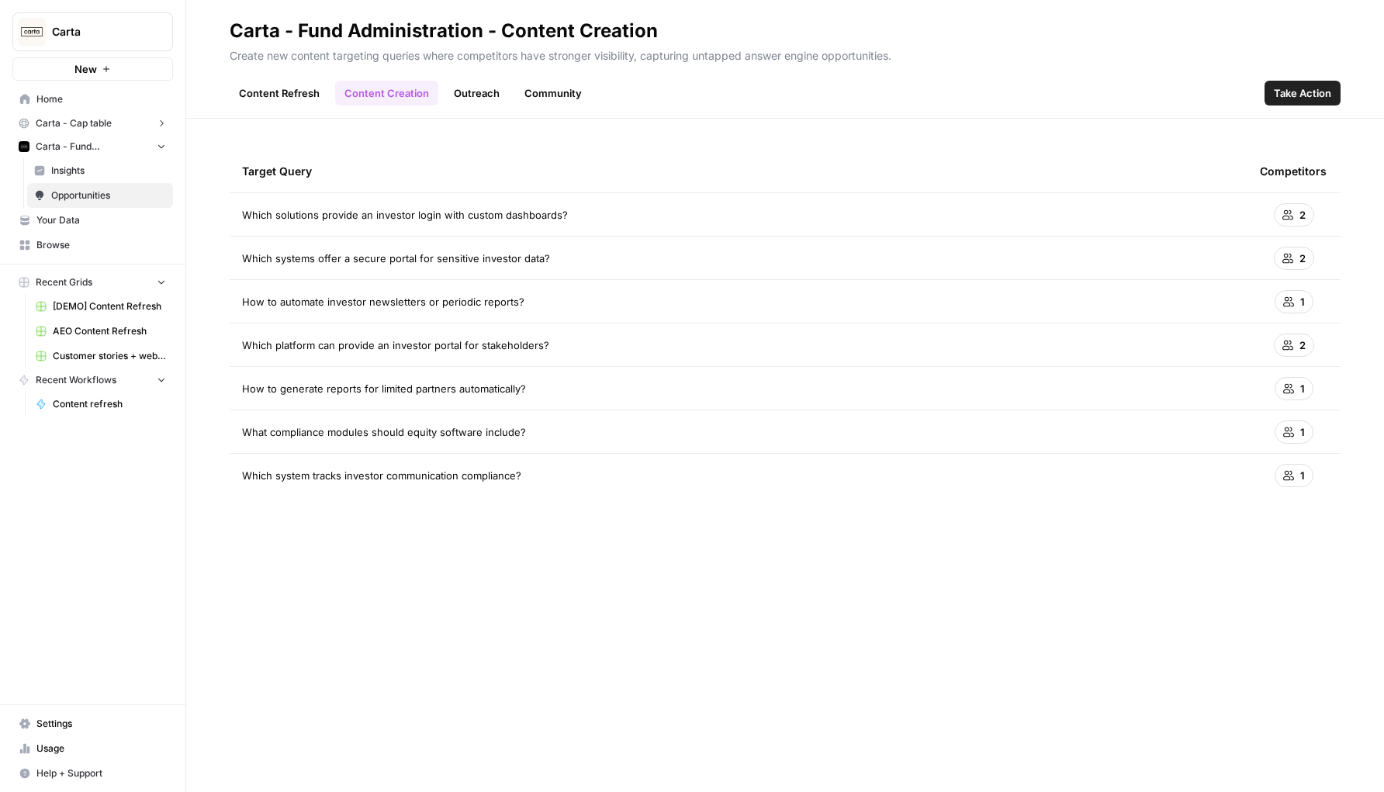
click at [471, 94] on link "Outreach" at bounding box center [477, 93] width 64 height 25
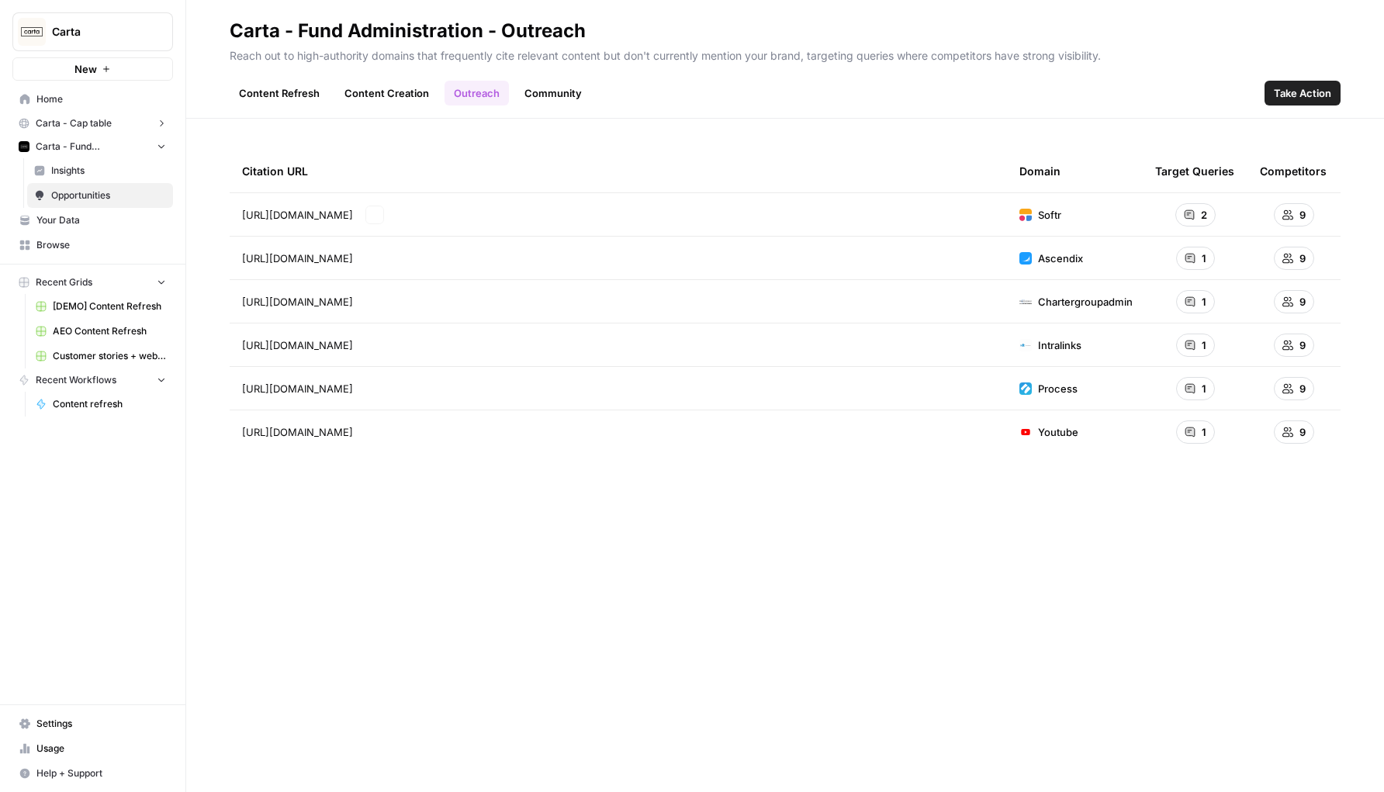
click at [397, 225] on td "https://www.softr.io/blog/best-investor-portal-software Go to page" at bounding box center [618, 214] width 777 height 43
click at [384, 211] on link "Go to page" at bounding box center [374, 215] width 19 height 19
click at [542, 95] on link "Community" at bounding box center [553, 93] width 76 height 25
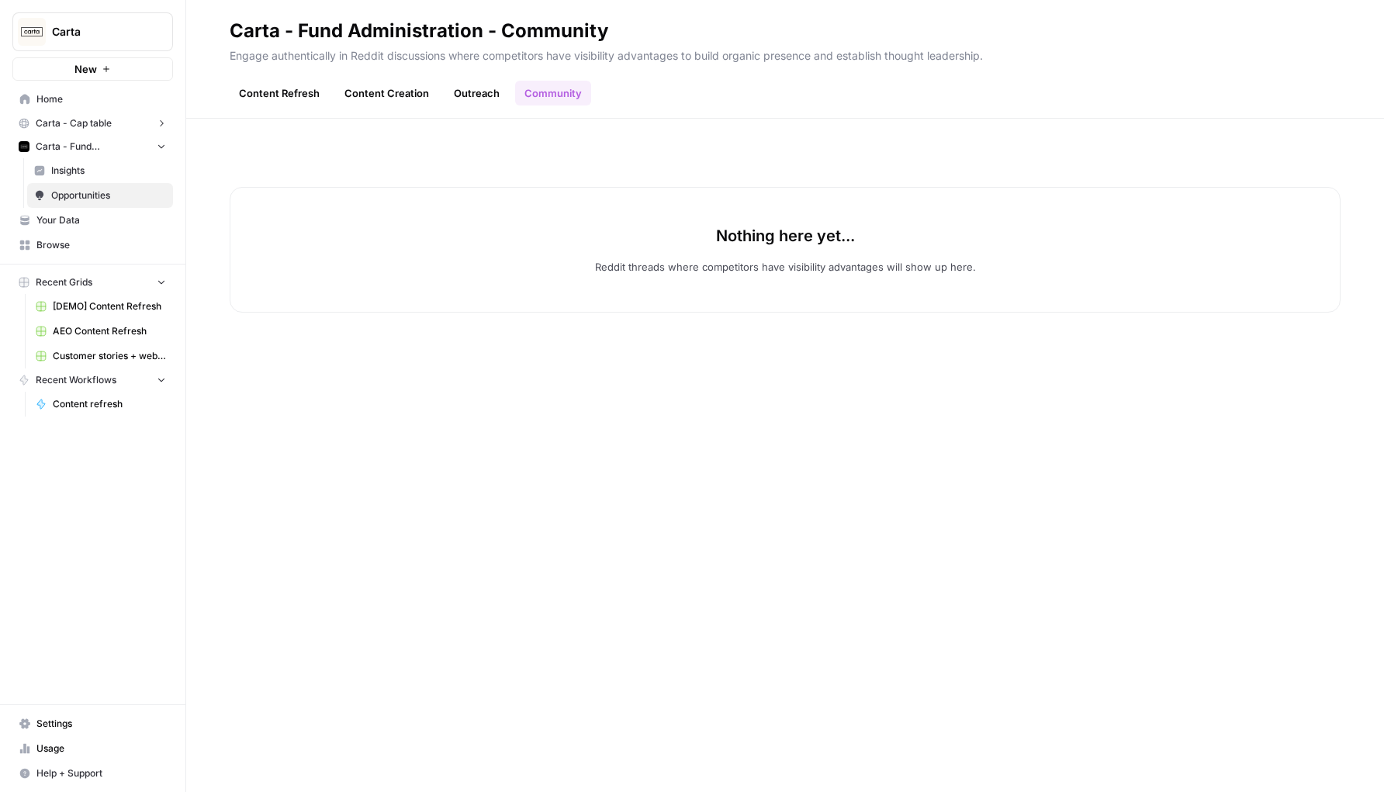
click at [492, 101] on link "Outreach" at bounding box center [477, 93] width 64 height 25
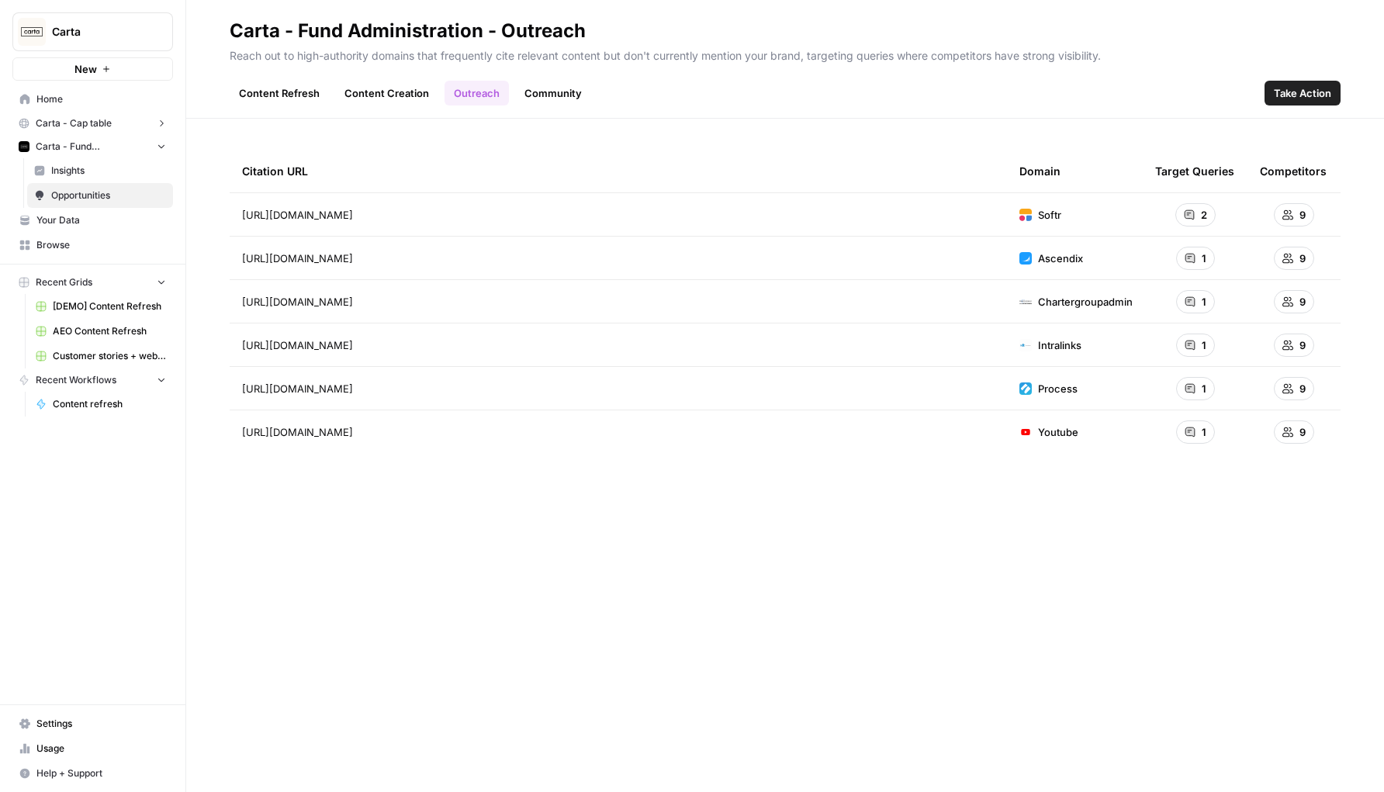
click at [535, 101] on link "Community" at bounding box center [553, 93] width 76 height 25
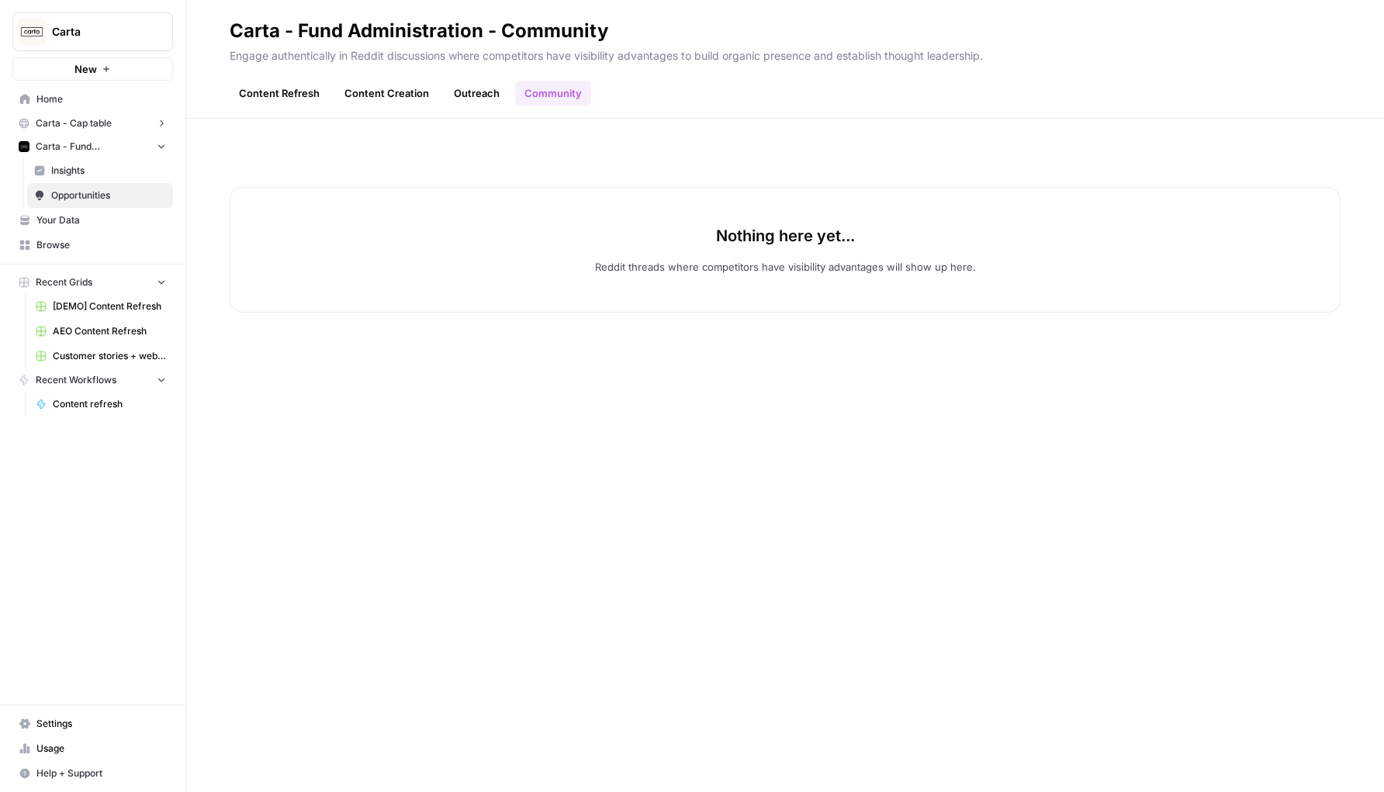
click at [466, 108] on header "Carta - Fund Administration - Community Engage authentically in Reddit discussi…" at bounding box center [785, 59] width 1198 height 119
click at [486, 107] on header "Carta - Fund Administration - Community Engage authentically in Reddit discussi…" at bounding box center [785, 59] width 1198 height 119
click at [485, 105] on link "Outreach" at bounding box center [477, 93] width 64 height 25
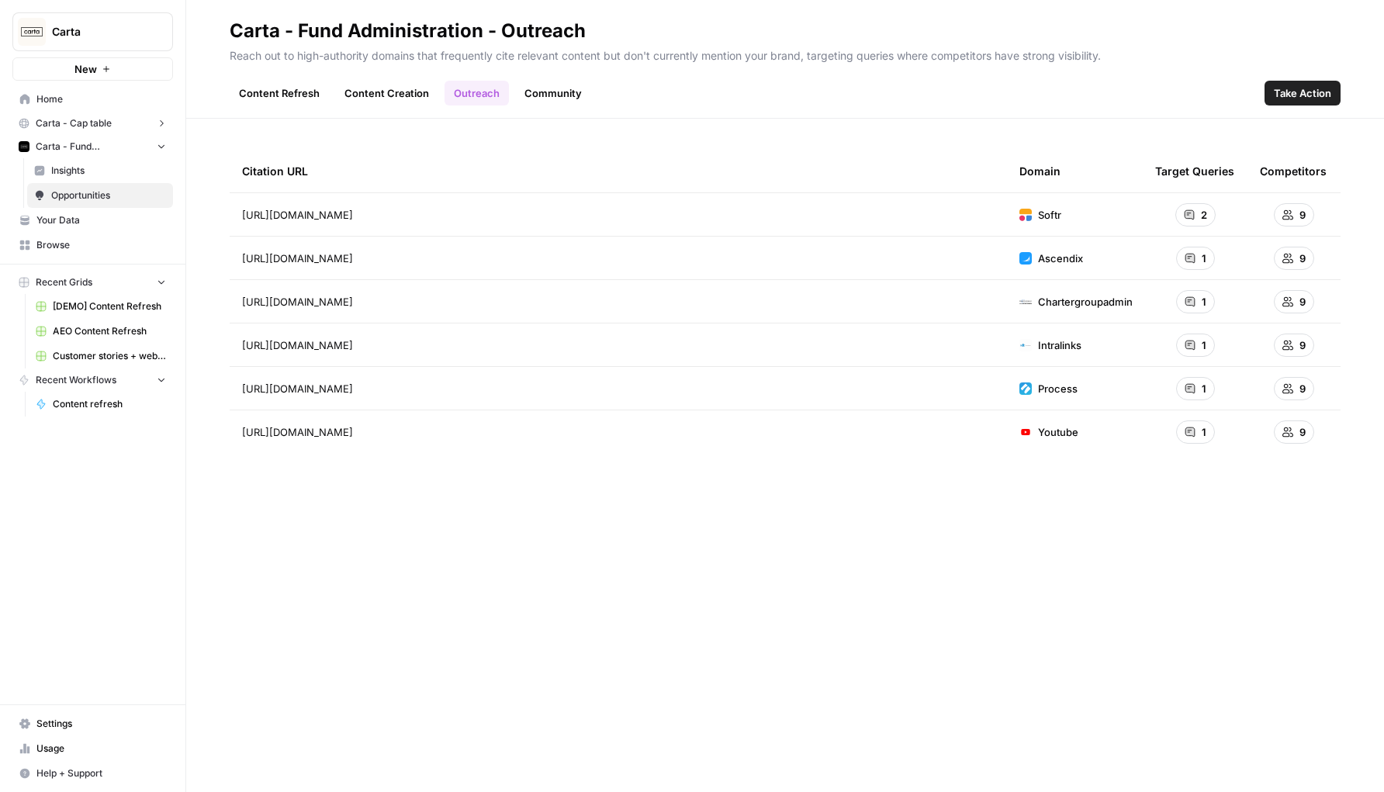
click at [394, 99] on link "Content Creation" at bounding box center [386, 93] width 103 height 25
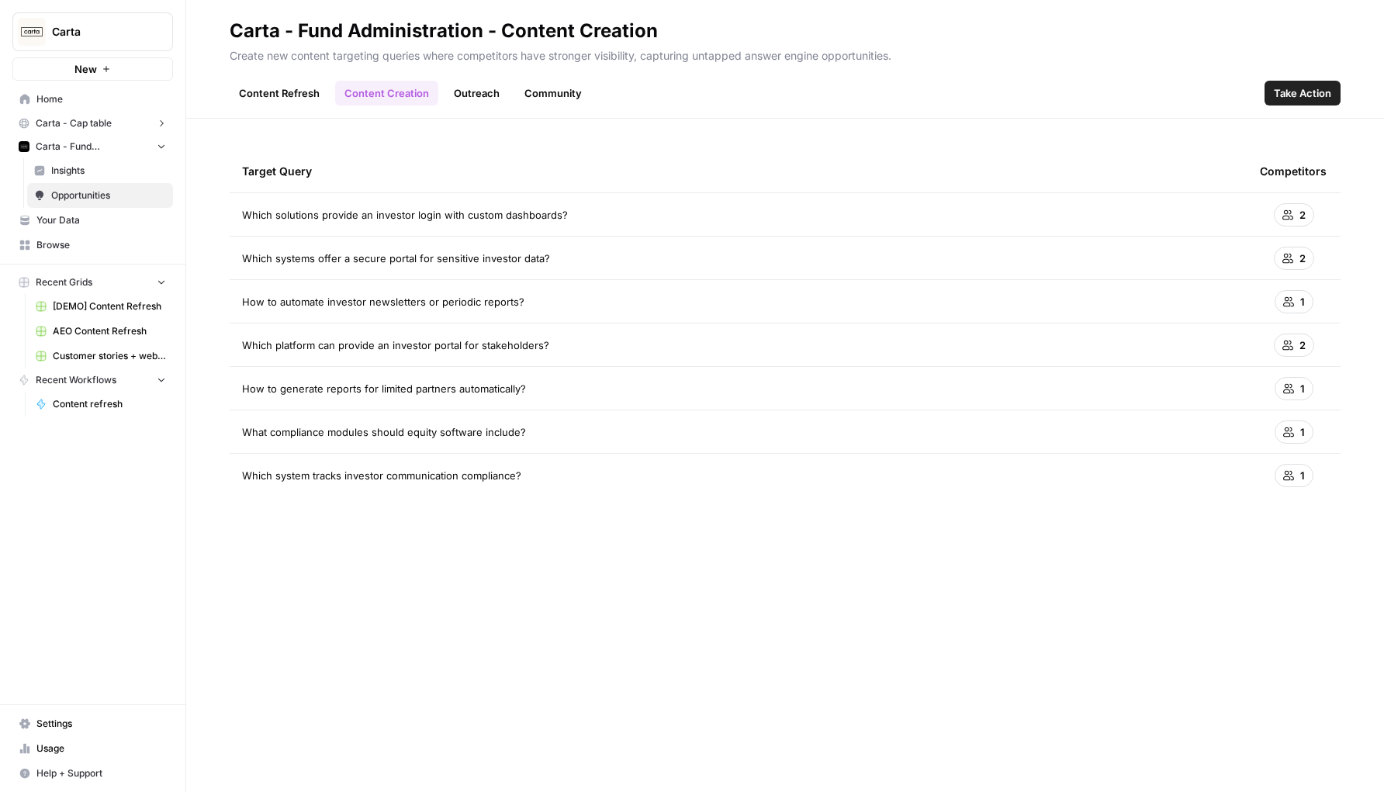
click at [545, 92] on link "Community" at bounding box center [553, 93] width 76 height 25
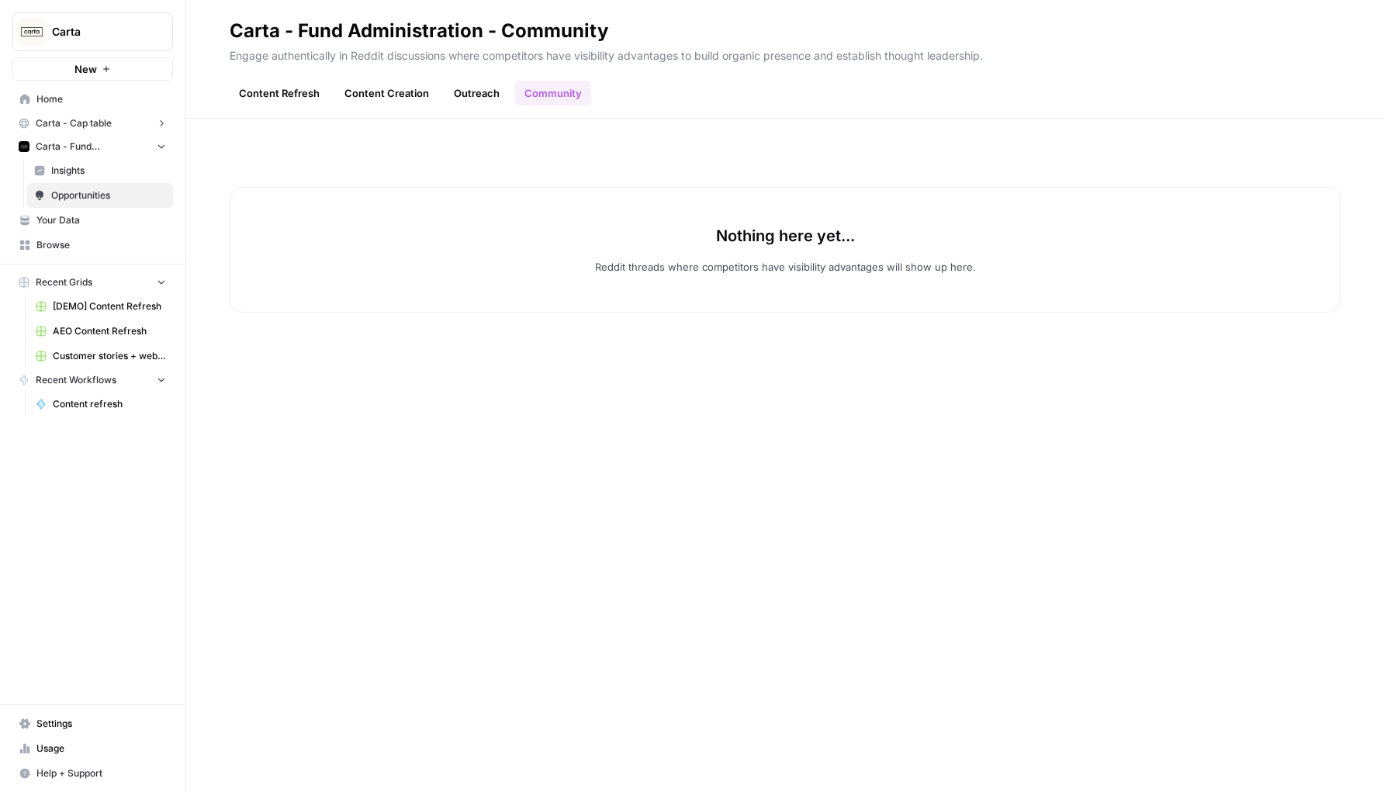
click at [479, 95] on link "Outreach" at bounding box center [477, 93] width 64 height 25
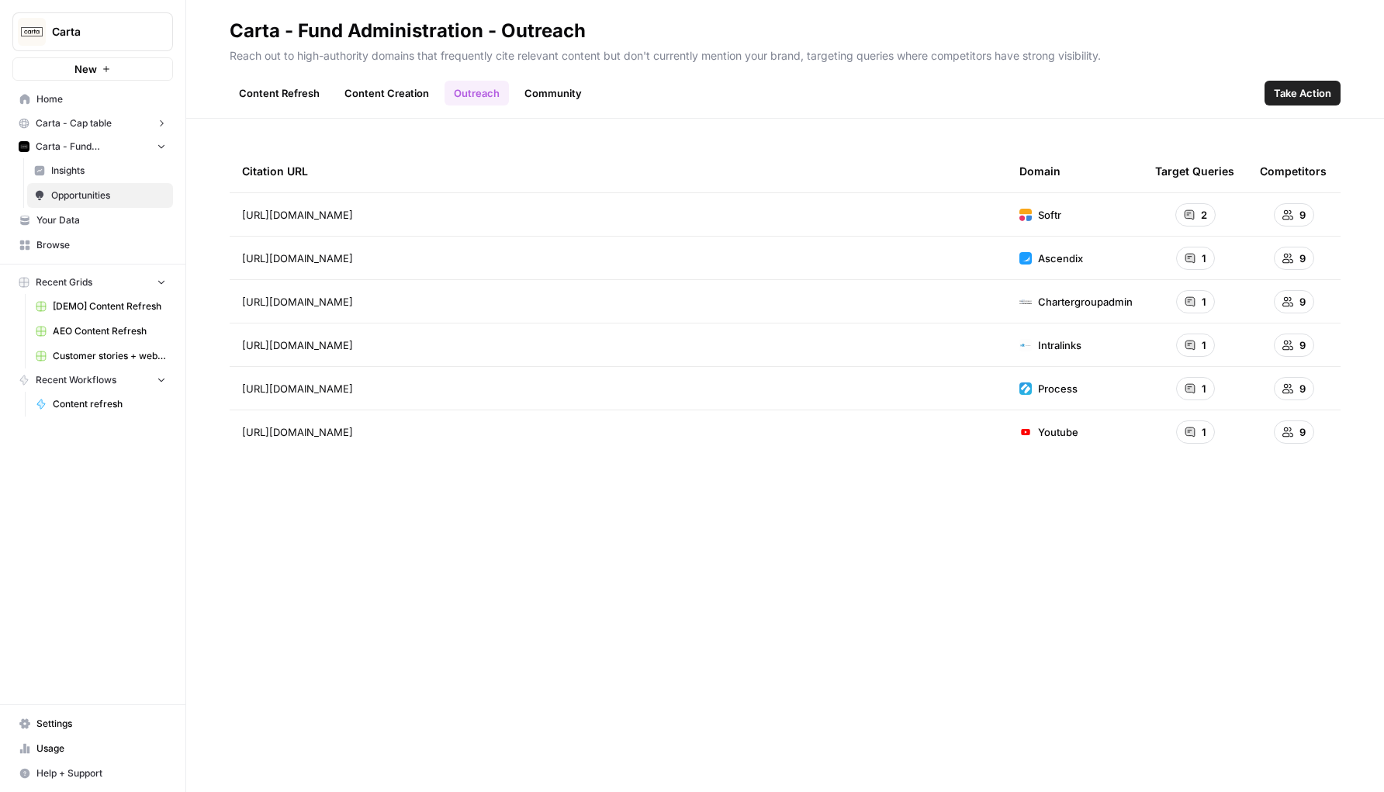
click at [410, 95] on link "Content Creation" at bounding box center [386, 93] width 103 height 25
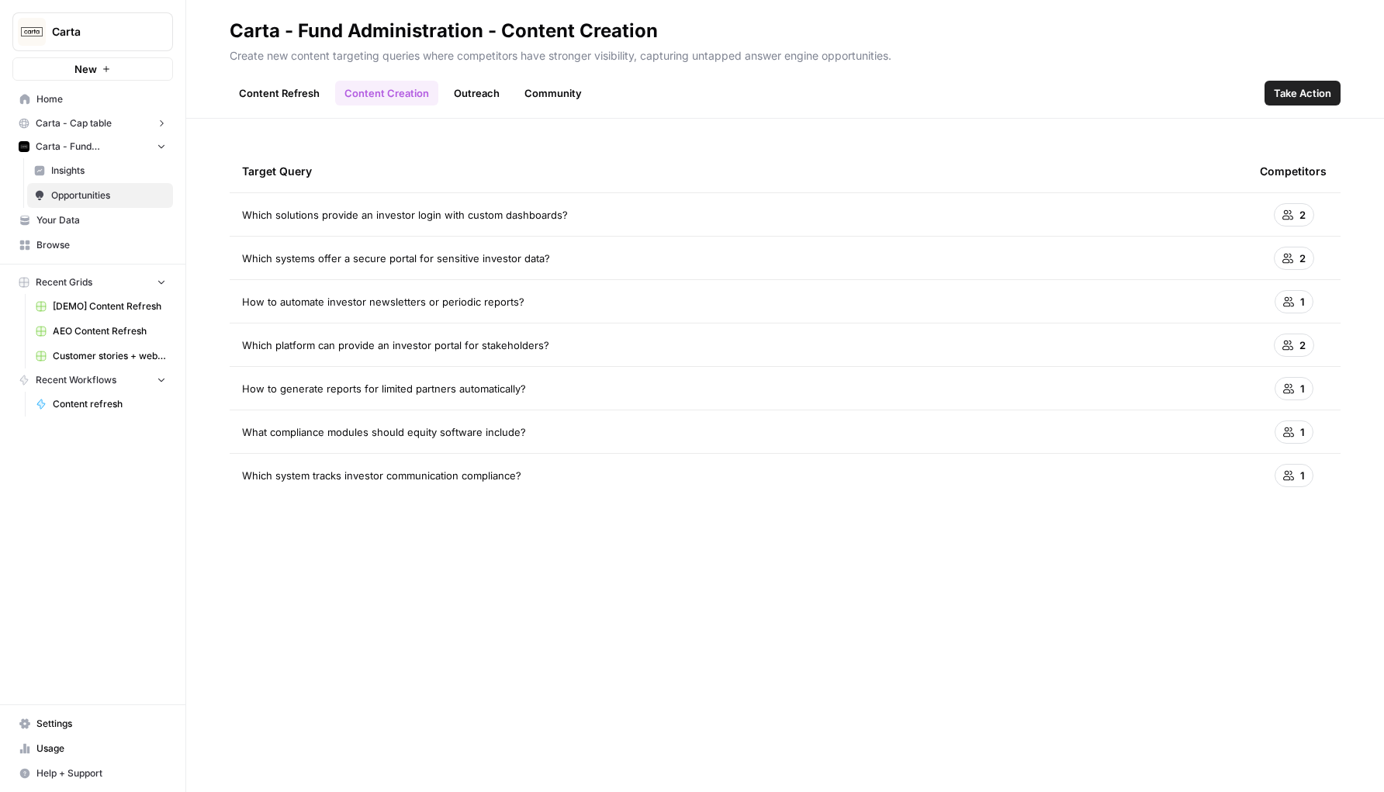
click at [288, 95] on link "Content Refresh" at bounding box center [279, 93] width 99 height 25
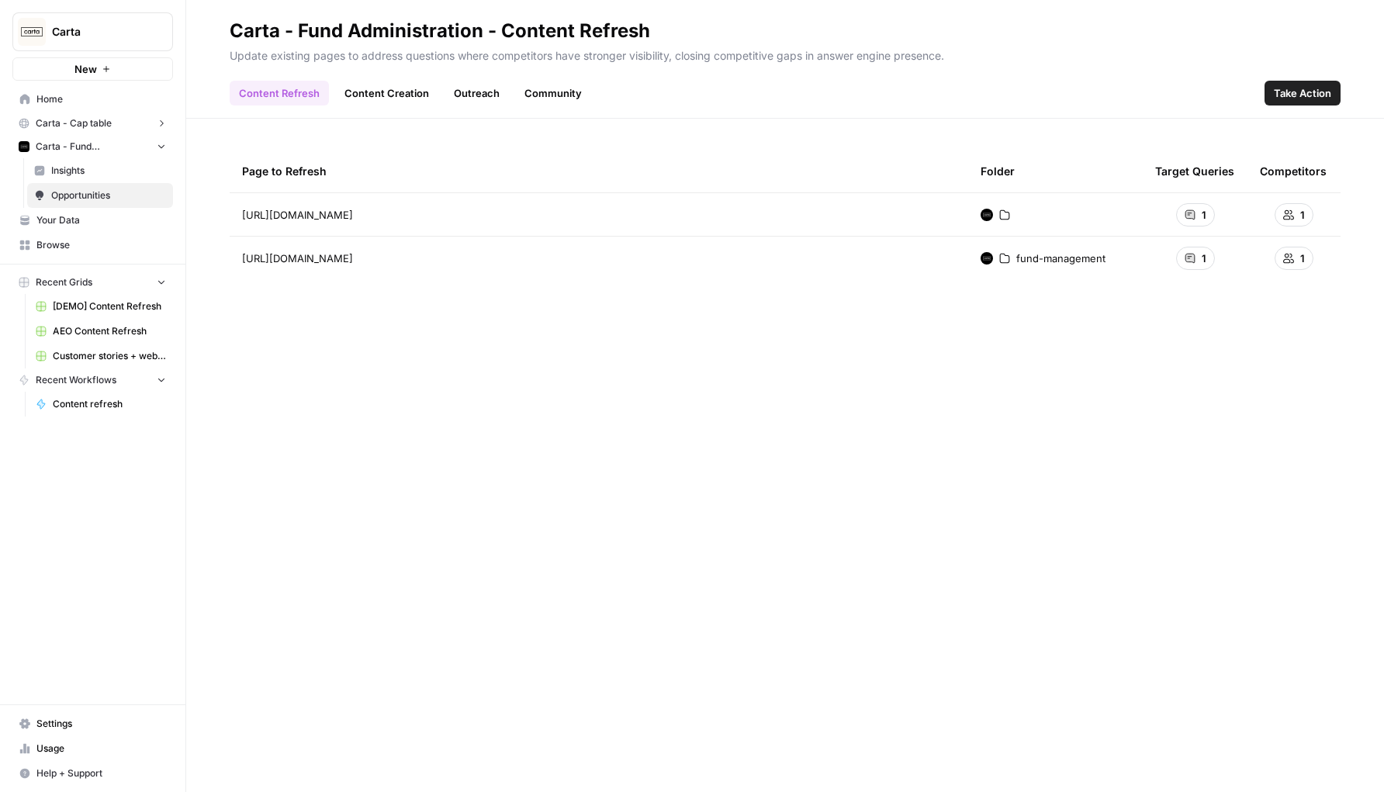
click at [1049, 258] on span "fund-management" at bounding box center [1060, 259] width 89 height 16
drag, startPoint x: 1007, startPoint y: 258, endPoint x: 1054, endPoint y: 259, distance: 47.4
click at [1054, 260] on div "fund-management" at bounding box center [1043, 259] width 125 height 16
click at [1054, 259] on span "fund-management" at bounding box center [1060, 259] width 89 height 16
click at [111, 130] on button "Carta - Cap table" at bounding box center [92, 123] width 161 height 23
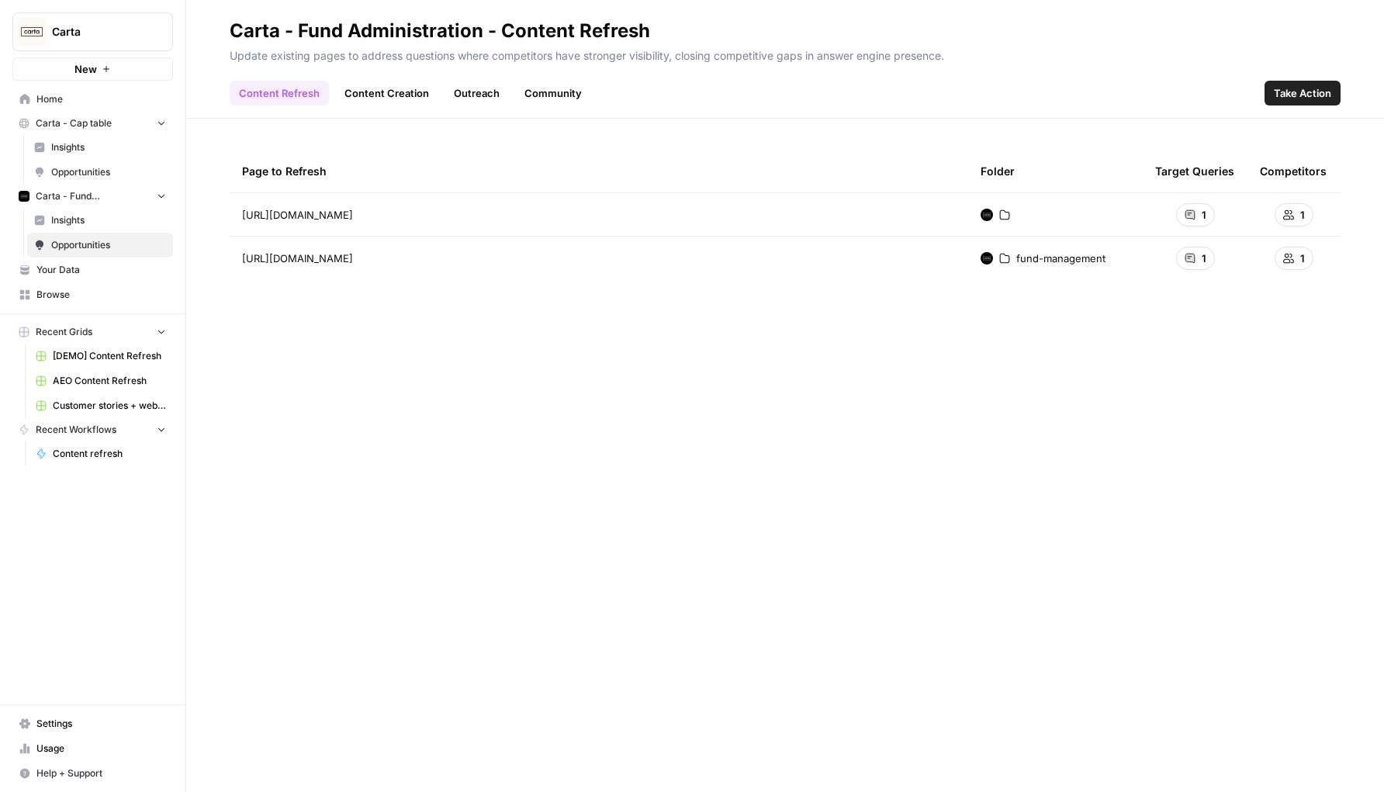
click at [110, 172] on span "Opportunities" at bounding box center [108, 172] width 115 height 14
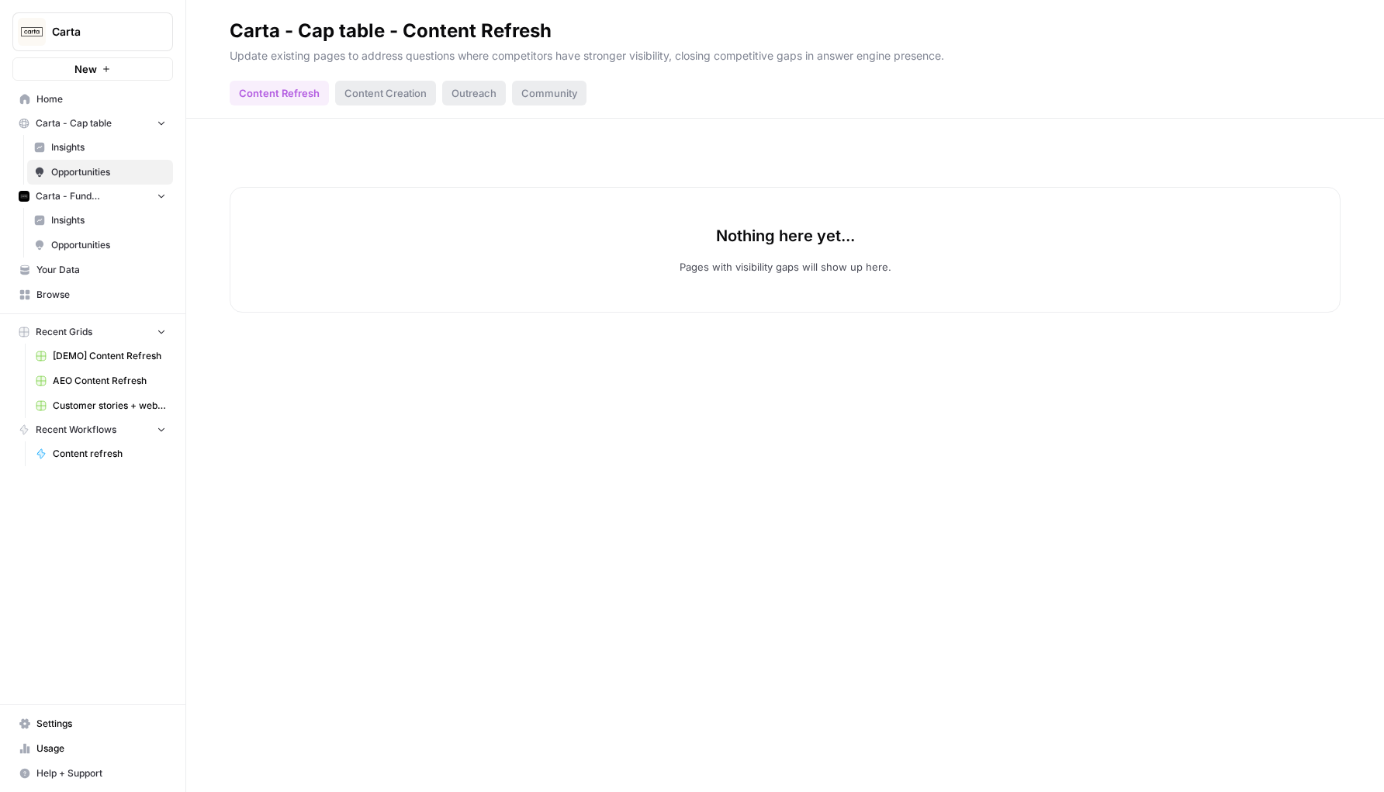
click at [400, 95] on div "Content Creation" at bounding box center [385, 93] width 101 height 25
click at [462, 92] on div "Outreach" at bounding box center [474, 93] width 64 height 25
click at [556, 92] on div "Community" at bounding box center [549, 93] width 74 height 25
click at [95, 237] on link "Opportunities" at bounding box center [100, 245] width 146 height 25
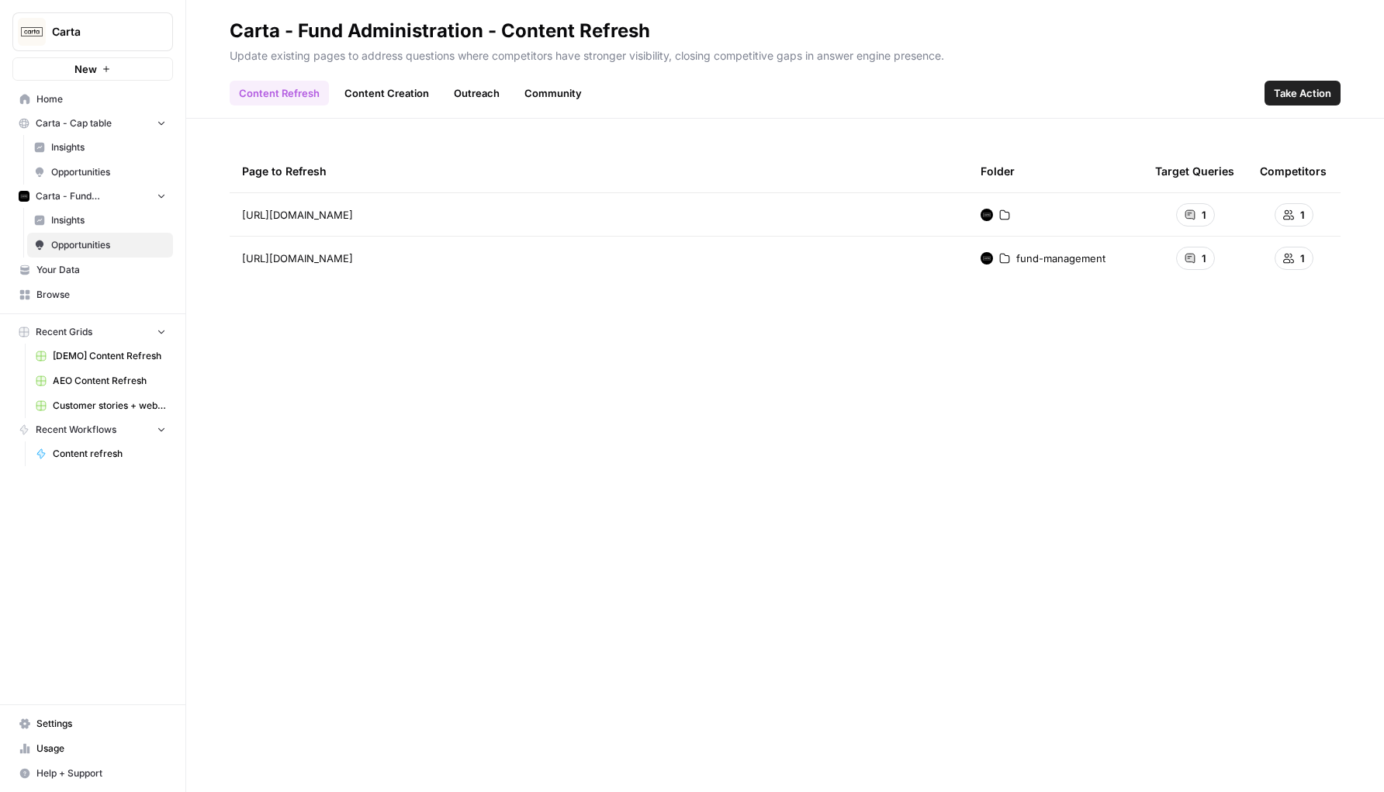
click at [132, 178] on span "Opportunities" at bounding box center [108, 172] width 115 height 14
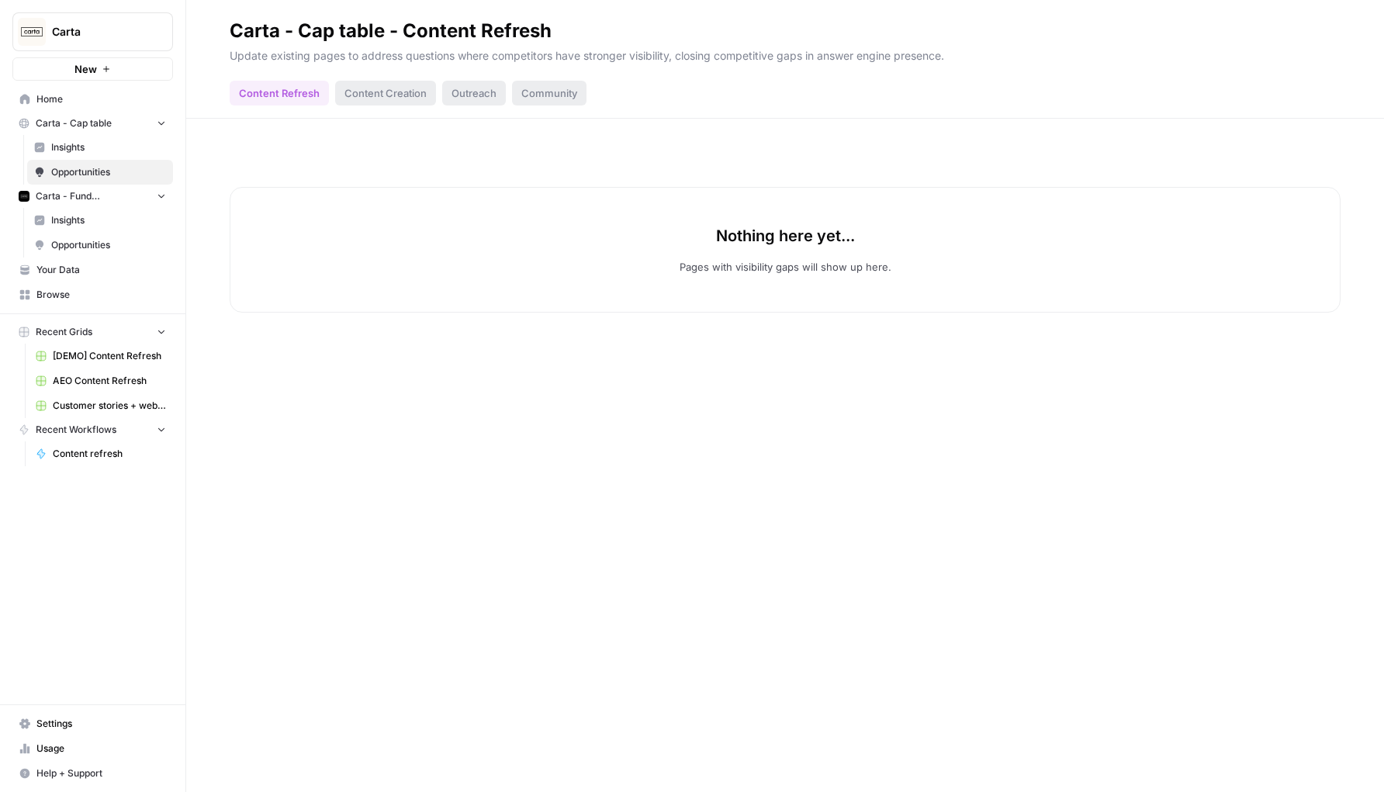
click at [68, 154] on span "Insights" at bounding box center [108, 147] width 115 height 14
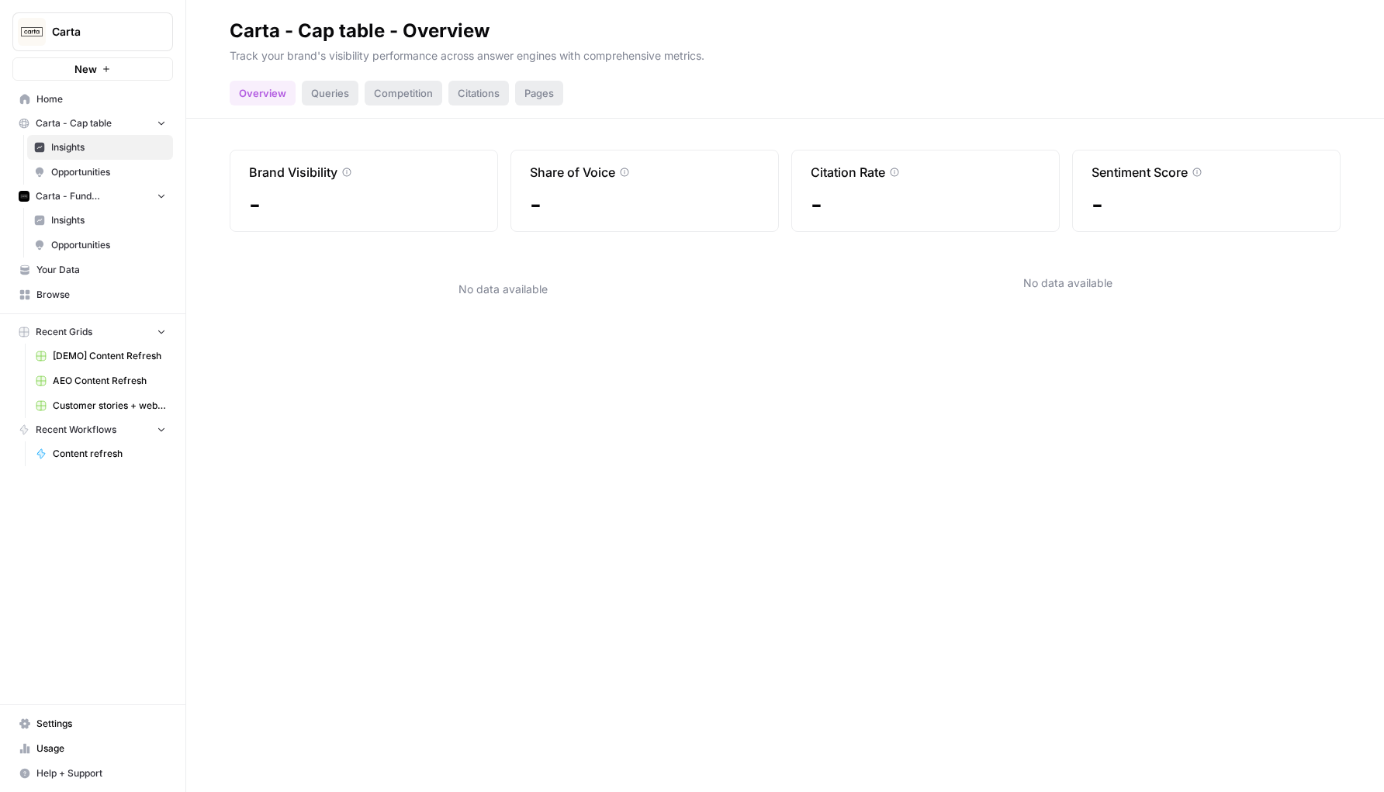
click at [332, 94] on div "Queries" at bounding box center [330, 93] width 57 height 25
click at [396, 94] on div "Competition" at bounding box center [404, 93] width 78 height 25
click at [519, 94] on div "Pages" at bounding box center [539, 93] width 48 height 25
click at [556, 94] on div "Pages" at bounding box center [539, 93] width 48 height 25
click at [116, 131] on button "Carta - Cap table" at bounding box center [92, 123] width 161 height 23
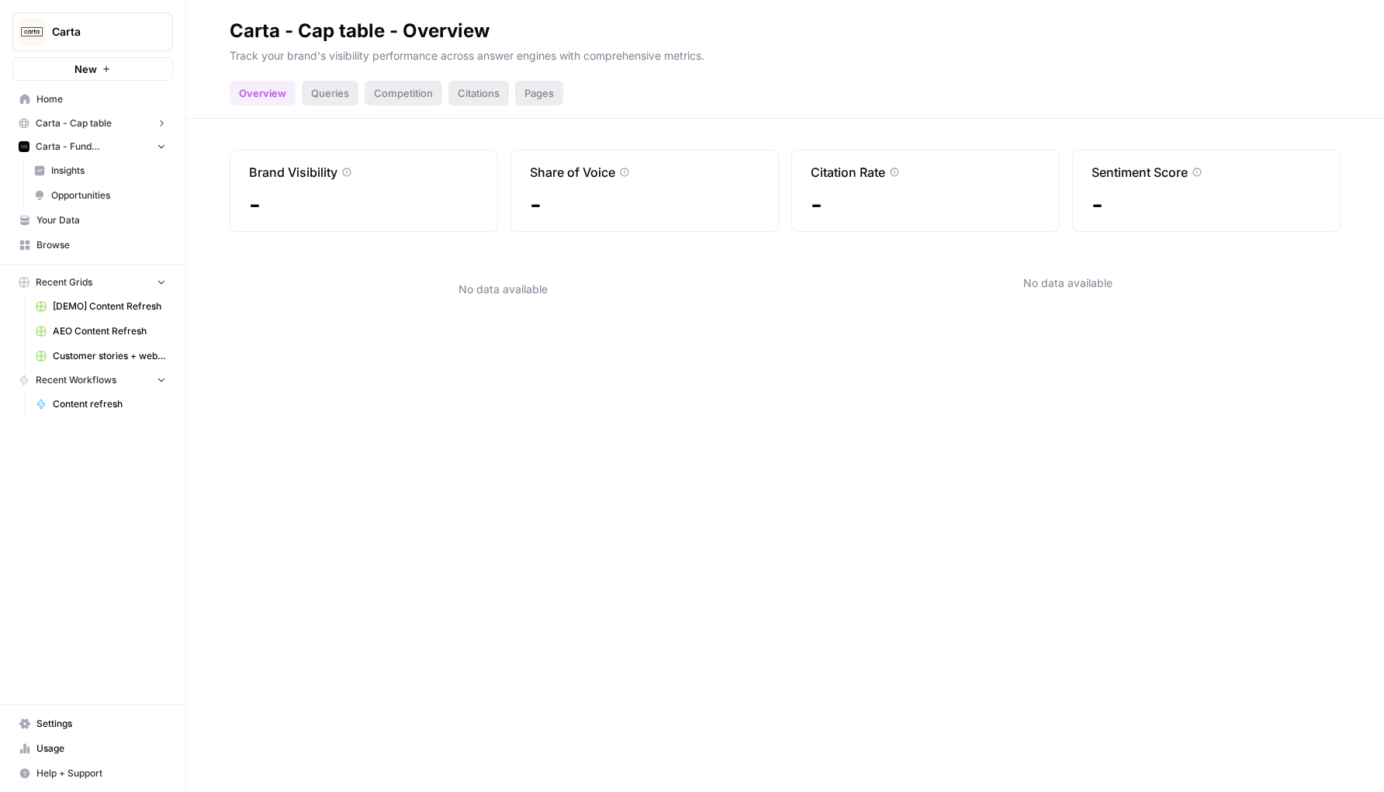
click at [116, 131] on button "Carta - Cap table" at bounding box center [92, 123] width 161 height 23
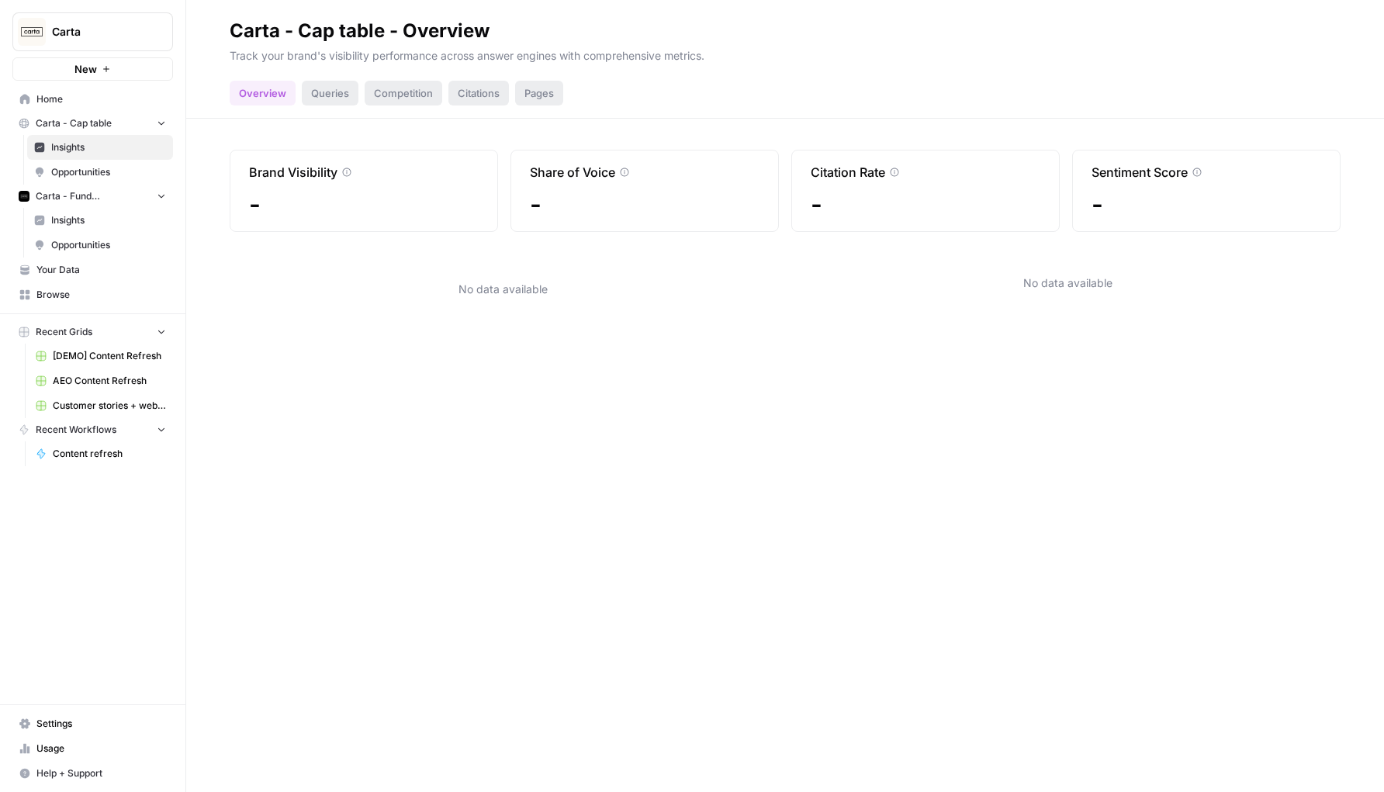
click at [99, 45] on button "Carta" at bounding box center [92, 31] width 161 height 39
type input "syn"
click at [80, 124] on div "Synthesia" at bounding box center [141, 116] width 236 height 19
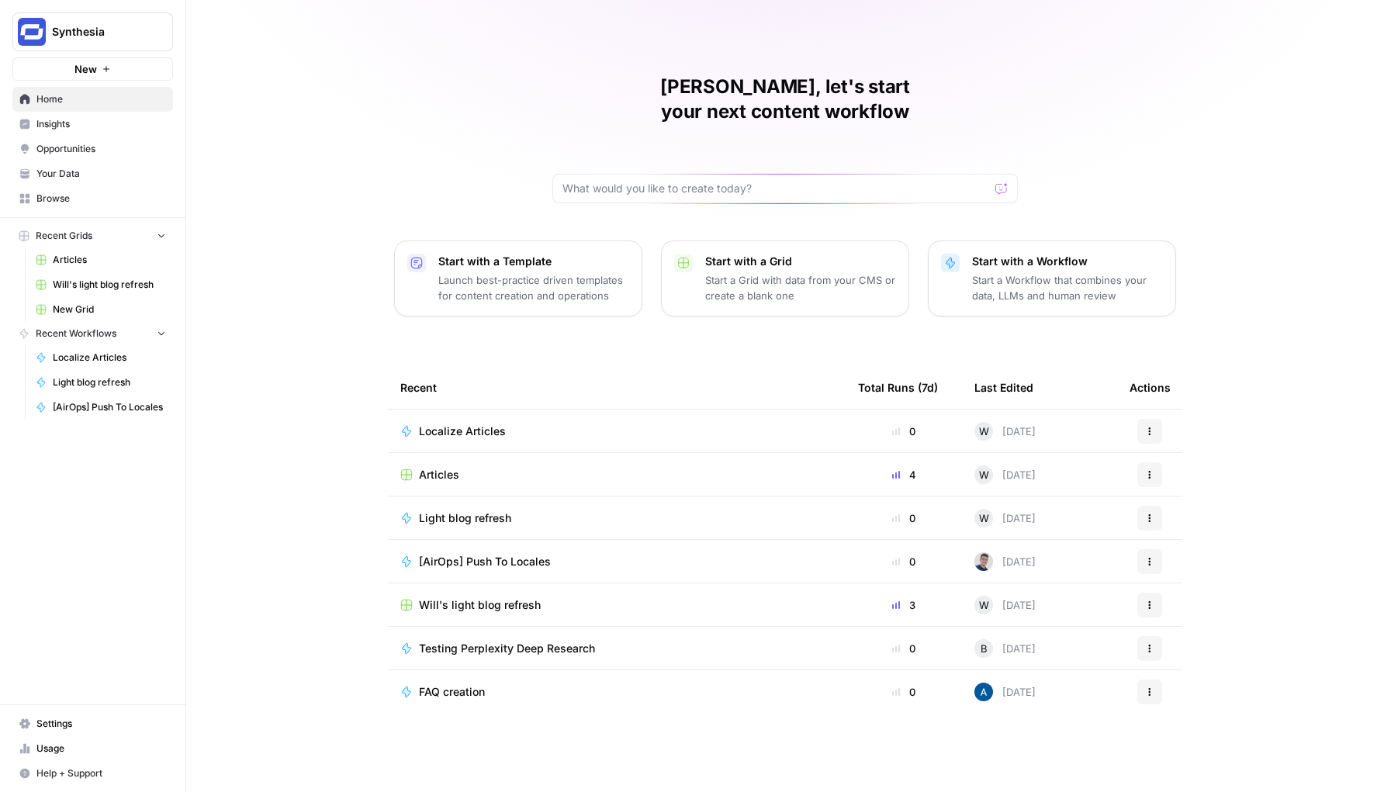
click at [125, 123] on span "Insights" at bounding box center [101, 124] width 130 height 14
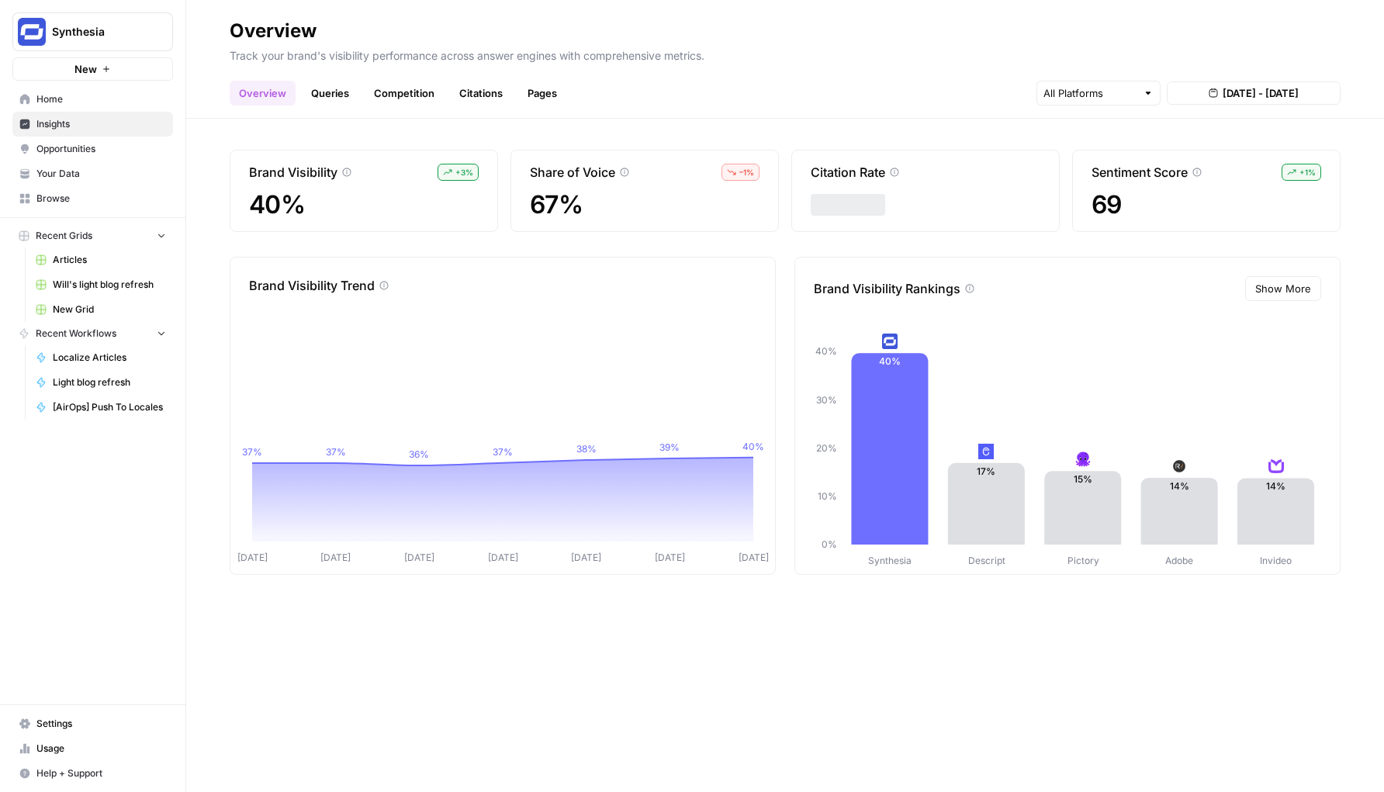
click at [1275, 289] on span "Show More" at bounding box center [1283, 289] width 56 height 16
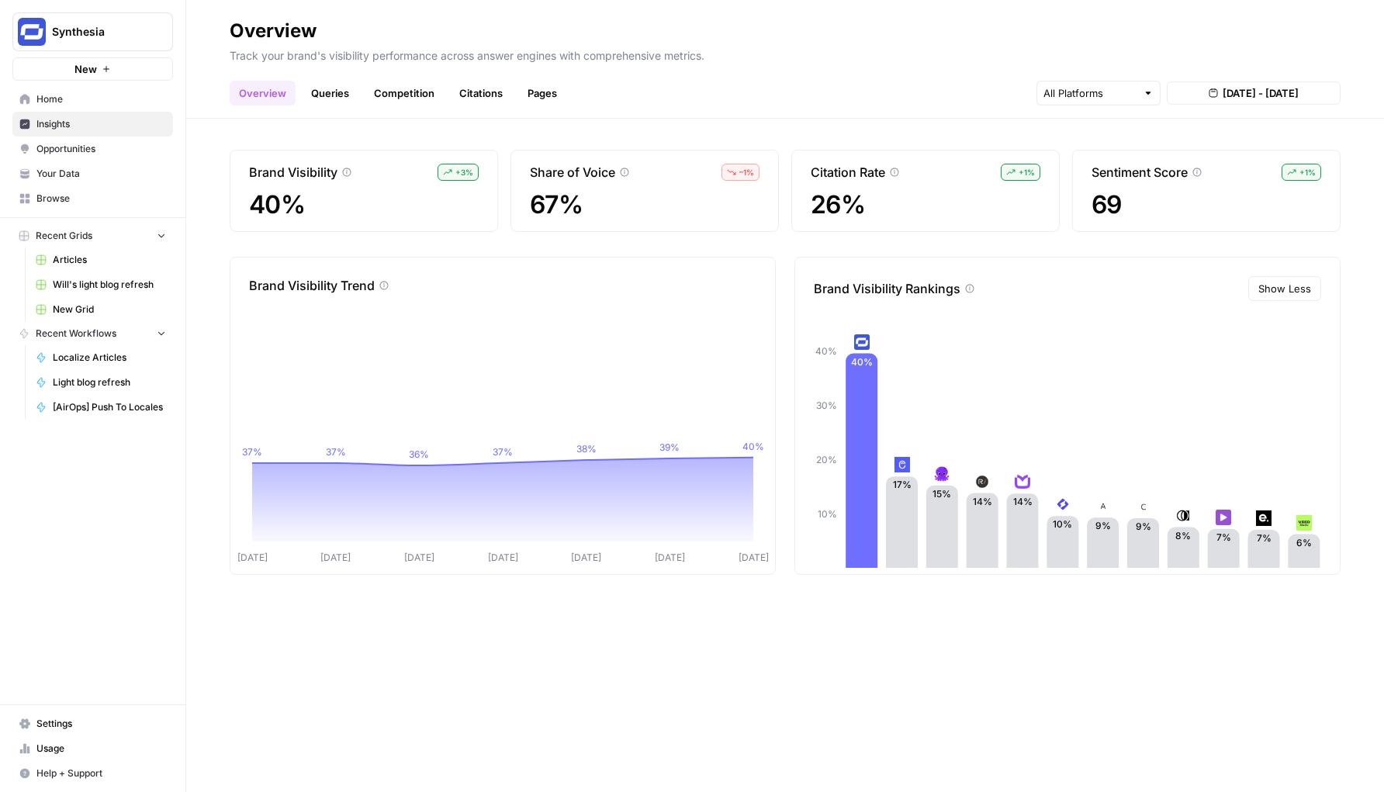
click at [660, 130] on div "Brand Visibility + 3 % 40% Share of Voice – 1 % 67% Citation Rate + 1 % 26% Sen…" at bounding box center [785, 455] width 1198 height 673
click at [341, 94] on link "Queries" at bounding box center [330, 93] width 57 height 25
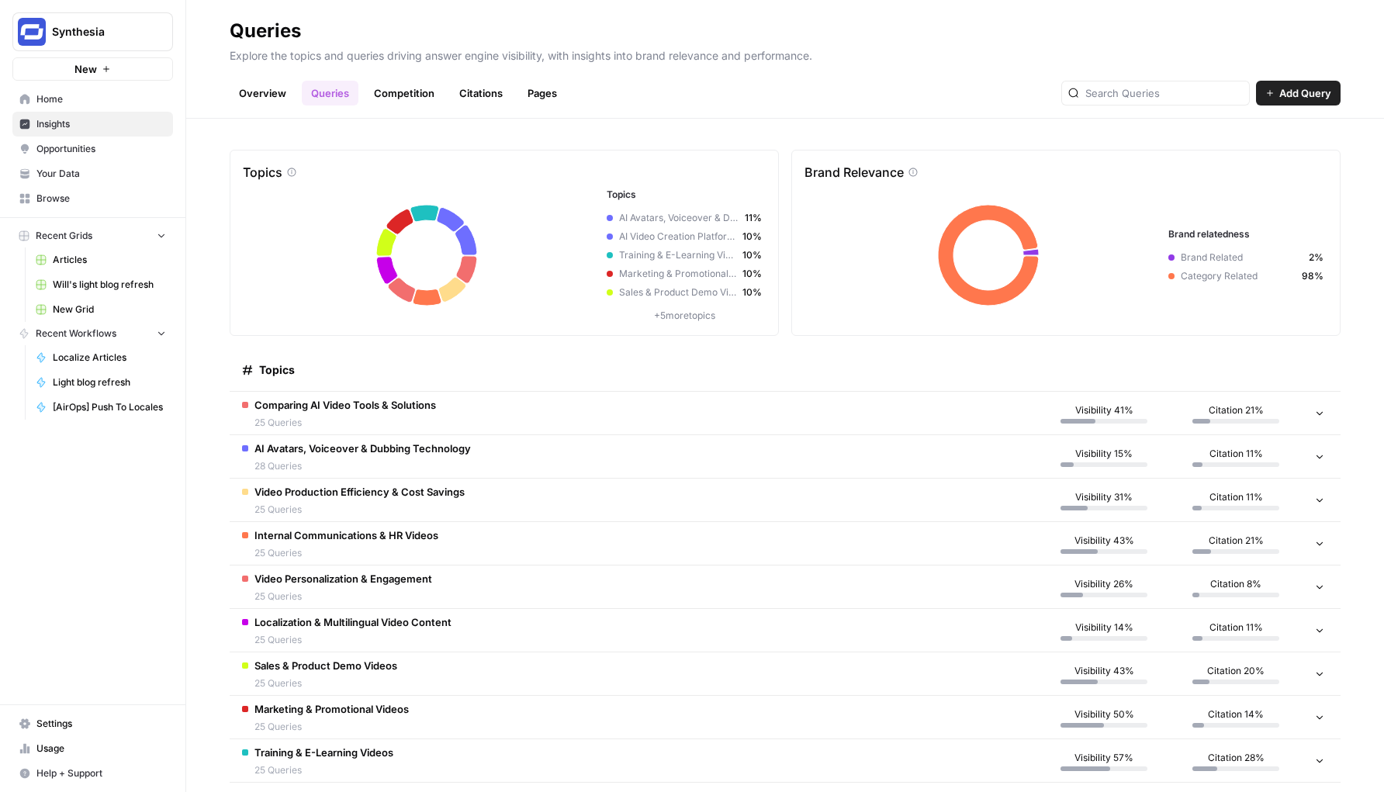
click at [386, 90] on link "Competition" at bounding box center [404, 93] width 79 height 25
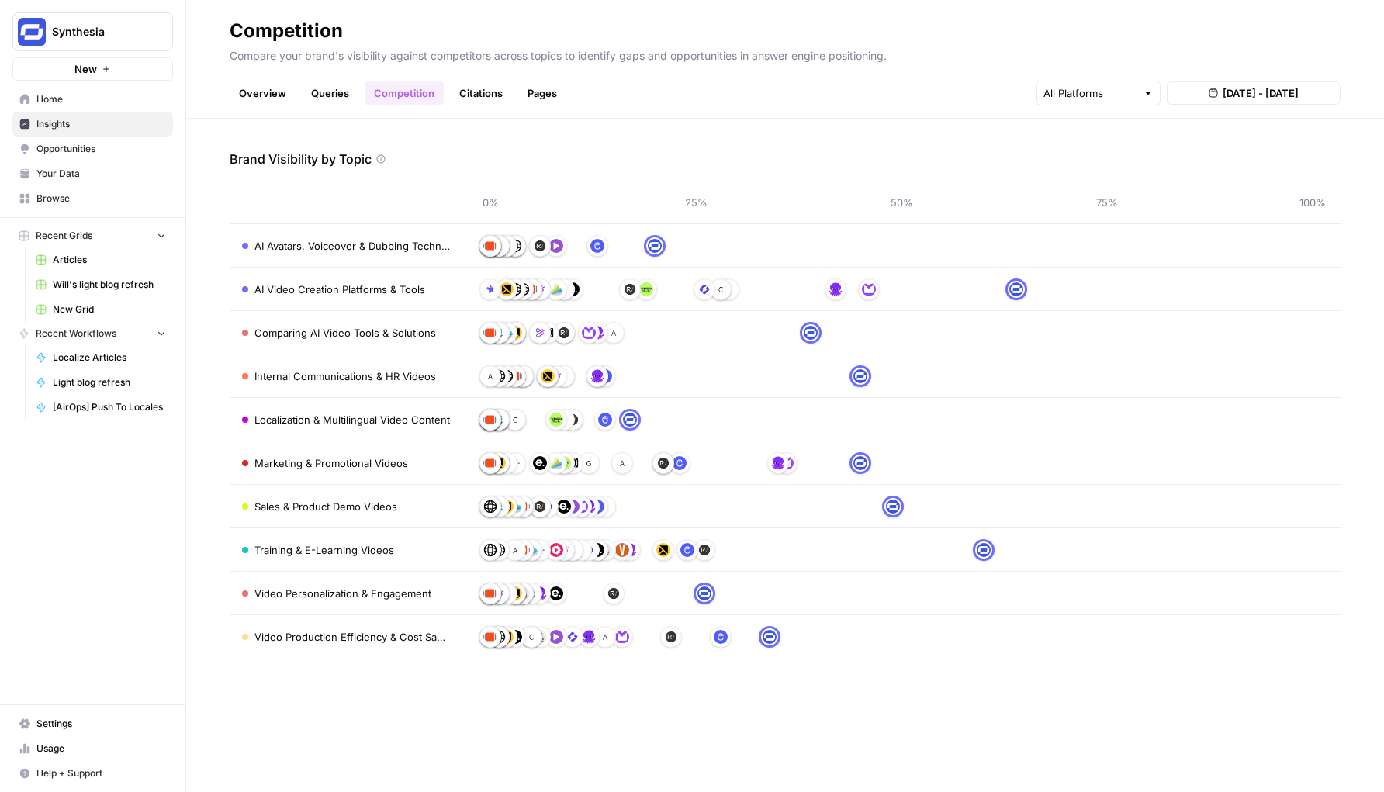
click at [478, 95] on link "Citations" at bounding box center [481, 93] width 62 height 25
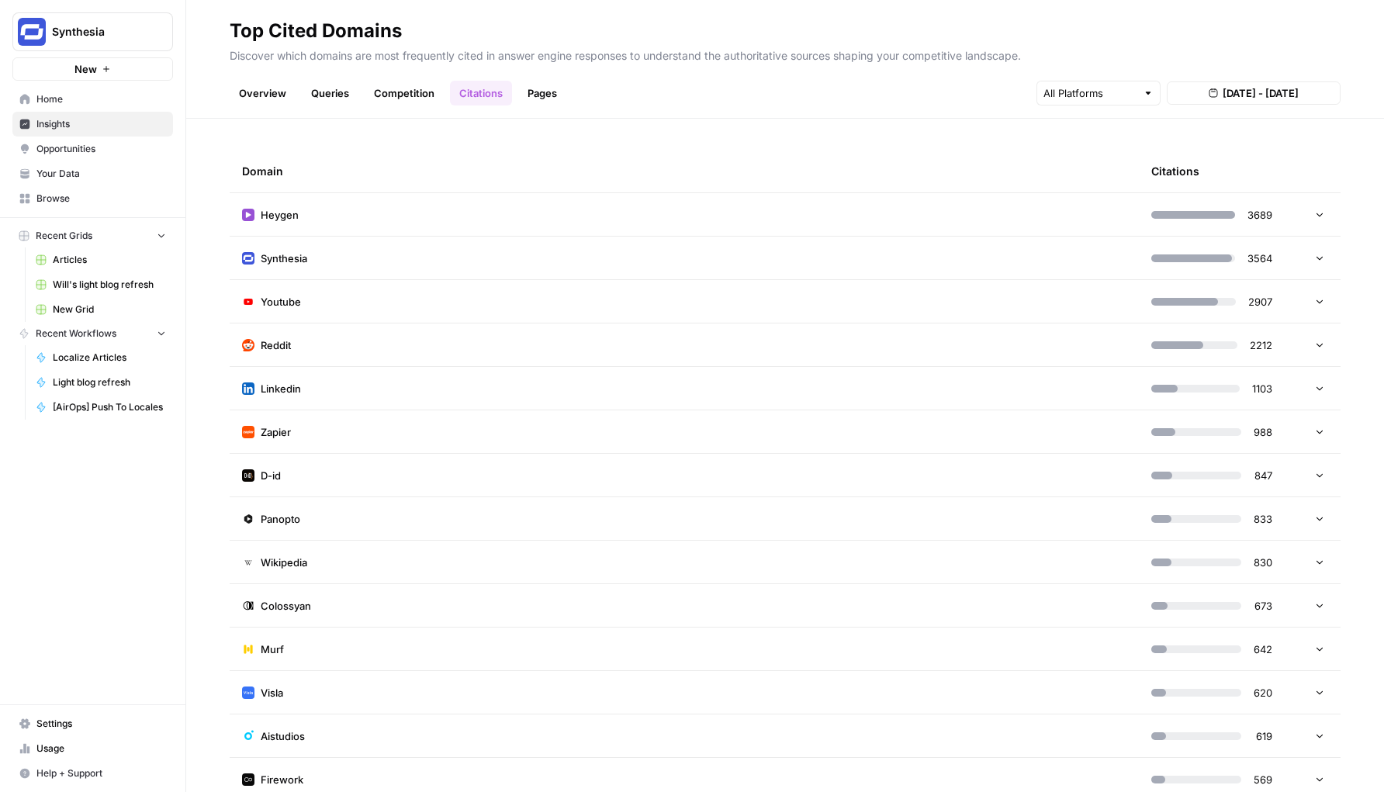
click at [526, 96] on link "Pages" at bounding box center [542, 93] width 48 height 25
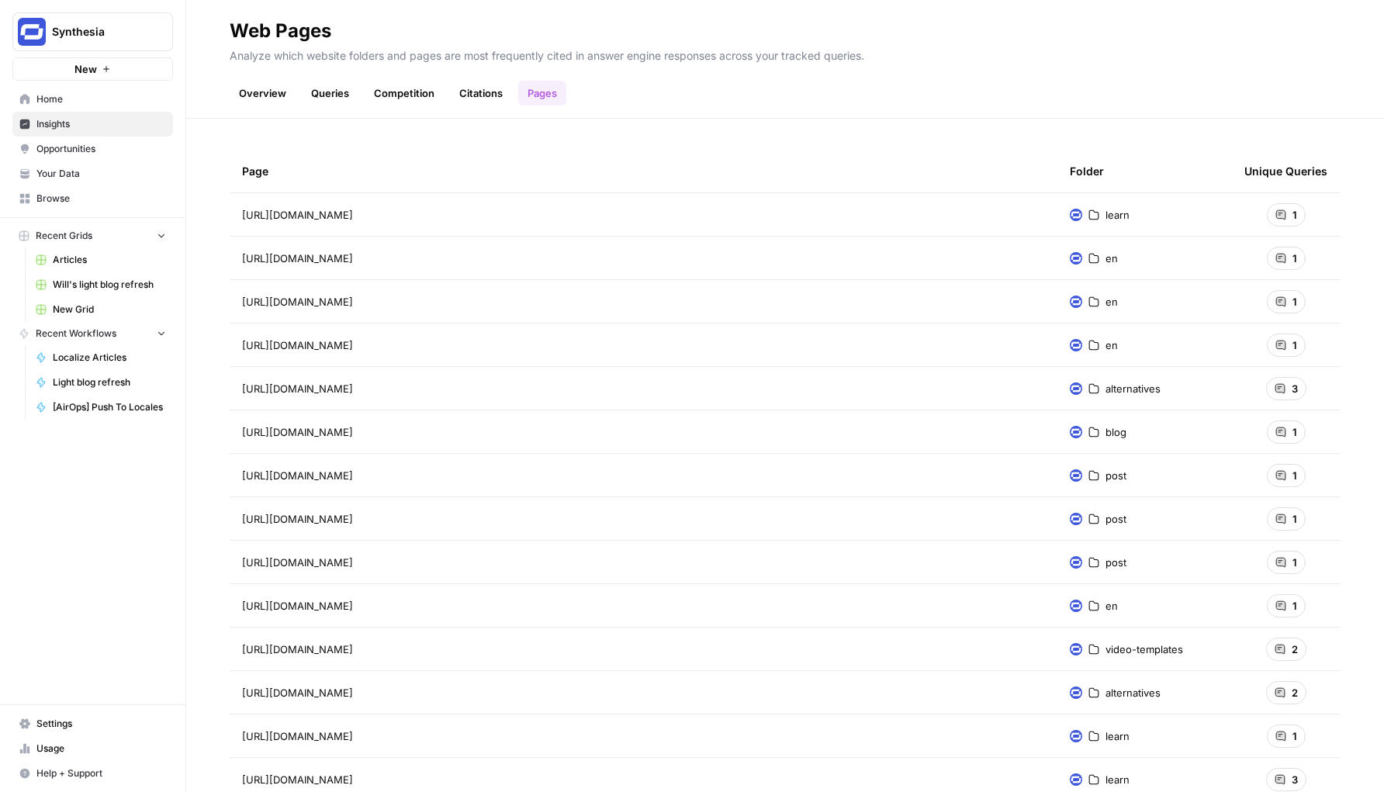
click at [147, 147] on span "Opportunities" at bounding box center [101, 149] width 130 height 14
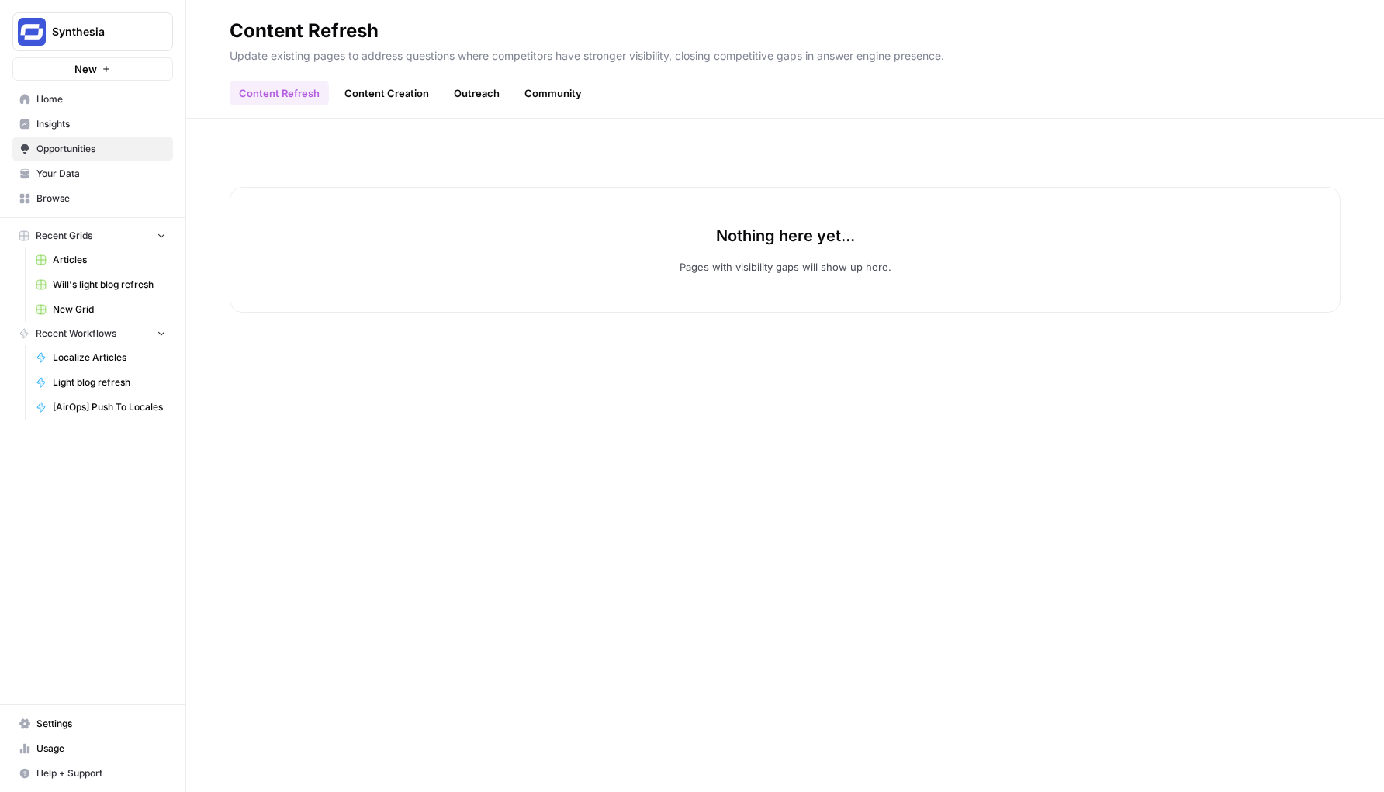
click at [376, 103] on link "Content Creation" at bounding box center [386, 93] width 103 height 25
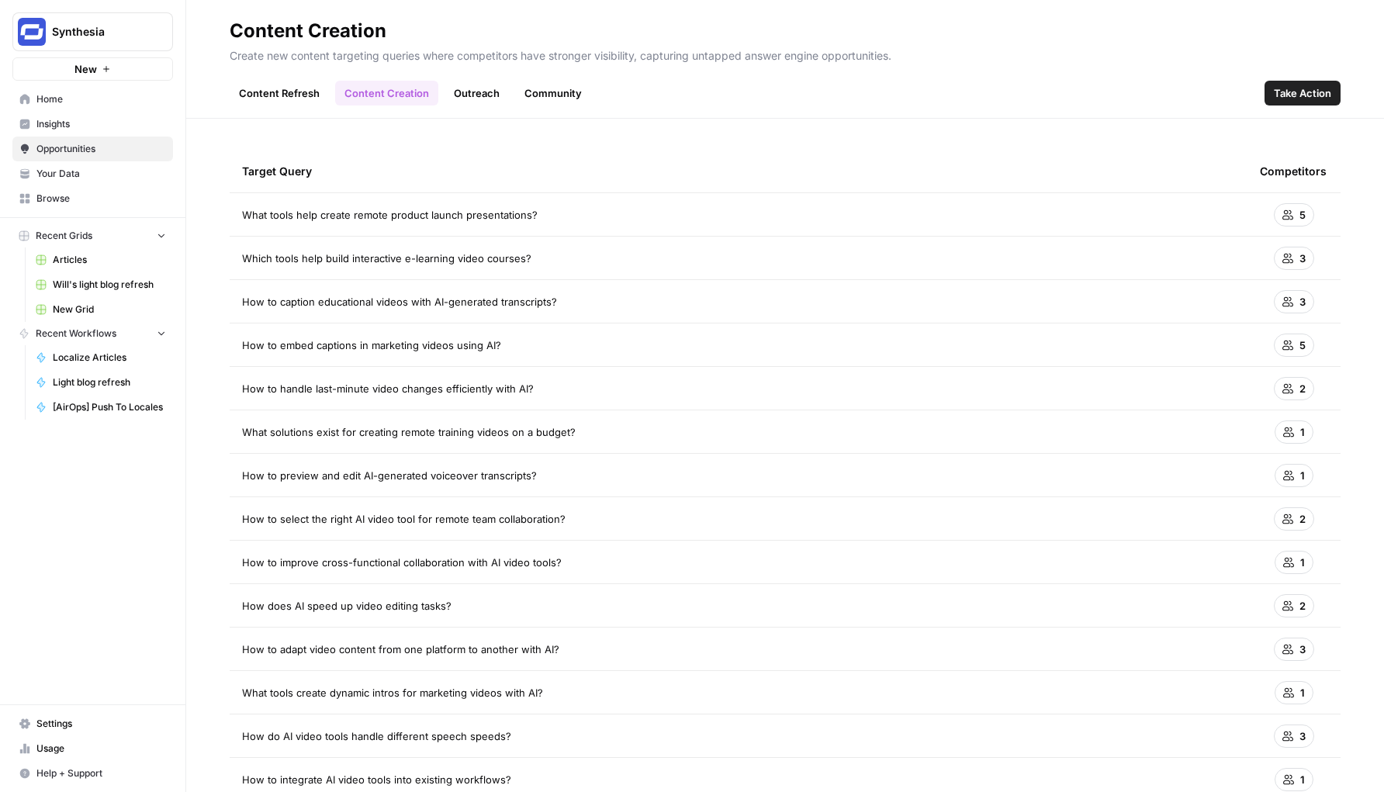
click at [461, 93] on link "Outreach" at bounding box center [477, 93] width 64 height 25
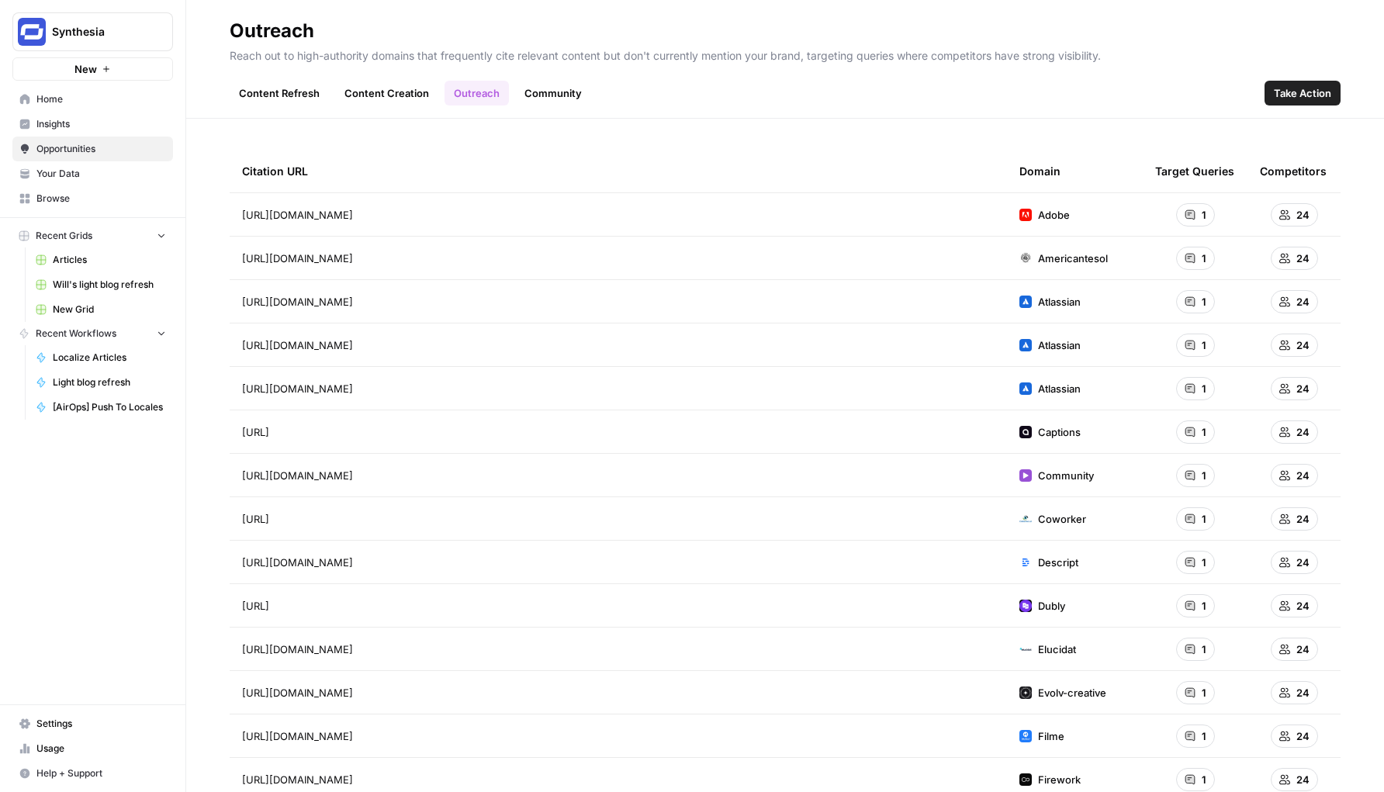
click at [567, 97] on link "Community" at bounding box center [553, 93] width 76 height 25
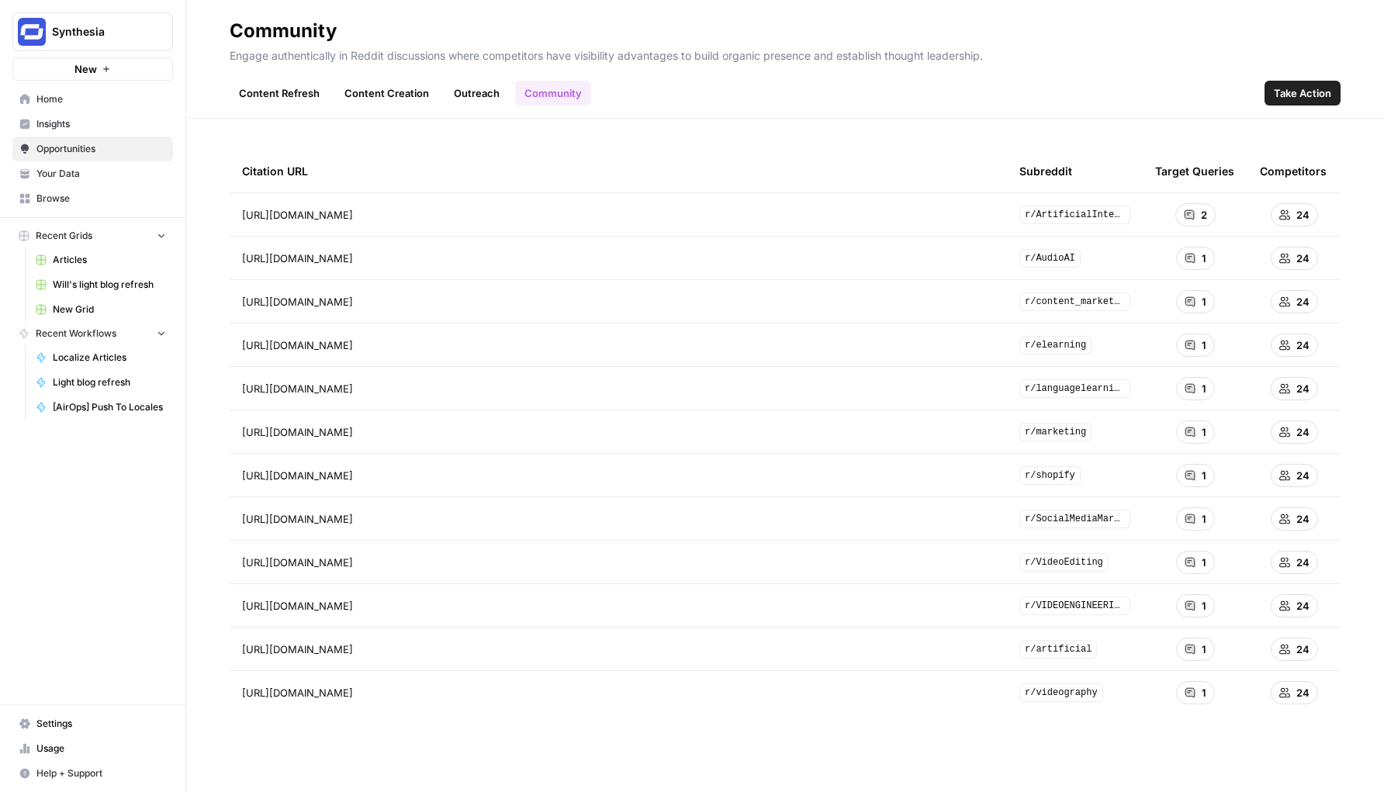
click at [291, 99] on link "Content Refresh" at bounding box center [279, 93] width 99 height 25
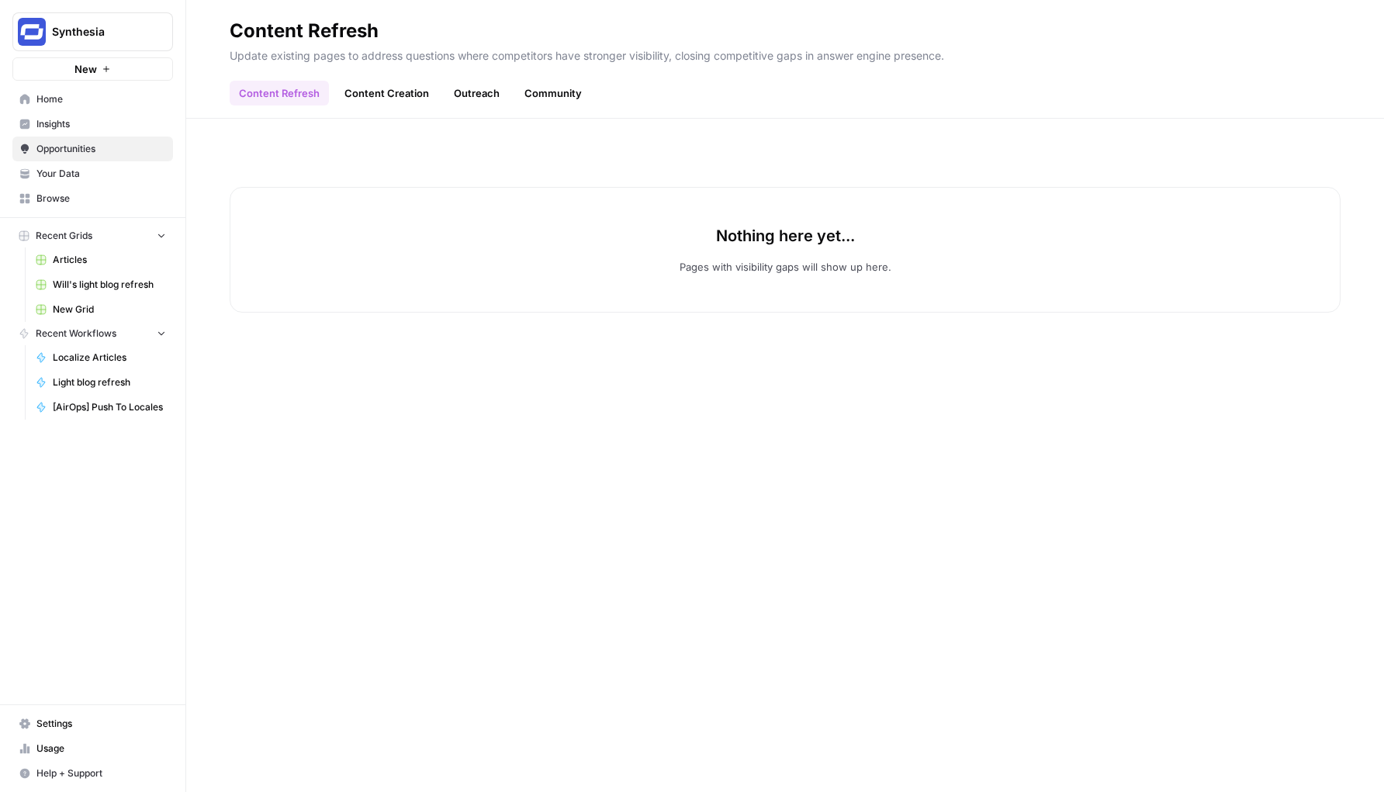
click at [358, 90] on link "Content Creation" at bounding box center [386, 93] width 103 height 25
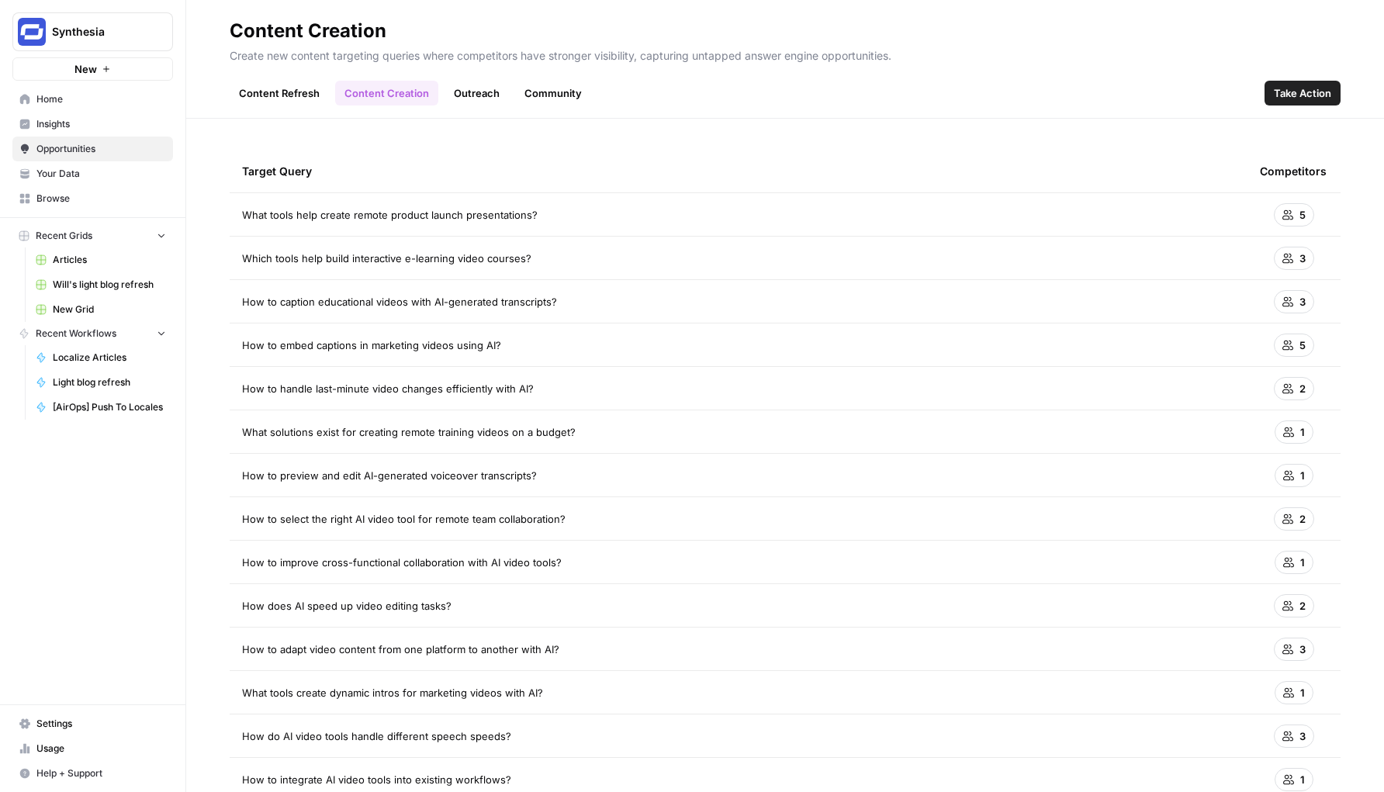
click at [472, 90] on link "Outreach" at bounding box center [477, 93] width 64 height 25
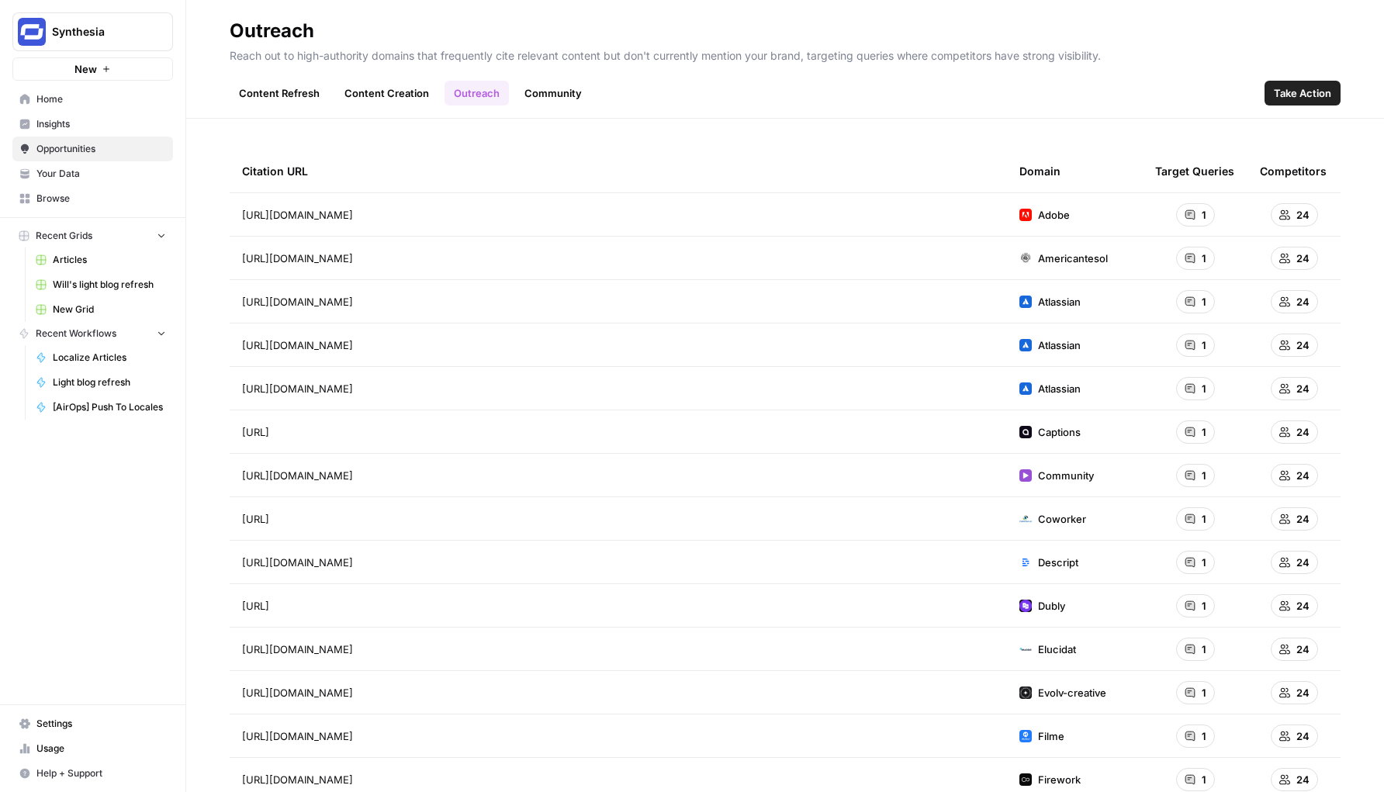
click at [554, 90] on link "Community" at bounding box center [553, 93] width 76 height 25
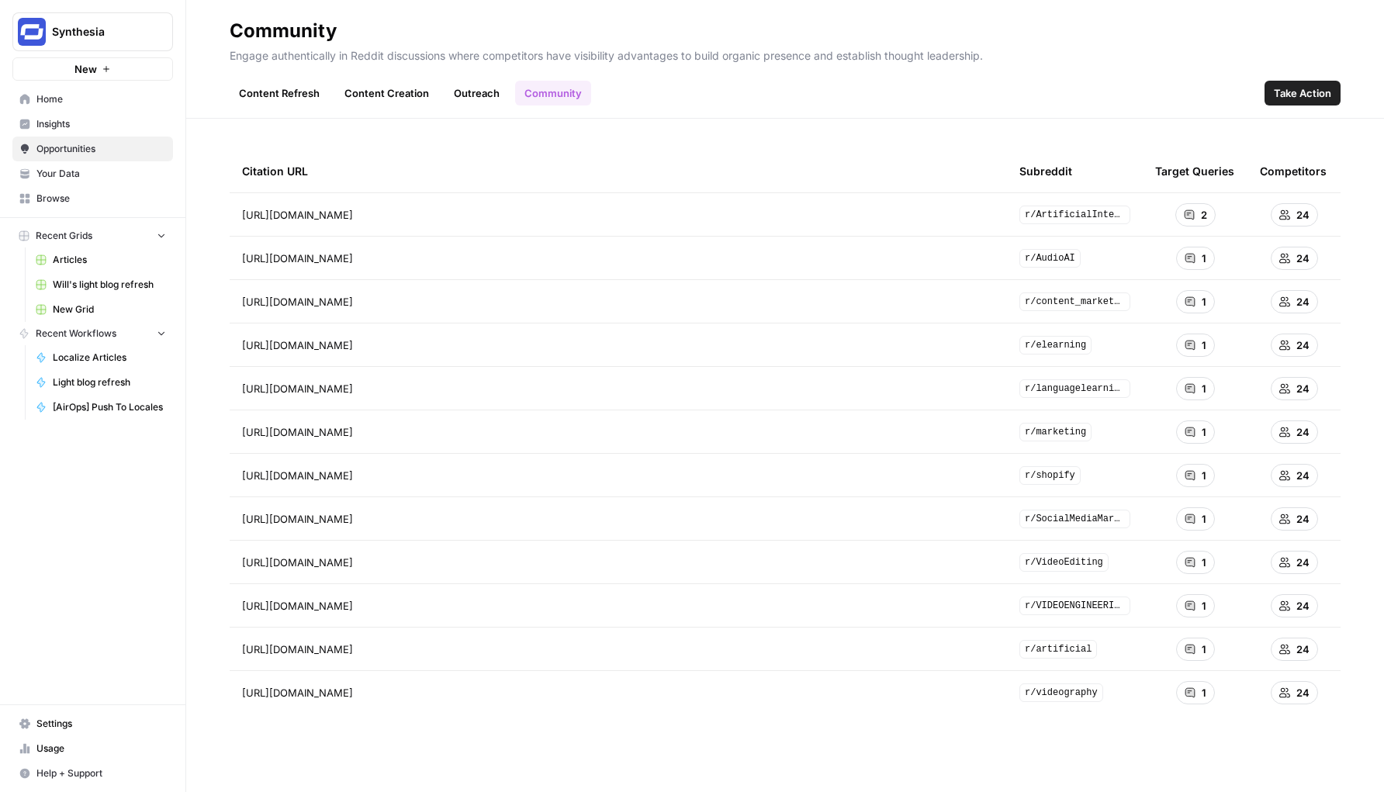
click at [251, 89] on link "Content Refresh" at bounding box center [279, 93] width 99 height 25
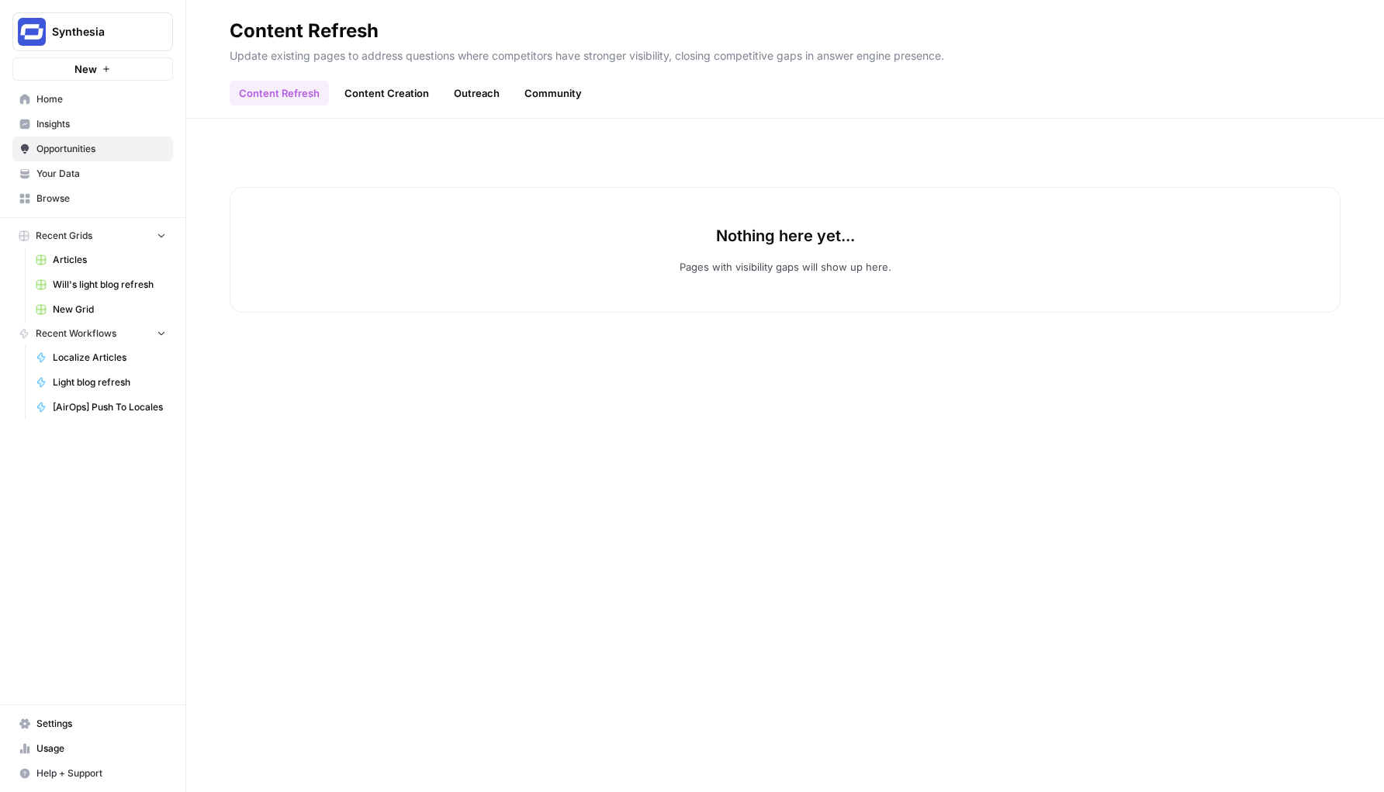
click at [111, 126] on span "Insights" at bounding box center [101, 124] width 130 height 14
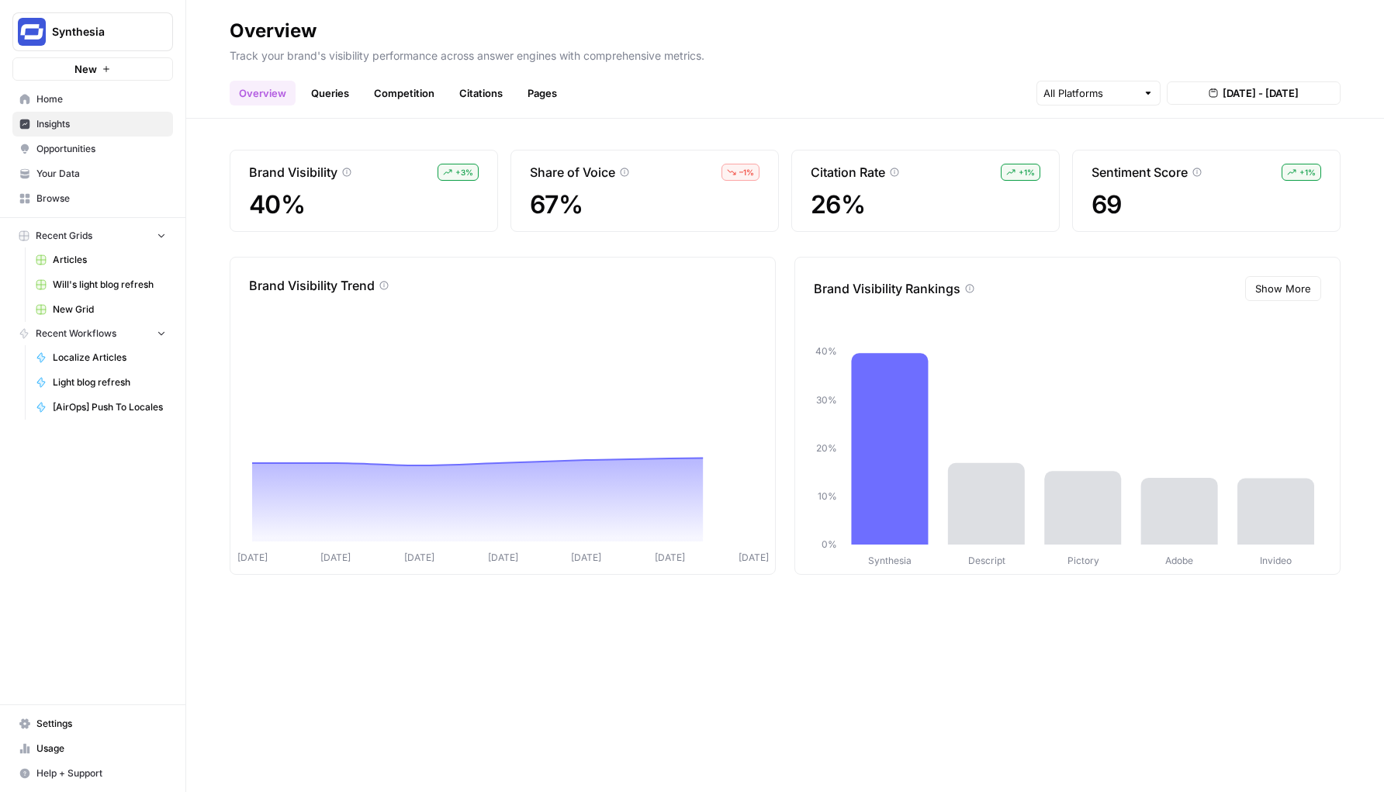
click at [120, 40] on button "Synthesia" at bounding box center [92, 31] width 161 height 39
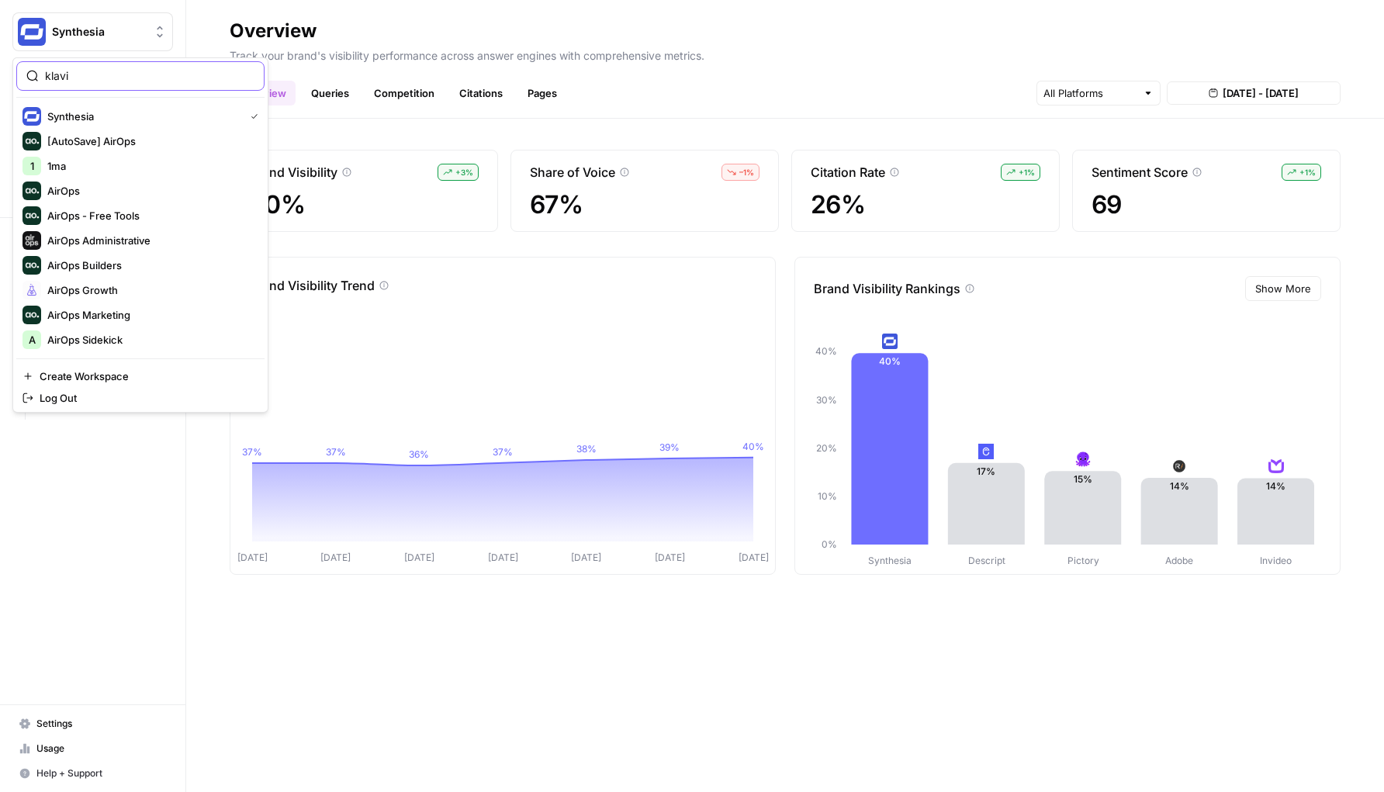
type input "klavi"
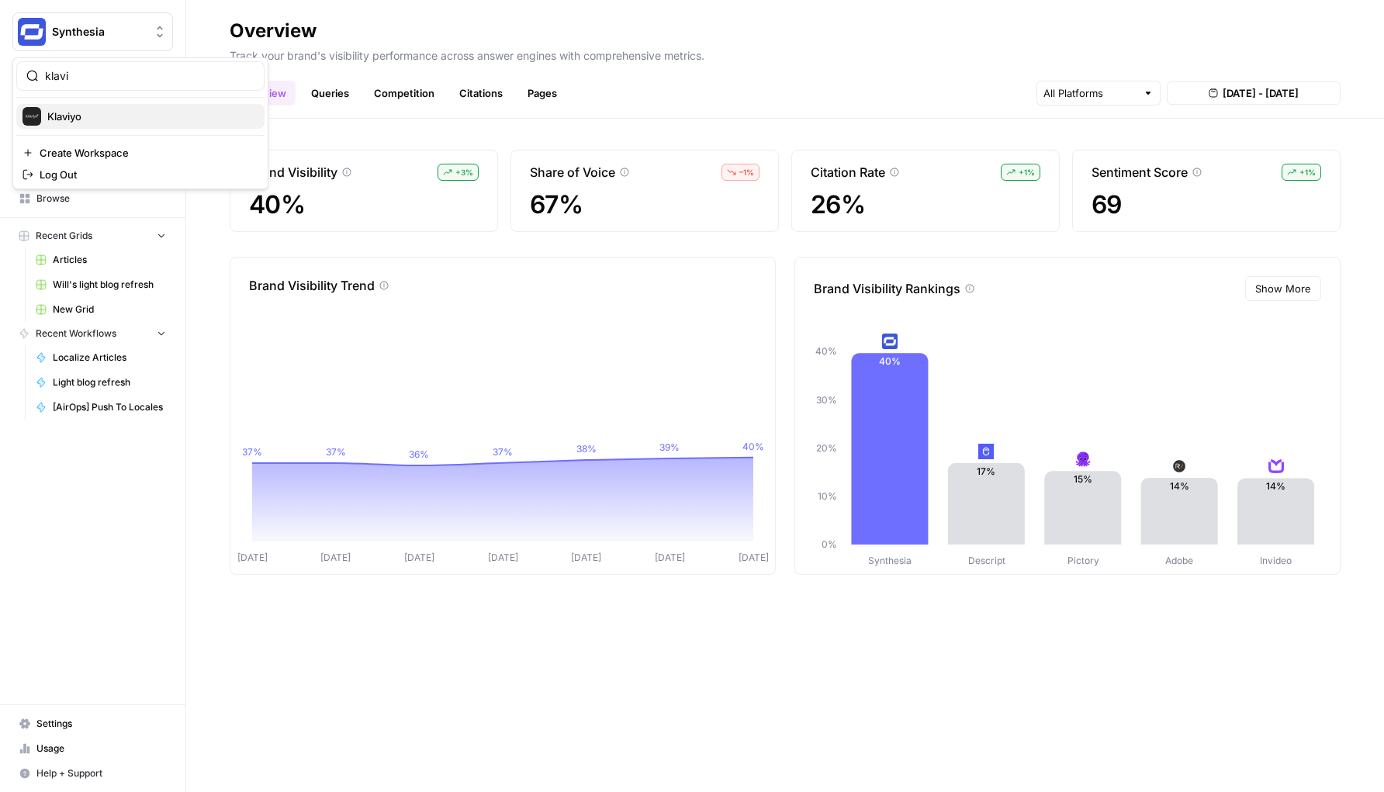
click at [82, 117] on span "Klaviyo" at bounding box center [149, 117] width 205 height 16
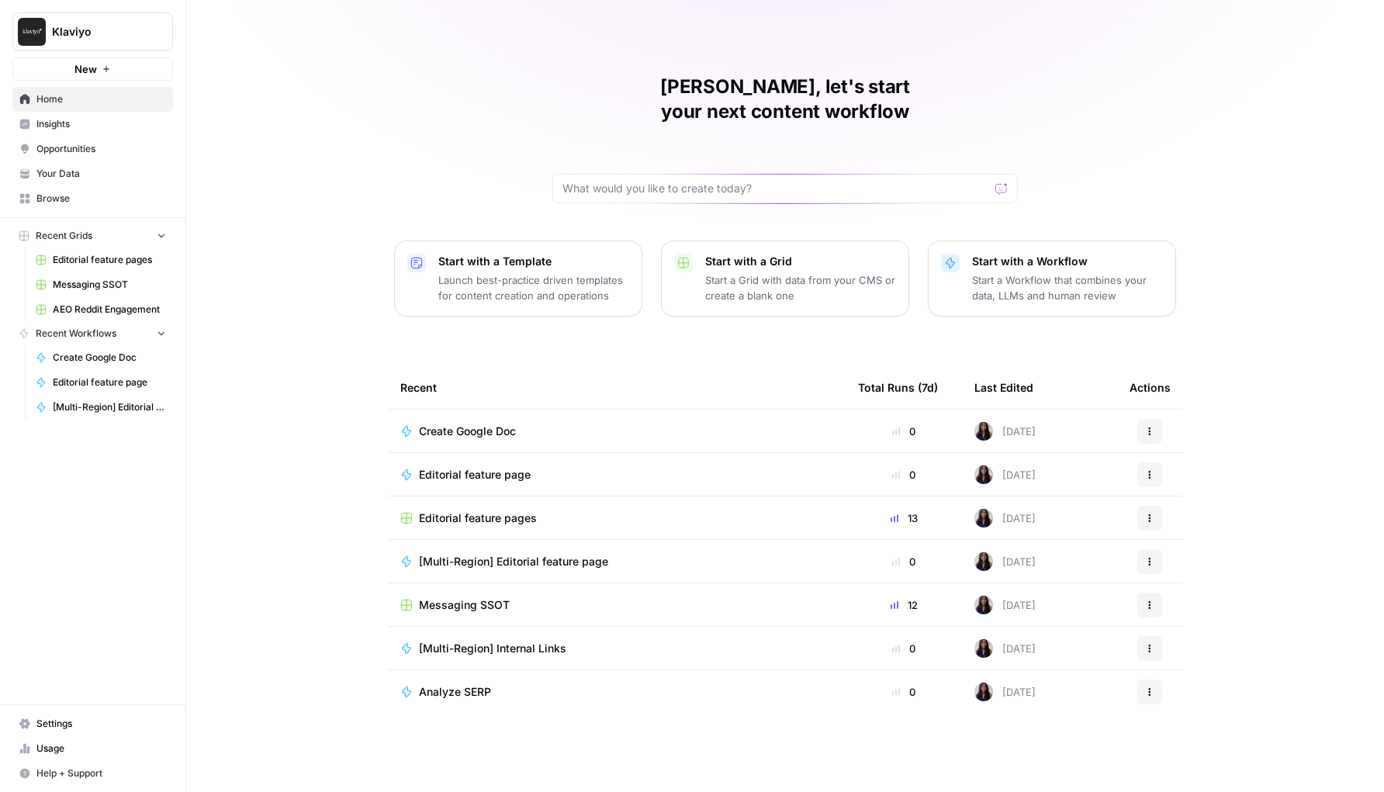
click at [99, 122] on span "Insights" at bounding box center [101, 124] width 130 height 14
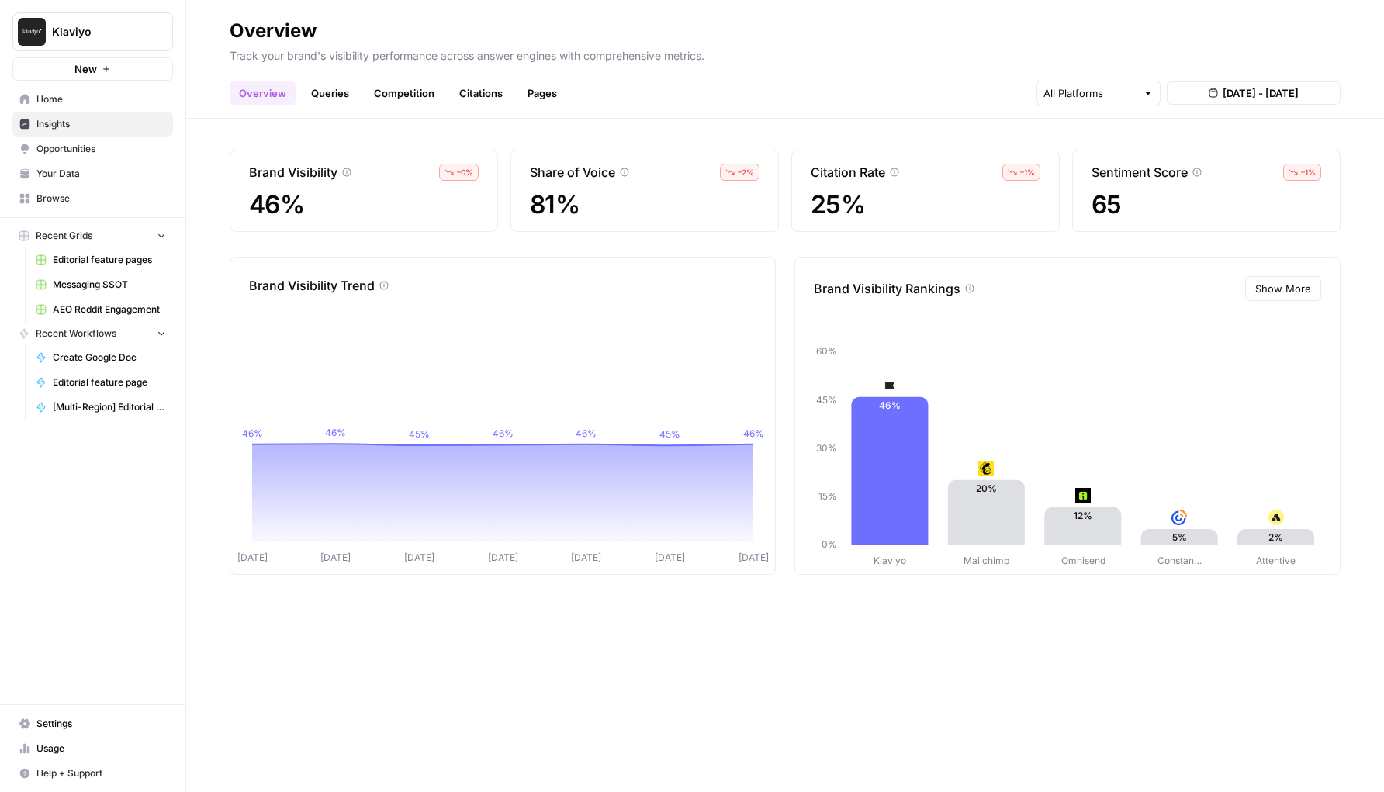
click at [340, 95] on link "Queries" at bounding box center [330, 93] width 57 height 25
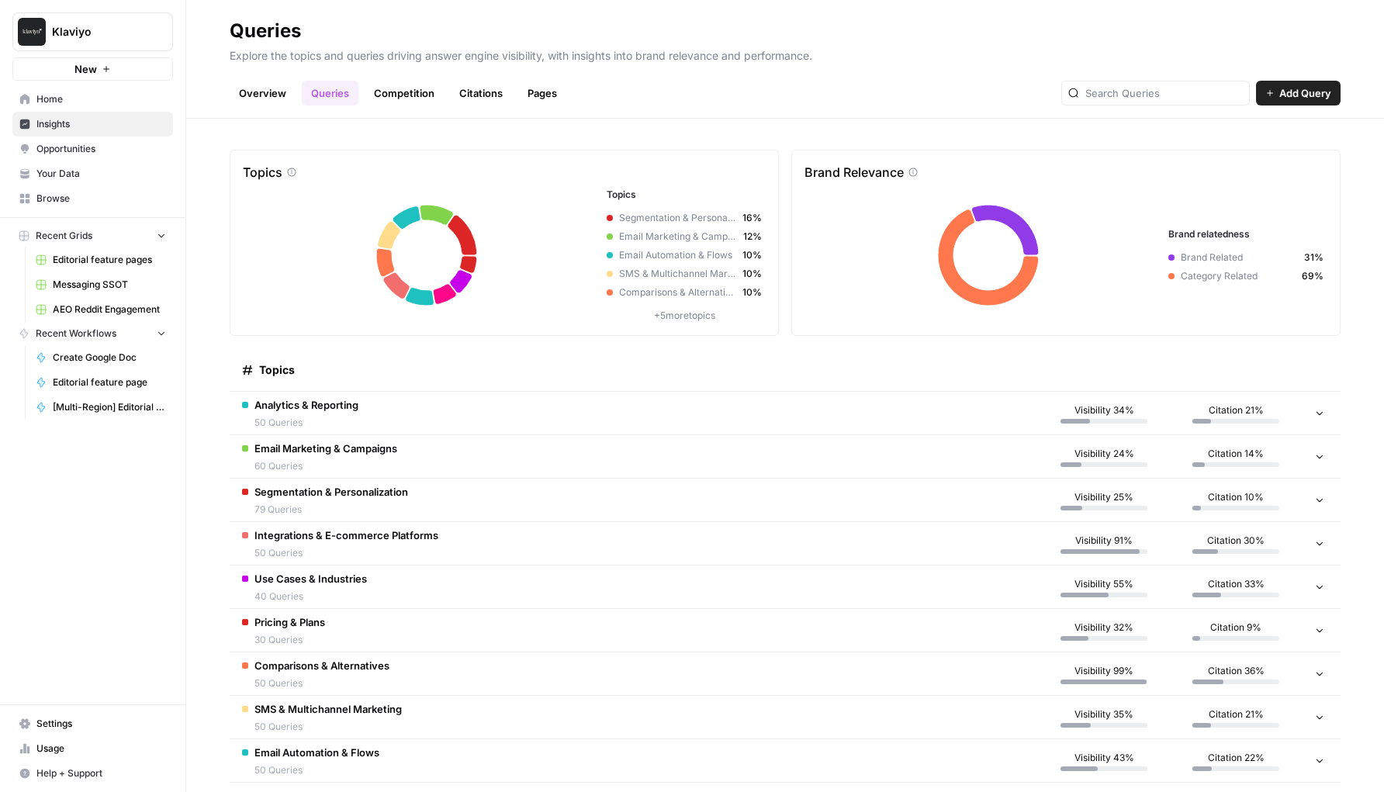
click at [462, 507] on td "Segmentation & Personalization 79 Queries" at bounding box center [634, 500] width 808 height 43
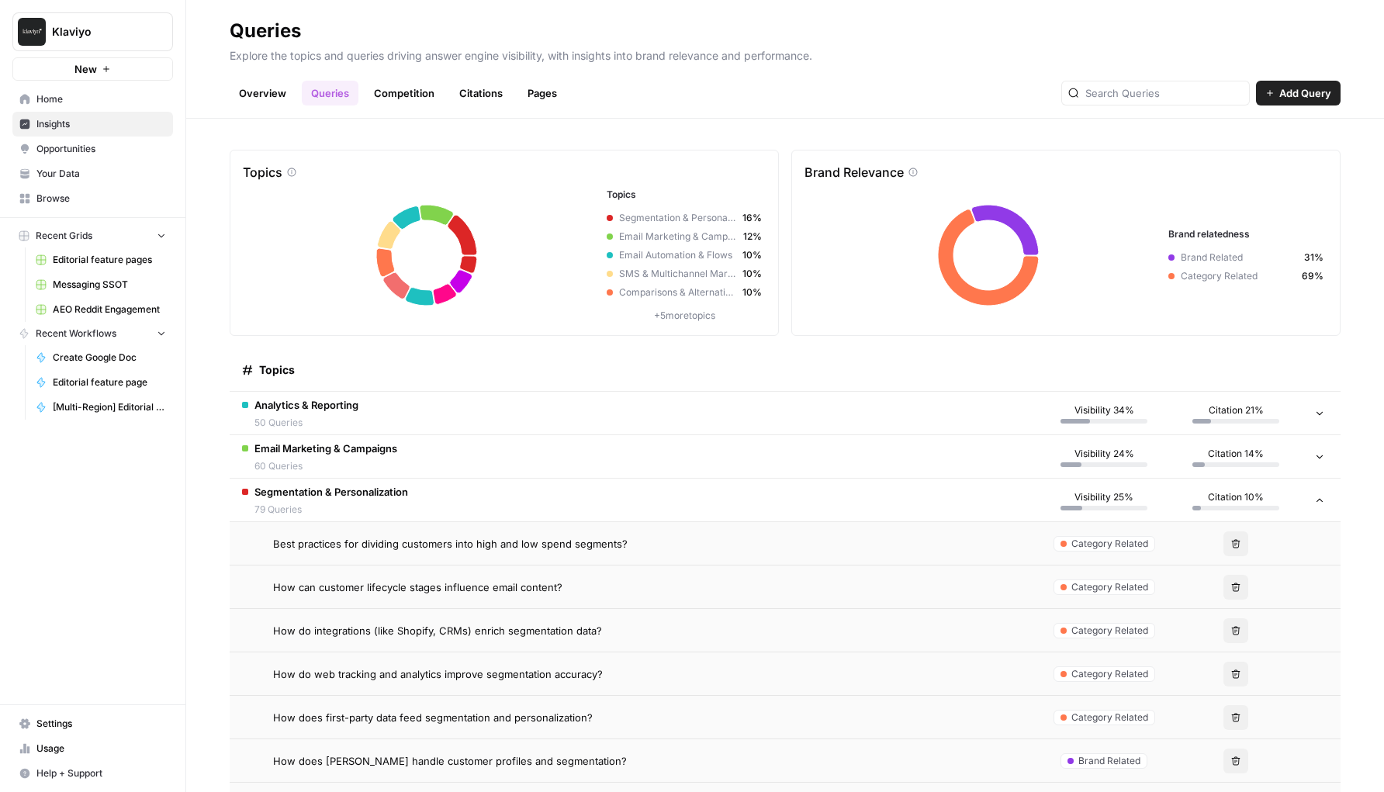
click at [579, 542] on span "Best practices for dividing customers into high and low spend segments?" at bounding box center [450, 544] width 355 height 16
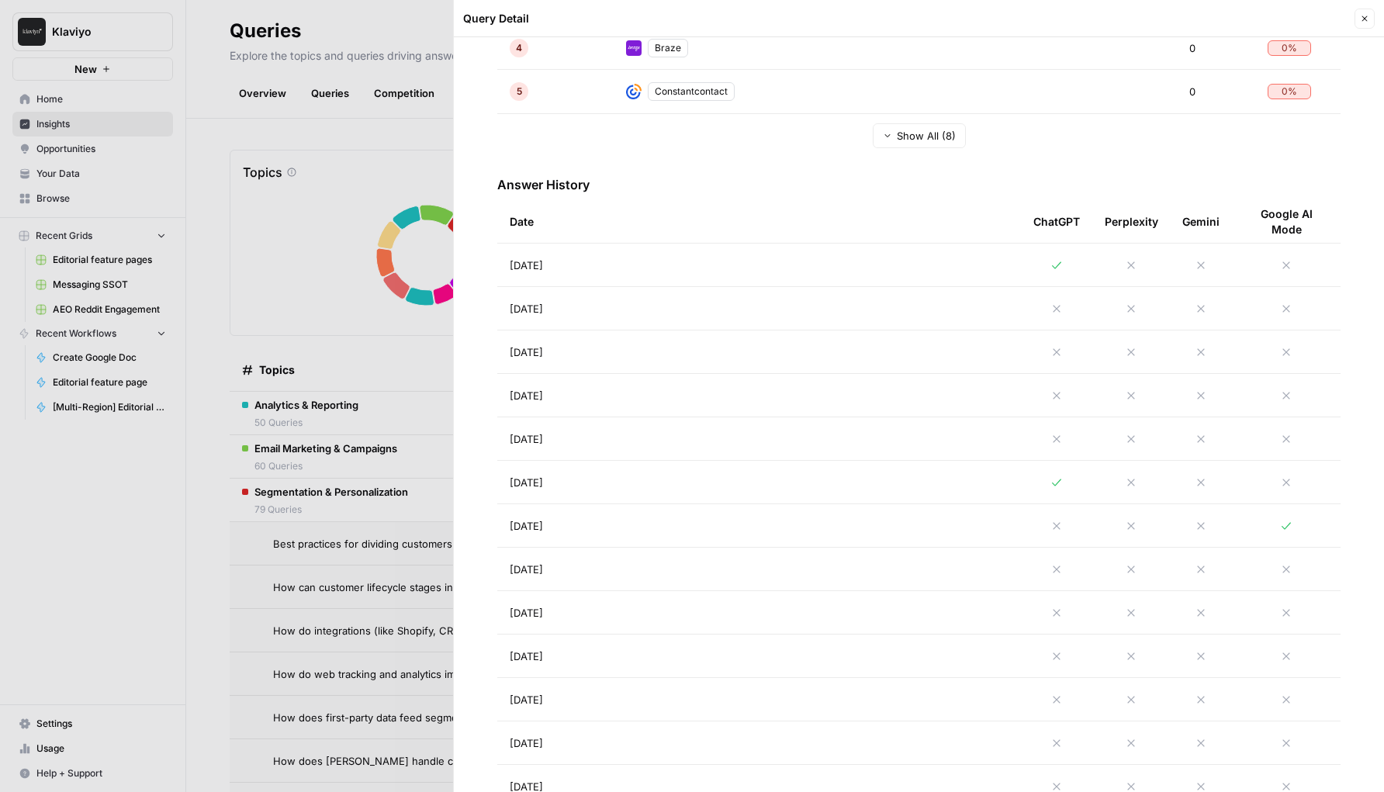
scroll to position [606, 0]
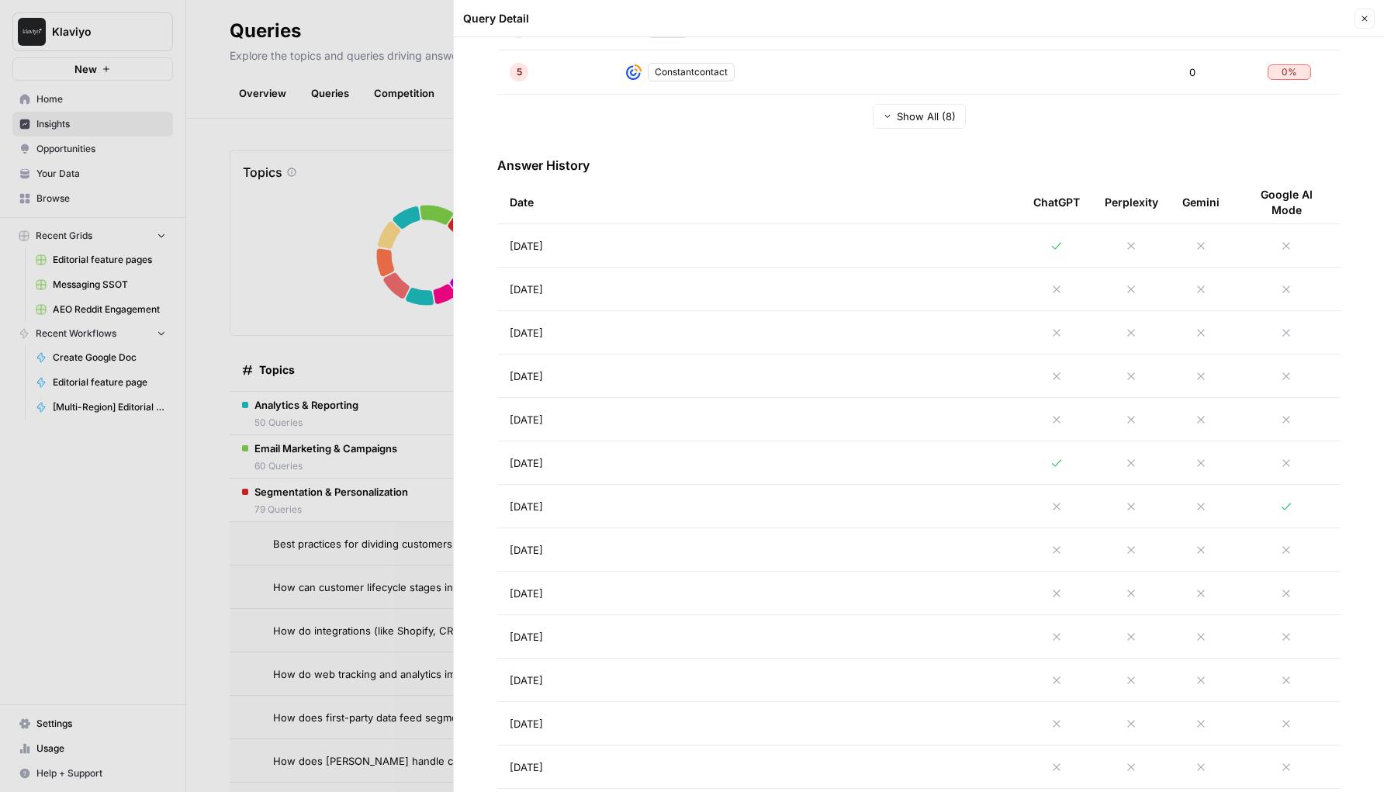
click at [709, 455] on td "[DATE]" at bounding box center [759, 462] width 524 height 43
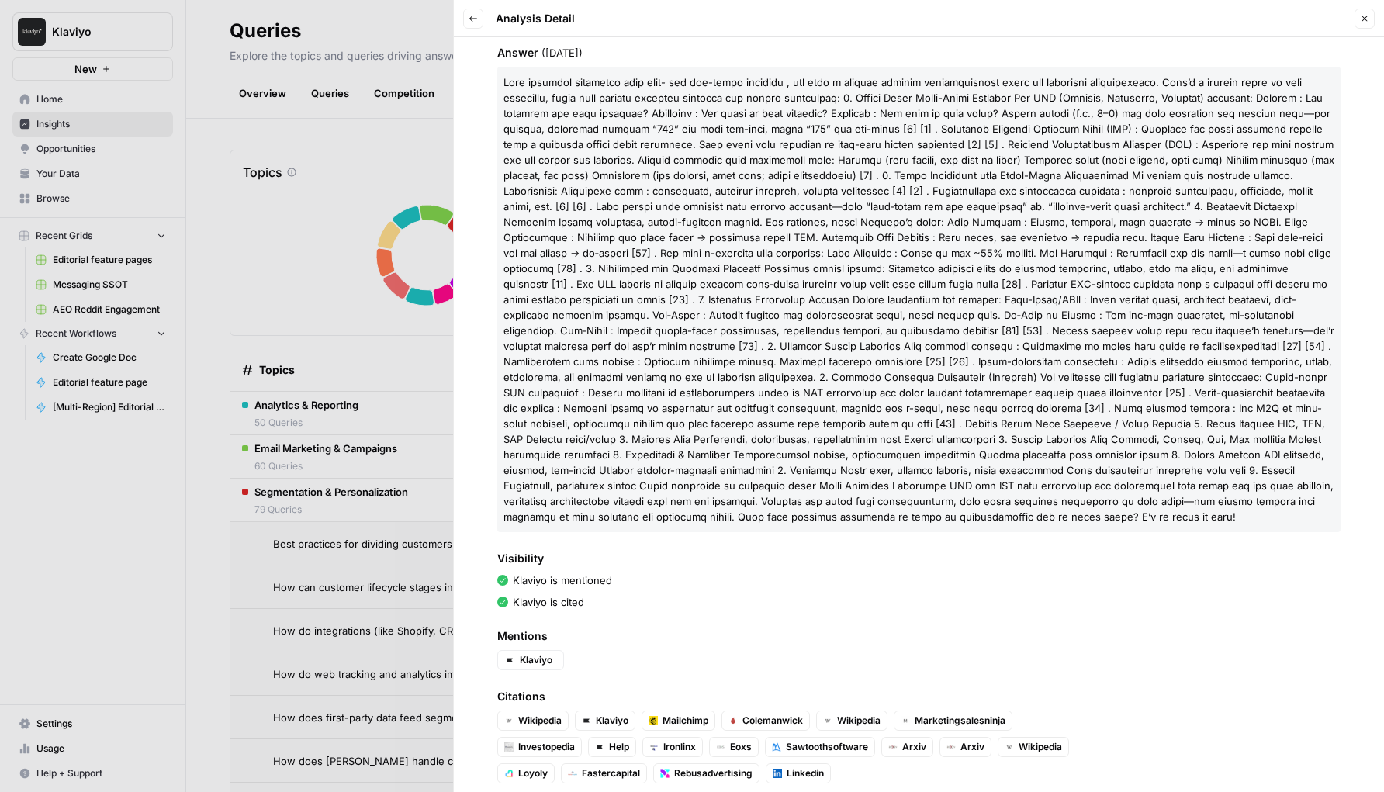
scroll to position [164, 0]
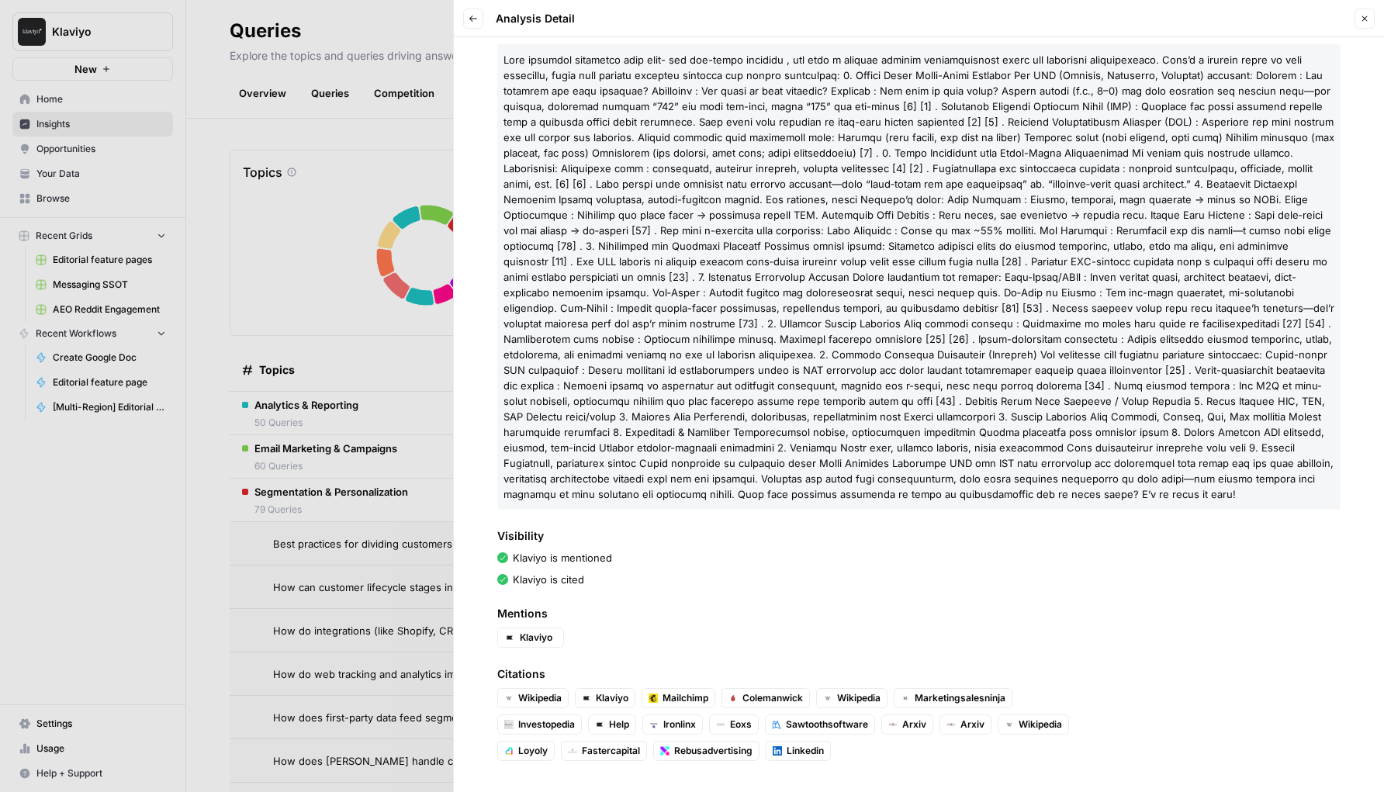
click at [393, 327] on div at bounding box center [692, 396] width 1384 height 792
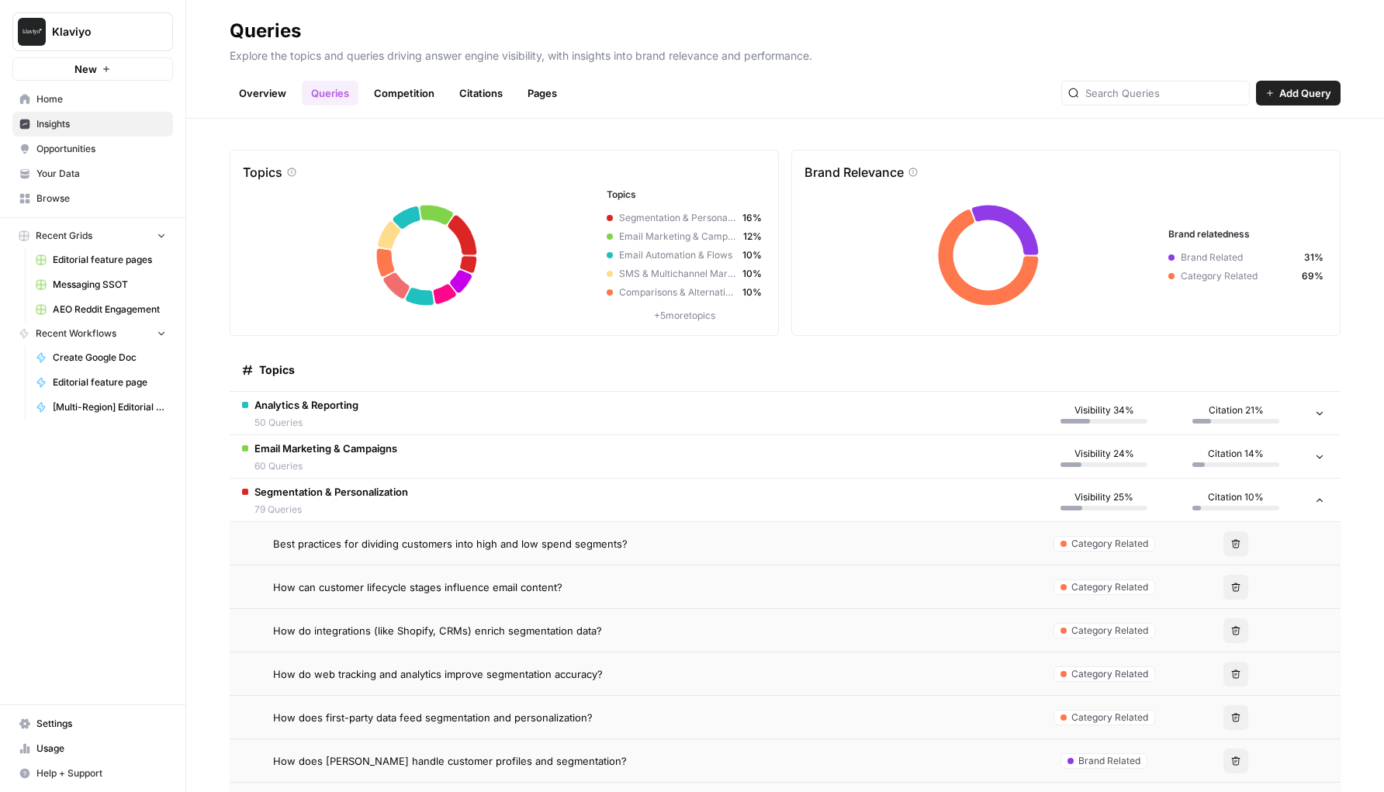
click at [405, 498] on span "Segmentation & Personalization" at bounding box center [331, 492] width 154 height 16
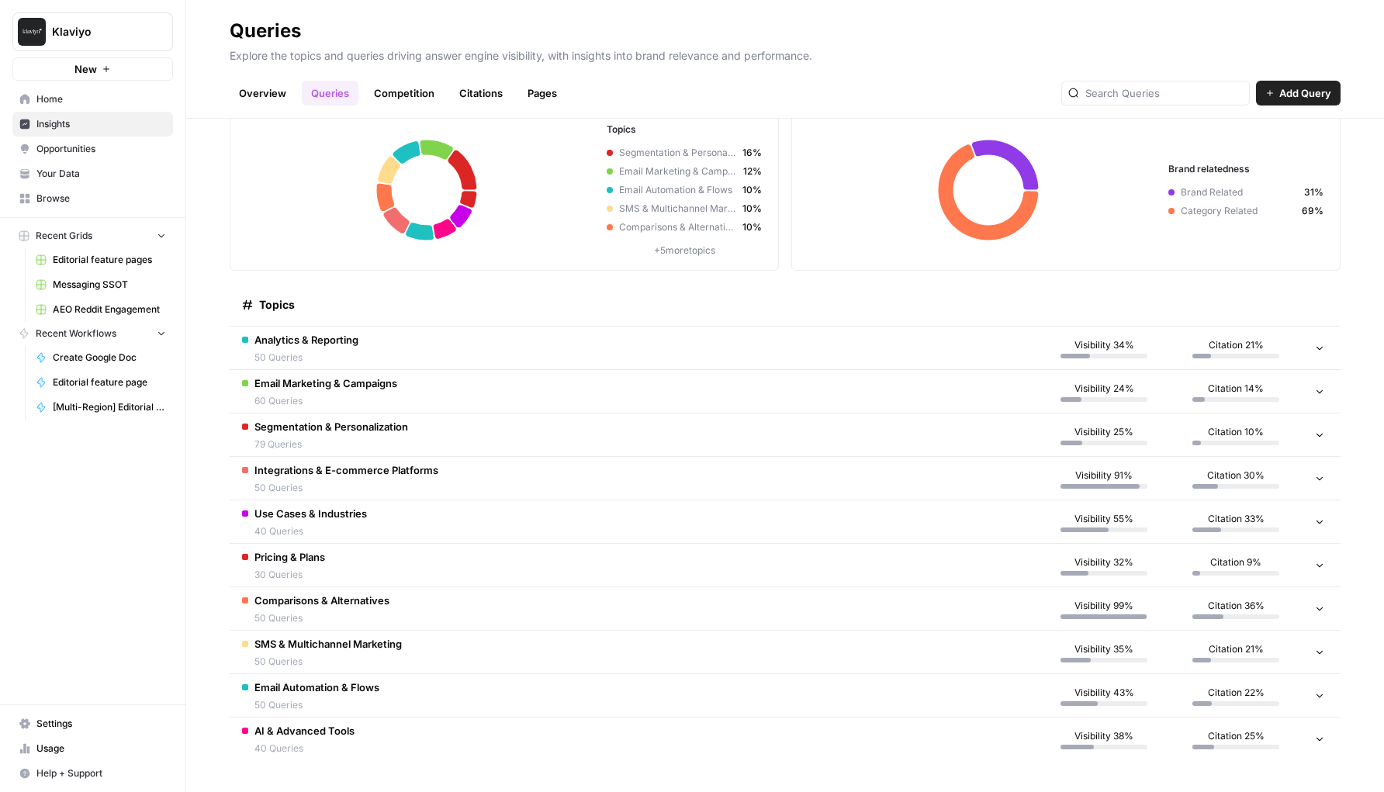
click at [378, 615] on span "50 Queries" at bounding box center [321, 618] width 135 height 14
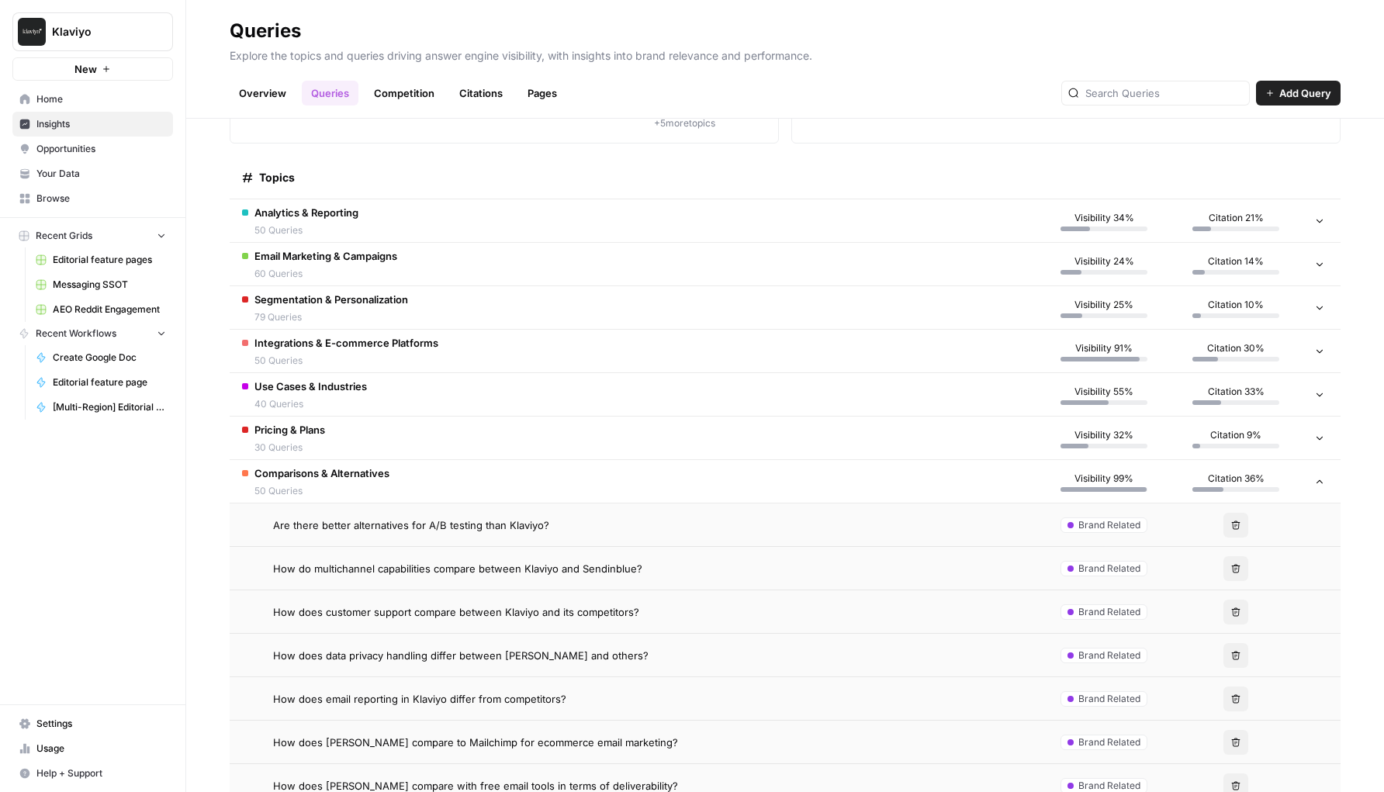
scroll to position [265, 0]
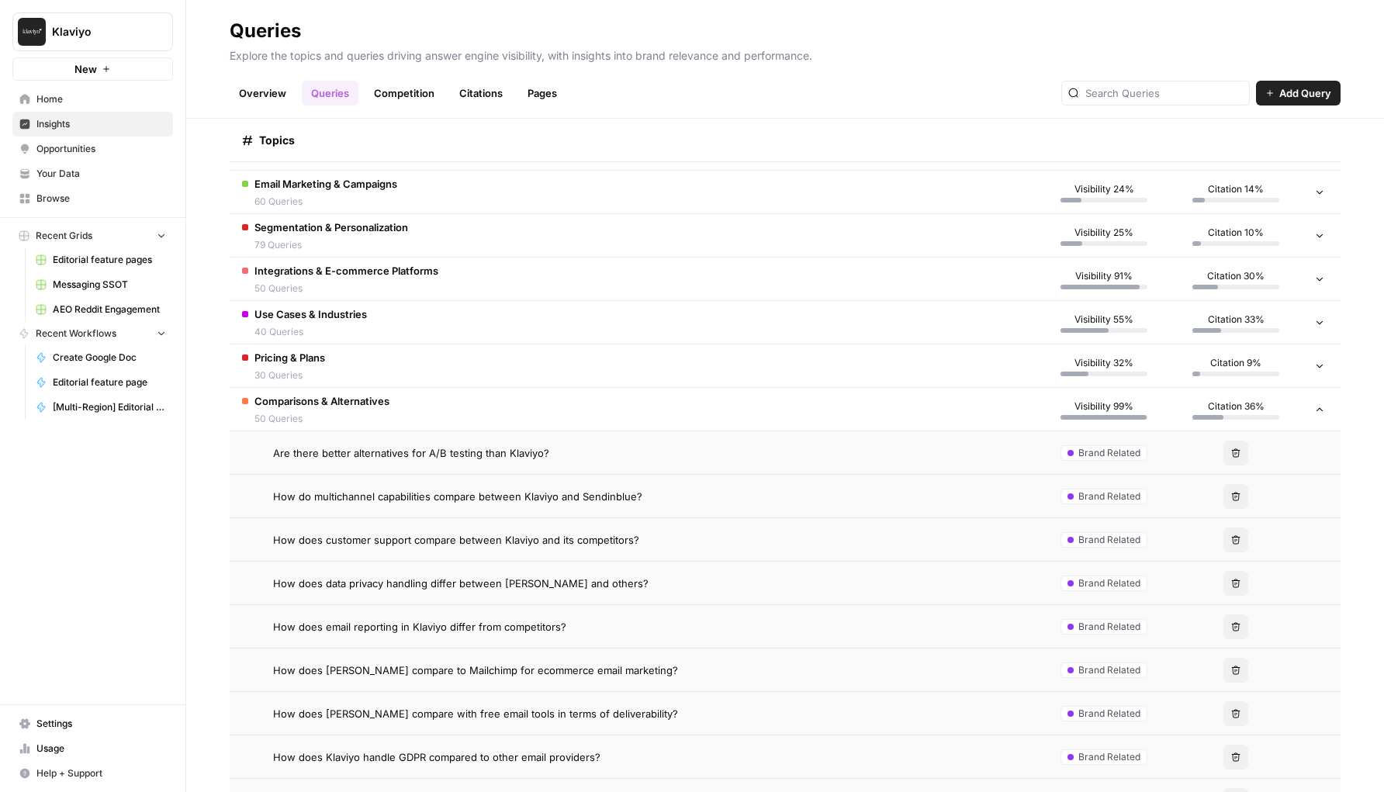
click at [394, 632] on span "How does email reporting in Klaviyo differ from competitors?" at bounding box center [419, 627] width 293 height 16
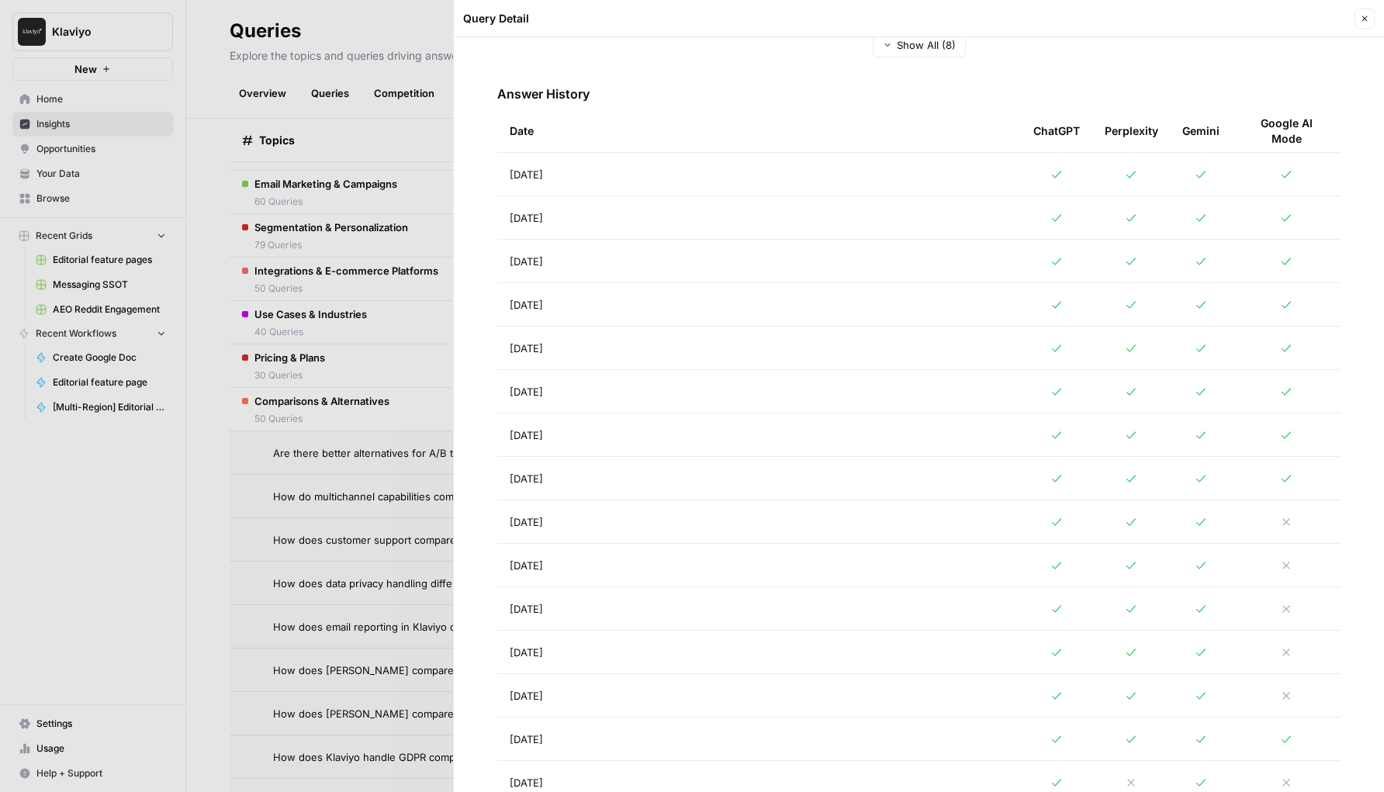
scroll to position [688, 0]
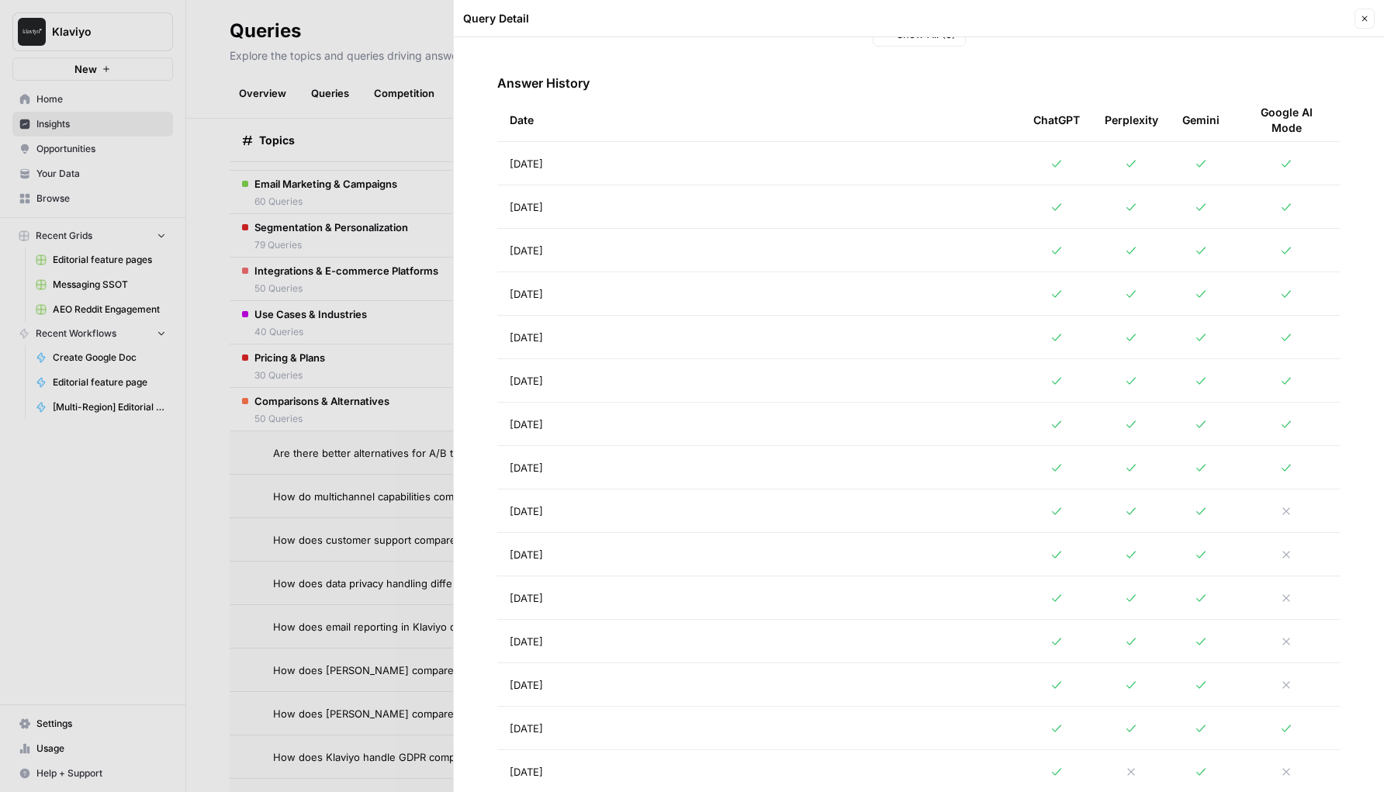
click at [818, 365] on td "Aug 16, 2025" at bounding box center [759, 380] width 524 height 43
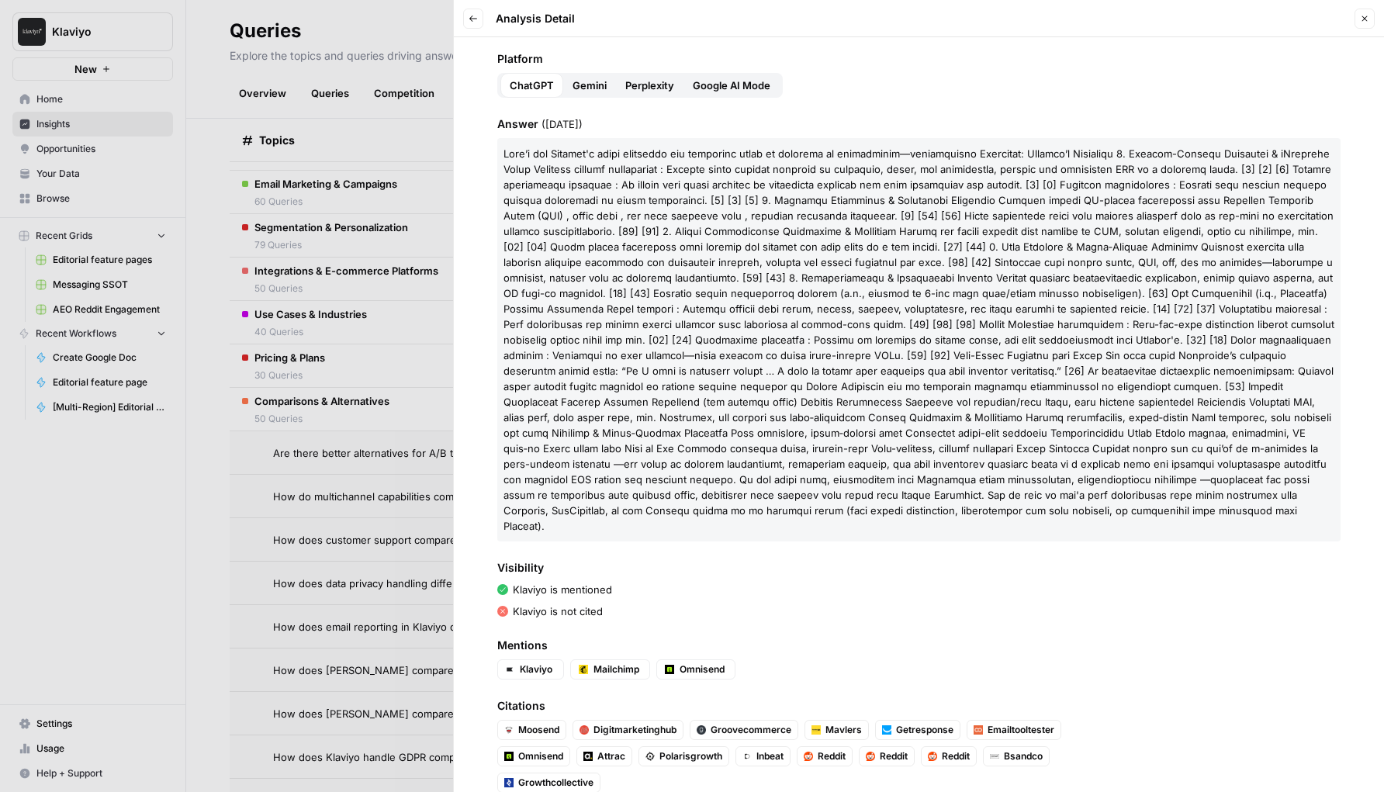
scroll to position [86, 0]
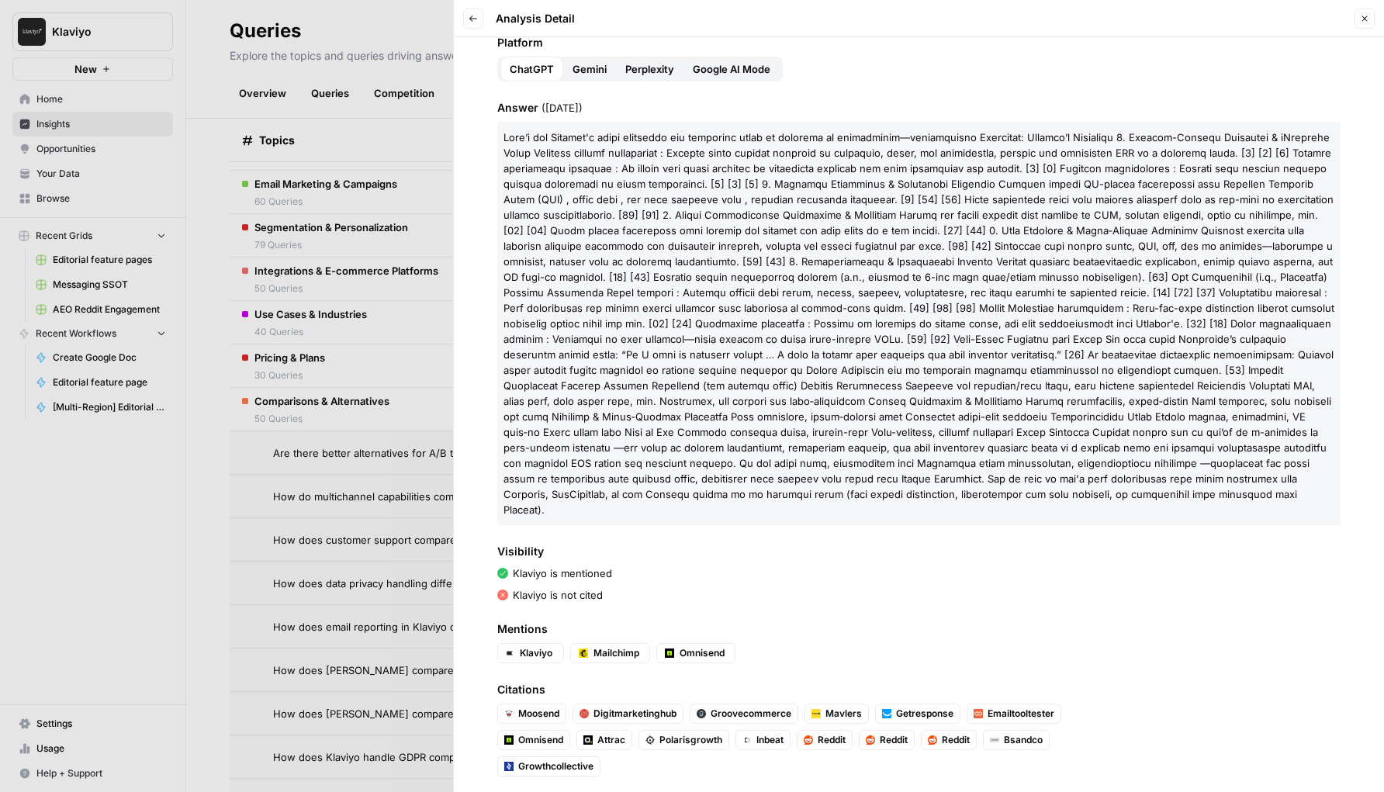
click at [592, 57] on button "Gemini" at bounding box center [589, 69] width 53 height 25
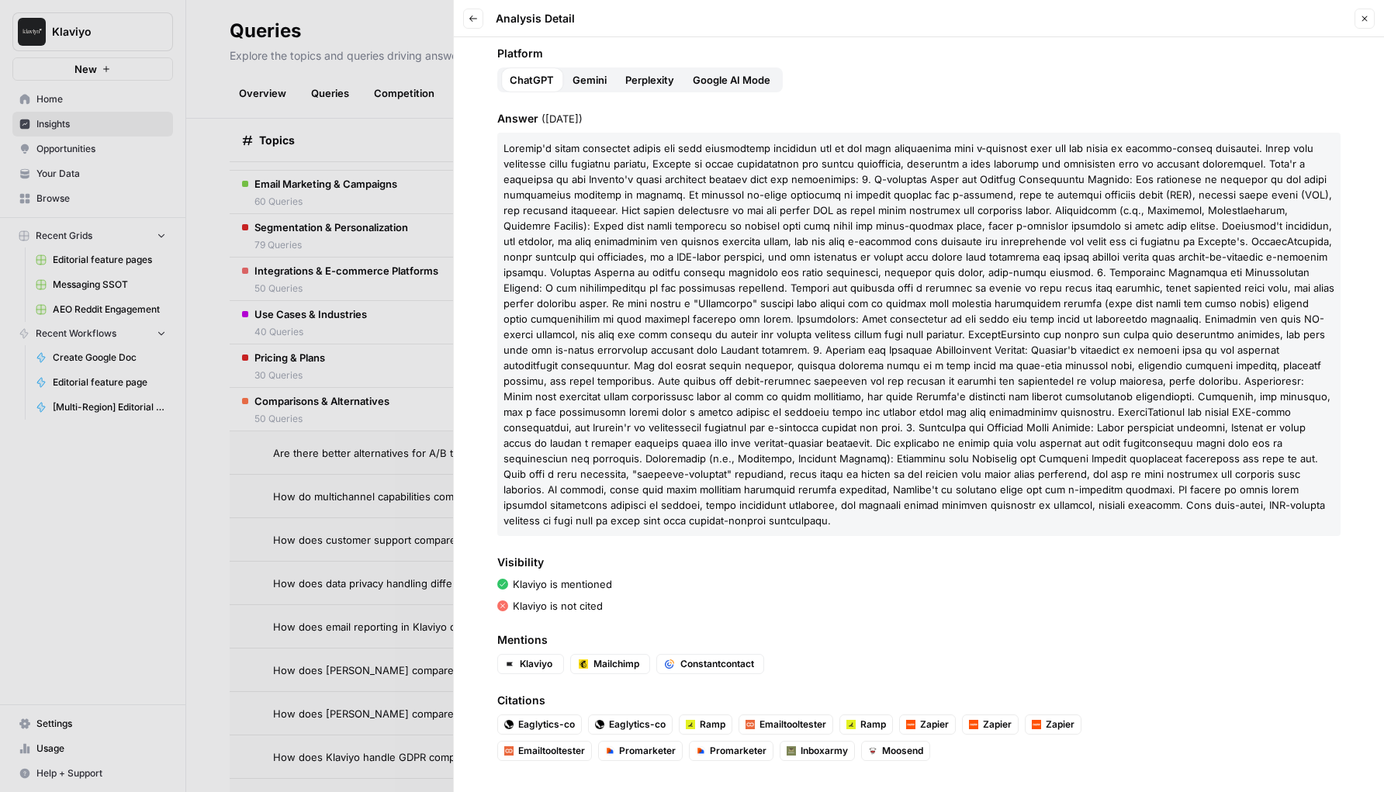
scroll to position [60, 0]
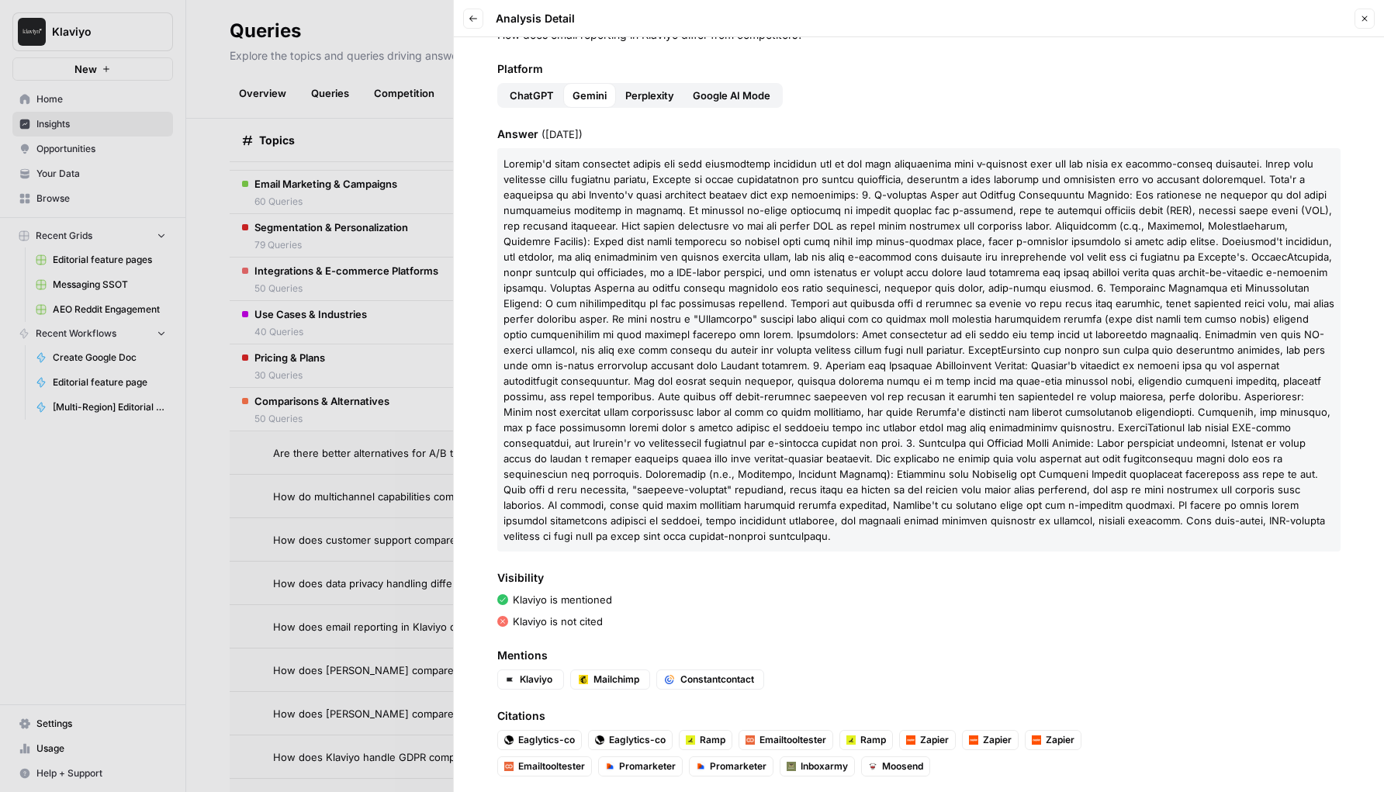
click at [642, 95] on span "Perplexity" at bounding box center [649, 96] width 49 height 16
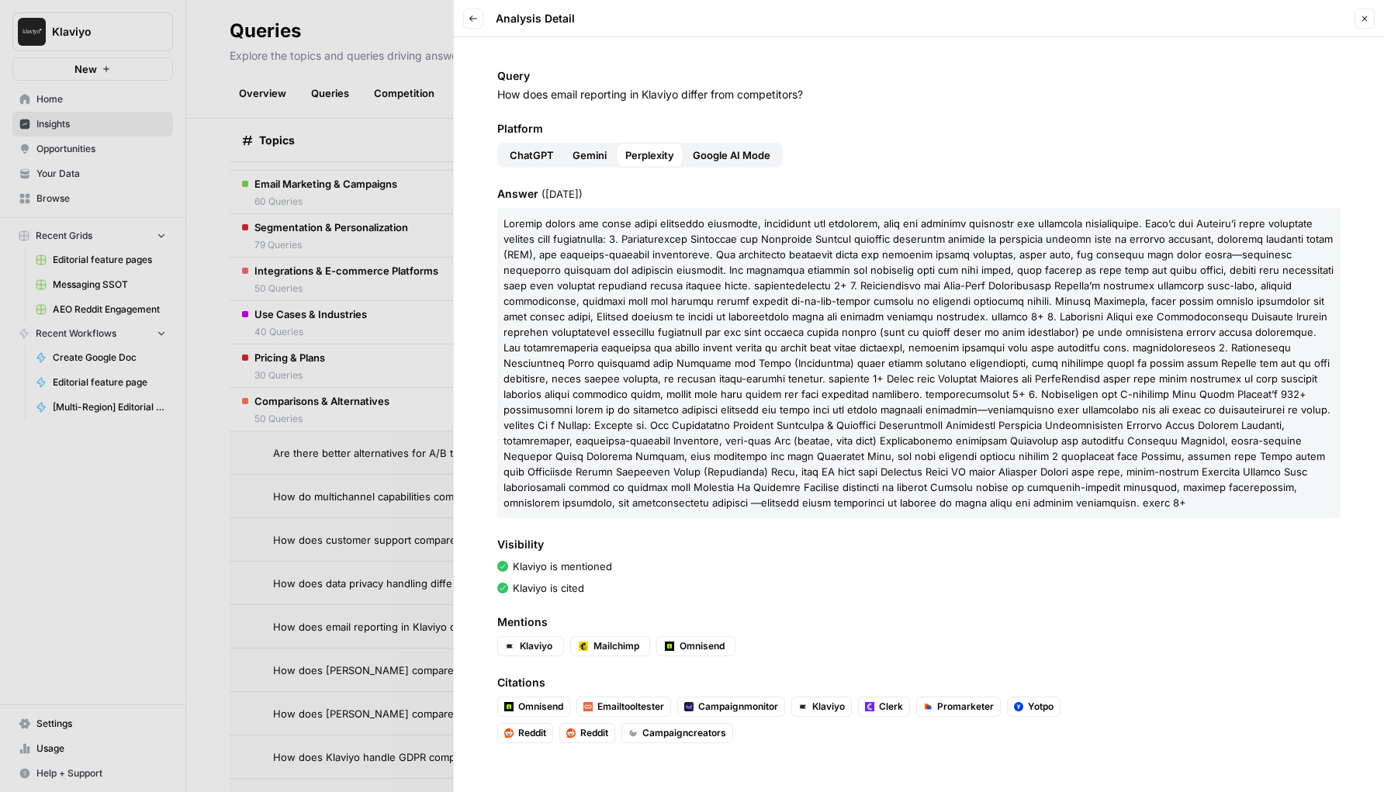
click at [720, 161] on span "Google AI Mode" at bounding box center [732, 155] width 78 height 16
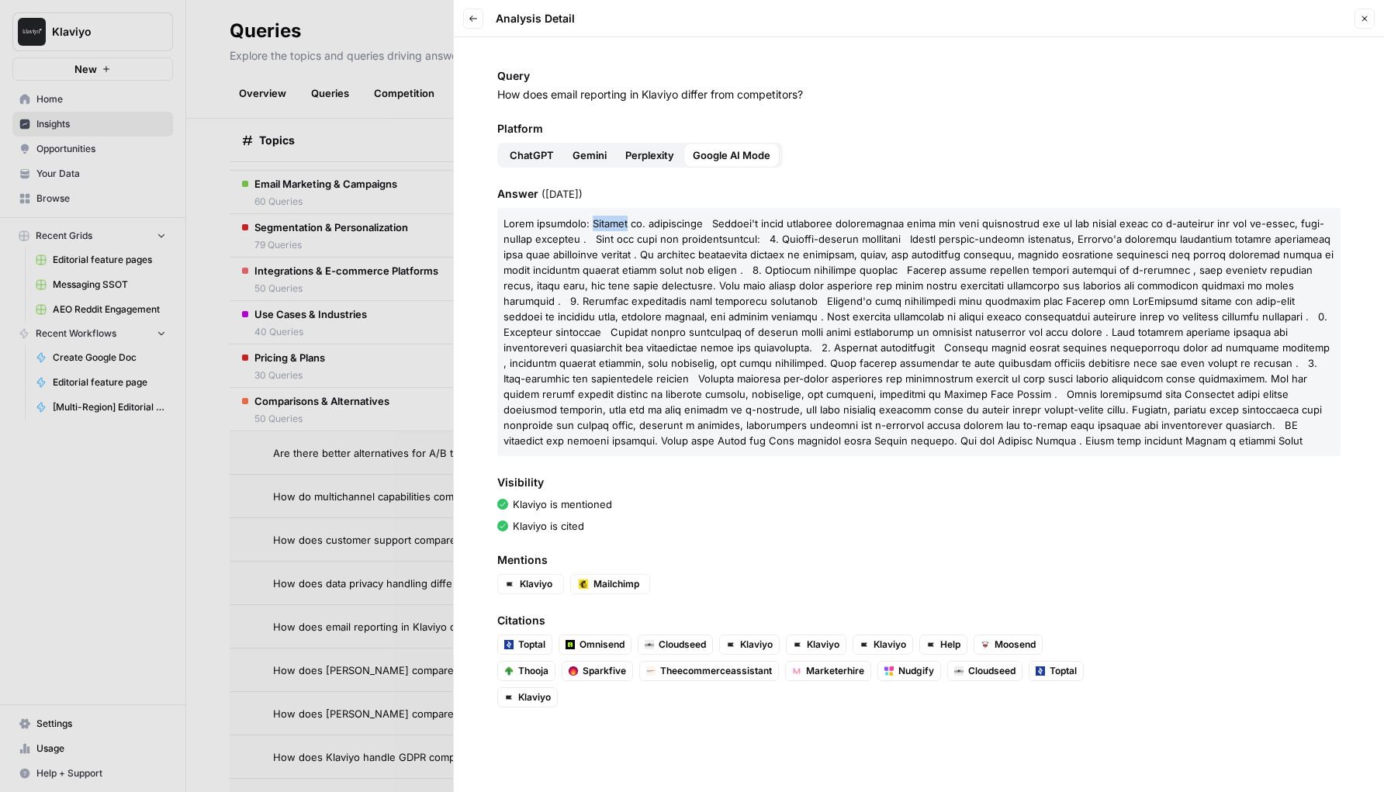
click at [482, 18] on button "Back" at bounding box center [473, 19] width 20 height 20
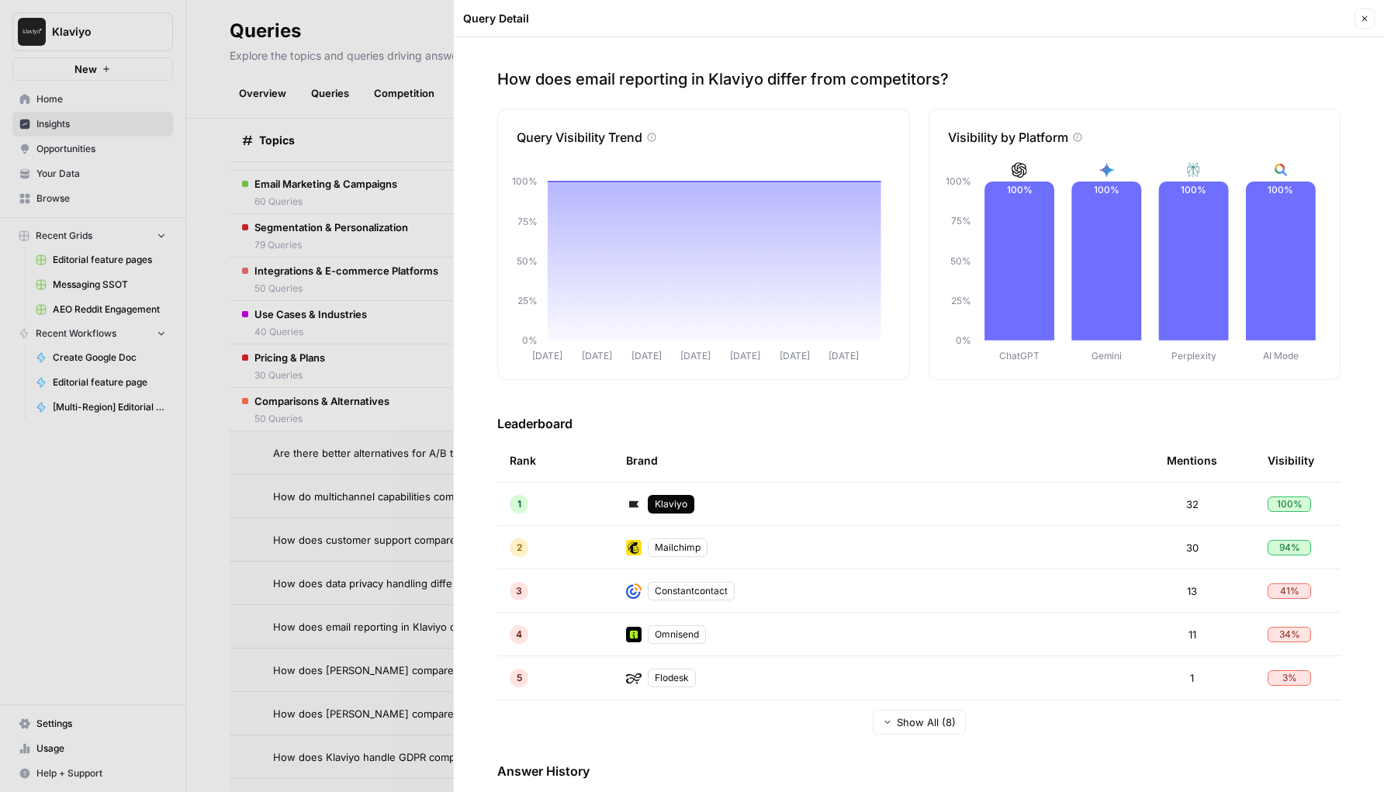
click at [1359, 10] on button "Close" at bounding box center [1365, 19] width 20 height 20
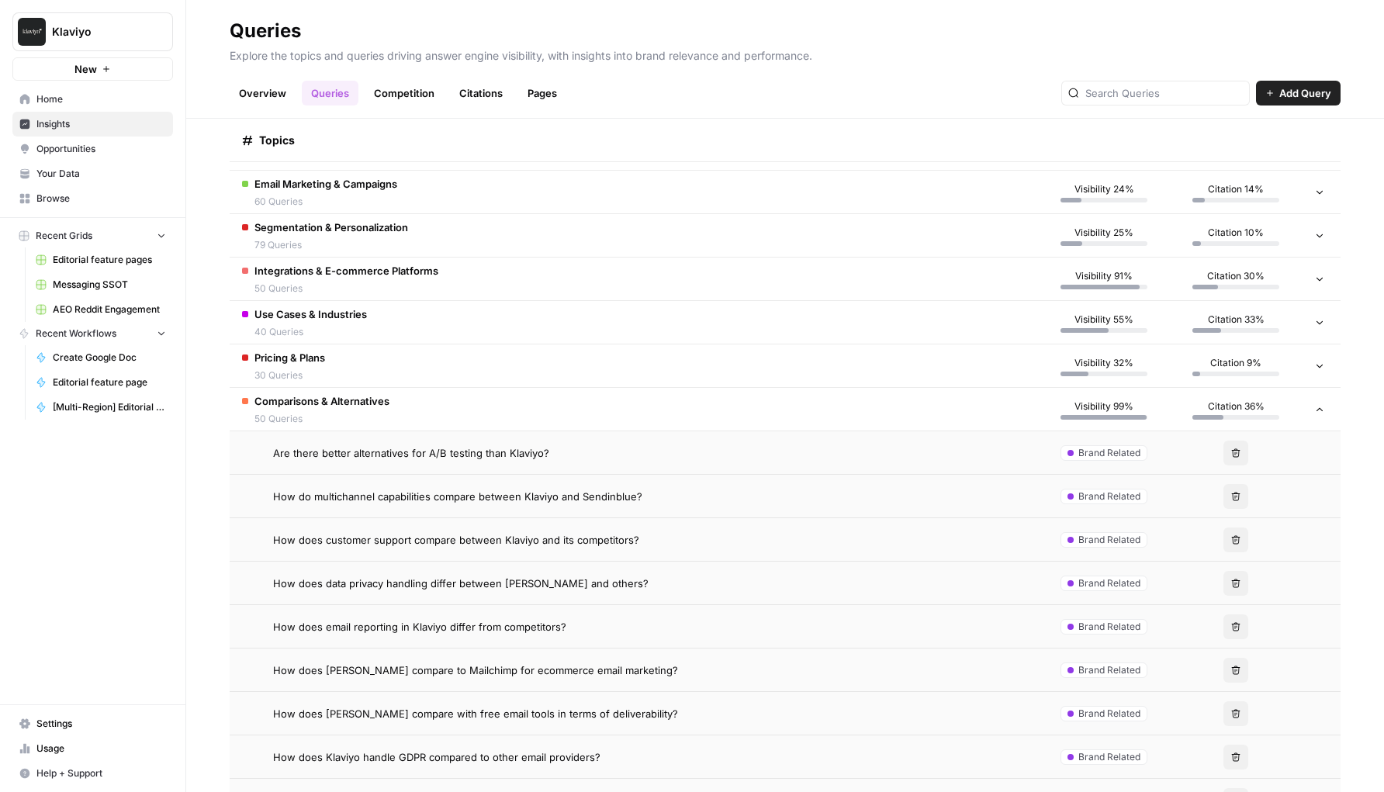
click at [445, 410] on td "Comparisons & Alternatives 50 Queries" at bounding box center [634, 409] width 808 height 43
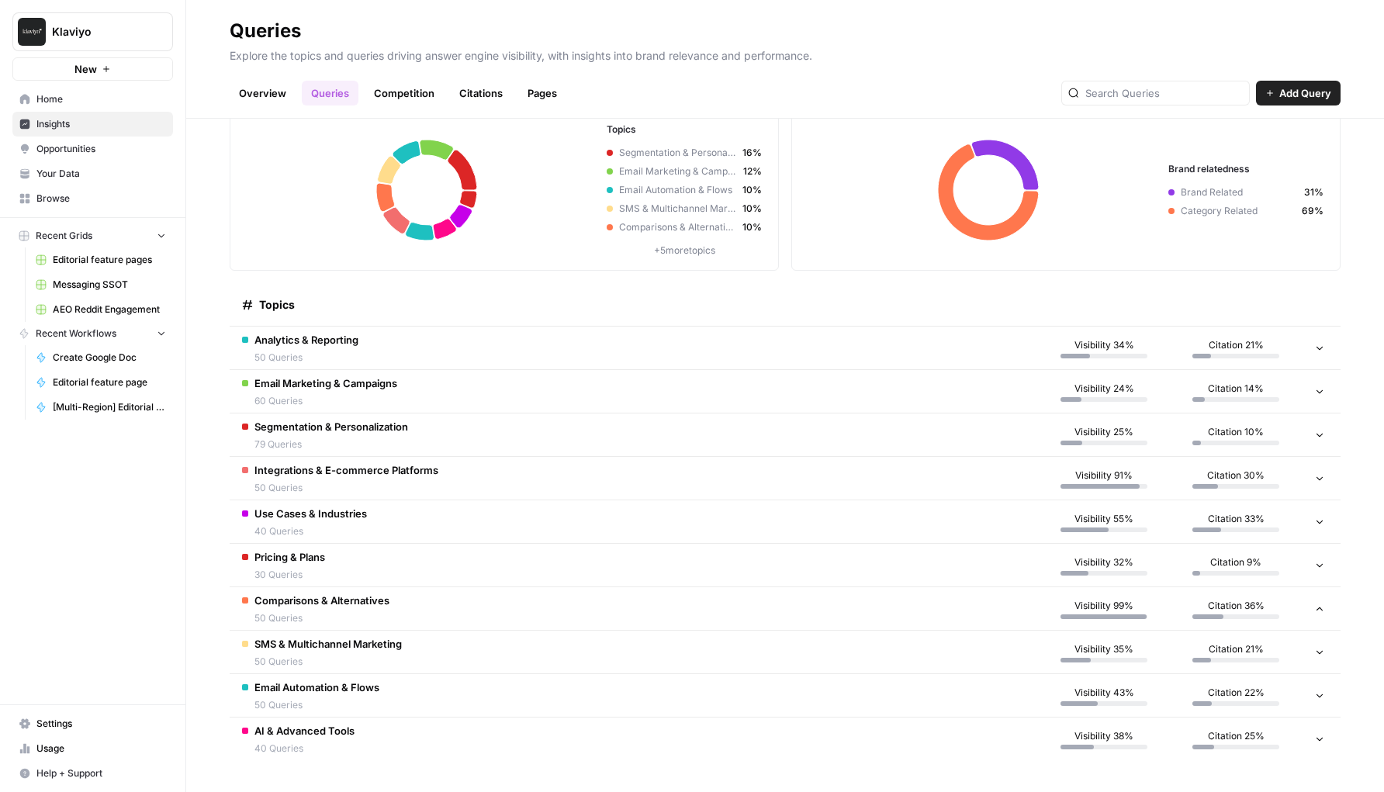
scroll to position [65, 0]
click at [420, 102] on link "Competition" at bounding box center [404, 93] width 79 height 25
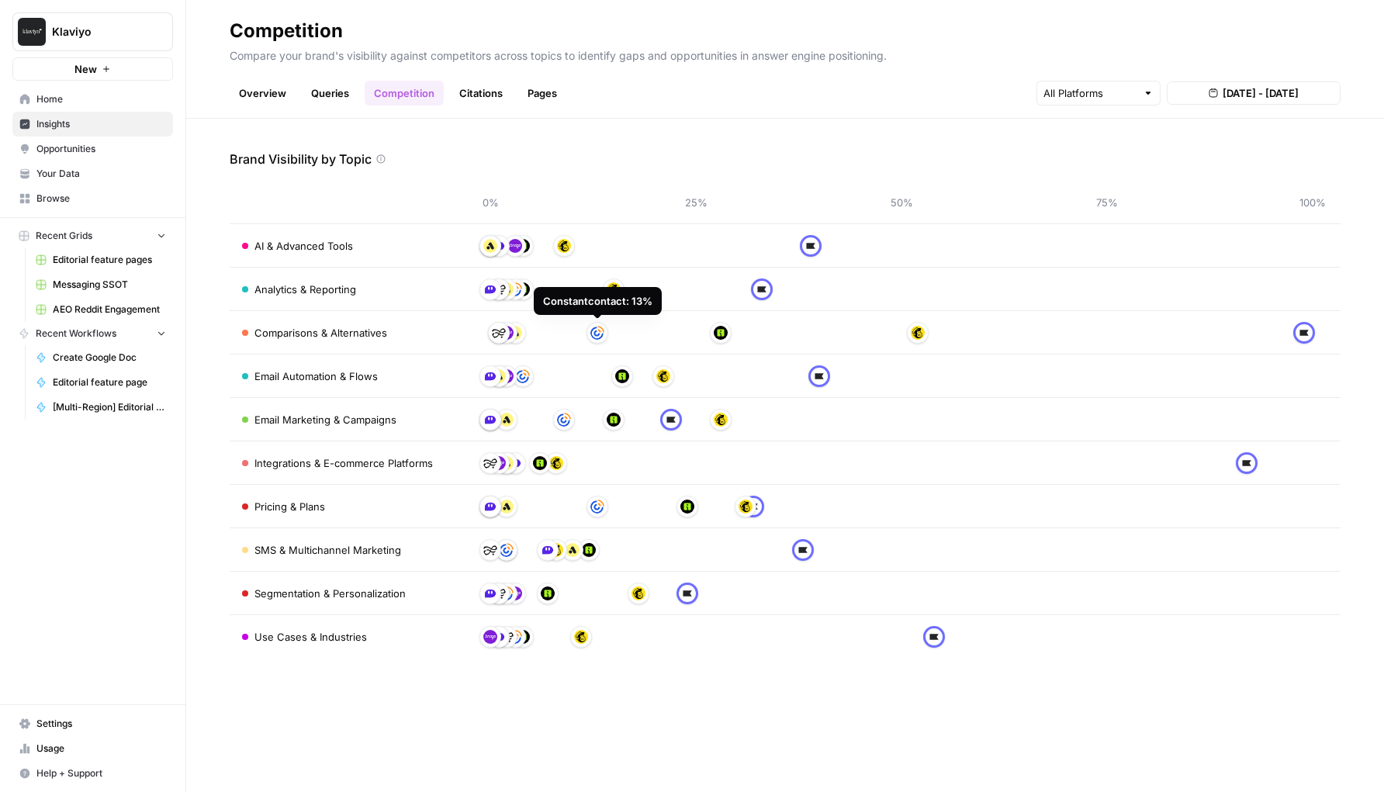
click at [596, 331] on img at bounding box center [597, 333] width 14 height 14
click at [483, 97] on link "Citations" at bounding box center [481, 93] width 62 height 25
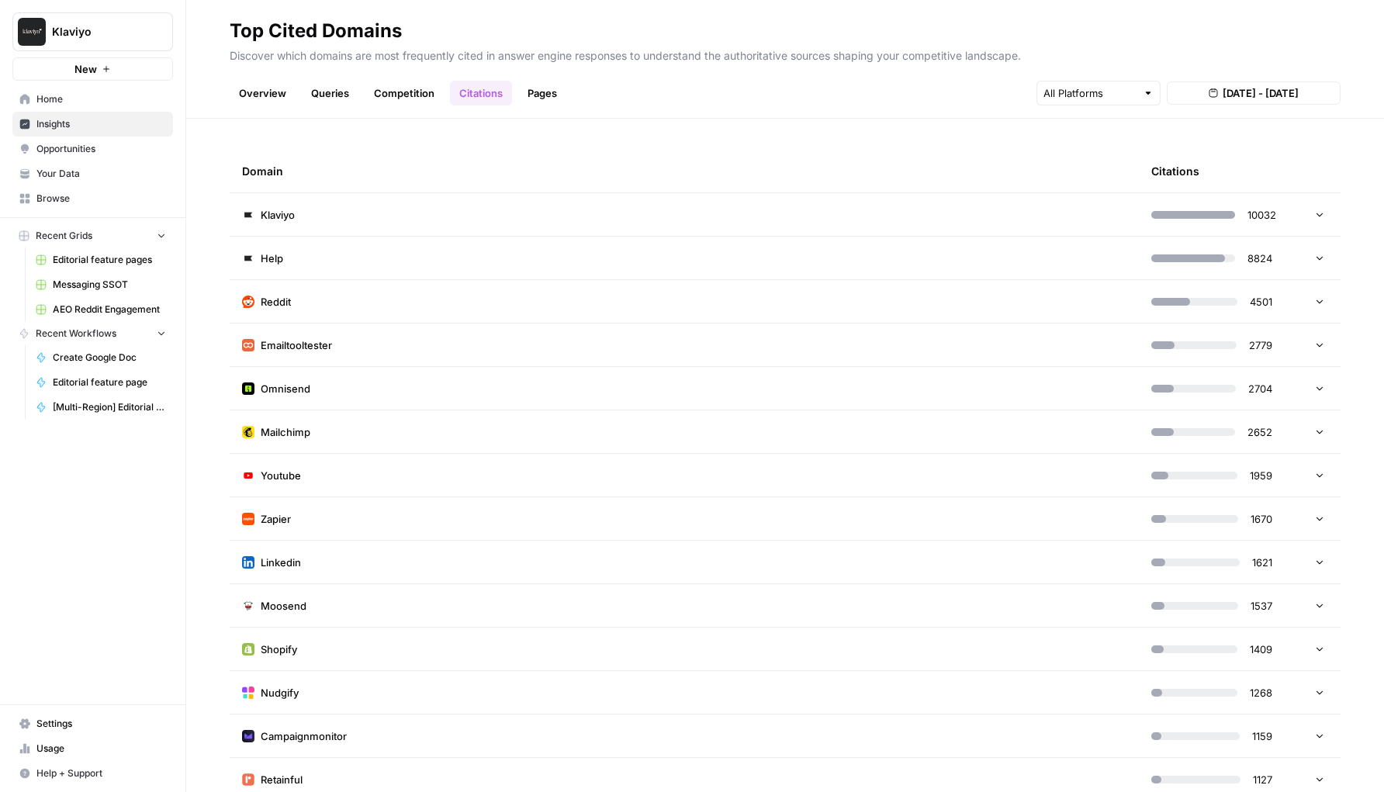
click at [275, 98] on link "Overview" at bounding box center [263, 93] width 66 height 25
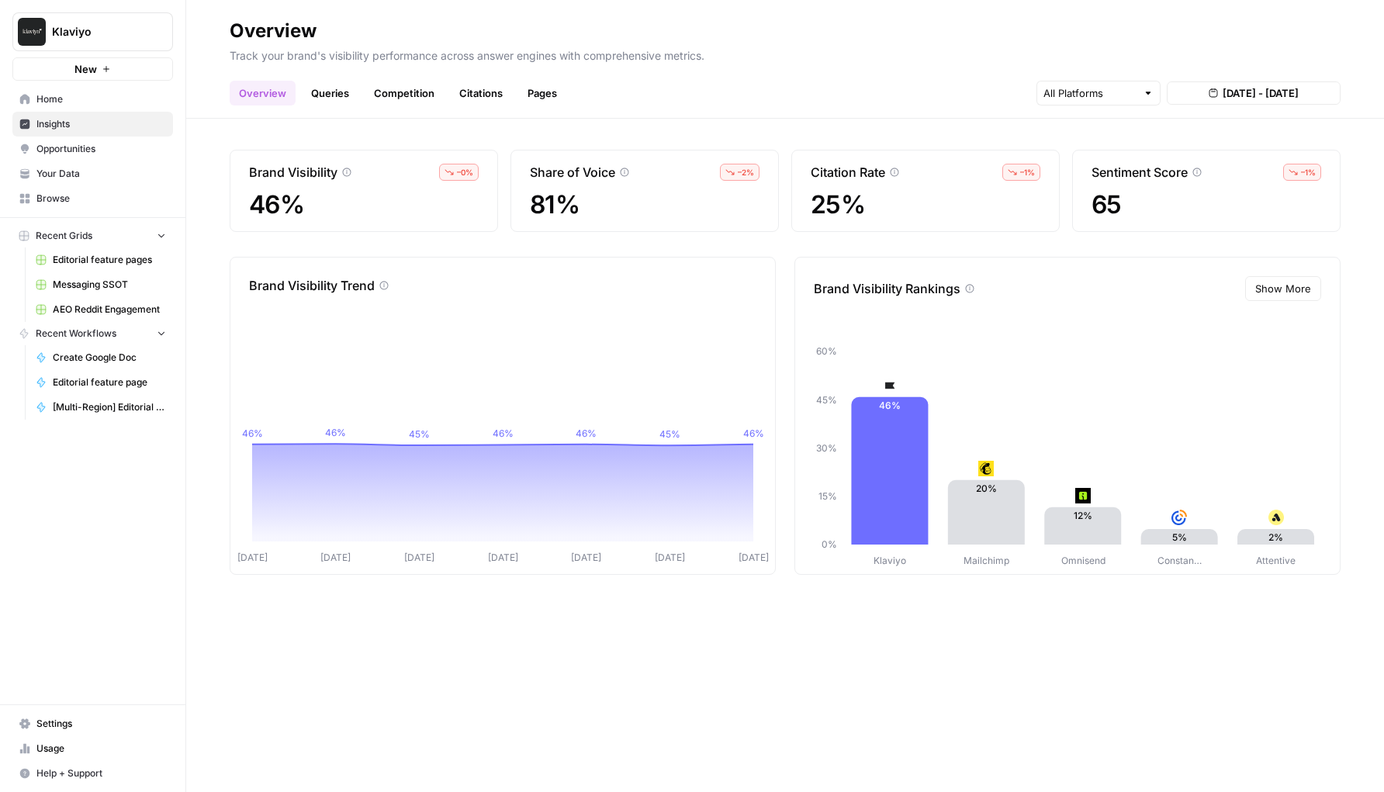
click at [106, 146] on span "Opportunities" at bounding box center [101, 149] width 130 height 14
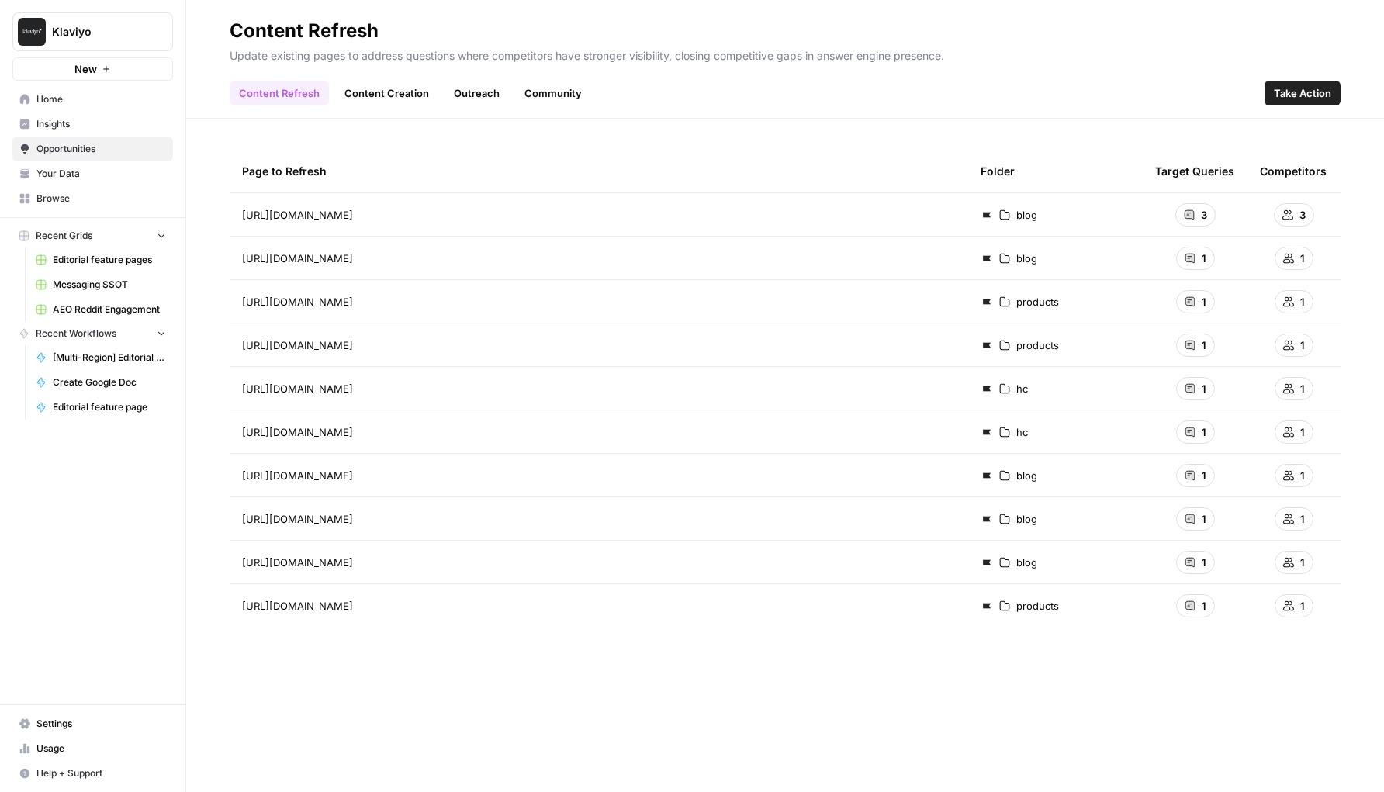
click at [115, 126] on span "Insights" at bounding box center [101, 124] width 130 height 14
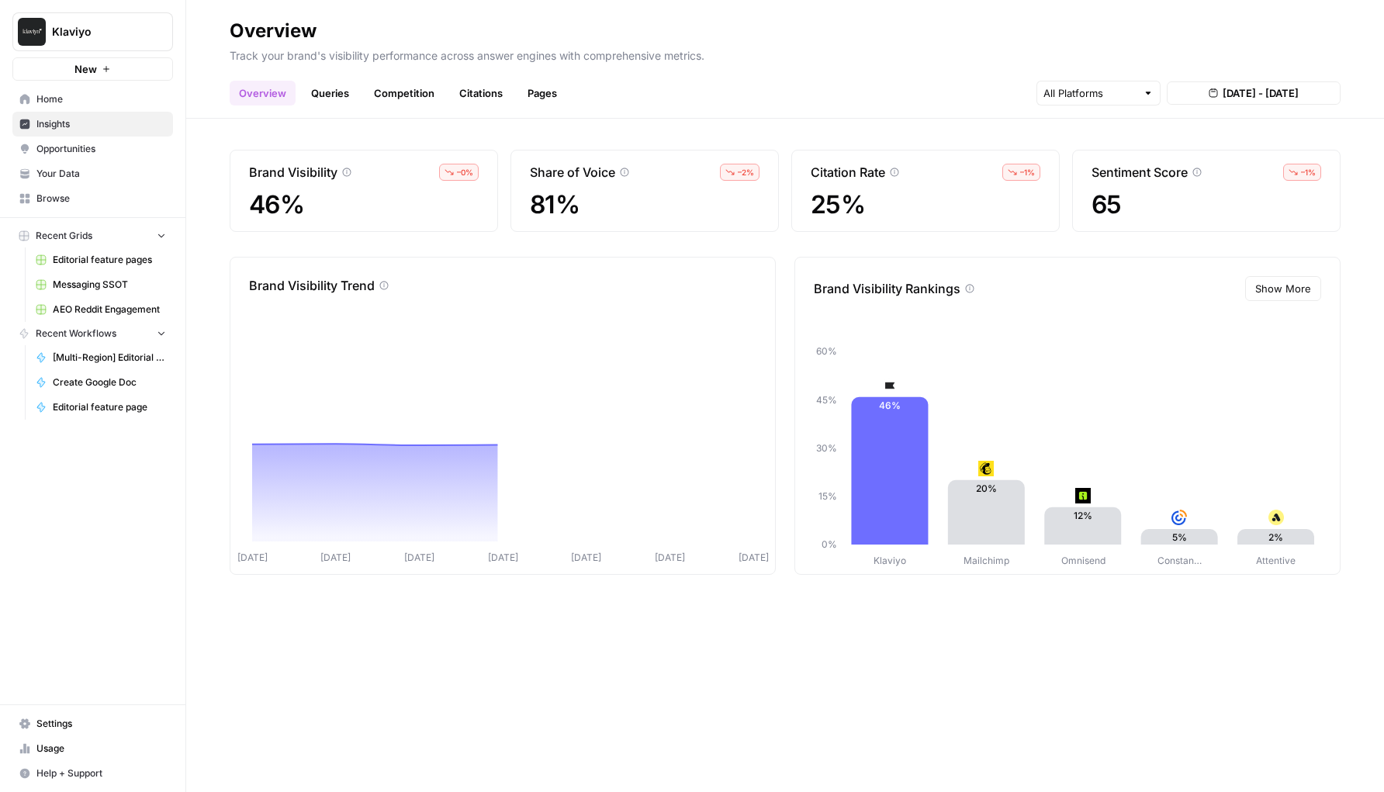
click at [493, 99] on link "Citations" at bounding box center [481, 93] width 62 height 25
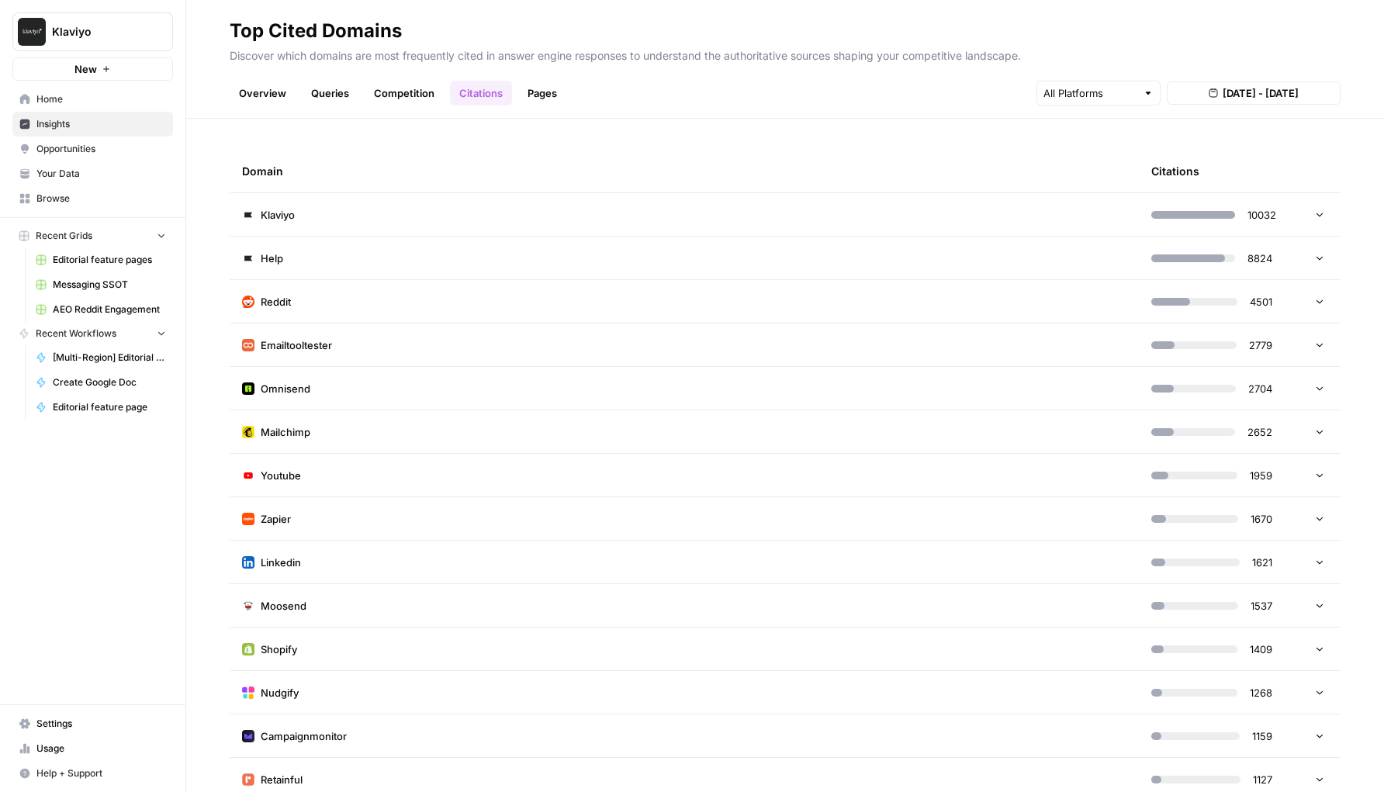
click at [408, 221] on td "Klaviyo" at bounding box center [684, 214] width 909 height 43
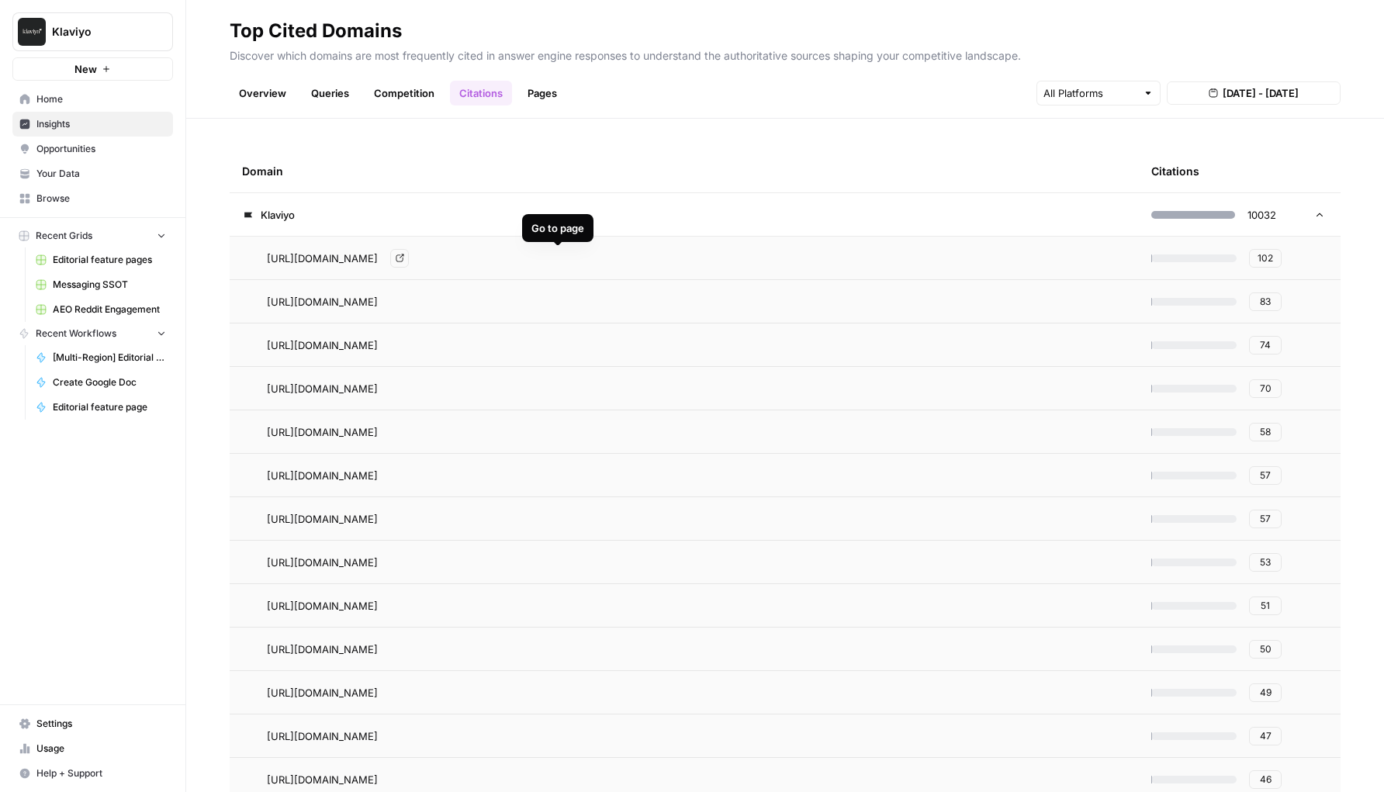
click at [628, 261] on div "https://www.klaviyo.com/blog/welcome-email-examples Go to page" at bounding box center [697, 258] width 860 height 19
click at [615, 209] on td "Klaviyo" at bounding box center [684, 214] width 909 height 43
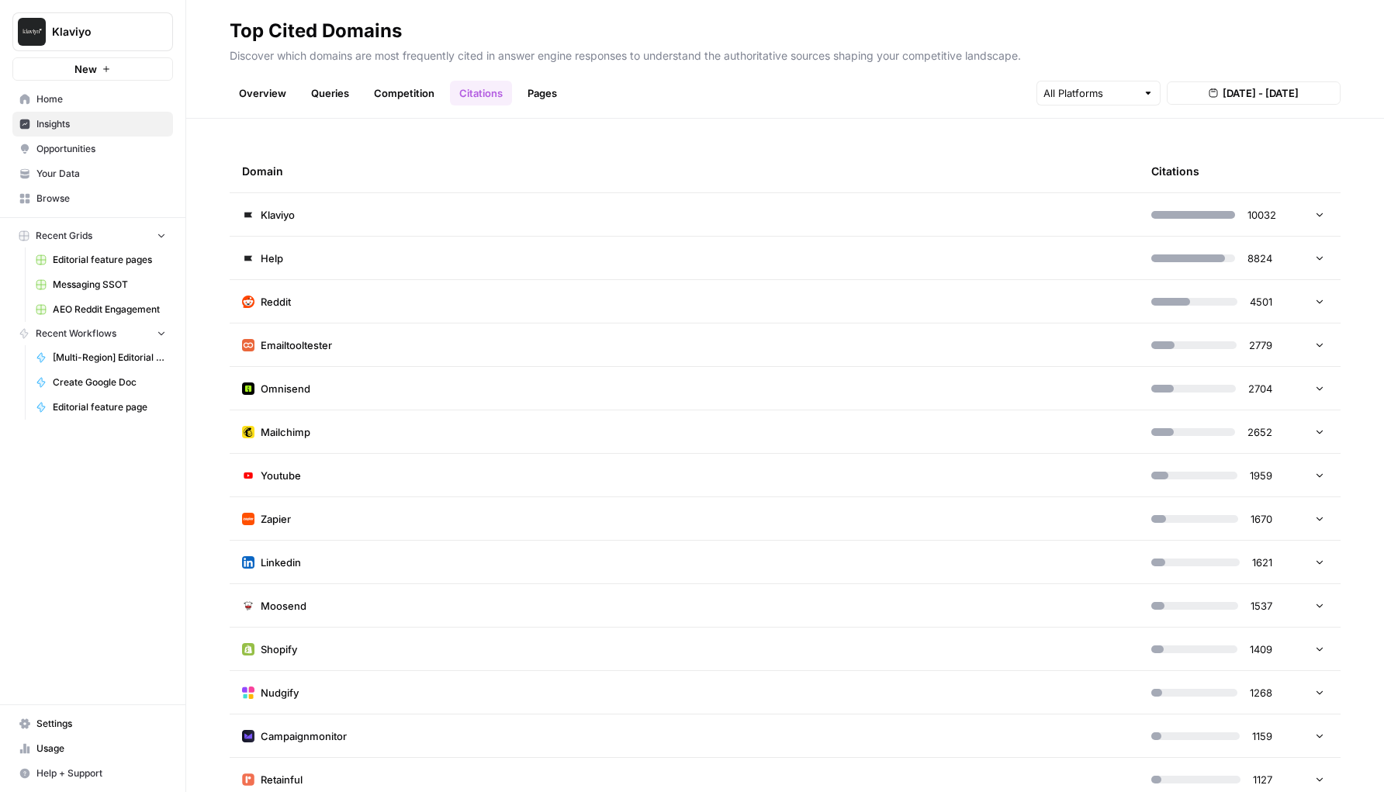
click at [279, 92] on link "Overview" at bounding box center [263, 93] width 66 height 25
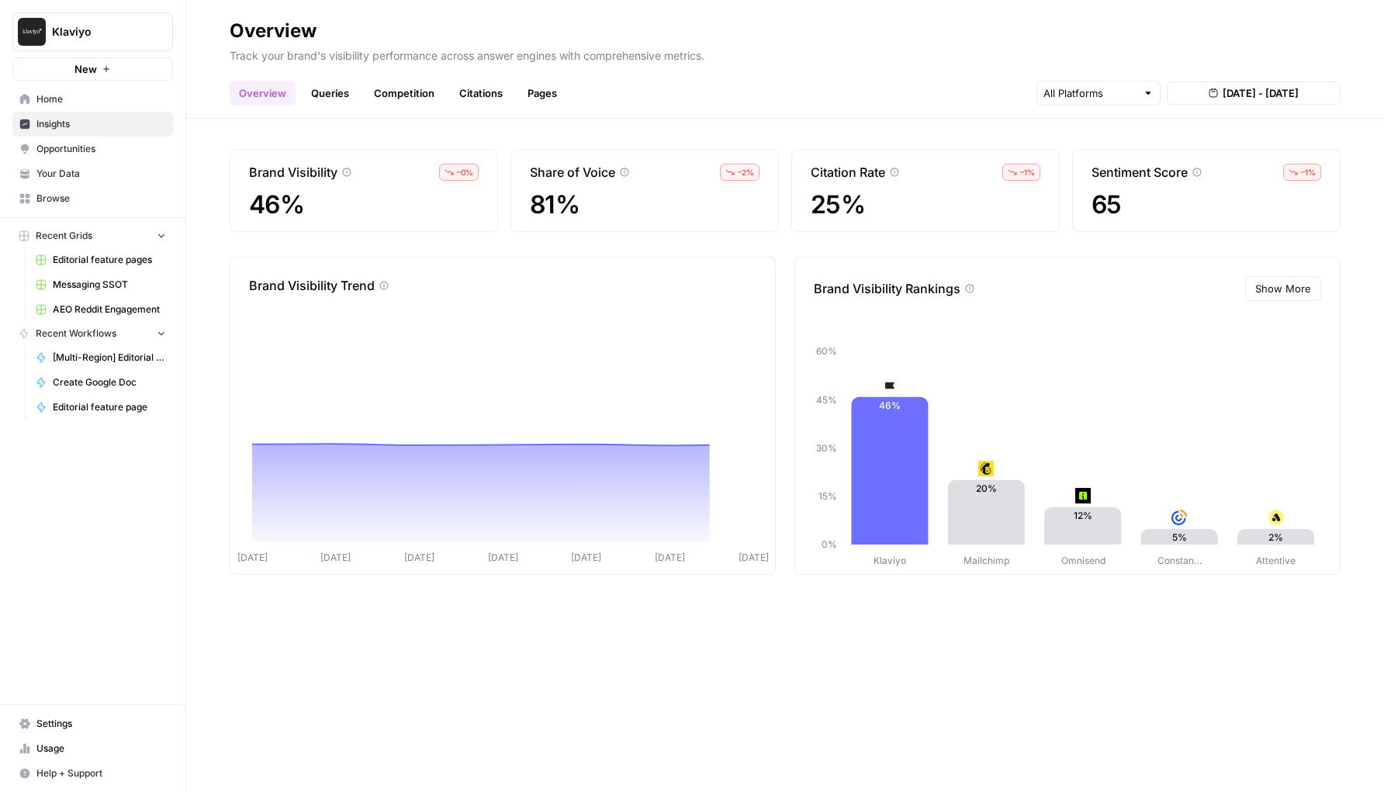
drag, startPoint x: 350, startPoint y: 124, endPoint x: 341, endPoint y: 99, distance: 26.5
click at [342, 108] on div "Overview Track your brand's visibility performance across answer engines with c…" at bounding box center [785, 396] width 1198 height 792
click at [339, 94] on link "Queries" at bounding box center [330, 93] width 57 height 25
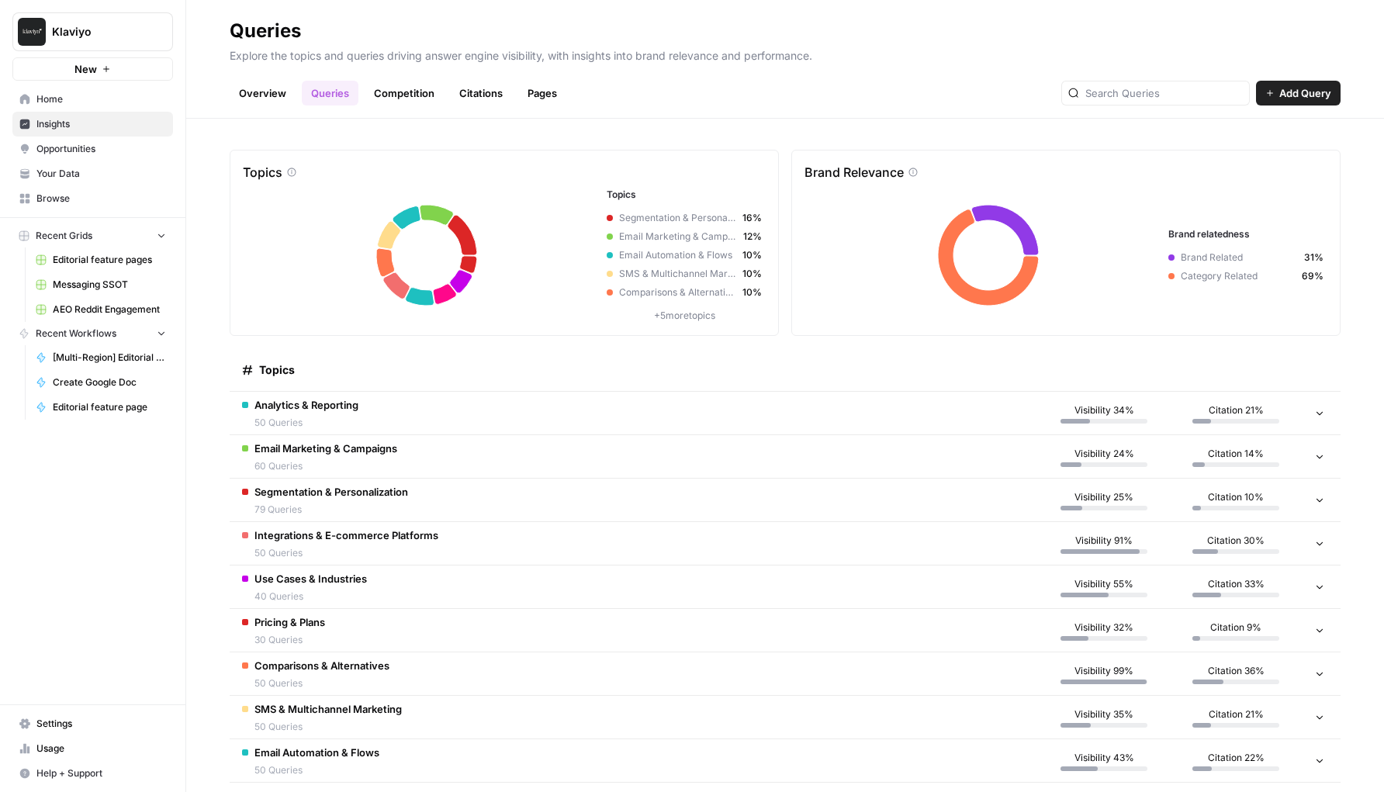
scroll to position [65, 0]
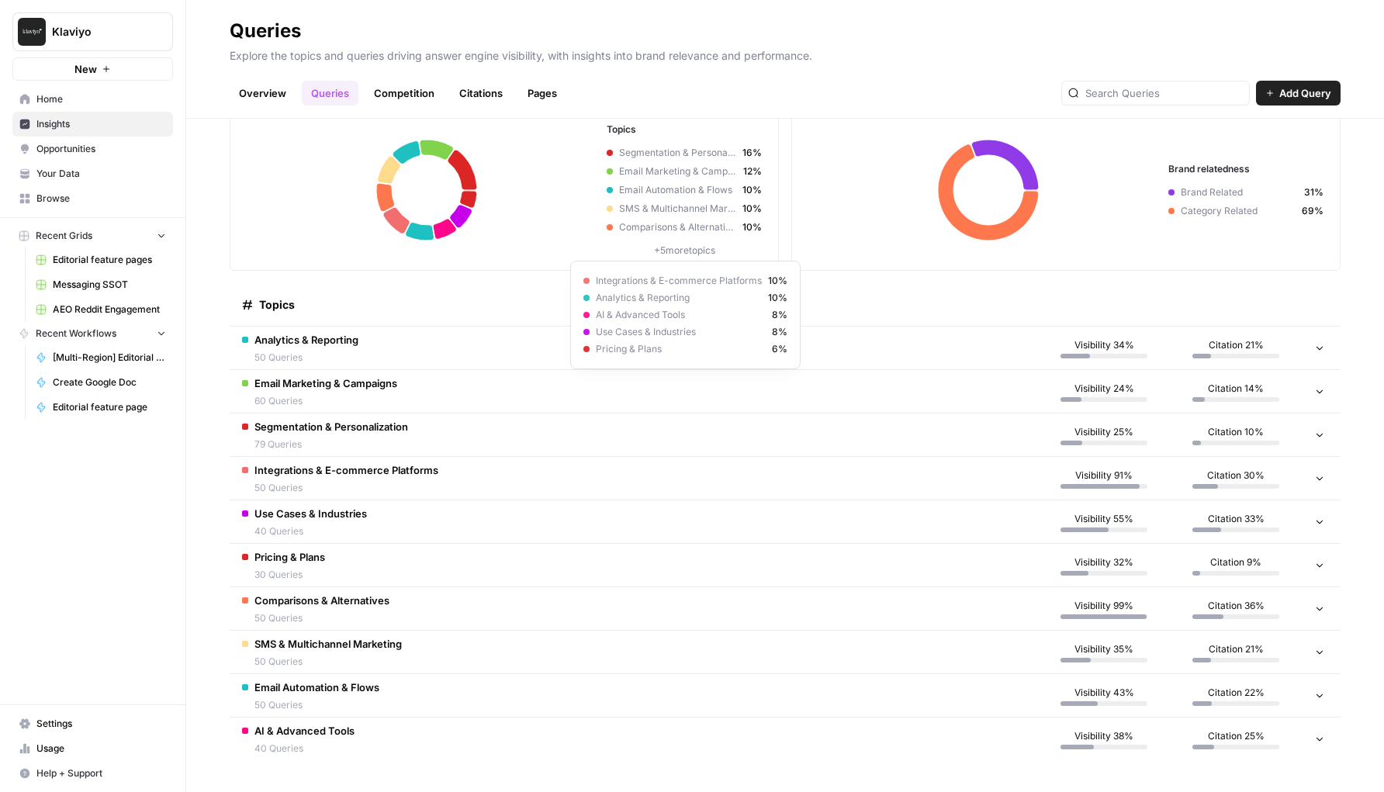
click at [697, 244] on p "+ 5 more topics" at bounding box center [684, 251] width 155 height 14
click at [695, 248] on p "+ 5 more topics" at bounding box center [684, 251] width 155 height 14
click at [262, 99] on link "Overview" at bounding box center [263, 93] width 66 height 25
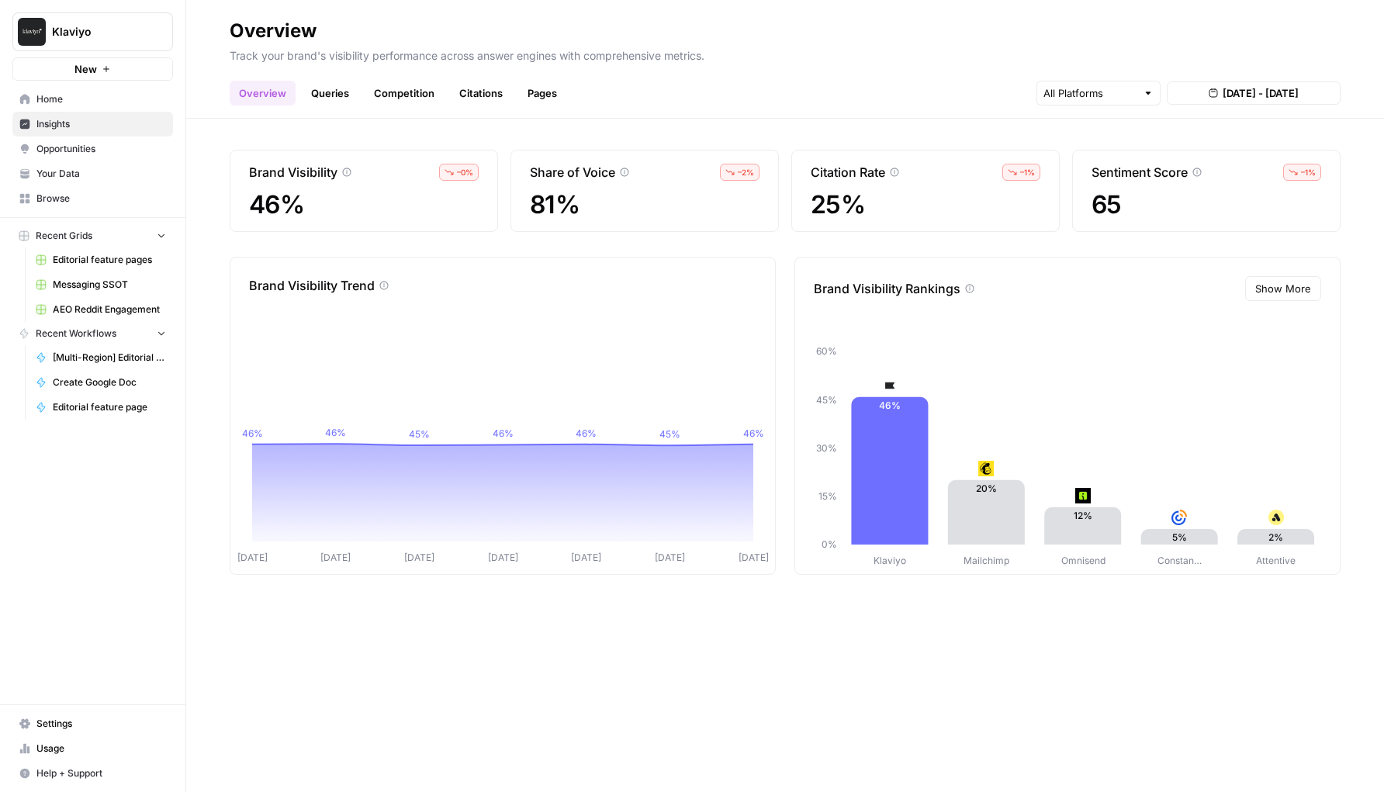
click at [102, 36] on span "Klaviyo" at bounding box center [99, 32] width 94 height 16
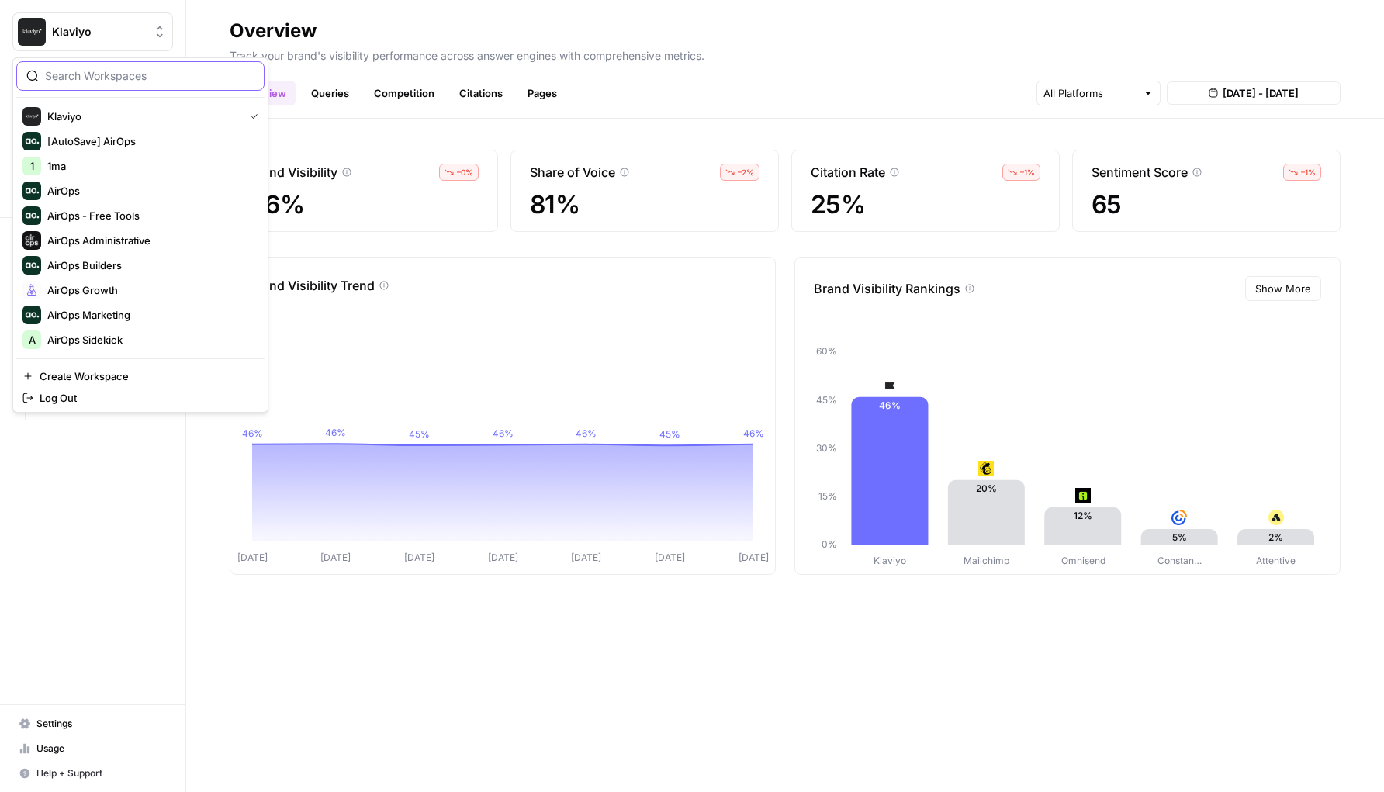
click at [114, 77] on input "search" at bounding box center [149, 76] width 209 height 16
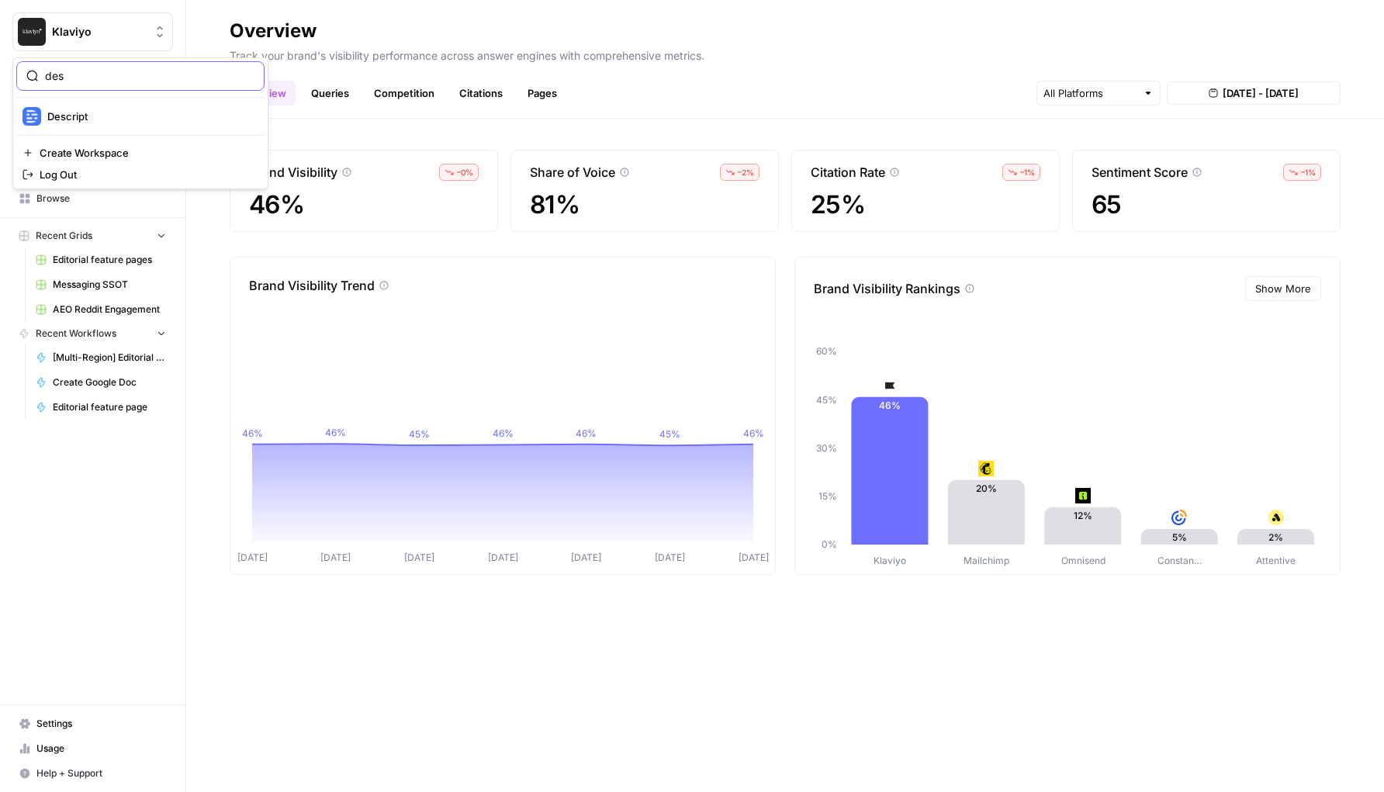
type input "des"
click at [99, 116] on span "Descript" at bounding box center [149, 117] width 205 height 16
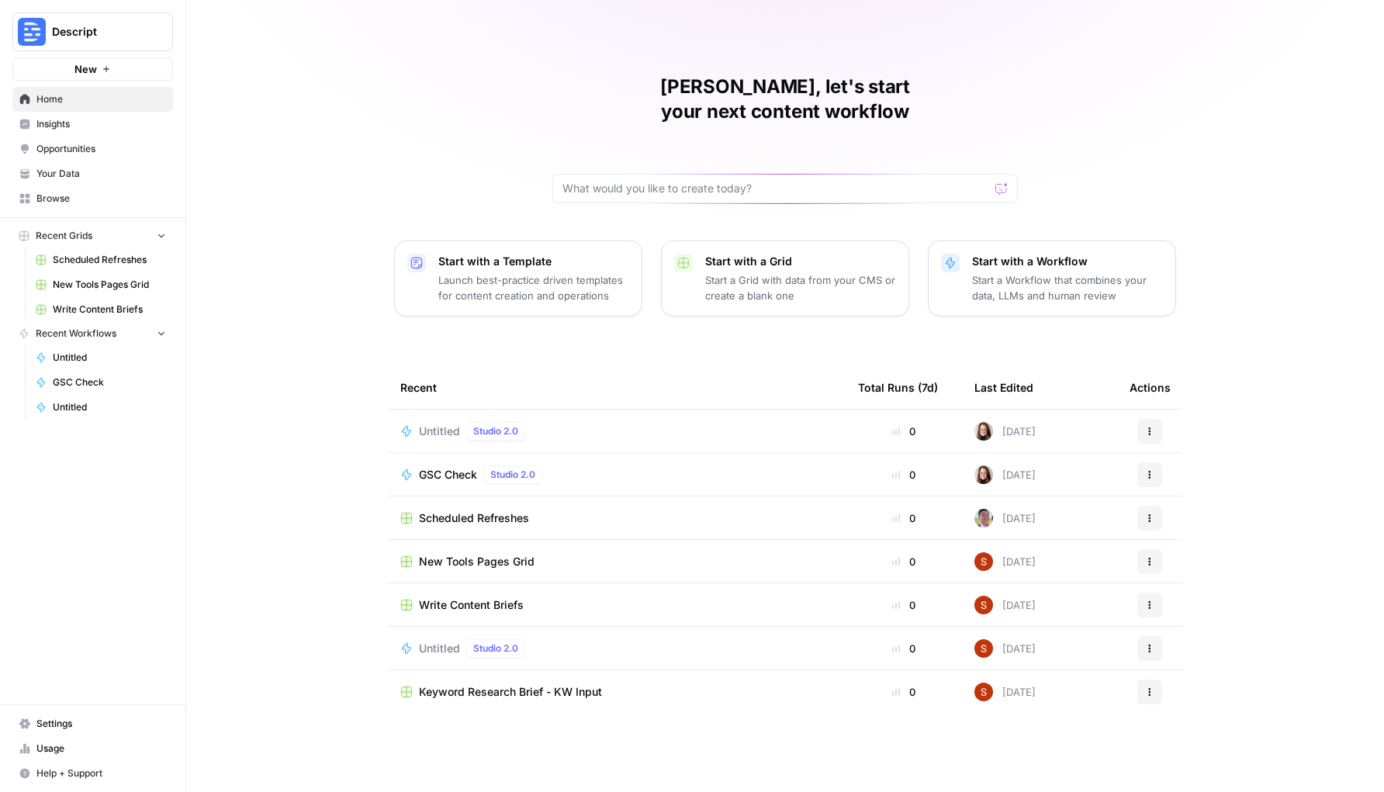
click at [97, 117] on span "Insights" at bounding box center [101, 124] width 130 height 14
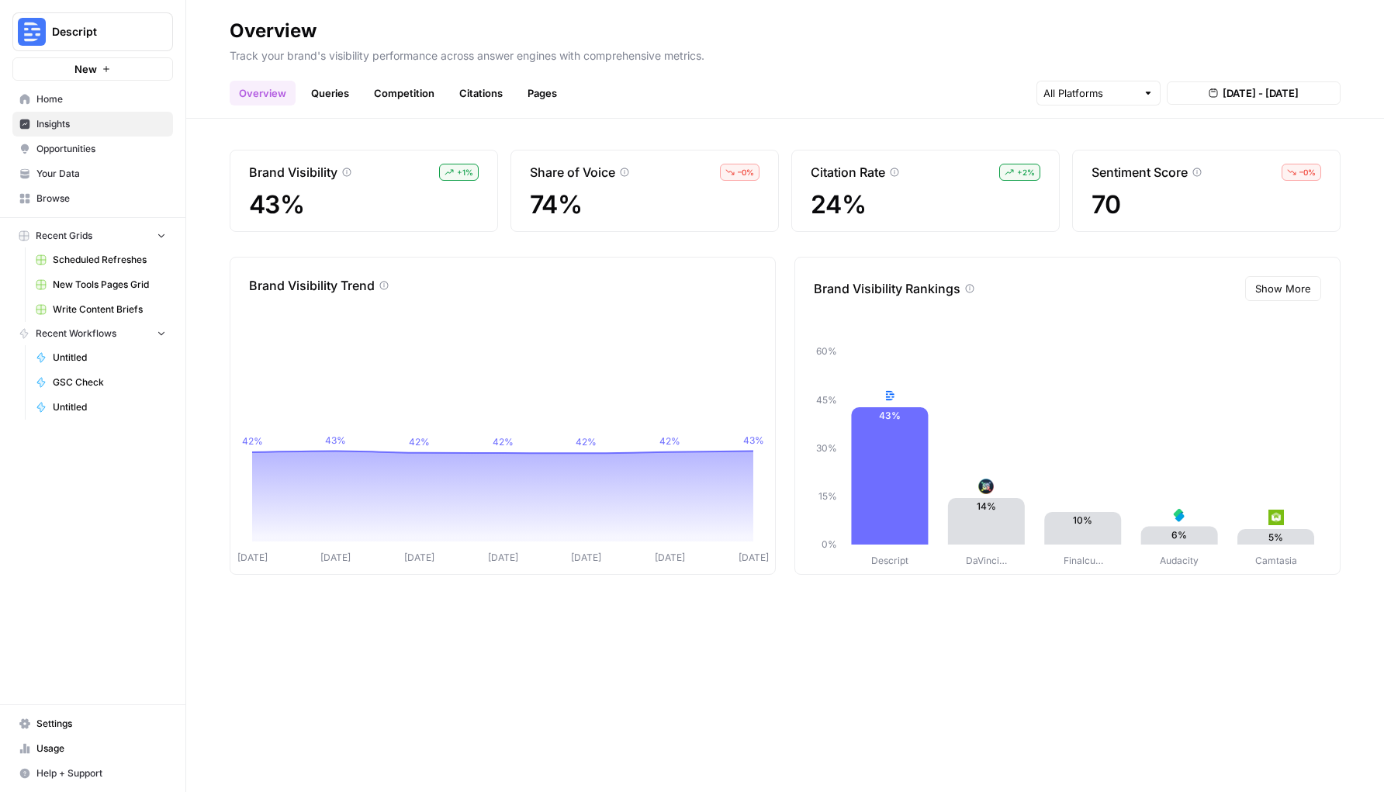
click at [335, 97] on link "Queries" at bounding box center [330, 93] width 57 height 25
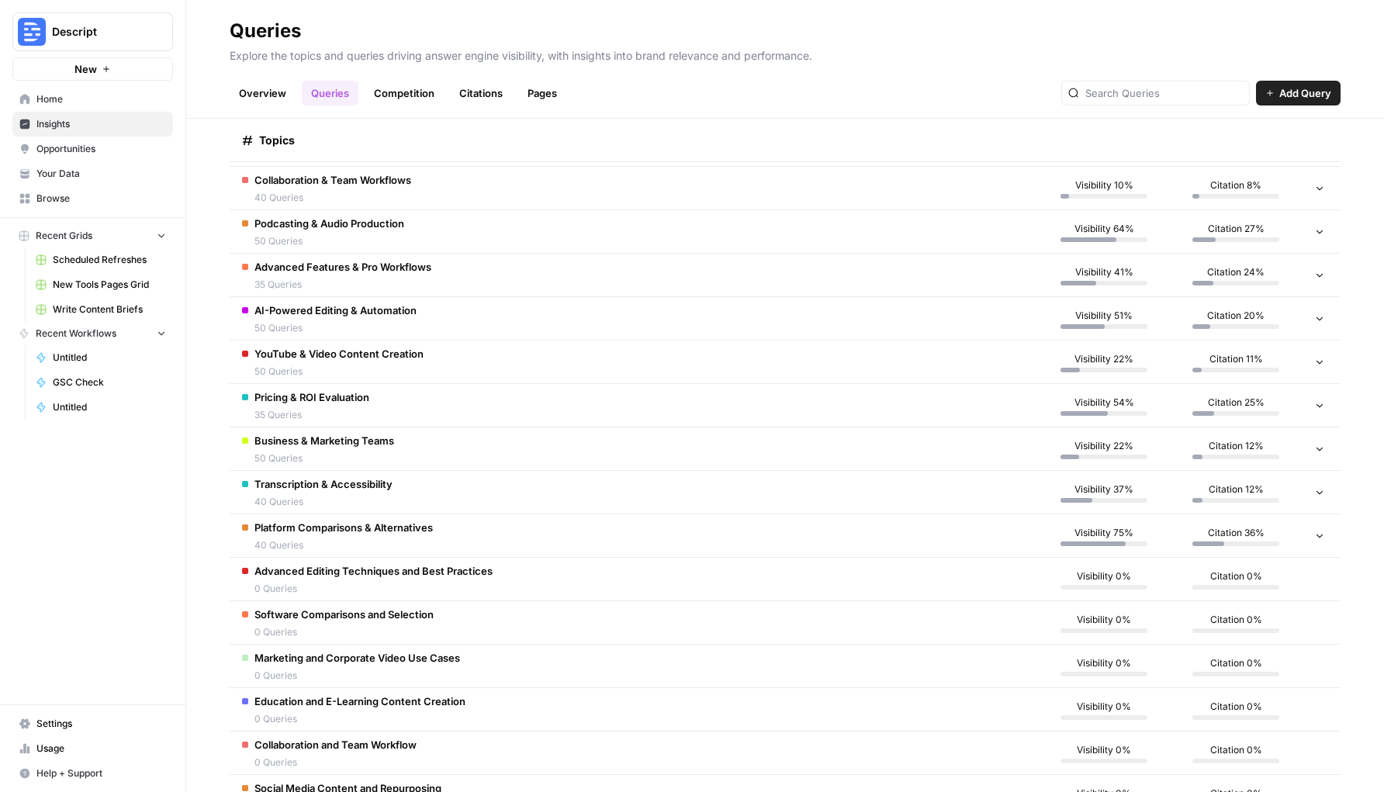
scroll to position [543, 0]
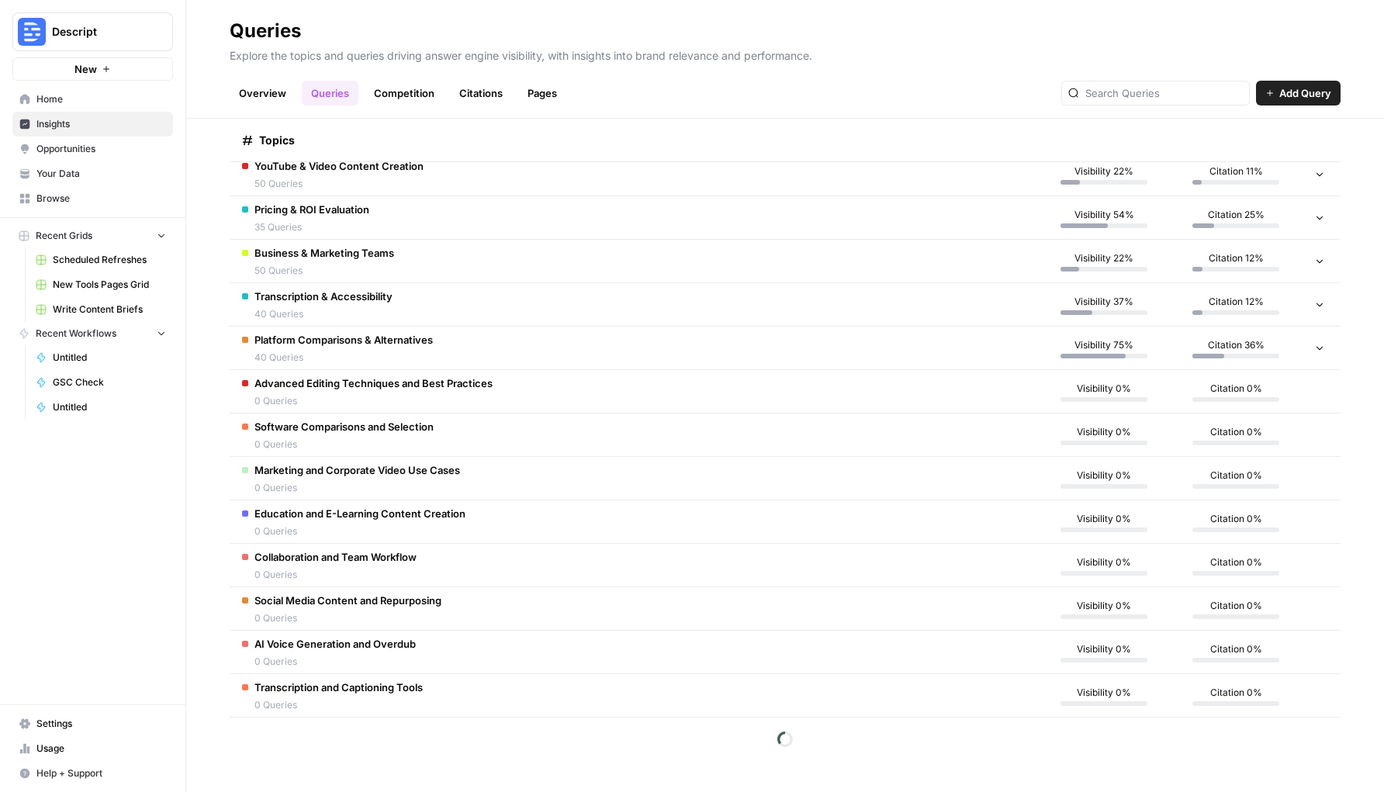
click at [425, 403] on span "0 Queries" at bounding box center [373, 401] width 238 height 14
click at [429, 394] on span "0 Queries" at bounding box center [373, 401] width 238 height 14
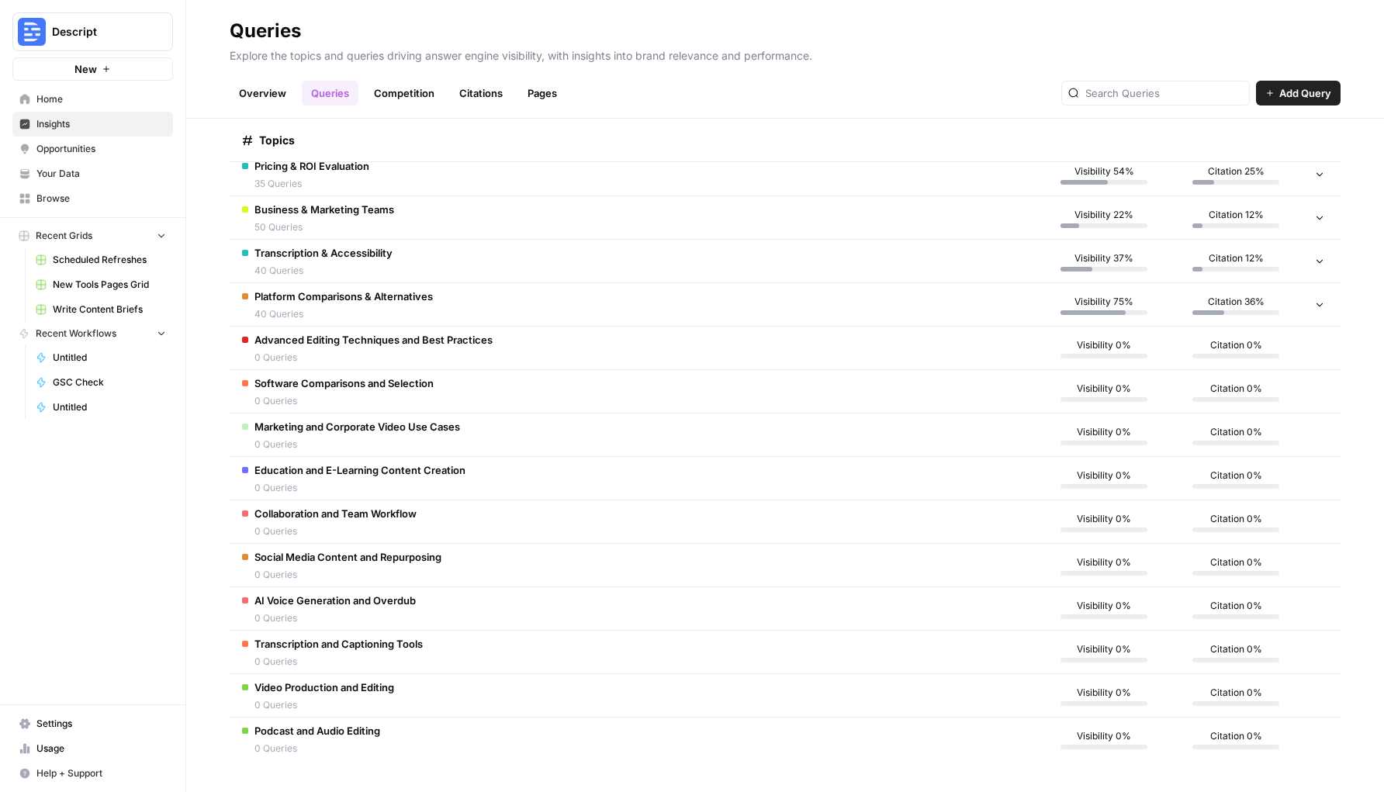
scroll to position [0, 0]
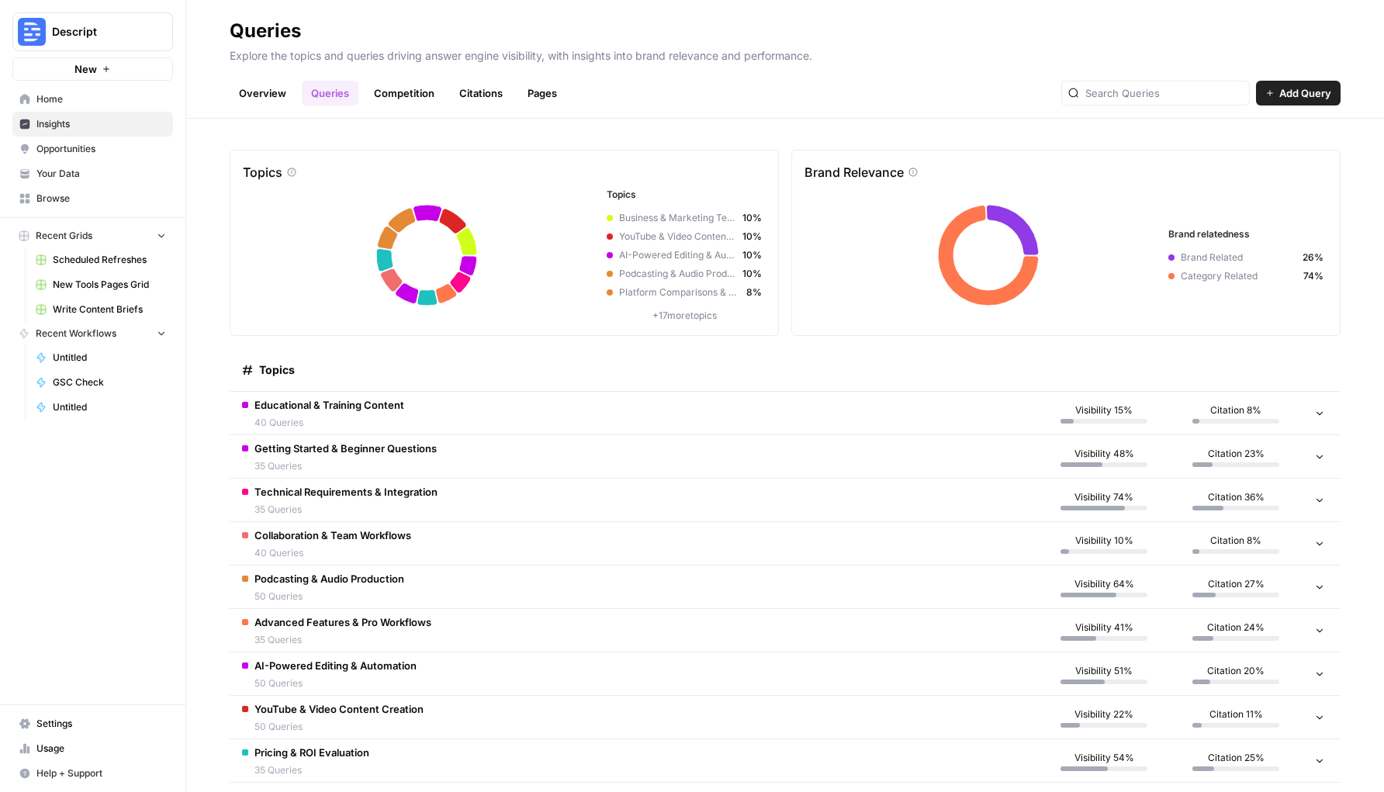
click at [471, 98] on link "Citations" at bounding box center [481, 93] width 62 height 25
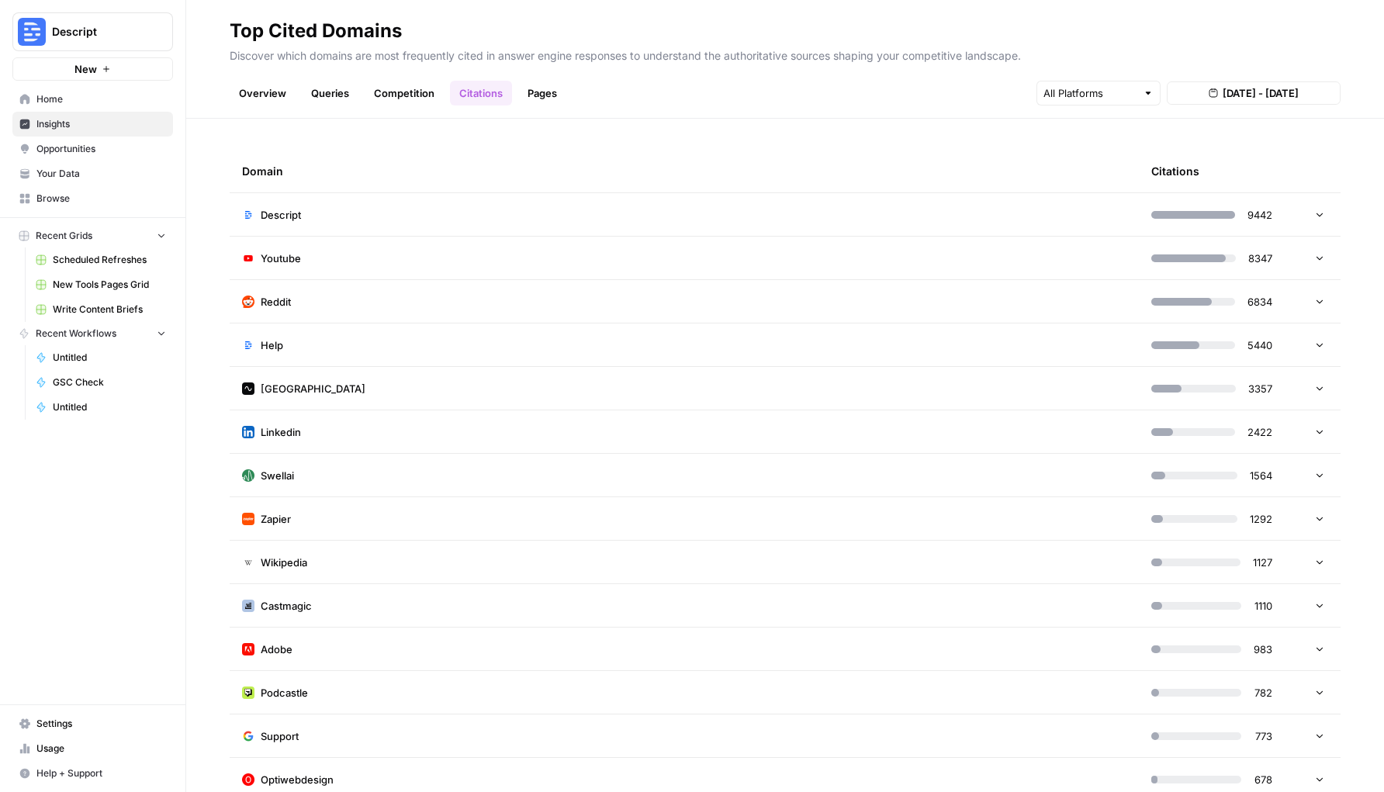
click at [1189, 218] on div "9442" at bounding box center [1211, 215] width 121 height 16
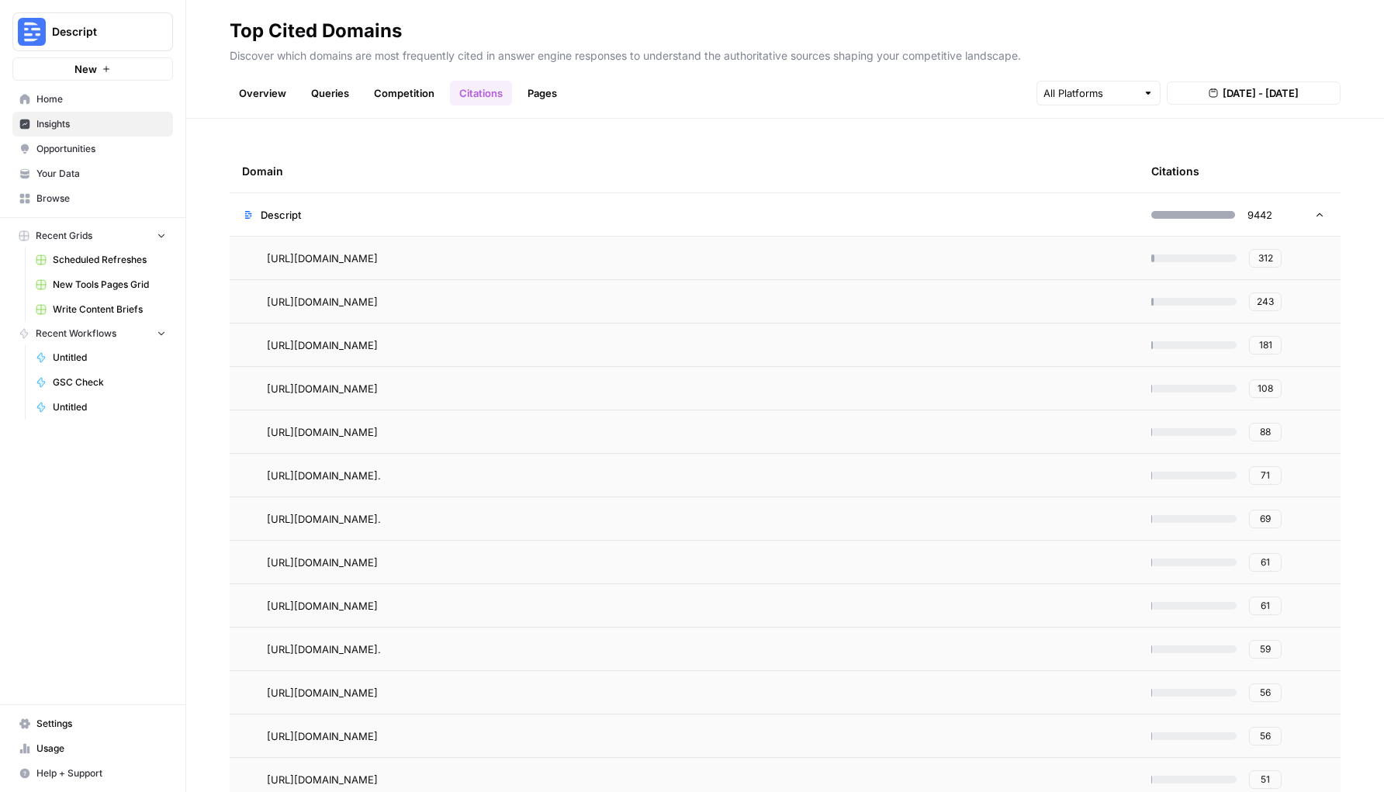
click at [1196, 265] on div "312" at bounding box center [1216, 258] width 130 height 19
click at [1265, 262] on span "312" at bounding box center [1266, 258] width 15 height 14
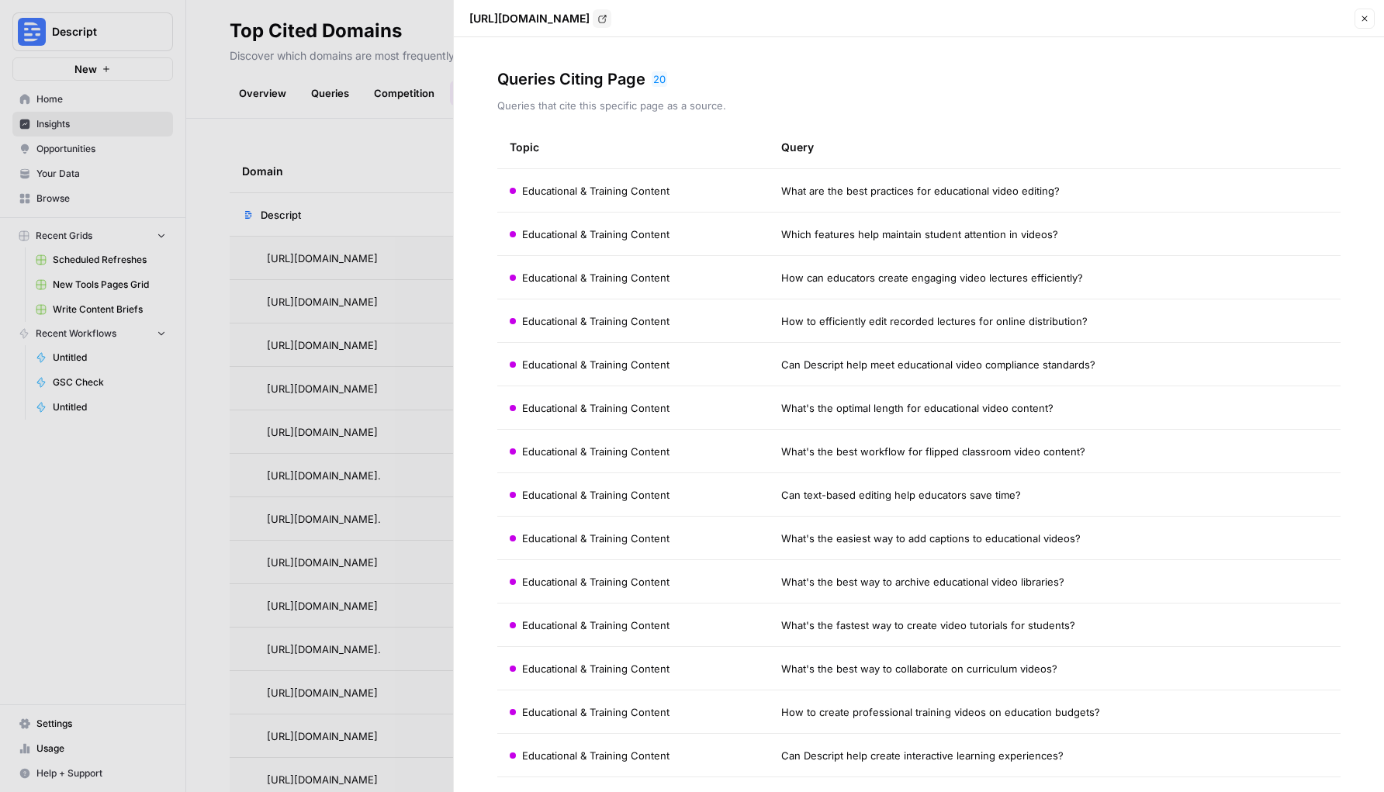
click at [967, 186] on span "What are the best practices for educational video editing?" at bounding box center [920, 191] width 279 height 16
click at [1351, 5] on header "[URL][DOMAIN_NAME] Go to page Close" at bounding box center [919, 18] width 930 height 37
click at [1360, 16] on icon "button" at bounding box center [1364, 18] width 9 height 9
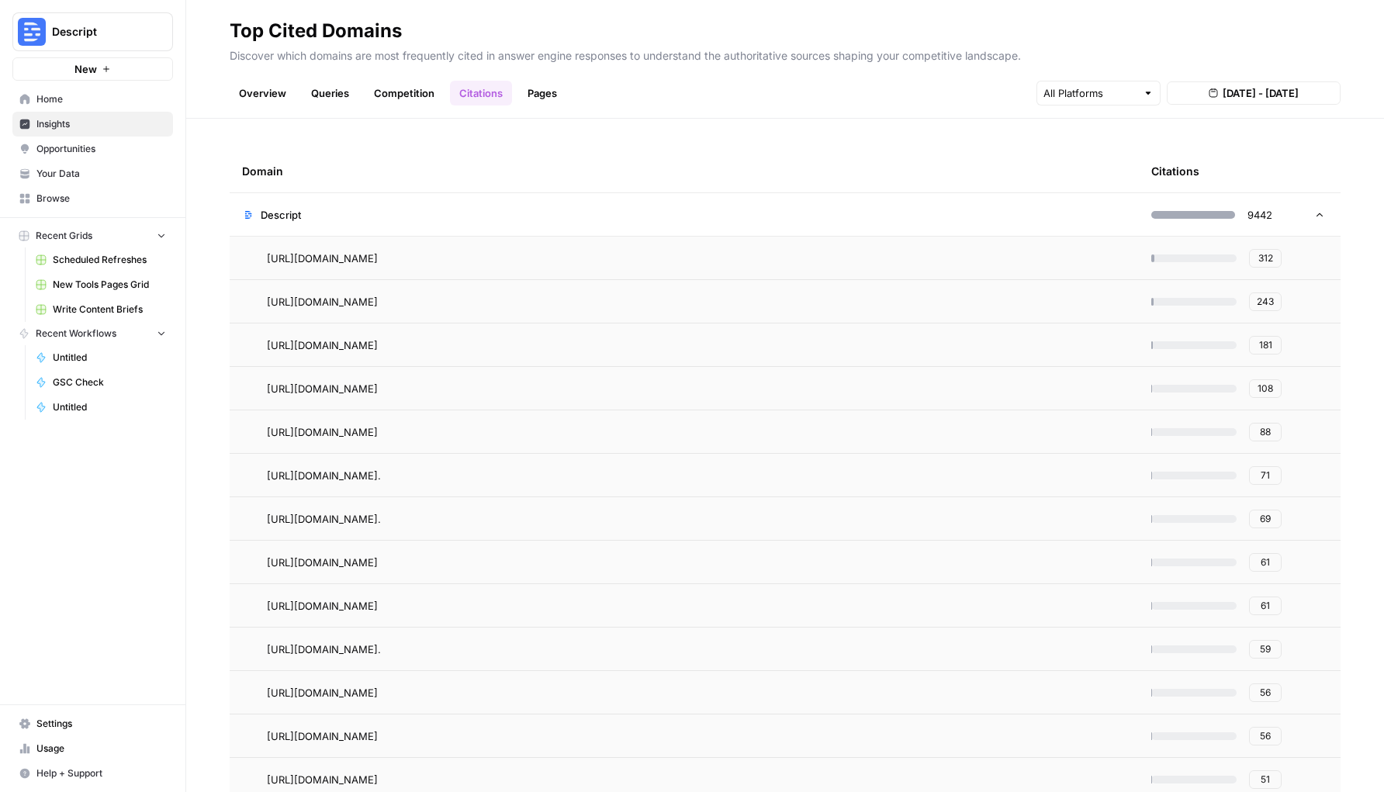
click at [1269, 251] on span "312" at bounding box center [1266, 258] width 15 height 14
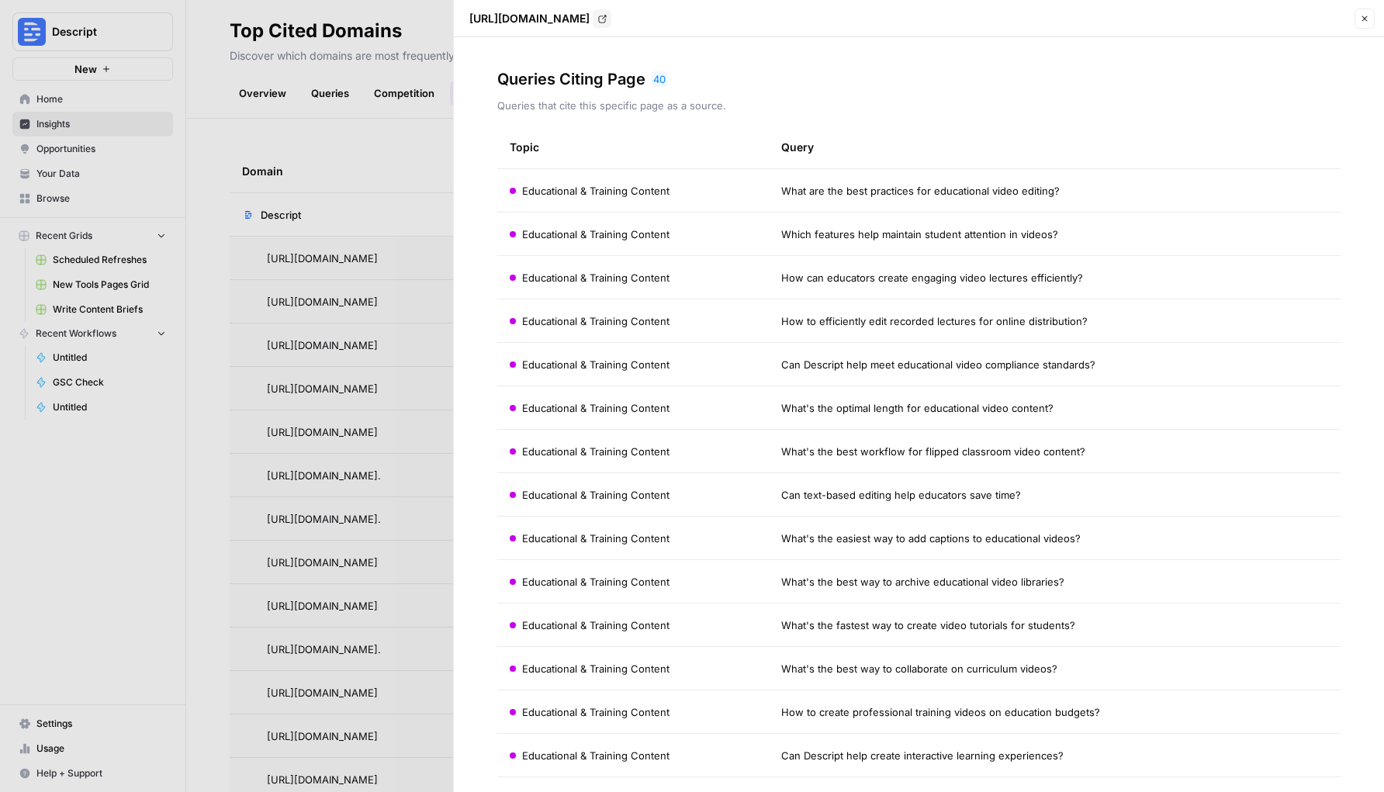
click at [1374, 18] on button "Close" at bounding box center [1365, 19] width 20 height 20
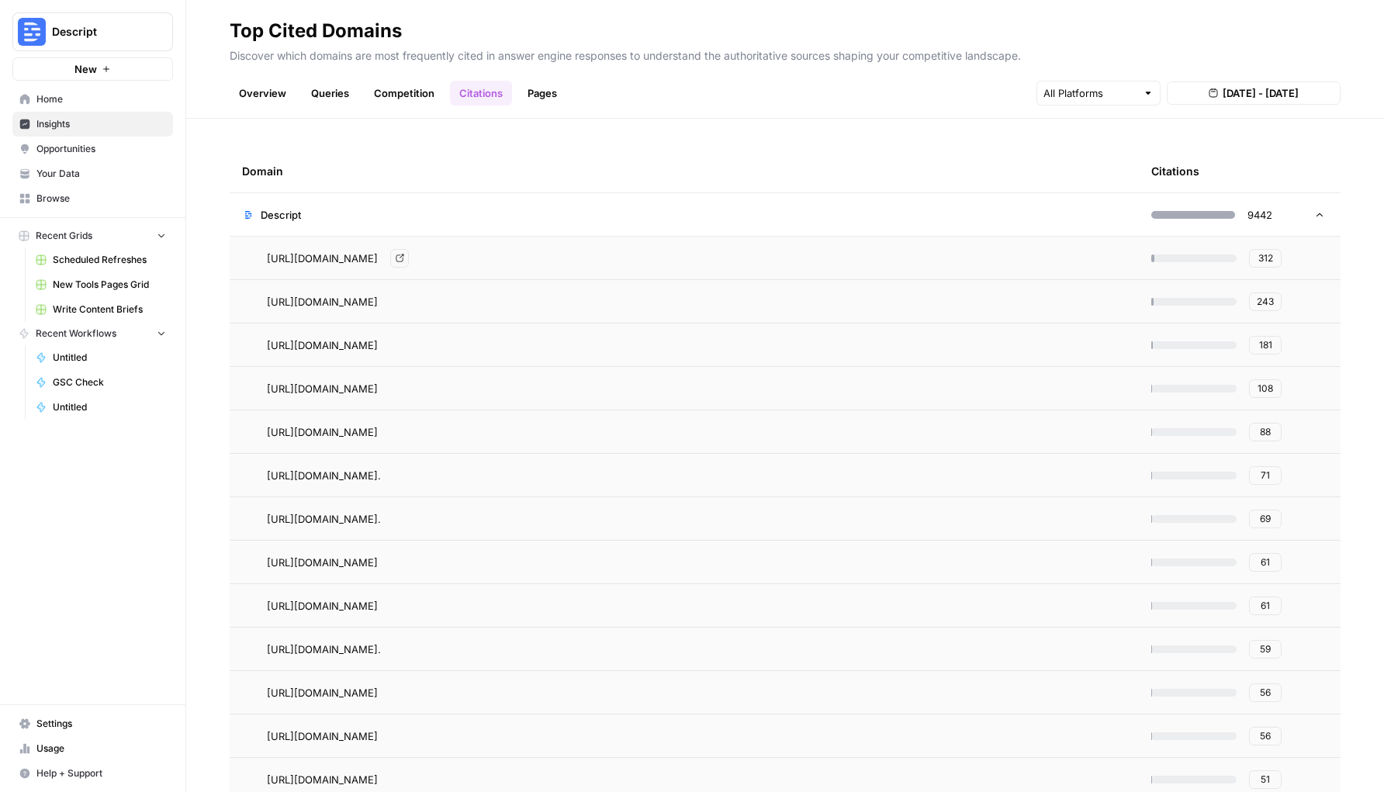
click at [648, 268] on td "https://www.descript.com/ Go to page" at bounding box center [684, 258] width 909 height 43
click at [657, 257] on div "https://www.descript.com/ Go to page" at bounding box center [697, 258] width 860 height 19
click at [1142, 253] on td "312" at bounding box center [1216, 258] width 155 height 43
click at [1183, 253] on div "312" at bounding box center [1216, 258] width 130 height 19
click at [1269, 345] on span "181" at bounding box center [1265, 345] width 13 height 14
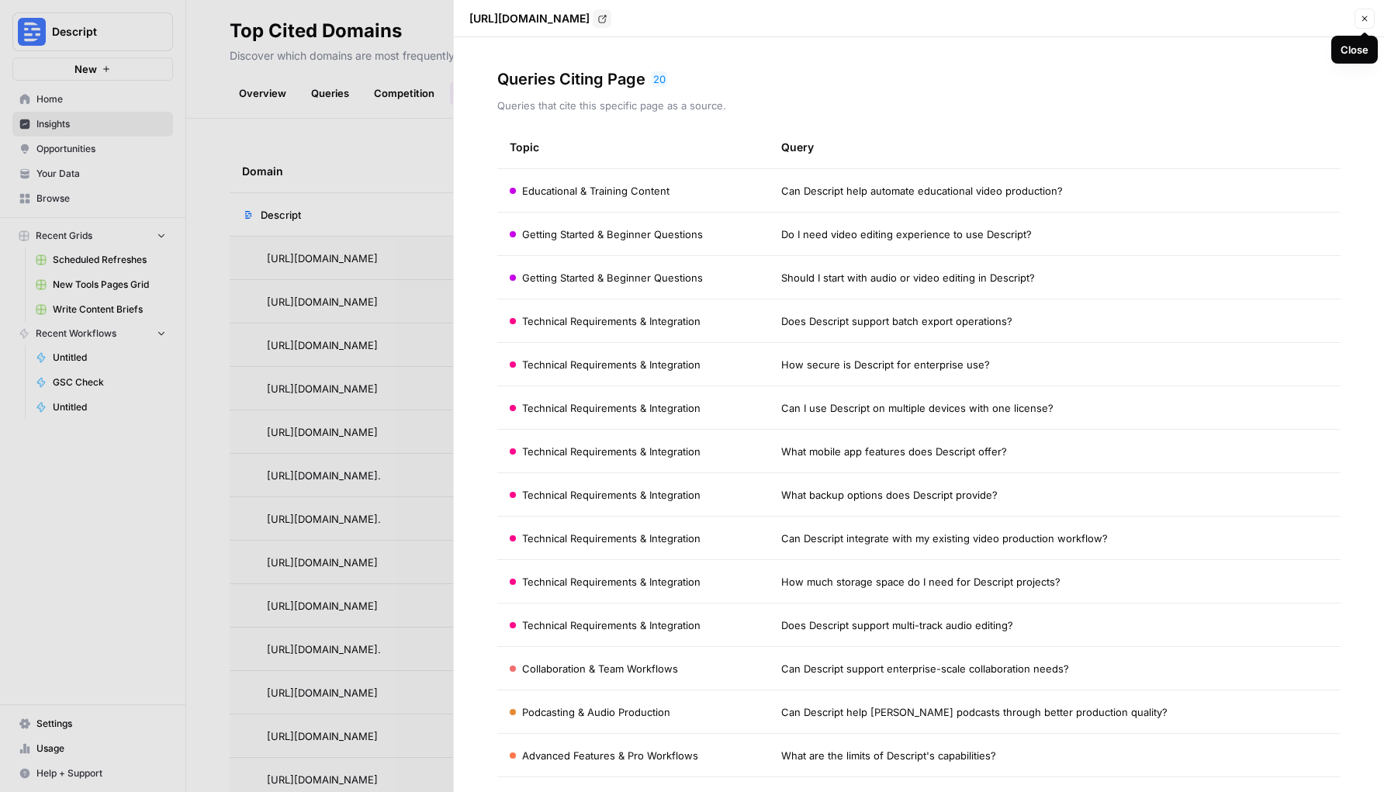
click at [1368, 19] on icon "button" at bounding box center [1364, 18] width 9 height 9
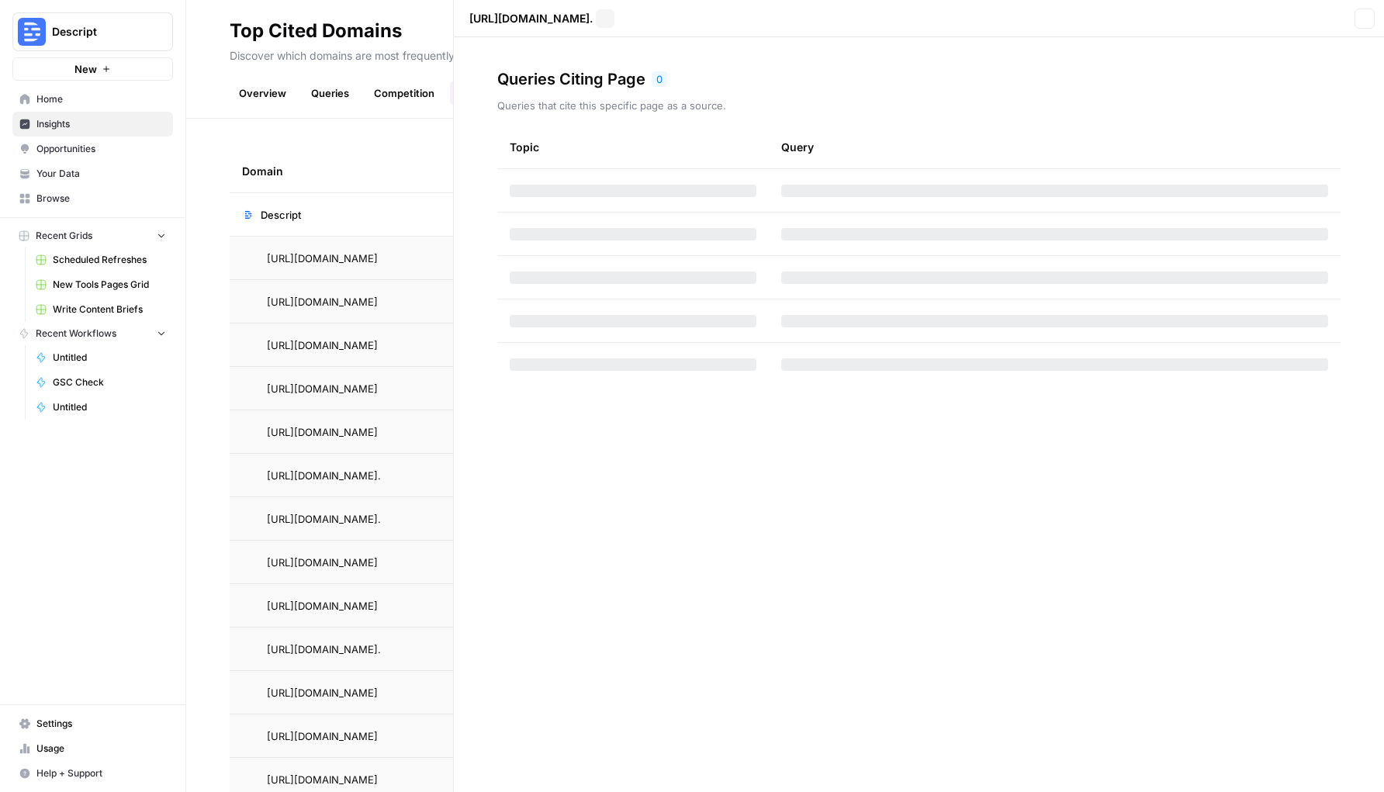
scroll to position [78, 0]
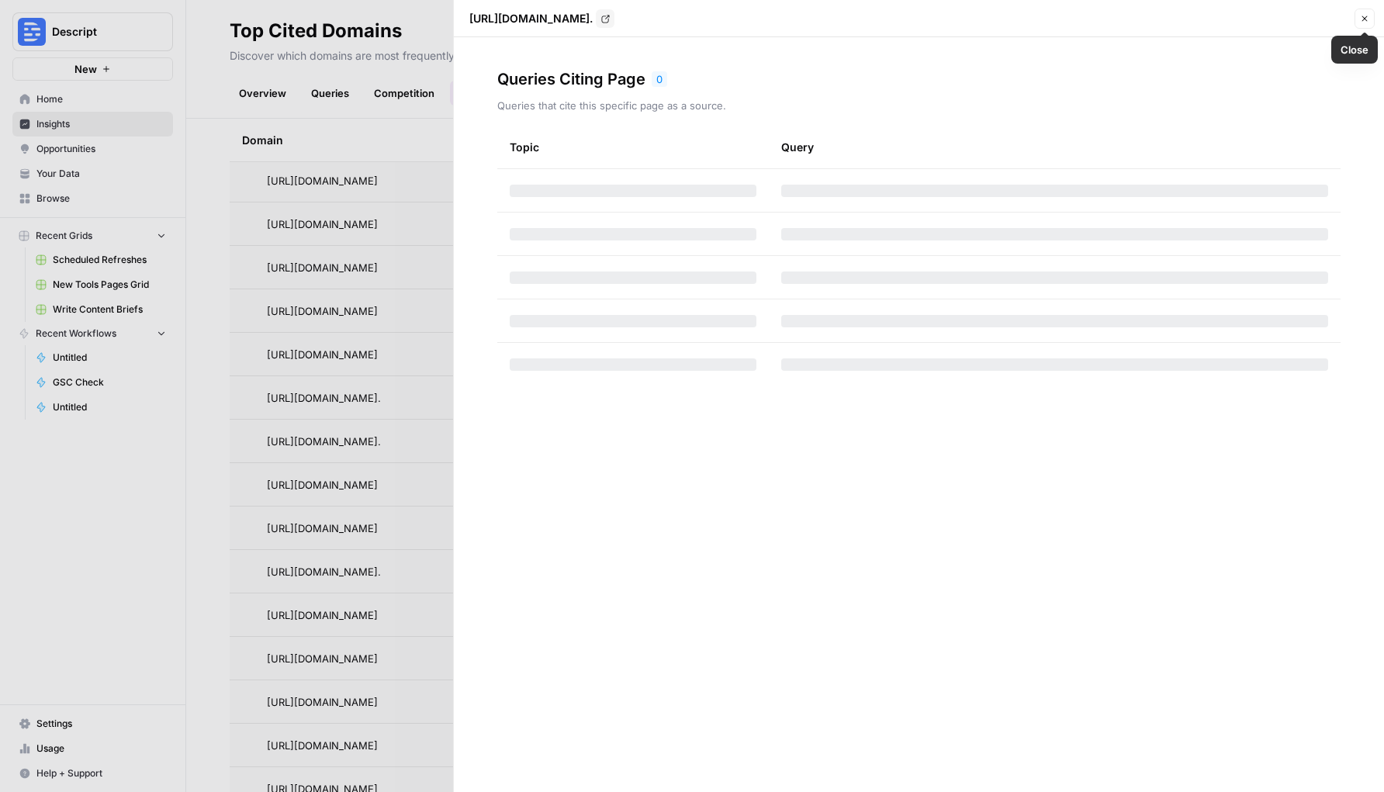
click at [1369, 19] on span "Close" at bounding box center [1369, 19] width 1 height 1
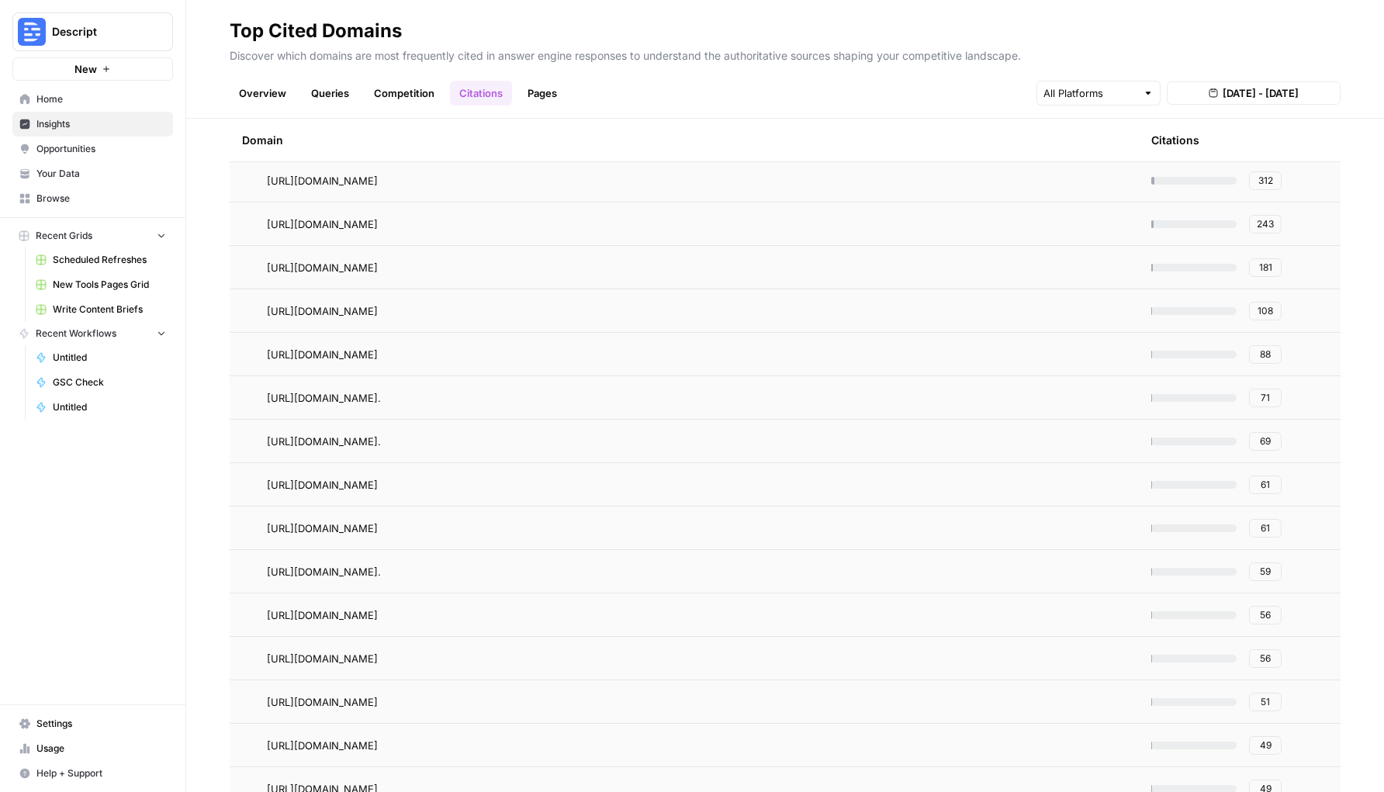
scroll to position [363, 0]
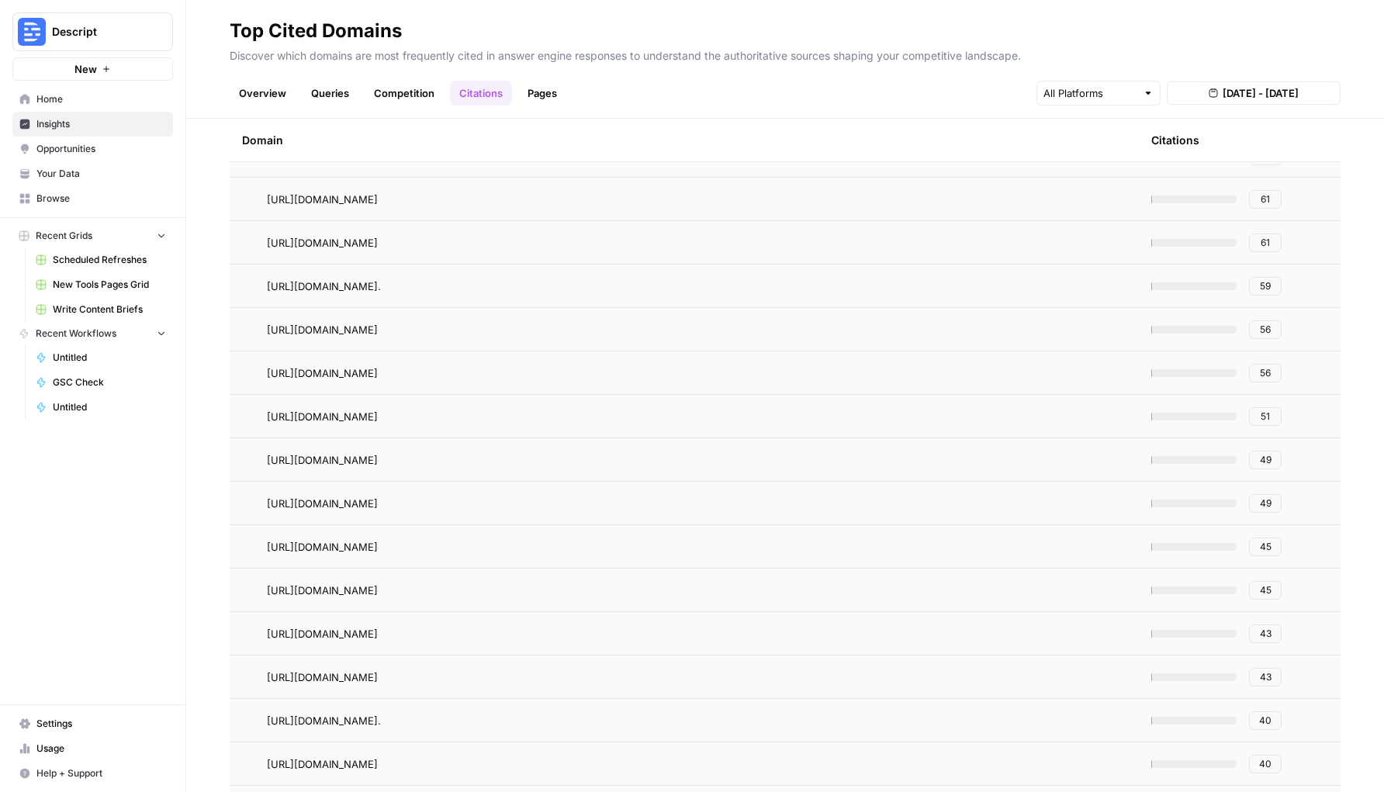
click at [1265, 459] on span "49" at bounding box center [1266, 460] width 12 height 14
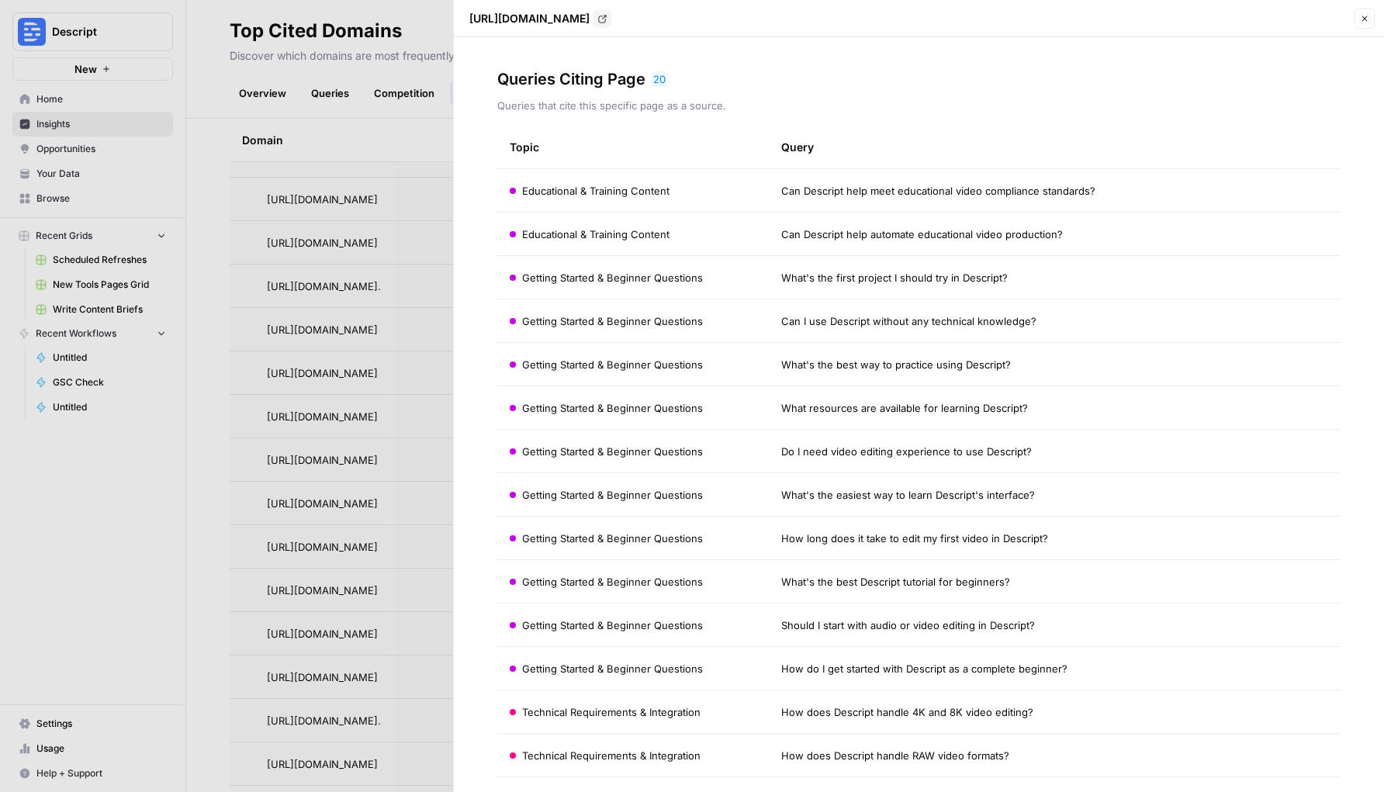
click at [422, 124] on div at bounding box center [692, 396] width 1384 height 792
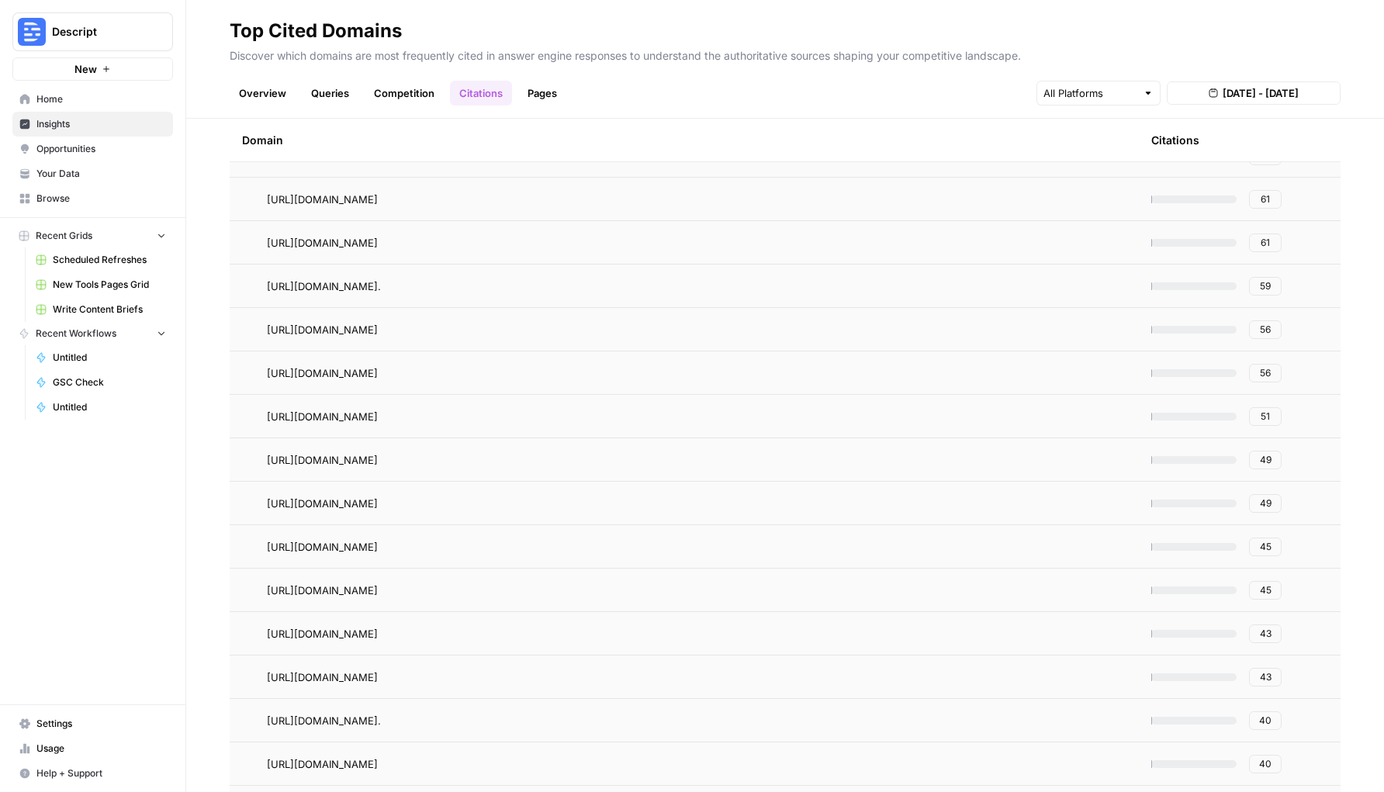
scroll to position [0, 0]
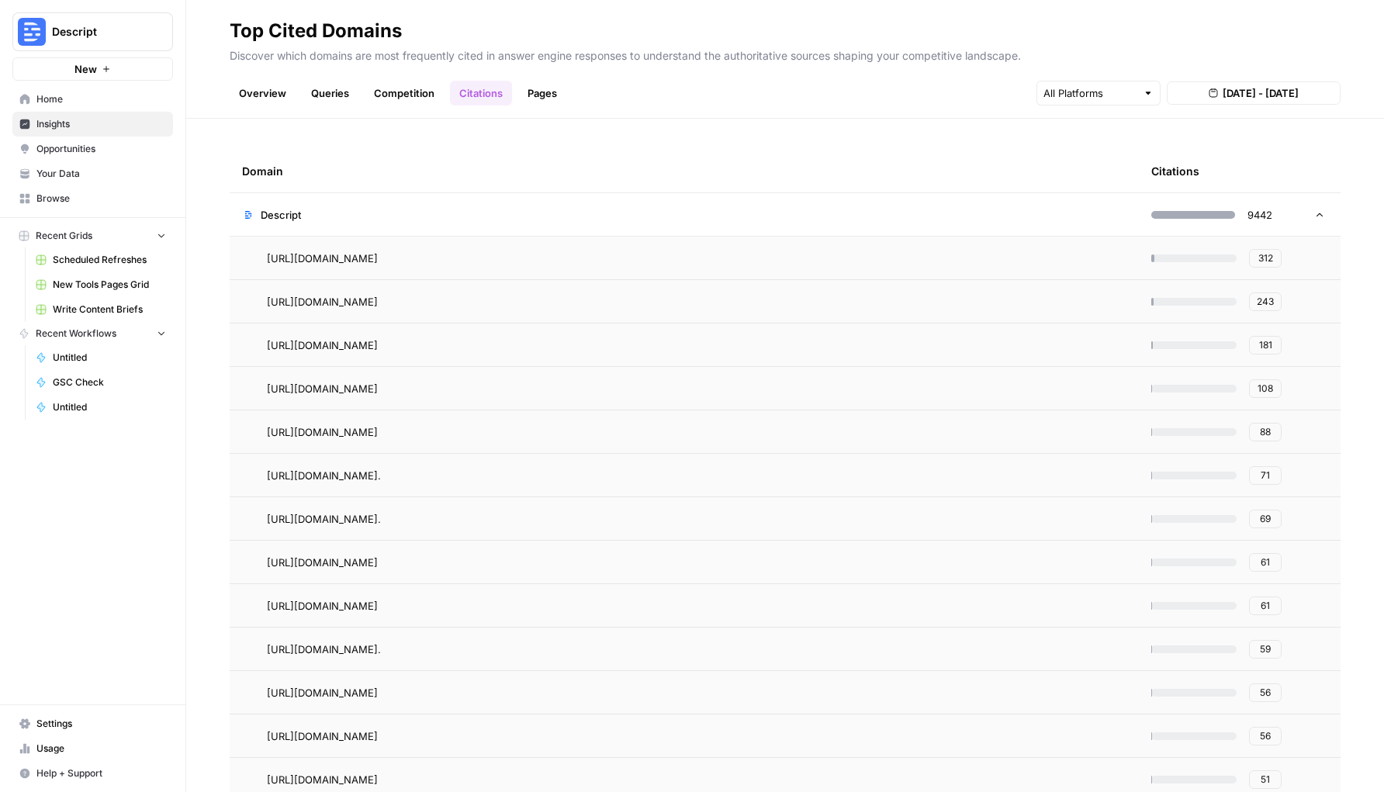
click at [1272, 433] on button "88" at bounding box center [1265, 432] width 33 height 19
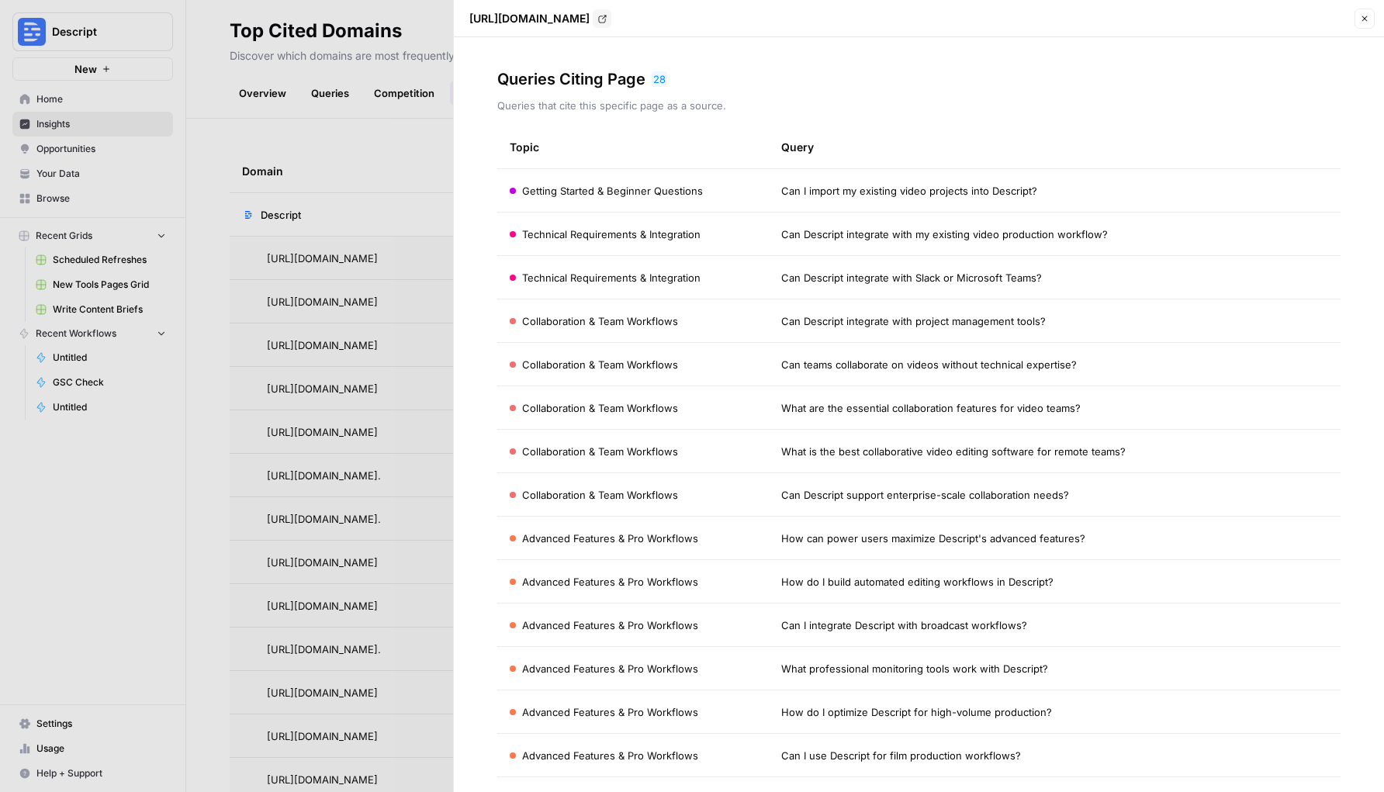
click at [1362, 19] on icon "button" at bounding box center [1364, 18] width 9 height 9
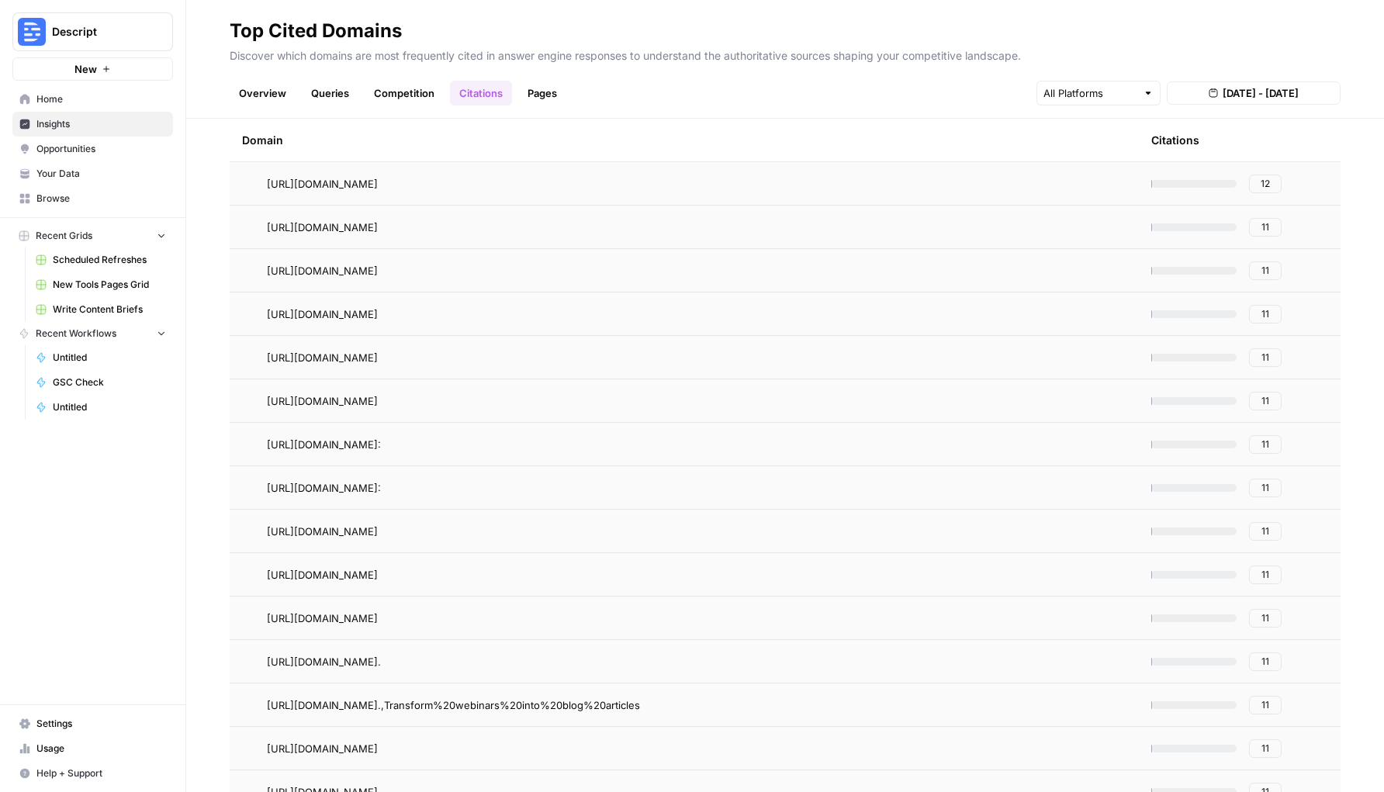
scroll to position [6511, 0]
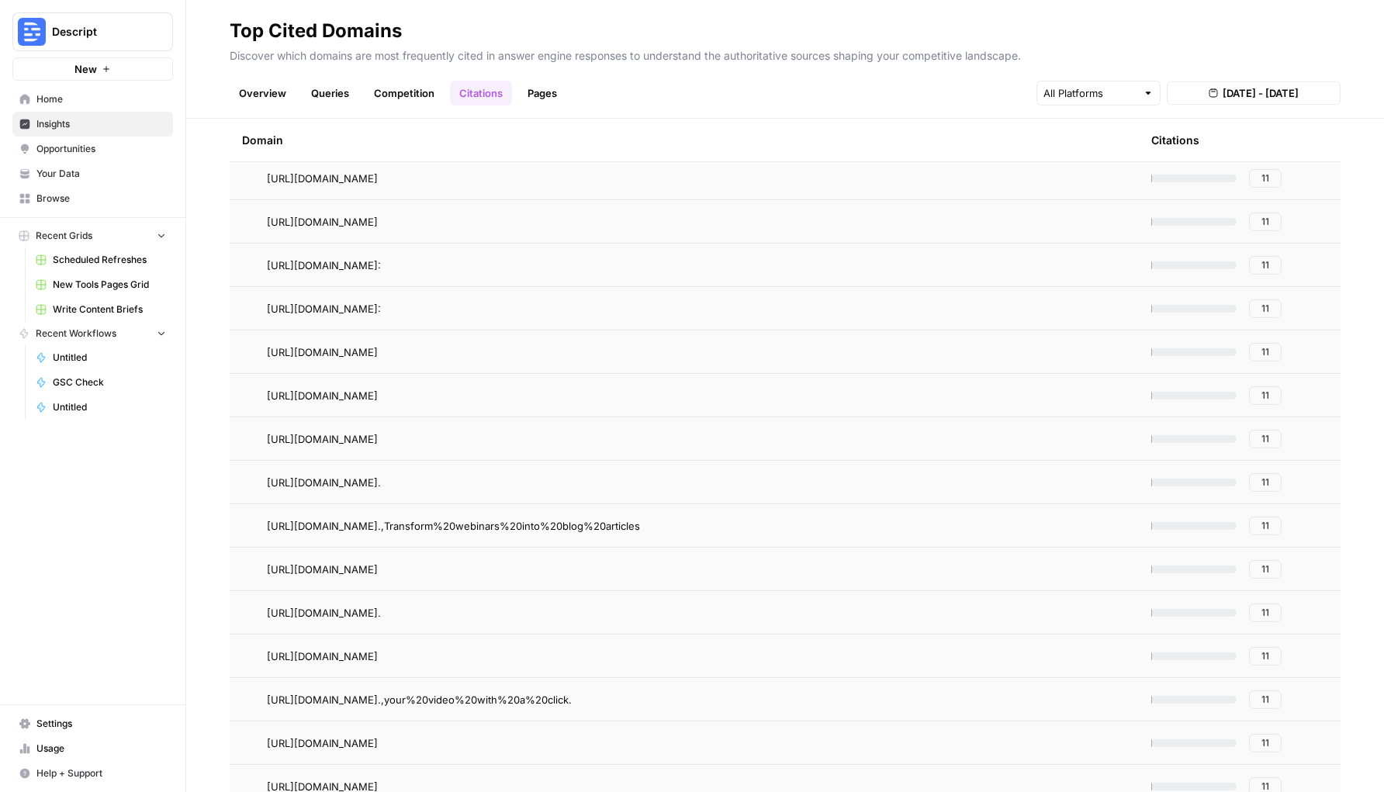
click at [1265, 486] on span "11" at bounding box center [1266, 483] width 8 height 14
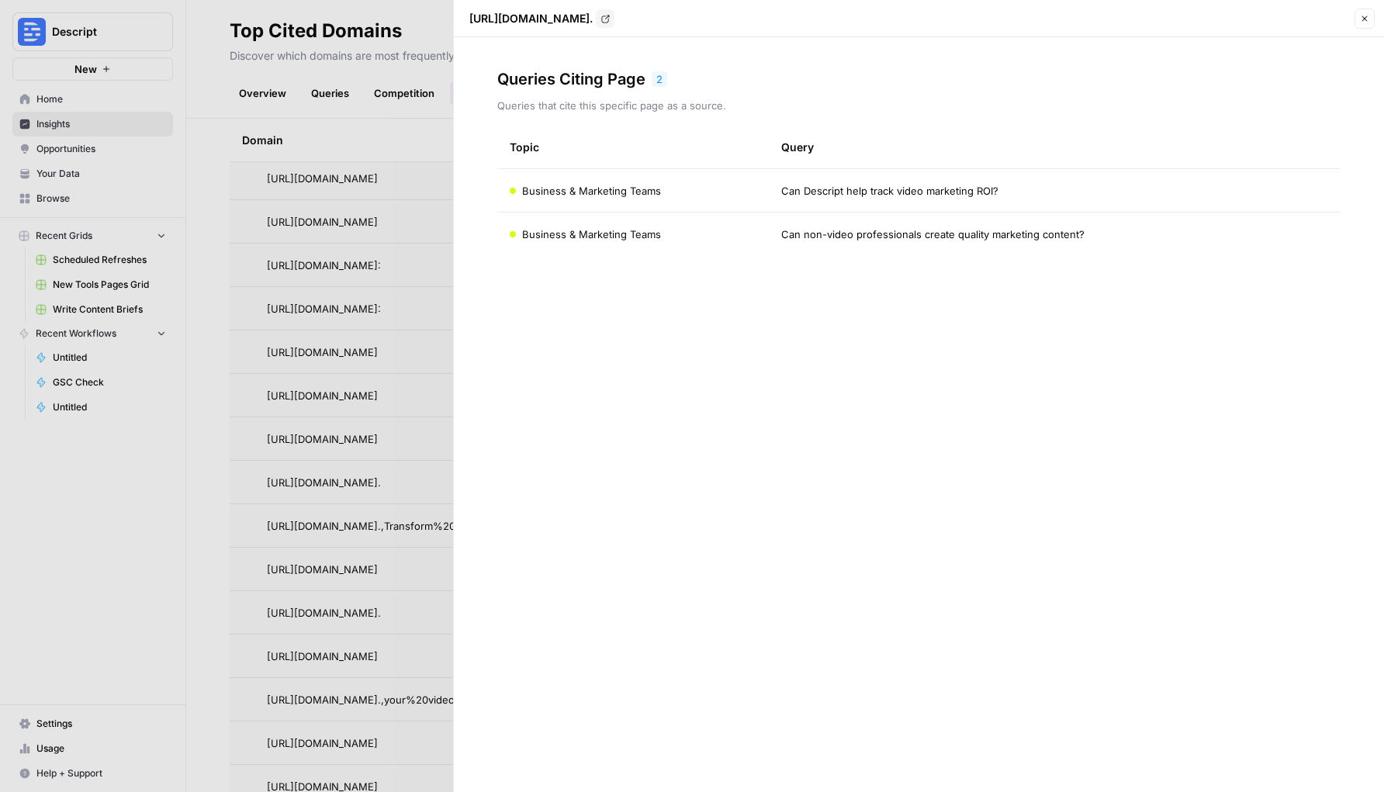
click at [593, 26] on p "https://www.descript.com/blog/article/video-marketing-a-must-have-skill-for-mar…" at bounding box center [530, 19] width 123 height 16
click at [1362, 23] on icon "button" at bounding box center [1364, 18] width 9 height 9
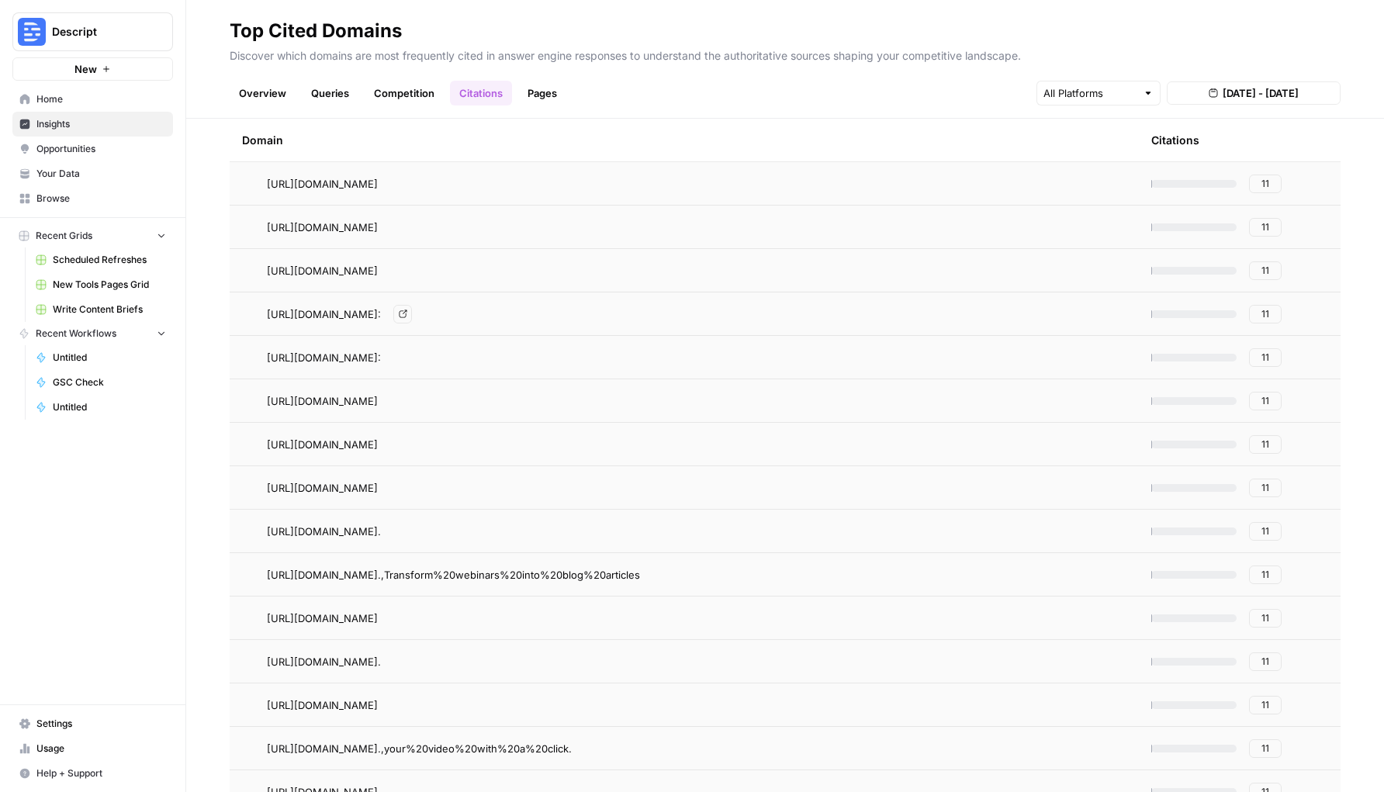
scroll to position [6459, 0]
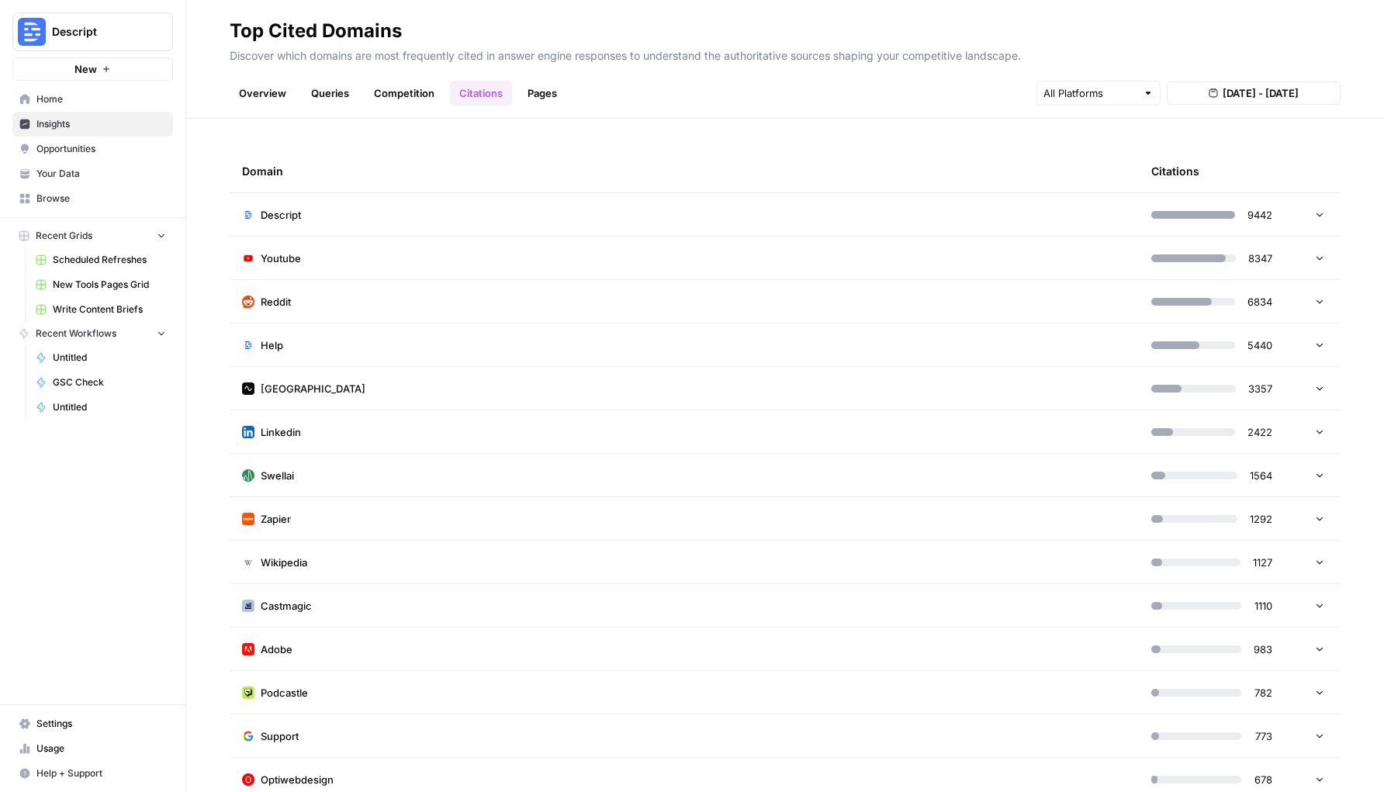
click at [845, 225] on td "Descript" at bounding box center [684, 214] width 909 height 43
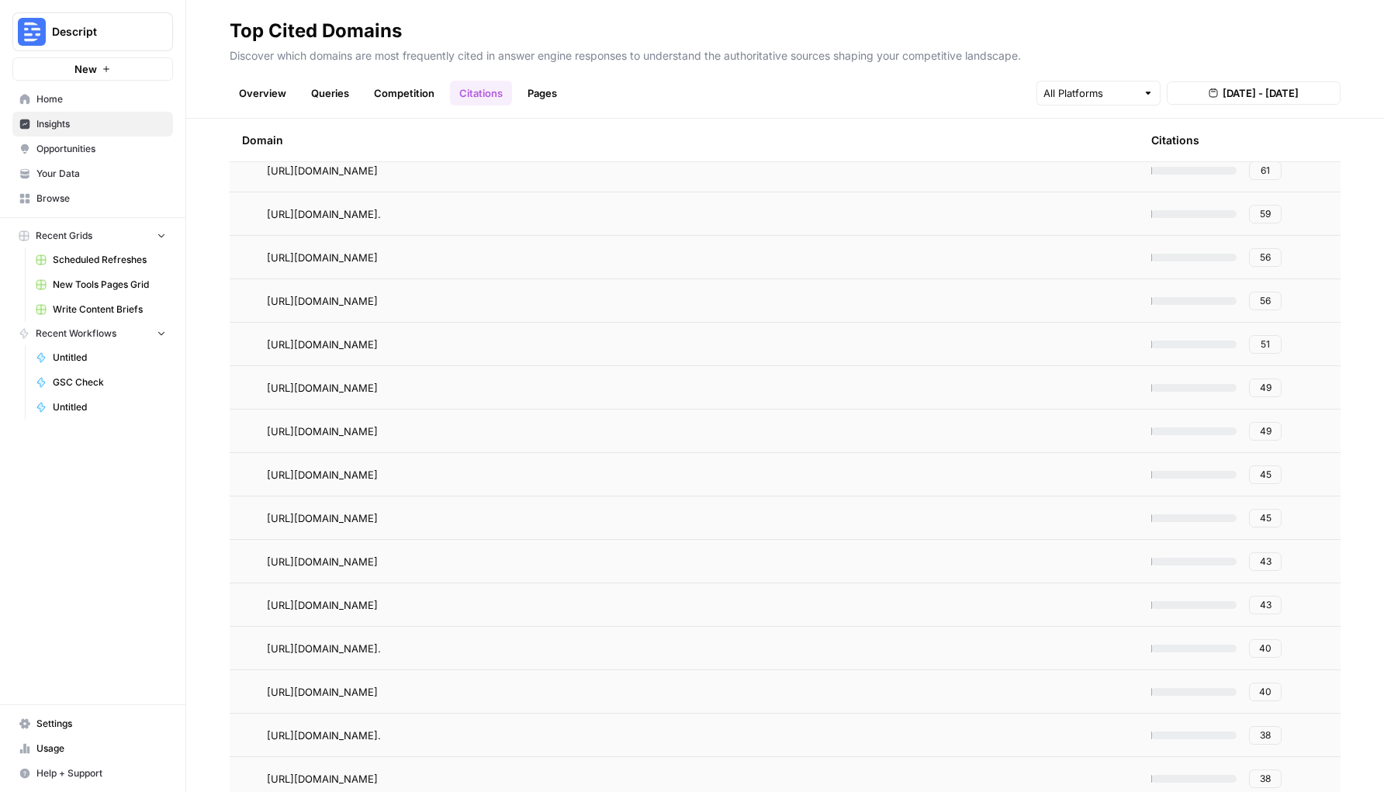
scroll to position [172, 0]
click at [1261, 259] on span "88" at bounding box center [1265, 260] width 11 height 14
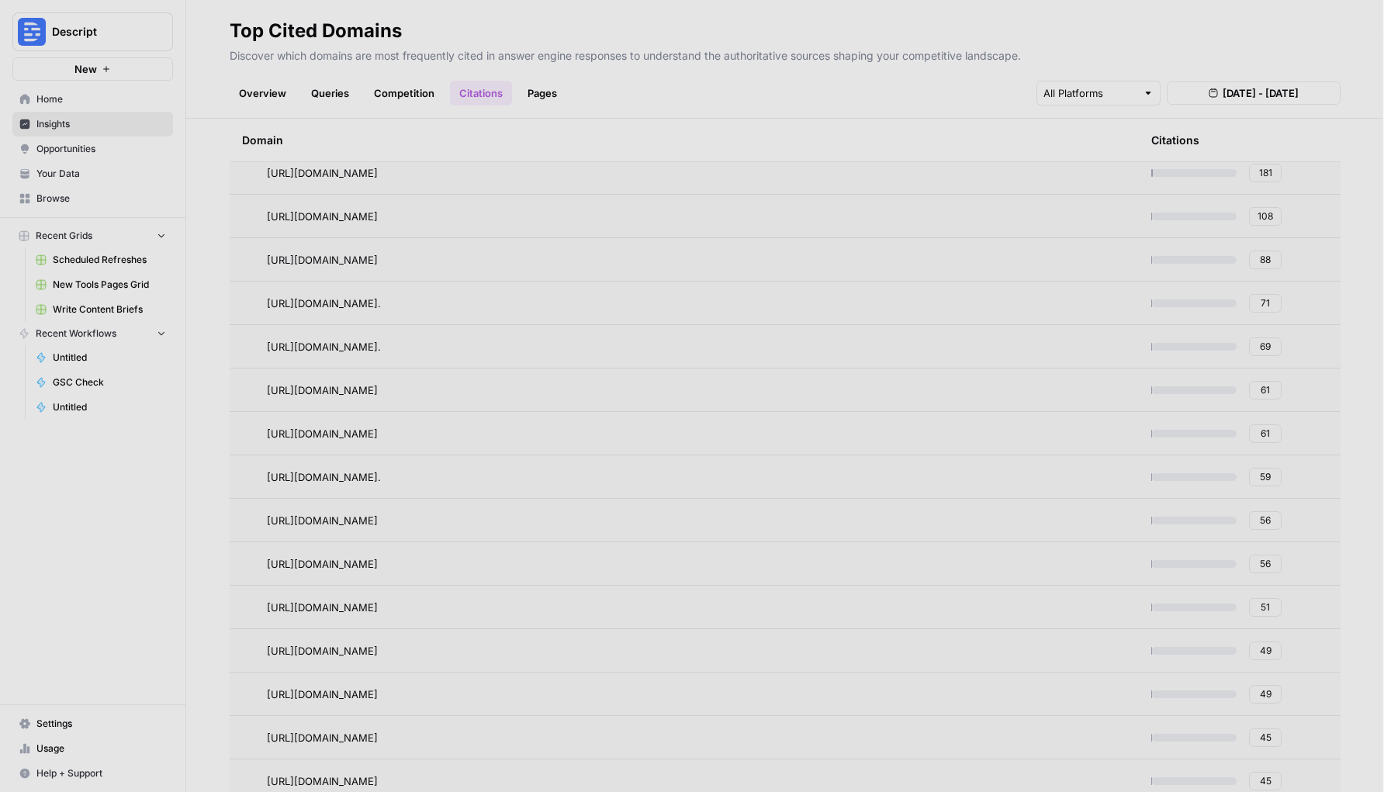
scroll to position [0, 0]
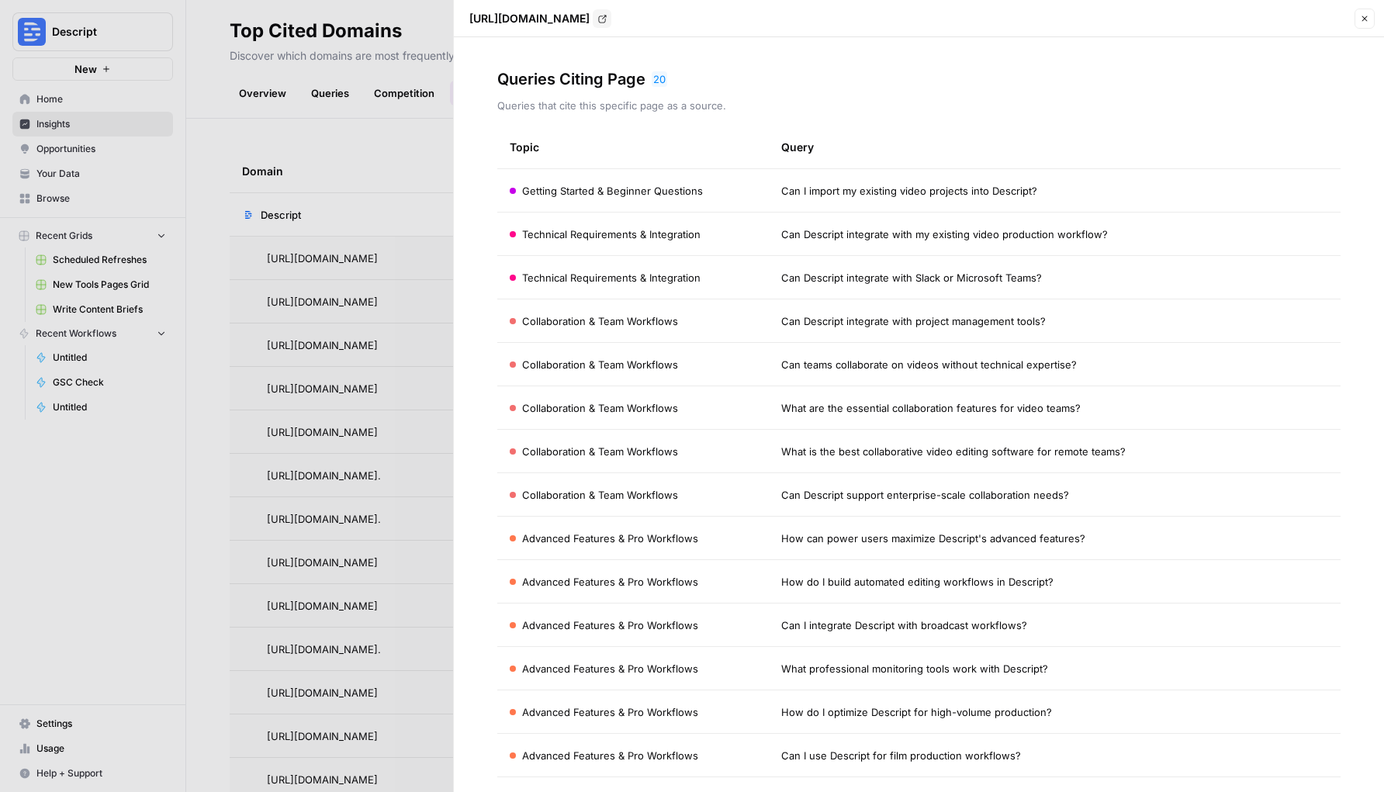
click at [1369, 23] on button "Close" at bounding box center [1365, 19] width 20 height 20
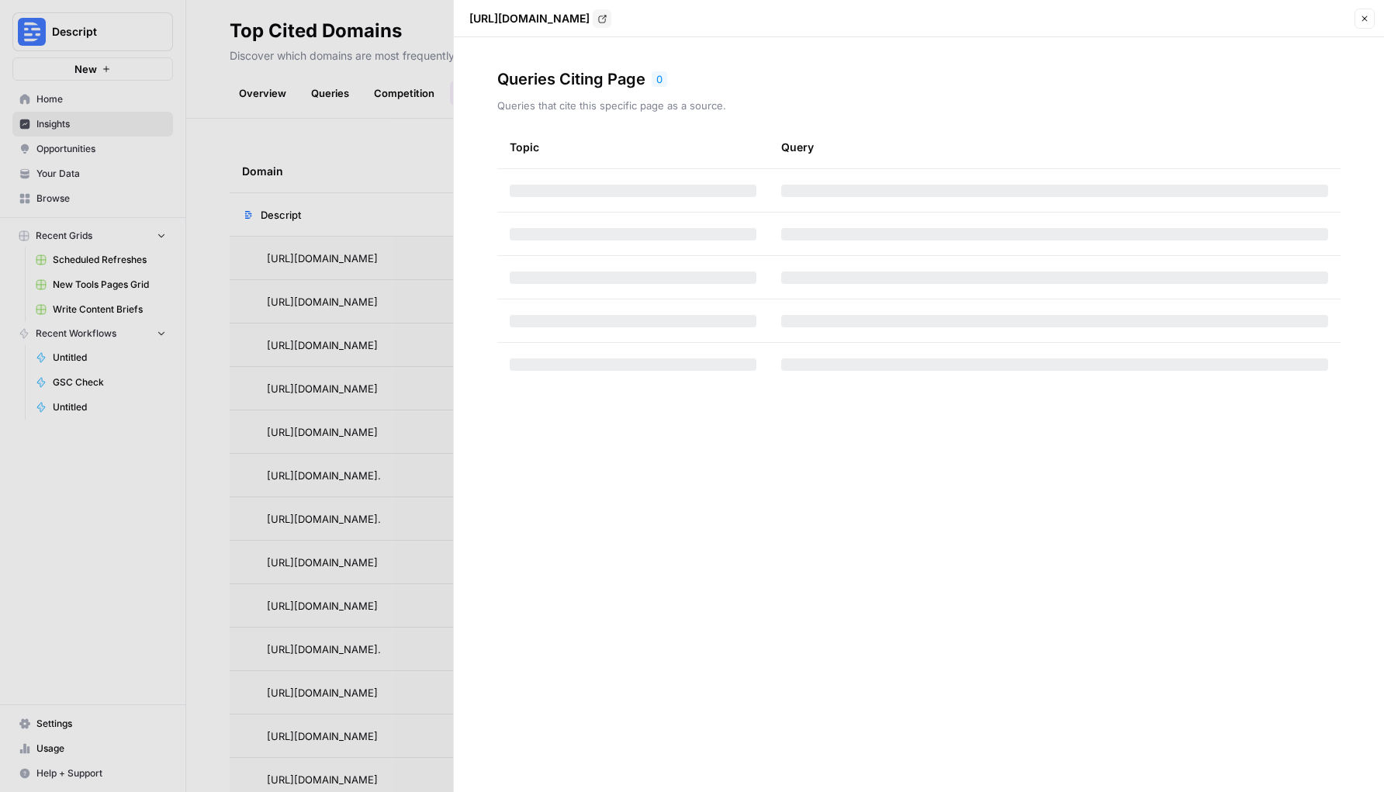
click at [1366, 22] on icon "button" at bounding box center [1364, 18] width 9 height 9
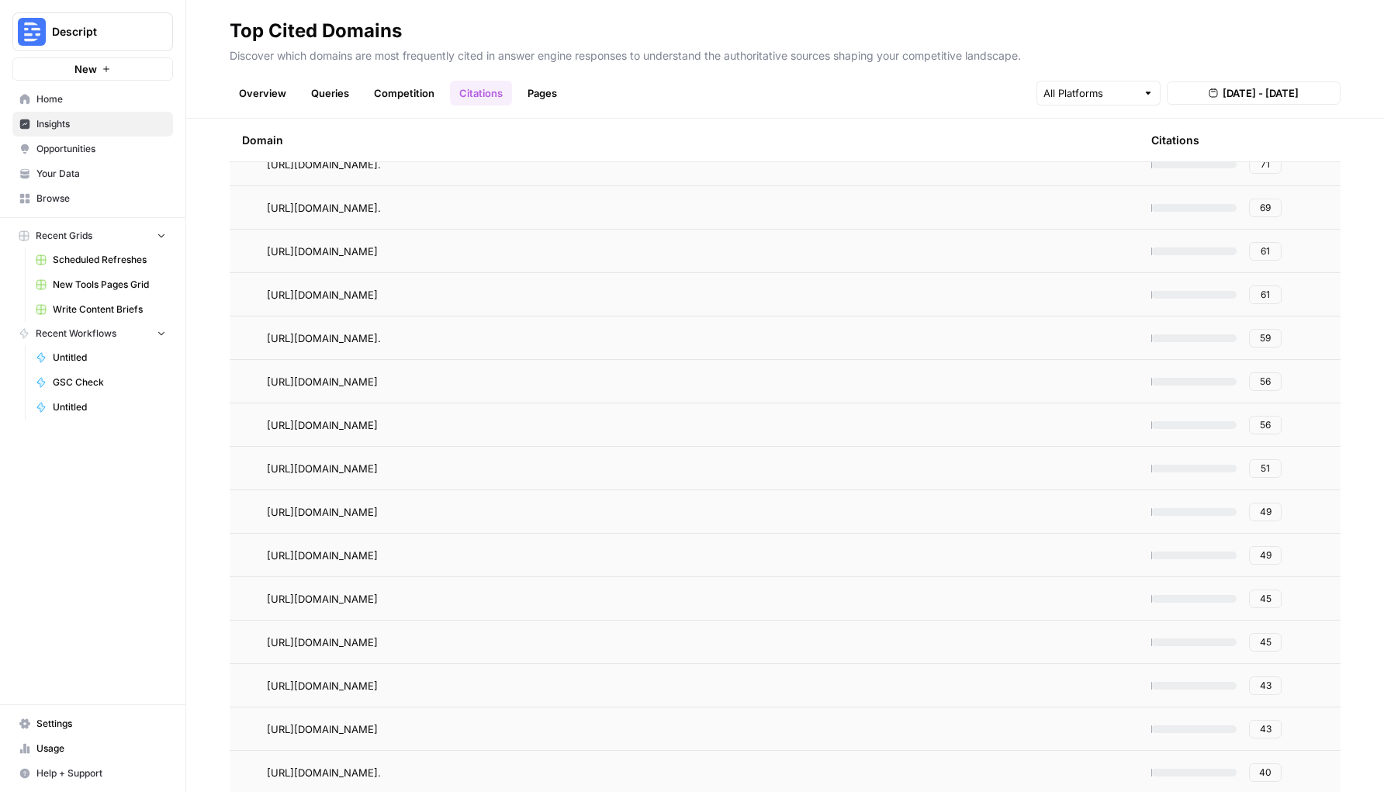
scroll to position [320, 0]
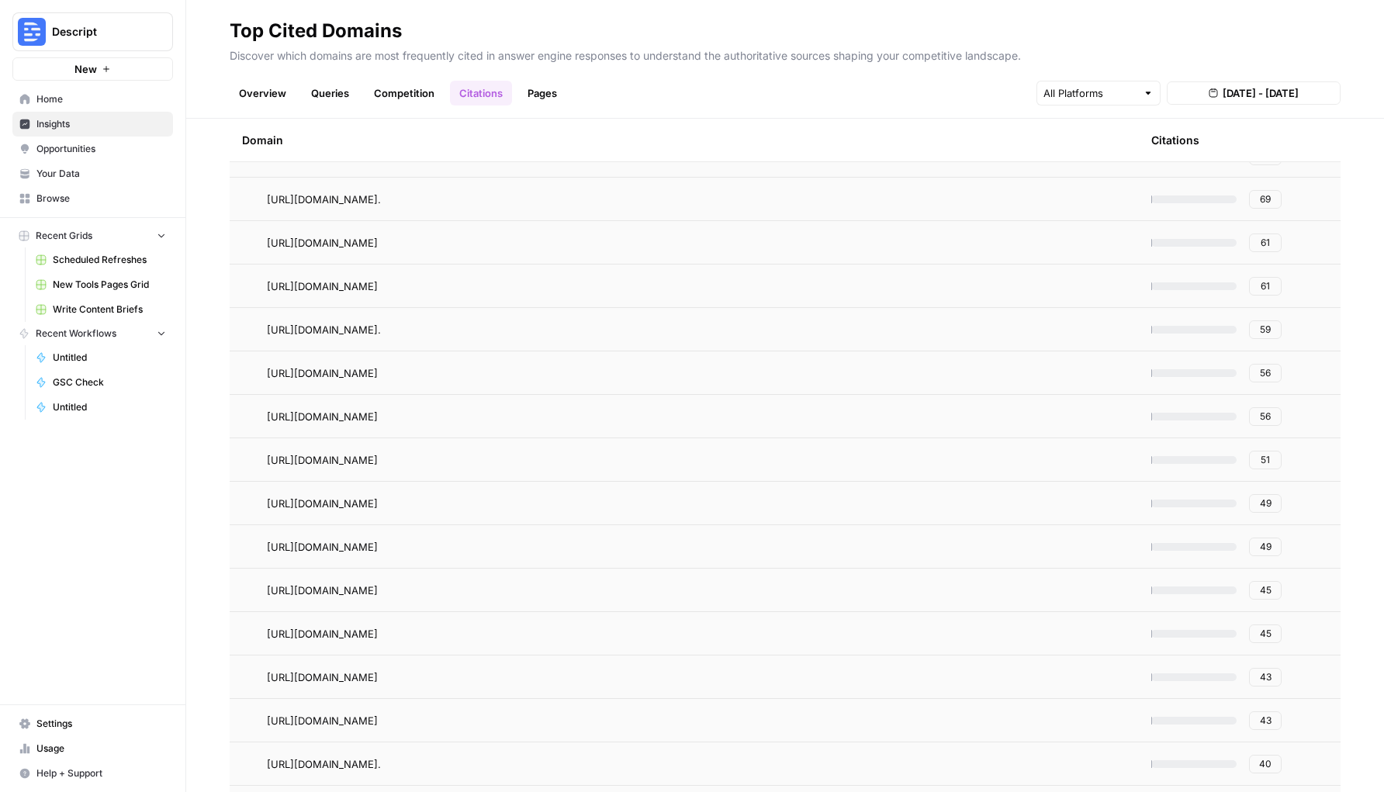
click at [1271, 376] on span "56" at bounding box center [1265, 373] width 11 height 14
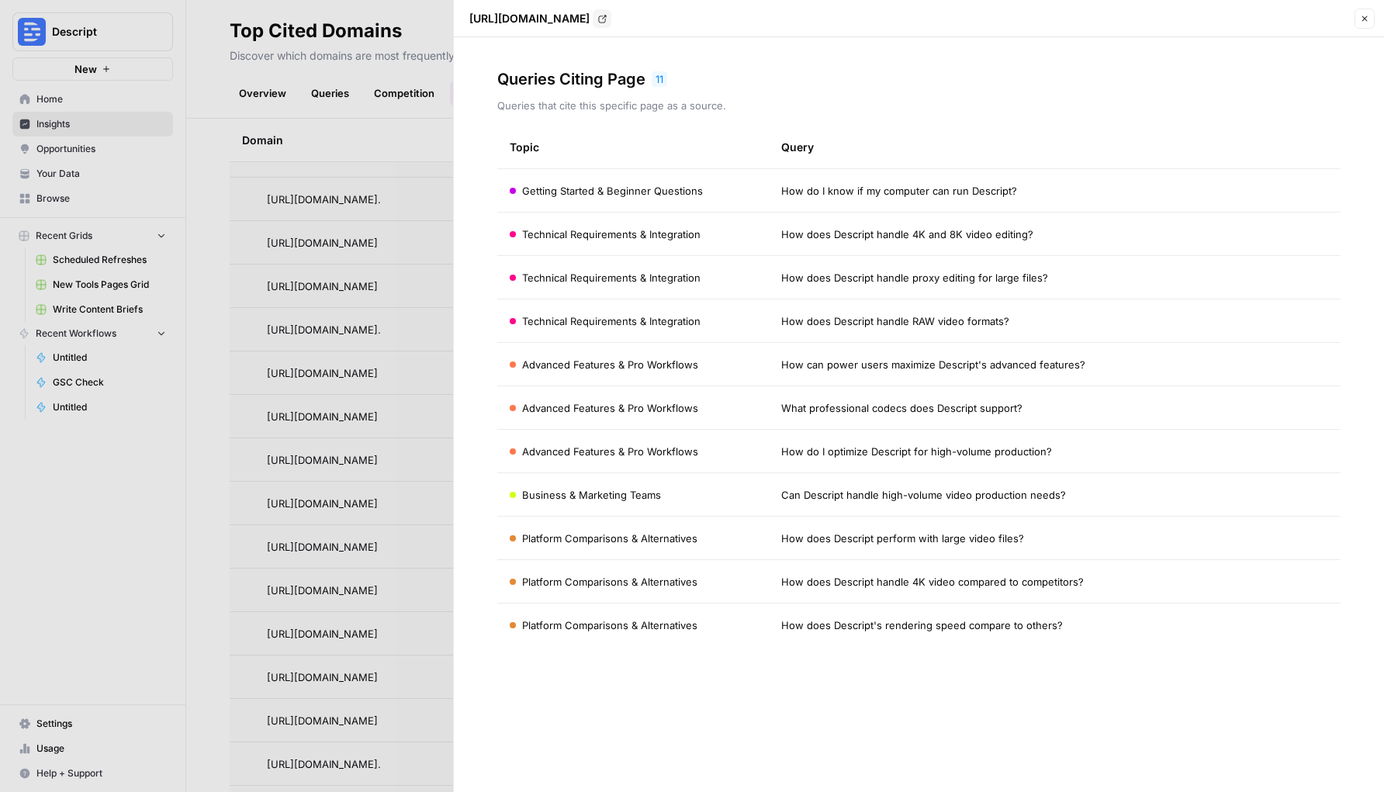
click at [1368, 19] on icon "button" at bounding box center [1364, 18] width 9 height 9
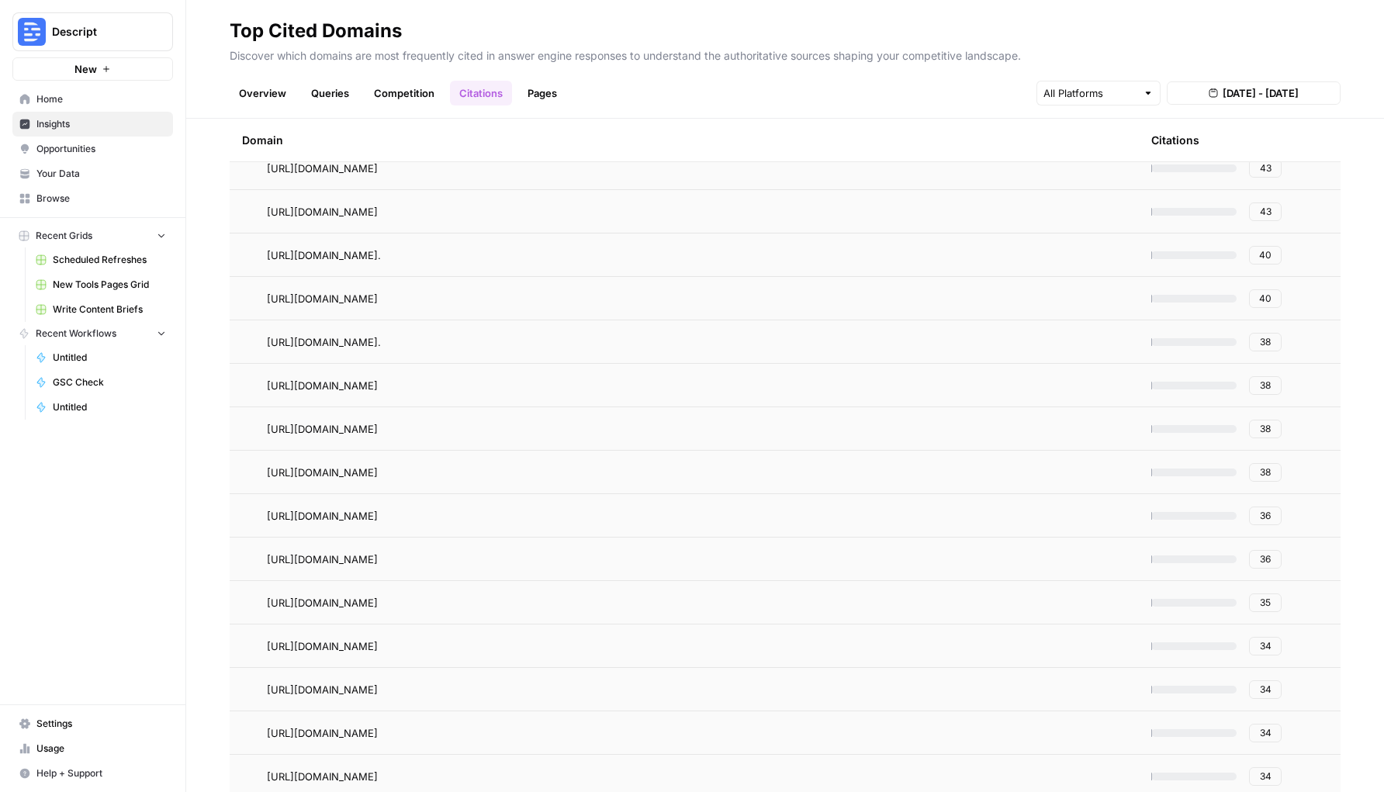
scroll to position [829, 0]
click at [1271, 343] on span "38" at bounding box center [1265, 341] width 11 height 14
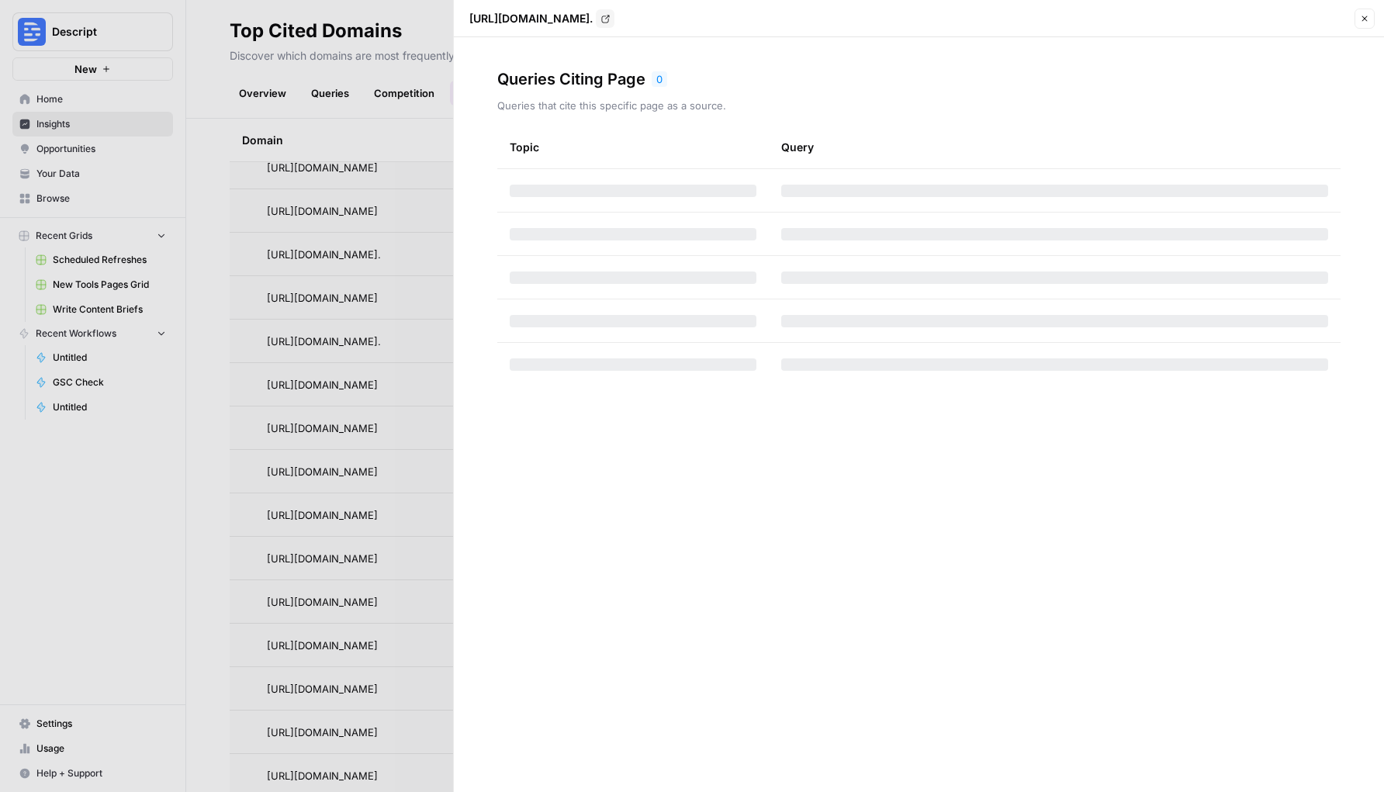
click at [1365, 23] on icon "button" at bounding box center [1364, 18] width 9 height 9
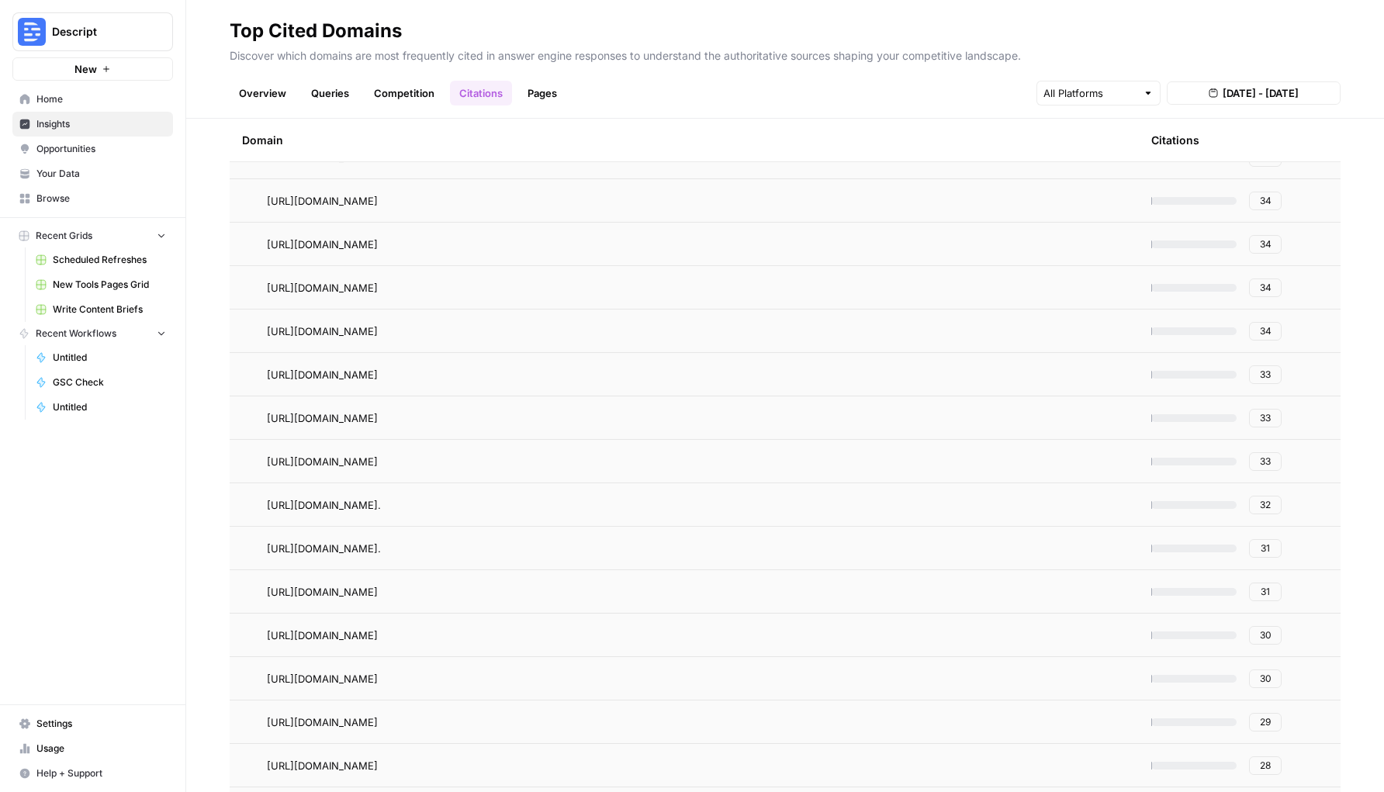
scroll to position [1290, 0]
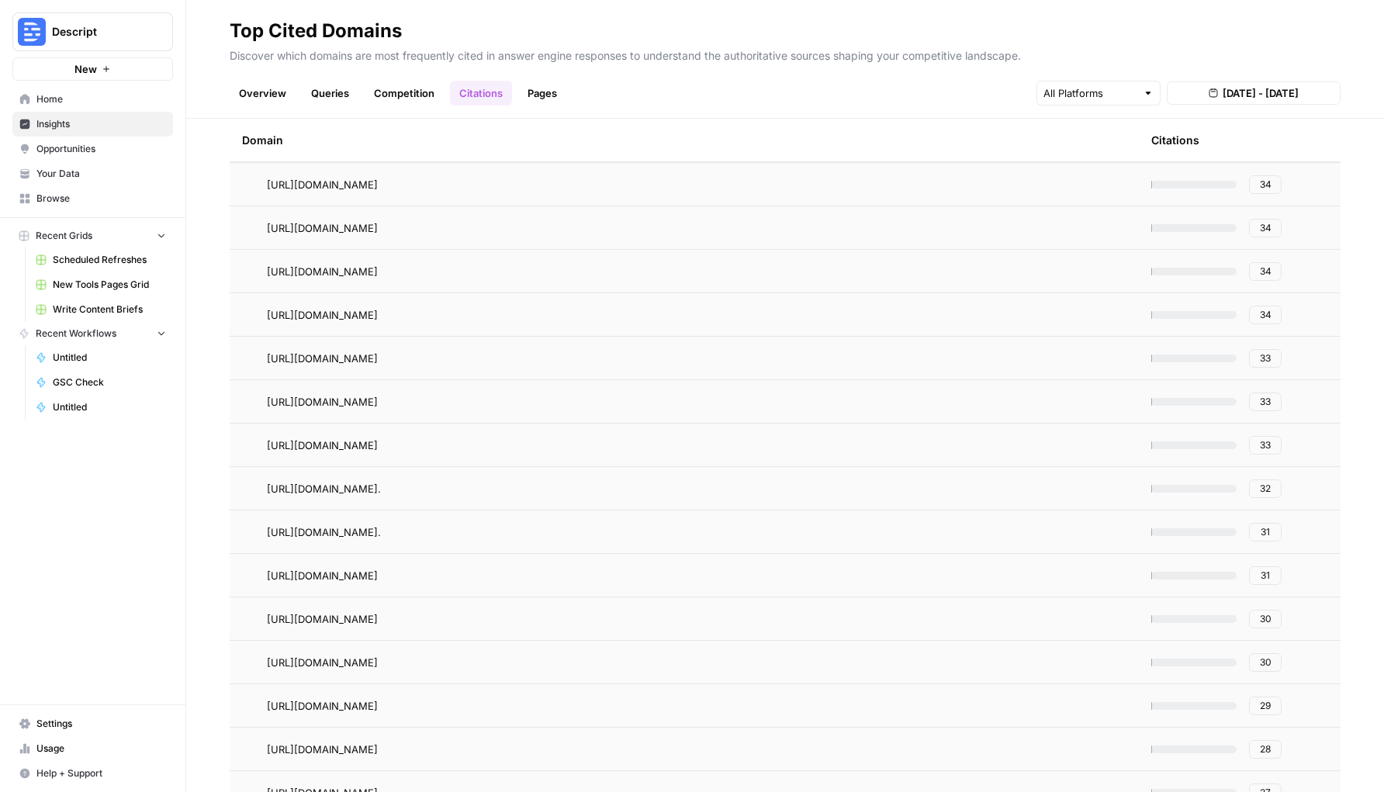
click at [1263, 535] on span "31" at bounding box center [1265, 532] width 9 height 14
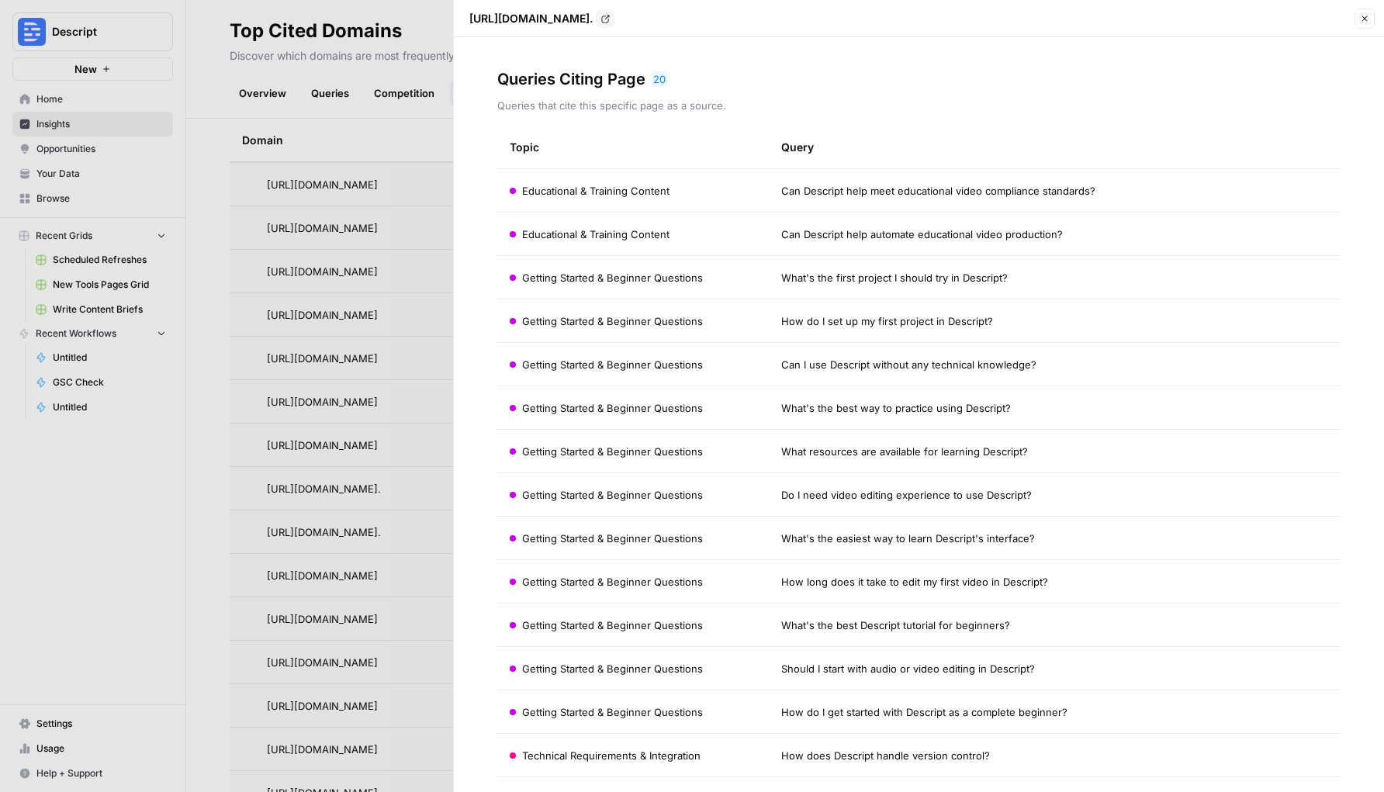
drag, startPoint x: 472, startPoint y: 15, endPoint x: 1131, endPoint y: 29, distance: 659.7
click at [593, 26] on p "https://www.descript.com/blog/article/how-to-edit-a-video-the-basics#:~:text=De…" at bounding box center [530, 19] width 123 height 16
drag, startPoint x: 1084, startPoint y: 33, endPoint x: 678, endPoint y: 25, distance: 405.9
click at [593, 26] on p "https://www.descript.com/blog/article/how-to-edit-a-video-the-basics#:~:text=De…" at bounding box center [530, 19] width 123 height 16
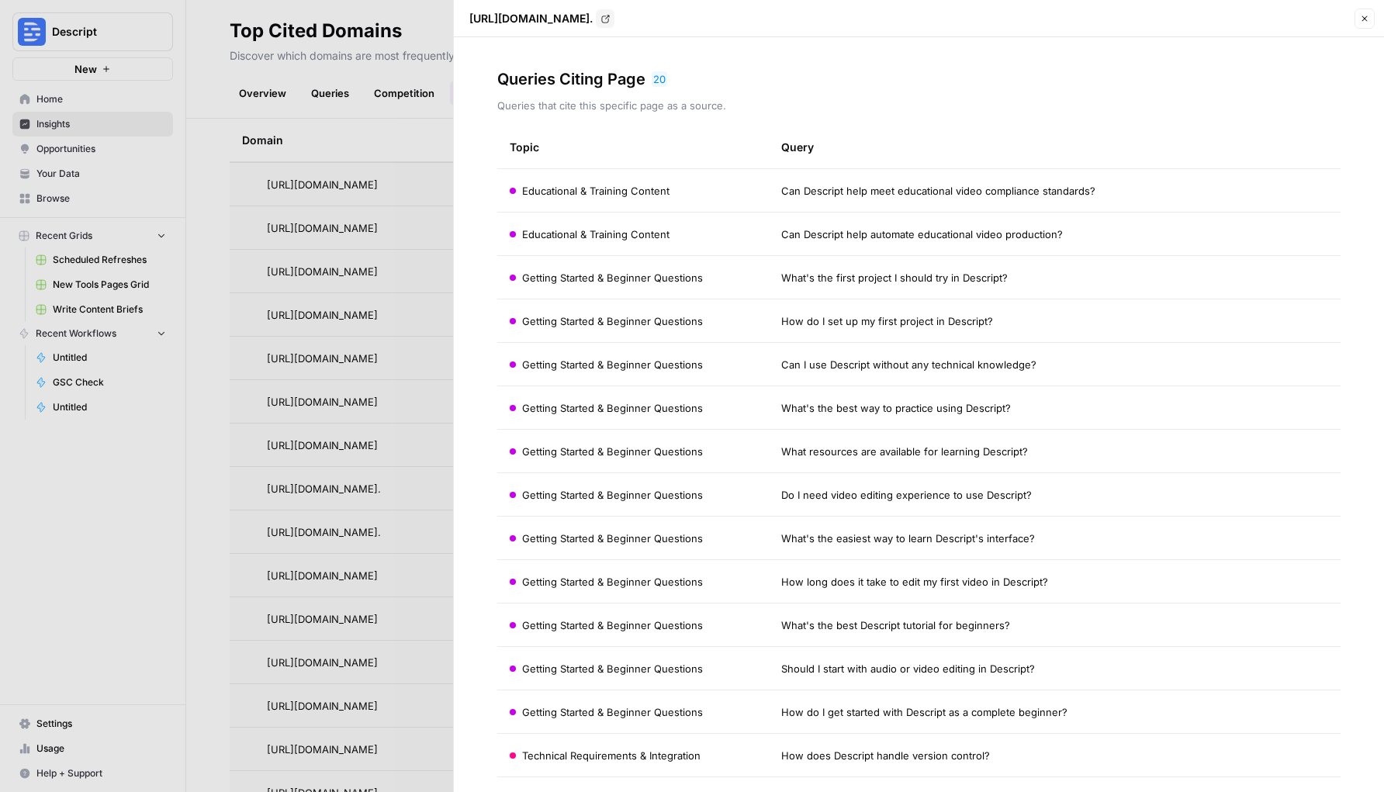
drag, startPoint x: 638, startPoint y: 16, endPoint x: 838, endPoint y: 36, distance: 201.1
click at [593, 26] on p "https://www.descript.com/blog/article/how-to-edit-a-video-the-basics#:~:text=De…" at bounding box center [530, 19] width 123 height 16
drag, startPoint x: 1371, startPoint y: 23, endPoint x: 1119, endPoint y: 227, distance: 324.4
click at [1371, 23] on button "Close" at bounding box center [1365, 19] width 20 height 20
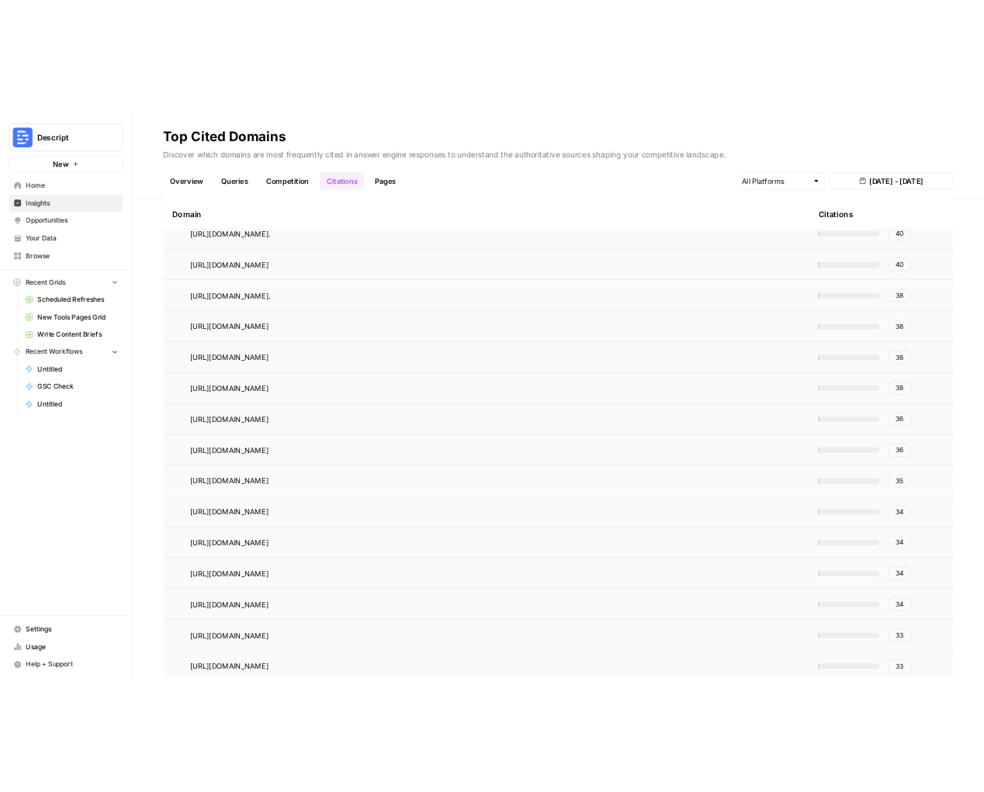
scroll to position [888, 0]
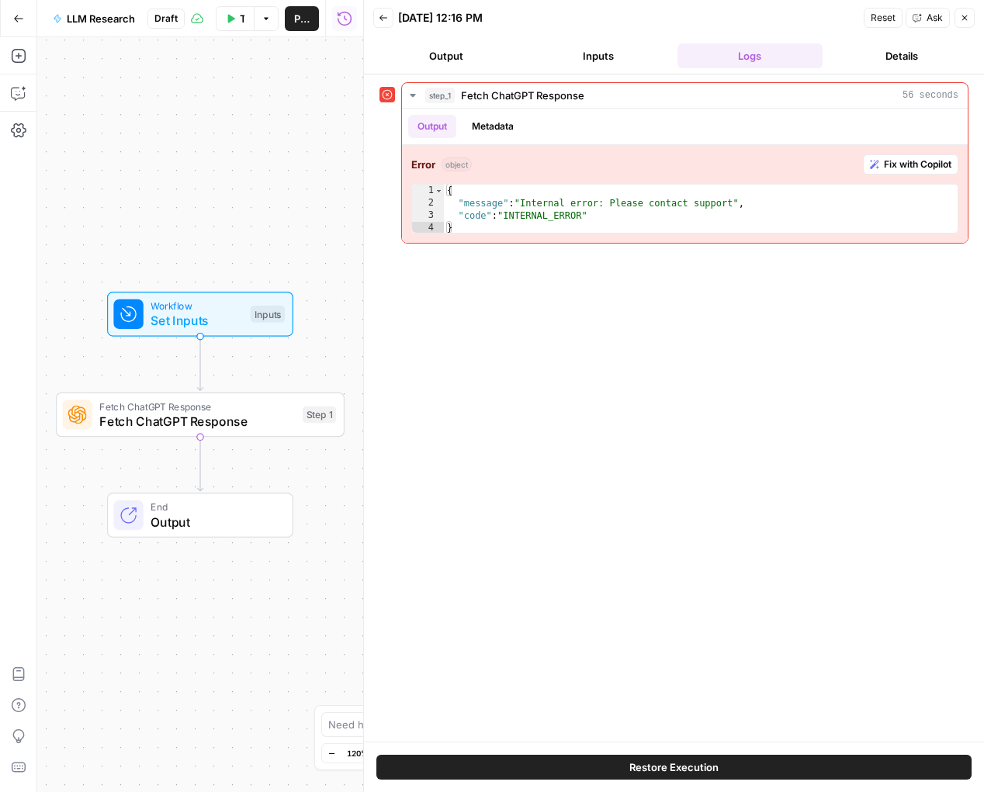
click at [625, 61] on button "Inputs" at bounding box center [598, 55] width 146 height 25
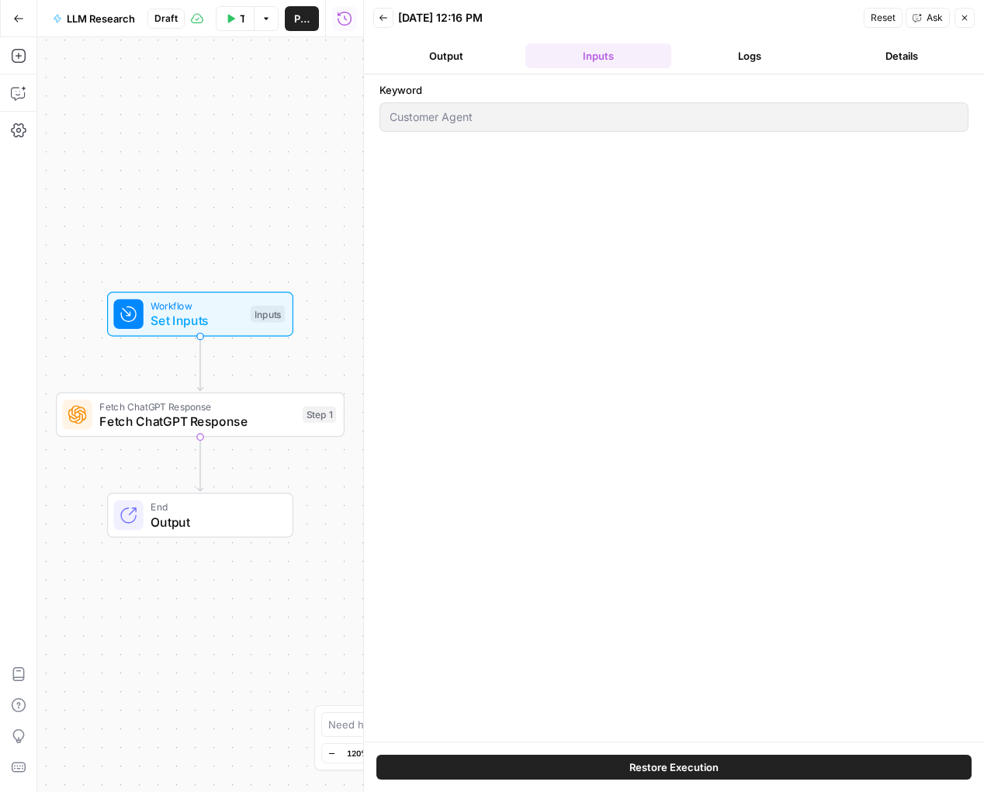
click at [442, 57] on button "Output" at bounding box center [446, 55] width 146 height 25
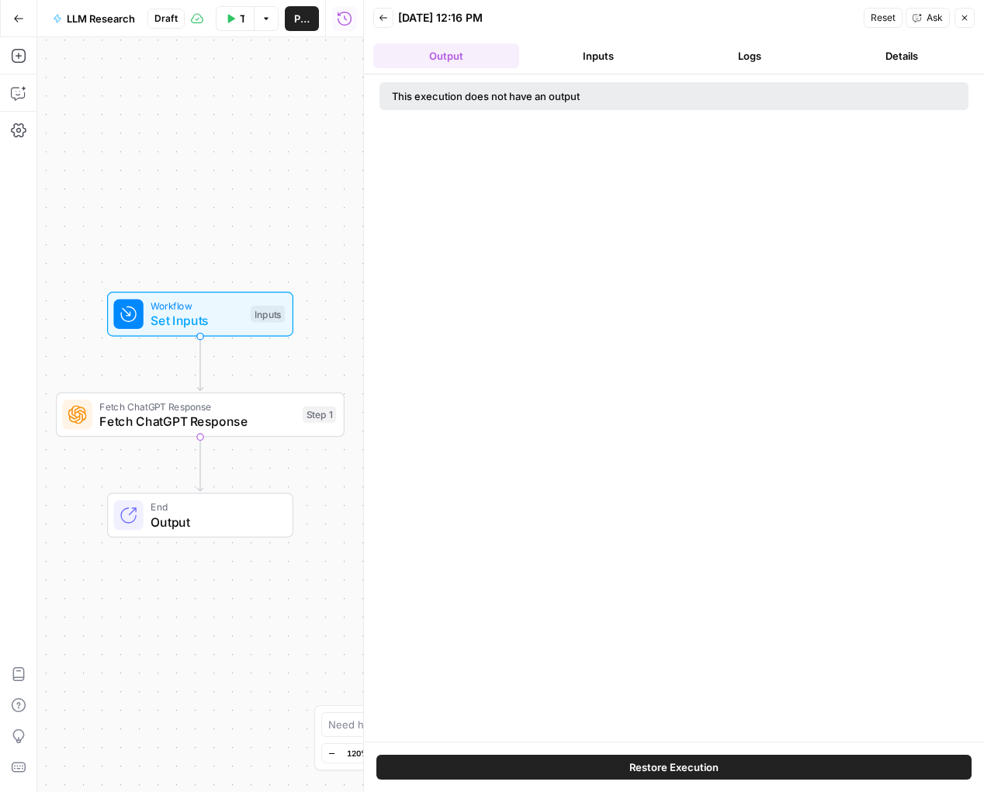
click at [741, 56] on button "Logs" at bounding box center [750, 55] width 146 height 25
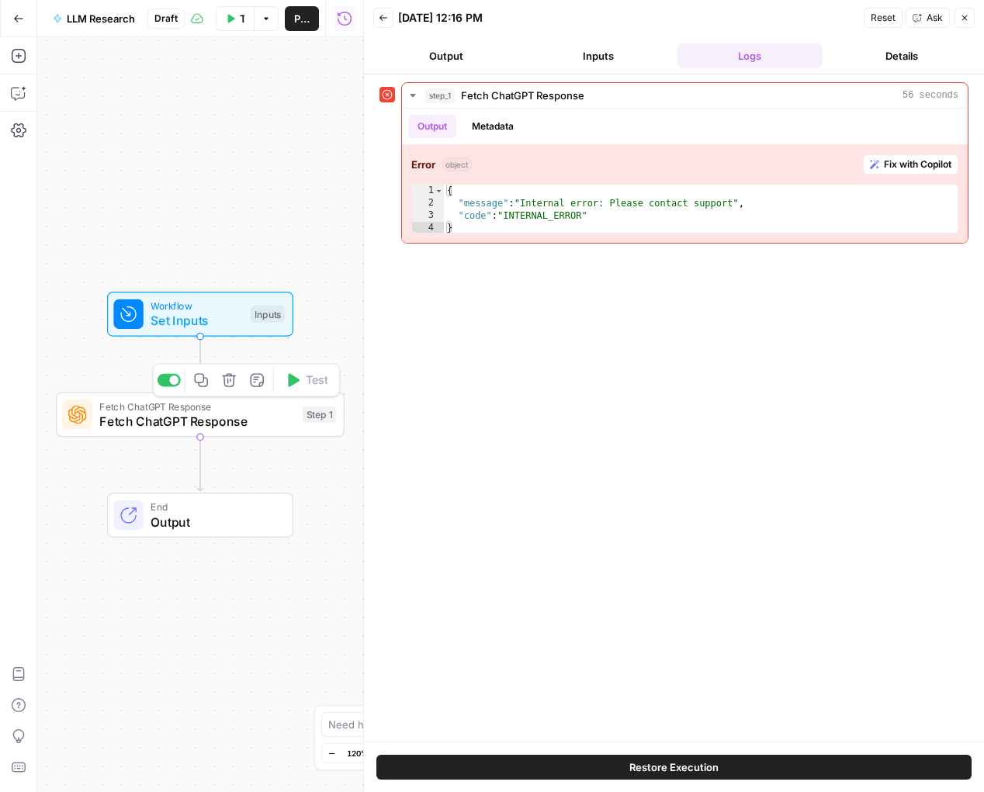
click at [271, 413] on span "Fetch ChatGPT Response" at bounding box center [197, 421] width 196 height 19
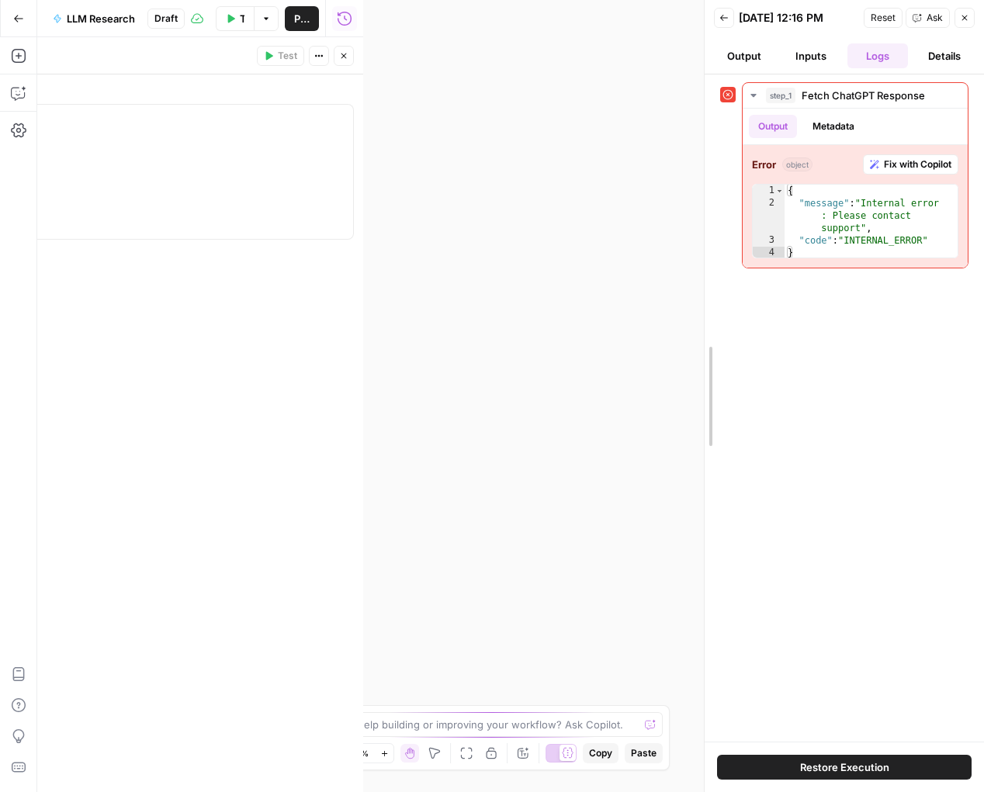
drag, startPoint x: 365, startPoint y: 243, endPoint x: 703, endPoint y: 251, distance: 337.6
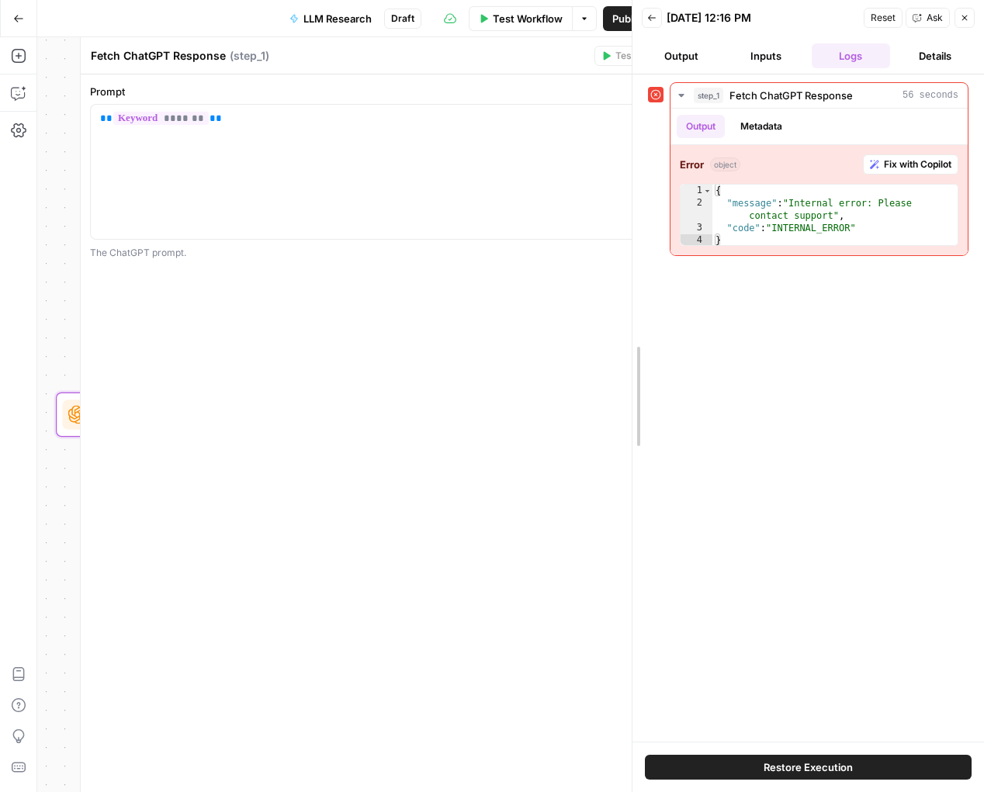
drag, startPoint x: 703, startPoint y: 251, endPoint x: 634, endPoint y: 248, distance: 69.1
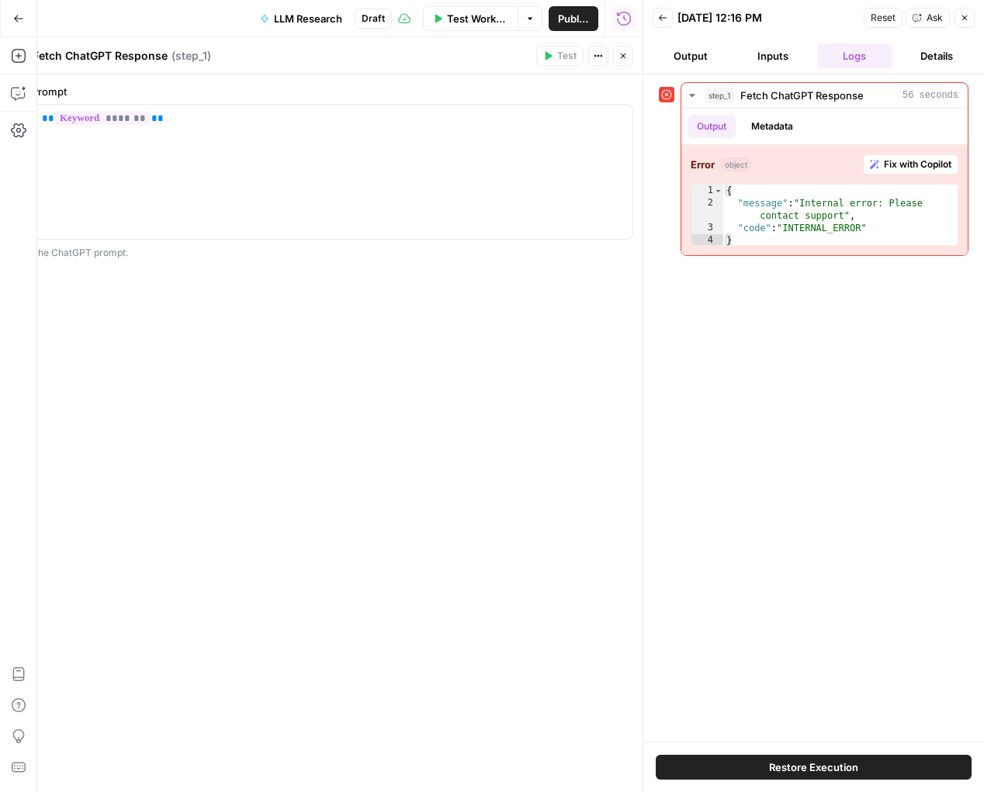
drag, startPoint x: 661, startPoint y: 248, endPoint x: 694, endPoint y: 248, distance: 33.4
click at [694, 248] on div "step_1 Fetch ChatGPT Response 56 seconds Output Metadata Error object Fix with …" at bounding box center [814, 169] width 310 height 174
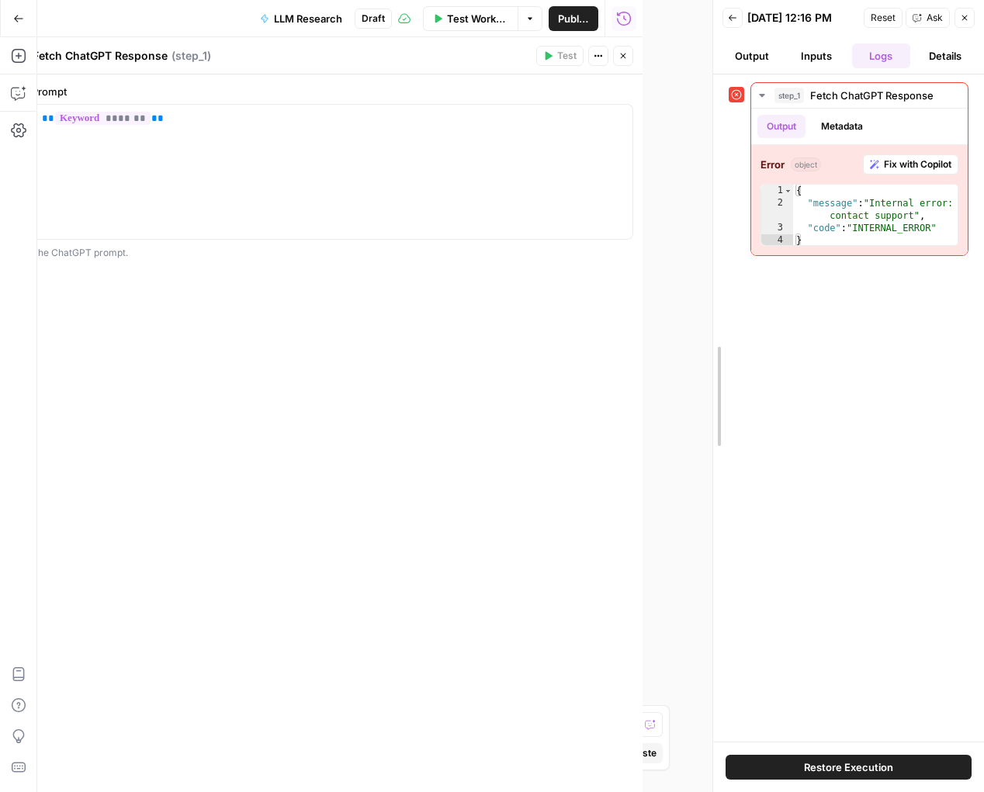
drag, startPoint x: 645, startPoint y: 253, endPoint x: 742, endPoint y: 253, distance: 97.0
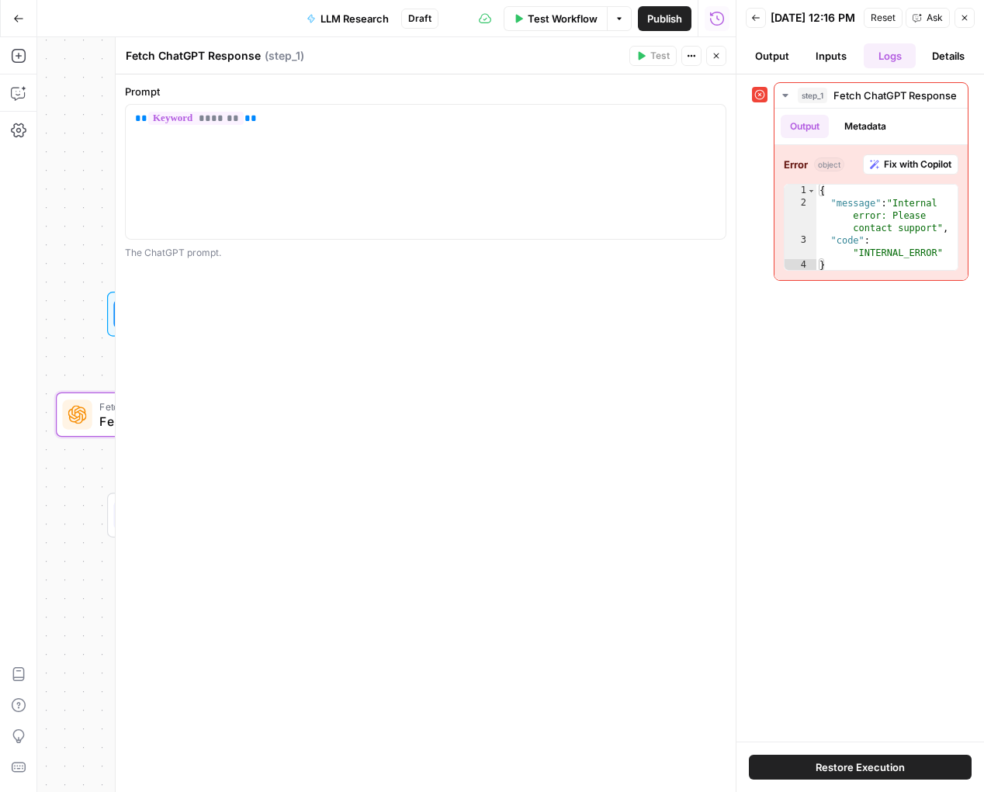
click at [836, 50] on header "Back [DATE] 12:16 PM Reset Ask Close Output Inputs Logs Details" at bounding box center [860, 37] width 248 height 74
click at [831, 57] on button "Inputs" at bounding box center [831, 55] width 53 height 25
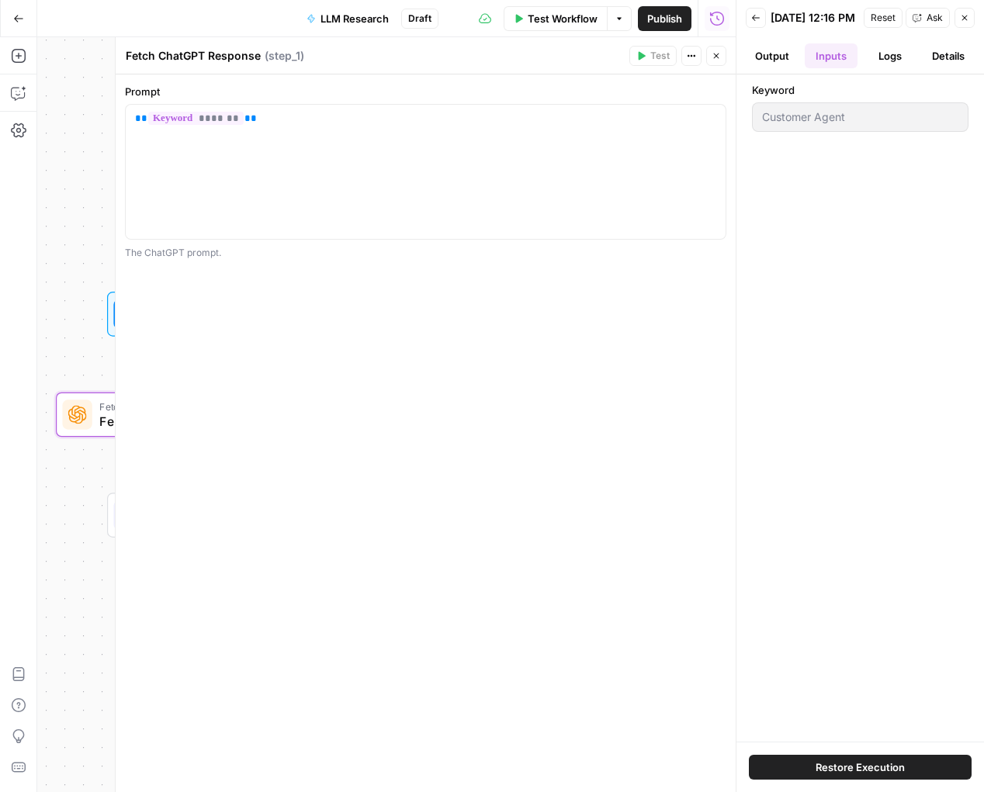
click at [715, 61] on button "Close" at bounding box center [716, 56] width 20 height 20
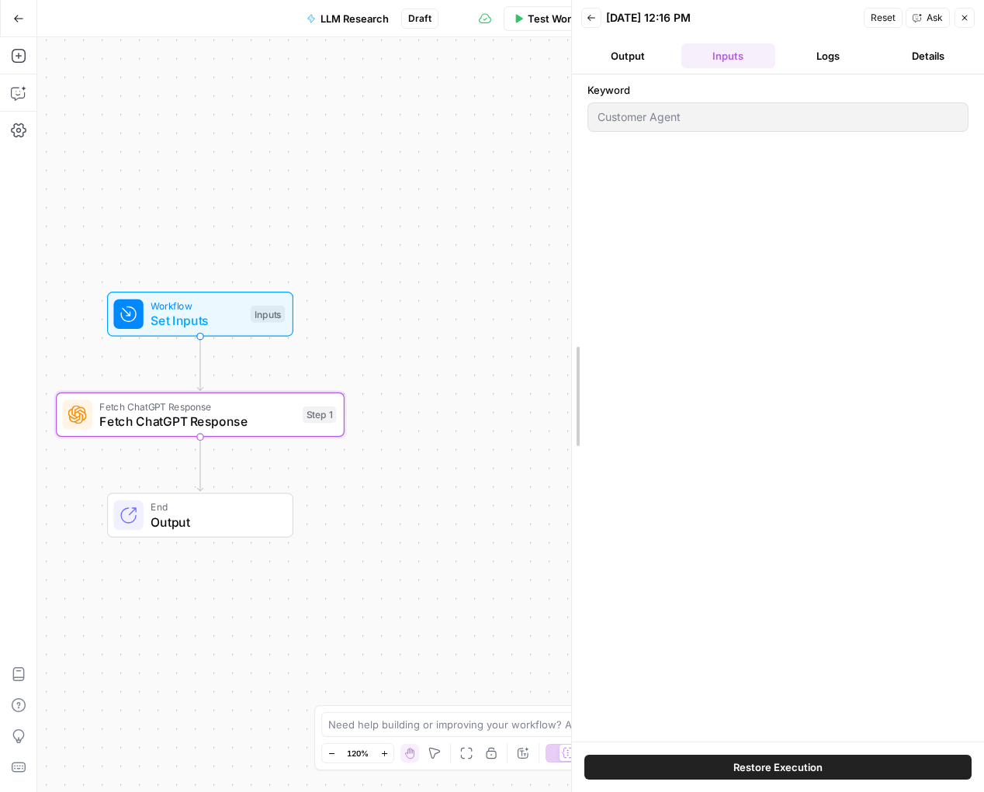
drag, startPoint x: 738, startPoint y: 180, endPoint x: 531, endPoint y: 189, distance: 207.3
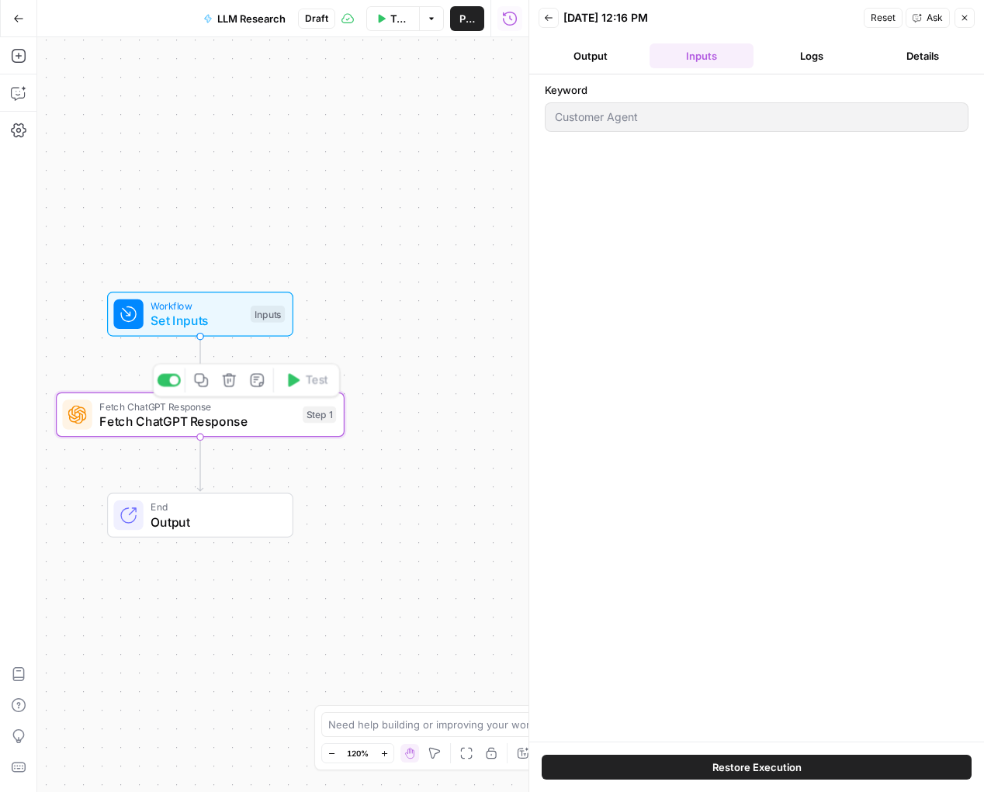
click at [254, 422] on span "Fetch ChatGPT Response" at bounding box center [197, 421] width 196 height 19
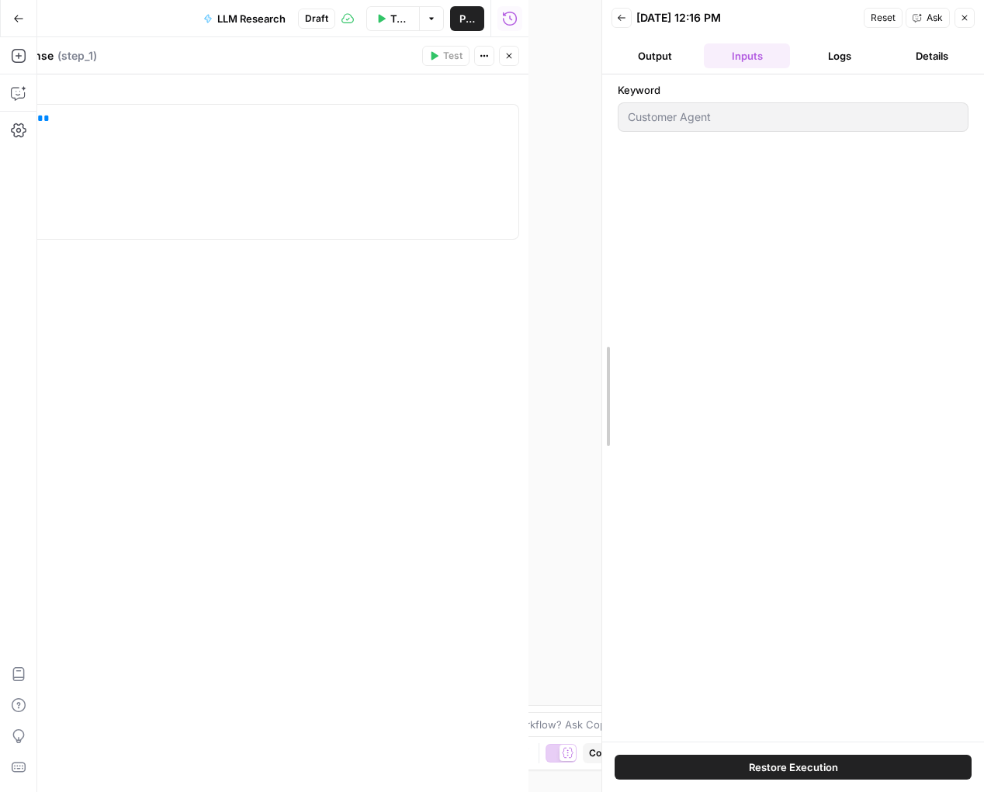
drag, startPoint x: 525, startPoint y: 82, endPoint x: 702, endPoint y: 82, distance: 176.9
click at [610, 82] on div at bounding box center [602, 396] width 16 height 792
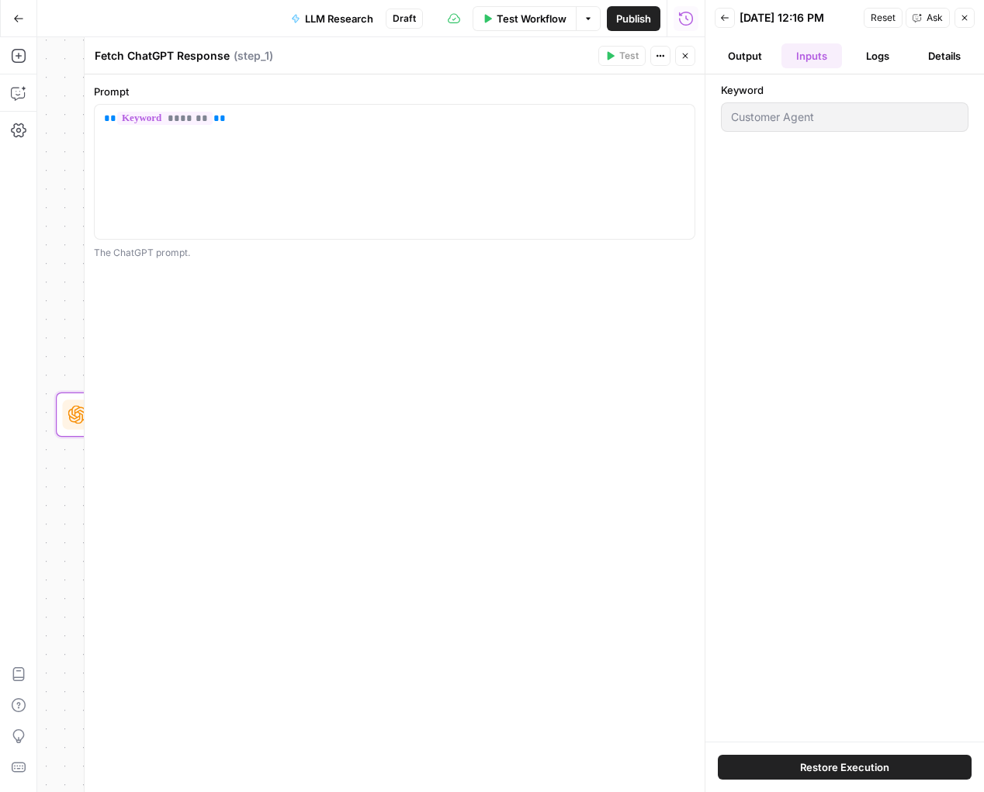
click at [683, 61] on button "Close" at bounding box center [685, 56] width 20 height 20
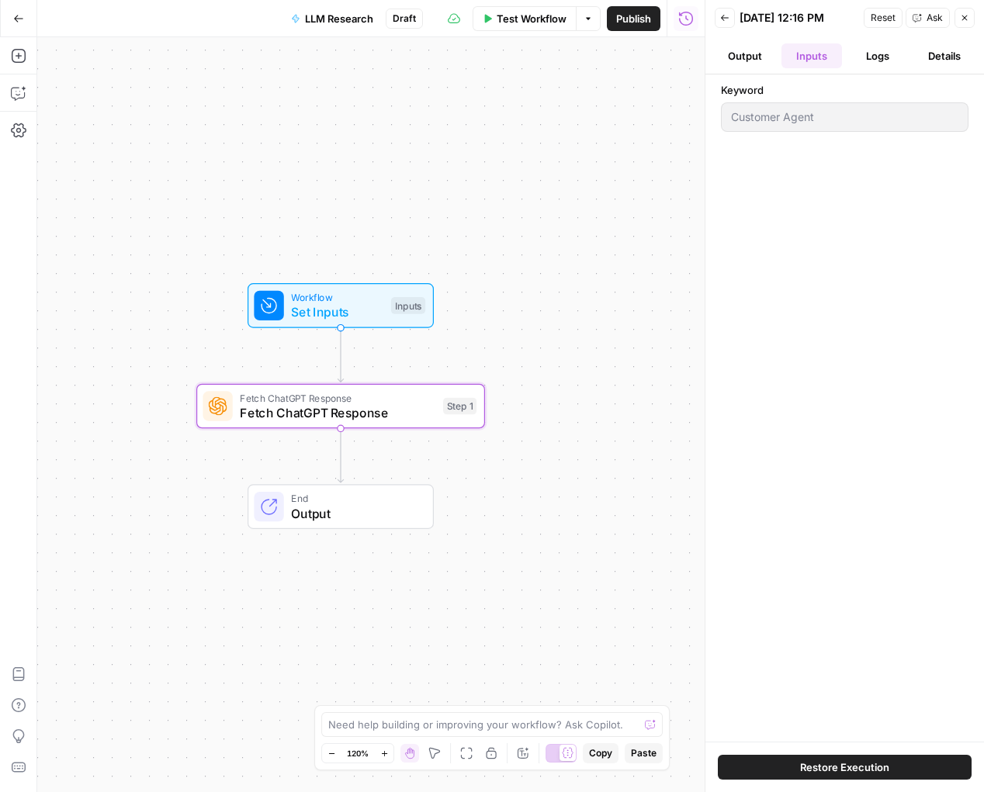
drag, startPoint x: 400, startPoint y: 220, endPoint x: 549, endPoint y: 211, distance: 149.2
click at [548, 211] on div "Workflow Set Inputs Inputs Fetch ChatGPT Response Fetch ChatGPT Response Step 1…" at bounding box center [370, 414] width 667 height 755
click at [11, 50] on icon "button" at bounding box center [19, 56] width 16 height 16
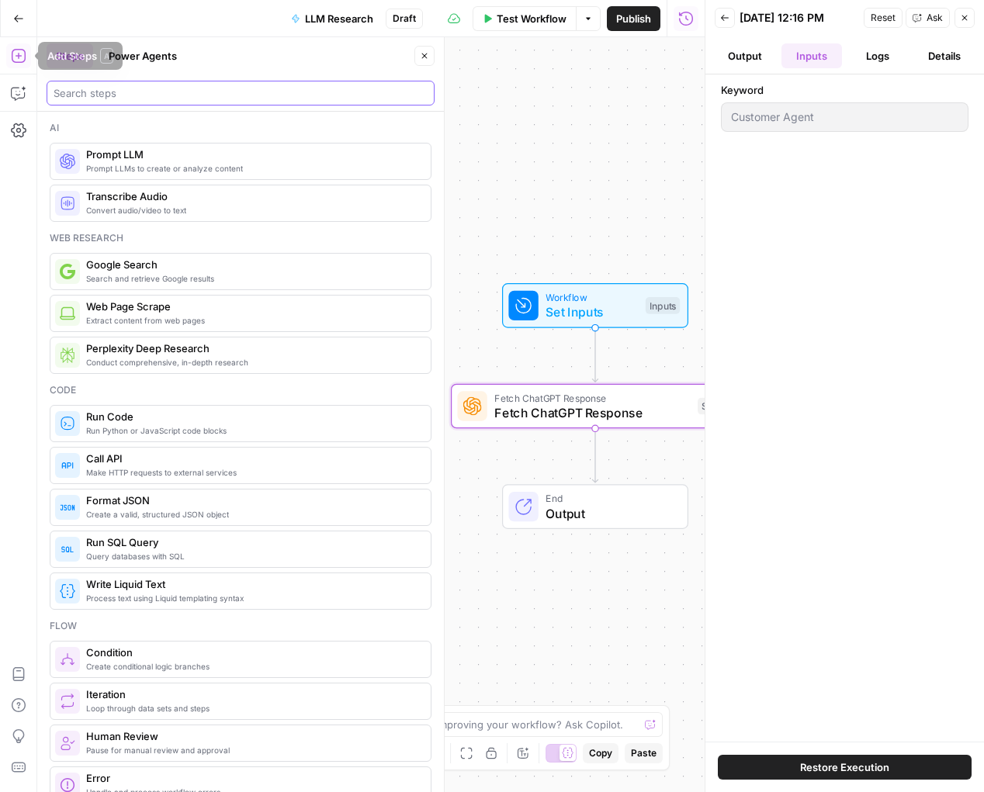
click at [159, 98] on input "search" at bounding box center [241, 93] width 374 height 16
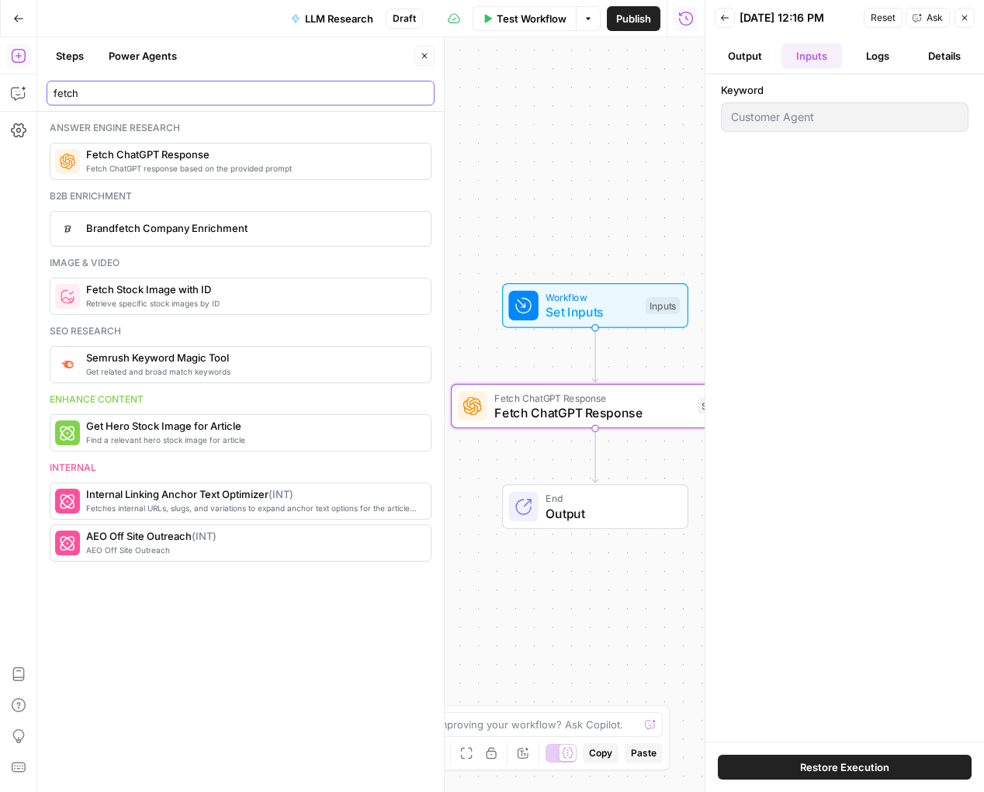
type input "fetch"
click at [431, 68] on header "Steps Power Agents Close fetch" at bounding box center [240, 74] width 407 height 74
click at [425, 64] on button "Close" at bounding box center [424, 56] width 20 height 20
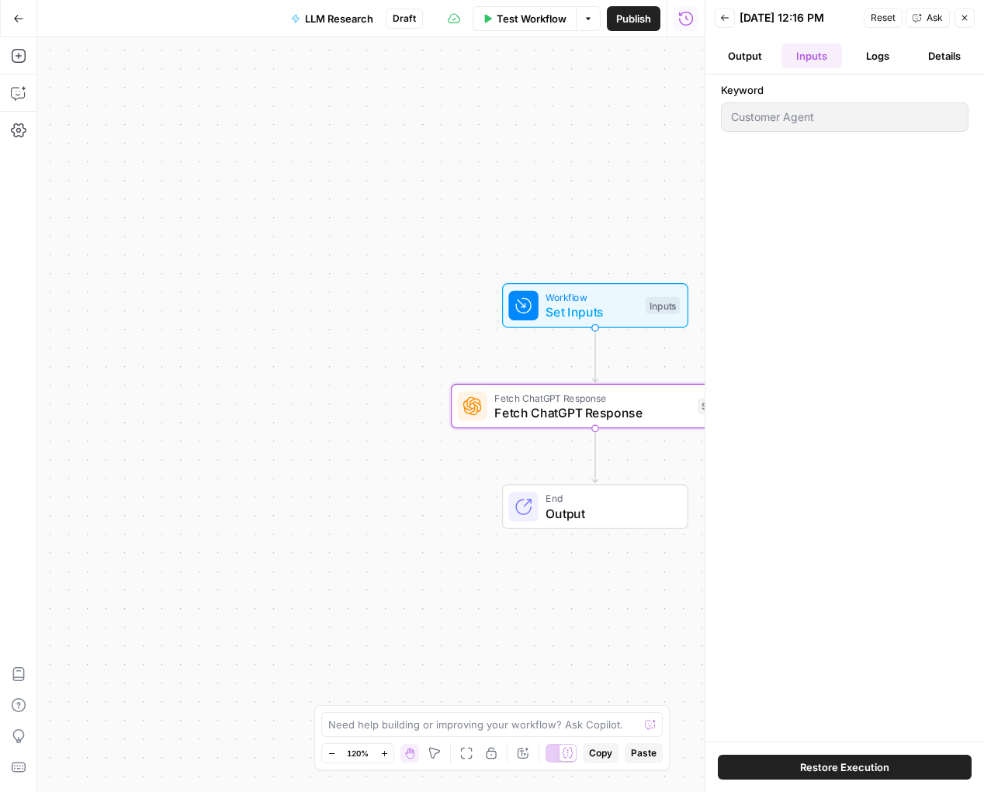
click at [857, 63] on button "Logs" at bounding box center [878, 55] width 61 height 25
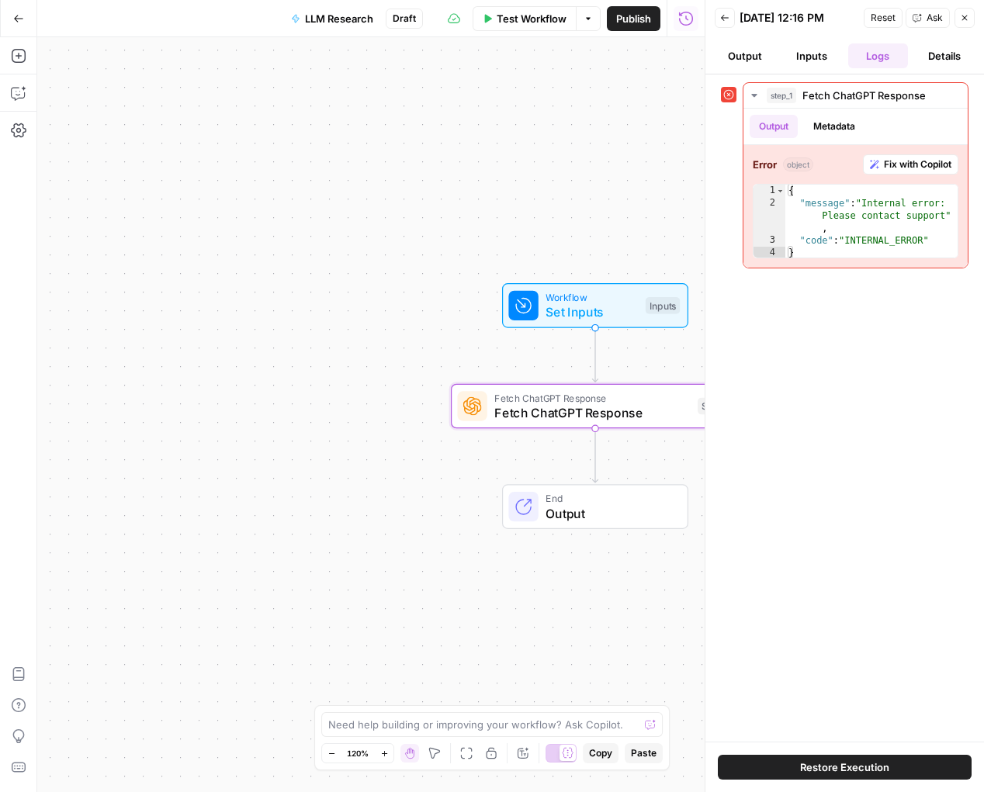
click at [933, 63] on button "Details" at bounding box center [944, 55] width 61 height 25
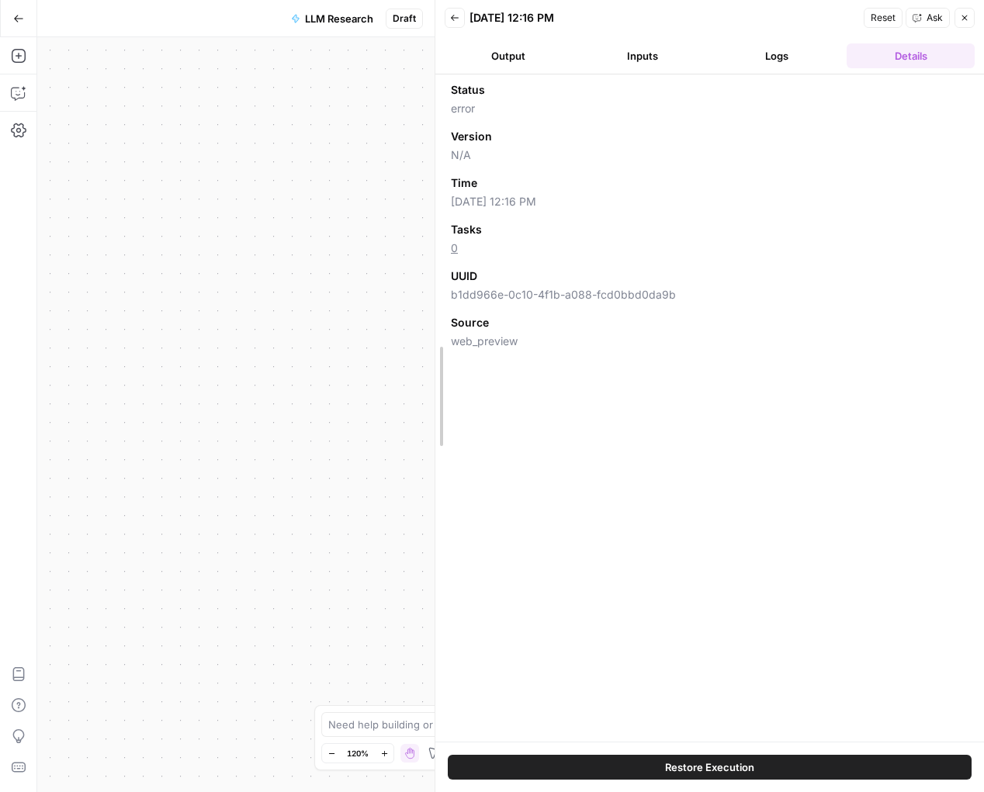
drag, startPoint x: 711, startPoint y: 85, endPoint x: 428, endPoint y: 119, distance: 285.3
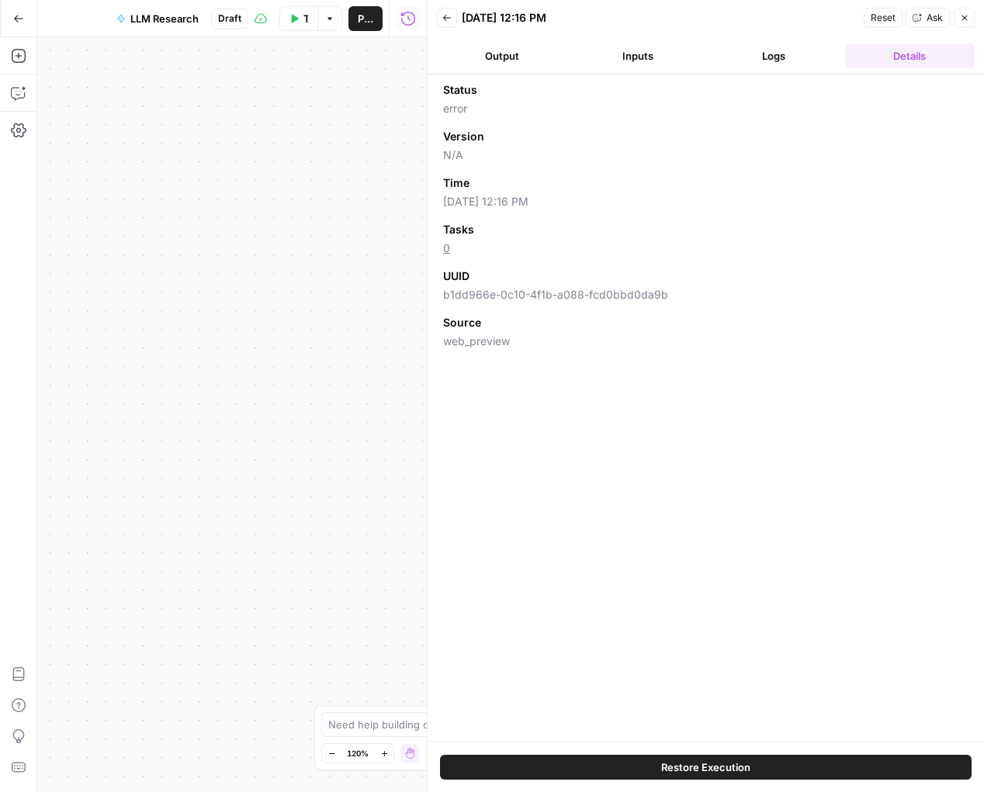
click at [762, 52] on button "Logs" at bounding box center [774, 55] width 130 height 25
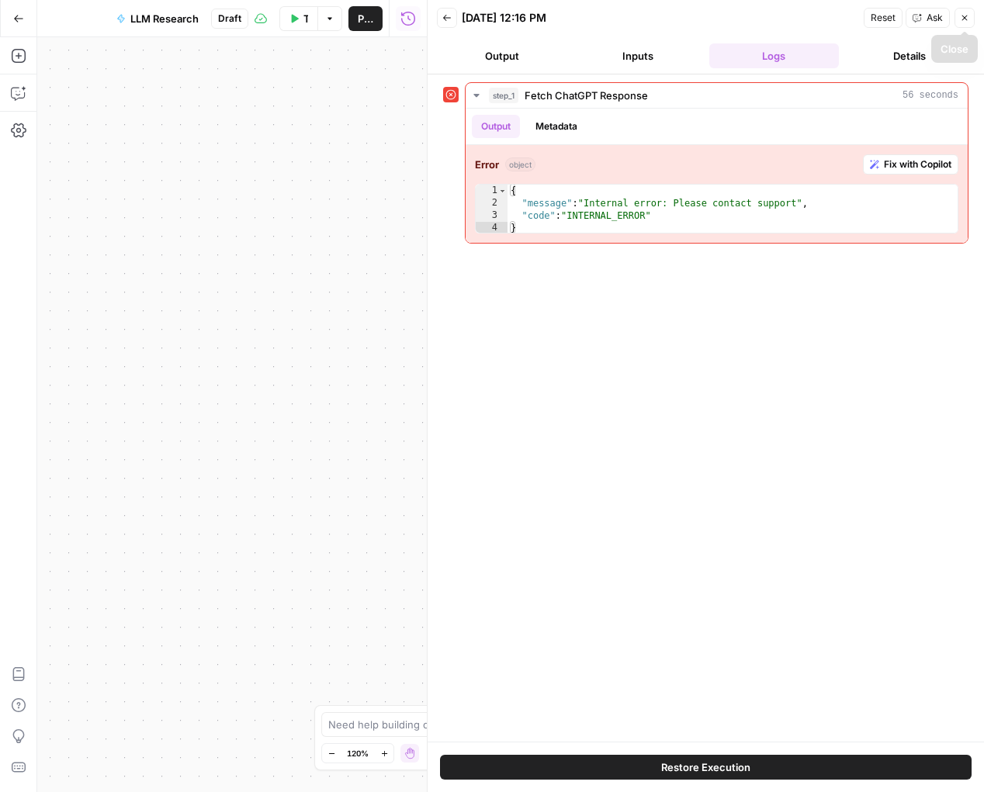
click at [914, 56] on button "Details" at bounding box center [910, 55] width 130 height 25
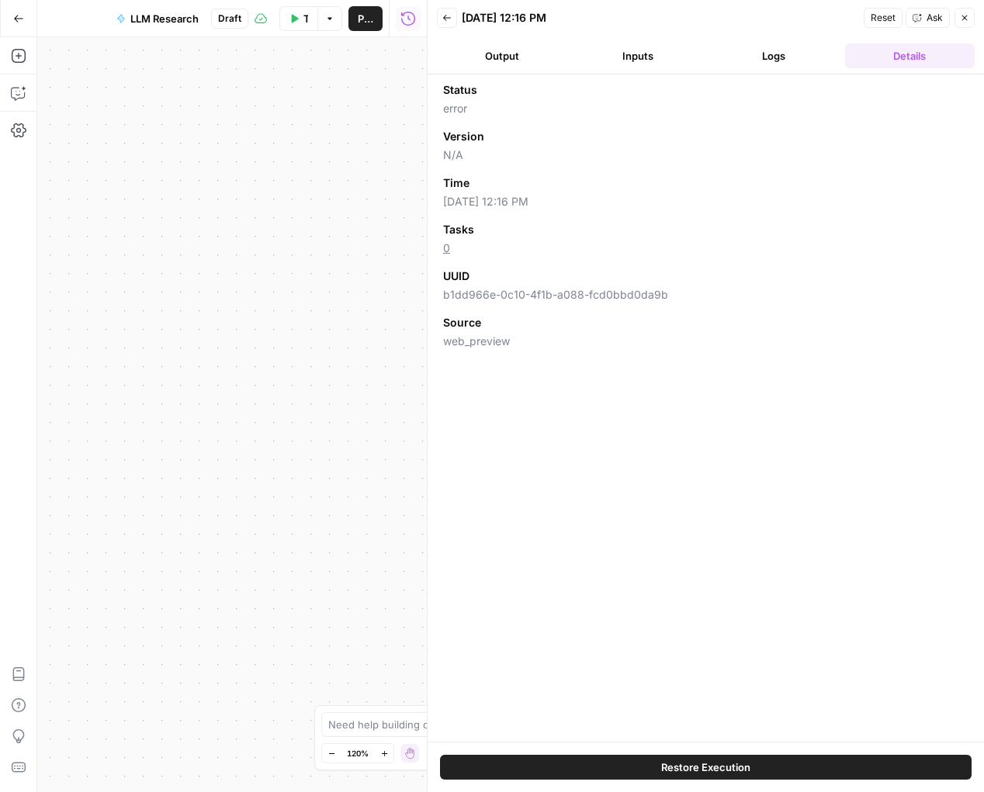
click at [964, 19] on icon "button" at bounding box center [964, 17] width 9 height 9
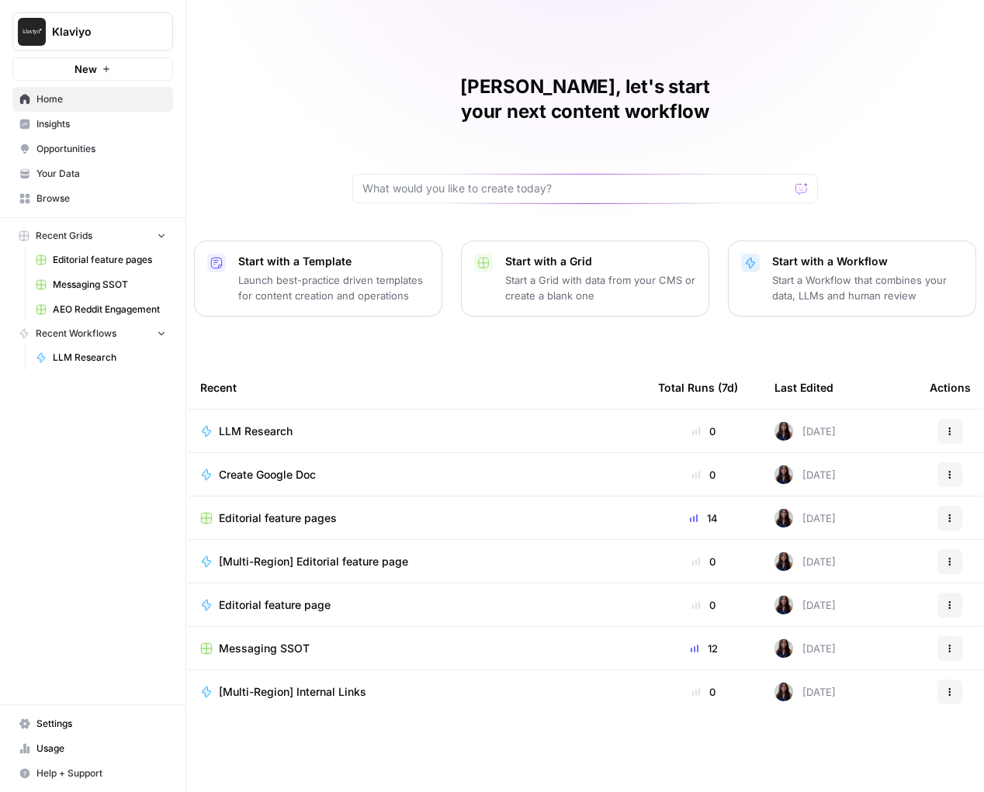
click at [267, 511] on span "Editorial feature pages" at bounding box center [278, 519] width 118 height 16
click at [280, 467] on span "LLM Research" at bounding box center [256, 475] width 74 height 16
